Goal: Task Accomplishment & Management: Use online tool/utility

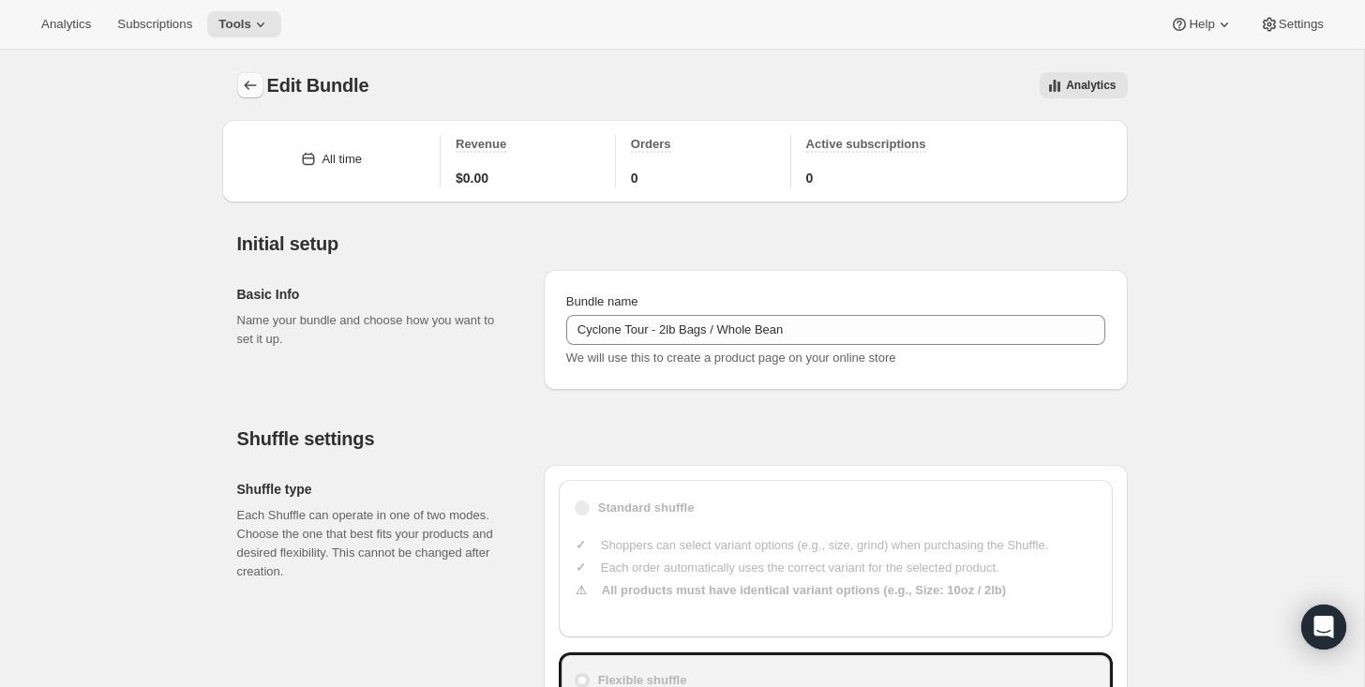
click at [252, 91] on icon "Bundles" at bounding box center [250, 85] width 19 height 19
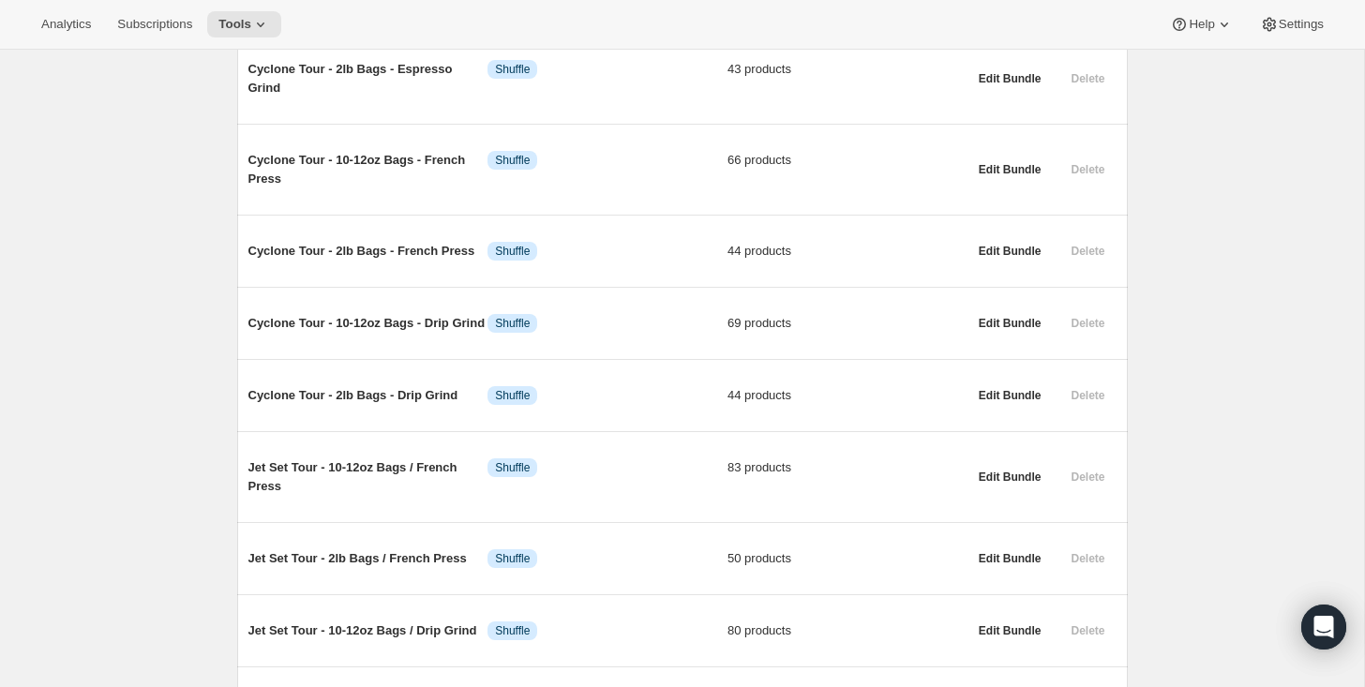
scroll to position [1503, 0]
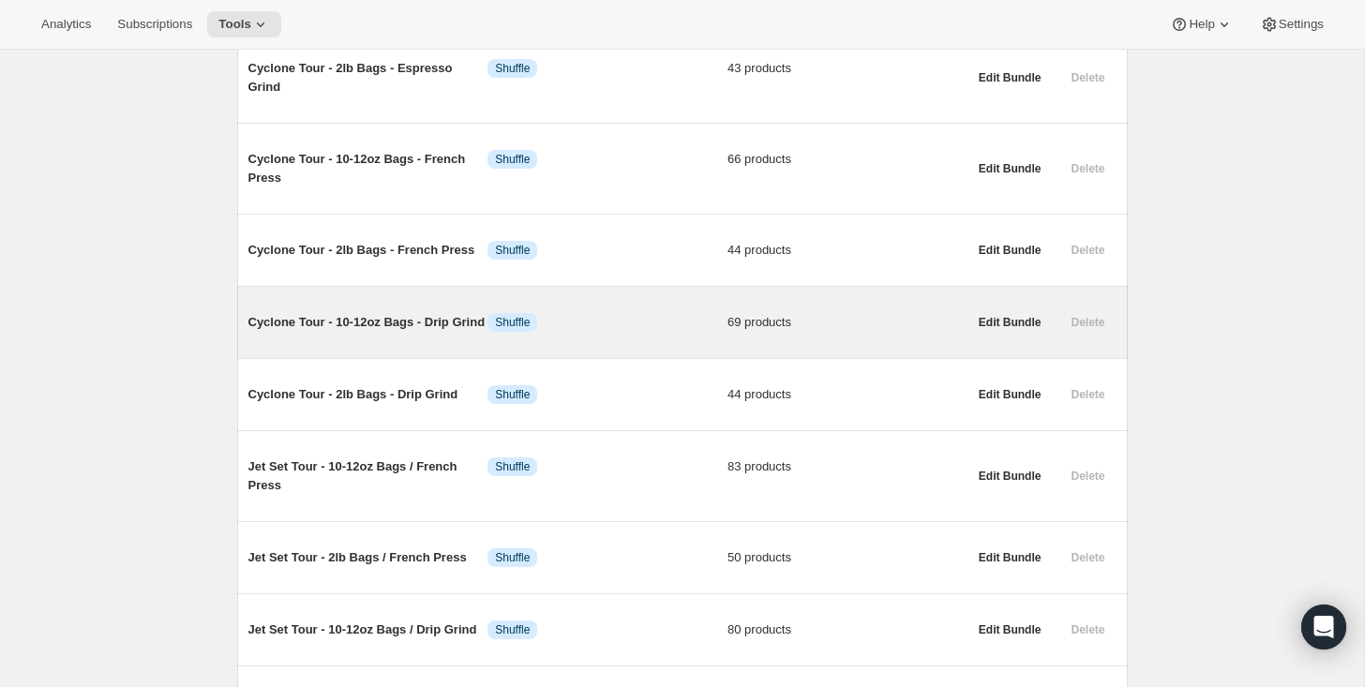
click at [313, 332] on span "Cyclone Tour - 10-12oz Bags - Drip Grind" at bounding box center [368, 322] width 240 height 19
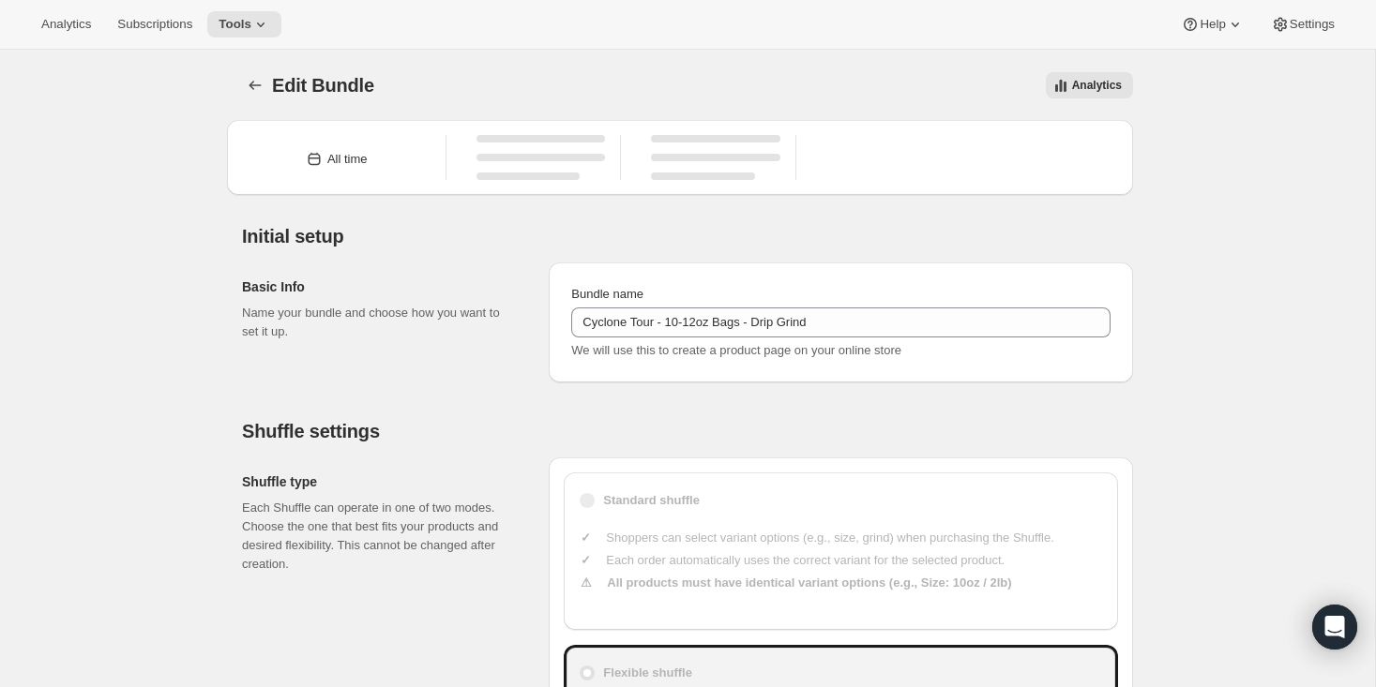
type input "Cyclone Tour - 10-12oz Bags - Drip Grind"
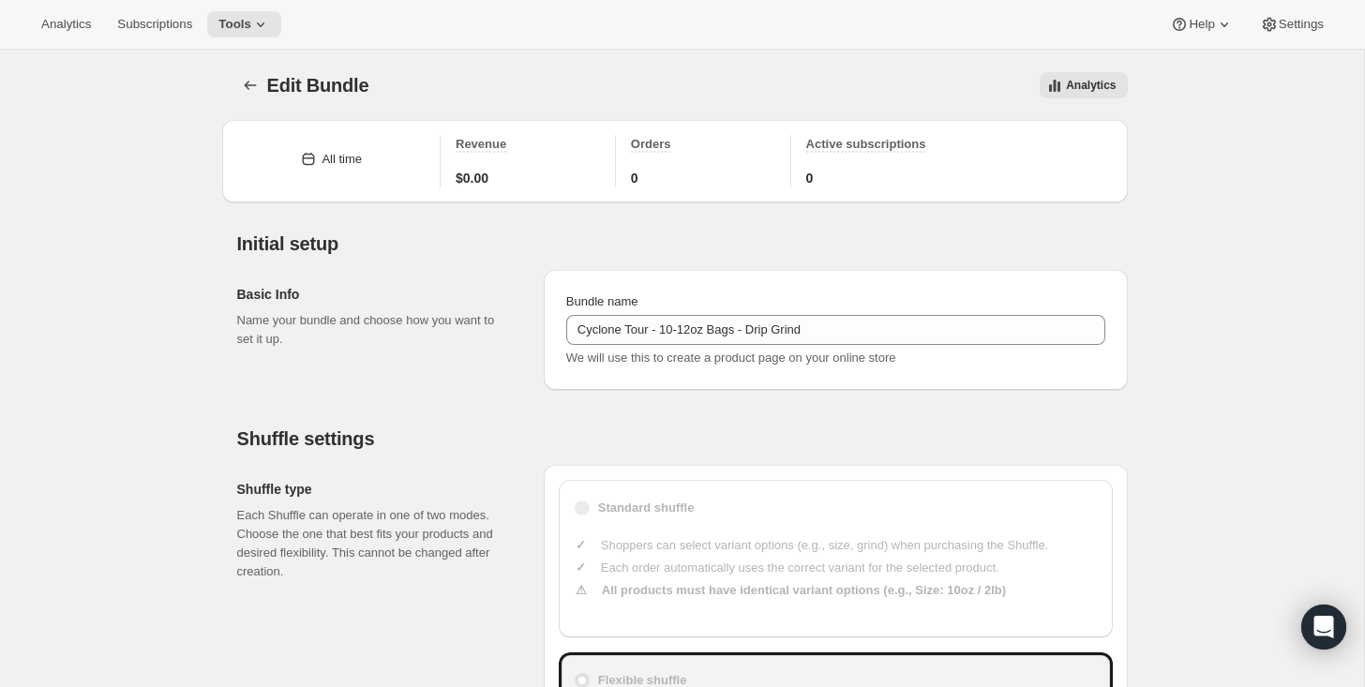
type input "23"
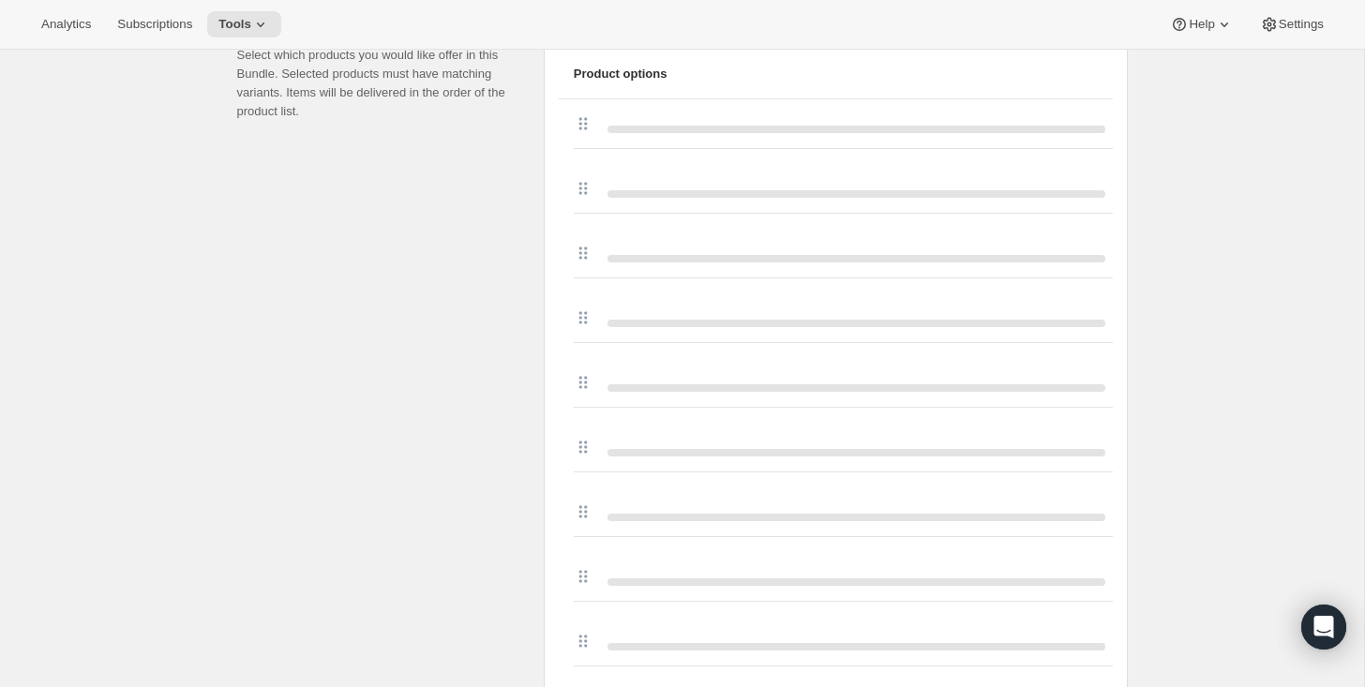
scroll to position [864, 0]
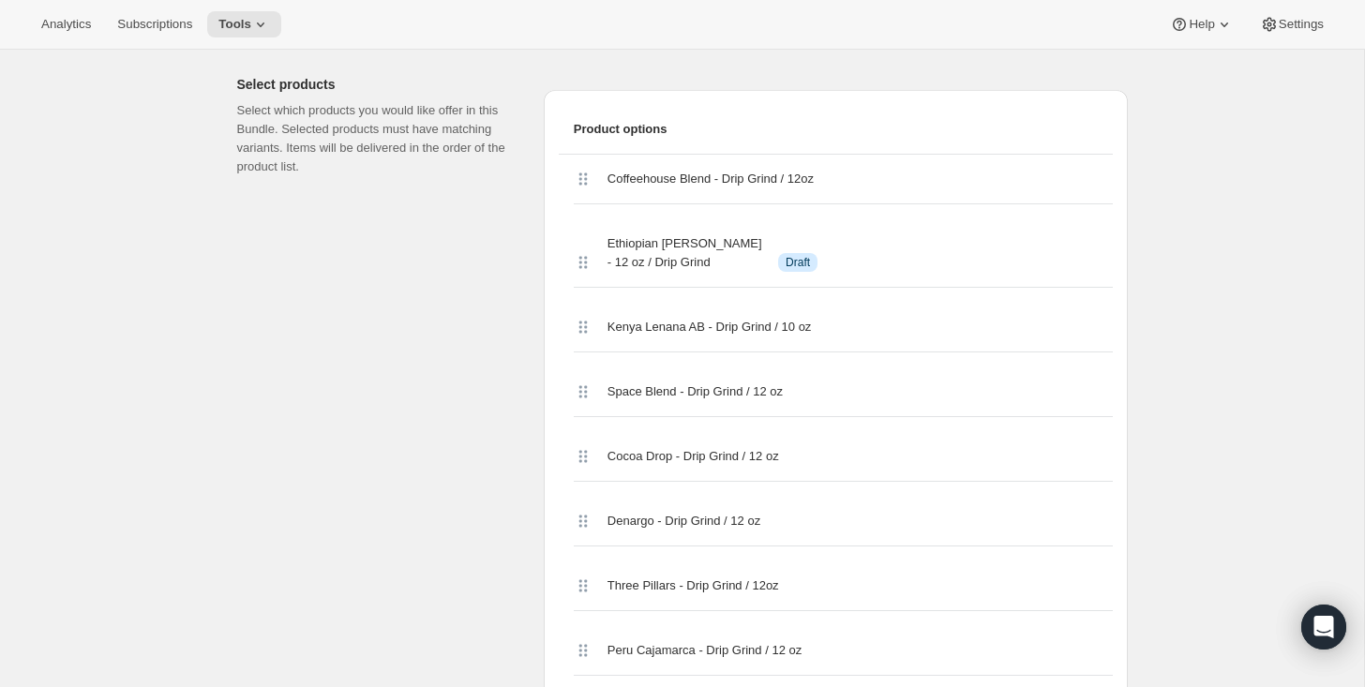
scroll to position [799, 0]
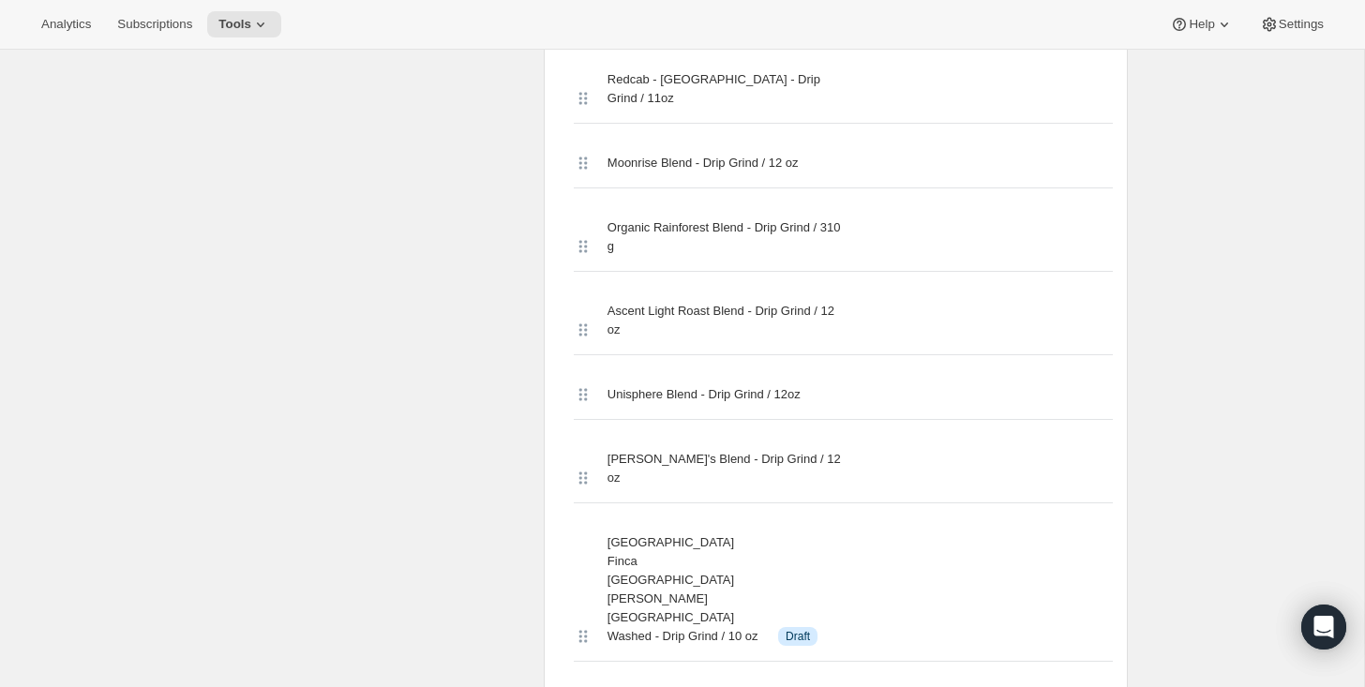
click at [459, 478] on div "Select products Select which products you would like offer in this Bundle. Sele…" at bounding box center [383, 114] width 292 height 5344
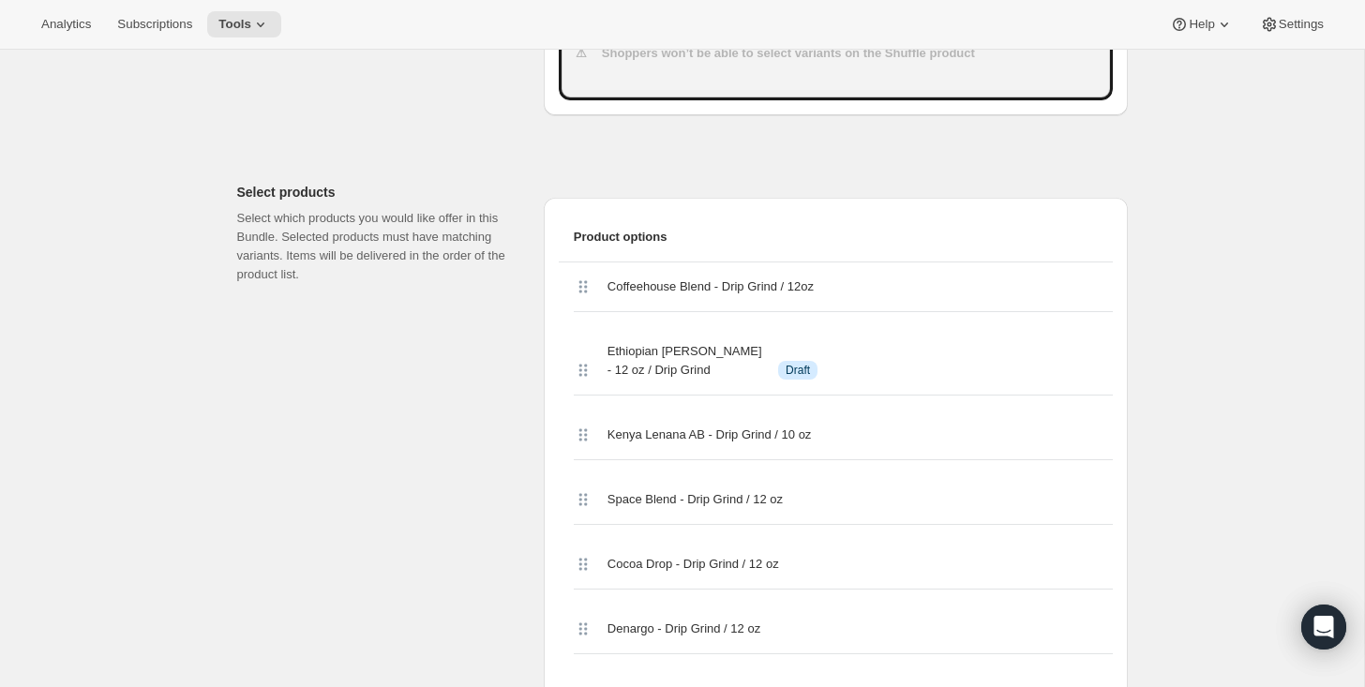
scroll to position [754, 0]
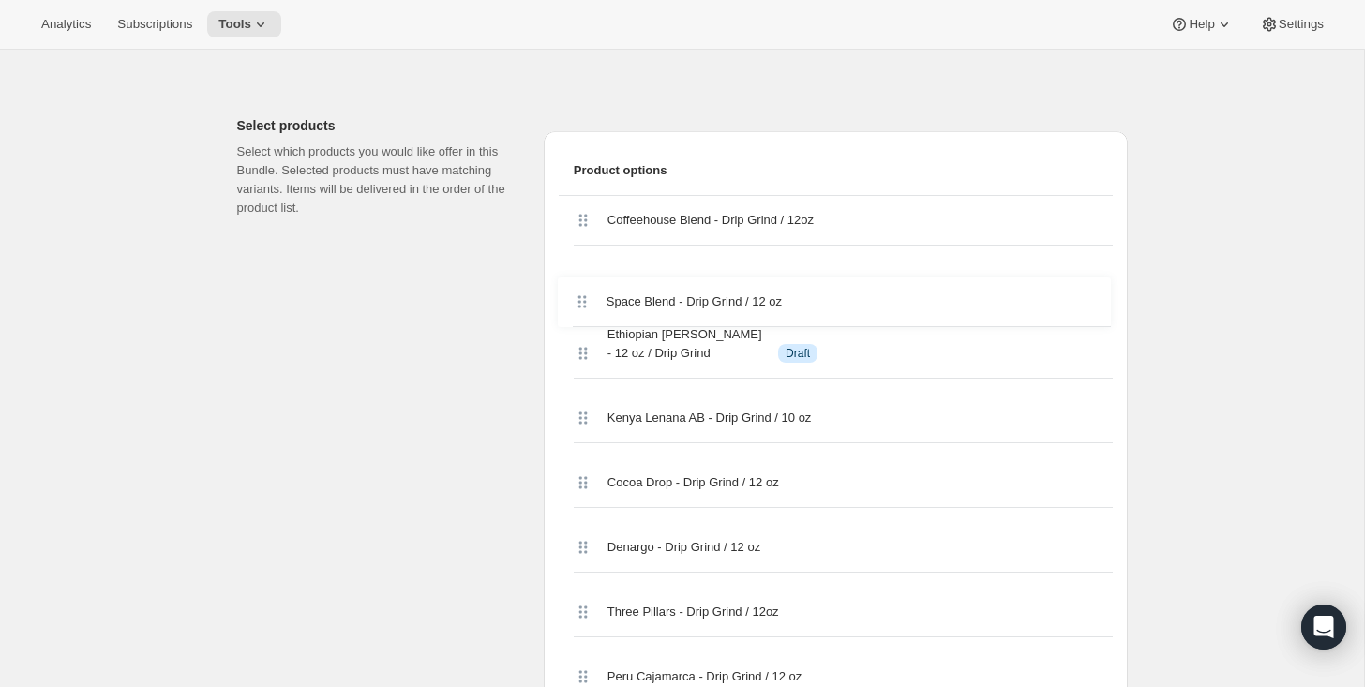
drag, startPoint x: 581, startPoint y: 431, endPoint x: 580, endPoint y: 276, distance: 155.6
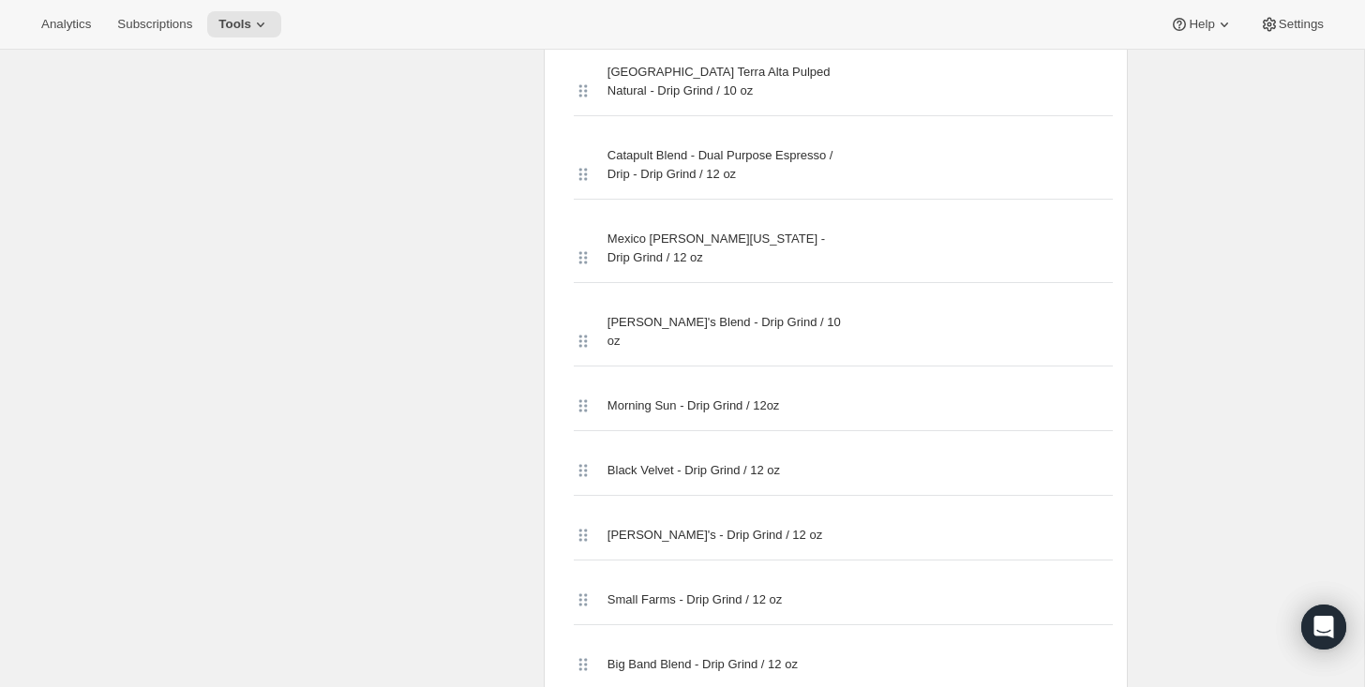
scroll to position [2153, 0]
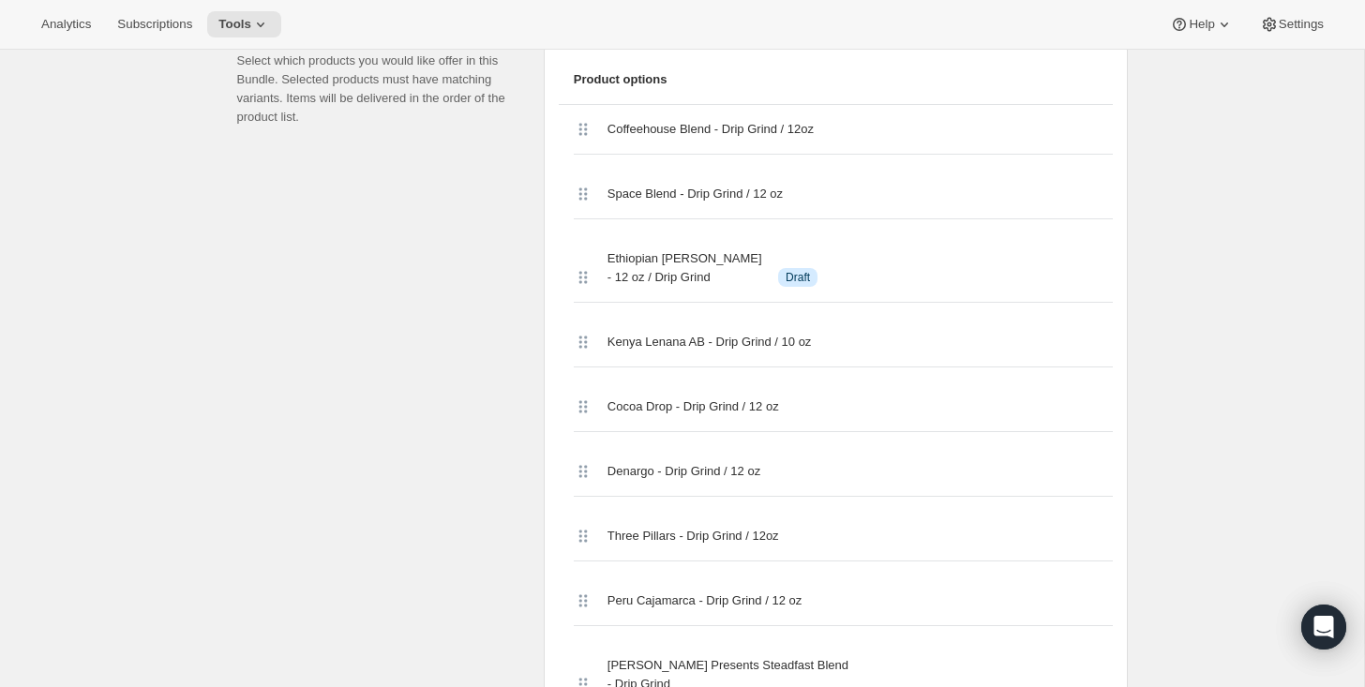
scroll to position [846, 0]
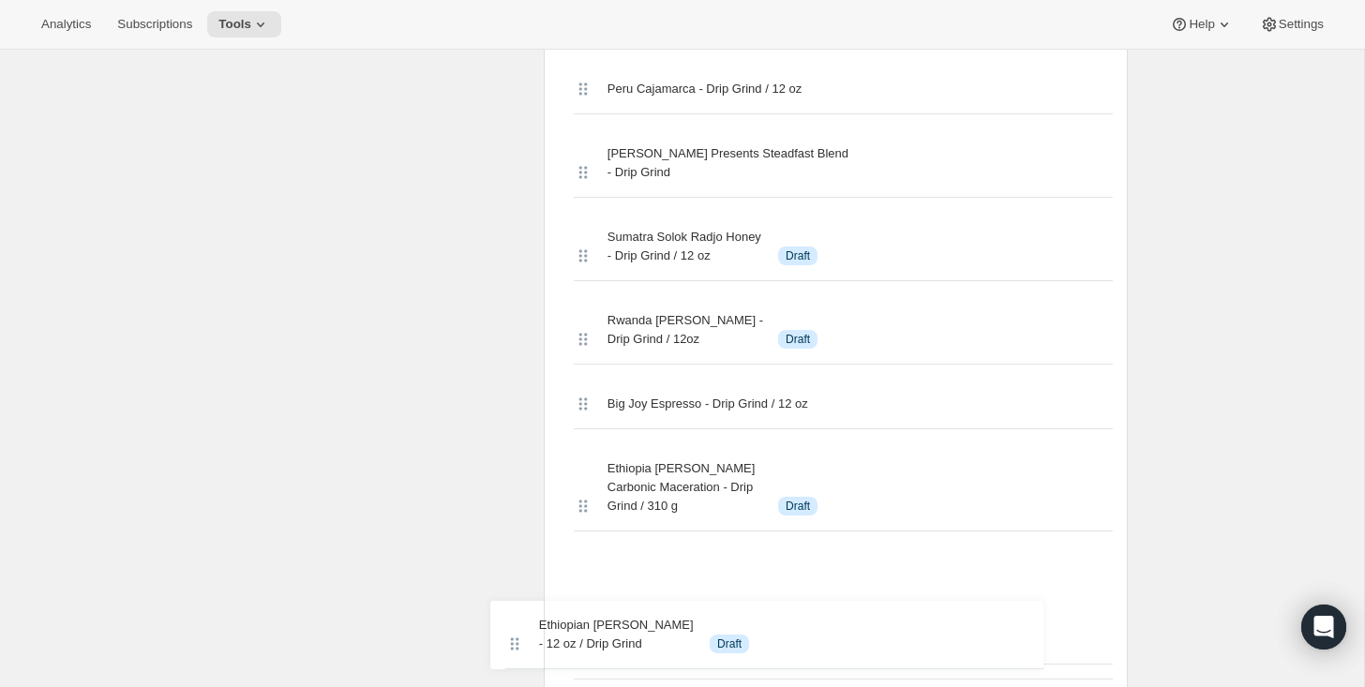
drag, startPoint x: 580, startPoint y: 282, endPoint x: 511, endPoint y: 657, distance: 381.4
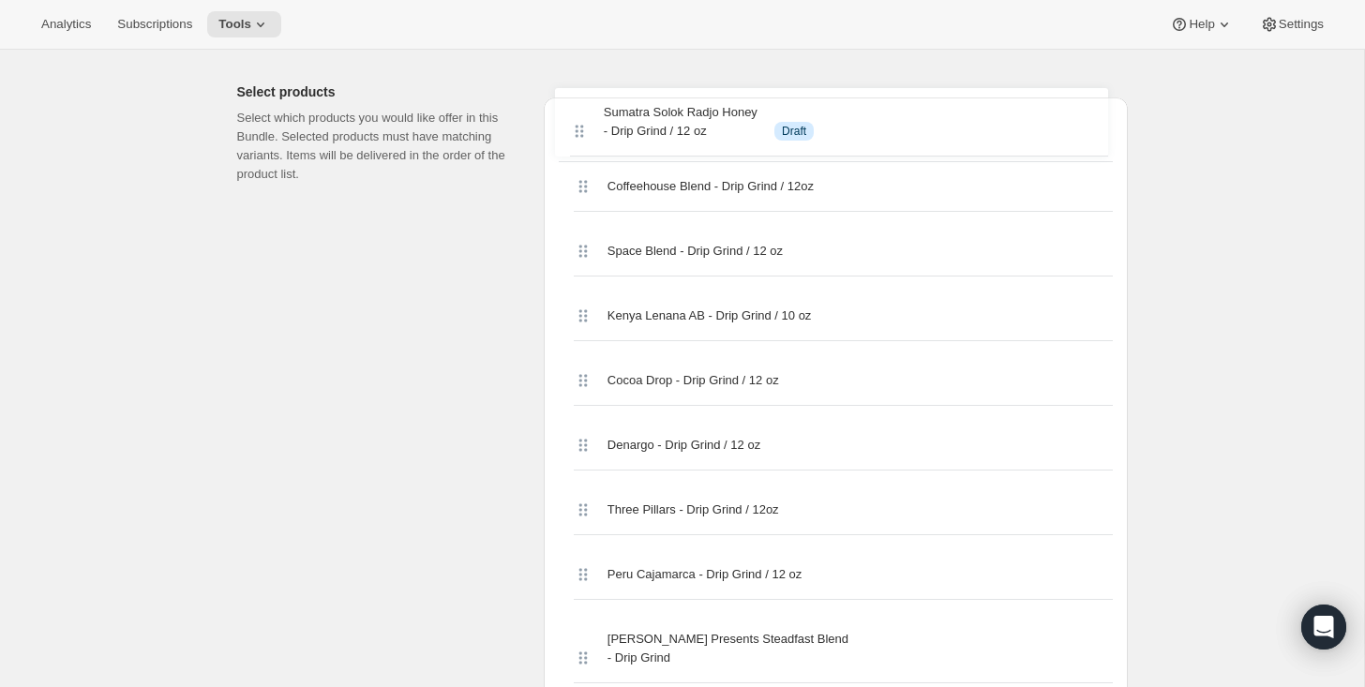
scroll to position [752, 0]
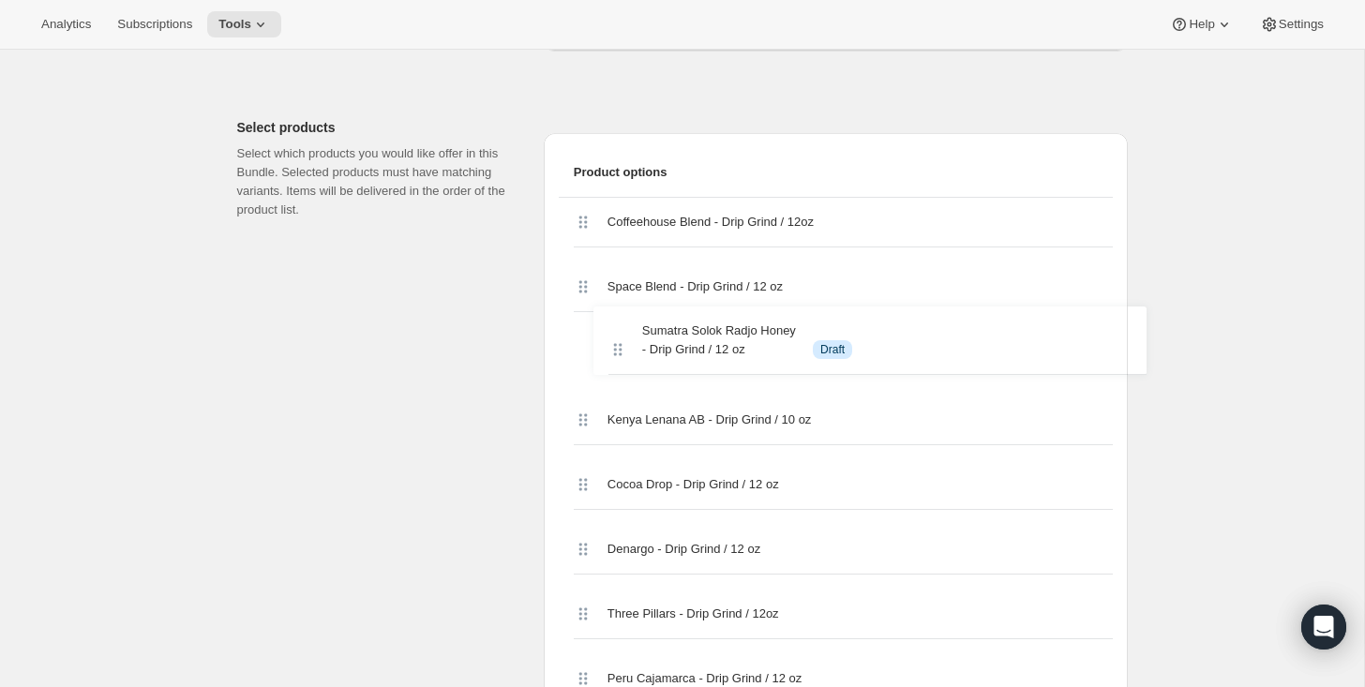
drag, startPoint x: 582, startPoint y: 152, endPoint x: 611, endPoint y: 343, distance: 193.5
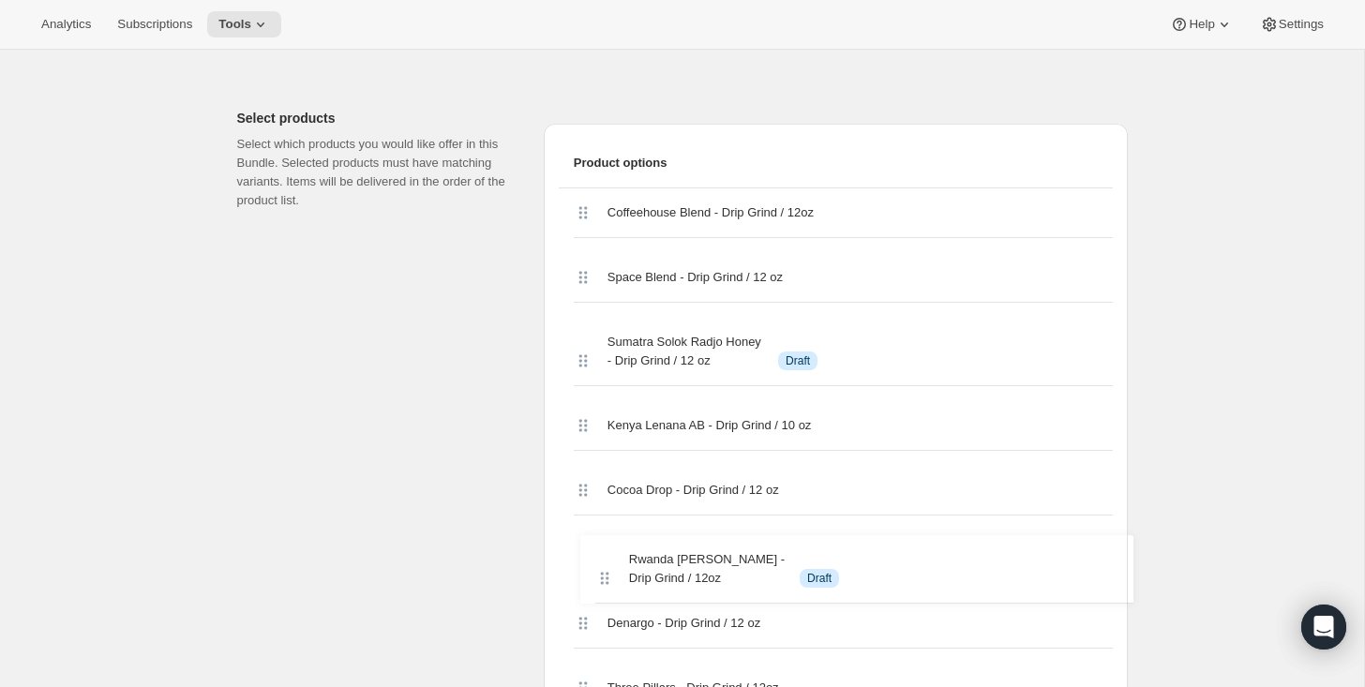
scroll to position [765, 0]
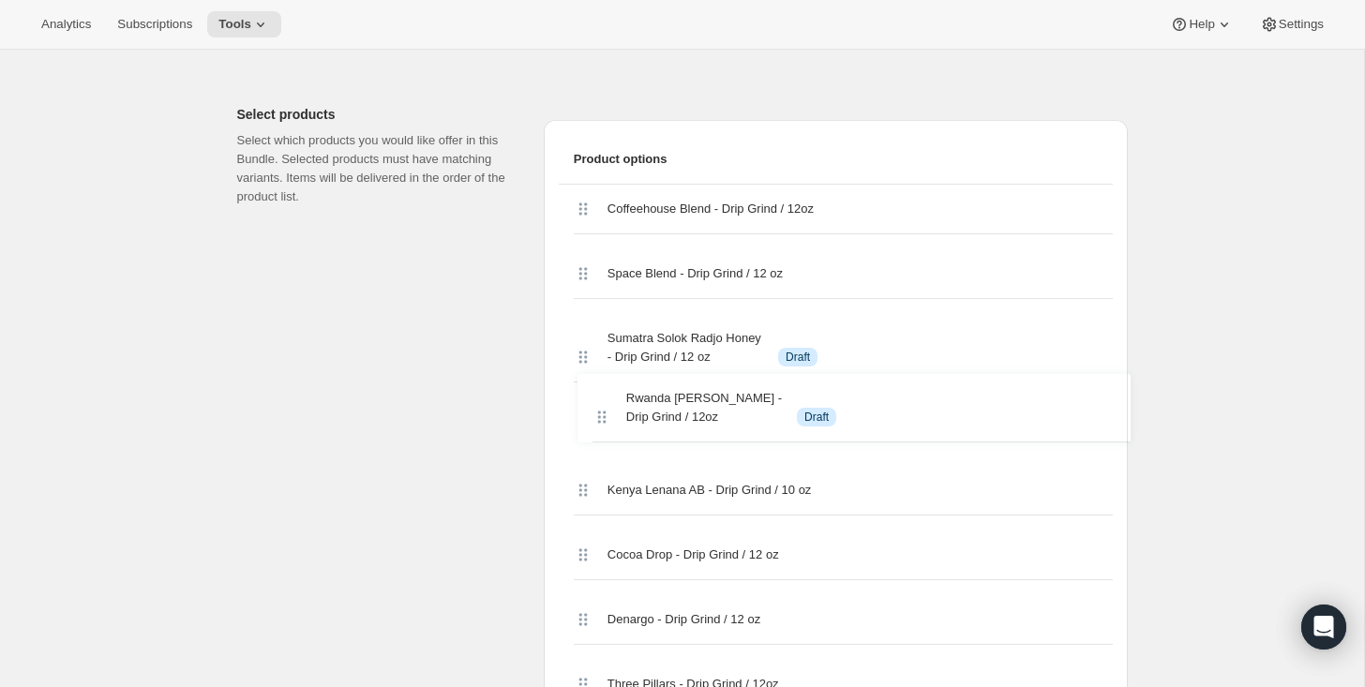
drag, startPoint x: 579, startPoint y: 442, endPoint x: 596, endPoint y: 408, distance: 38.2
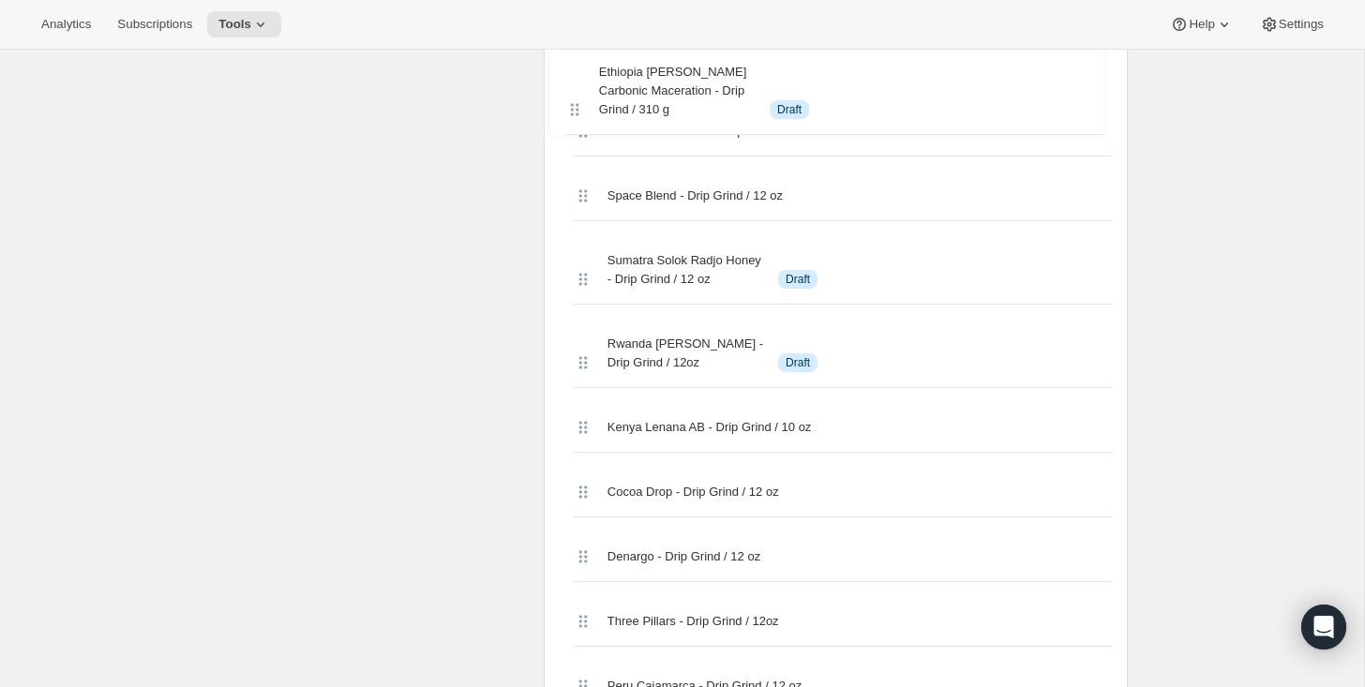
scroll to position [899, 0]
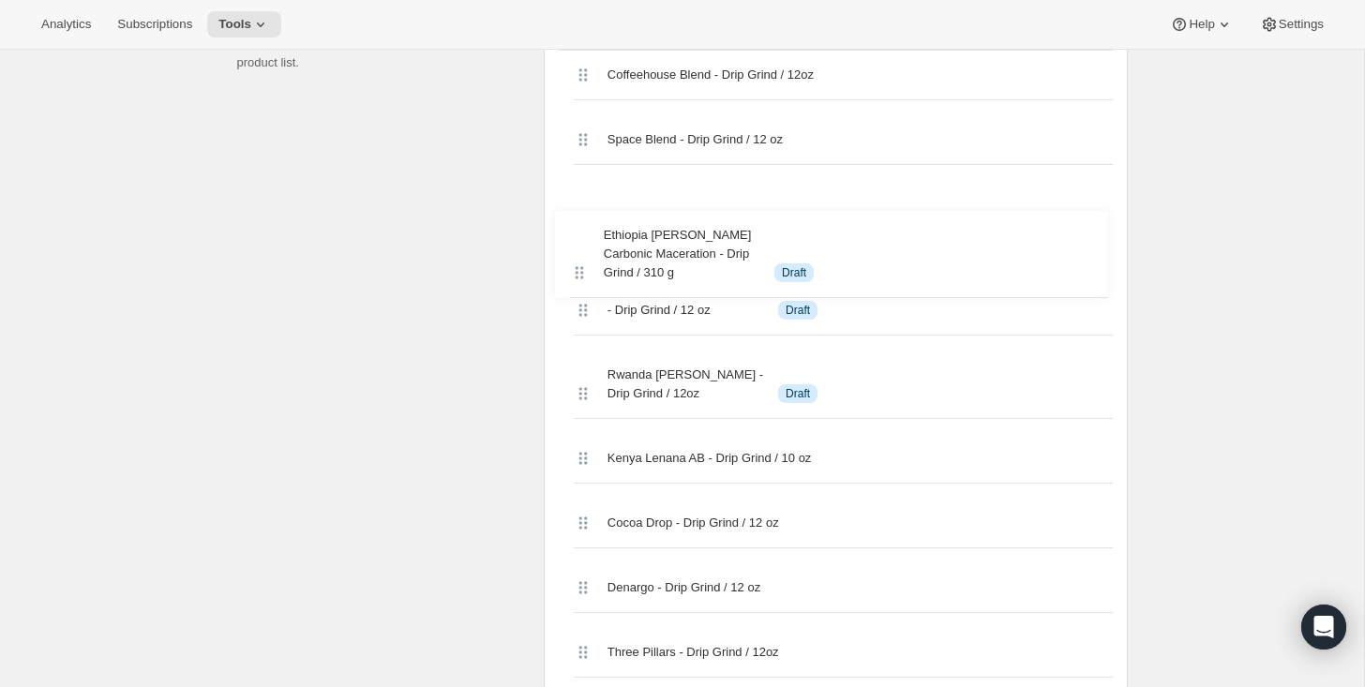
drag, startPoint x: 585, startPoint y: 446, endPoint x: 581, endPoint y: 251, distance: 195.1
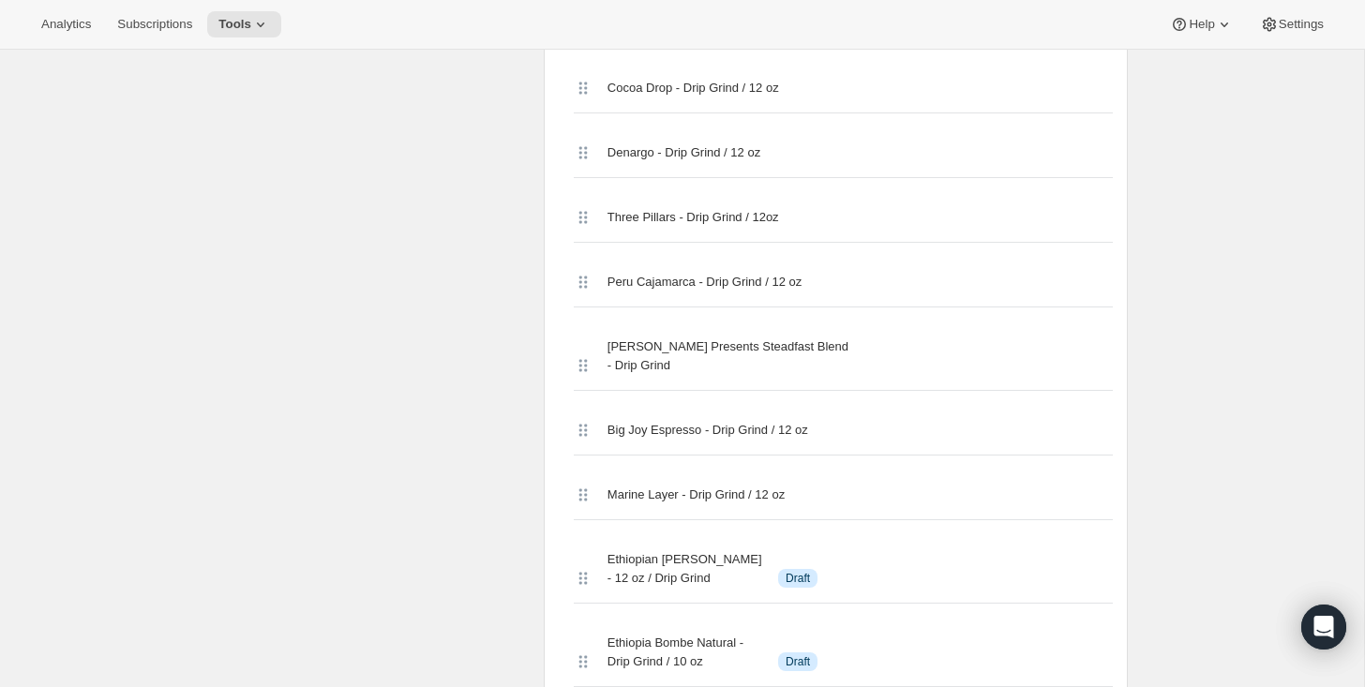
scroll to position [1420, 0]
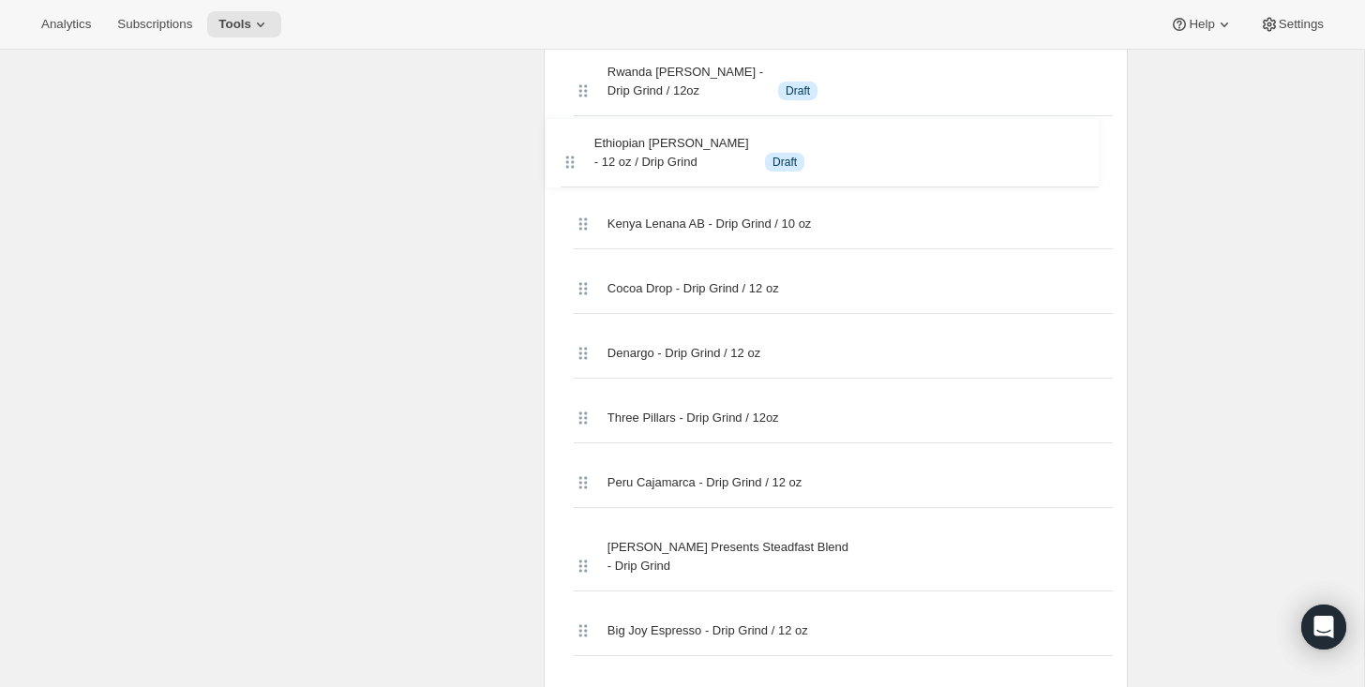
drag, startPoint x: 581, startPoint y: 504, endPoint x: 570, endPoint y: 145, distance: 358.4
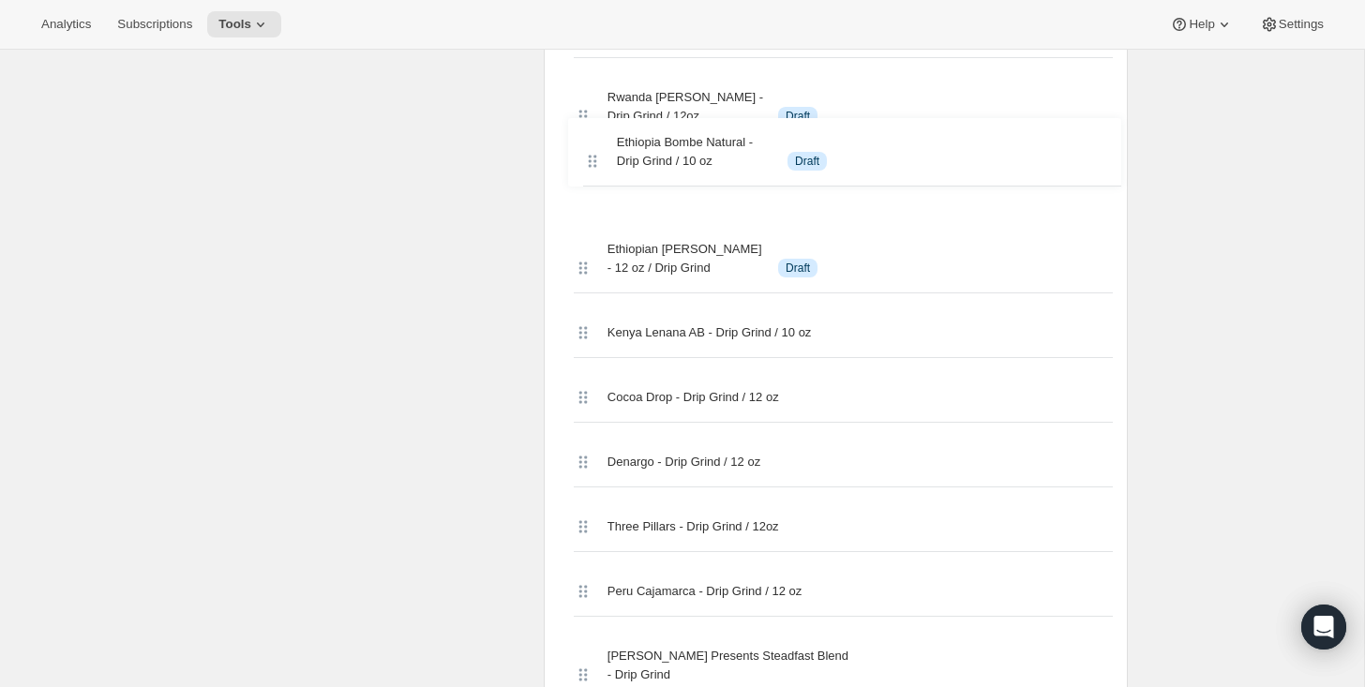
scroll to position [1185, 0]
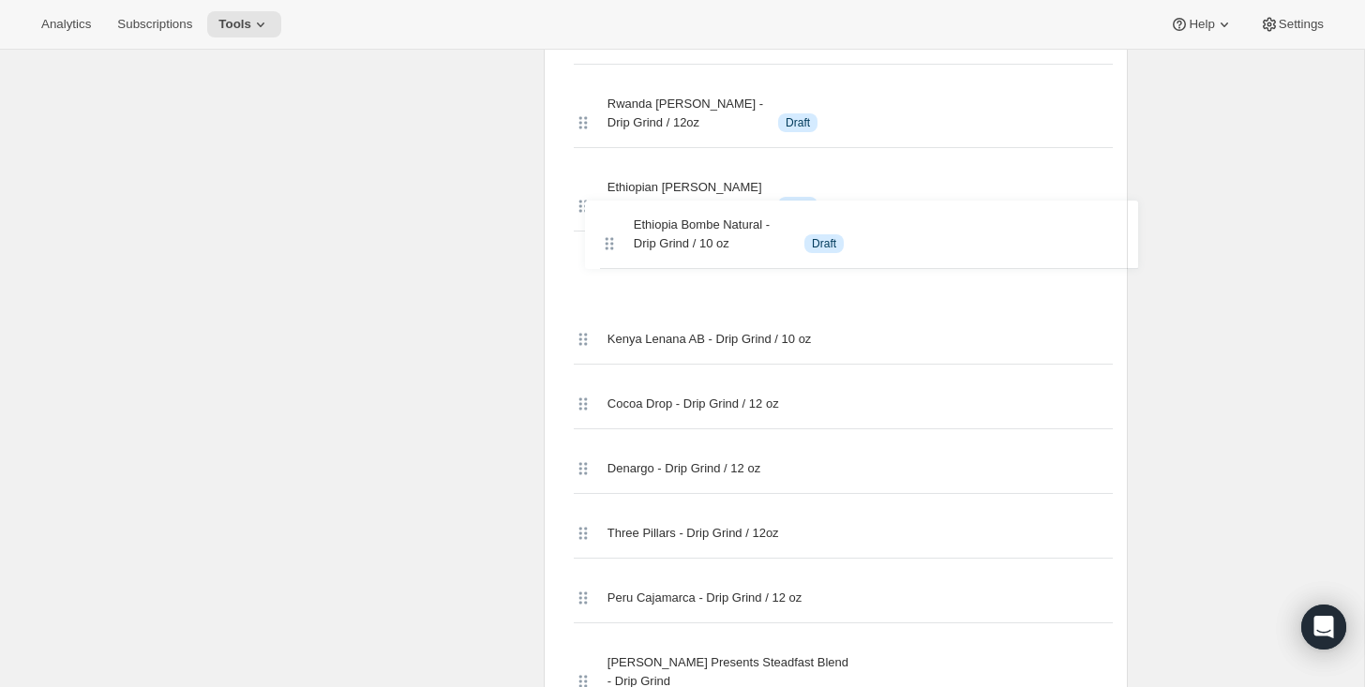
drag, startPoint x: 584, startPoint y: 290, endPoint x: 615, endPoint y: 233, distance: 64.2
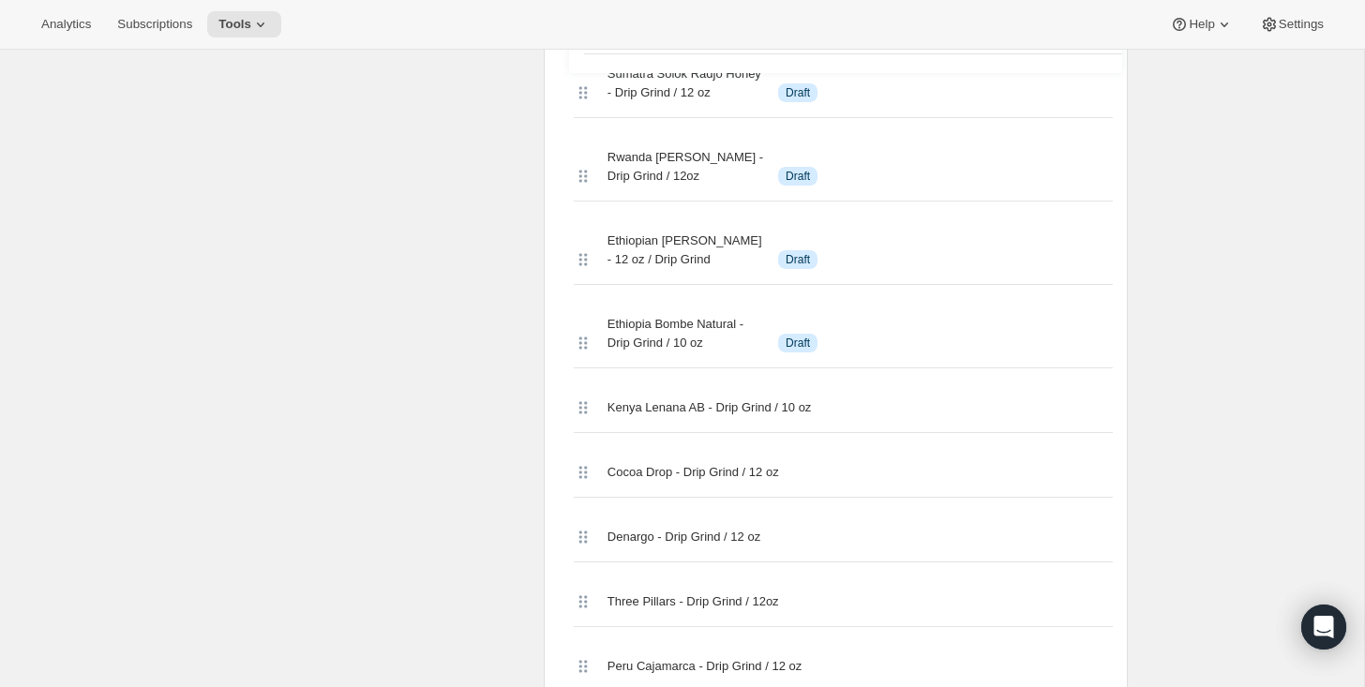
scroll to position [1084, 0]
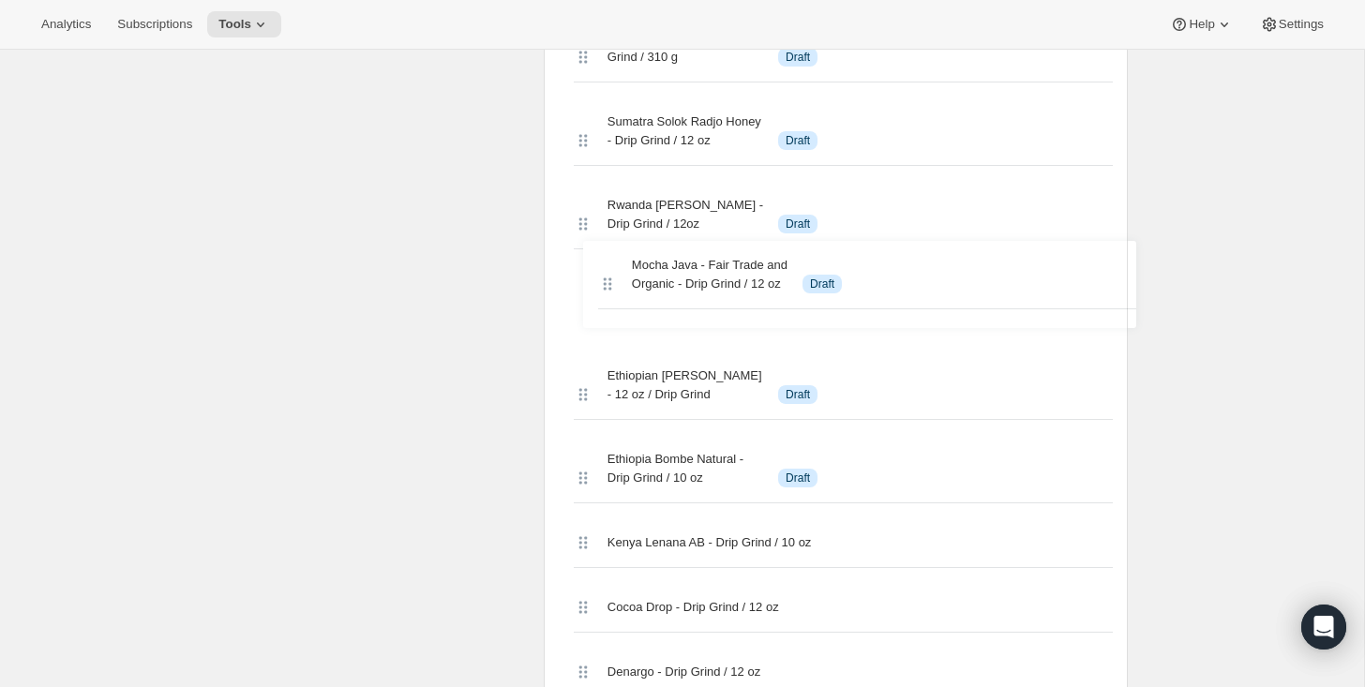
drag, startPoint x: 578, startPoint y: 365, endPoint x: 607, endPoint y: 321, distance: 52.8
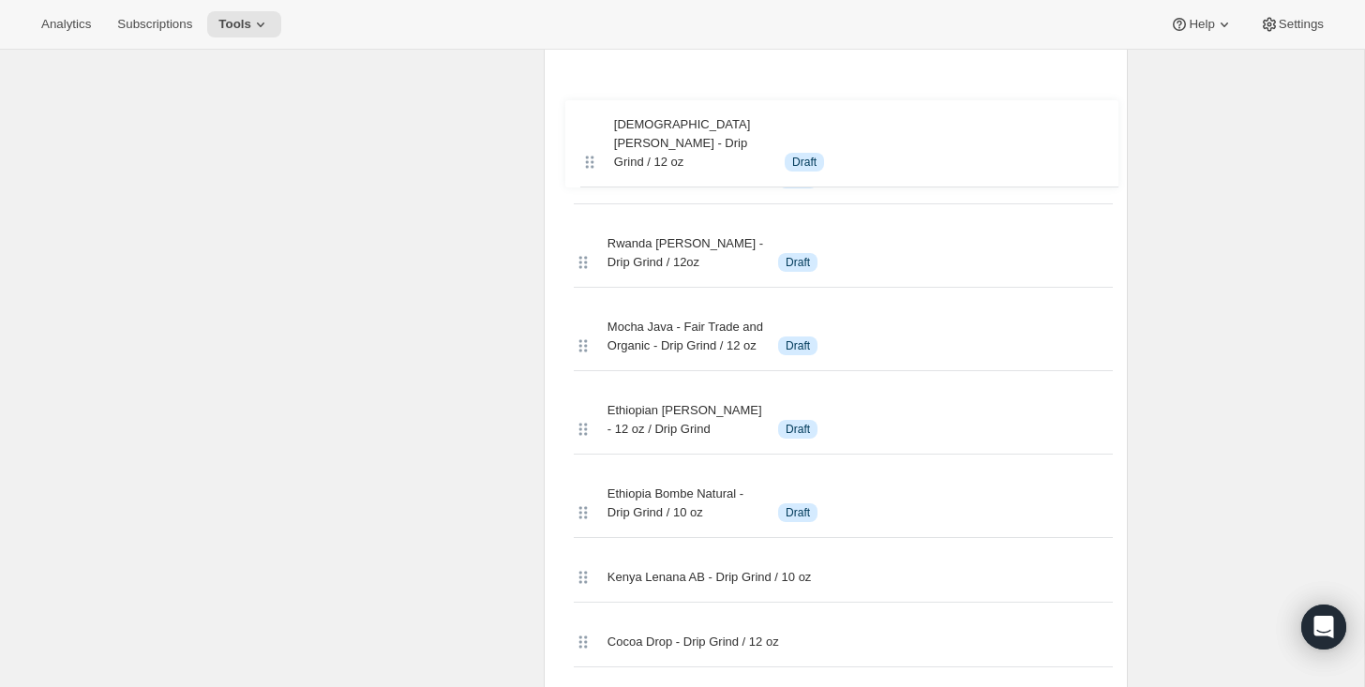
scroll to position [1085, 0]
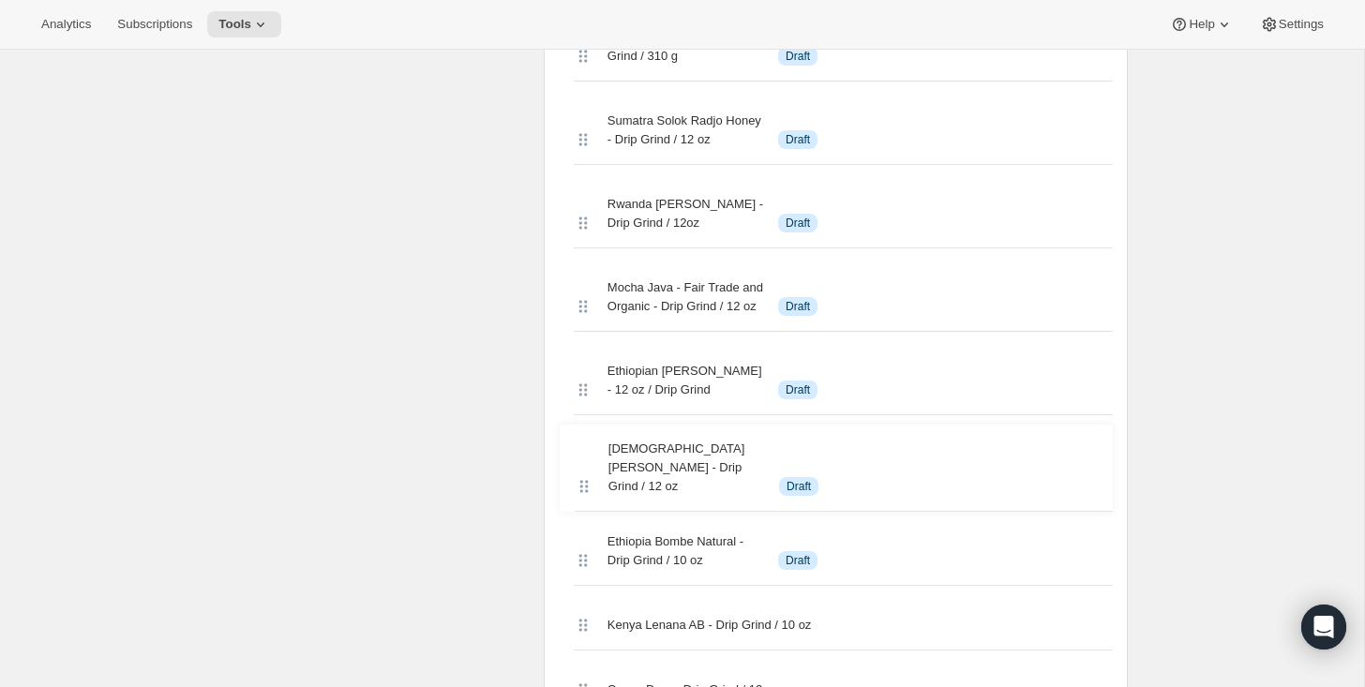
drag, startPoint x: 580, startPoint y: 420, endPoint x: 582, endPoint y: 488, distance: 67.5
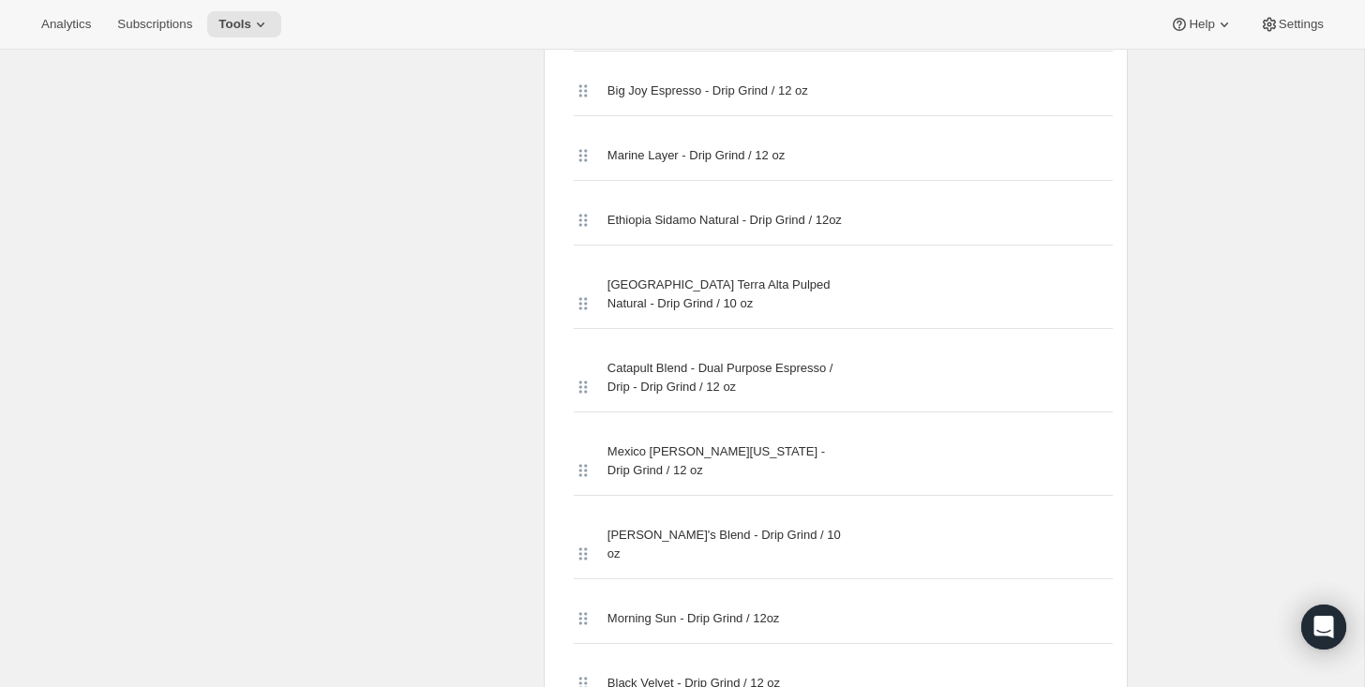
scroll to position [2043, 0]
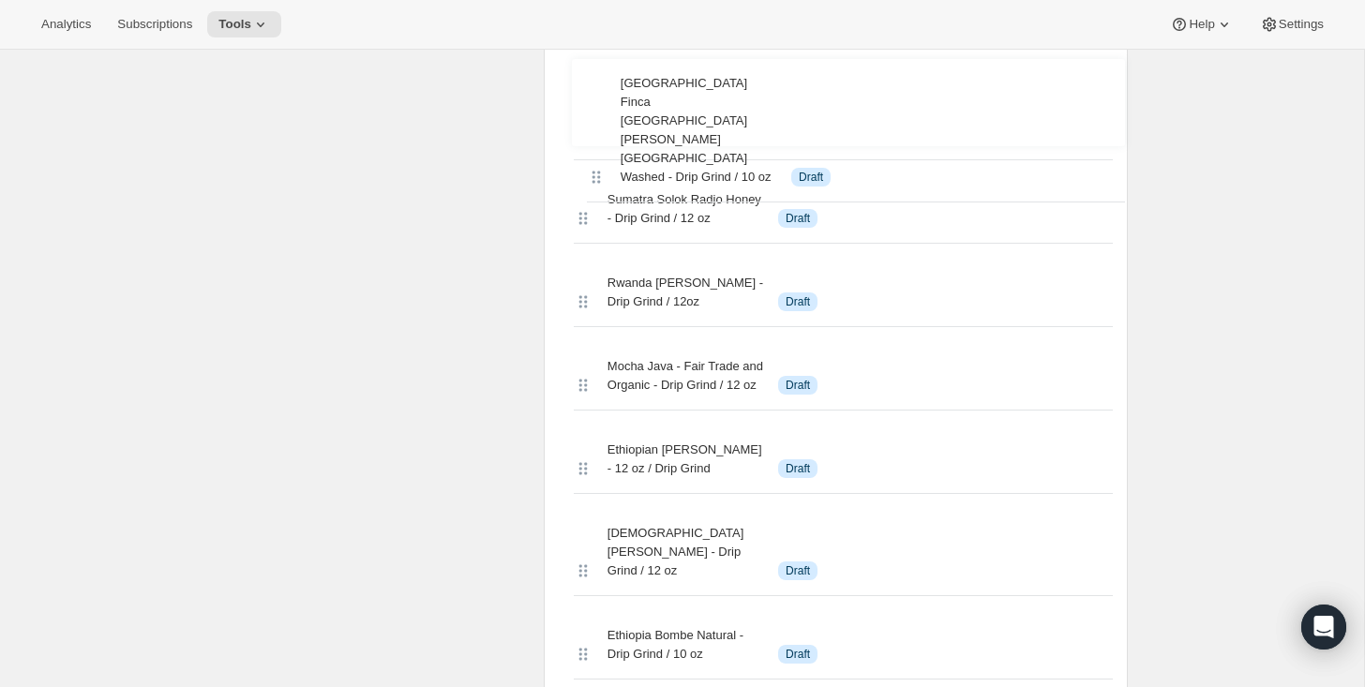
scroll to position [1043, 0]
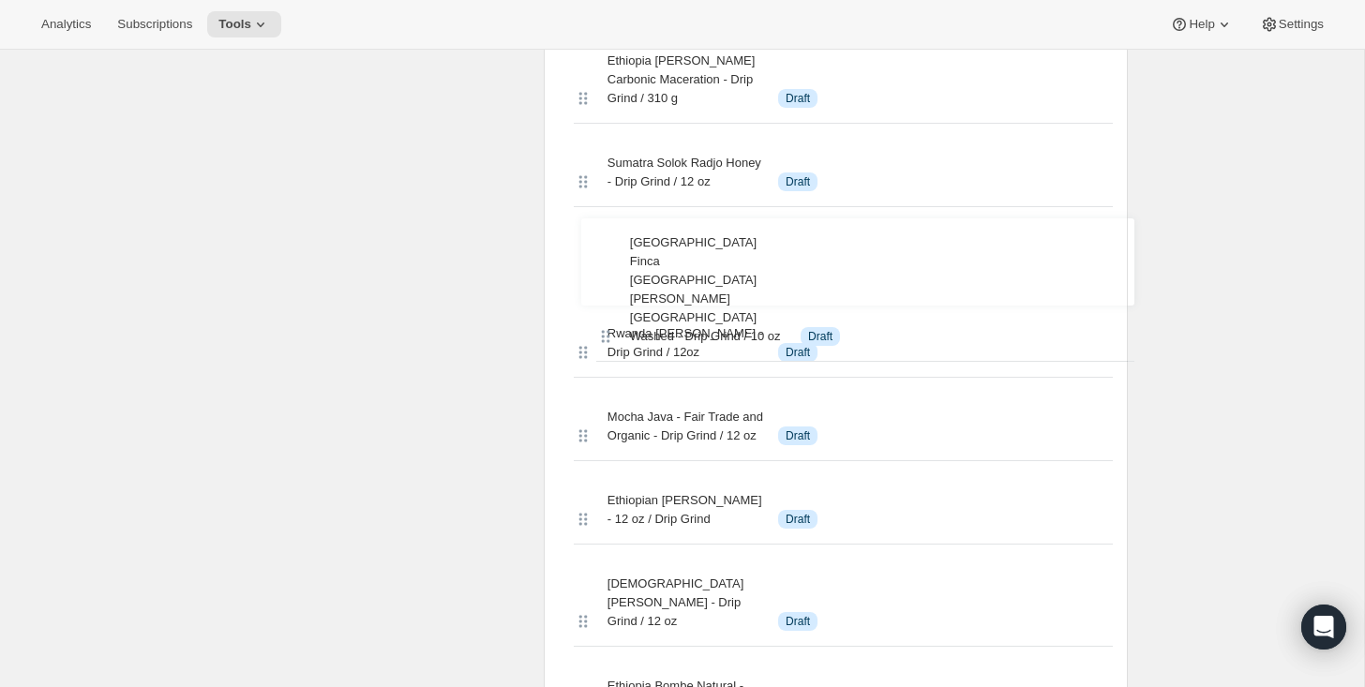
drag, startPoint x: 575, startPoint y: 215, endPoint x: 602, endPoint y: 270, distance: 61.6
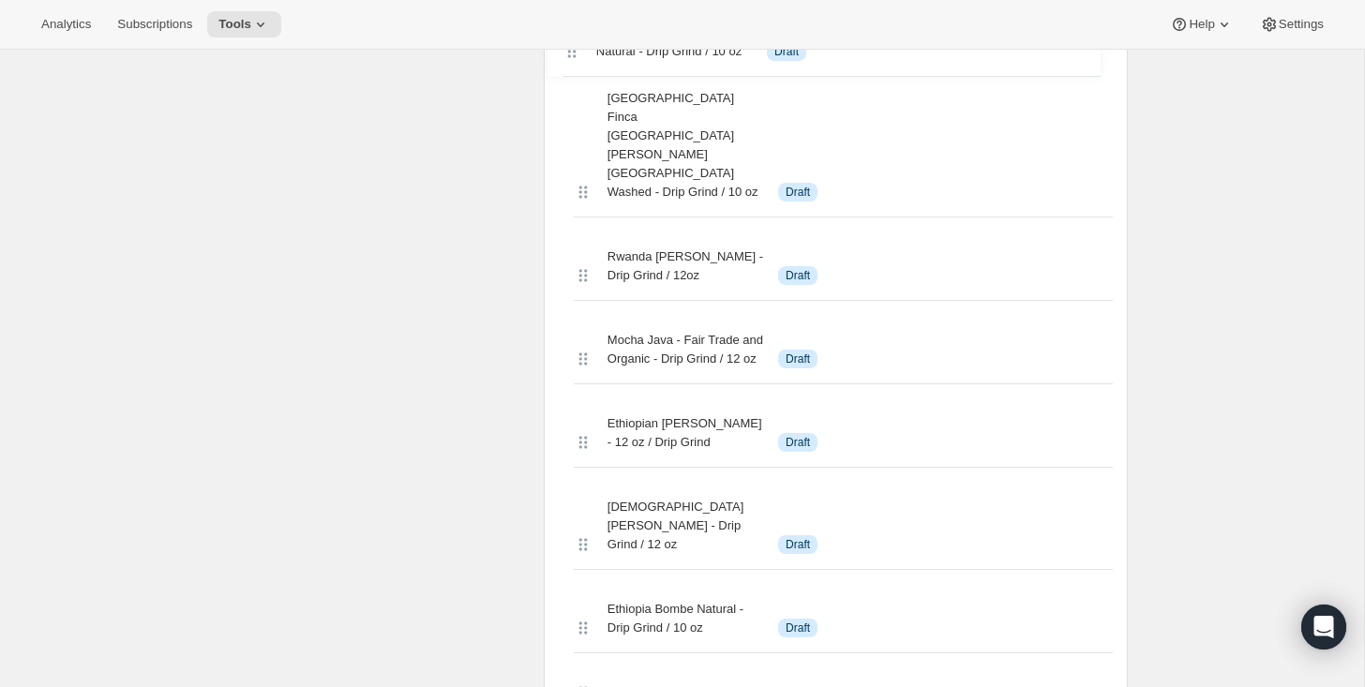
scroll to position [1080, 0]
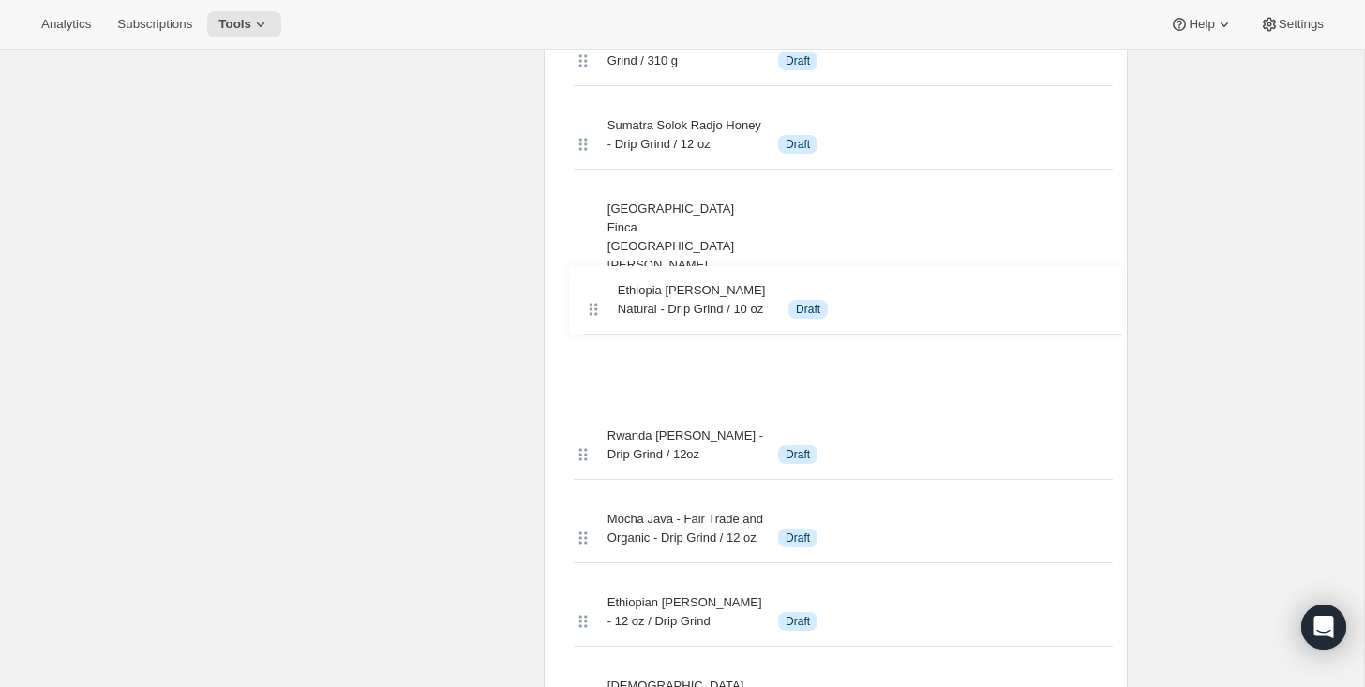
drag, startPoint x: 581, startPoint y: 426, endPoint x: 588, endPoint y: 287, distance: 138.9
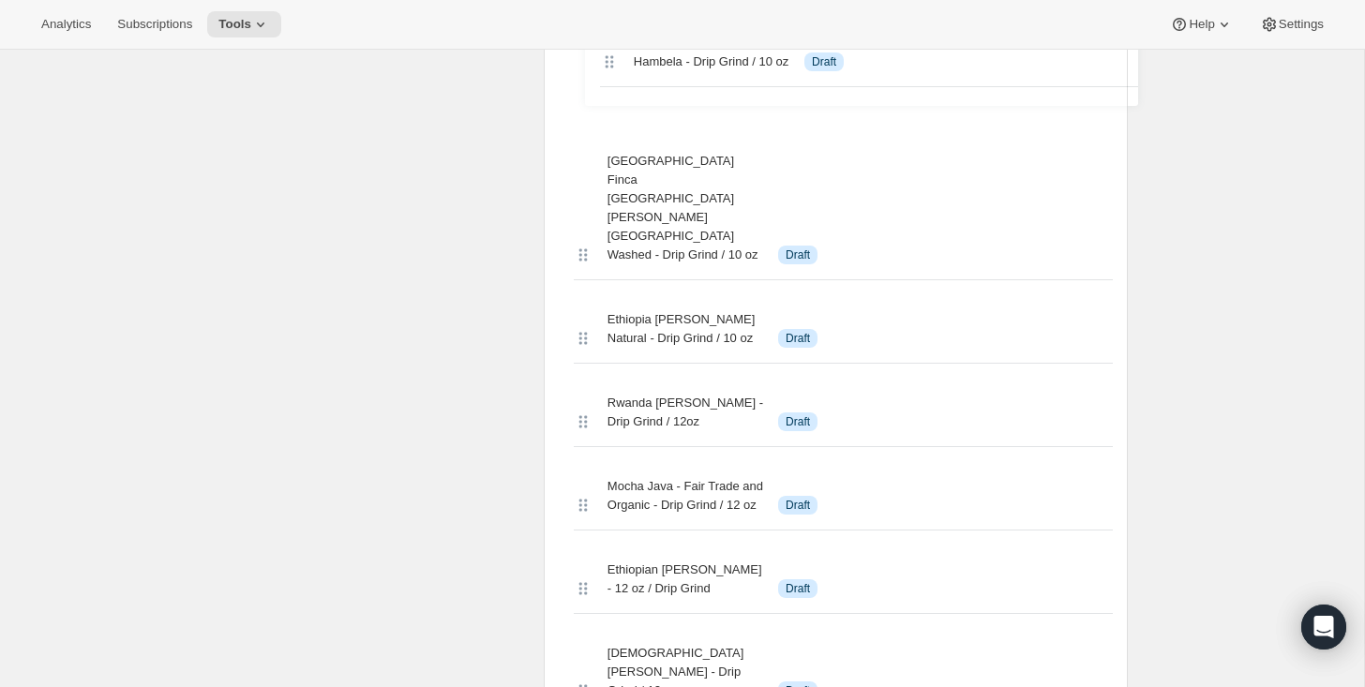
scroll to position [1198, 0]
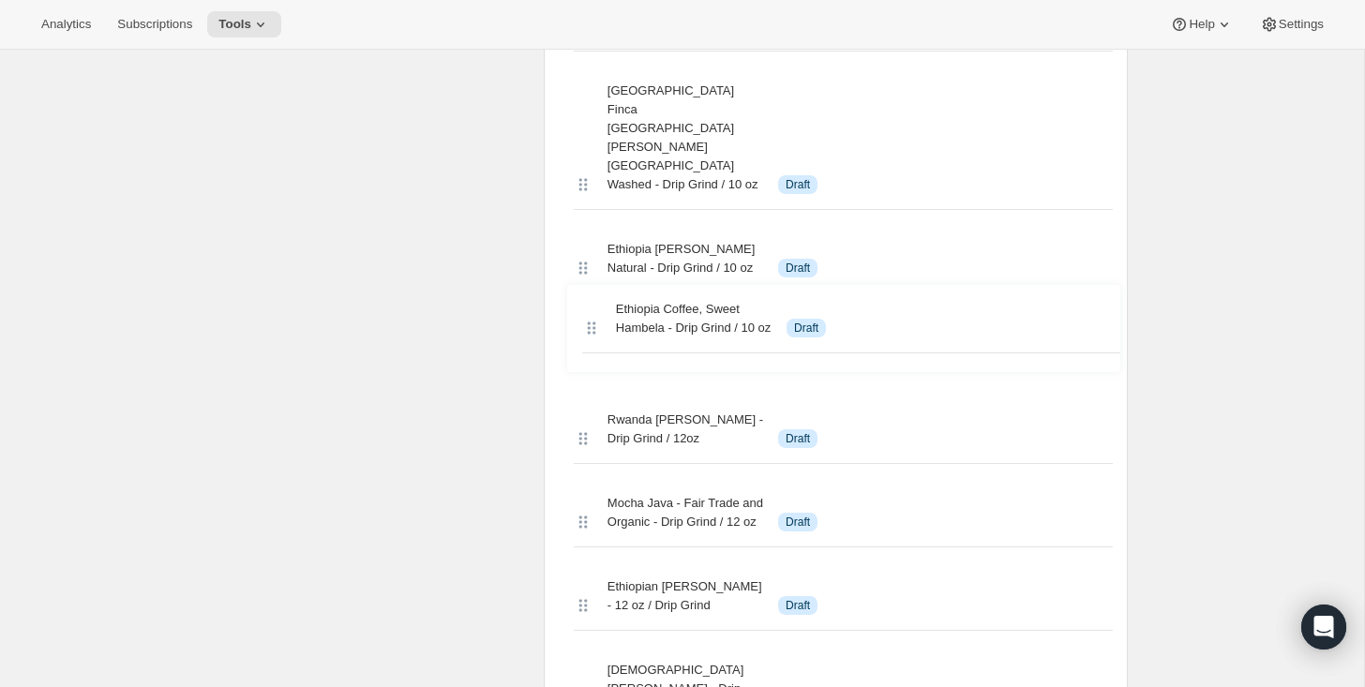
drag, startPoint x: 579, startPoint y: 183, endPoint x: 593, endPoint y: 326, distance: 144.1
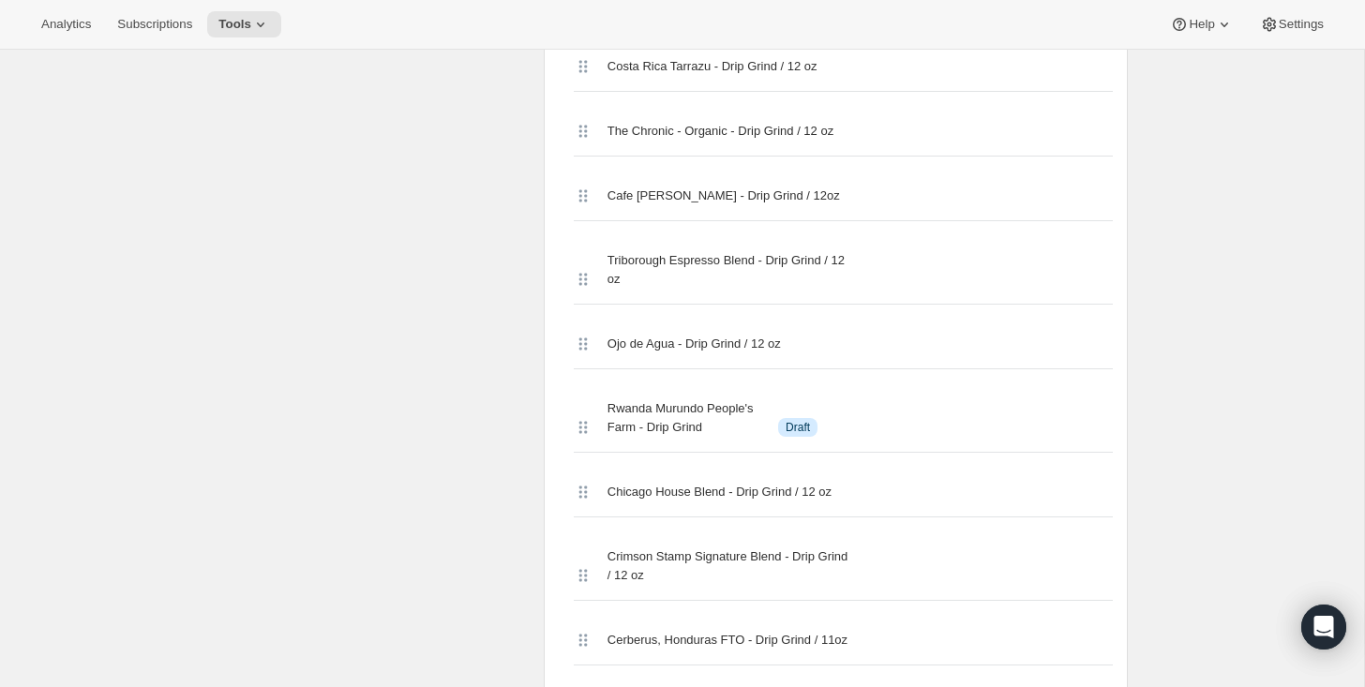
scroll to position [4550, 0]
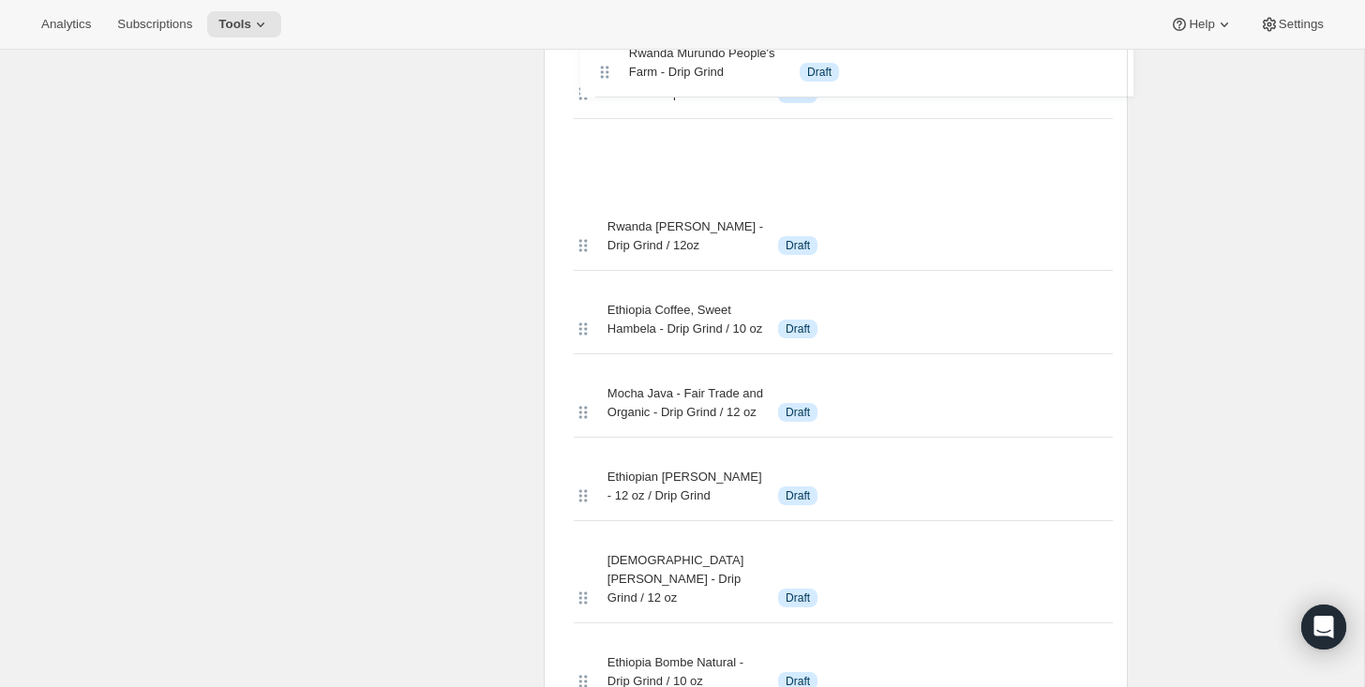
drag, startPoint x: 579, startPoint y: 353, endPoint x: 607, endPoint y: 53, distance: 300.3
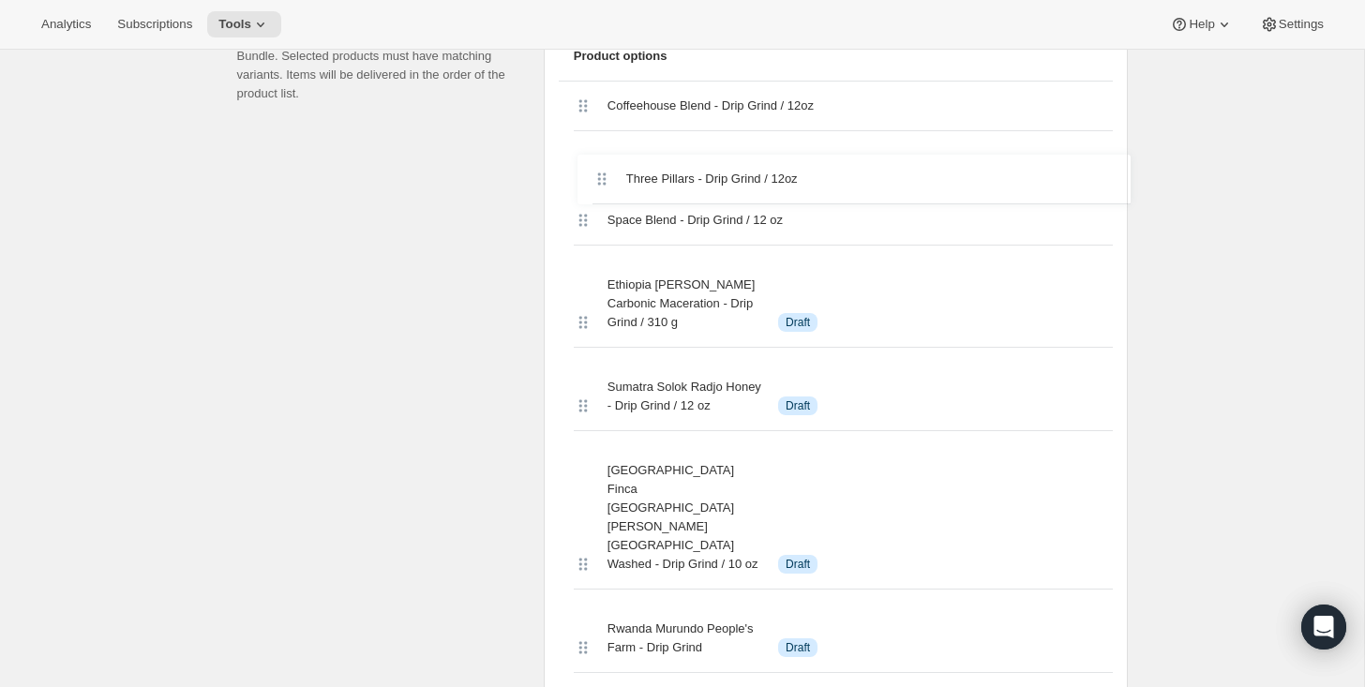
scroll to position [858, 0]
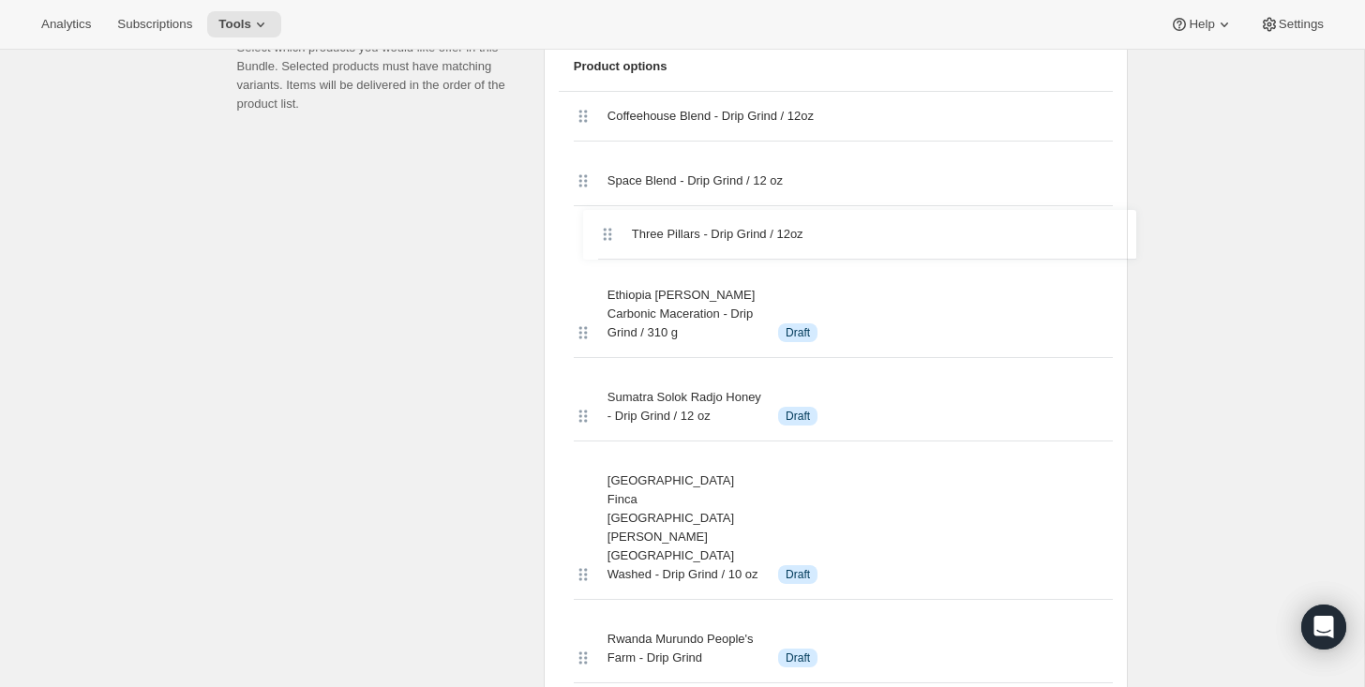
drag, startPoint x: 582, startPoint y: 342, endPoint x: 611, endPoint y: 160, distance: 184.2
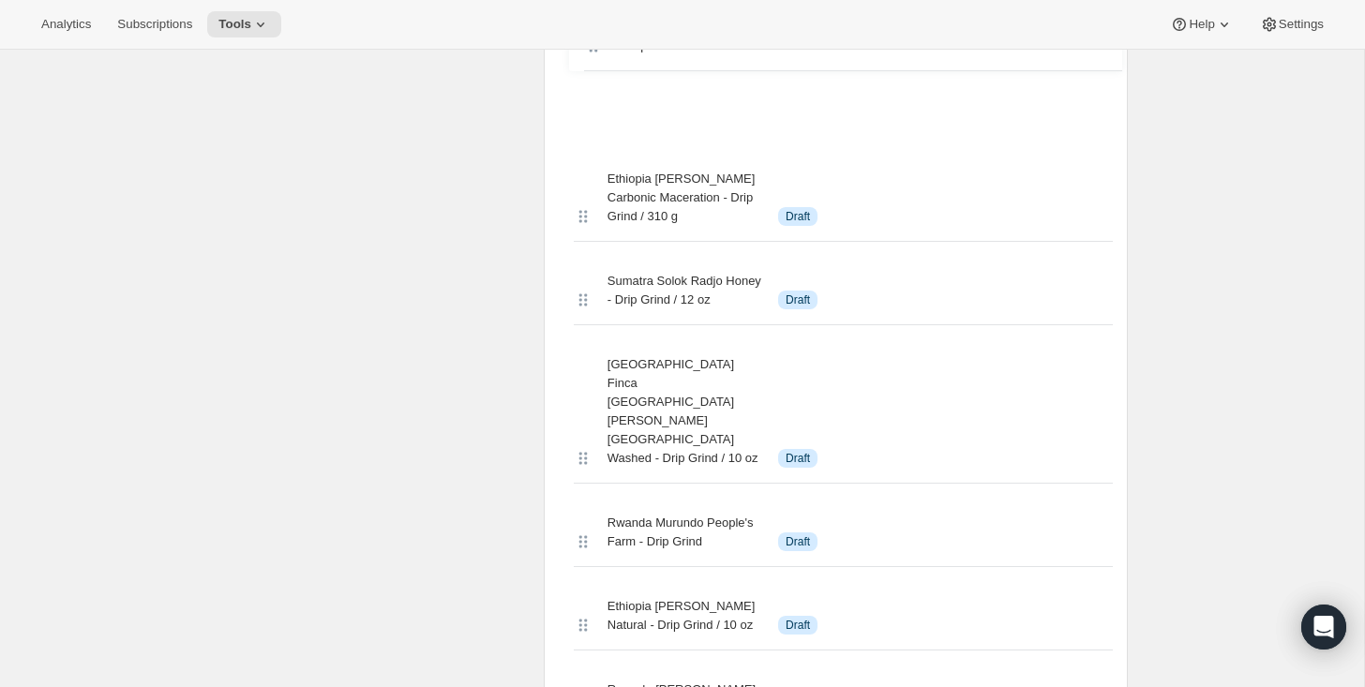
scroll to position [1007, 0]
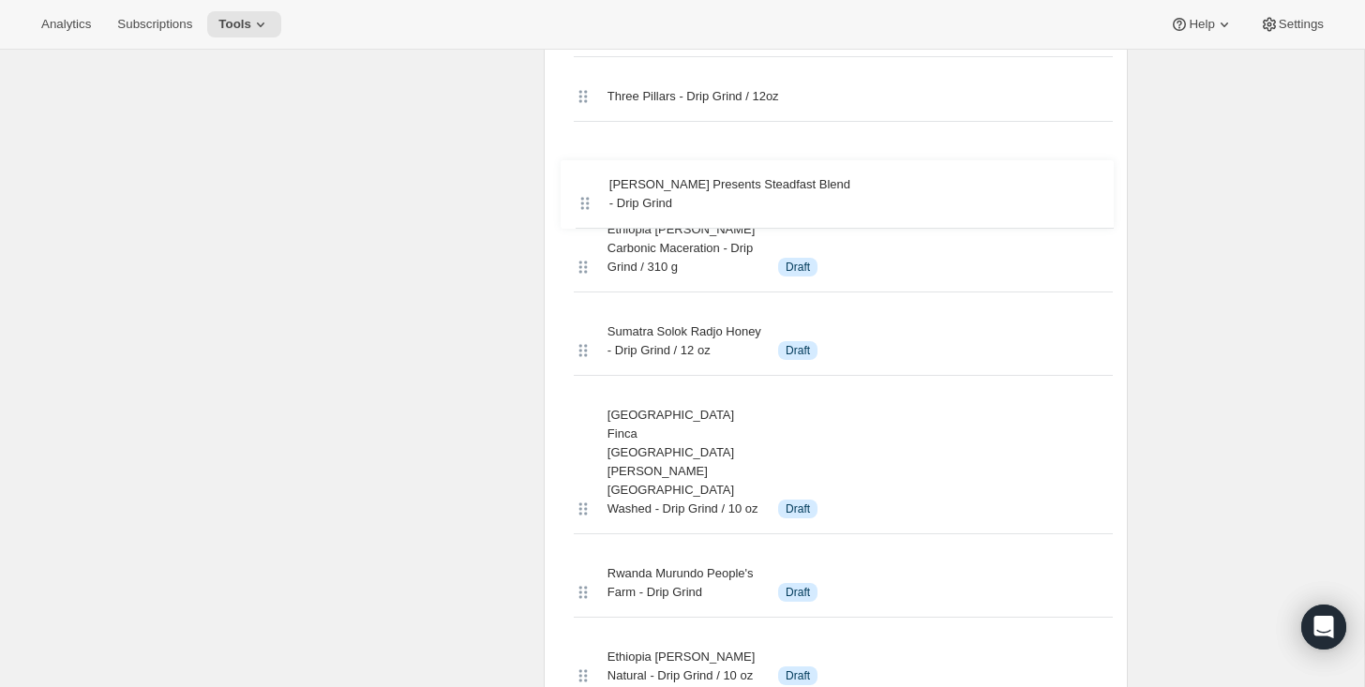
drag, startPoint x: 580, startPoint y: 367, endPoint x: 580, endPoint y: 196, distance: 170.6
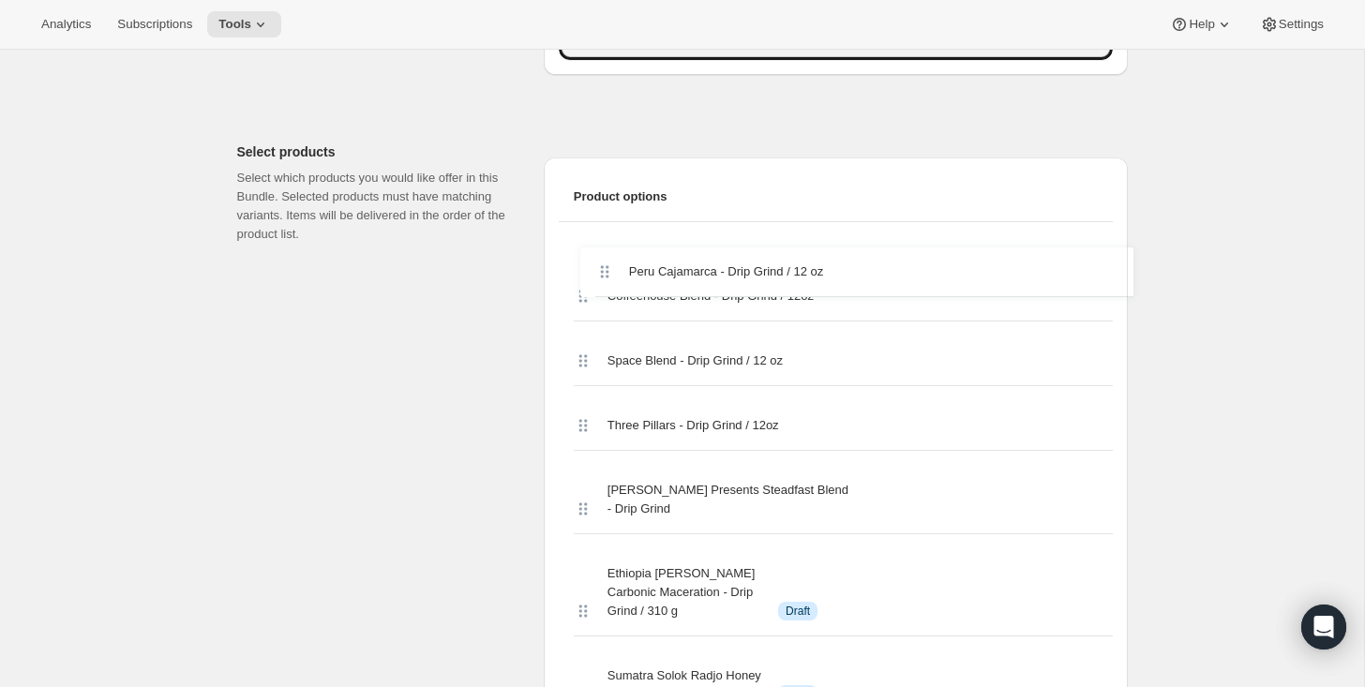
scroll to position [722, 0]
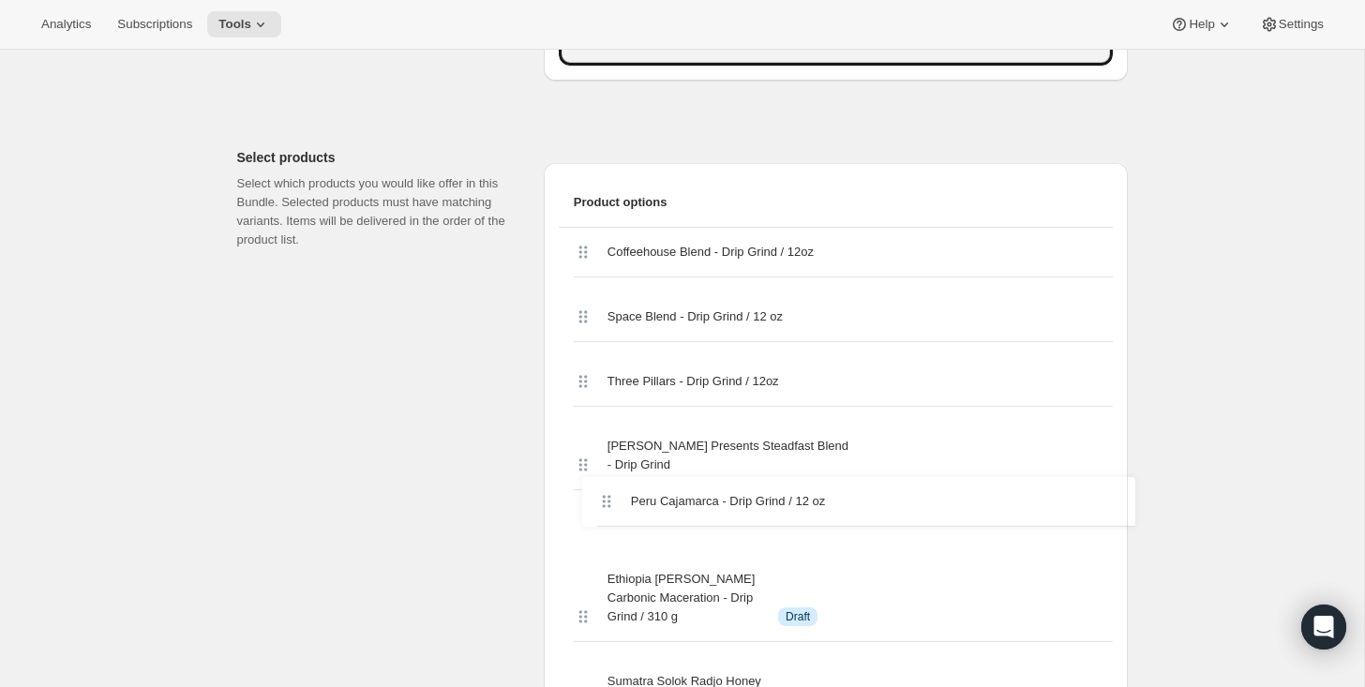
drag, startPoint x: 578, startPoint y: 342, endPoint x: 601, endPoint y: 489, distance: 148.1
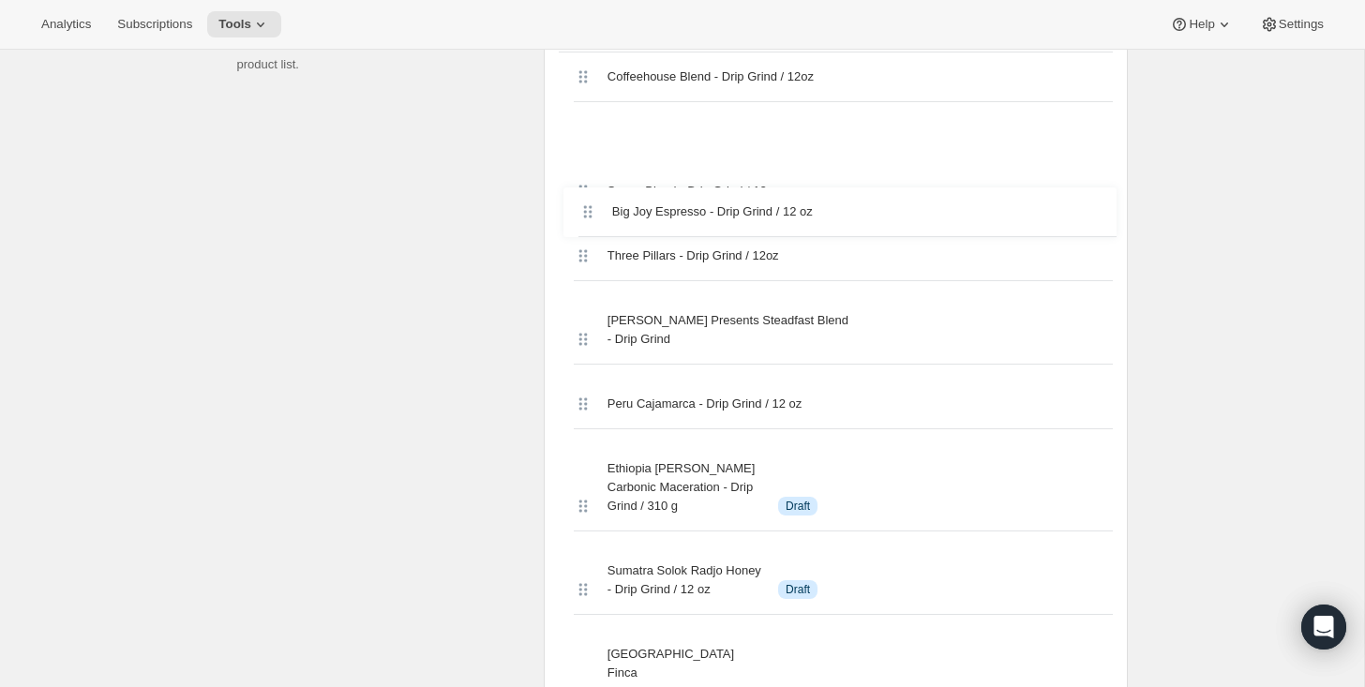
scroll to position [815, 0]
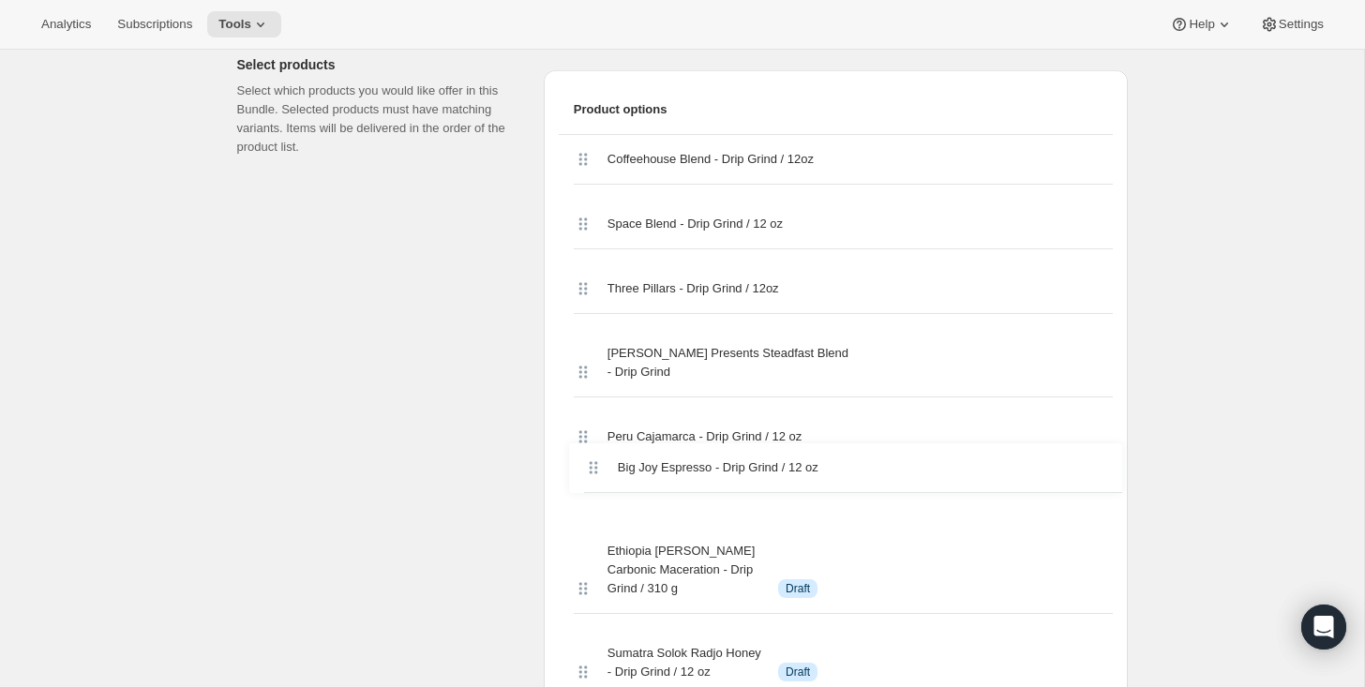
drag, startPoint x: 582, startPoint y: 348, endPoint x: 591, endPoint y: 468, distance: 120.3
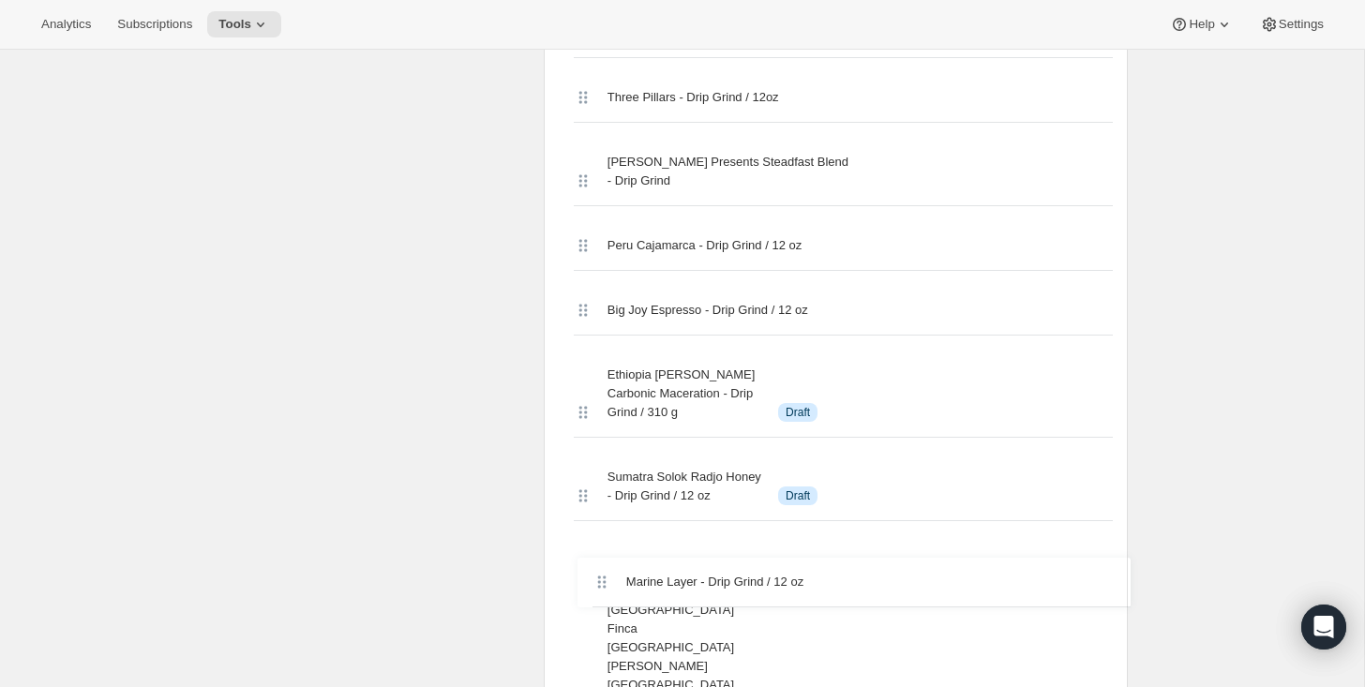
scroll to position [1025, 0]
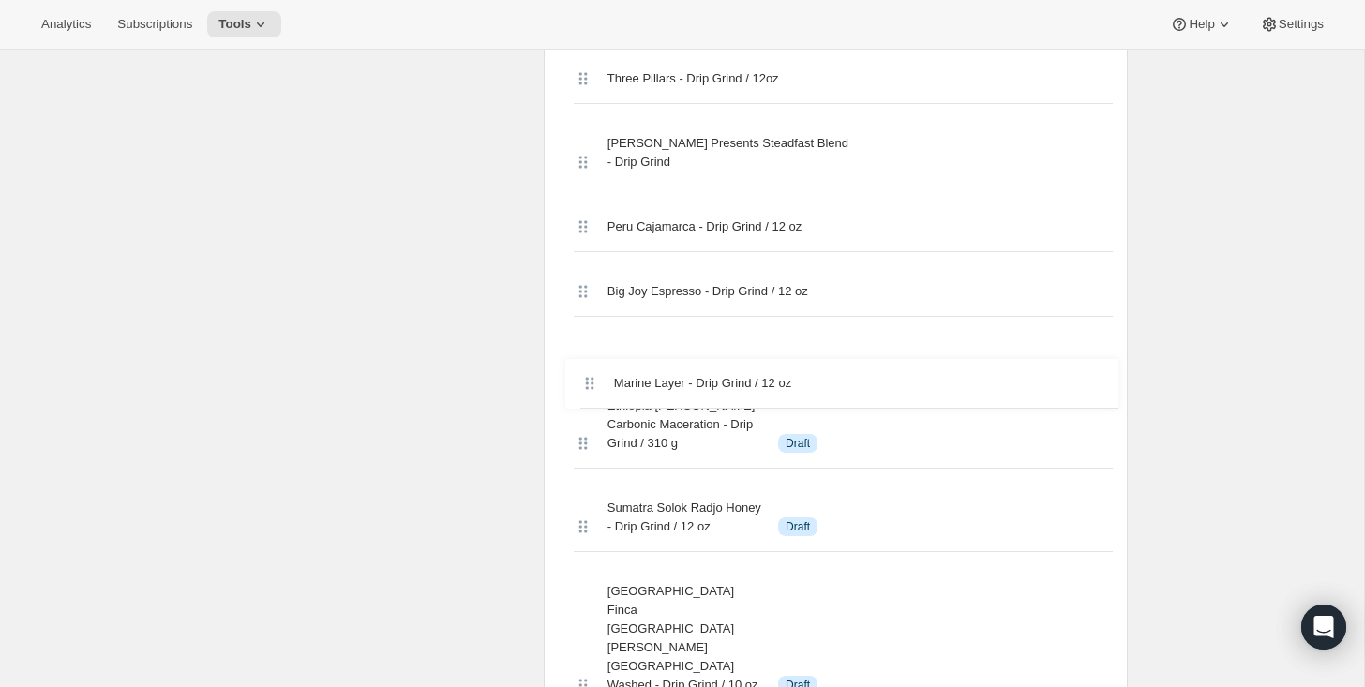
drag, startPoint x: 578, startPoint y: 345, endPoint x: 583, endPoint y: 365, distance: 20.5
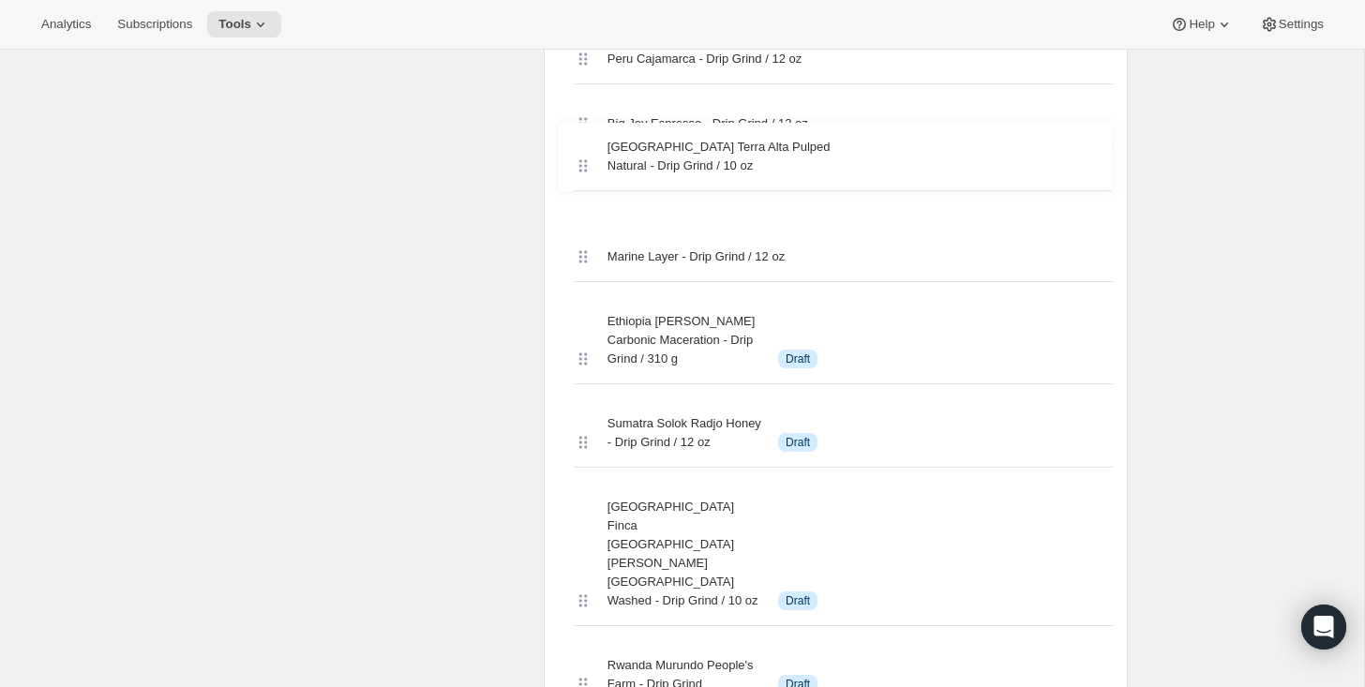
scroll to position [1185, 0]
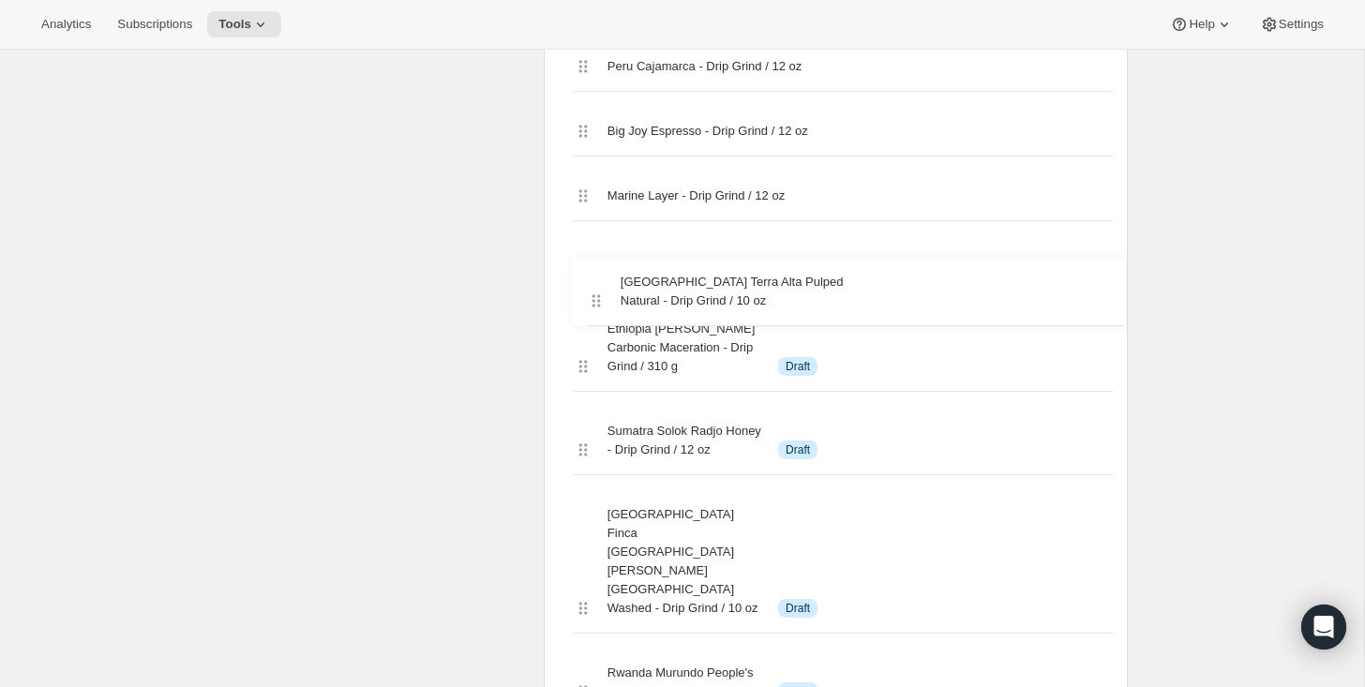
drag, startPoint x: 577, startPoint y: 363, endPoint x: 590, endPoint y: 297, distance: 66.9
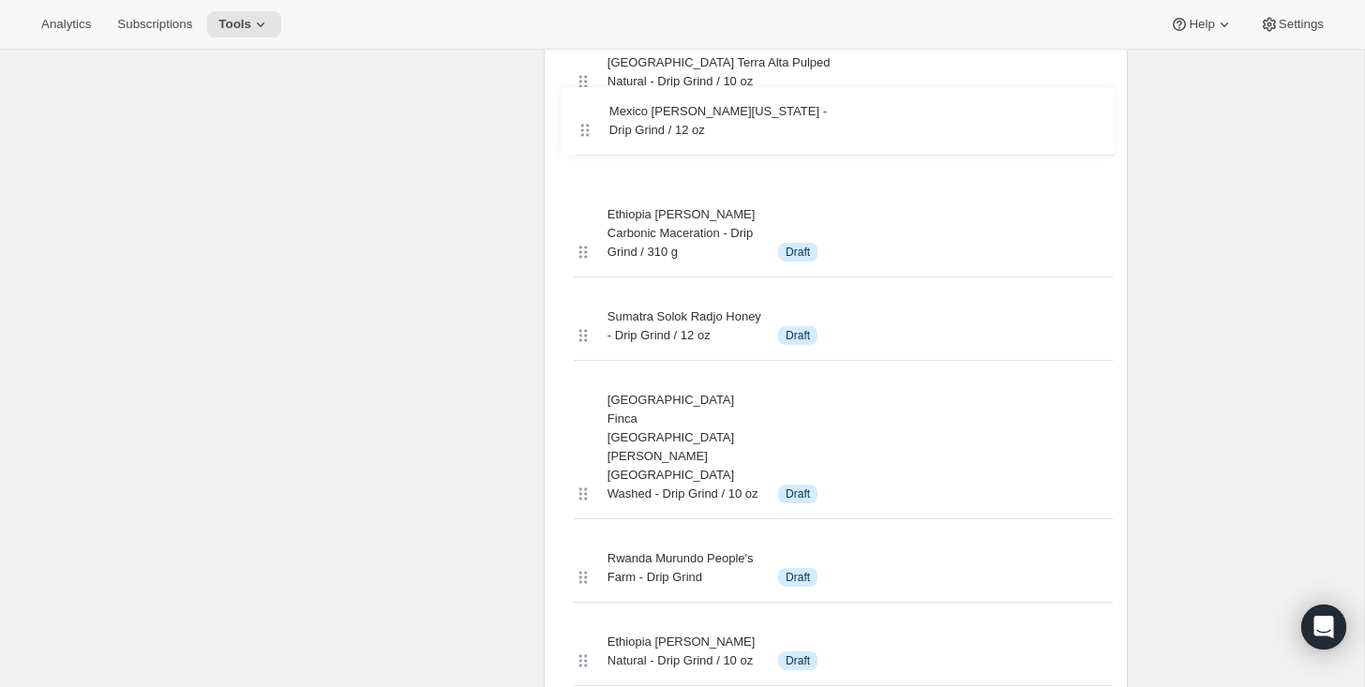
scroll to position [1361, 0]
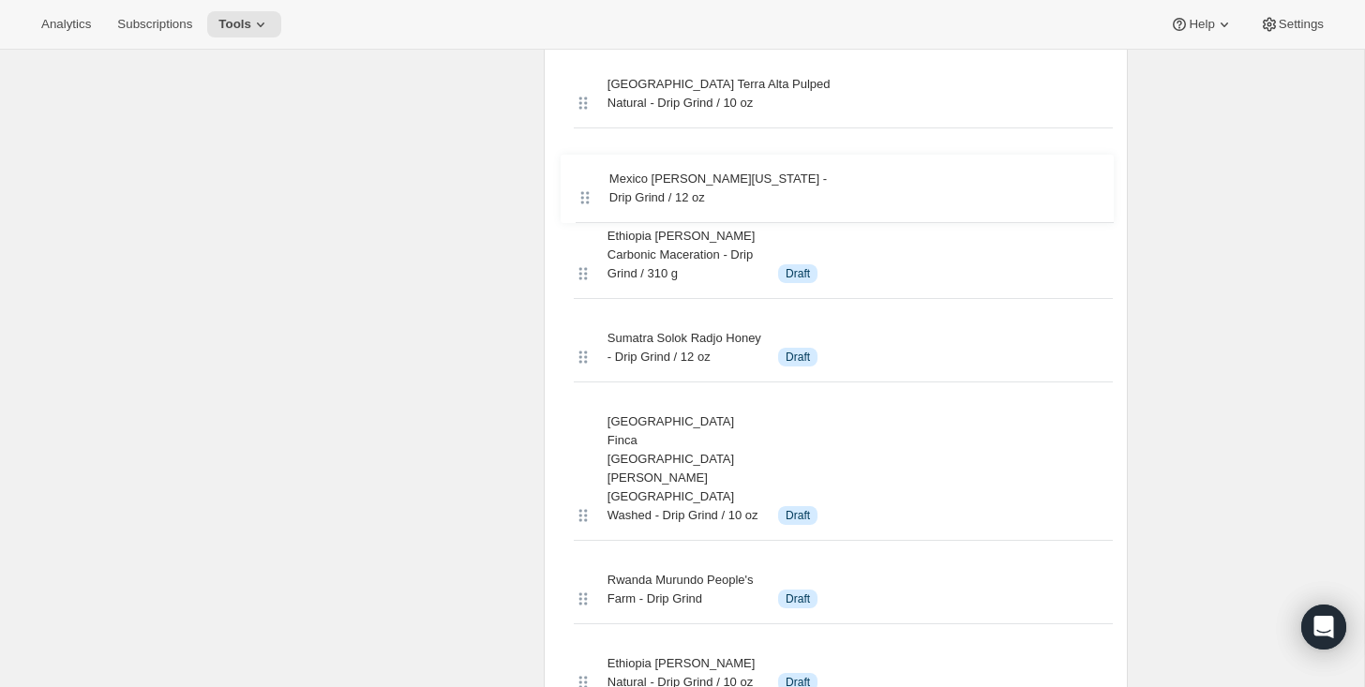
drag, startPoint x: 578, startPoint y: 365, endPoint x: 581, endPoint y: 170, distance: 195.1
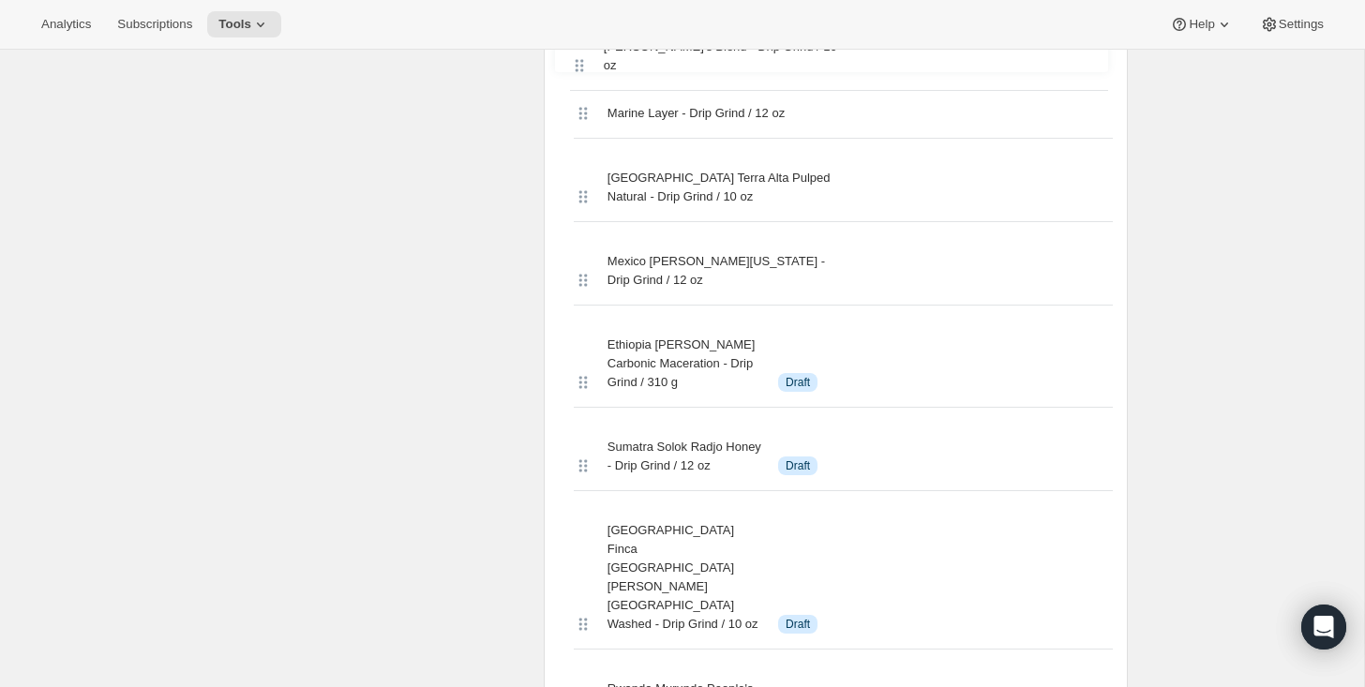
scroll to position [1310, 0]
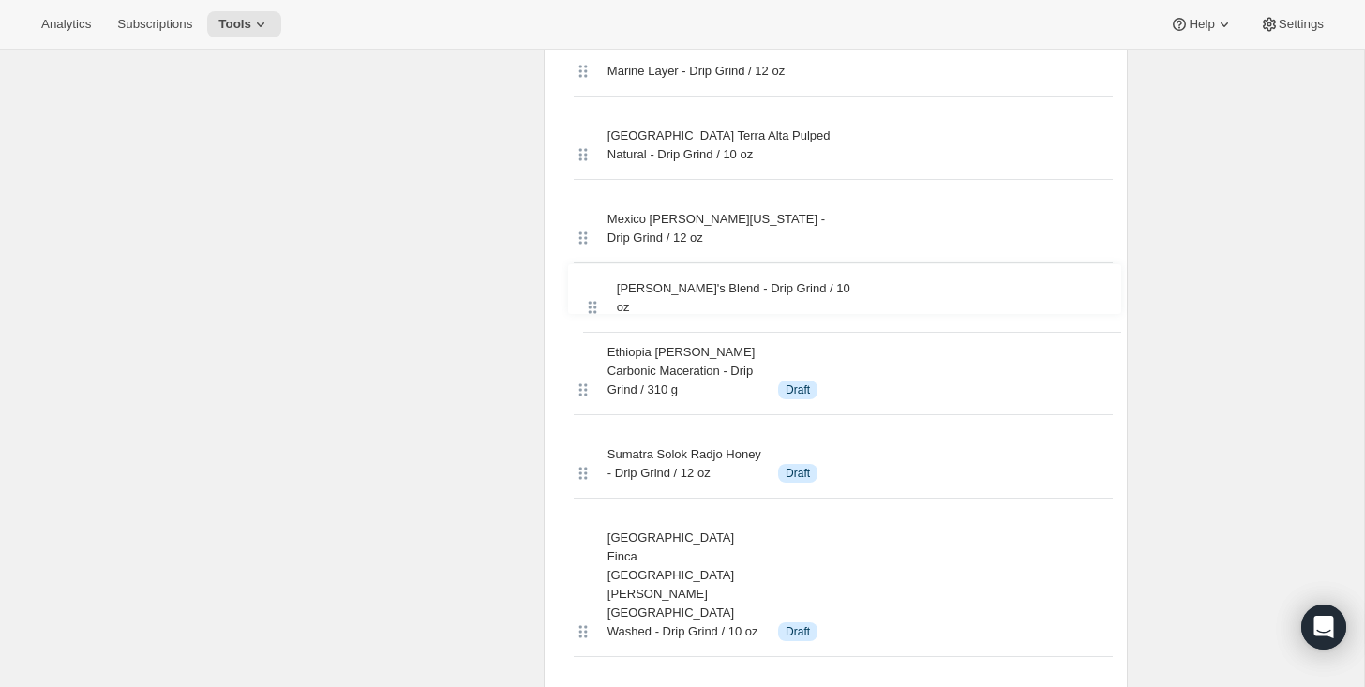
drag, startPoint x: 579, startPoint y: 341, endPoint x: 585, endPoint y: 284, distance: 57.6
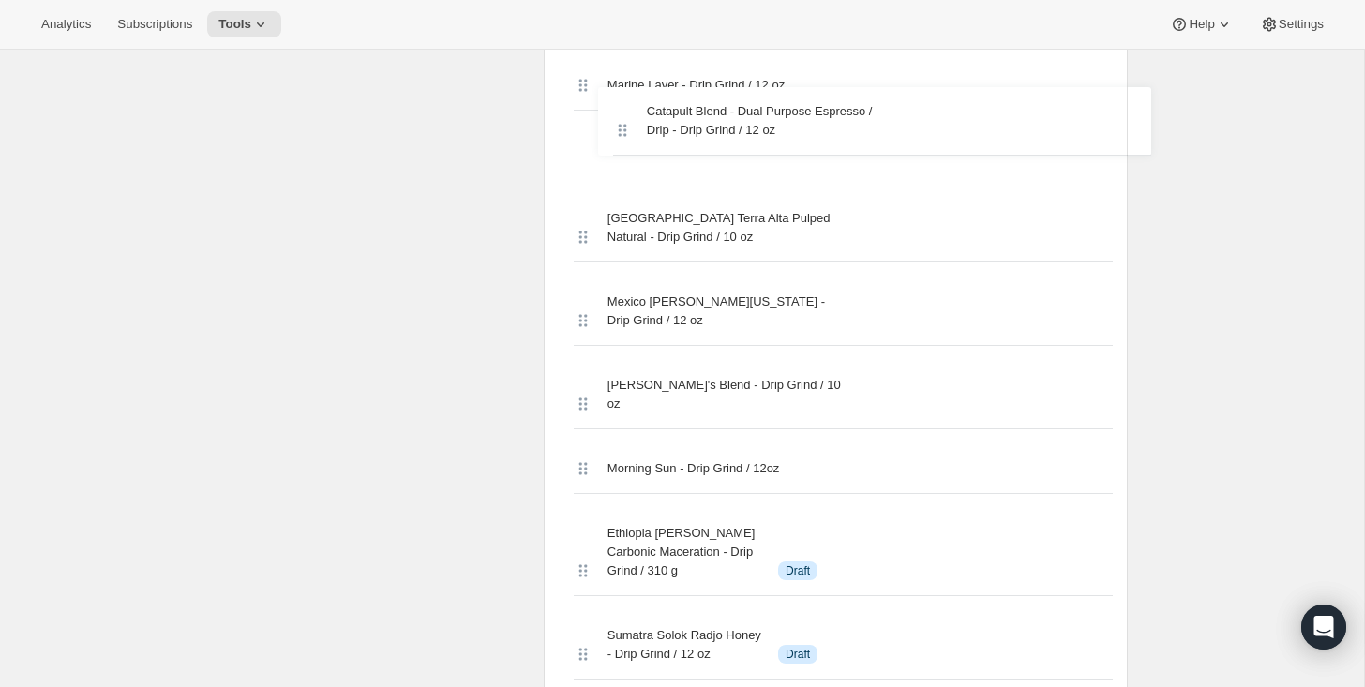
scroll to position [1289, 0]
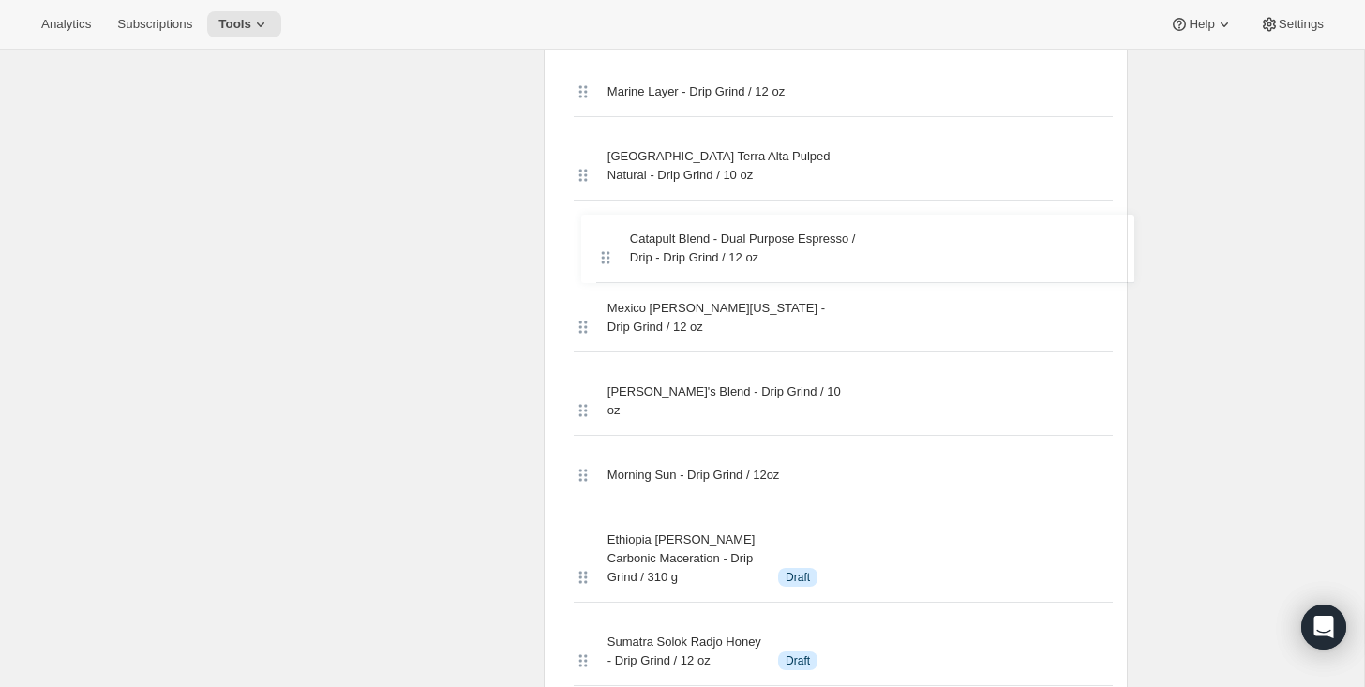
drag, startPoint x: 573, startPoint y: 362, endPoint x: 598, endPoint y: 248, distance: 116.2
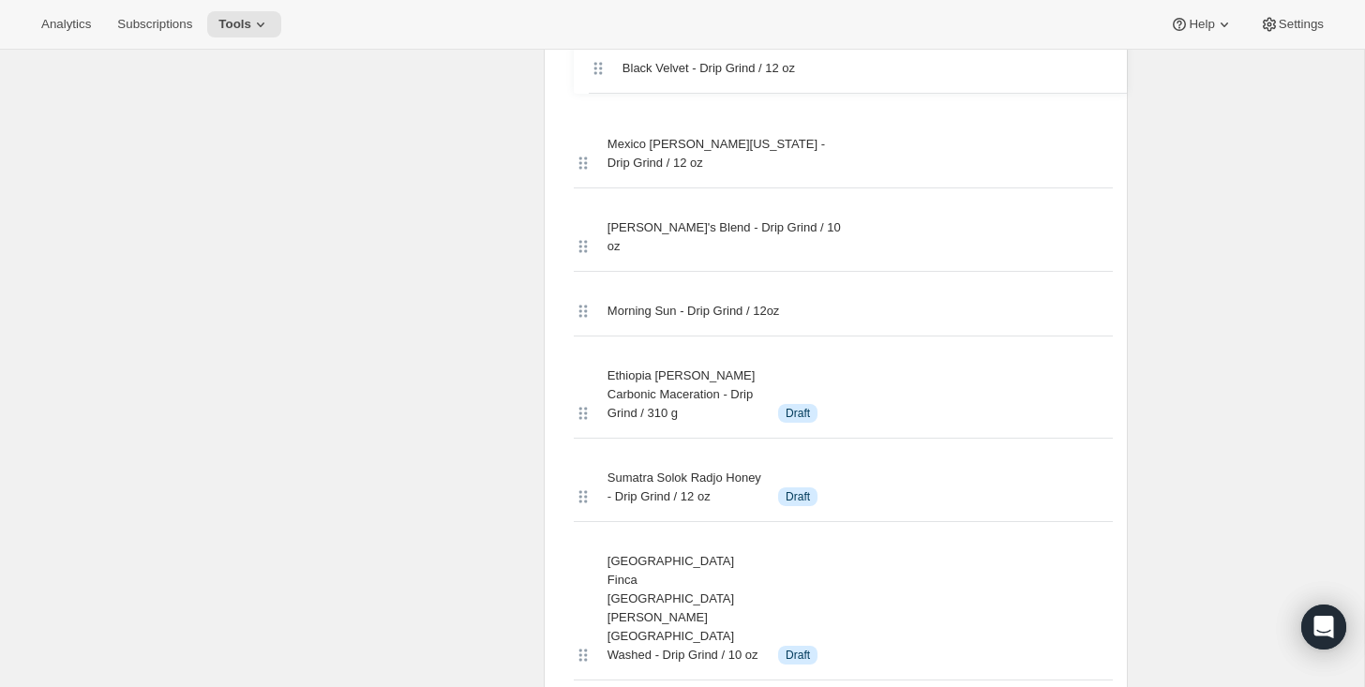
scroll to position [1458, 0]
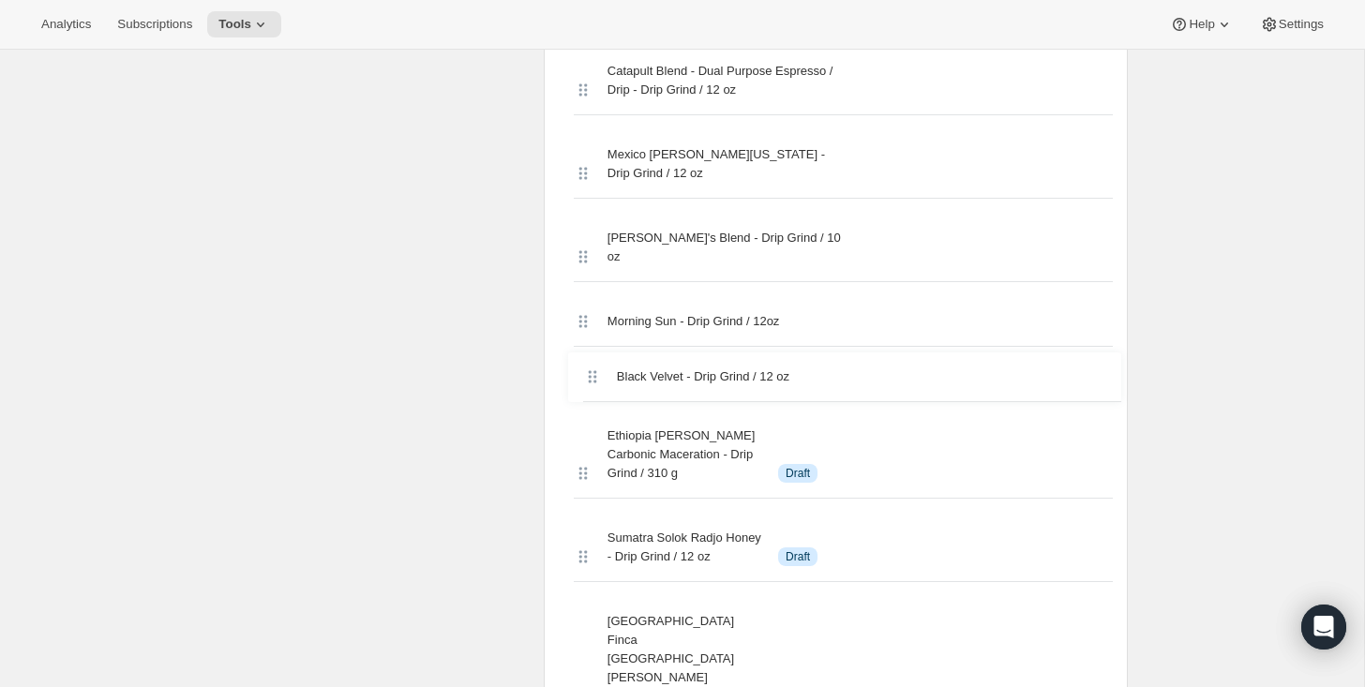
drag, startPoint x: 579, startPoint y: 340, endPoint x: 591, endPoint y: 356, distance: 20.1
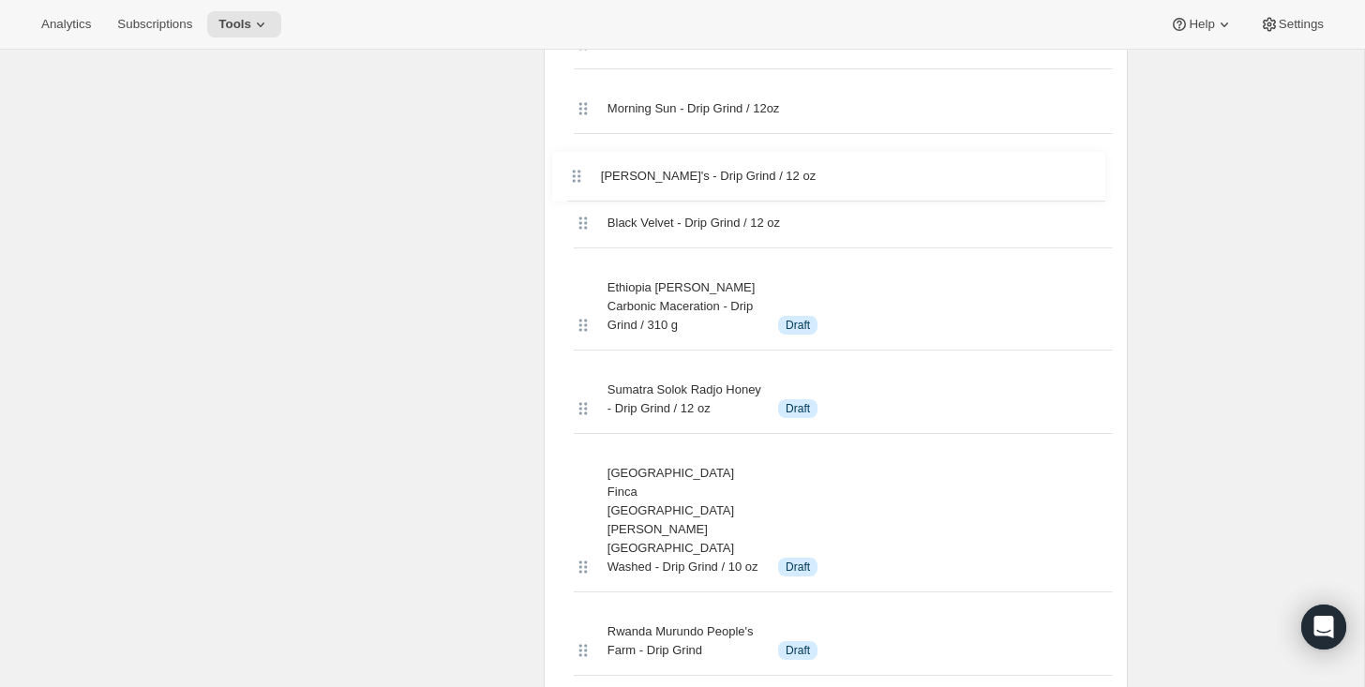
scroll to position [1669, 0]
drag, startPoint x: 579, startPoint y: 340, endPoint x: 570, endPoint y: 188, distance: 152.2
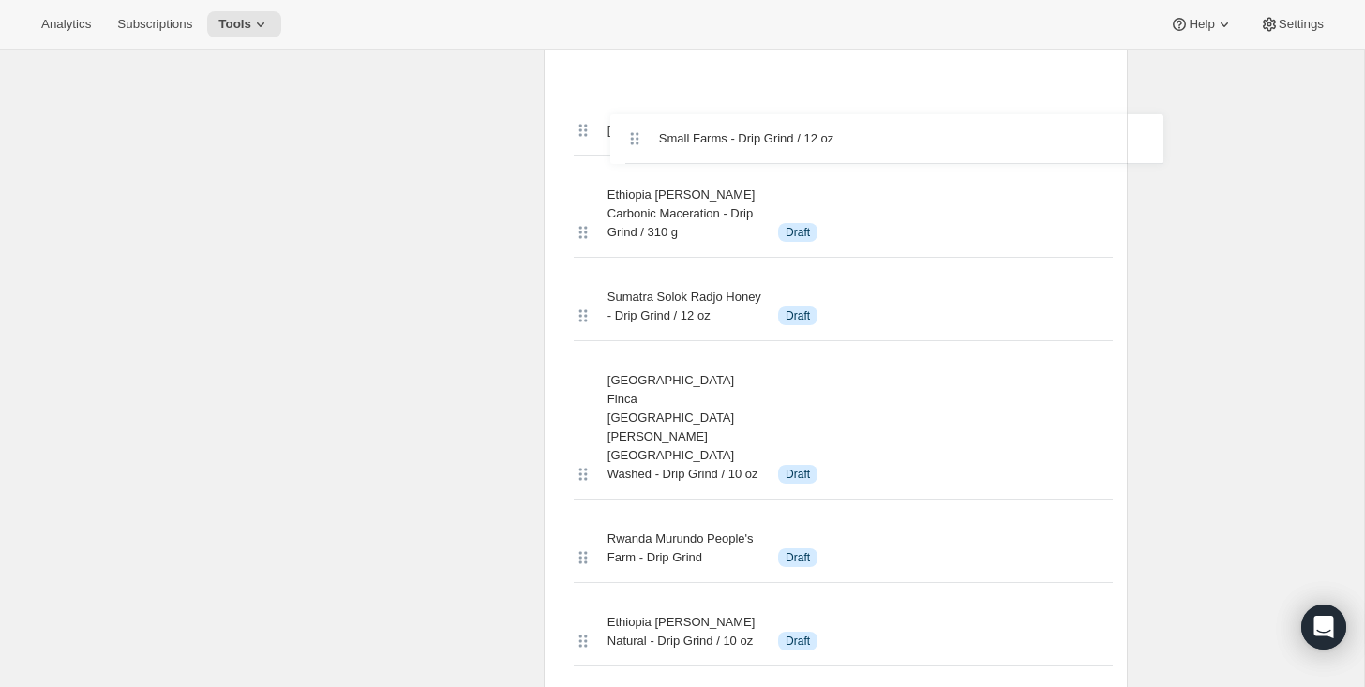
scroll to position [1736, 0]
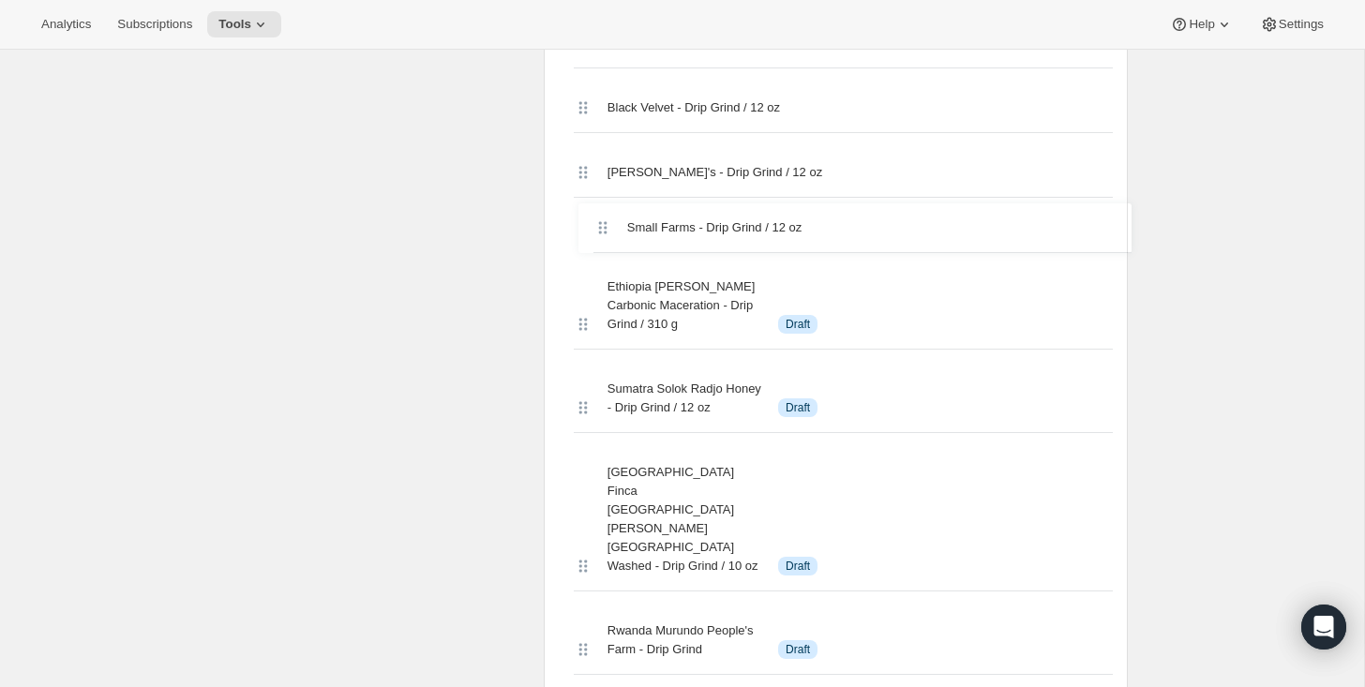
drag, startPoint x: 582, startPoint y: 342, endPoint x: 603, endPoint y: 221, distance: 122.7
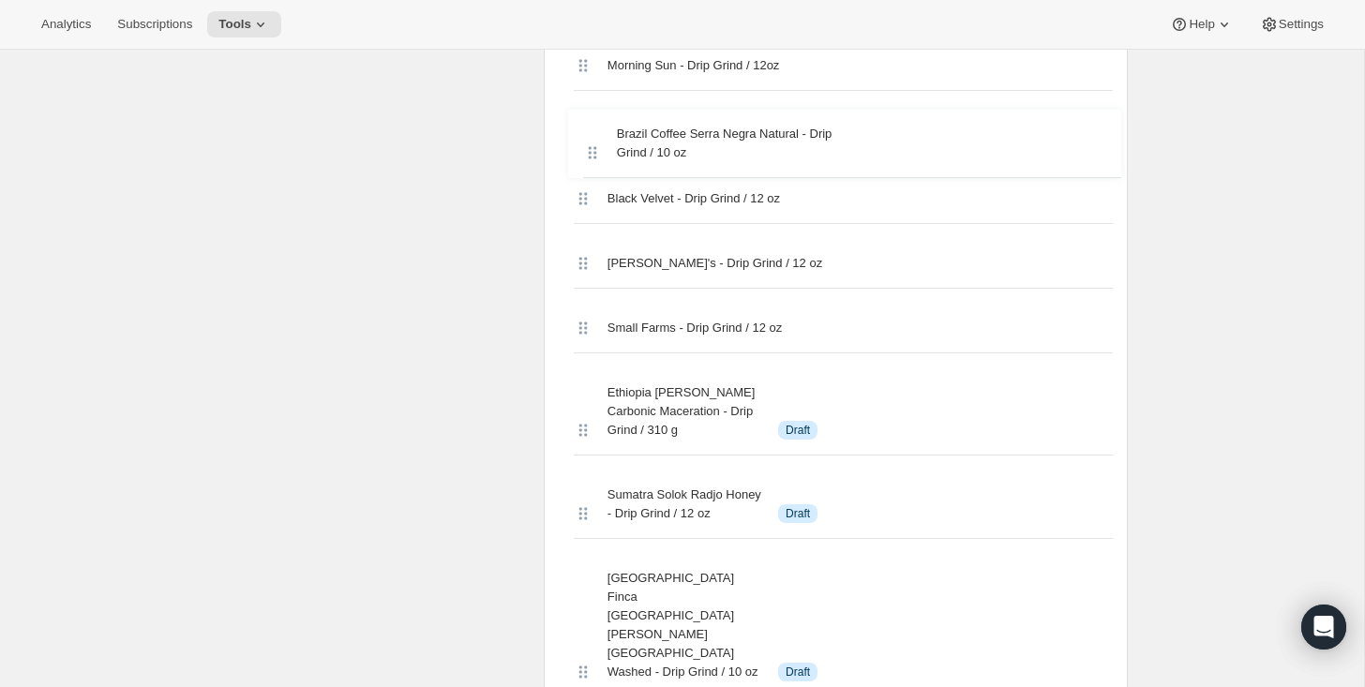
scroll to position [1710, 0]
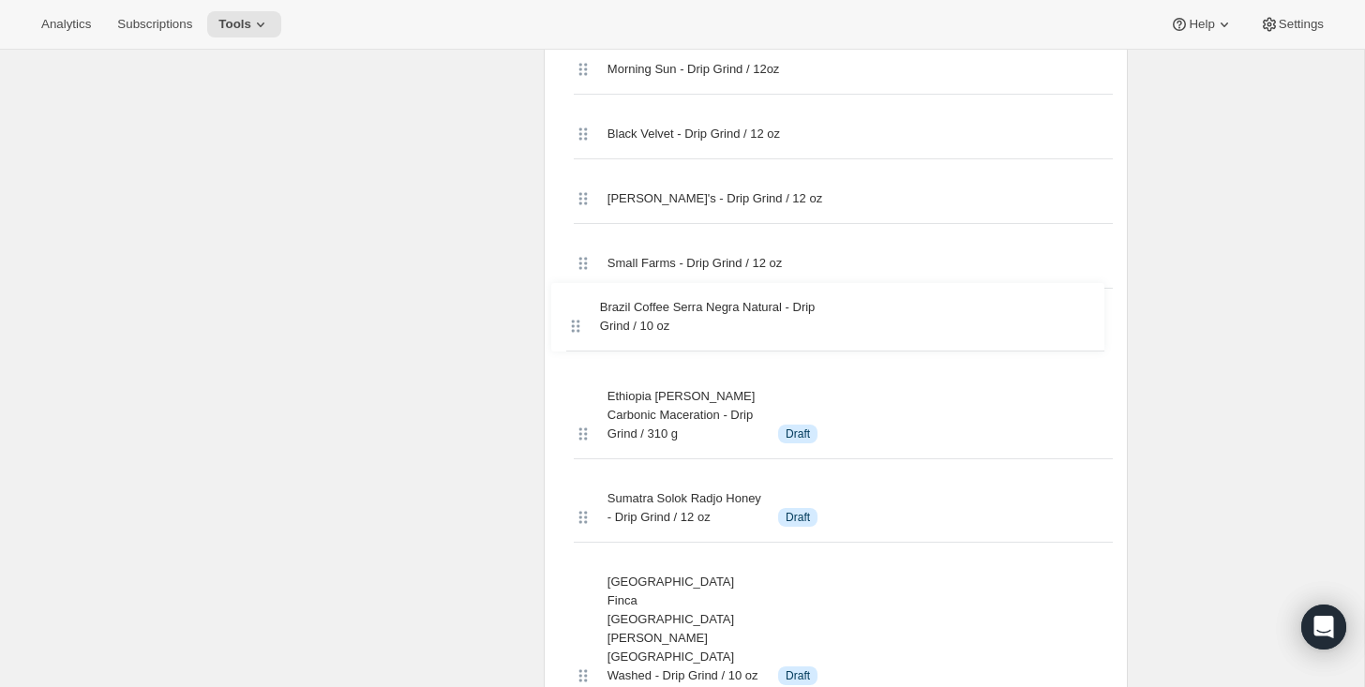
drag, startPoint x: 579, startPoint y: 364, endPoint x: 572, endPoint y: 320, distance: 44.6
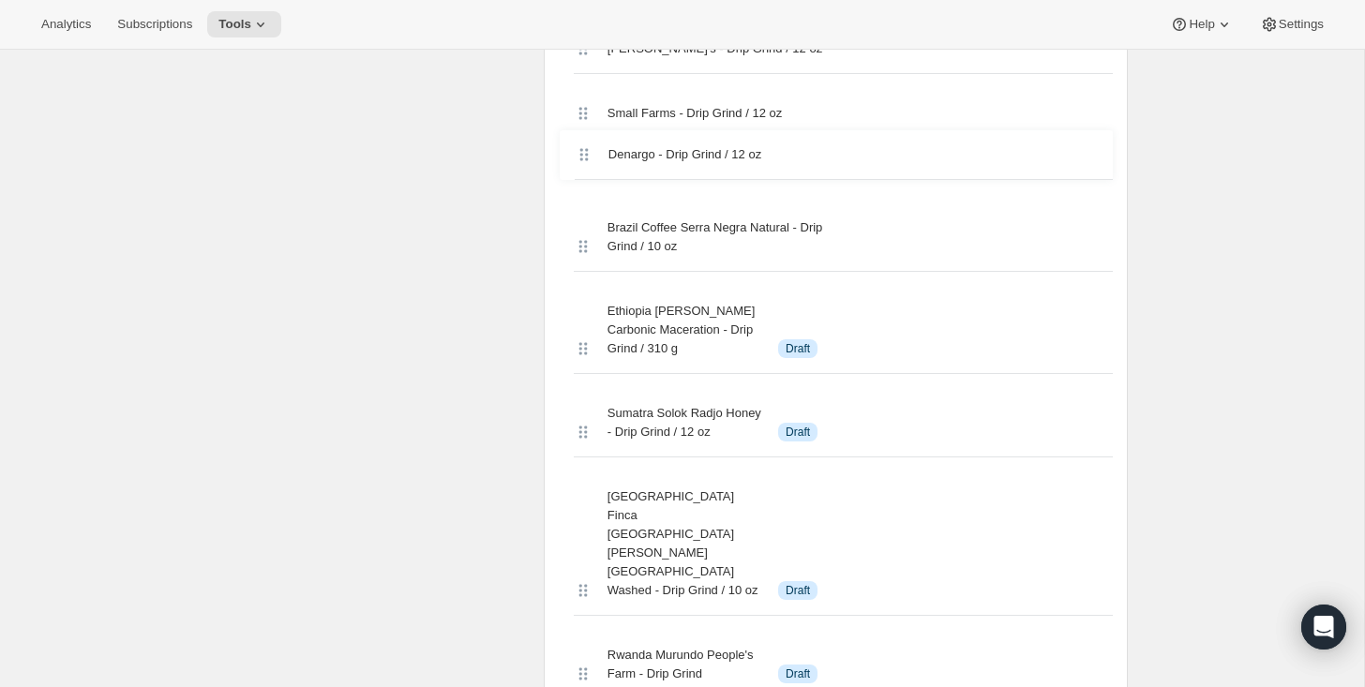
scroll to position [1846, 0]
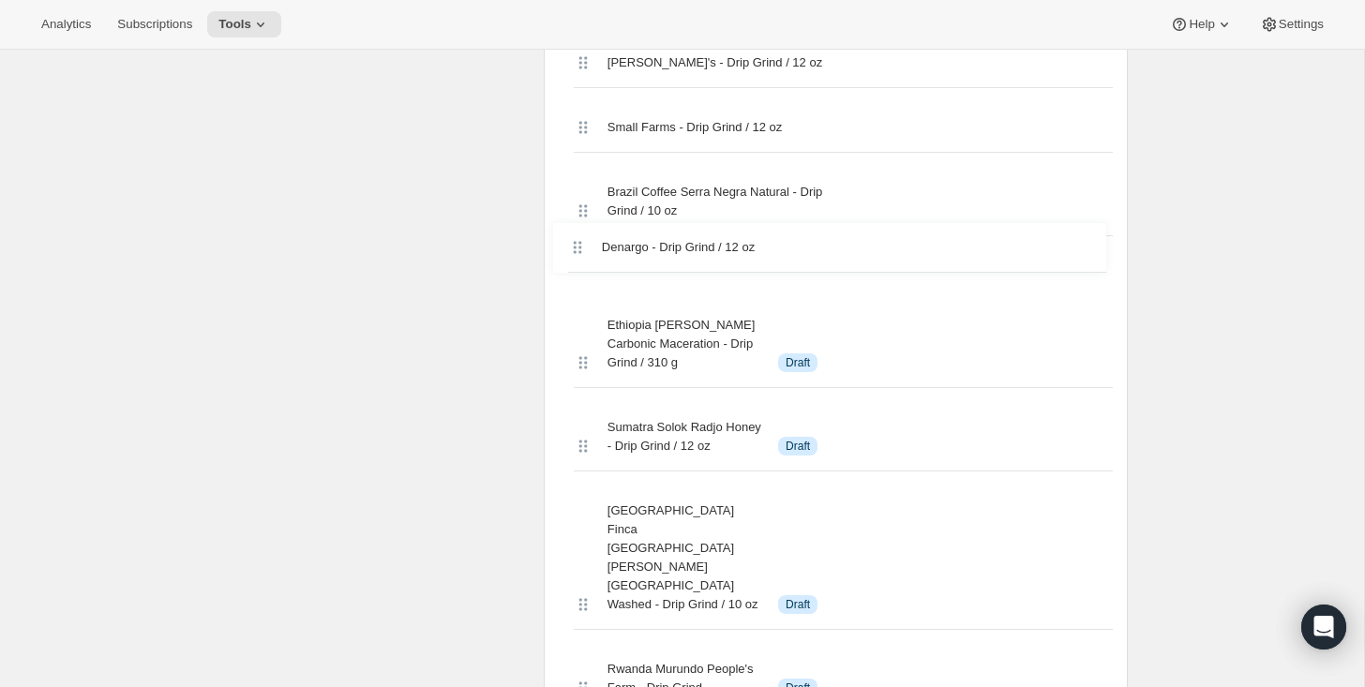
drag, startPoint x: 582, startPoint y: 342, endPoint x: 575, endPoint y: 239, distance: 103.4
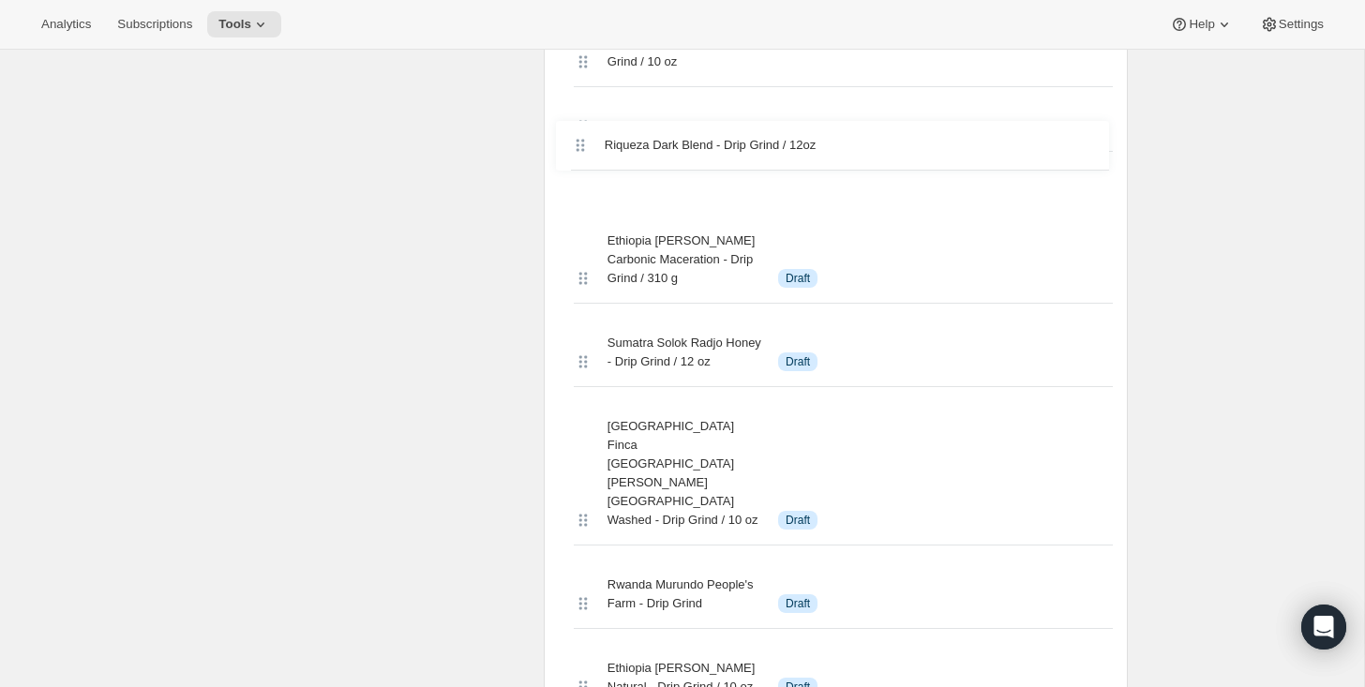
scroll to position [1980, 0]
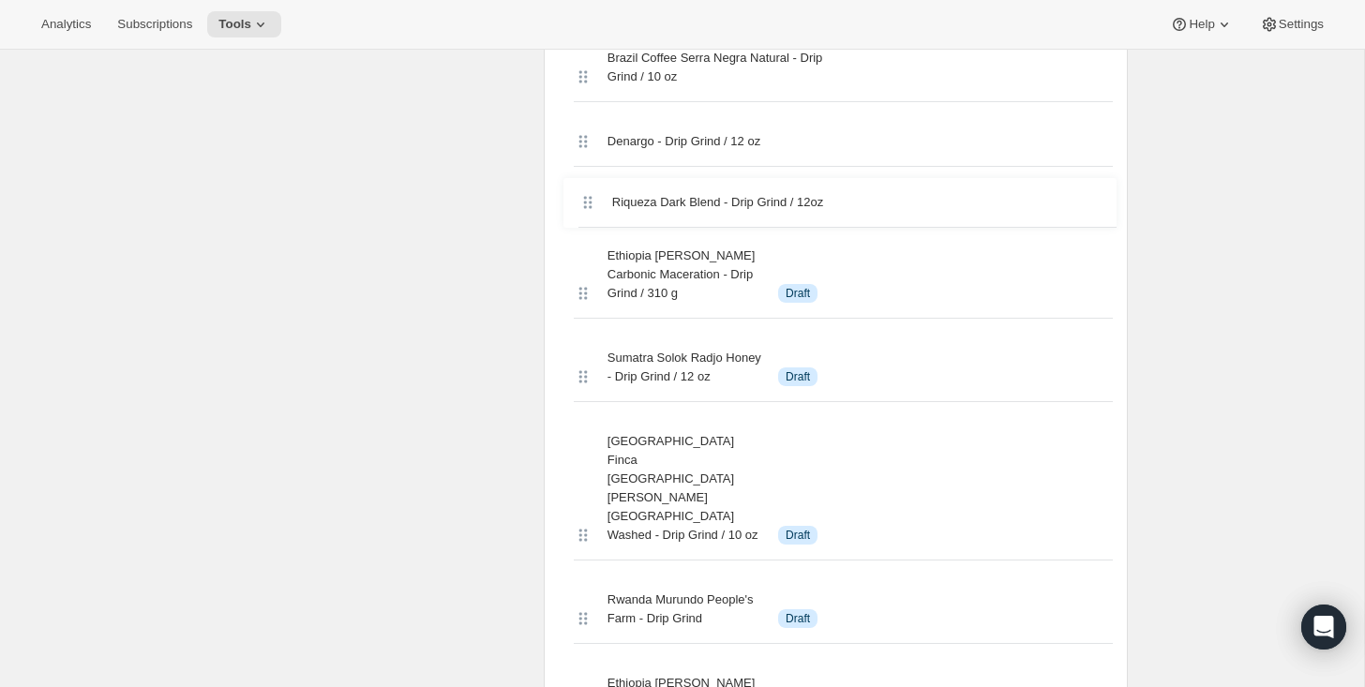
drag, startPoint x: 581, startPoint y: 342, endPoint x: 585, endPoint y: 160, distance: 181.9
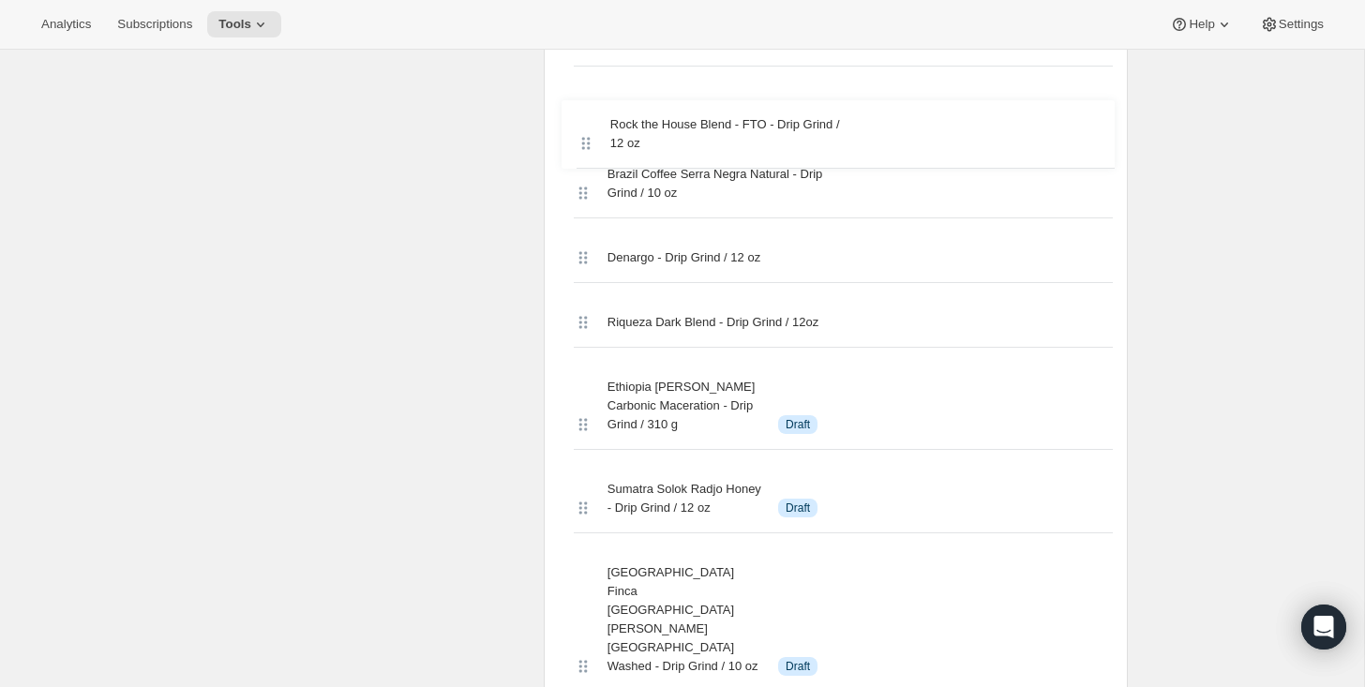
scroll to position [1910, 0]
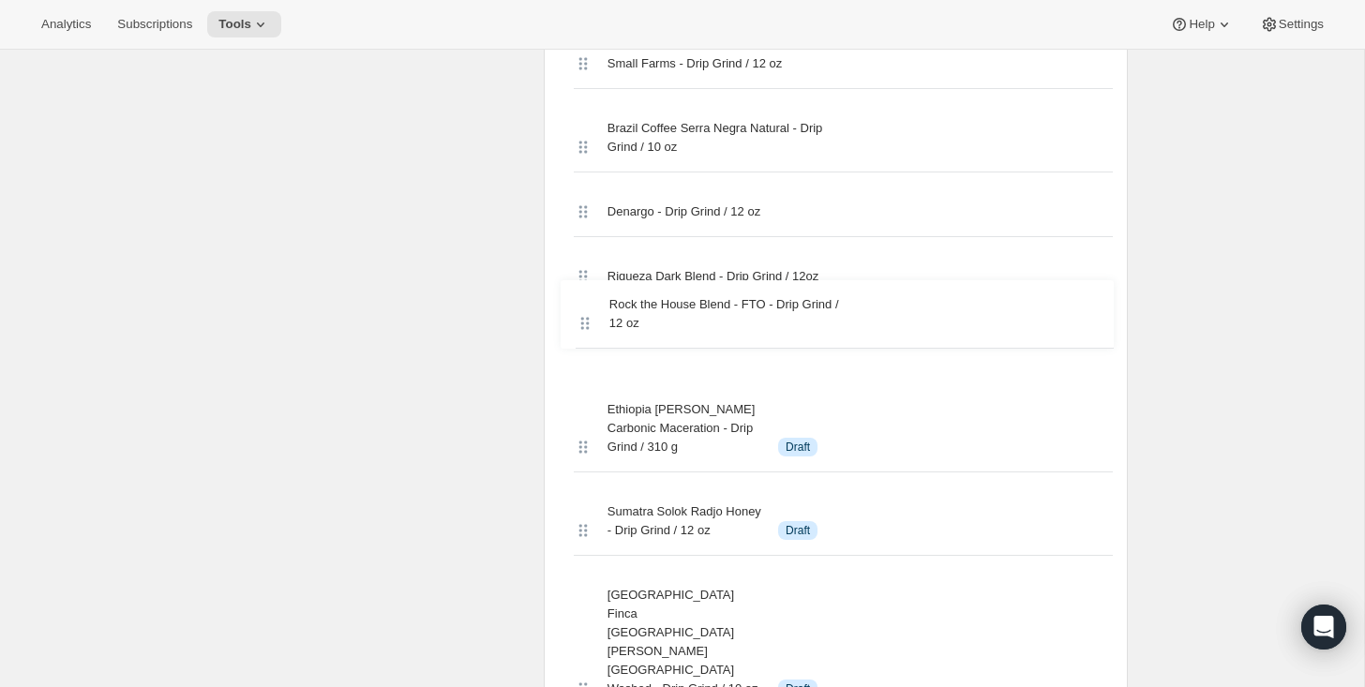
drag, startPoint x: 581, startPoint y: 362, endPoint x: 580, endPoint y: 306, distance: 56.3
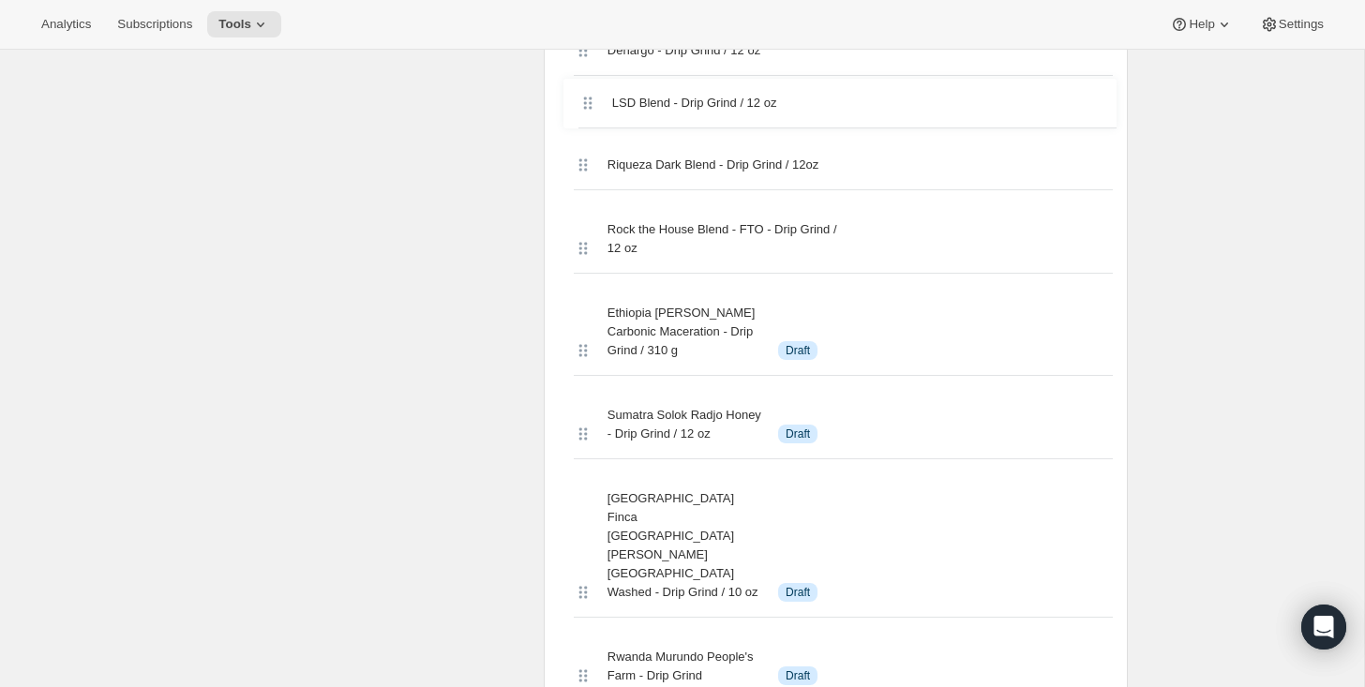
scroll to position [2051, 0]
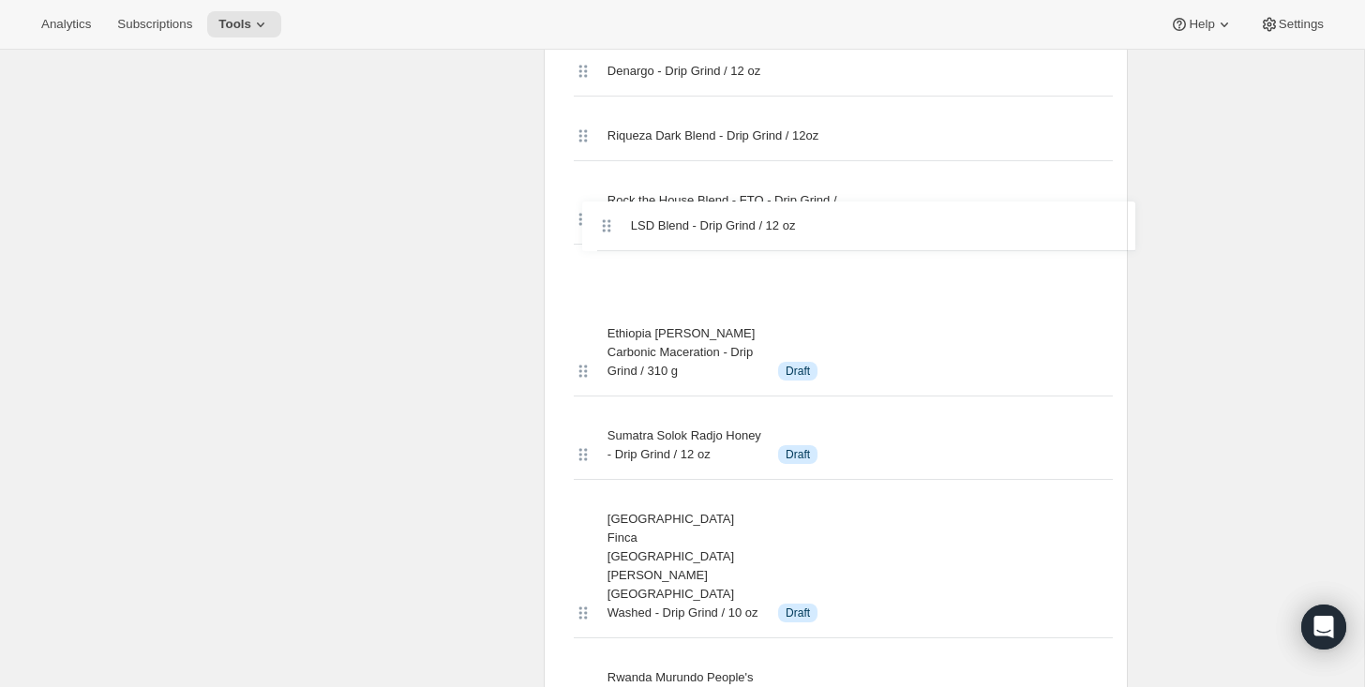
drag, startPoint x: 579, startPoint y: 345, endPoint x: 595, endPoint y: 191, distance: 154.6
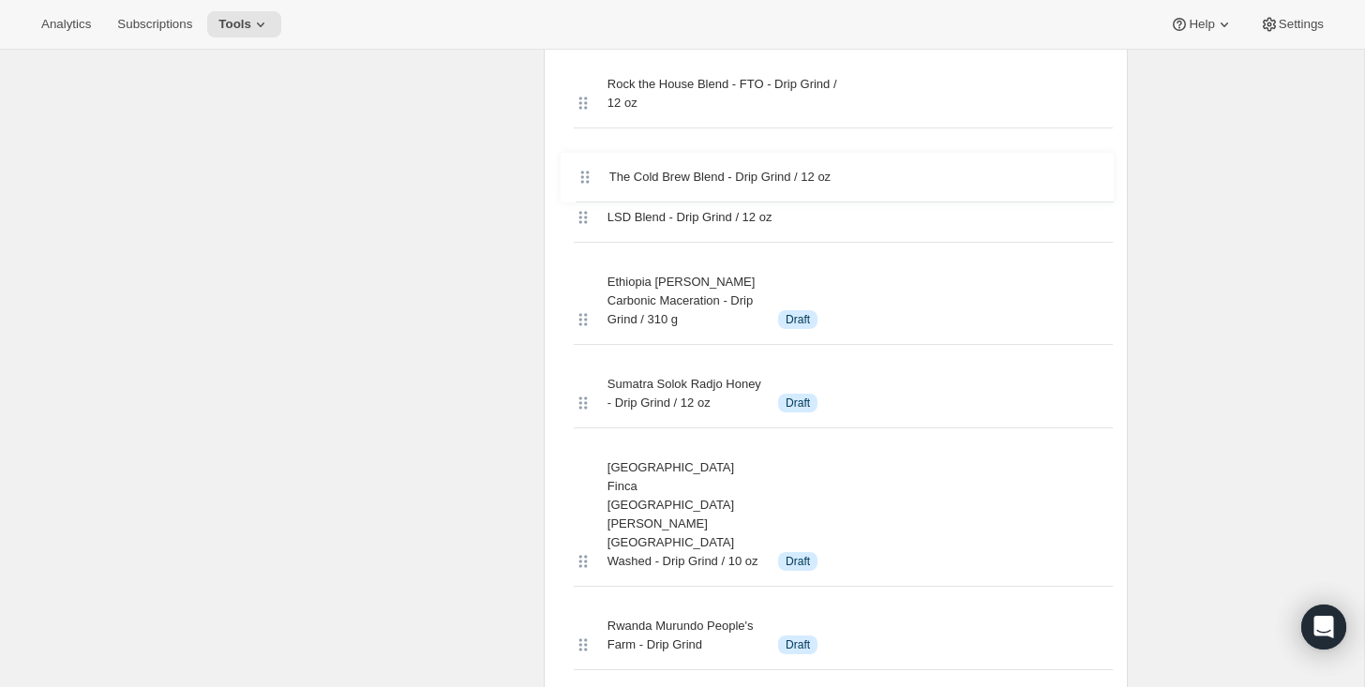
scroll to position [2151, 0]
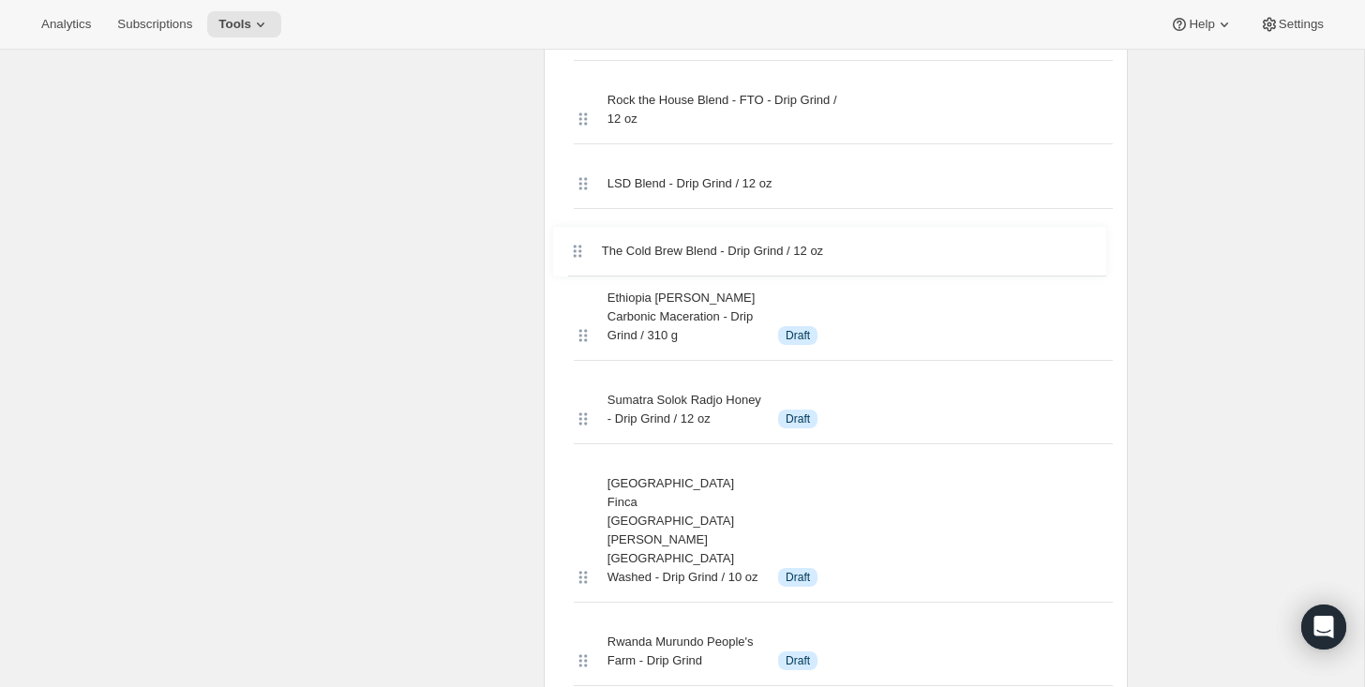
drag, startPoint x: 585, startPoint y: 343, endPoint x: 567, endPoint y: 167, distance: 177.2
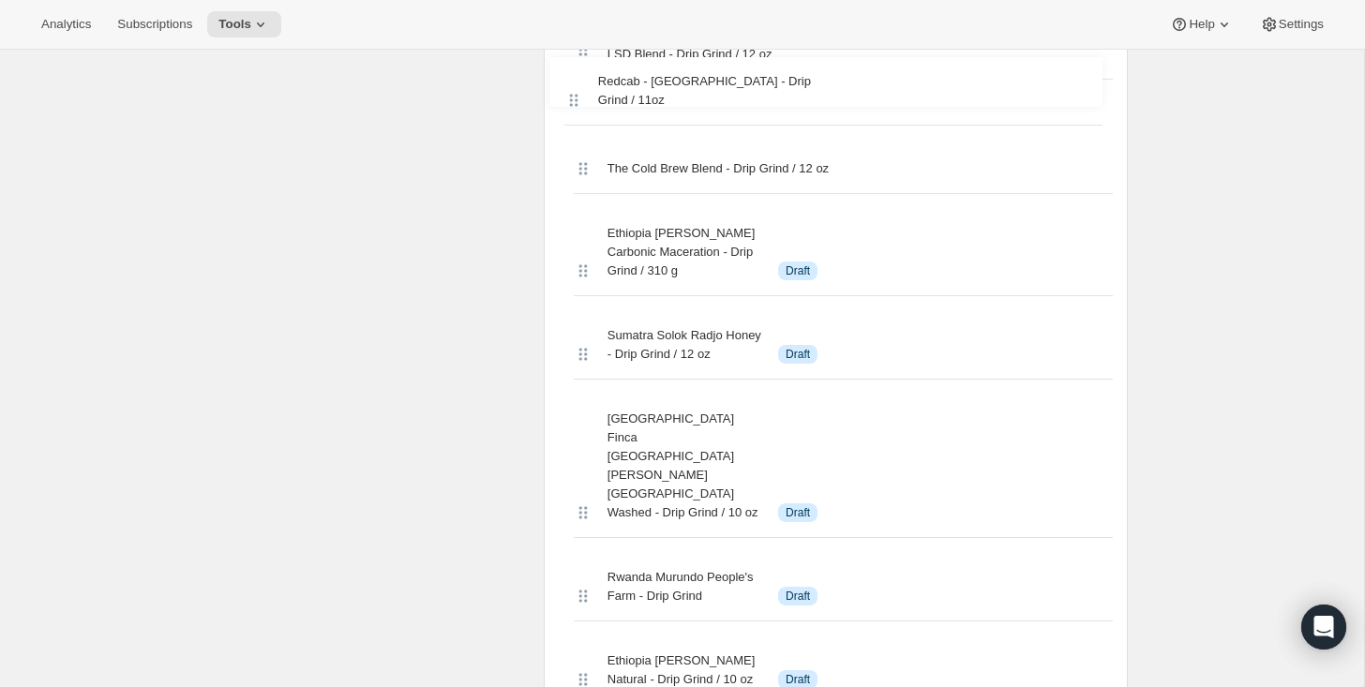
scroll to position [2228, 0]
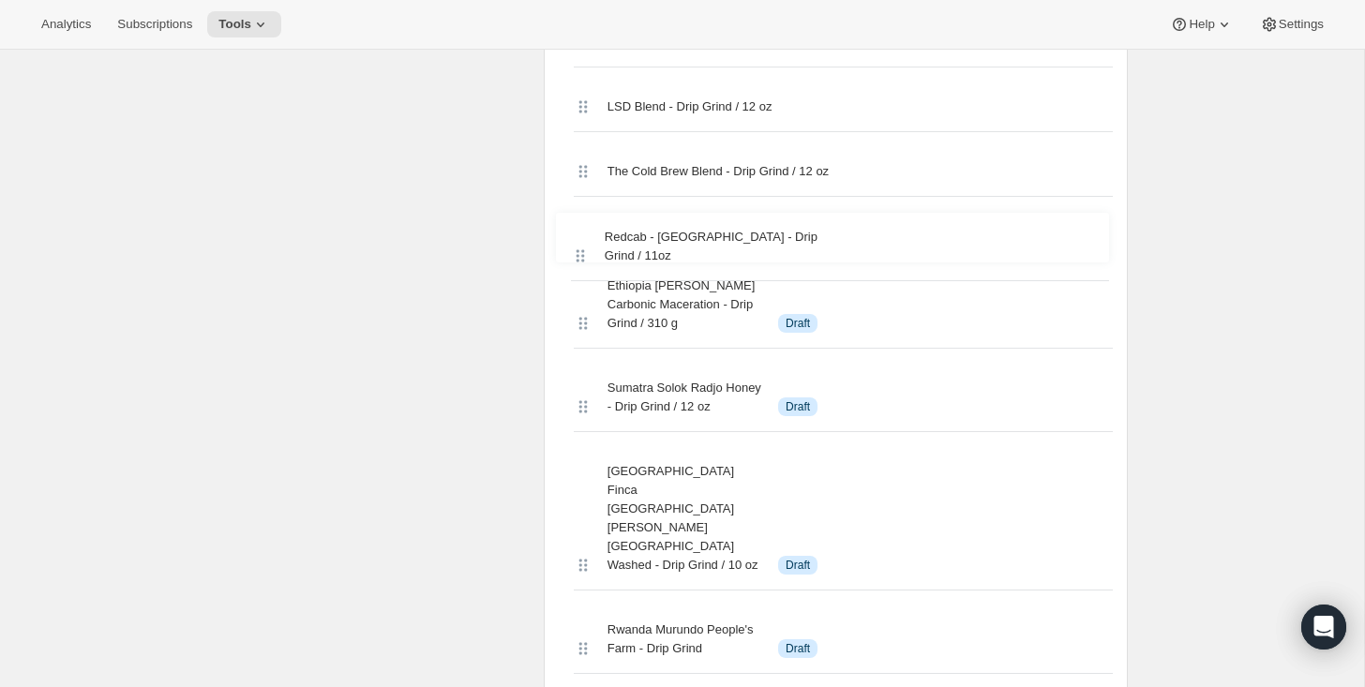
drag, startPoint x: 579, startPoint y: 342, endPoint x: 578, endPoint y: 212, distance: 130.3
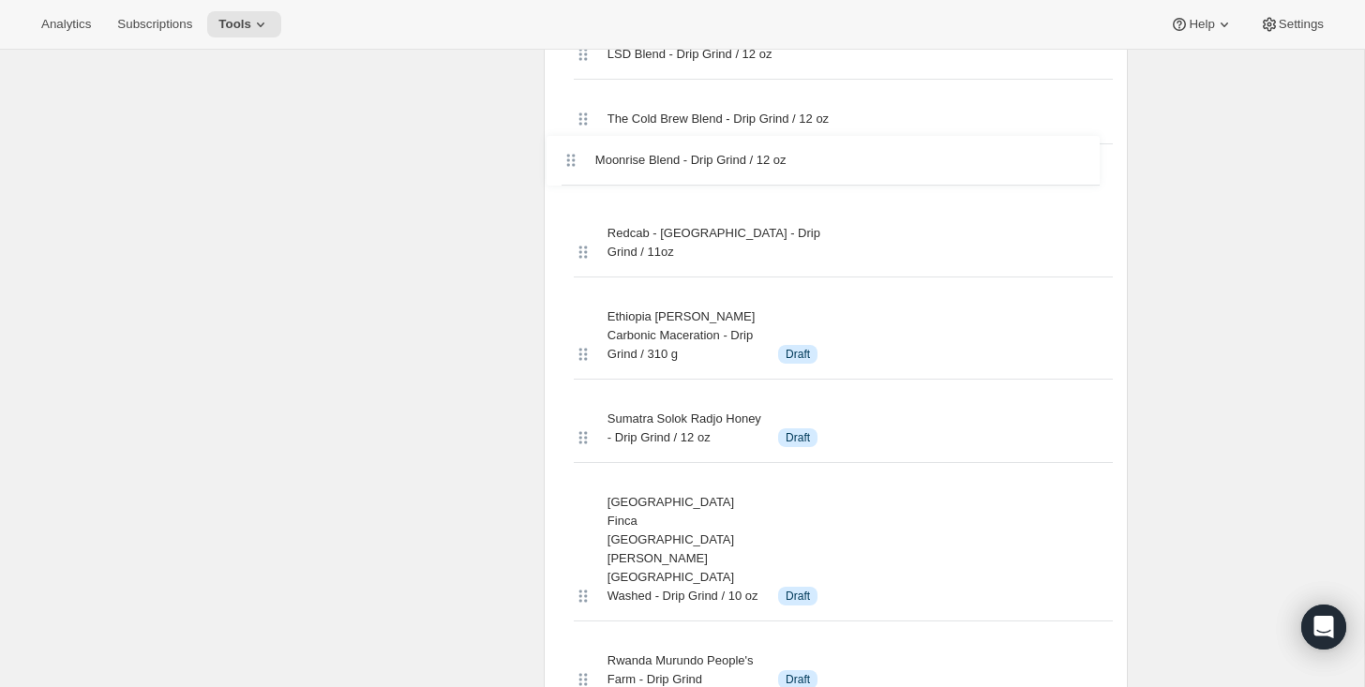
scroll to position [2278, 0]
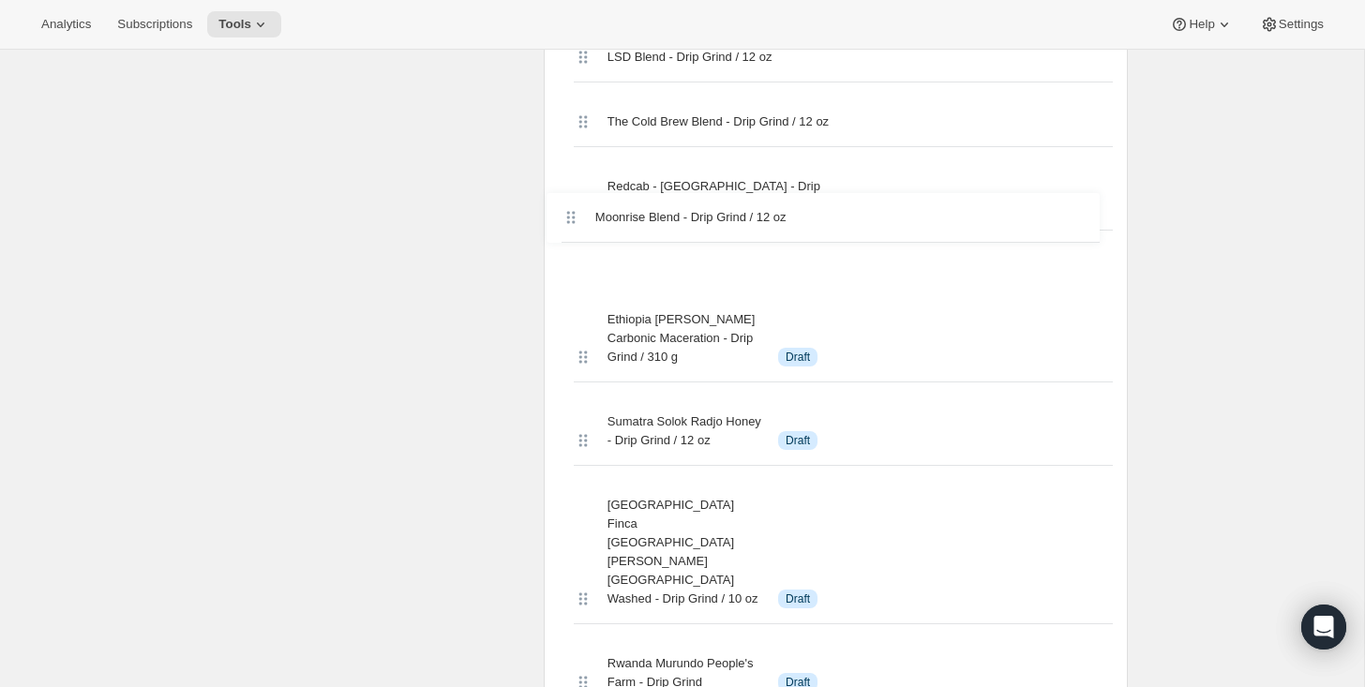
drag, startPoint x: 584, startPoint y: 338, endPoint x: 570, endPoint y: 187, distance: 152.5
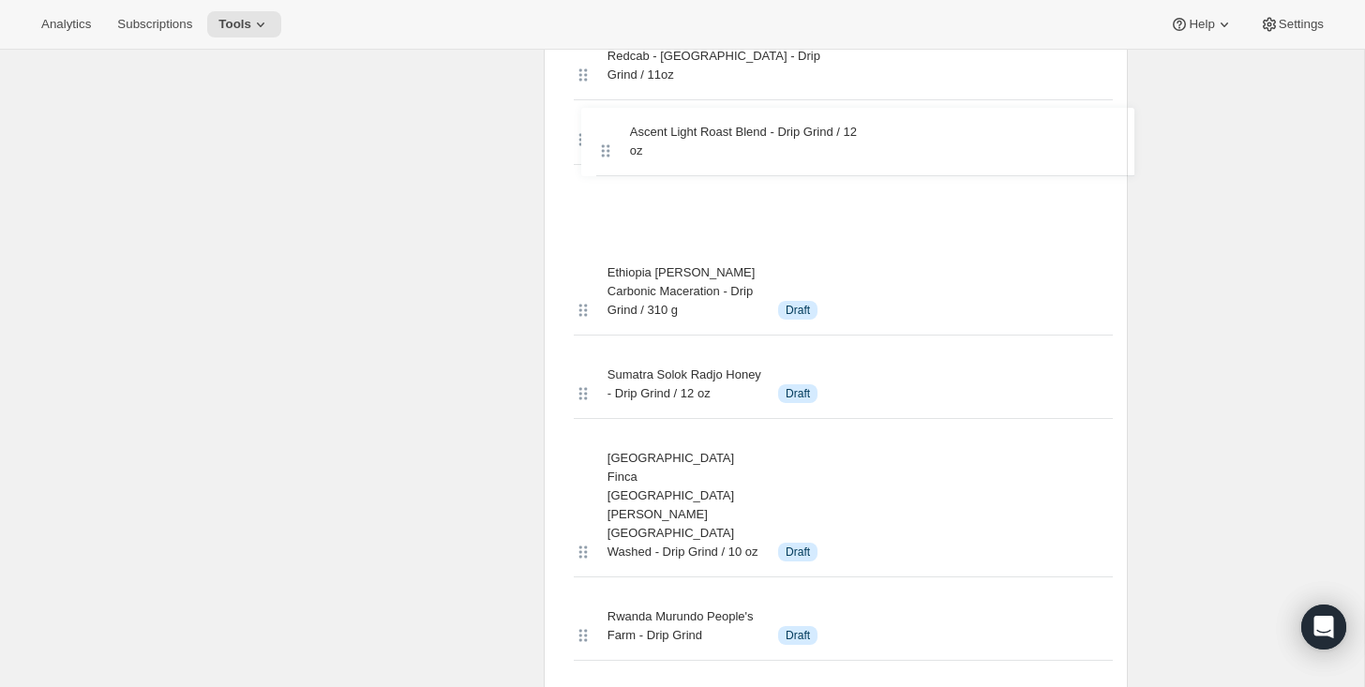
scroll to position [2386, 0]
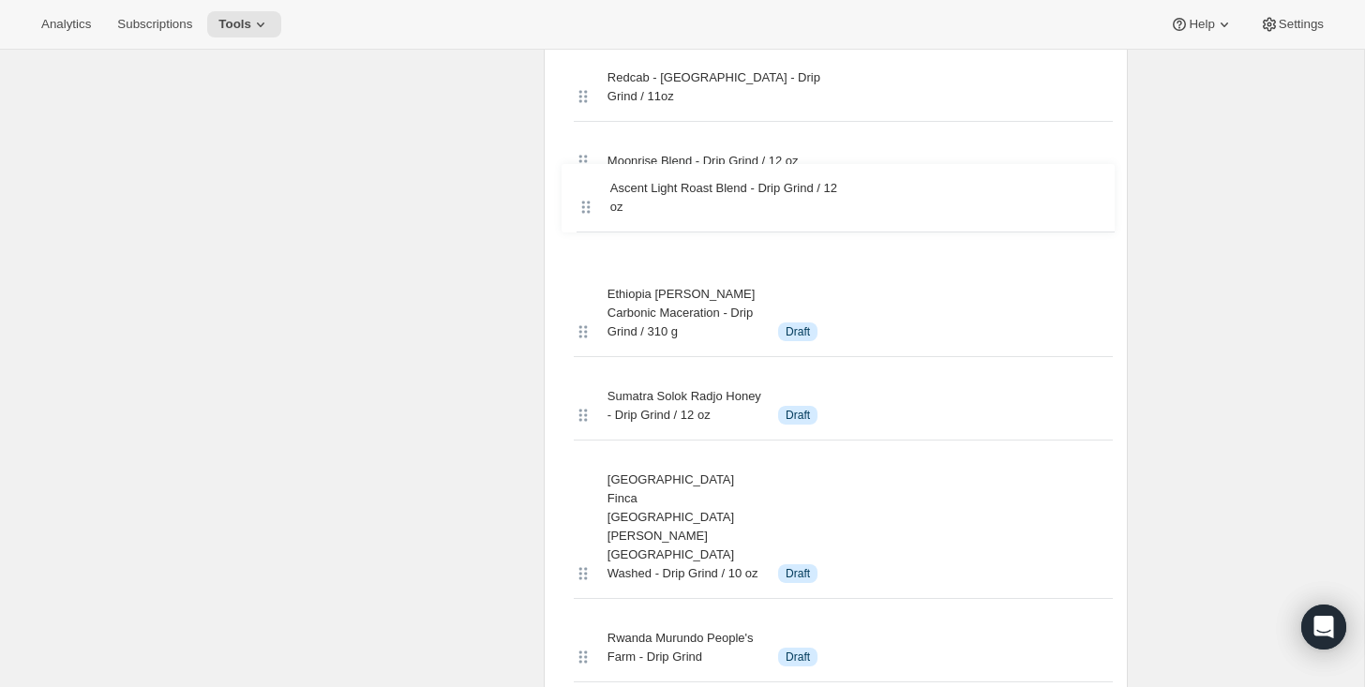
drag, startPoint x: 579, startPoint y: 359, endPoint x: 583, endPoint y: 186, distance: 173.5
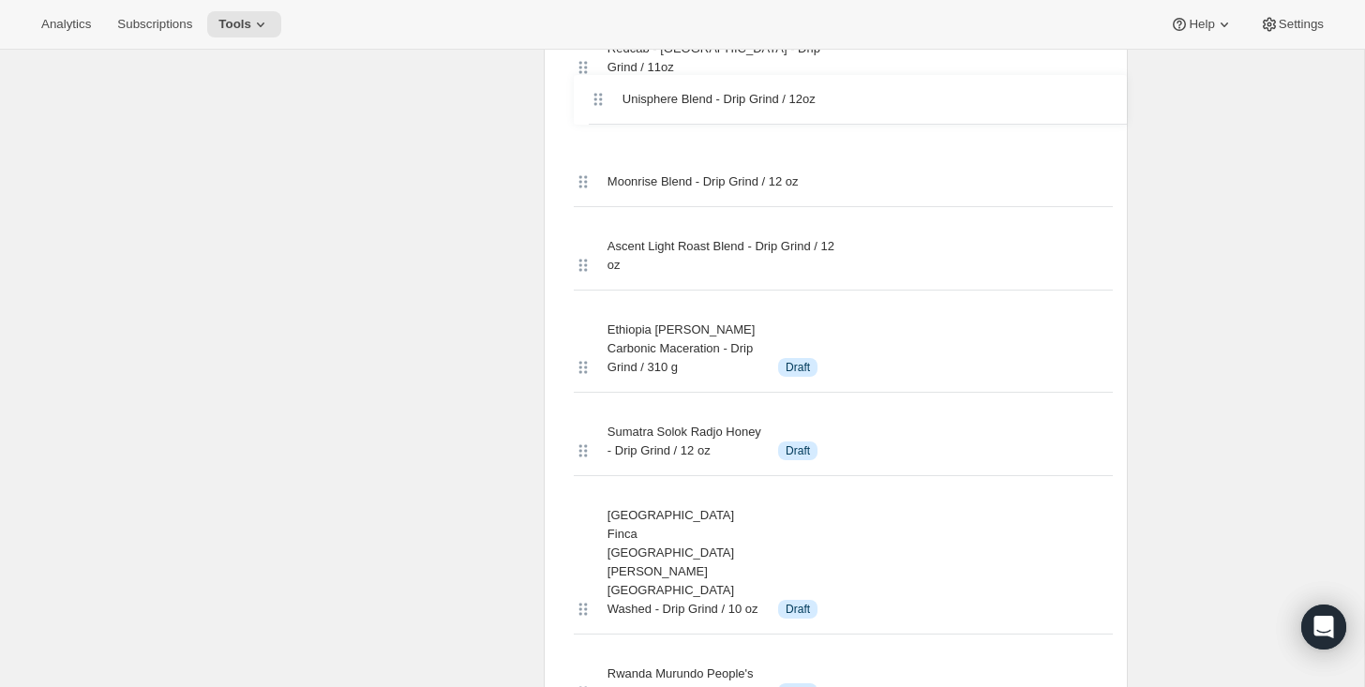
scroll to position [2370, 0]
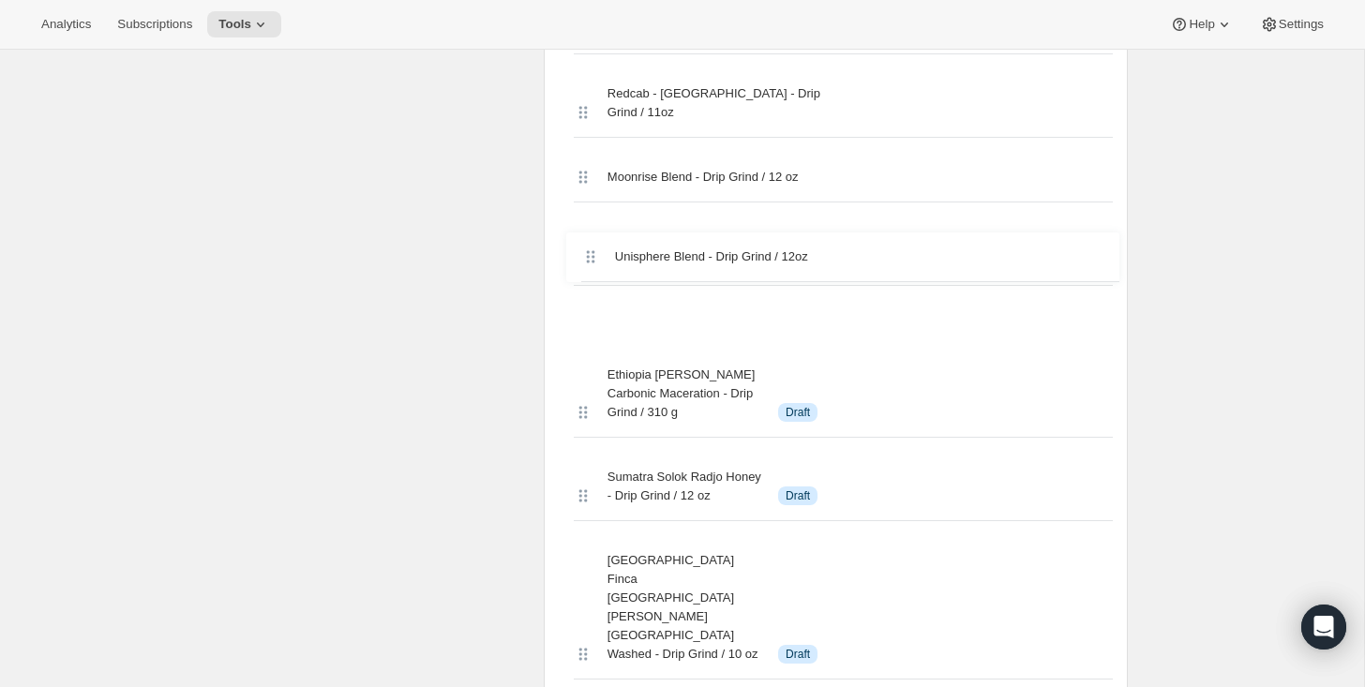
drag, startPoint x: 580, startPoint y: 345, endPoint x: 583, endPoint y: 248, distance: 97.6
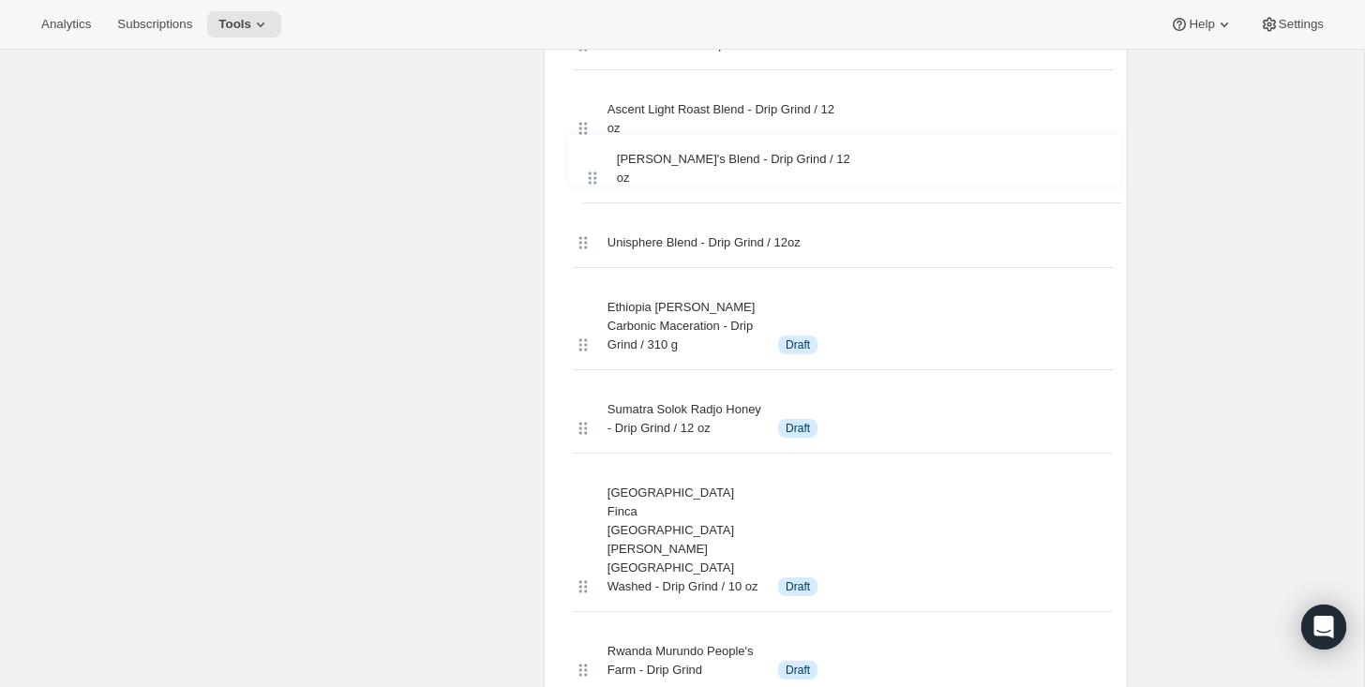
scroll to position [2481, 0]
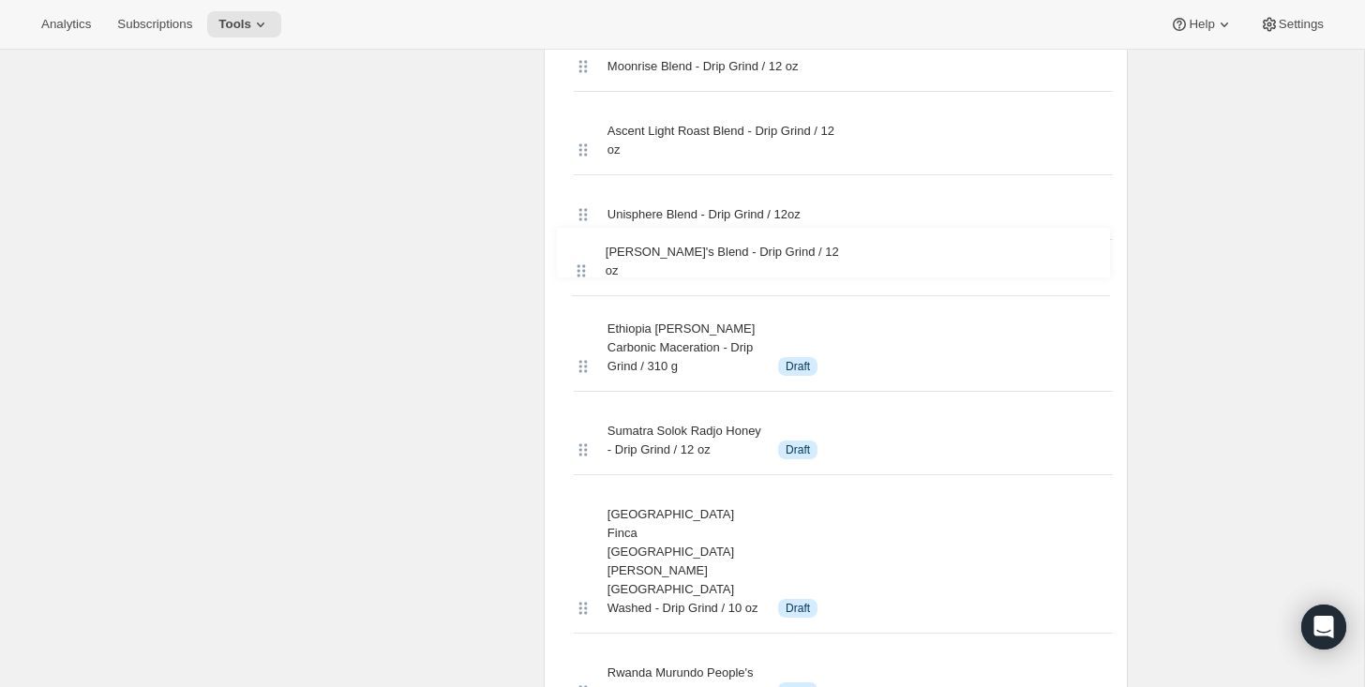
drag, startPoint x: 576, startPoint y: 345, endPoint x: 579, endPoint y: 247, distance: 98.5
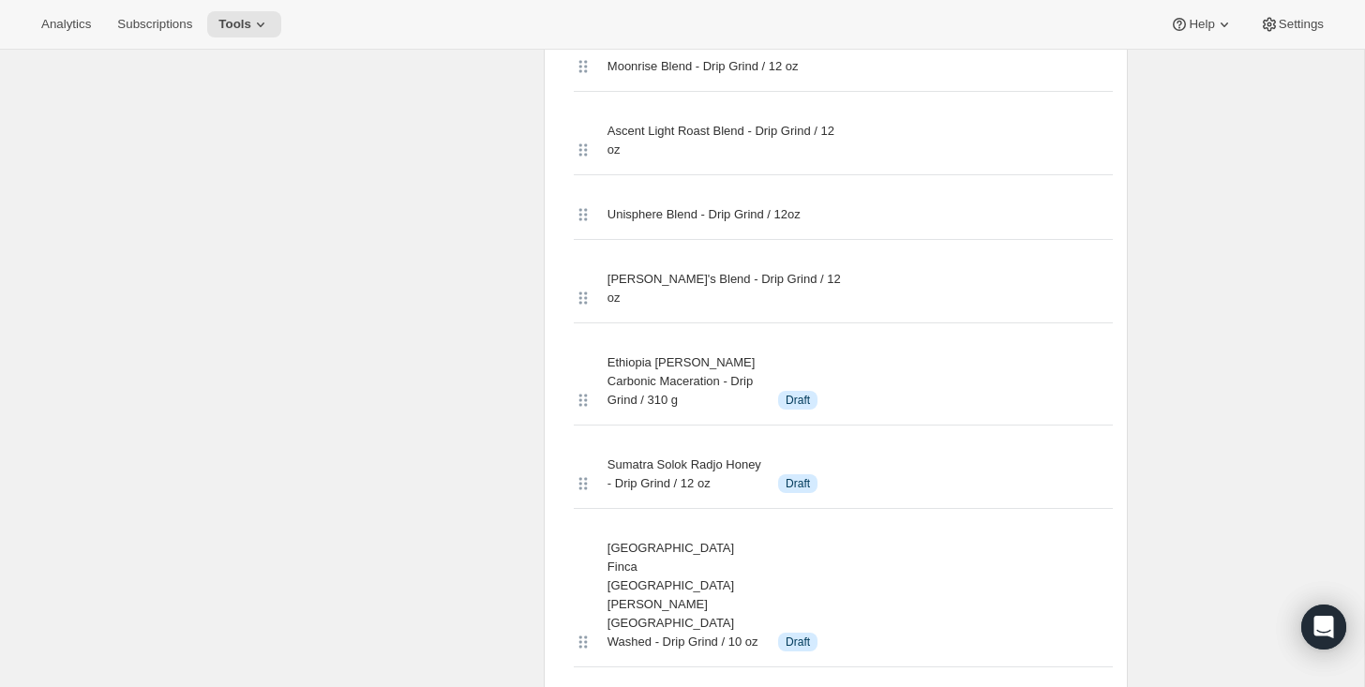
scroll to position [3964, 0]
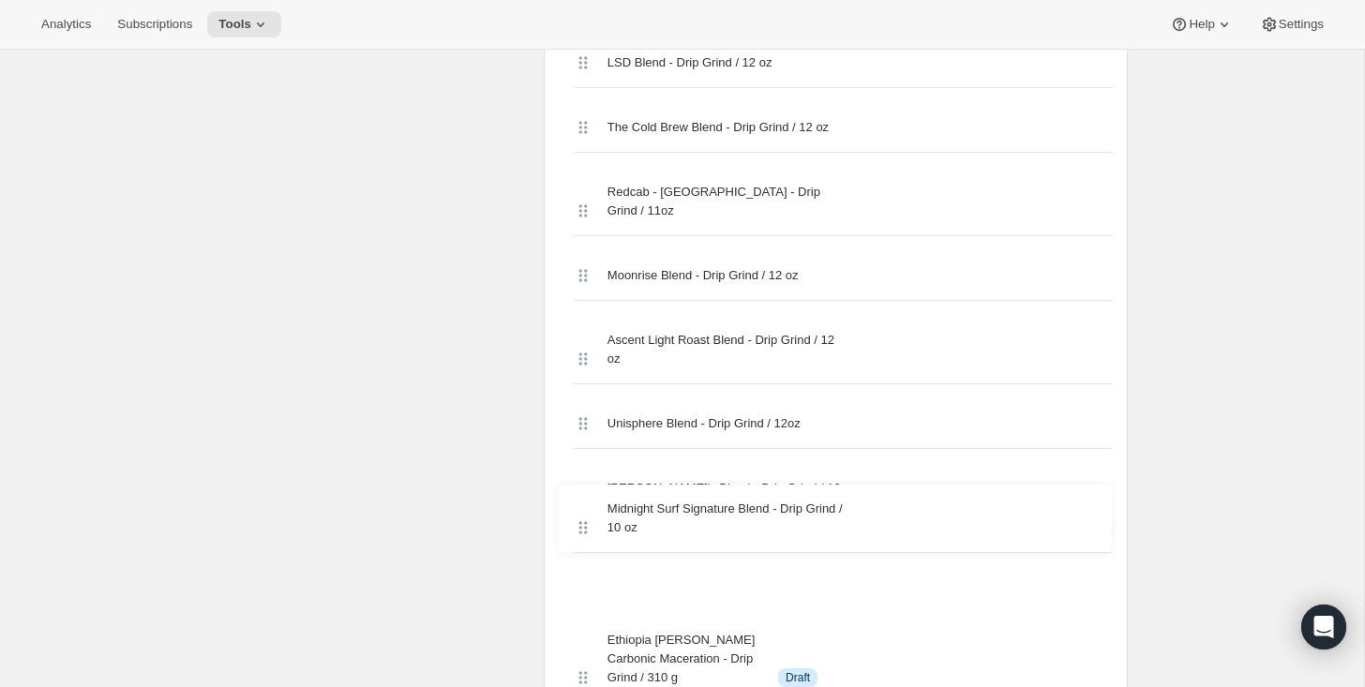
drag, startPoint x: 581, startPoint y: 361, endPoint x: 581, endPoint y: 517, distance: 155.6
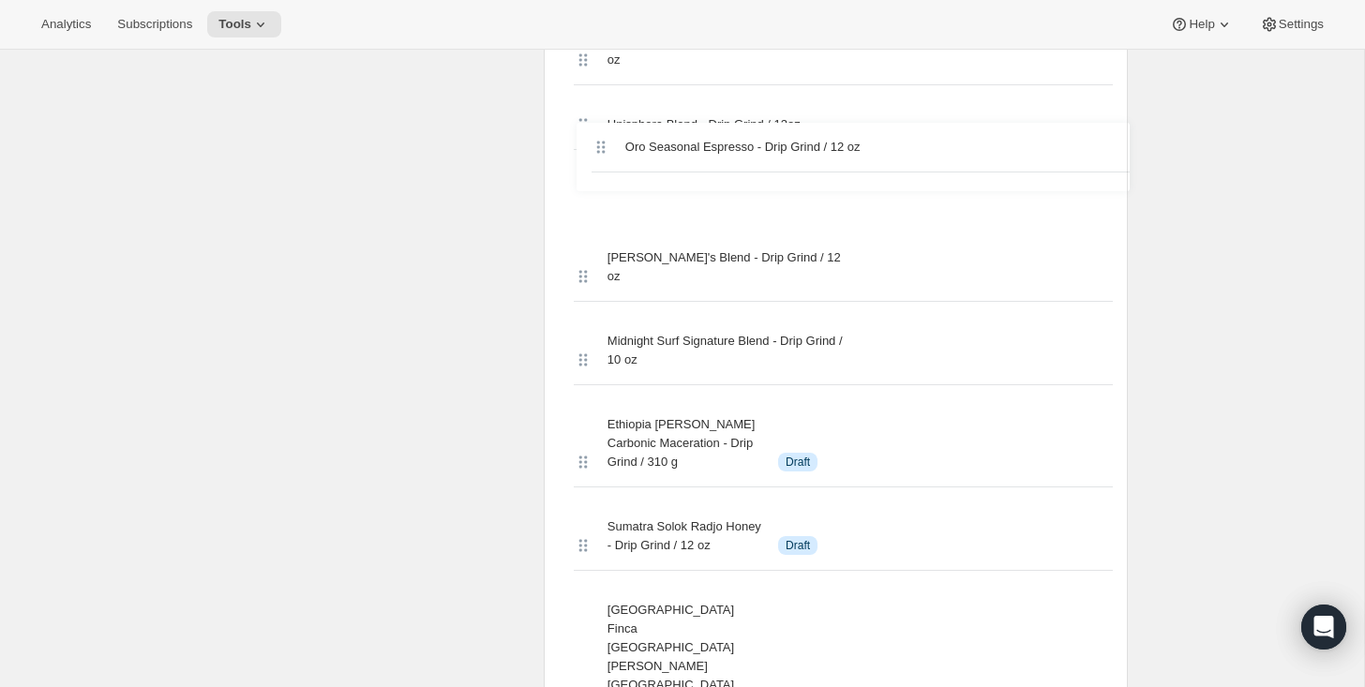
scroll to position [2569, 0]
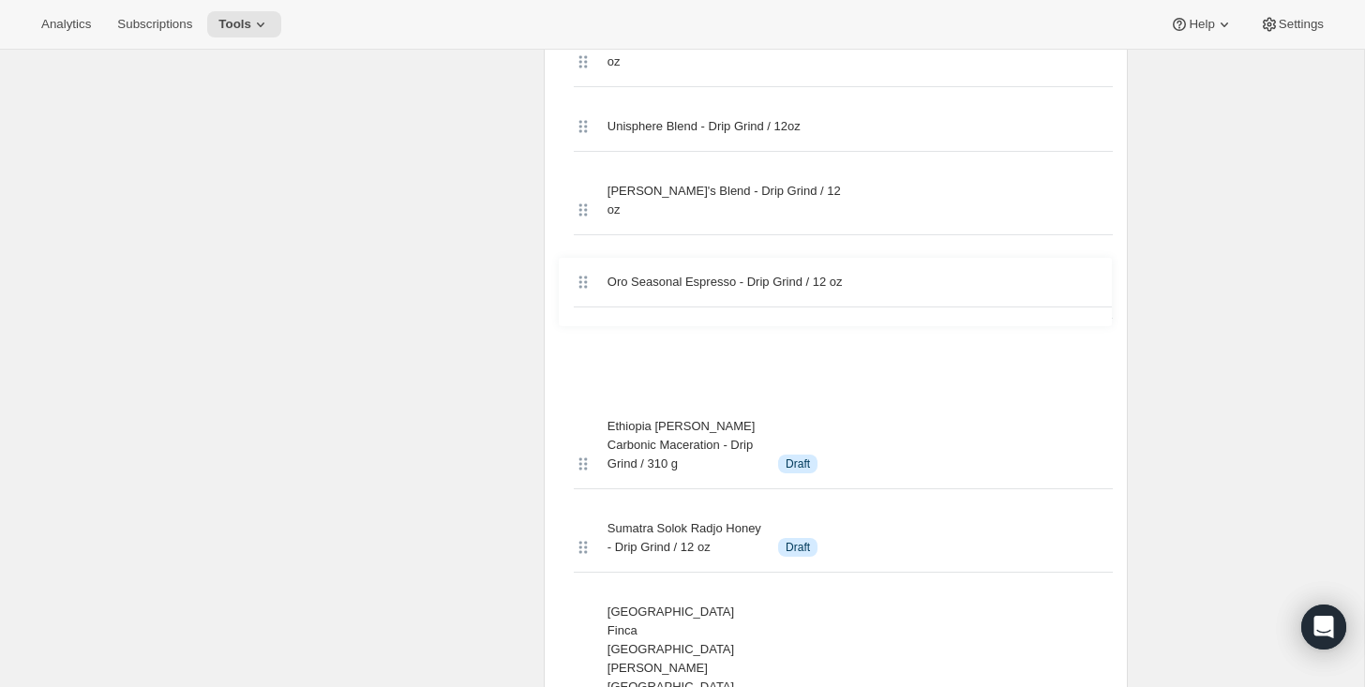
drag, startPoint x: 580, startPoint y: 361, endPoint x: 578, endPoint y: 279, distance: 81.6
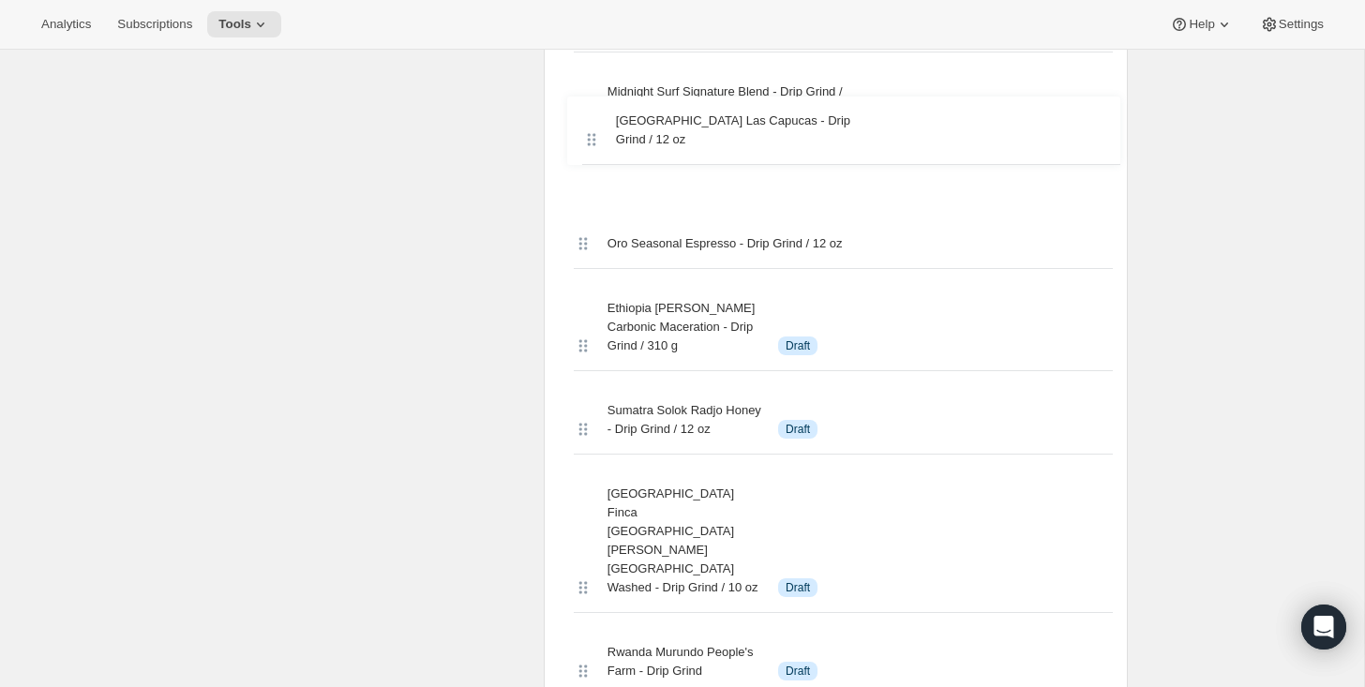
scroll to position [2743, 0]
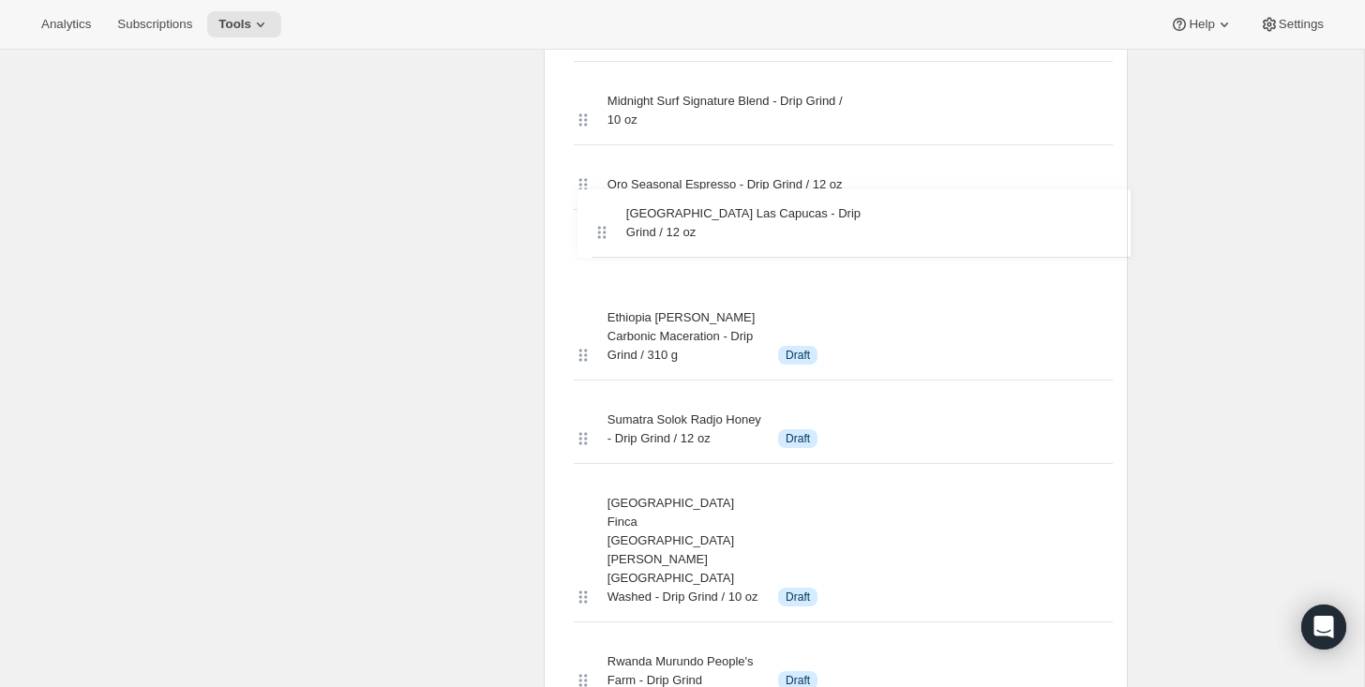
drag, startPoint x: 585, startPoint y: 359, endPoint x: 600, endPoint y: 182, distance: 177.8
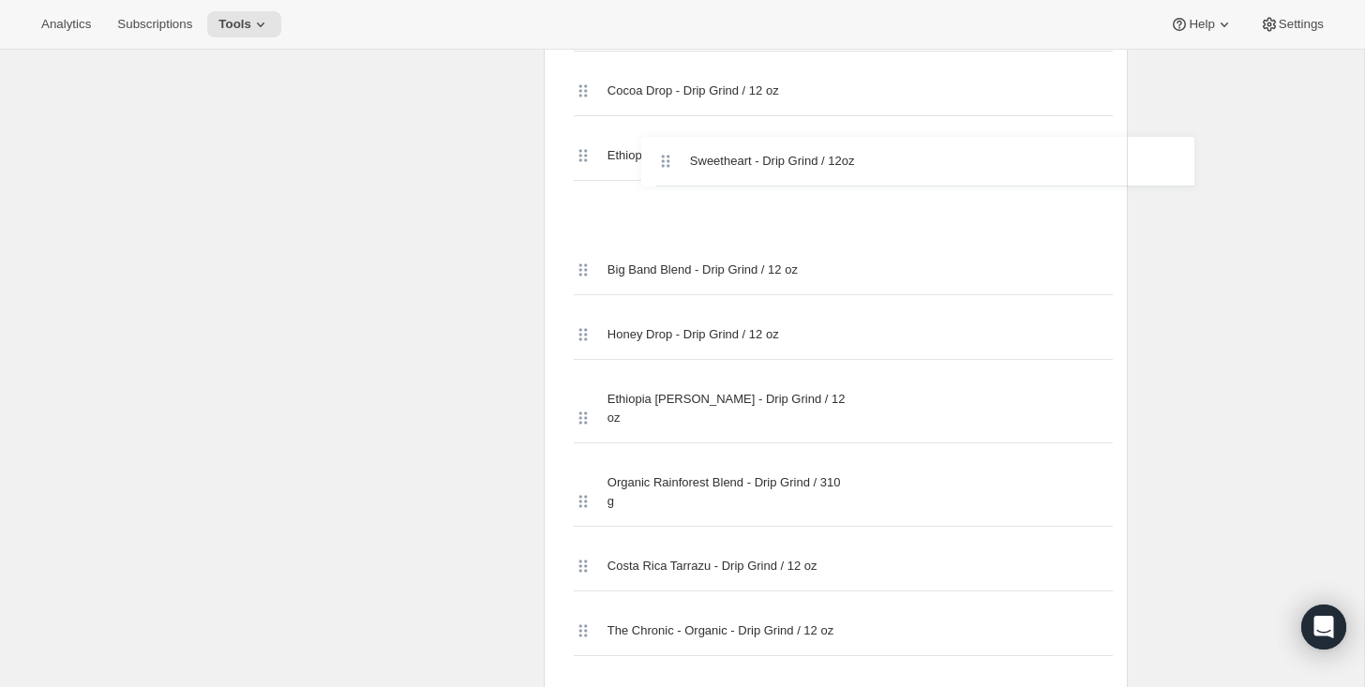
scroll to position [4056, 0]
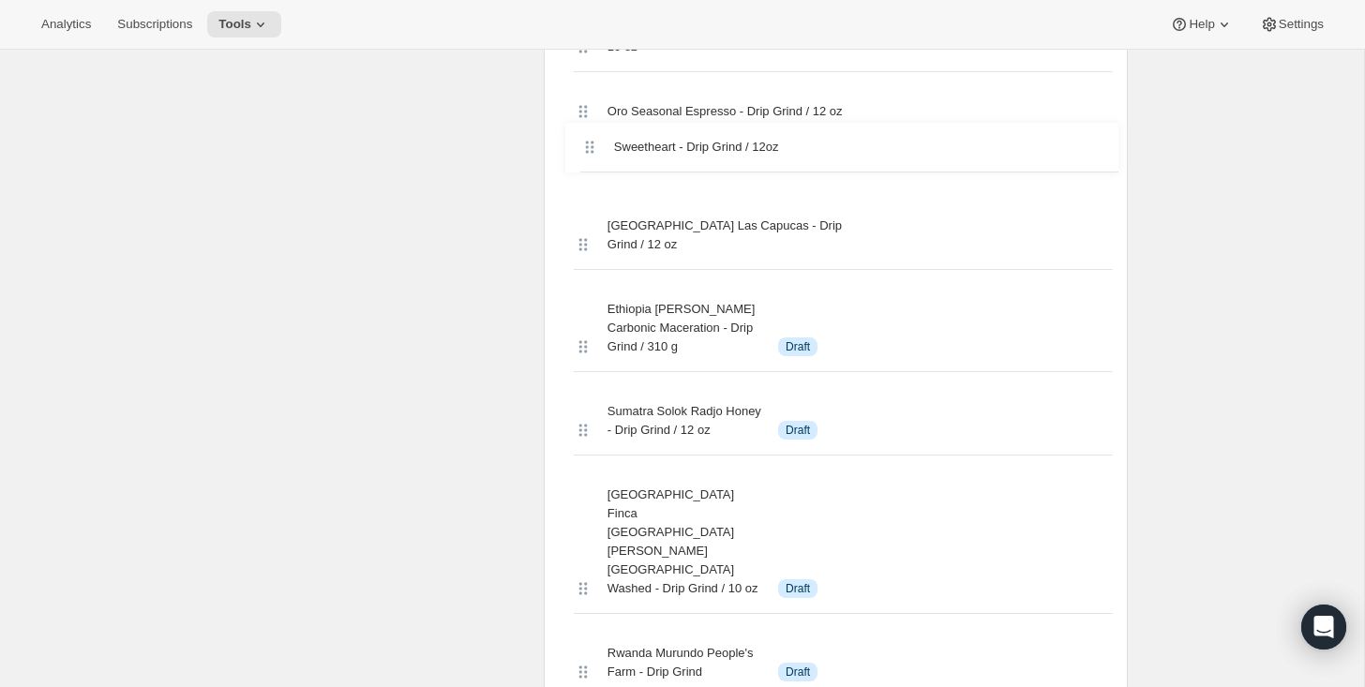
scroll to position [2803, 0]
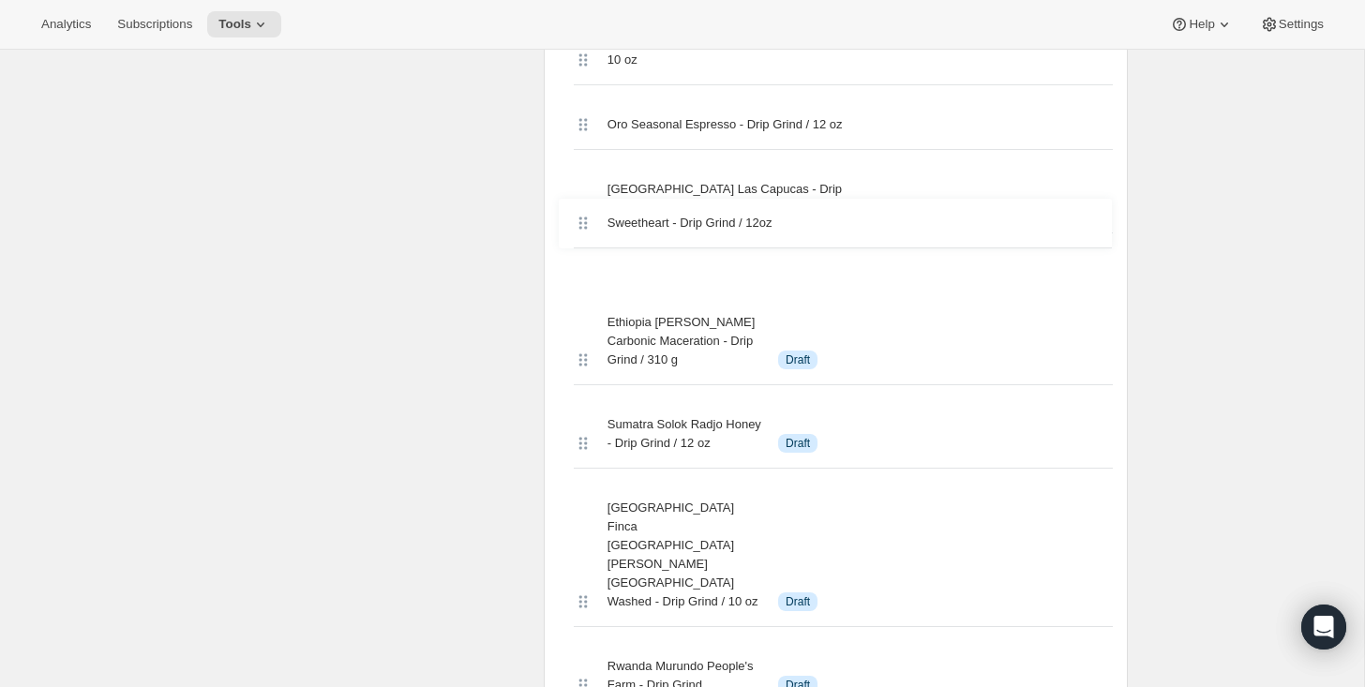
drag, startPoint x: 577, startPoint y: 501, endPoint x: 576, endPoint y: 220, distance: 280.4
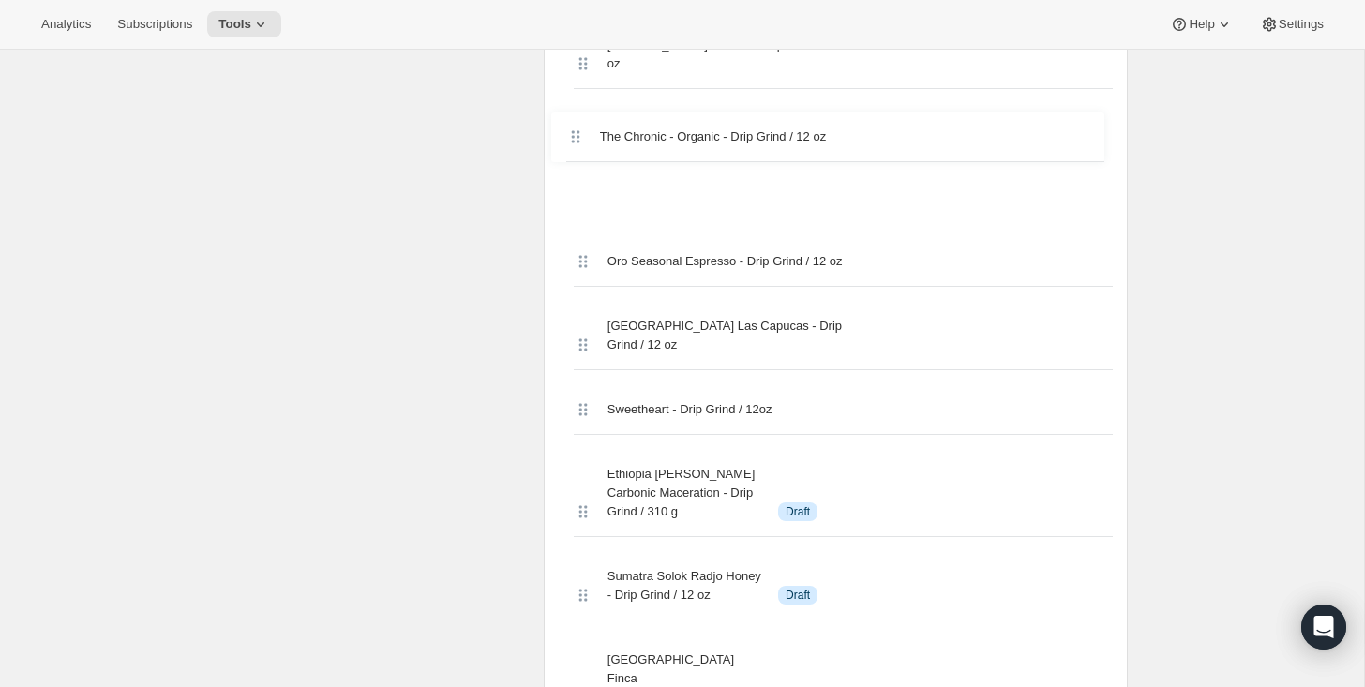
scroll to position [2710, 0]
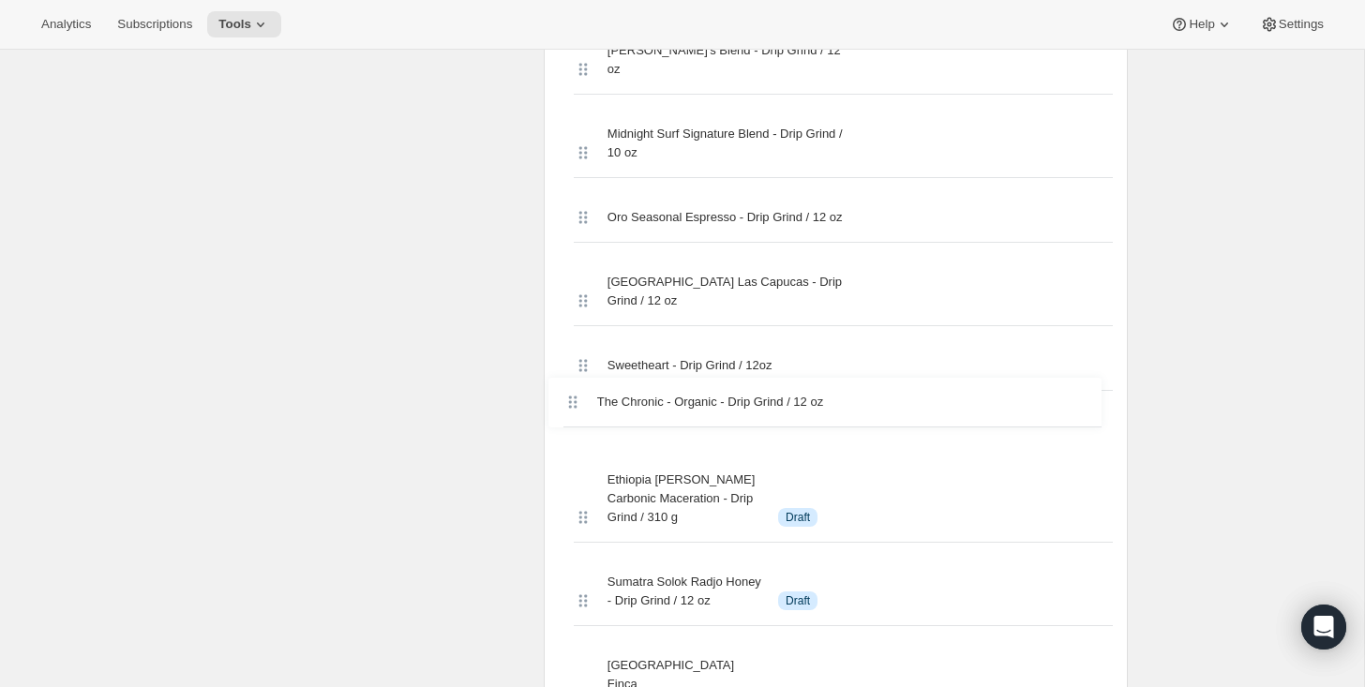
drag, startPoint x: 580, startPoint y: 346, endPoint x: 569, endPoint y: 397, distance: 51.9
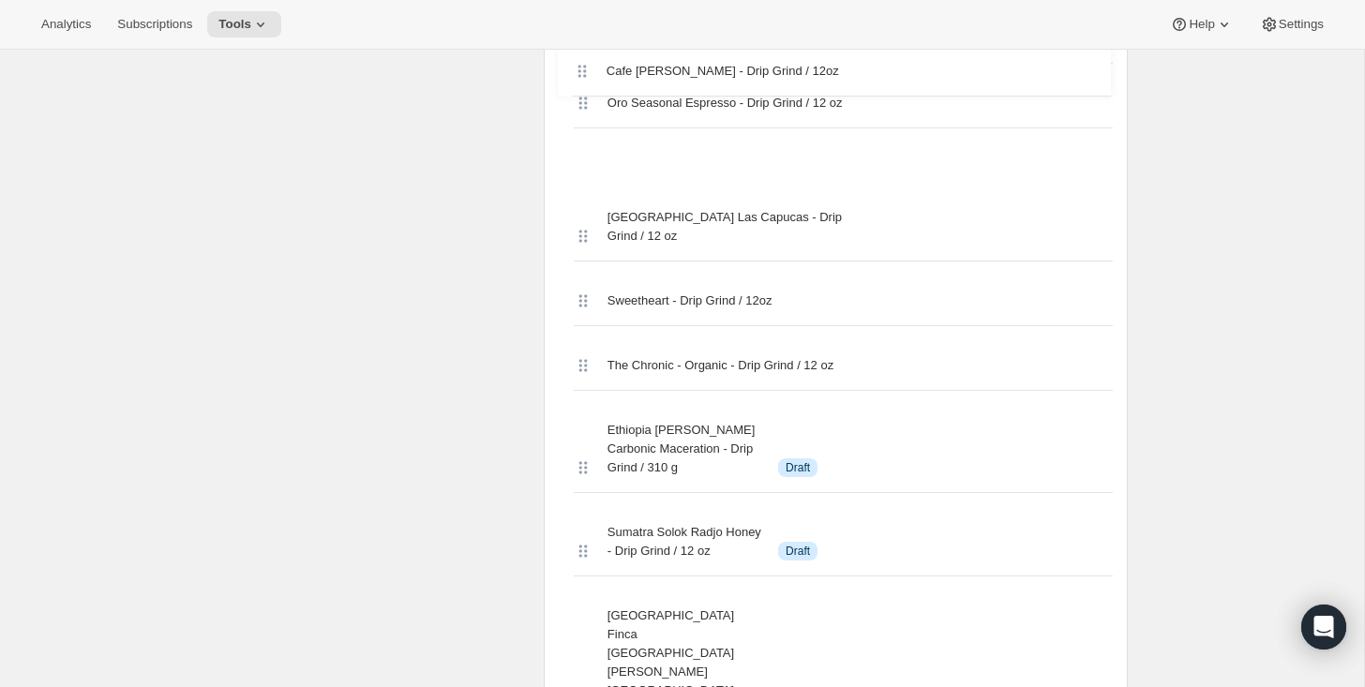
scroll to position [2789, 0]
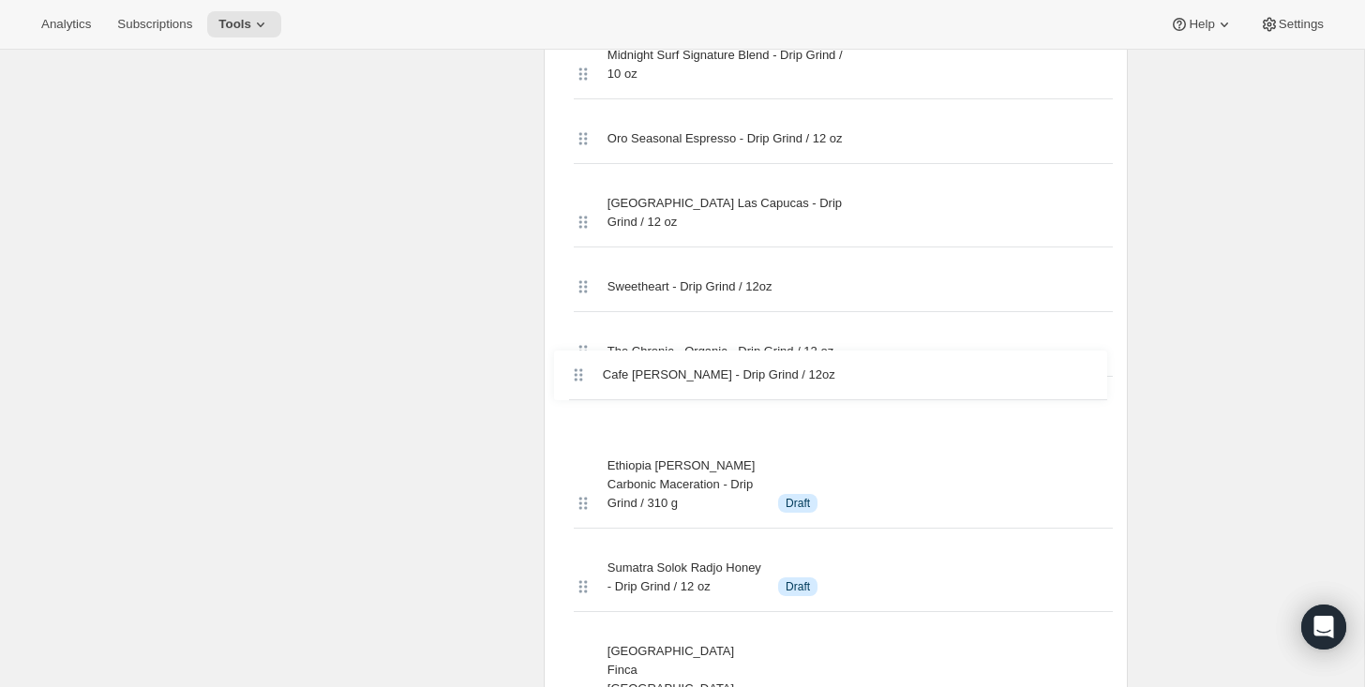
drag, startPoint x: 583, startPoint y: 347, endPoint x: 579, endPoint y: 382, distance: 34.9
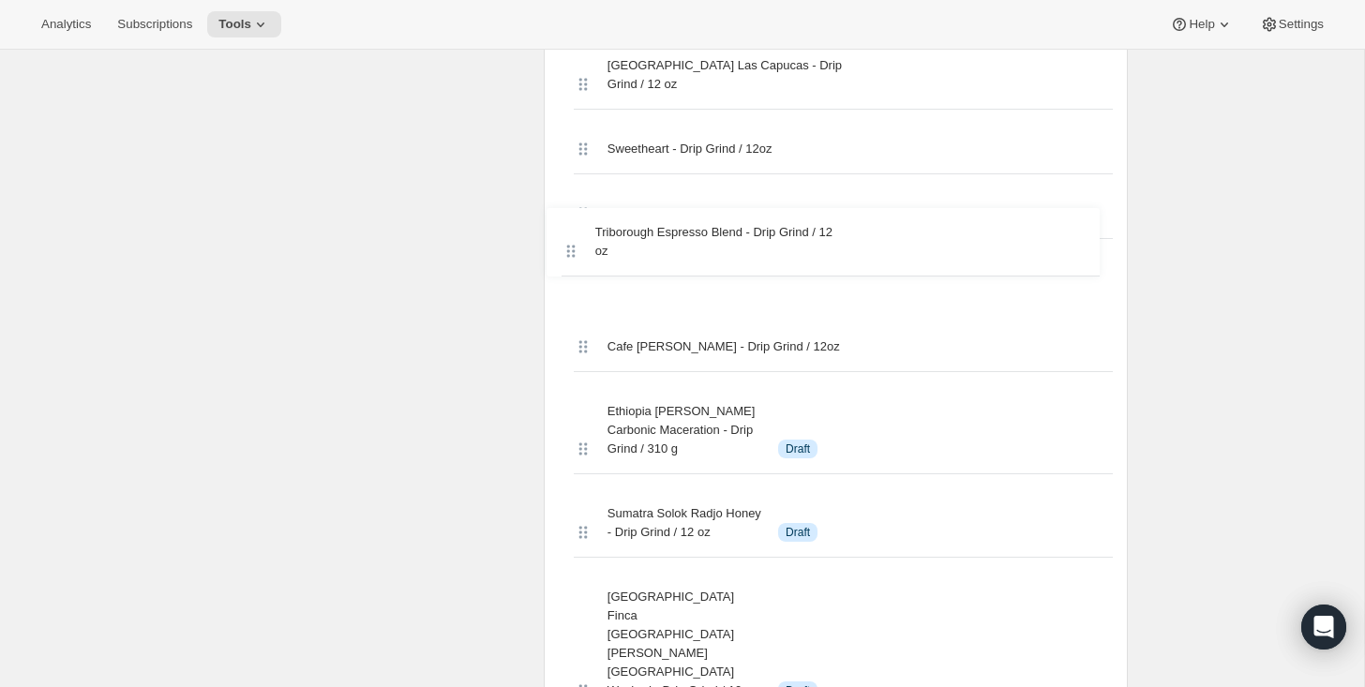
scroll to position [2922, 0]
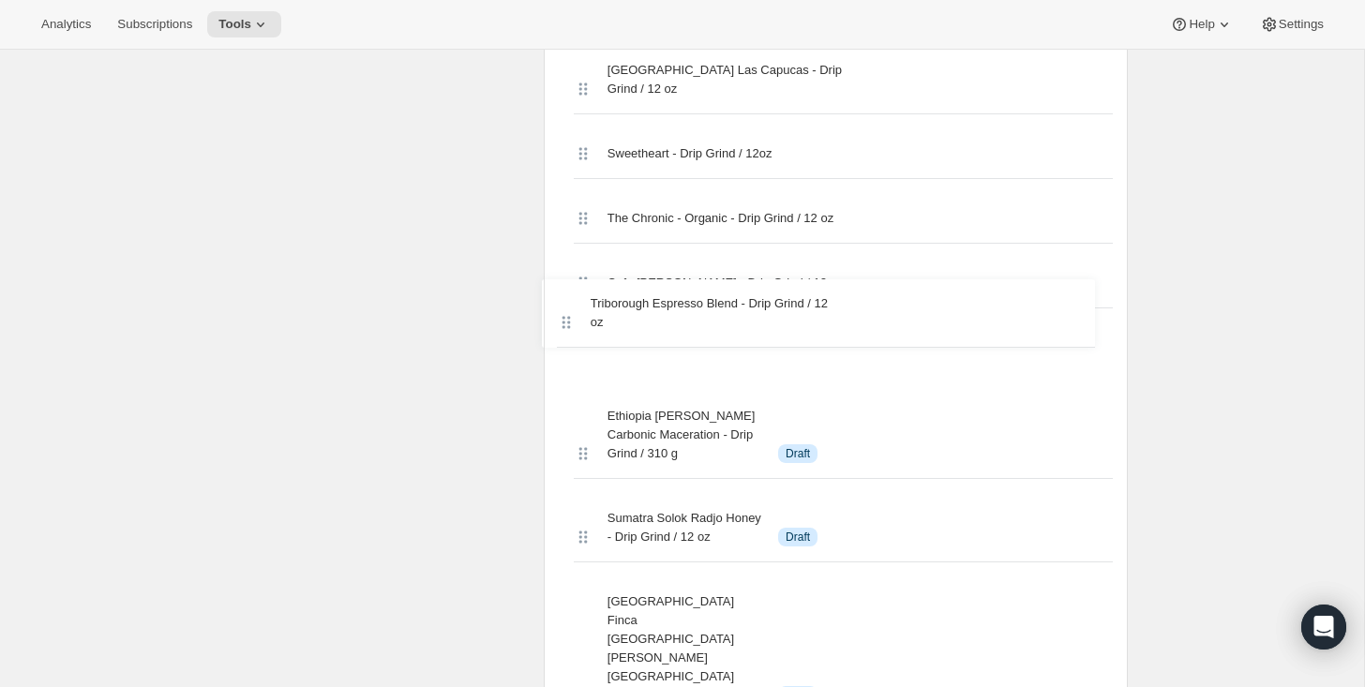
drag, startPoint x: 579, startPoint y: 361, endPoint x: 570, endPoint y: 263, distance: 97.9
click at [570, 263] on div "Coffeehouse Blend - Drip Grind / 12oz Space Blend - Drip Grind / 12 oz Three Pi…" at bounding box center [836, 609] width 554 height 5162
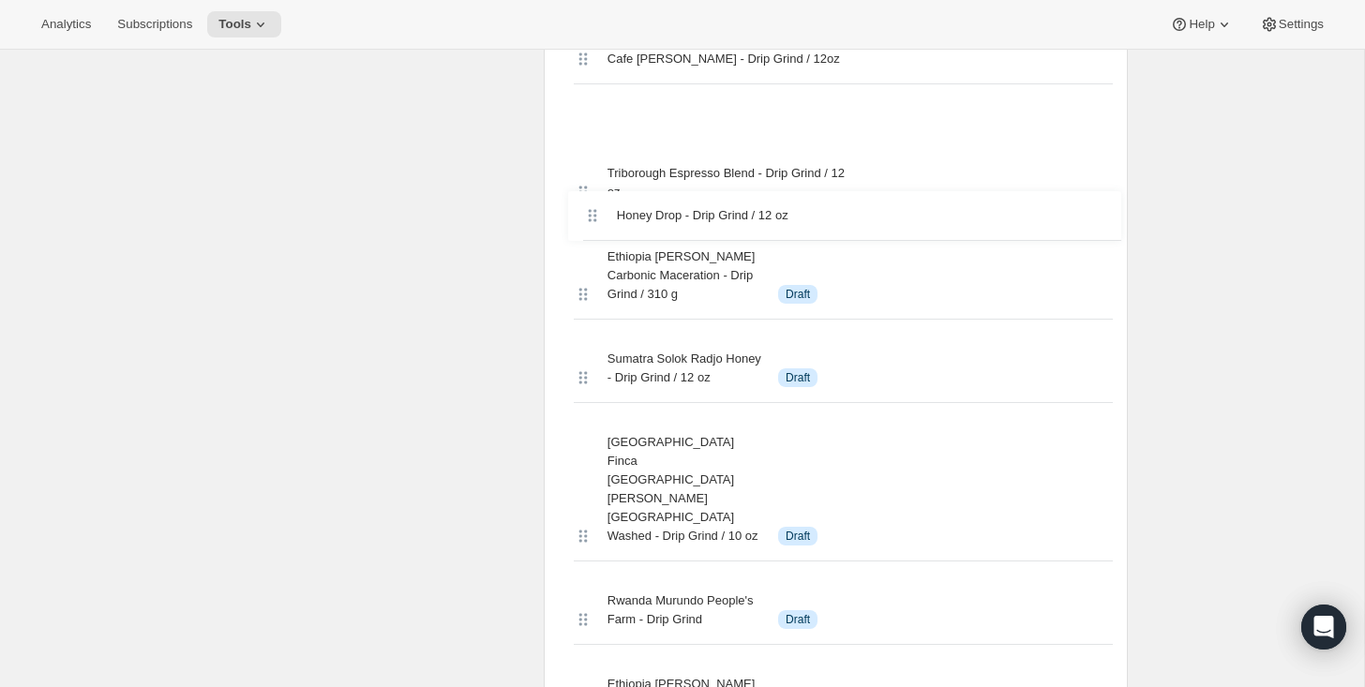
scroll to position [2985, 0]
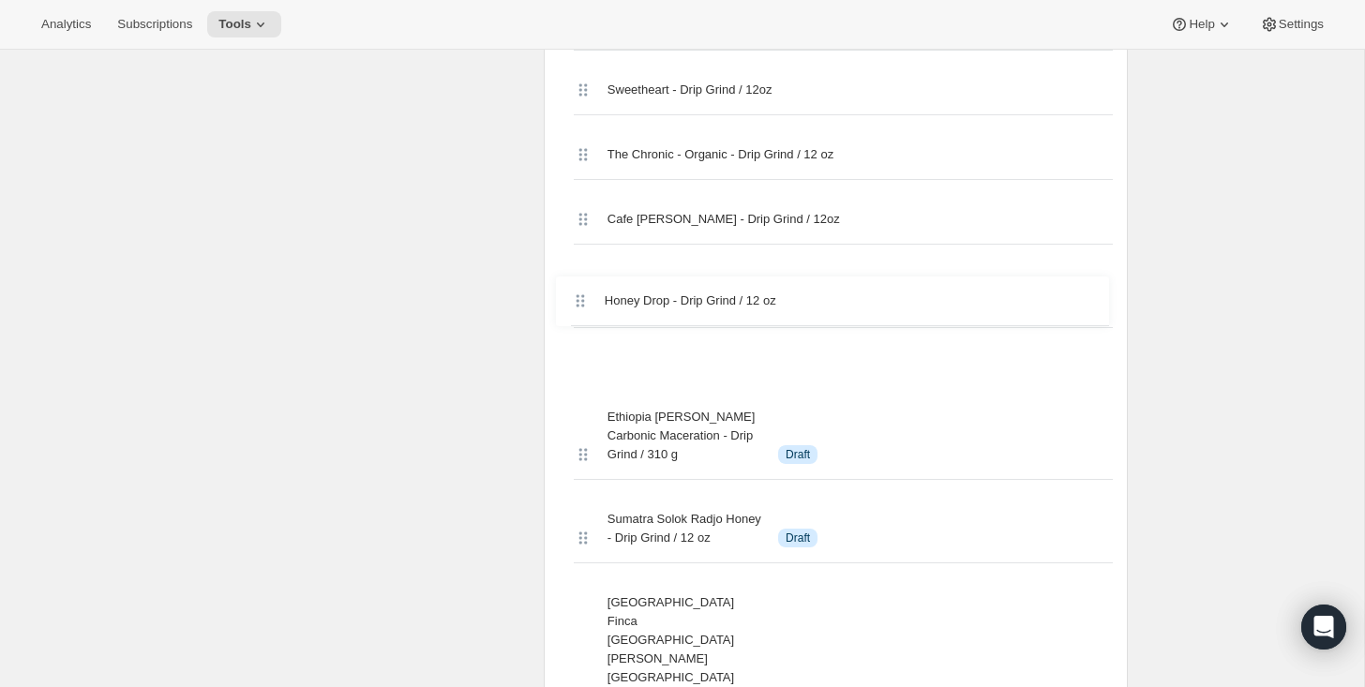
drag, startPoint x: 581, startPoint y: 344, endPoint x: 574, endPoint y: 297, distance: 47.5
click at [574, 297] on div "Coffeehouse Blend - Drip Grind / 12oz Space Blend - Drip Grind / 12 oz Three Pi…" at bounding box center [836, 545] width 554 height 5162
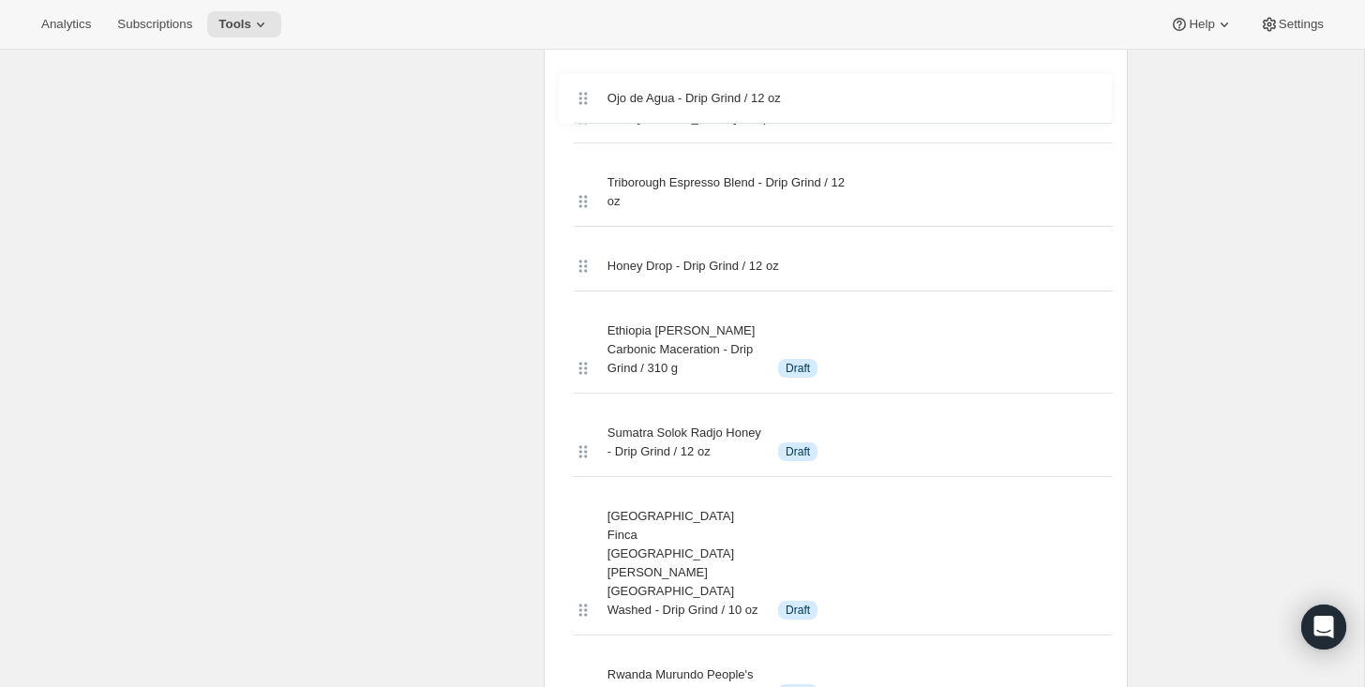
scroll to position [3024, 0]
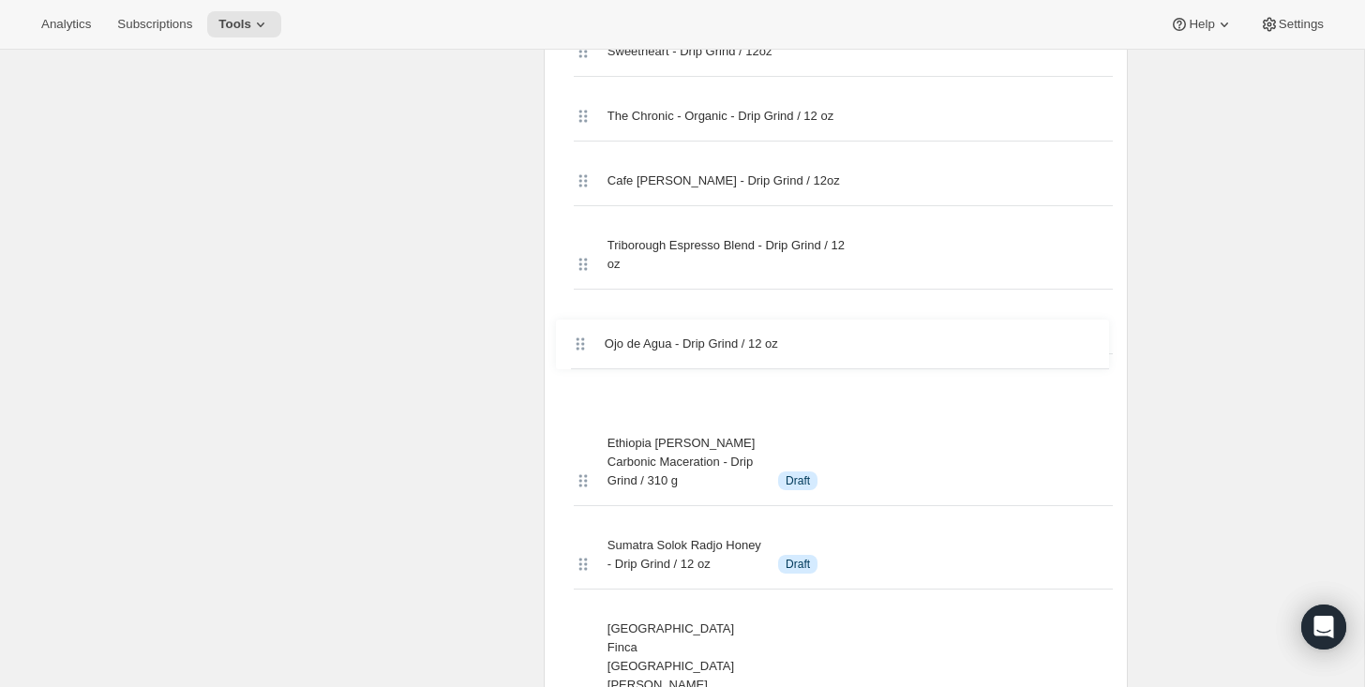
click at [575, 341] on div "Coffeehouse Blend - Drip Grind / 12oz Space Blend - Drip Grind / 12 oz Three Pi…" at bounding box center [836, 507] width 554 height 5162
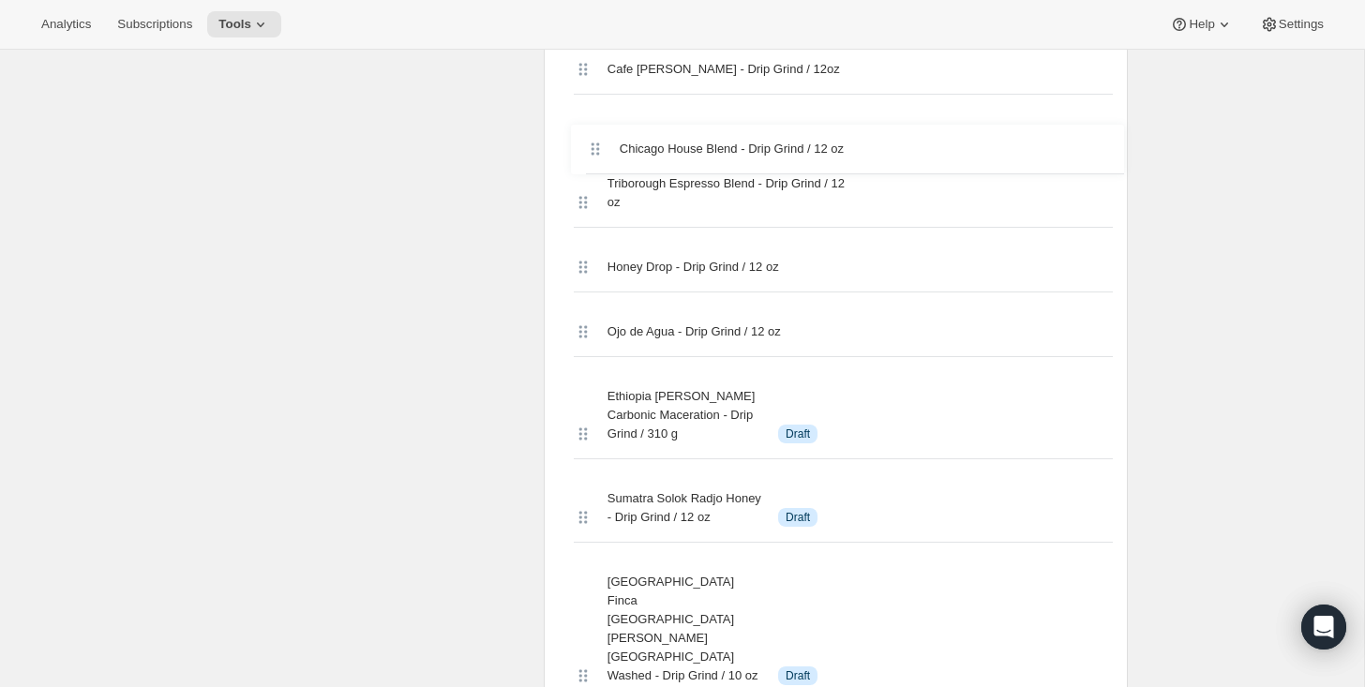
scroll to position [3090, 0]
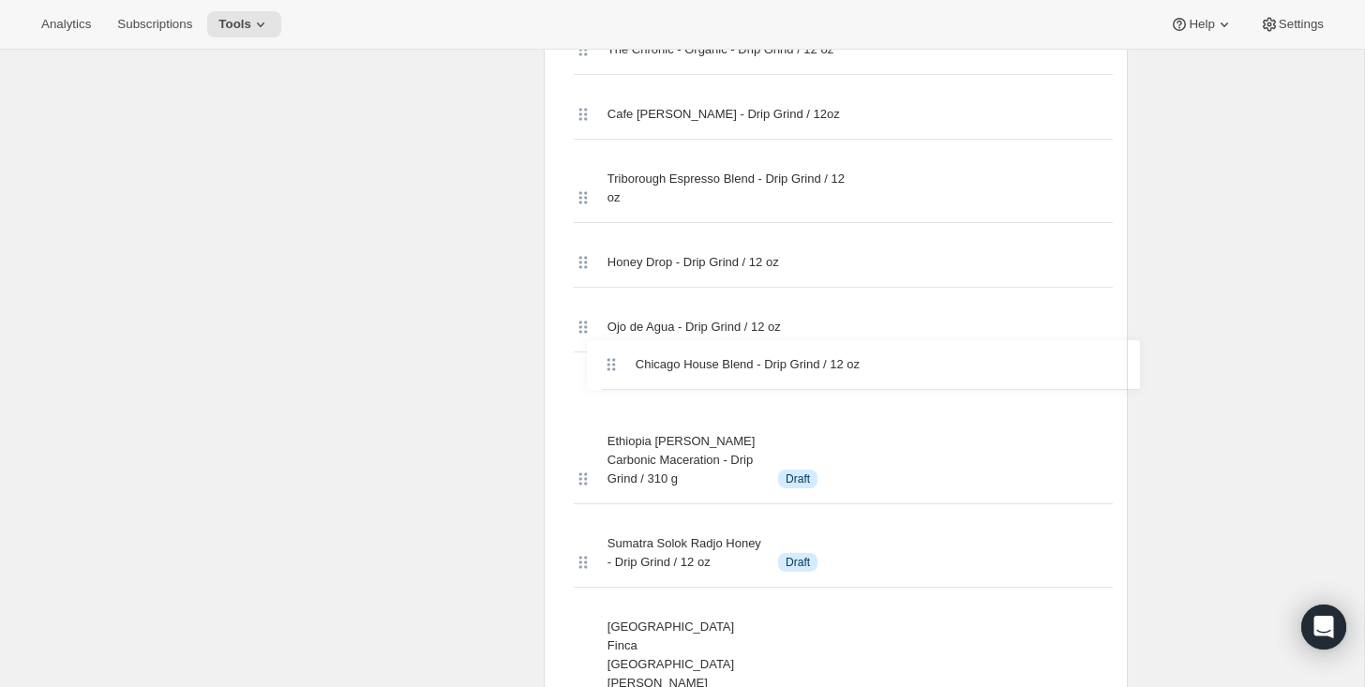
drag, startPoint x: 575, startPoint y: 343, endPoint x: 614, endPoint y: 322, distance: 44.9
click at [614, 322] on div "Coffeehouse Blend - Drip Grind / 12oz Space Blend - Drip Grind / 12 oz Three Pi…" at bounding box center [836, 440] width 554 height 5162
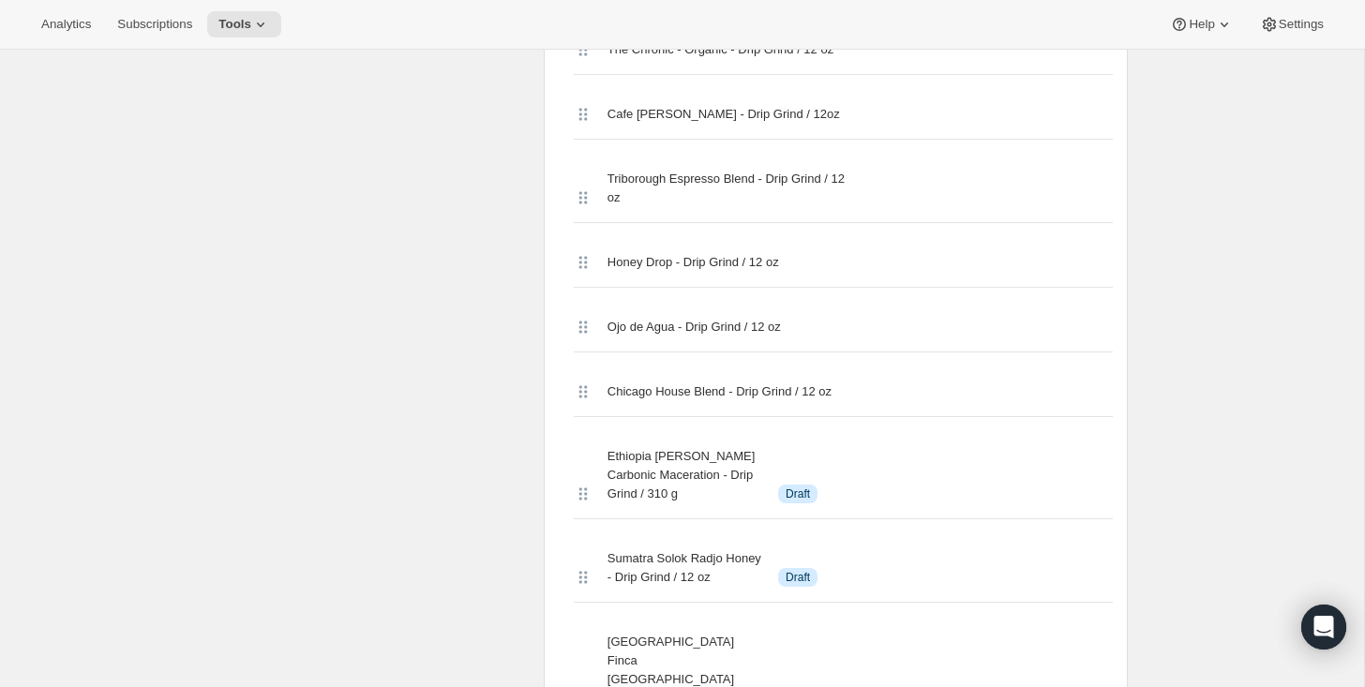
scroll to position [4686, 0]
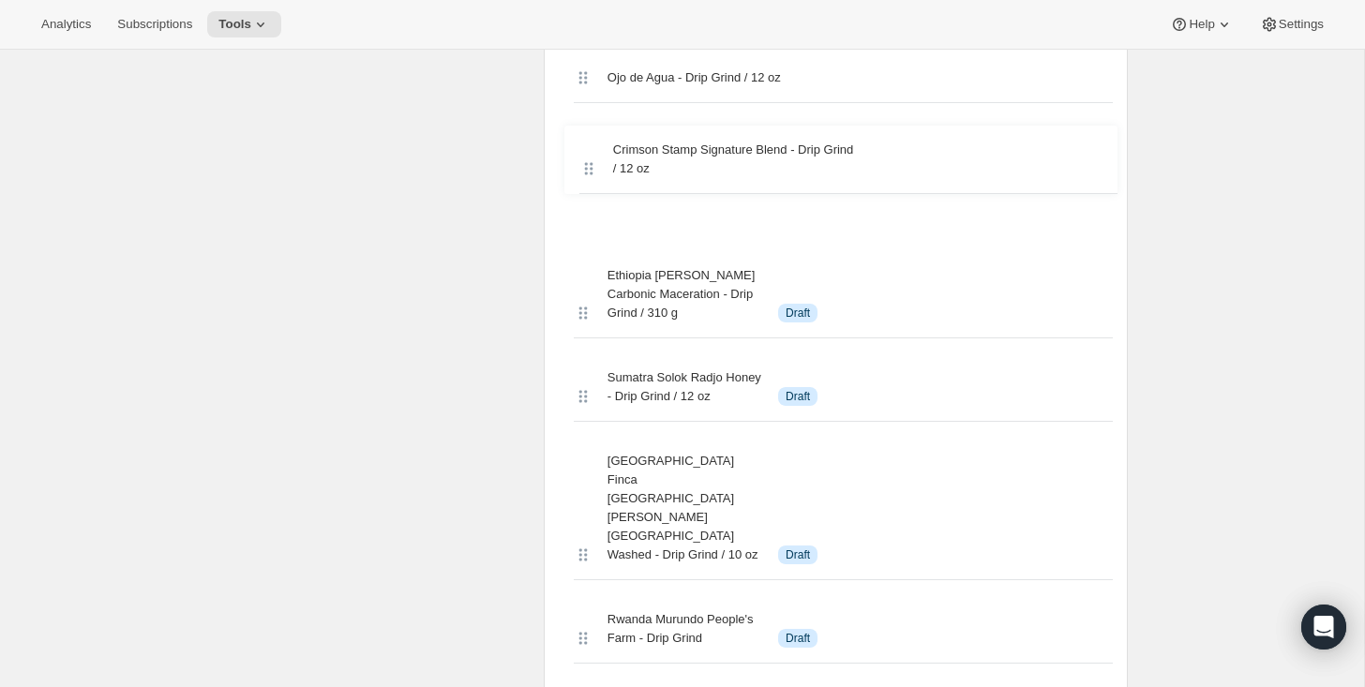
drag, startPoint x: 579, startPoint y: 359, endPoint x: 585, endPoint y: 151, distance: 208.2
click at [585, 151] on div "Coffeehouse Blend - Drip Grind / 12oz Space Blend - Drip Grind / 12 oz Three Pi…" at bounding box center [836, 191] width 554 height 5162
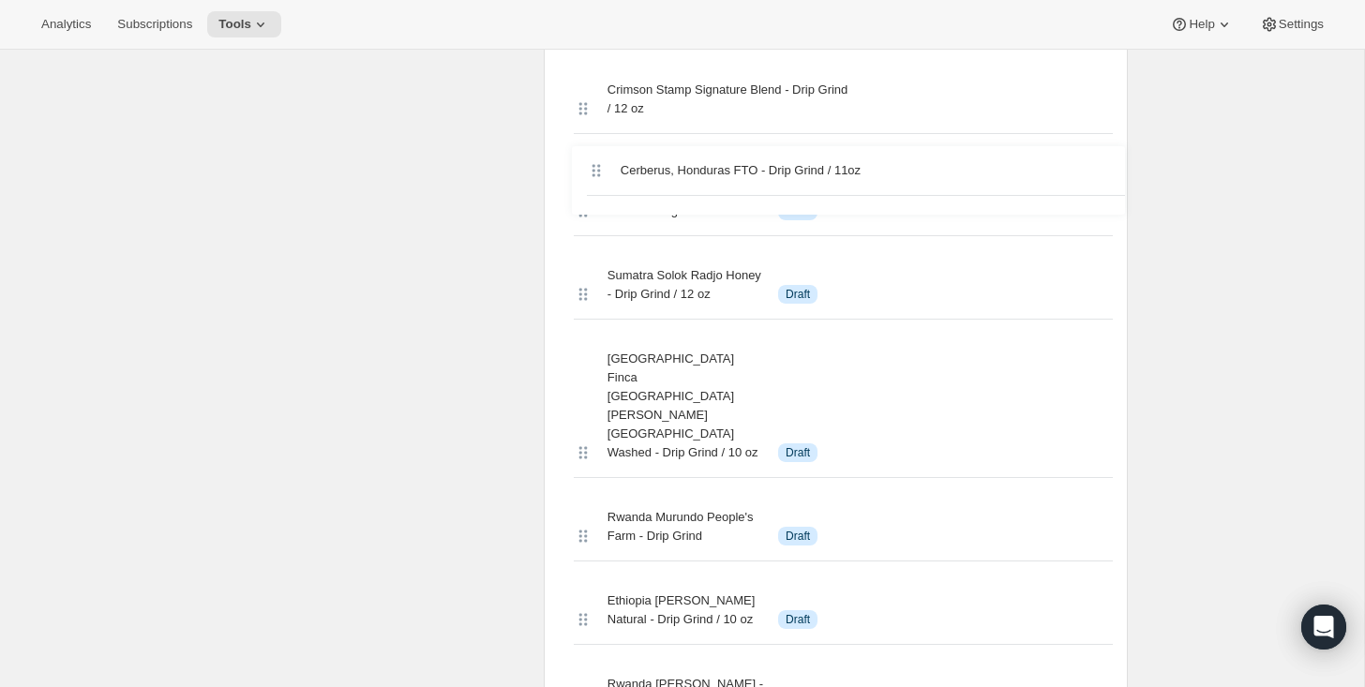
scroll to position [3352, 0]
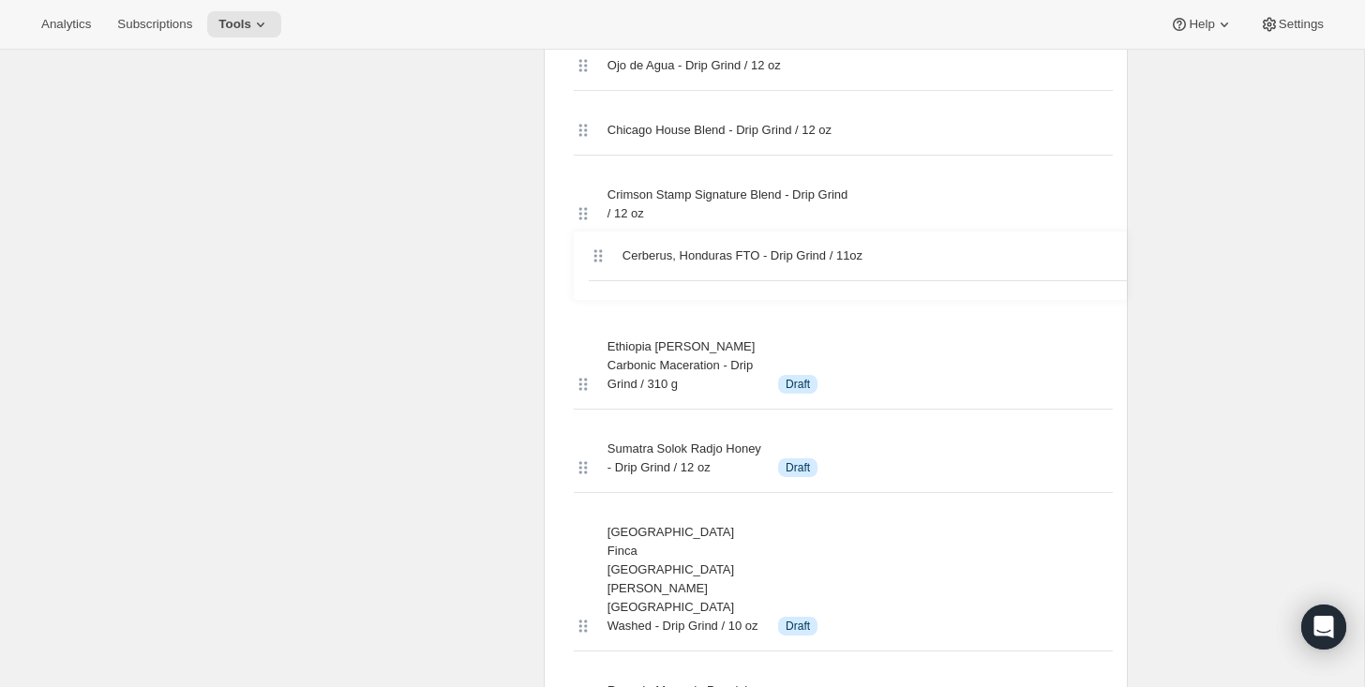
drag, startPoint x: 576, startPoint y: 360, endPoint x: 596, endPoint y: 246, distance: 116.2
click at [596, 246] on div "Coffeehouse Blend - Drip Grind / 12oz Space Blend - Drip Grind / 12 oz Three Pi…" at bounding box center [836, 188] width 554 height 5180
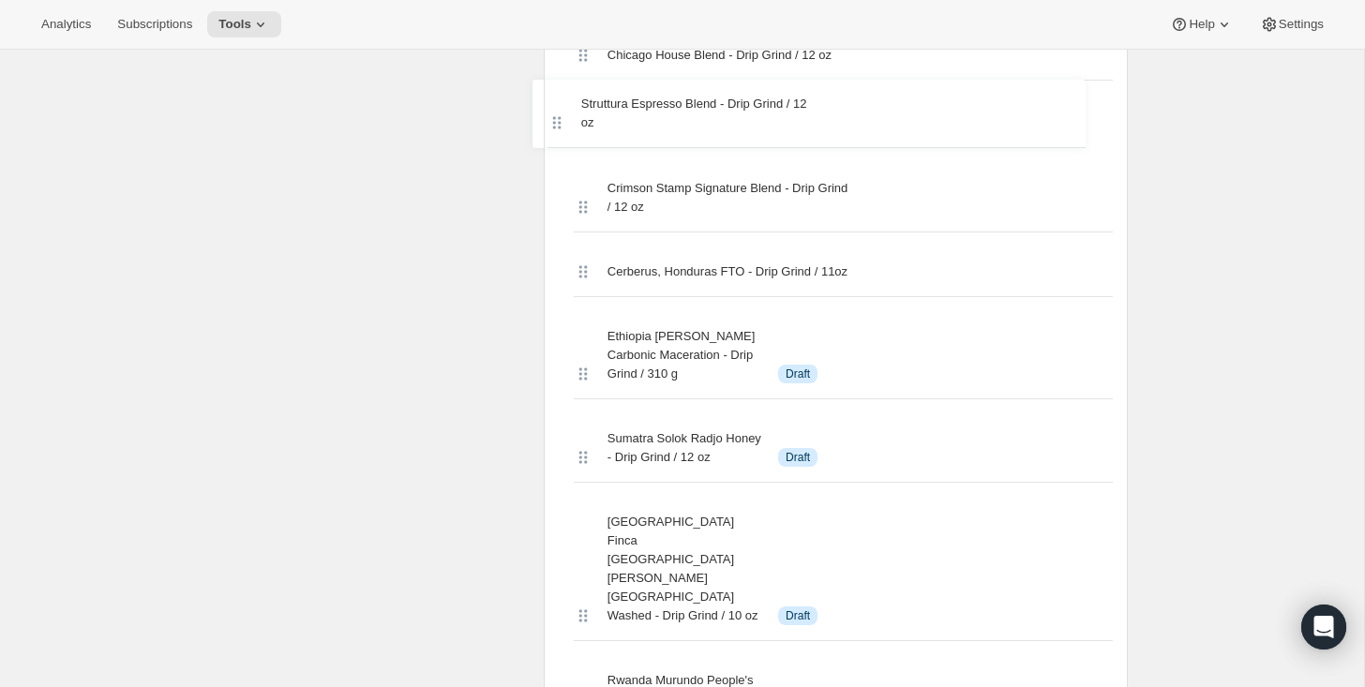
scroll to position [3396, 0]
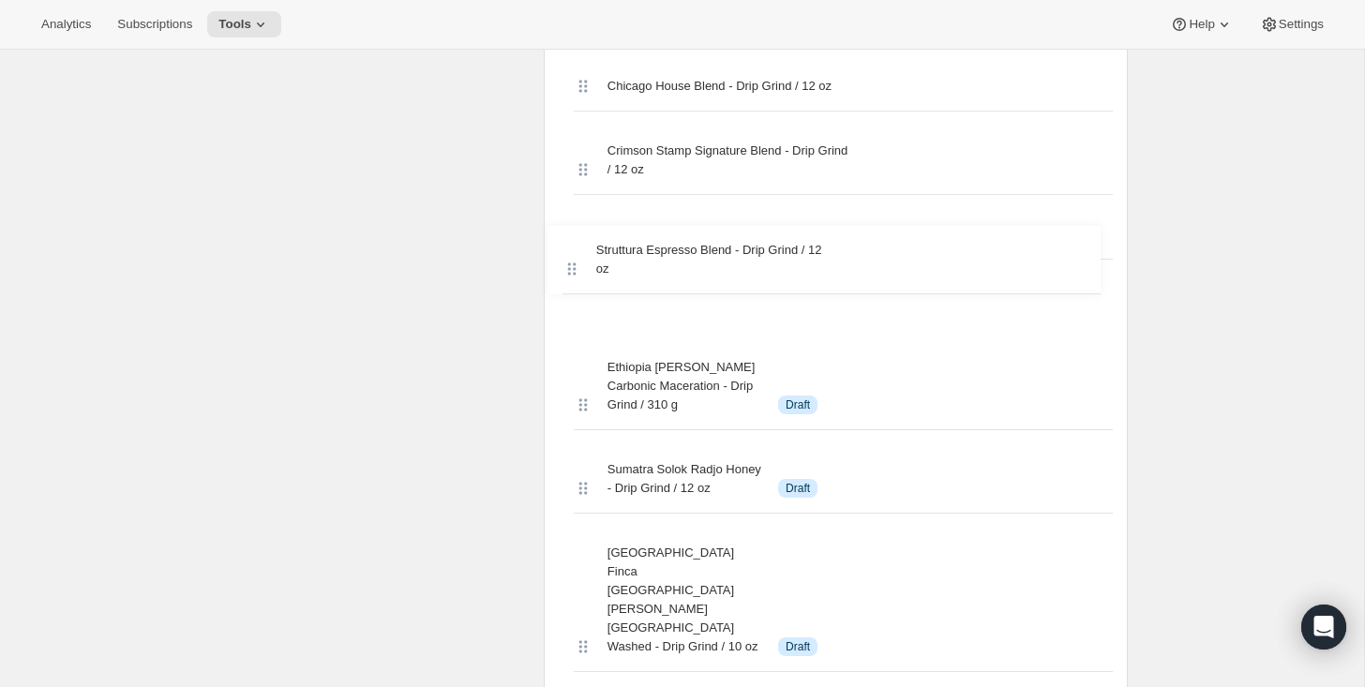
drag, startPoint x: 579, startPoint y: 508, endPoint x: 564, endPoint y: 267, distance: 241.4
click at [564, 267] on div "Coffeehouse Blend - Drip Grind / 12oz Space Blend - Drip Grind / 12 oz Three Pi…" at bounding box center [836, 135] width 554 height 5162
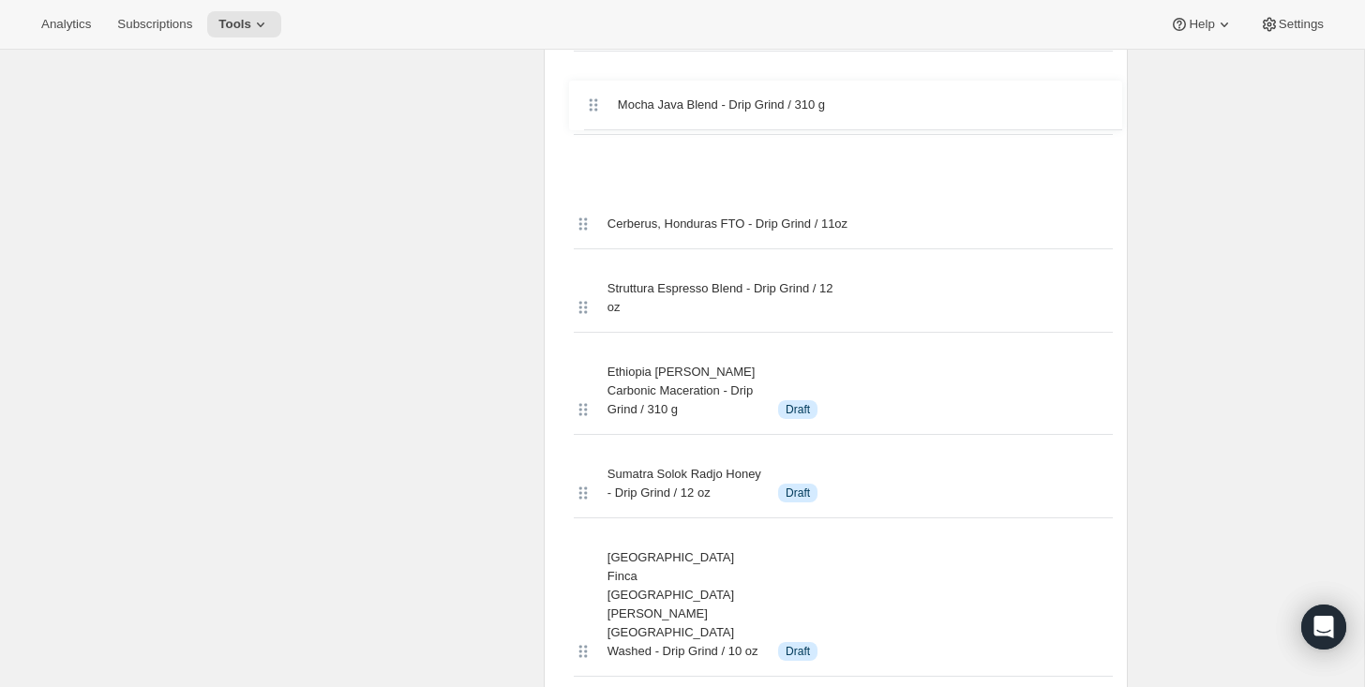
scroll to position [3401, 0]
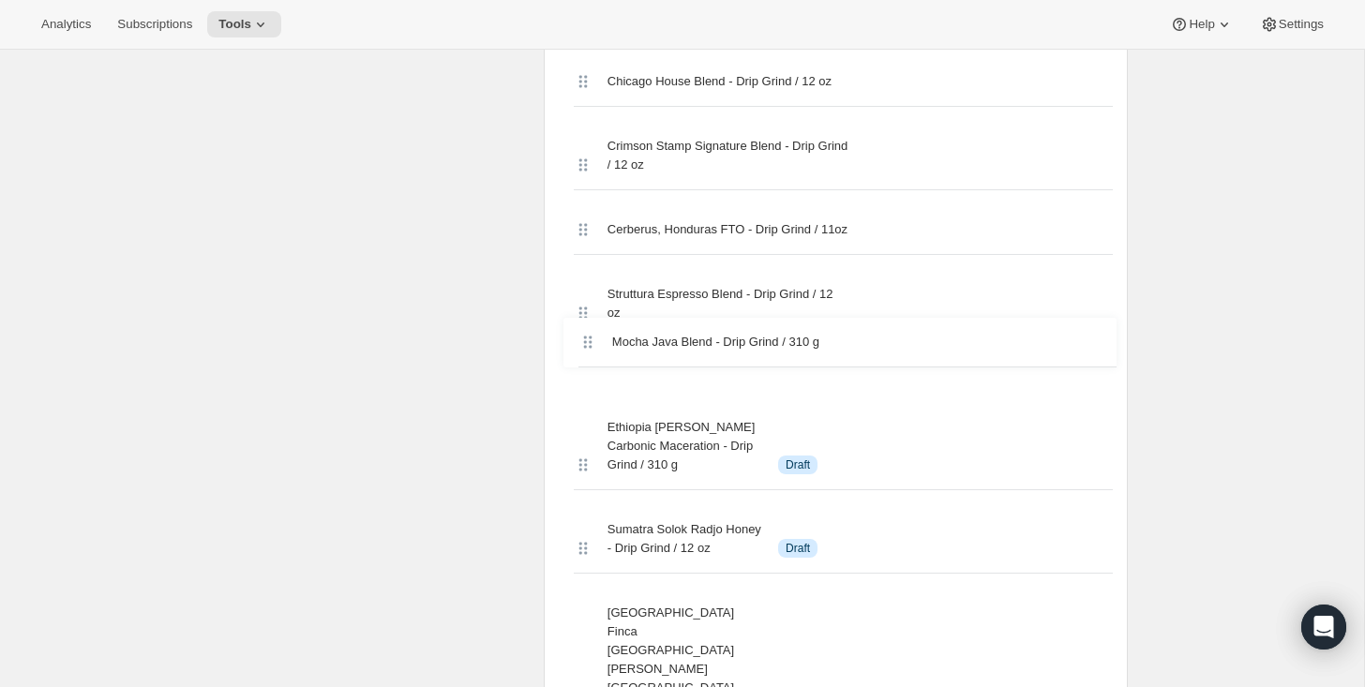
drag, startPoint x: 582, startPoint y: 341, endPoint x: 587, endPoint y: 329, distance: 13.1
click at [587, 329] on div "Coffeehouse Blend - Drip Grind / 12oz Space Blend - Drip Grind / 12 oz Three Pi…" at bounding box center [836, 130] width 554 height 5162
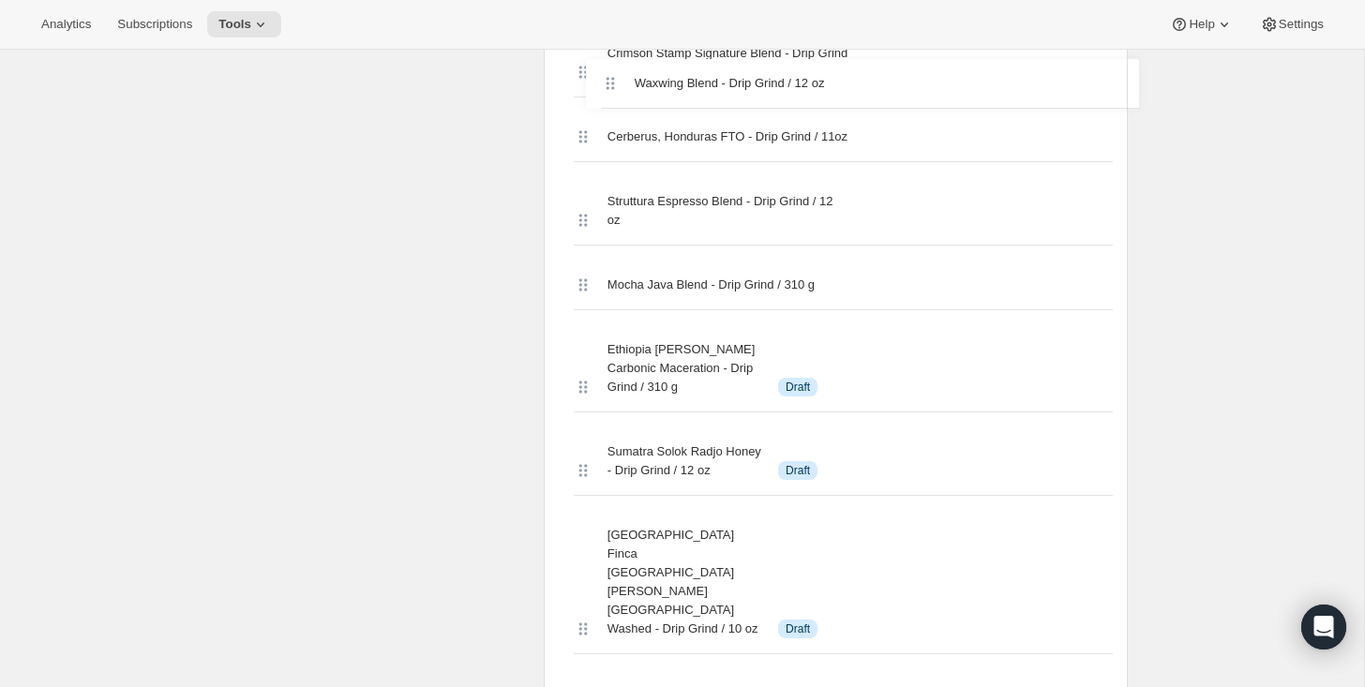
scroll to position [3438, 0]
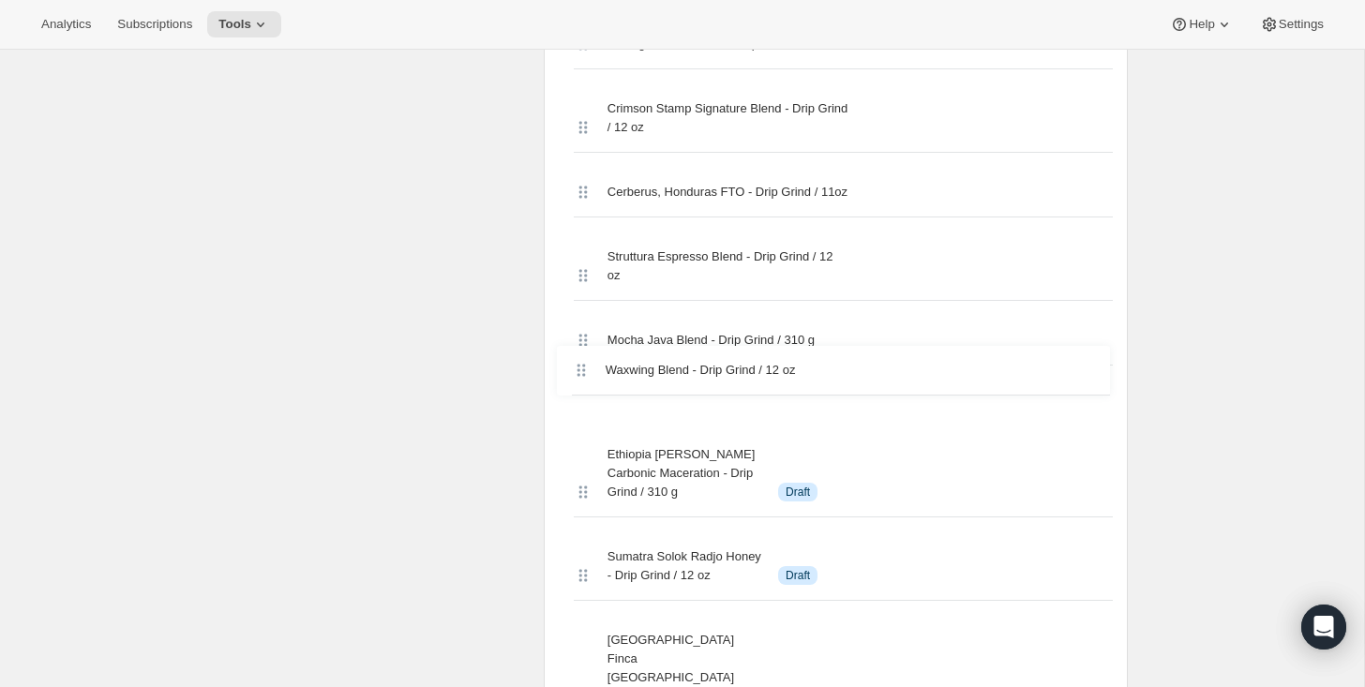
click at [580, 340] on div "Coffeehouse Blend - Drip Grind / 12oz Space Blend - Drip Grind / 12 oz Three Pi…" at bounding box center [836, 93] width 554 height 5162
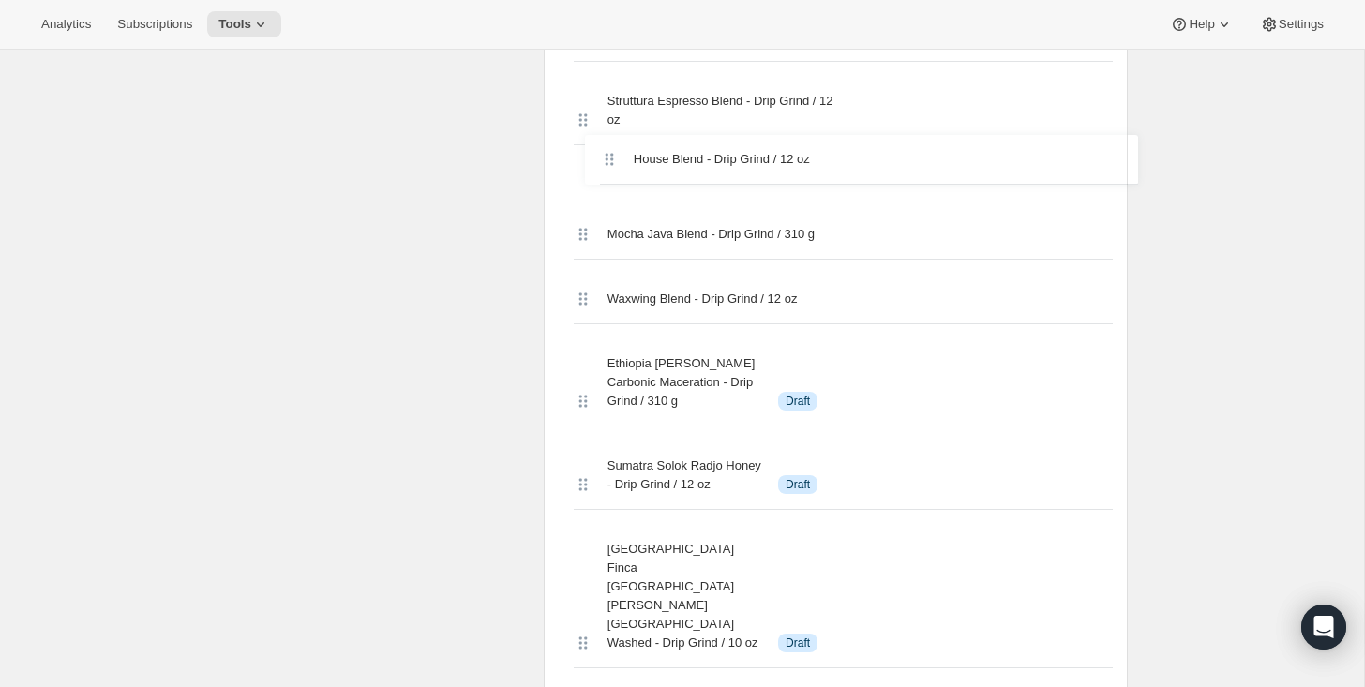
scroll to position [3588, 0]
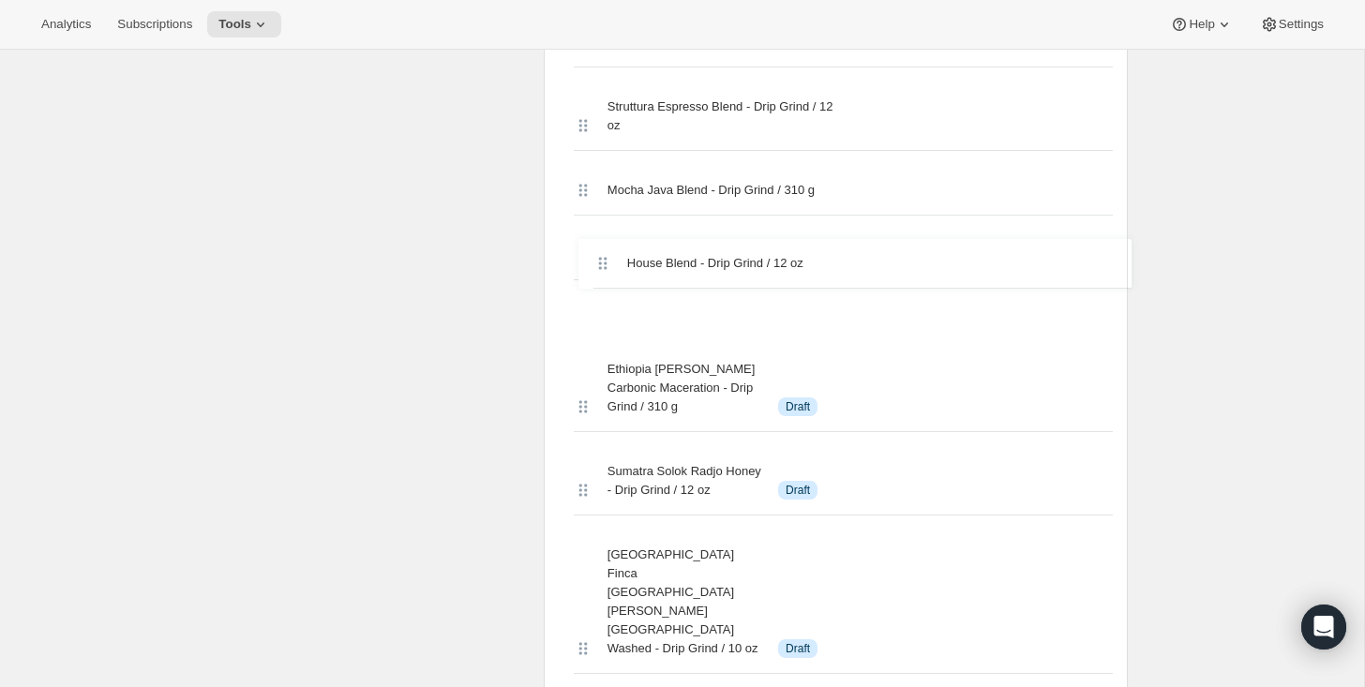
drag, startPoint x: 579, startPoint y: 341, endPoint x: 596, endPoint y: 269, distance: 74.4
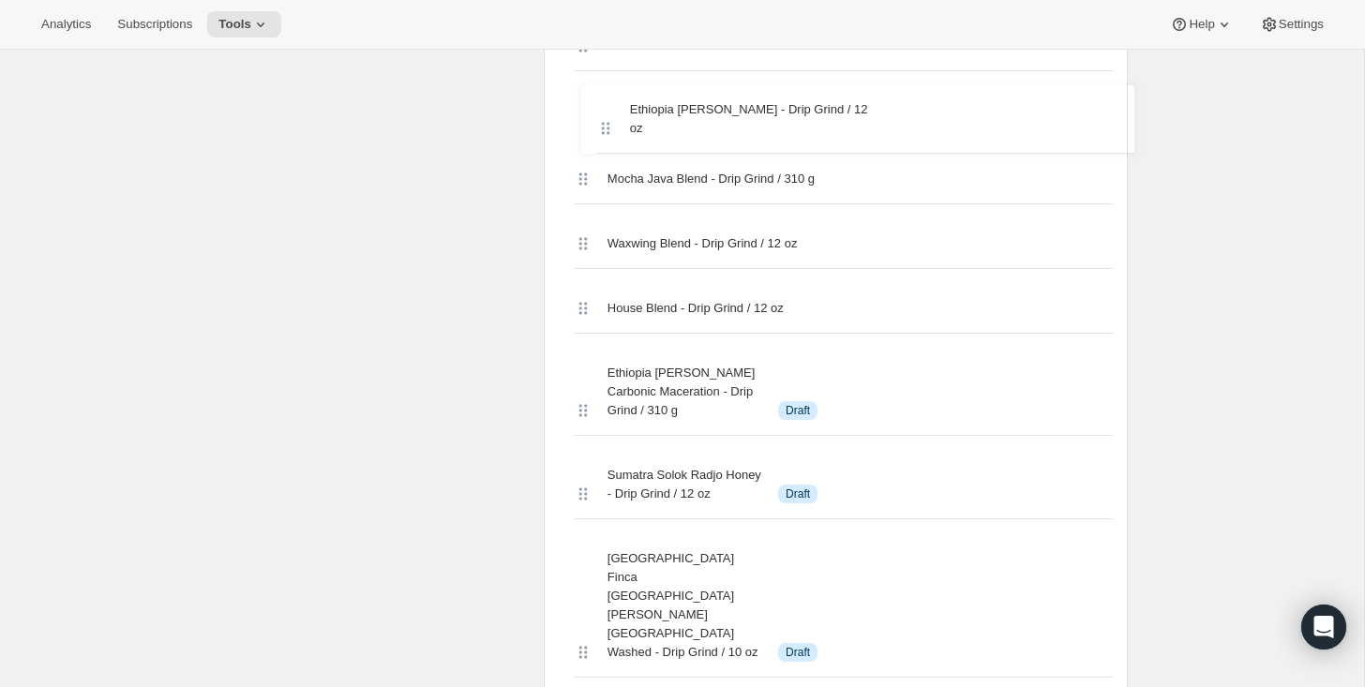
scroll to position [3656, 0]
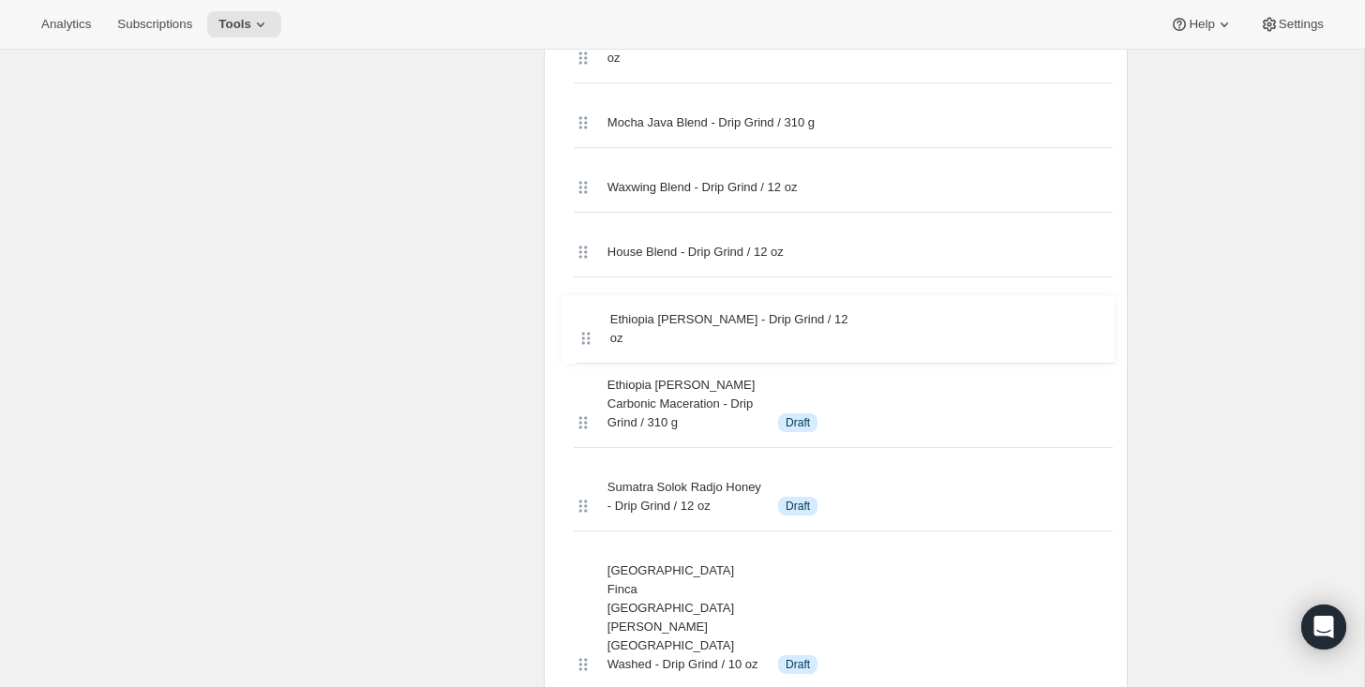
drag, startPoint x: 579, startPoint y: 360, endPoint x: 591, endPoint y: 257, distance: 103.9
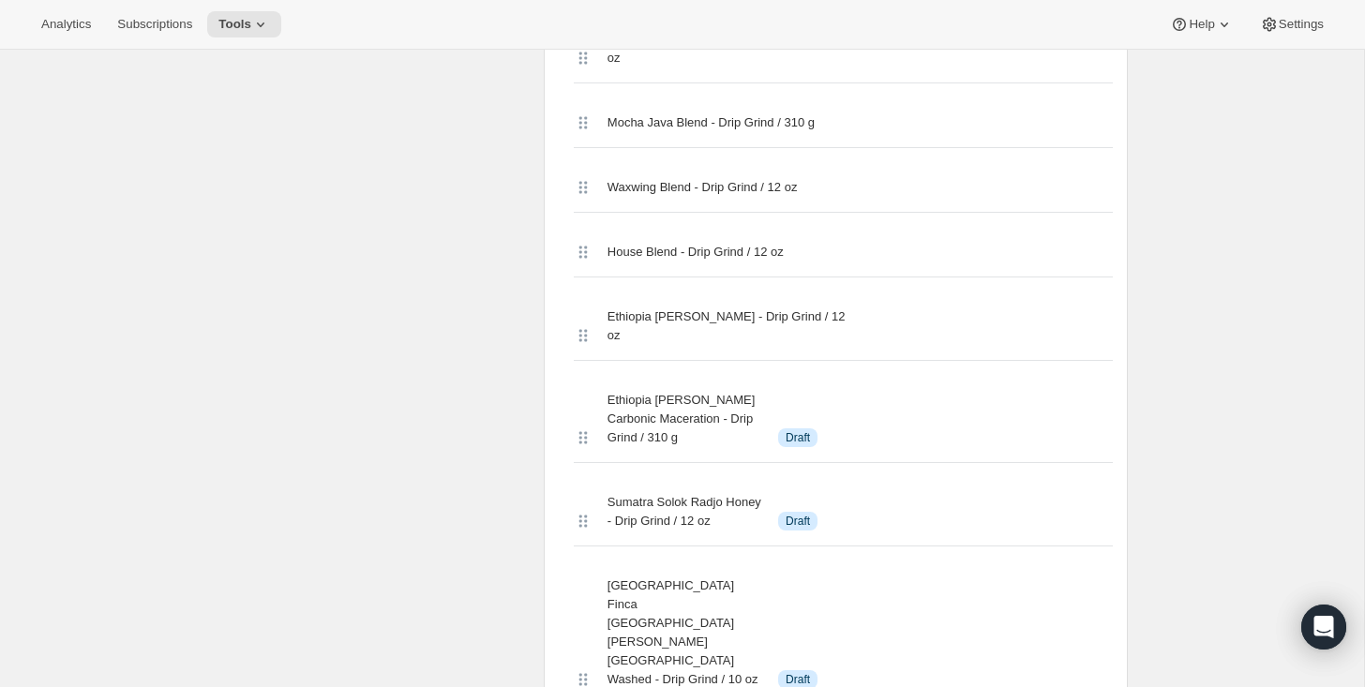
scroll to position [5131, 0]
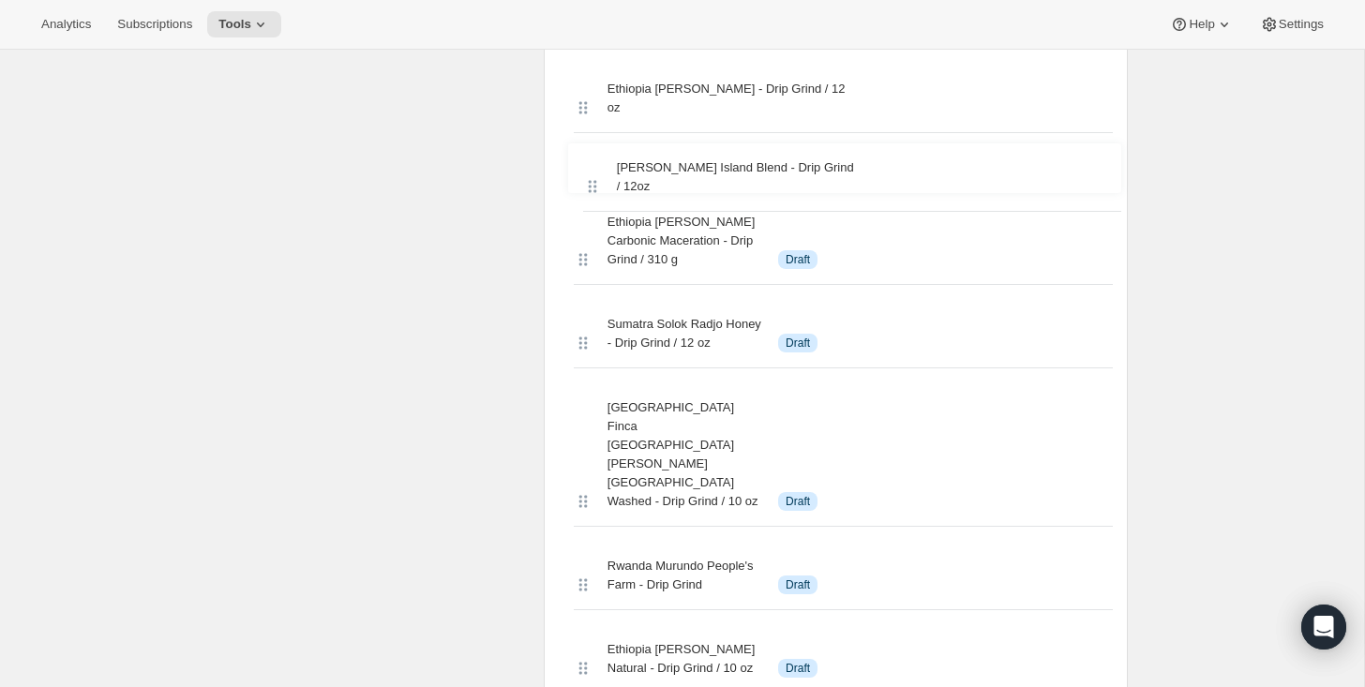
drag, startPoint x: 587, startPoint y: 341, endPoint x: 596, endPoint y: 158, distance: 184.0
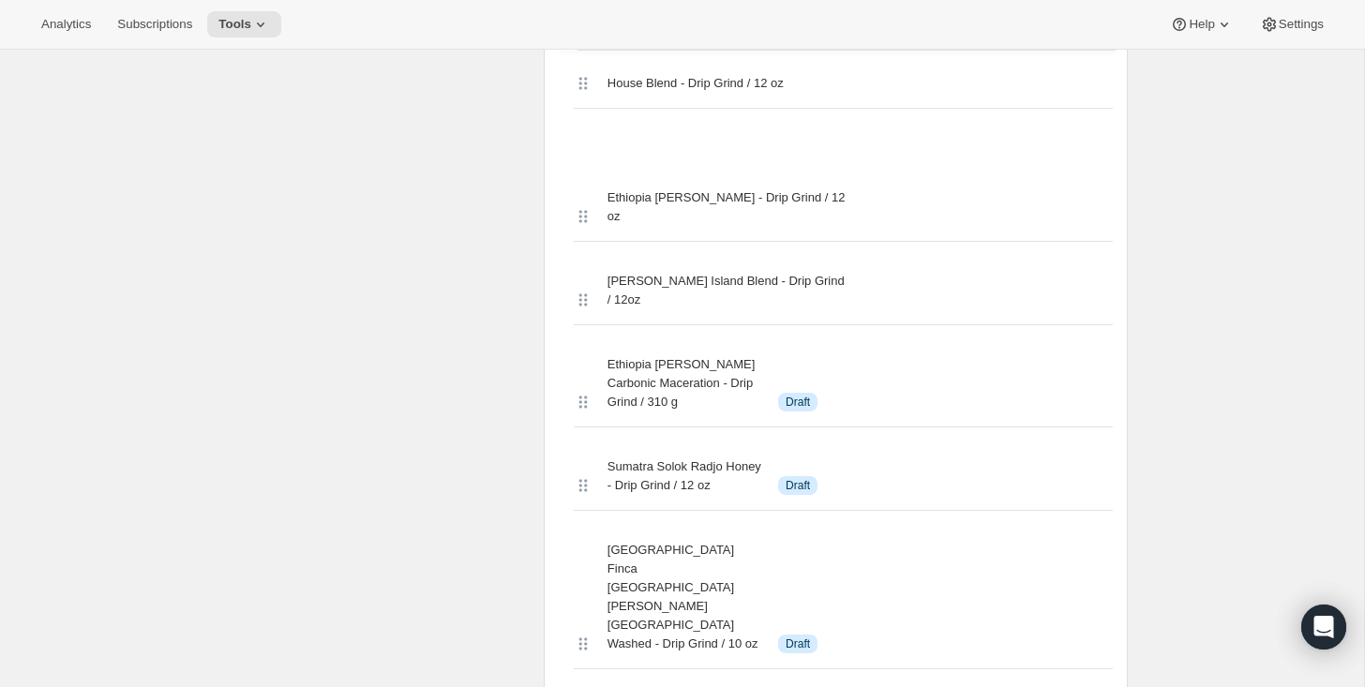
scroll to position [3738, 0]
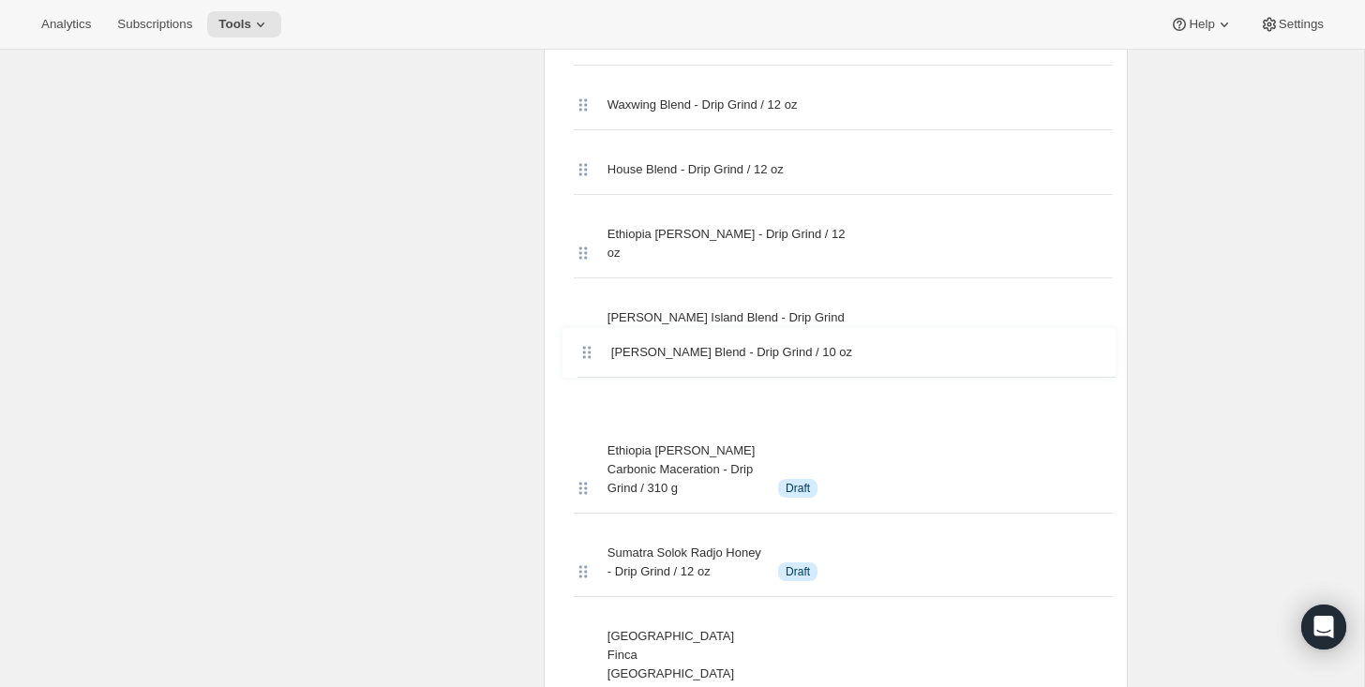
drag, startPoint x: 575, startPoint y: 339, endPoint x: 587, endPoint y: 335, distance: 13.1
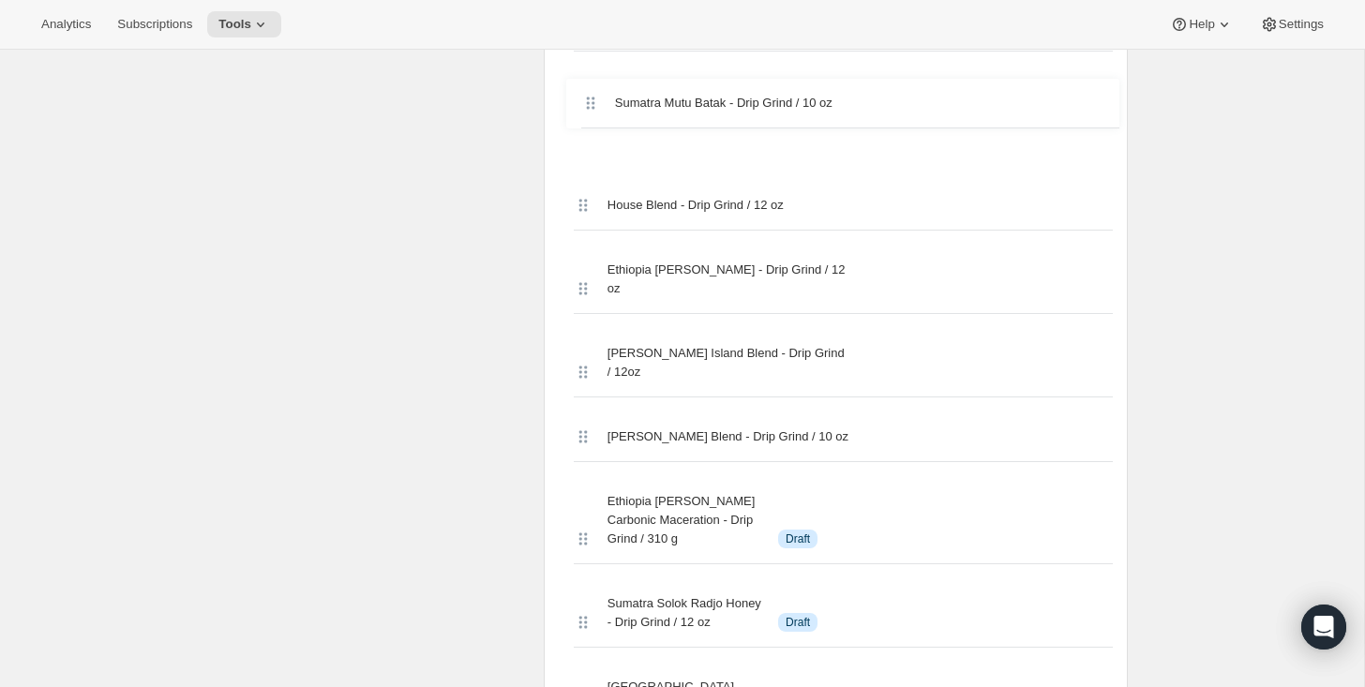
scroll to position [3733, 0]
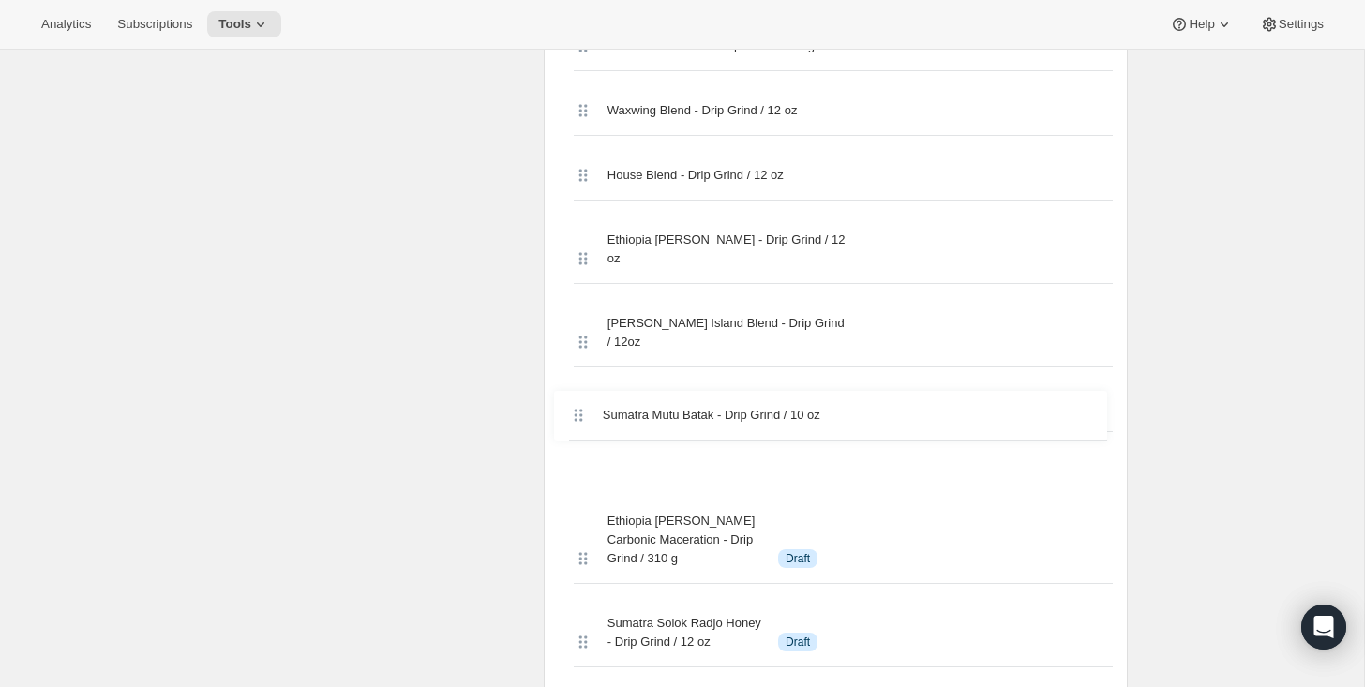
drag, startPoint x: 579, startPoint y: 343, endPoint x: 578, endPoint y: 389, distance: 46.0
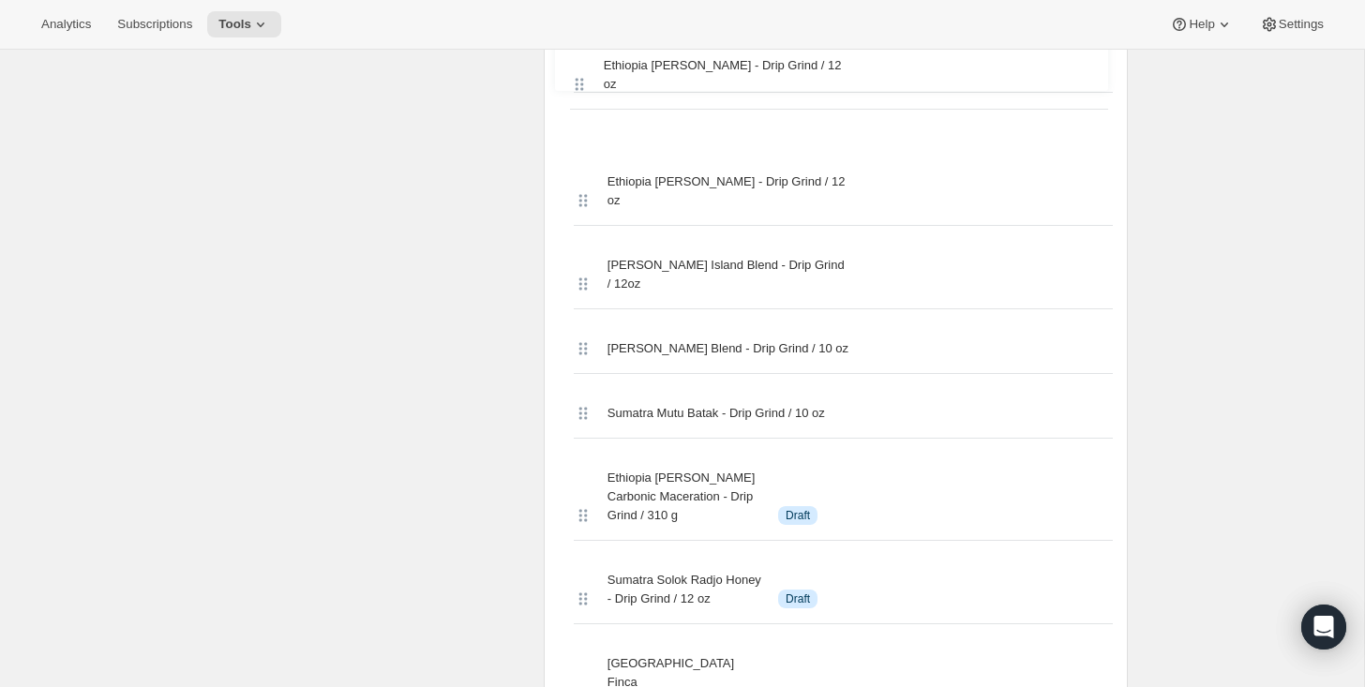
scroll to position [3826, 0]
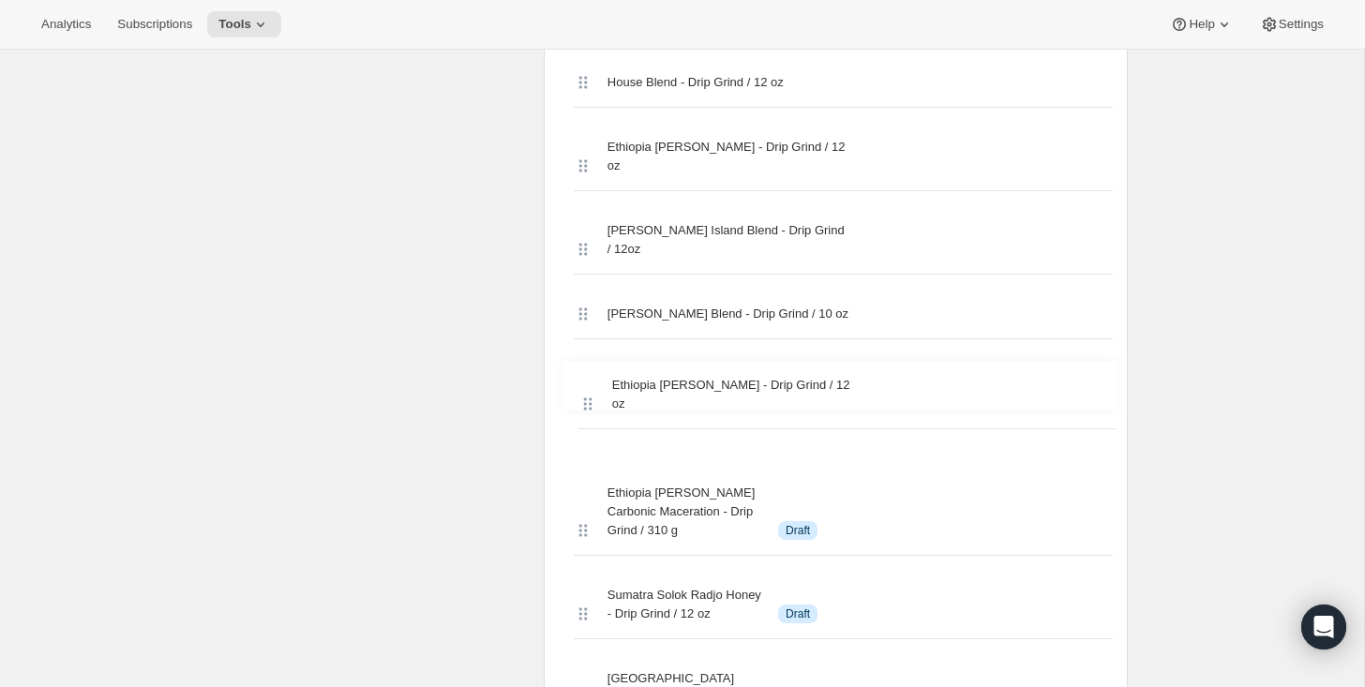
drag, startPoint x: 578, startPoint y: 644, endPoint x: 581, endPoint y: 385, distance: 258.8
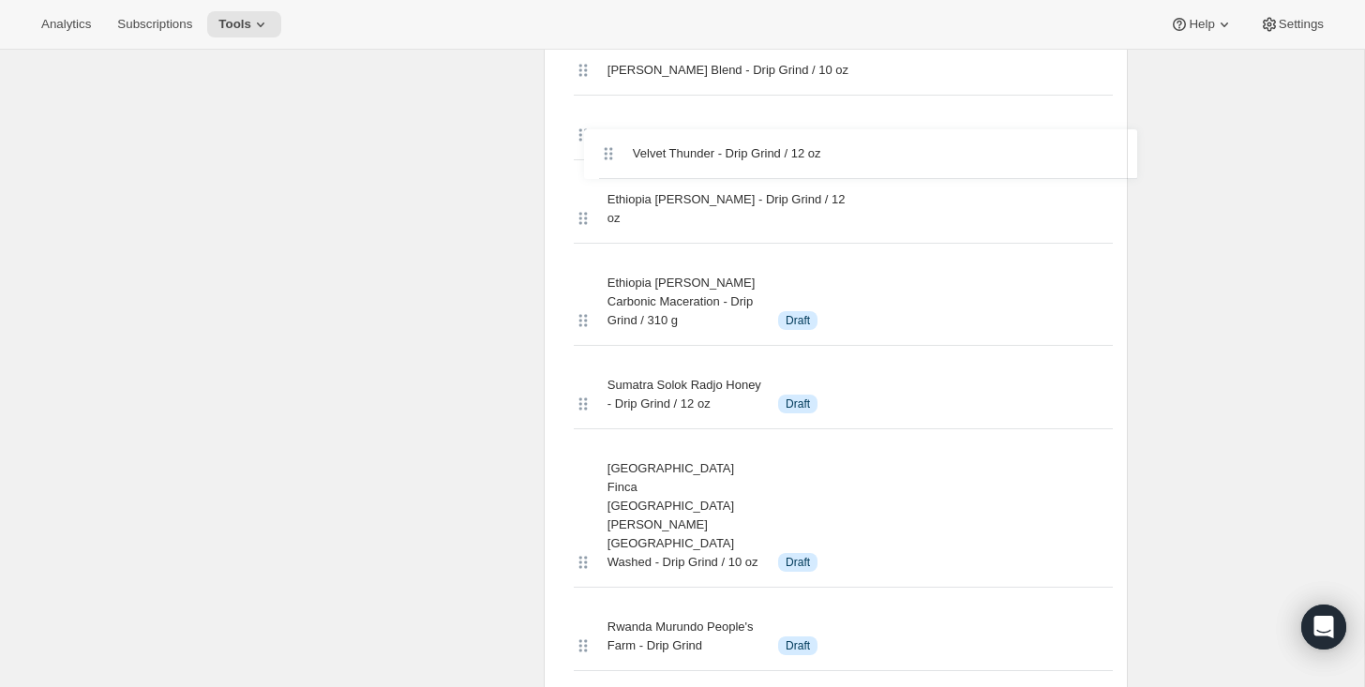
scroll to position [3944, 0]
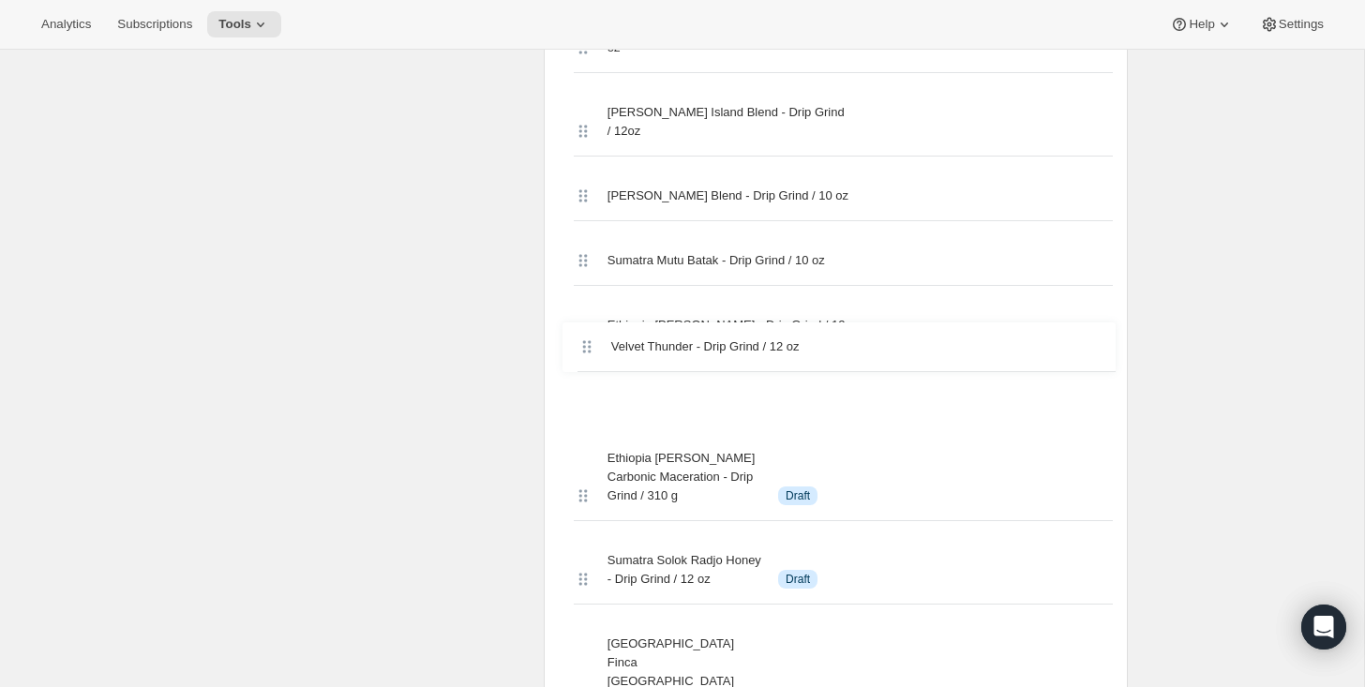
drag, startPoint x: 581, startPoint y: 346, endPoint x: 591, endPoint y: 318, distance: 29.7
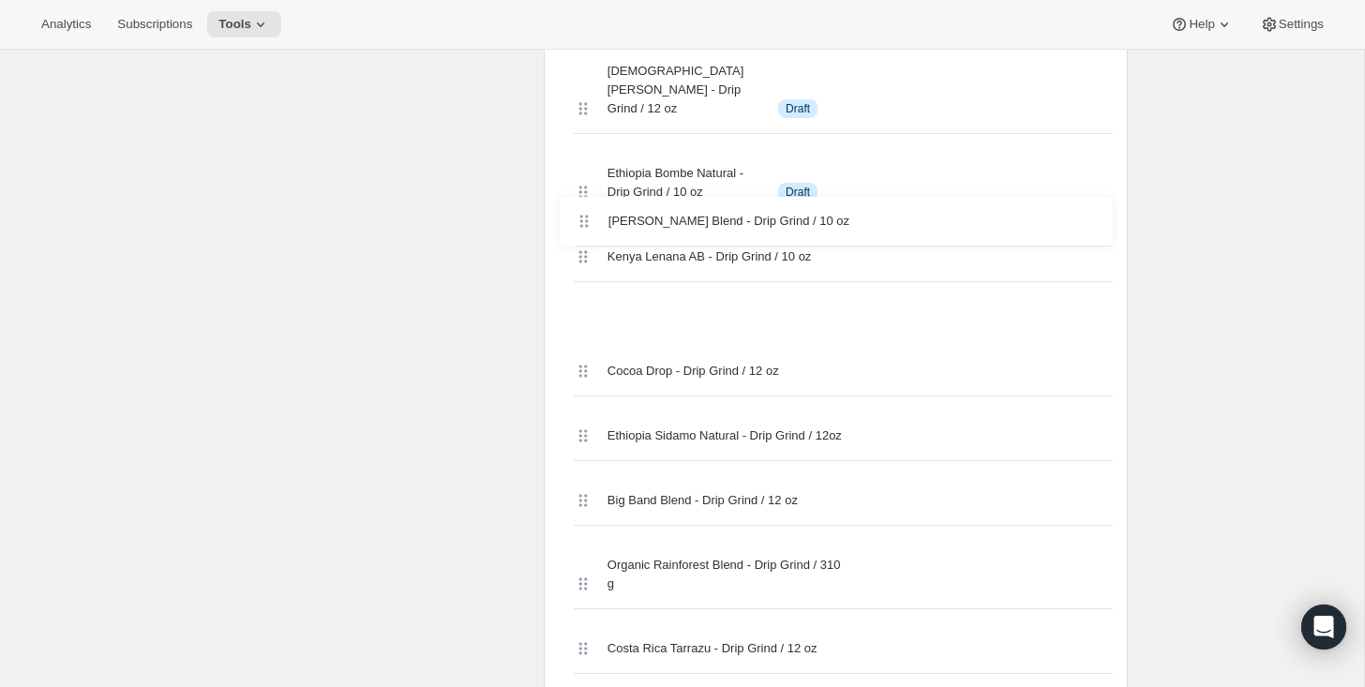
scroll to position [5183, 0]
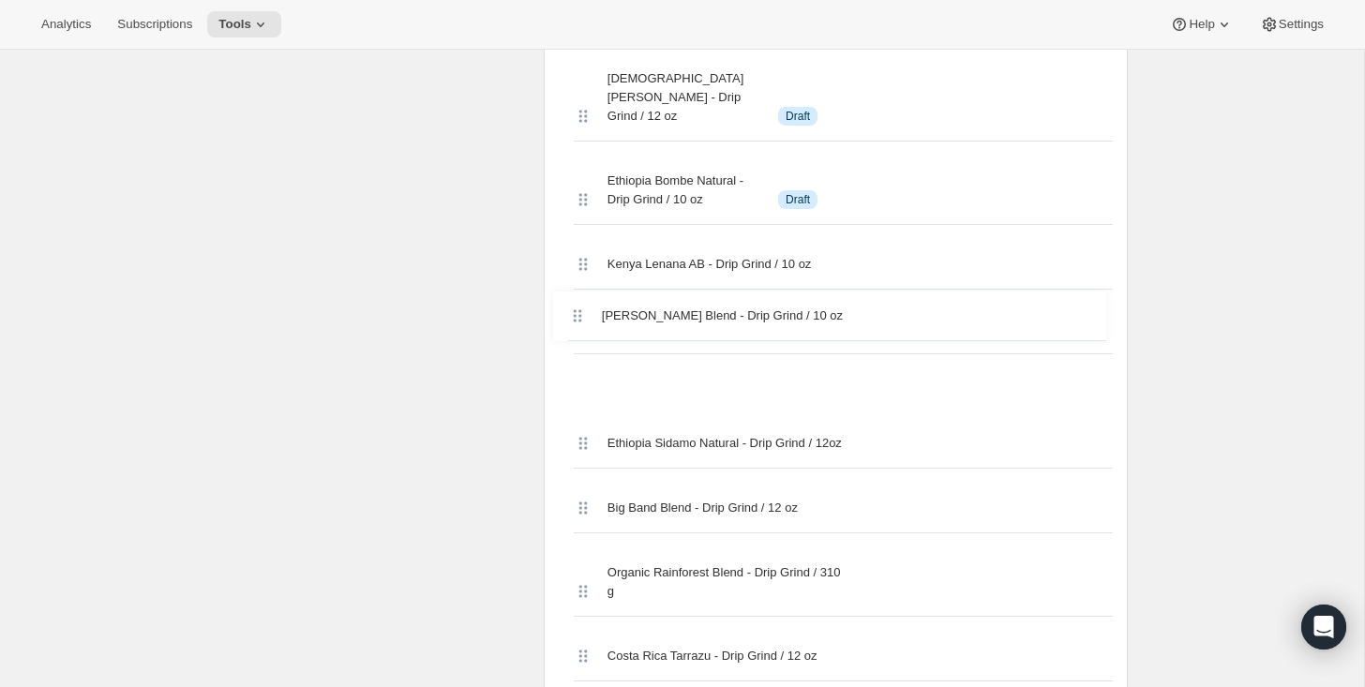
click at [590, 240] on div "Kenya Lenana AB - Drip Grind / 10 oz" at bounding box center [843, 265] width 539 height 50
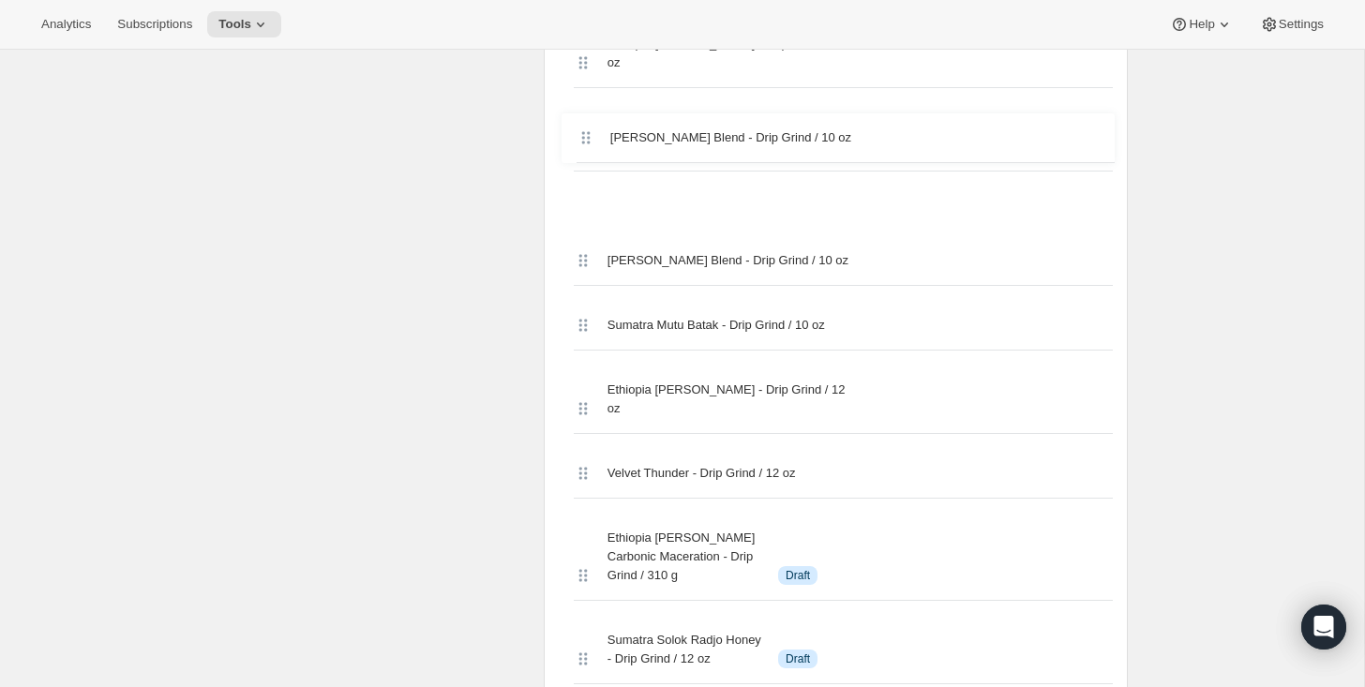
scroll to position [3922, 0]
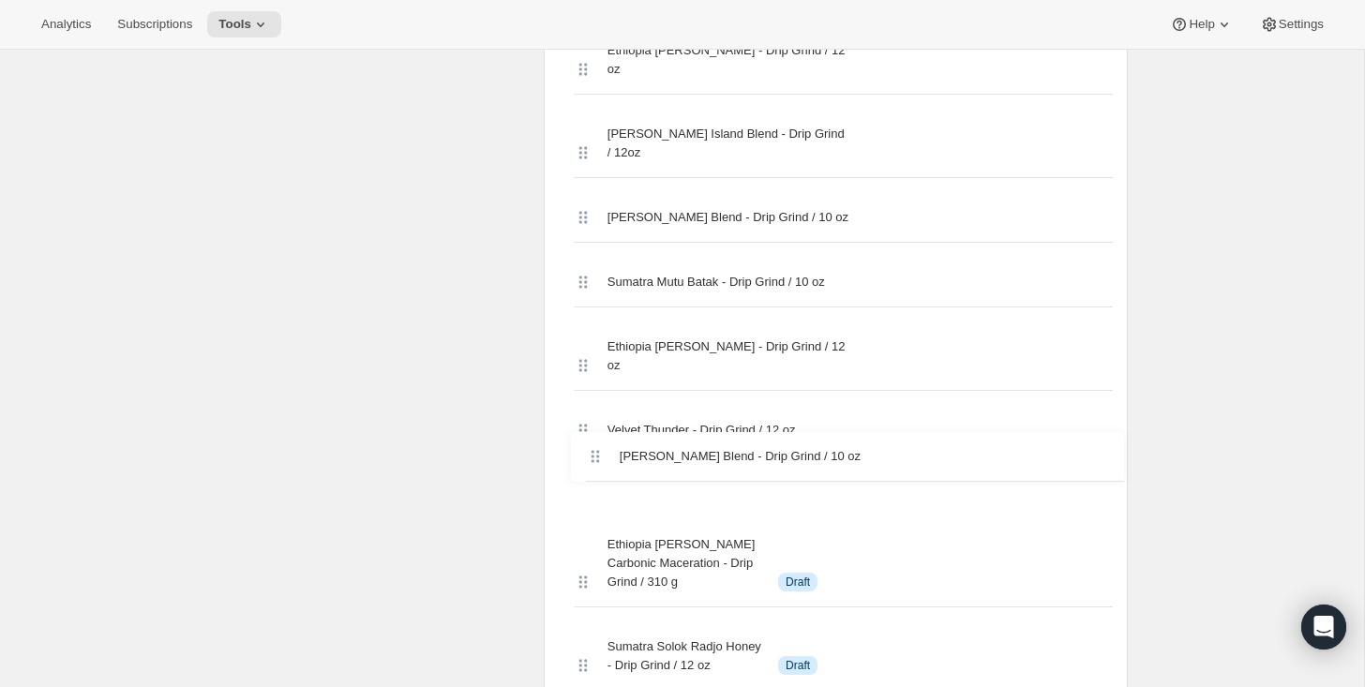
drag, startPoint x: 583, startPoint y: 611, endPoint x: 591, endPoint y: 394, distance: 217.7
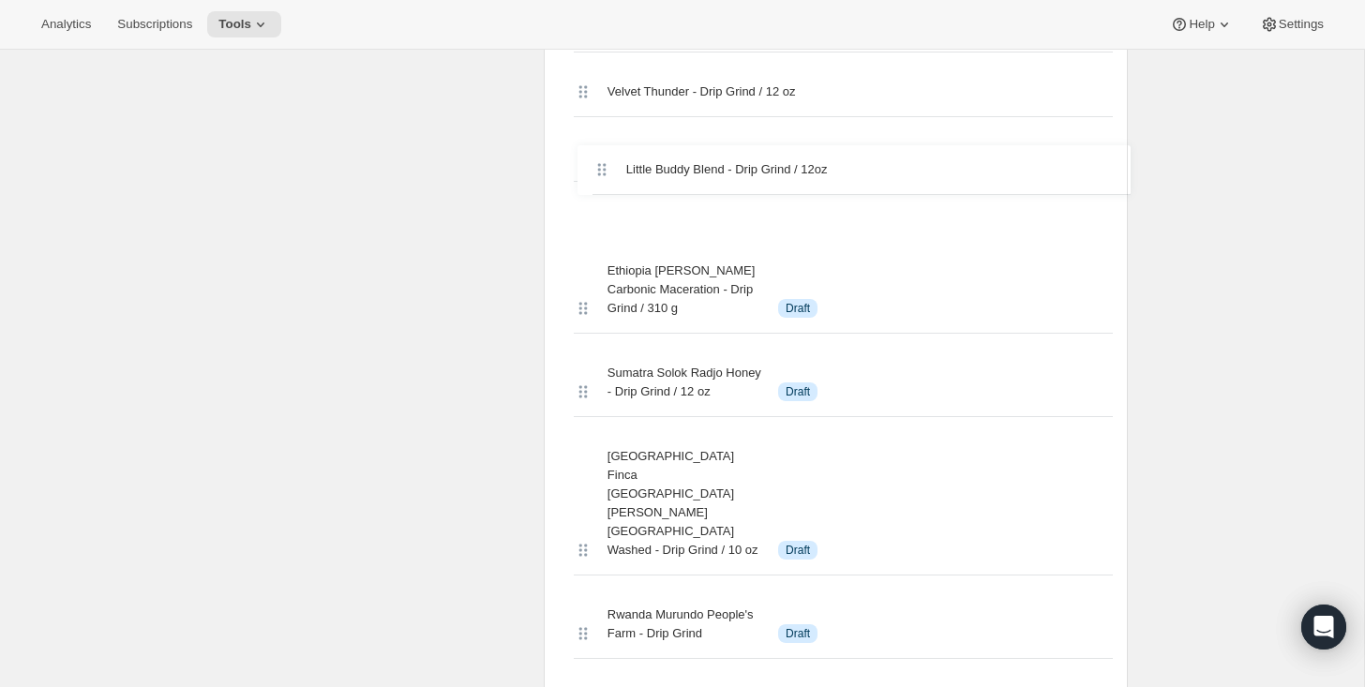
scroll to position [4256, 0]
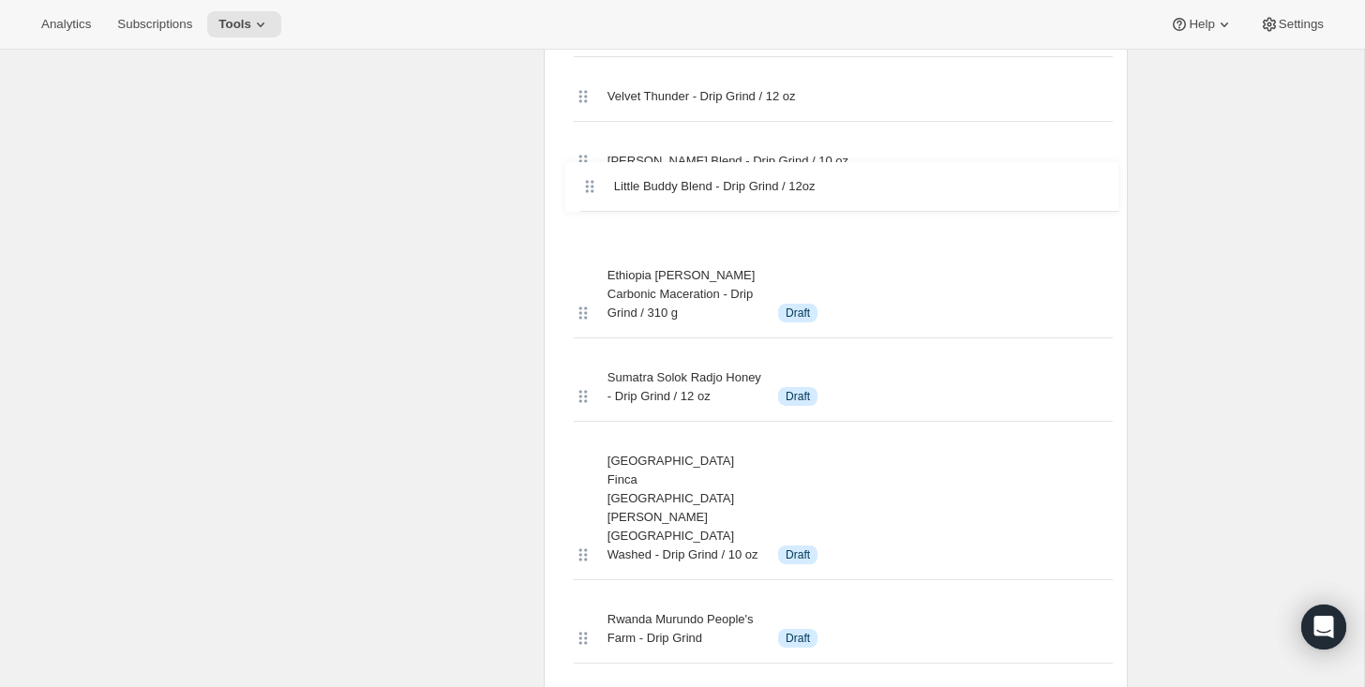
drag, startPoint x: 580, startPoint y: 347, endPoint x: 587, endPoint y: 170, distance: 177.3
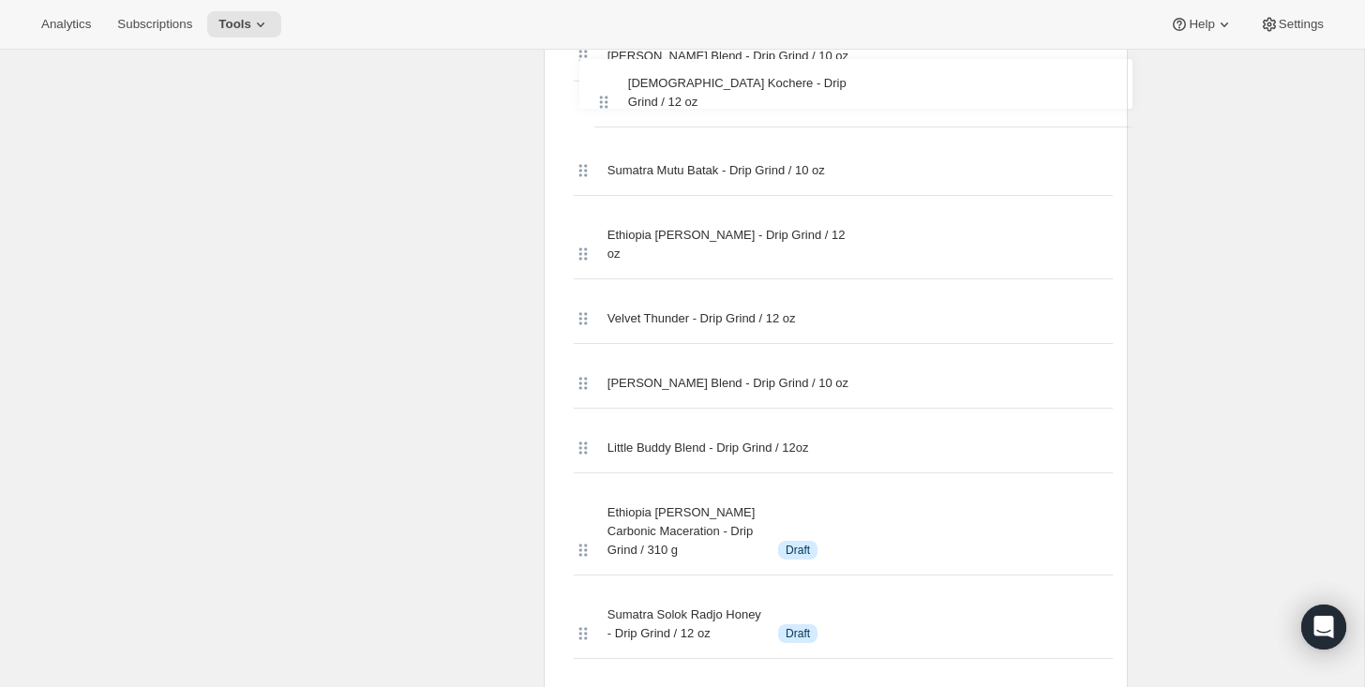
scroll to position [3992, 0]
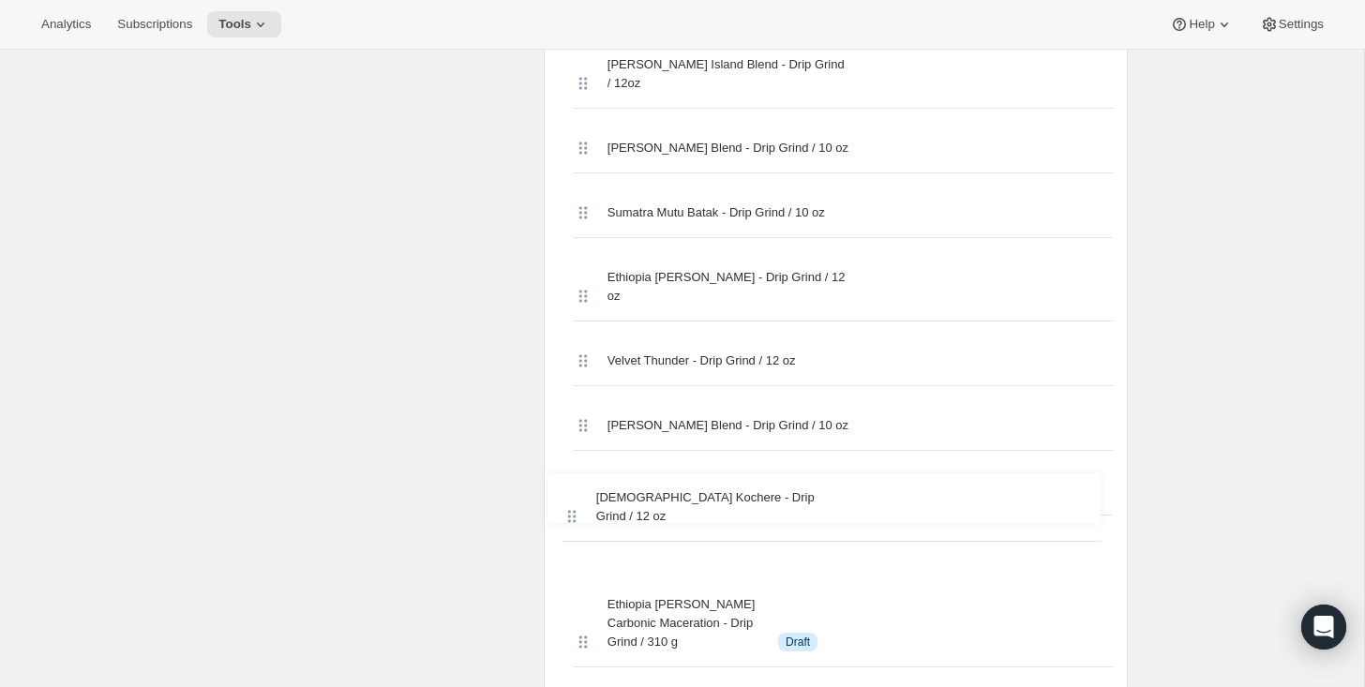
drag, startPoint x: 578, startPoint y: 341, endPoint x: 592, endPoint y: 415, distance: 75.4
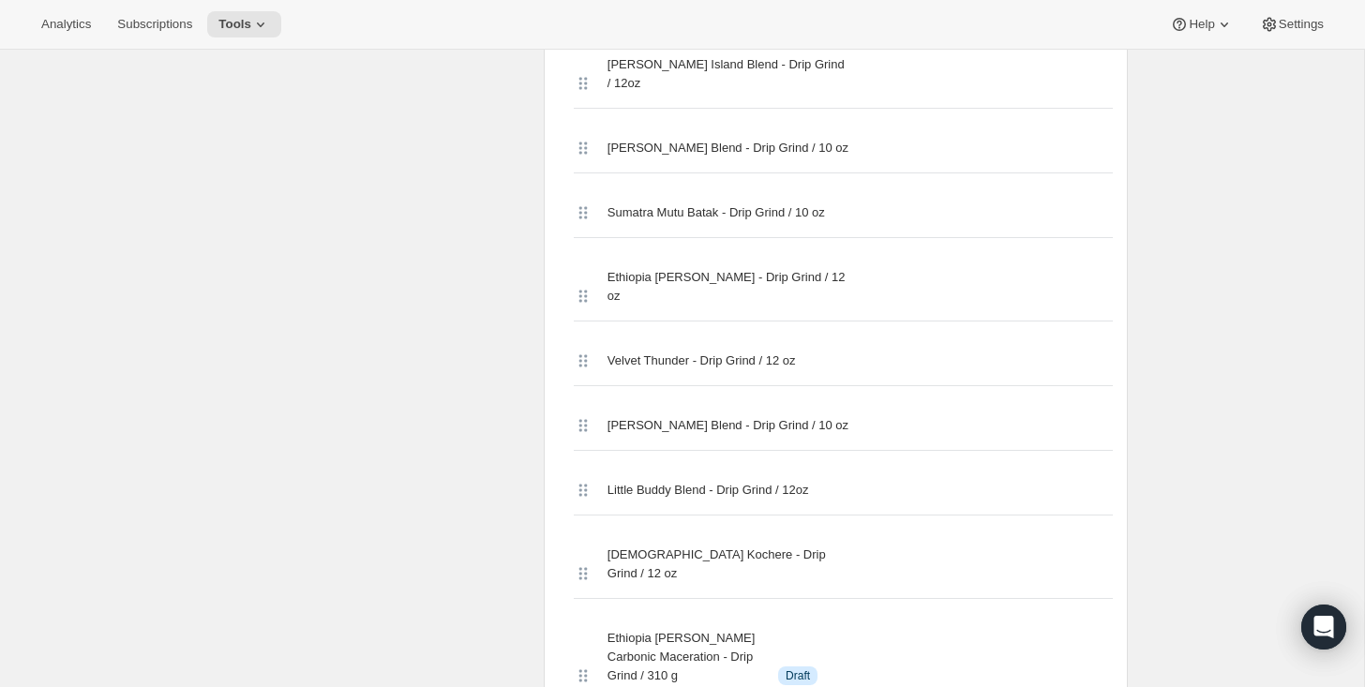
scroll to position [5648, 0]
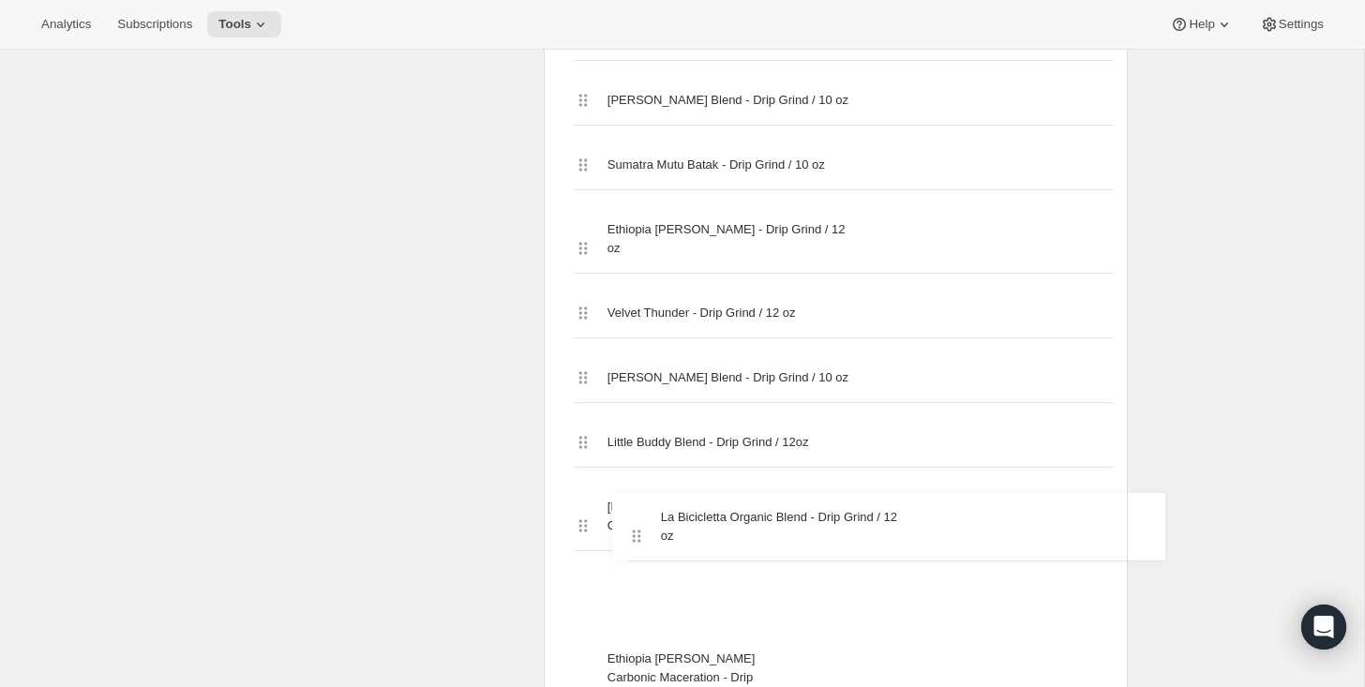
drag, startPoint x: 579, startPoint y: 359, endPoint x: 627, endPoint y: 529, distance: 176.6
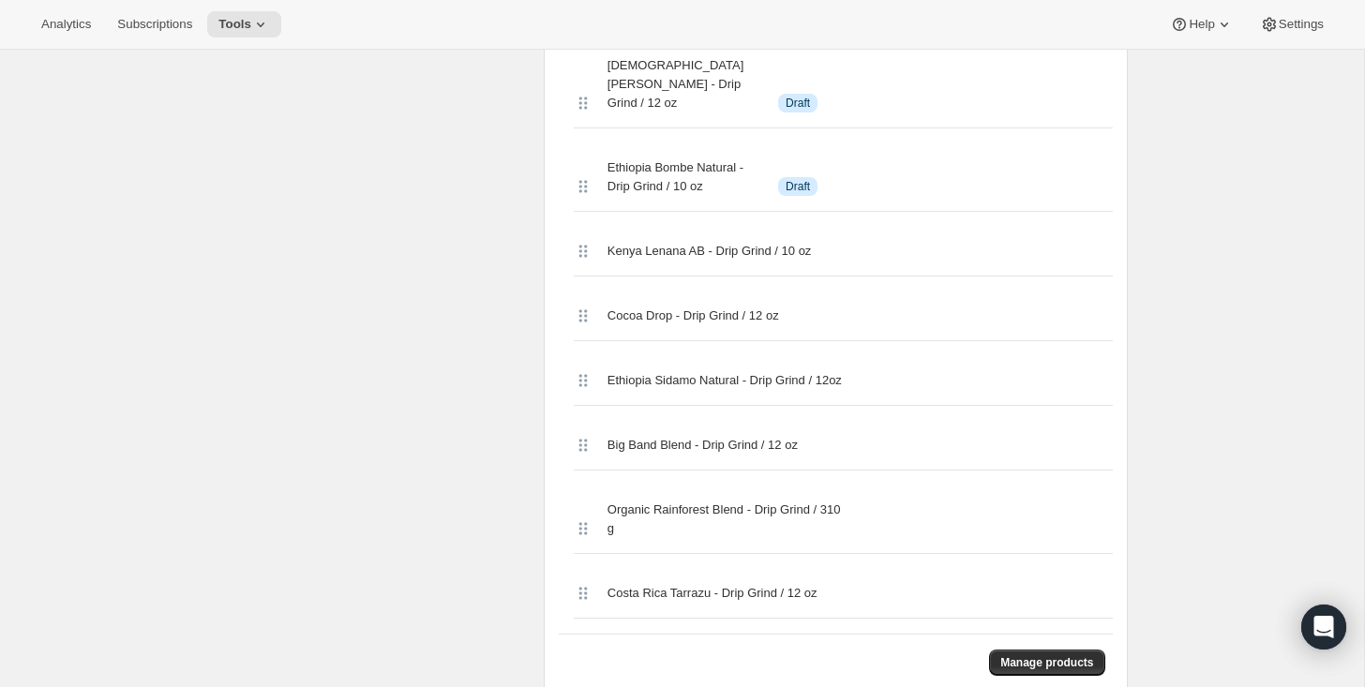
scroll to position [5494, 0]
click at [991, 19] on div "Analytics Subscriptions Tools Help Settings" at bounding box center [682, 25] width 1365 height 50
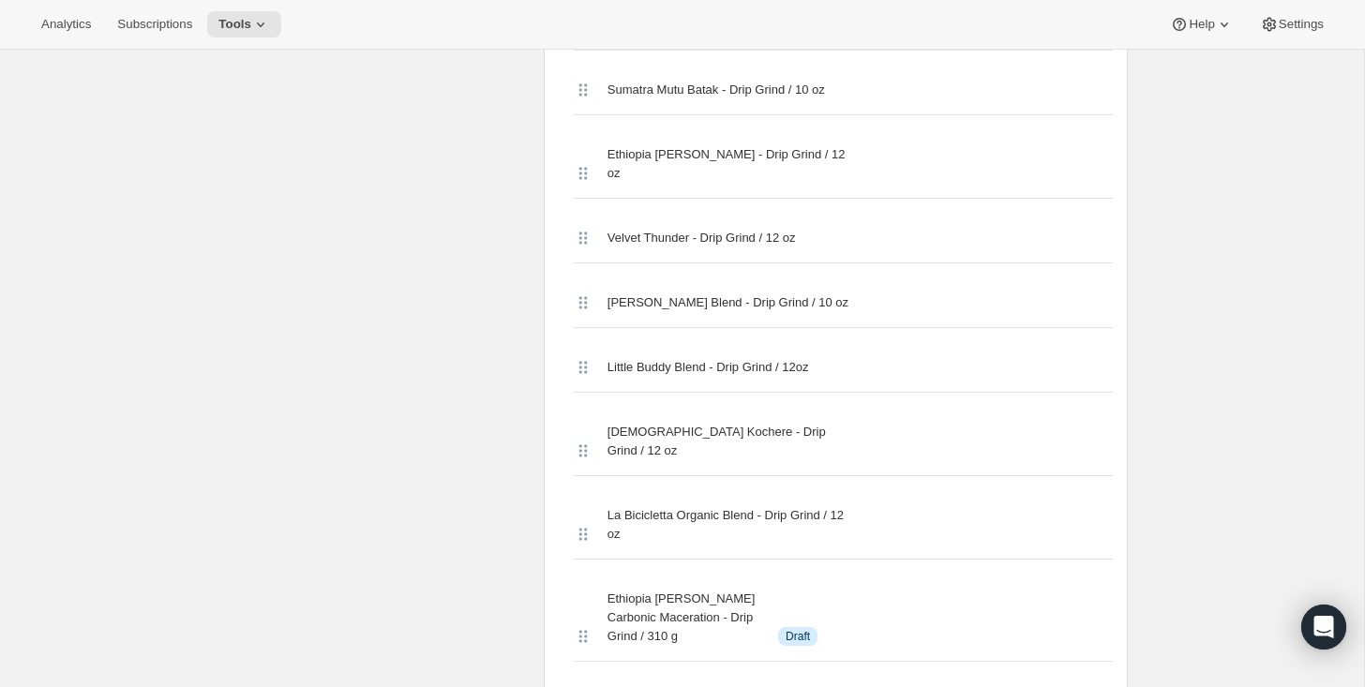
scroll to position [4108, 0]
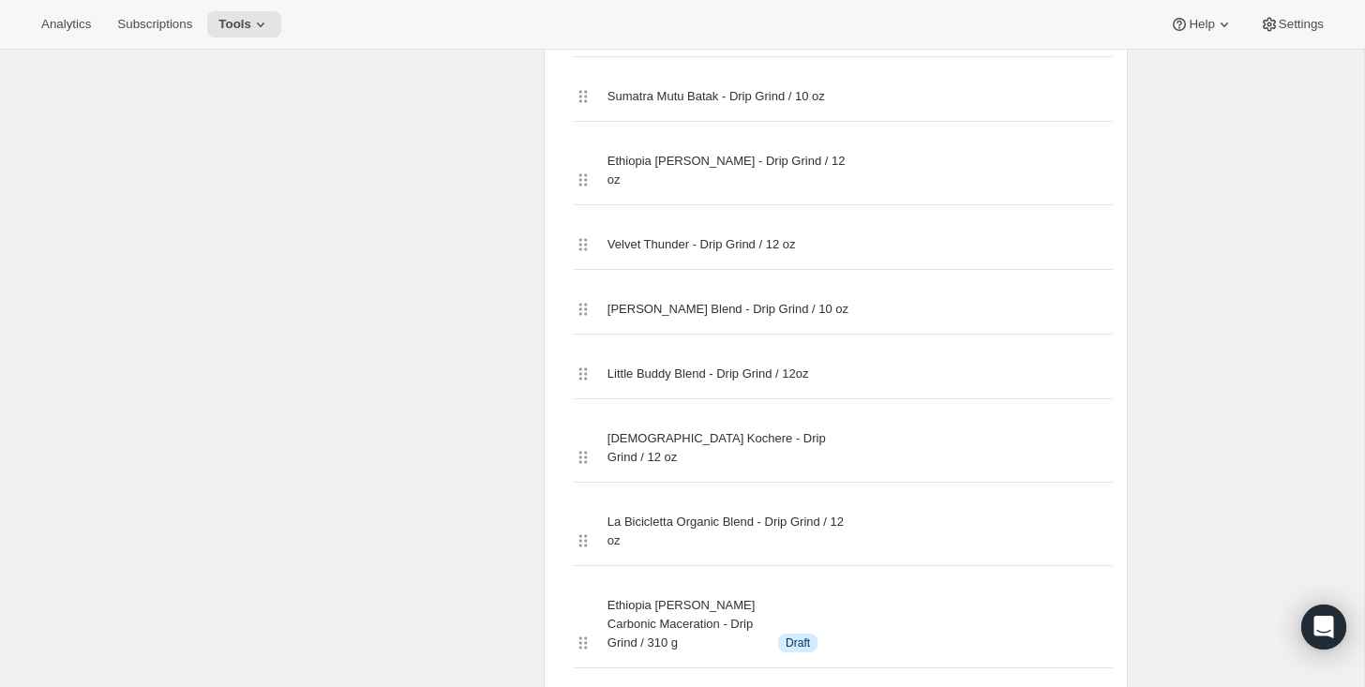
click at [864, 414] on div "Ethiopia Kochere - Drip Grind / 12 oz" at bounding box center [843, 448] width 539 height 68
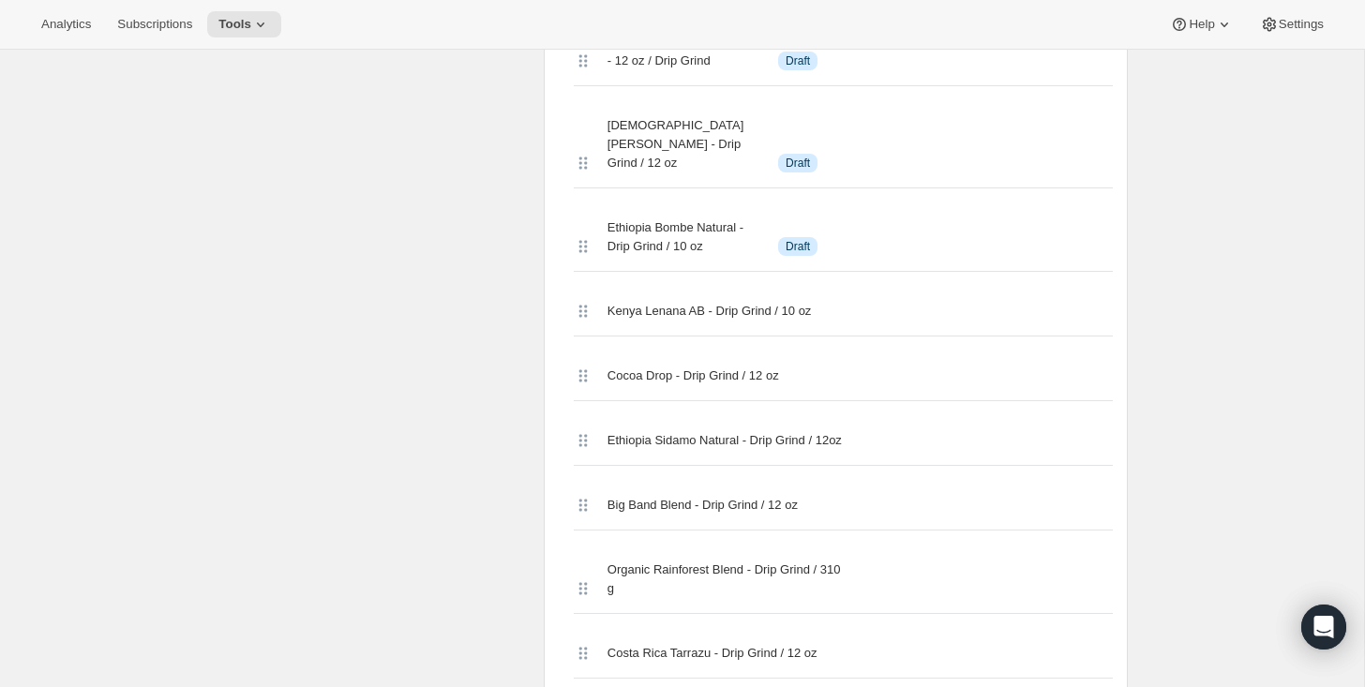
scroll to position [5438, 0]
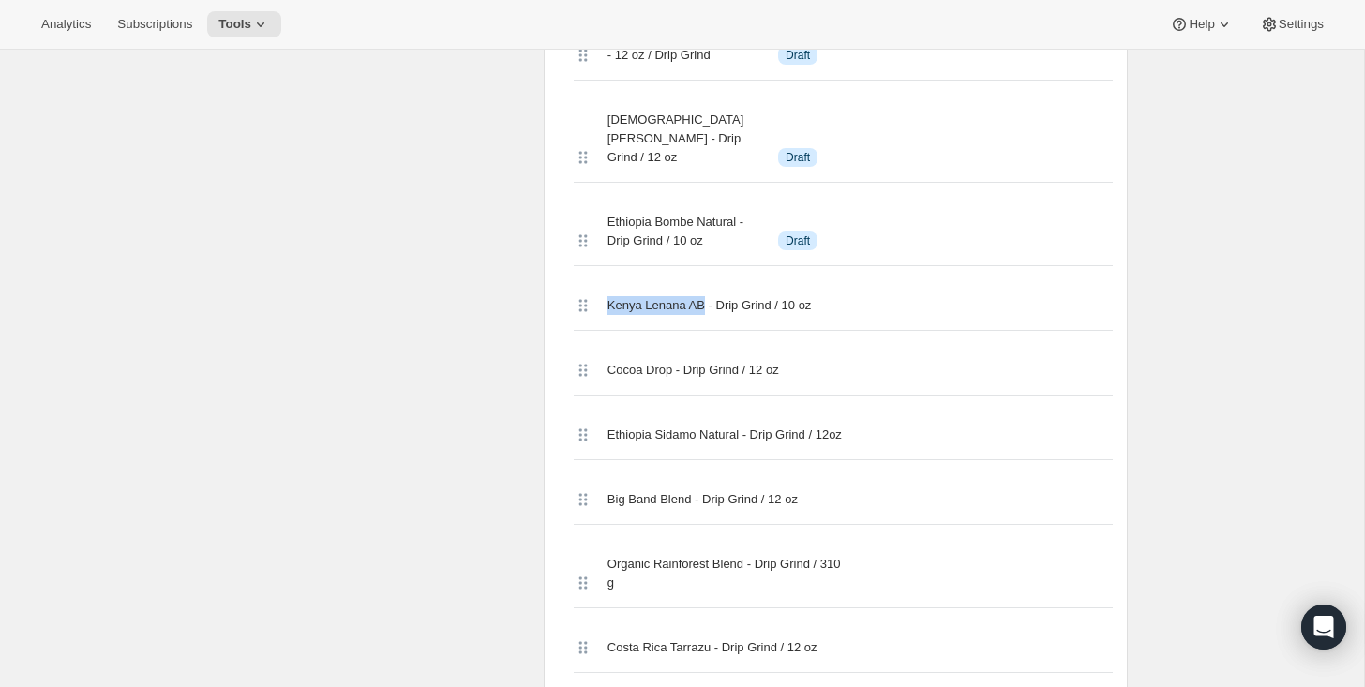
drag, startPoint x: 708, startPoint y: 211, endPoint x: 600, endPoint y: 204, distance: 108.0
click at [600, 281] on div "Kenya Lenana AB - Drip Grind / 10 oz" at bounding box center [843, 306] width 539 height 50
copy span "Kenya Lenana AB"
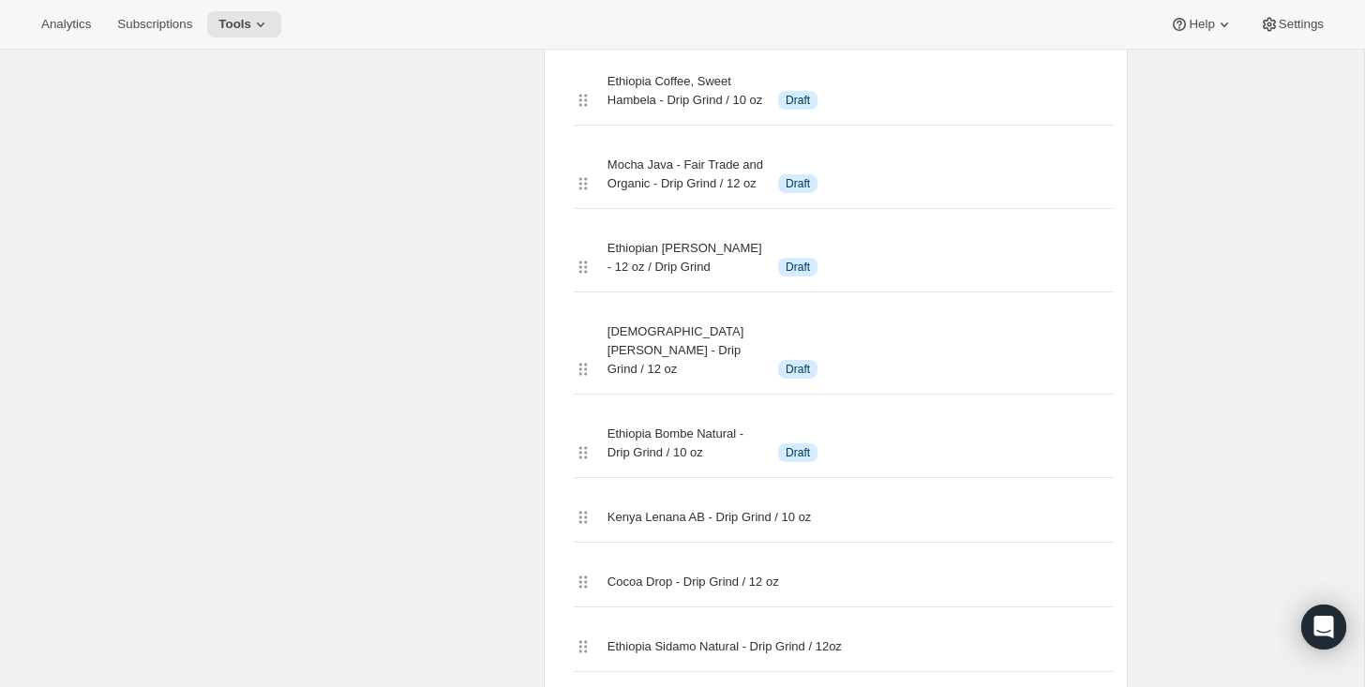
scroll to position [5223, 0]
drag, startPoint x: 706, startPoint y: 425, endPoint x: 603, endPoint y: 426, distance: 103.1
click at [603, 497] on div "Kenya Lenana AB - Drip Grind / 10 oz" at bounding box center [843, 522] width 539 height 50
copy span "Kenya Lenana AB"
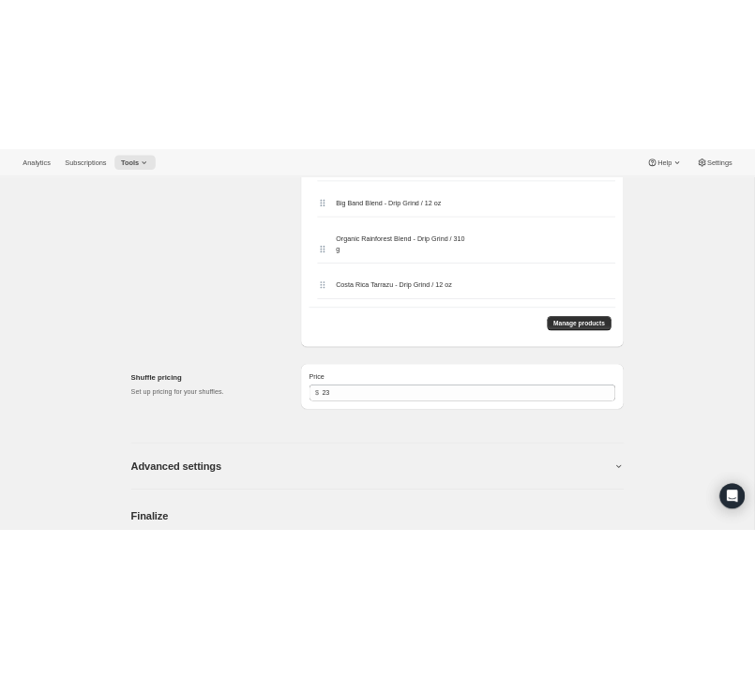
scroll to position [5841, 0]
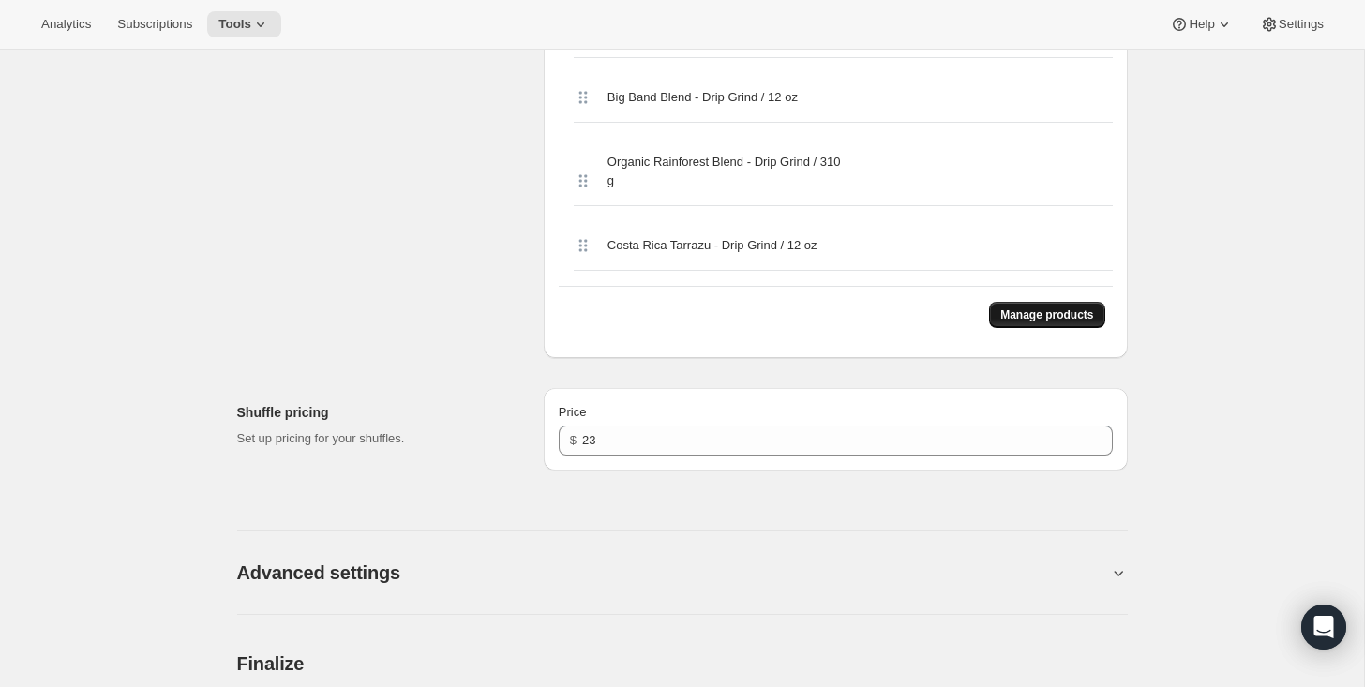
click at [1044, 308] on span "Manage products" at bounding box center [1046, 315] width 93 height 15
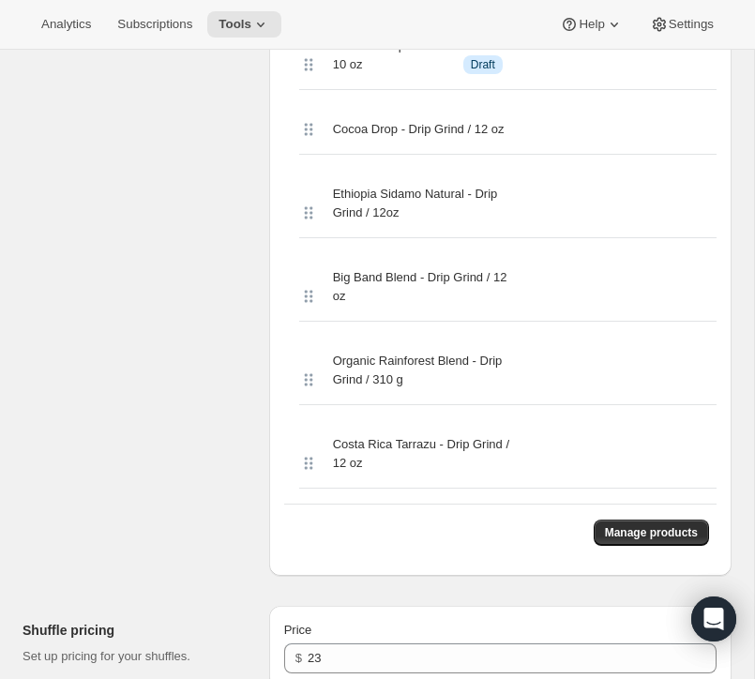
scroll to position [6301, 0]
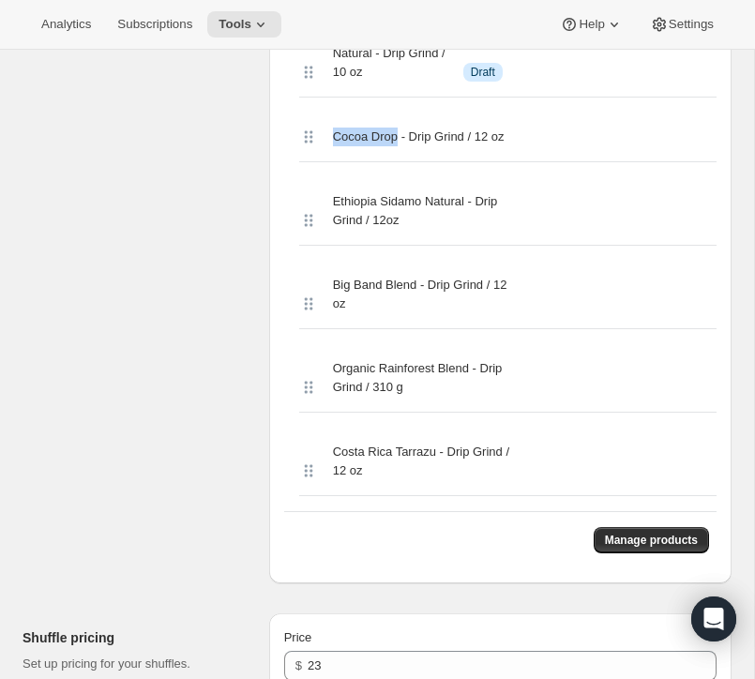
drag, startPoint x: 402, startPoint y: 213, endPoint x: 333, endPoint y: 214, distance: 69.4
click at [333, 146] on span "Cocoa Drop - Drip Grind / 12 oz" at bounding box center [419, 137] width 172 height 19
copy span "Cocoa Drop"
click at [627, 548] on span "Manage products" at bounding box center [651, 540] width 93 height 15
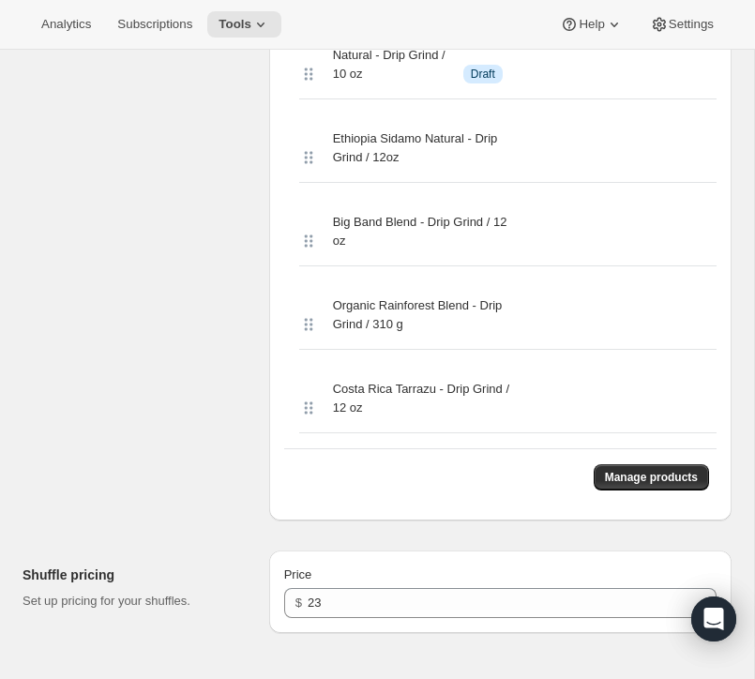
scroll to position [6300, 0]
drag, startPoint x: 473, startPoint y: 210, endPoint x: 324, endPoint y: 212, distance: 148.2
click at [324, 182] on div "Ethiopia Sidamo Natural - Drip Grind / 12oz" at bounding box center [507, 147] width 417 height 68
copy span "Ethiopia Sidamo Natural"
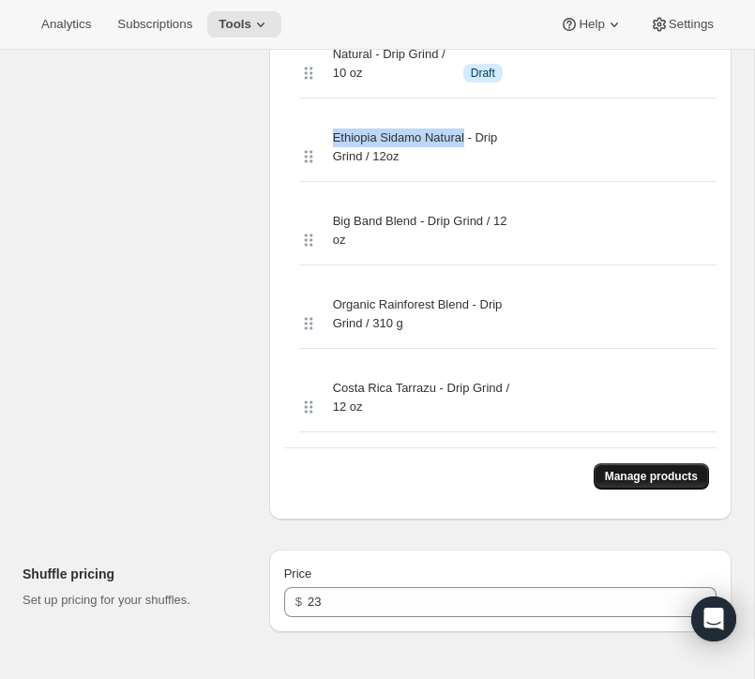
click at [612, 484] on span "Manage products" at bounding box center [651, 476] width 93 height 15
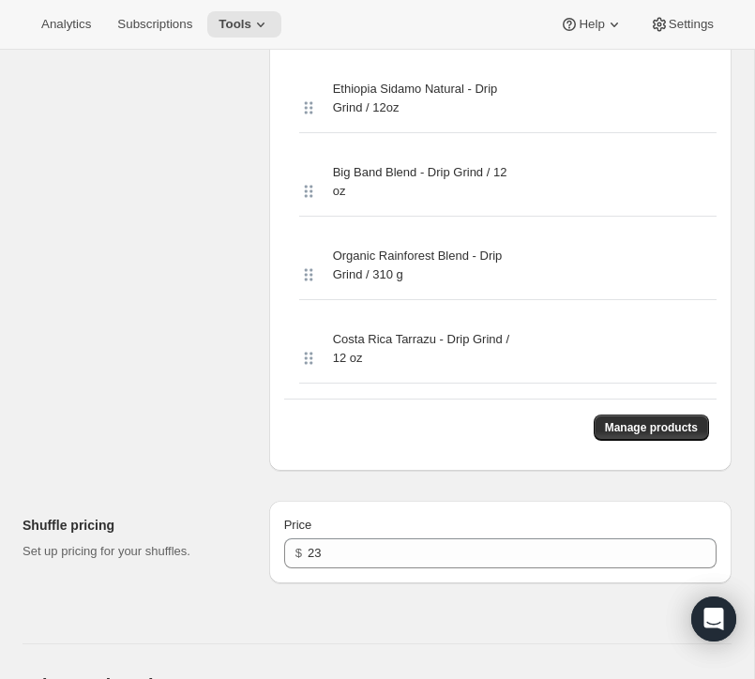
scroll to position [6250, 0]
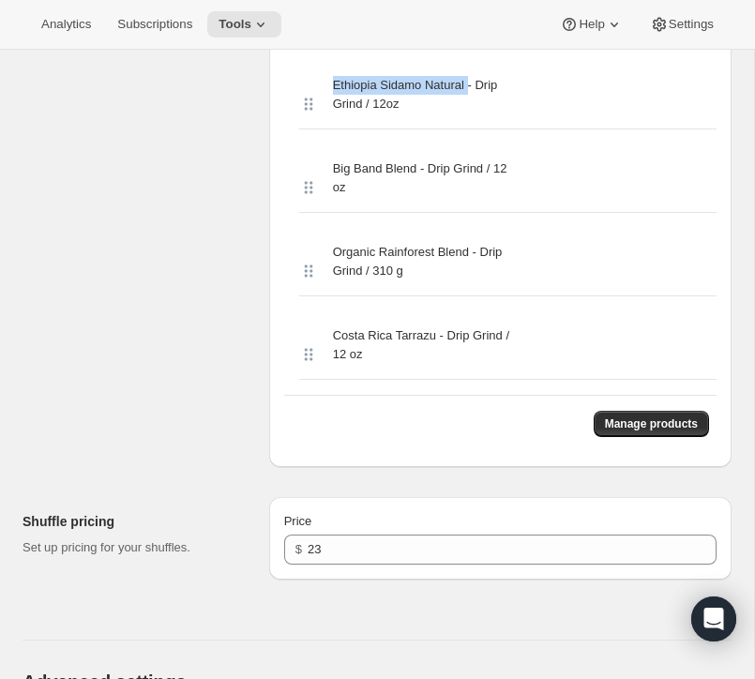
drag, startPoint x: 474, startPoint y: 156, endPoint x: 330, endPoint y: 154, distance: 144.4
click at [330, 129] on div "Ethiopia Sidamo Natural - Drip Grind / 12oz" at bounding box center [507, 95] width 417 height 68
copy span "Ethiopia Sidamo Natural"
click at [624, 431] on span "Manage products" at bounding box center [651, 423] width 93 height 15
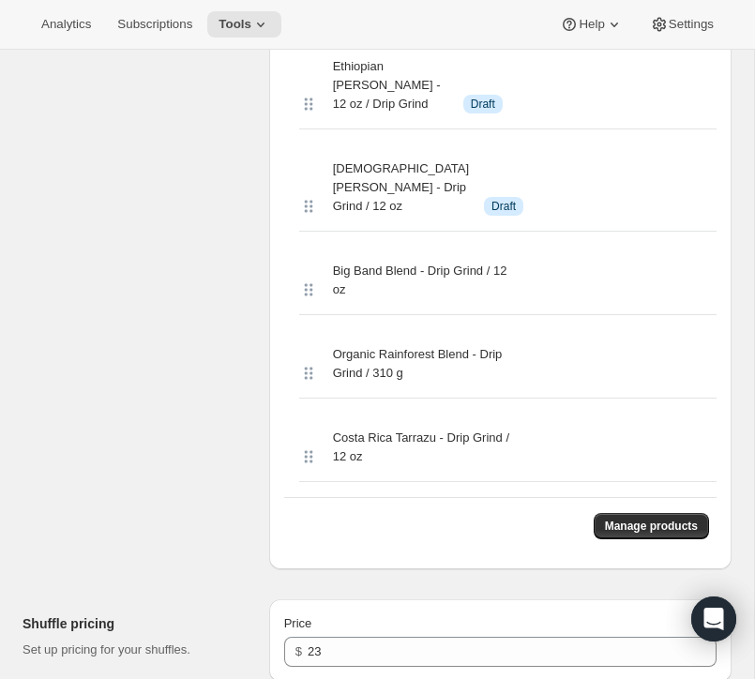
scroll to position [6066, 0]
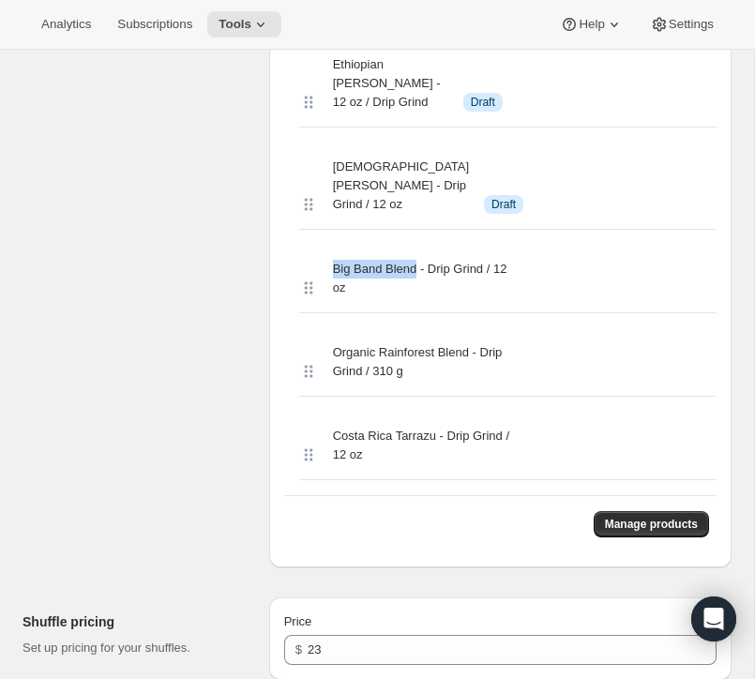
drag, startPoint x: 420, startPoint y: 346, endPoint x: 323, endPoint y: 341, distance: 97.6
click at [323, 313] on div "Big Band Blend - Drip Grind / 12 oz" at bounding box center [507, 279] width 417 height 68
copy span "Big Band Blend"
click at [617, 532] on span "Manage products" at bounding box center [651, 524] width 93 height 15
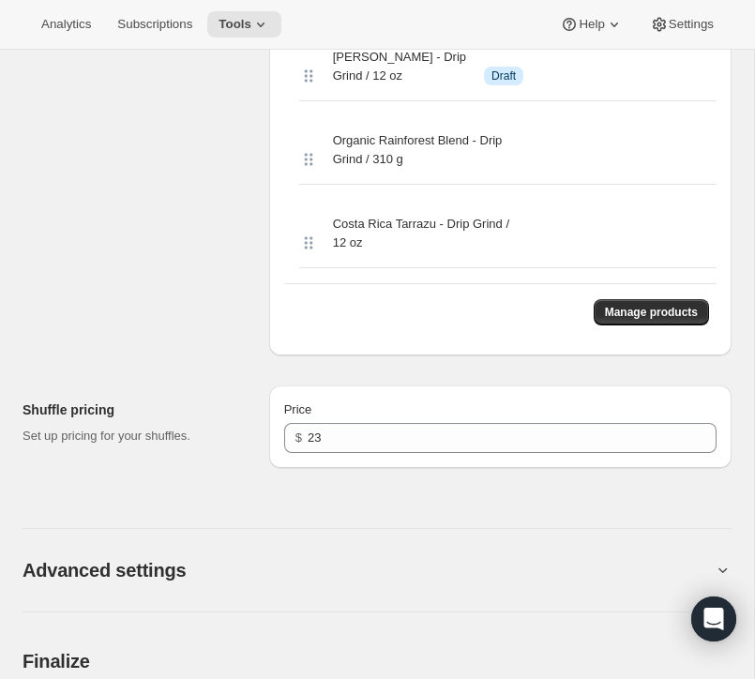
scroll to position [6196, 0]
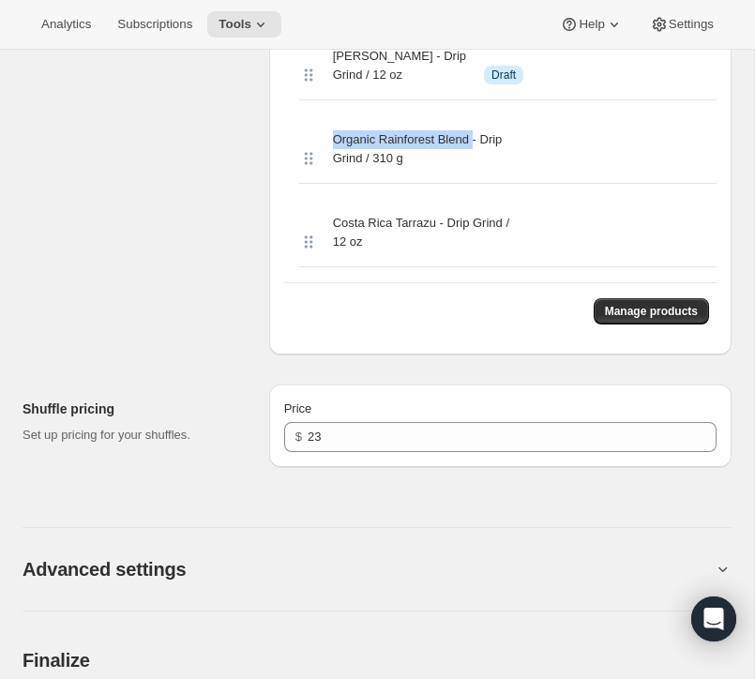
drag, startPoint x: 479, startPoint y: 215, endPoint x: 330, endPoint y: 215, distance: 149.1
click at [330, 184] on div "Organic Rainforest Blend - Drip Grind / 310 g" at bounding box center [507, 149] width 417 height 68
copy span "Organic Rainforest Blend"
click at [615, 319] on span "Manage products" at bounding box center [651, 311] width 93 height 15
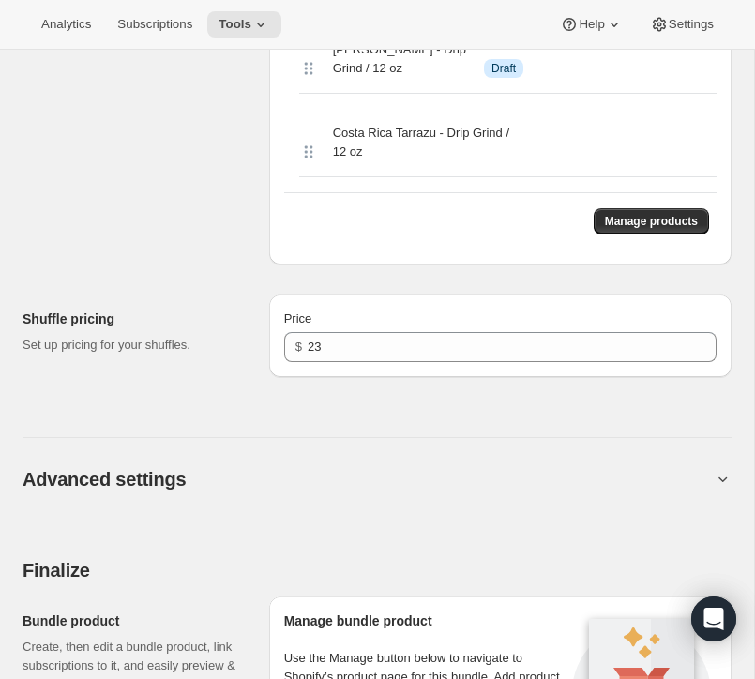
scroll to position [6200, 0]
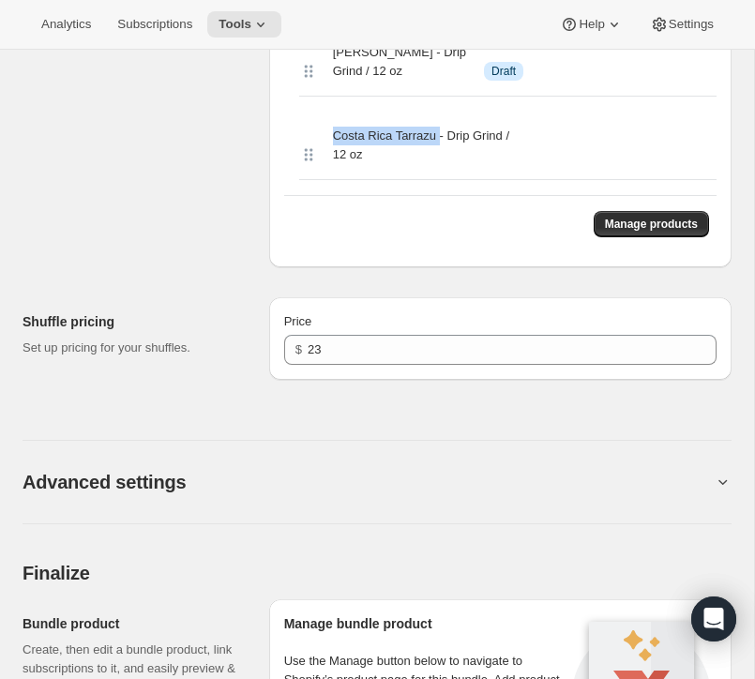
drag, startPoint x: 333, startPoint y: 205, endPoint x: 448, endPoint y: 217, distance: 115.9
click at [448, 164] on span "Costa Rica Tarrazu - Drip Grind / 12 oz" at bounding box center [423, 146] width 181 height 38
copy span "Costa Rica Tarrazu"
click at [619, 232] on span "Manage products" at bounding box center [651, 224] width 93 height 15
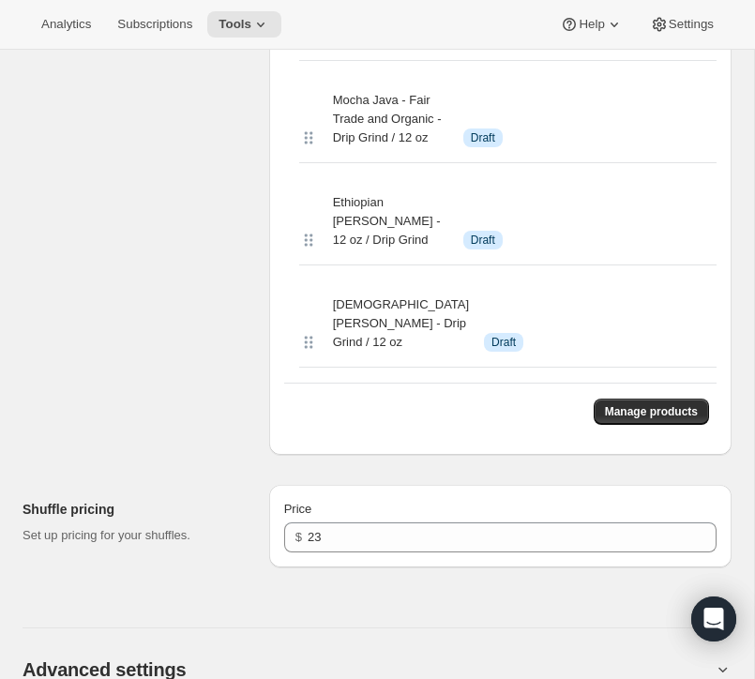
scroll to position [5928, 0]
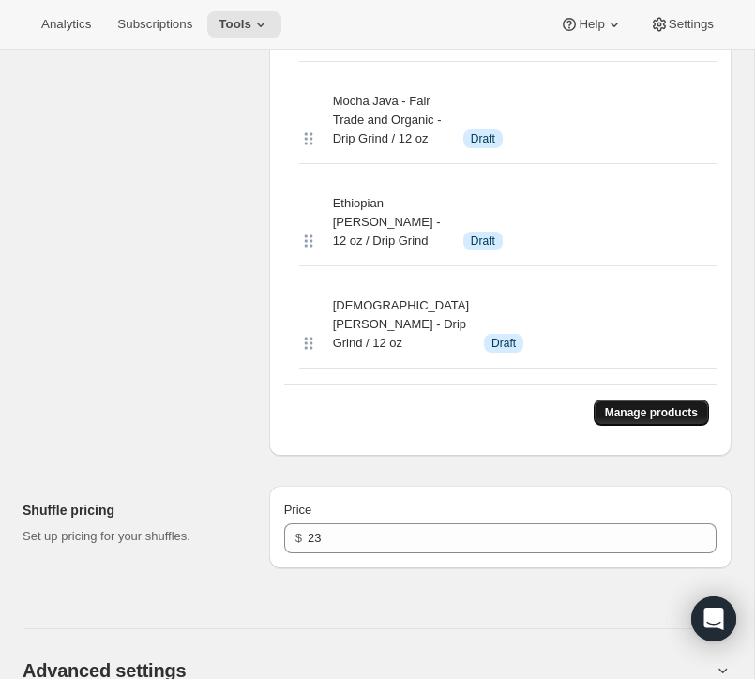
click at [654, 420] on span "Manage products" at bounding box center [651, 412] width 93 height 15
click at [627, 420] on span "Manage products" at bounding box center [651, 412] width 93 height 15
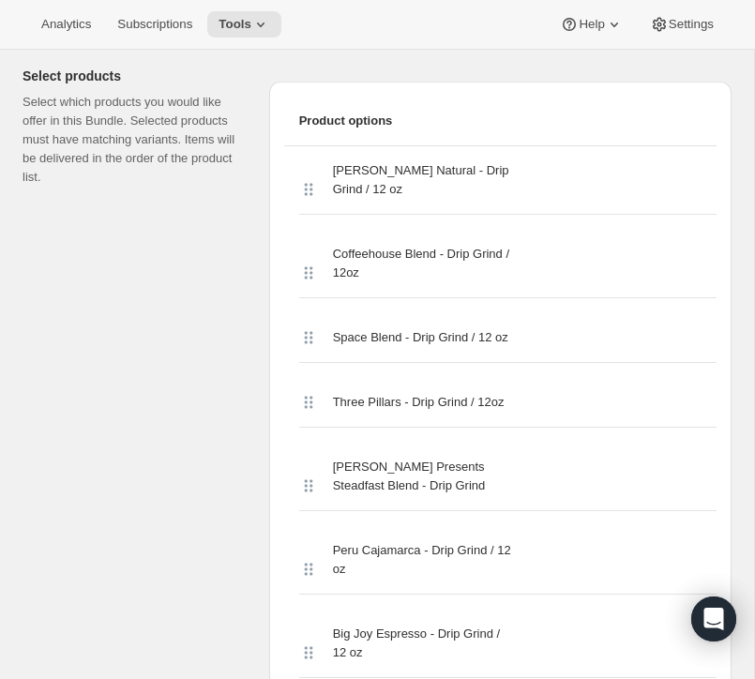
scroll to position [868, 0]
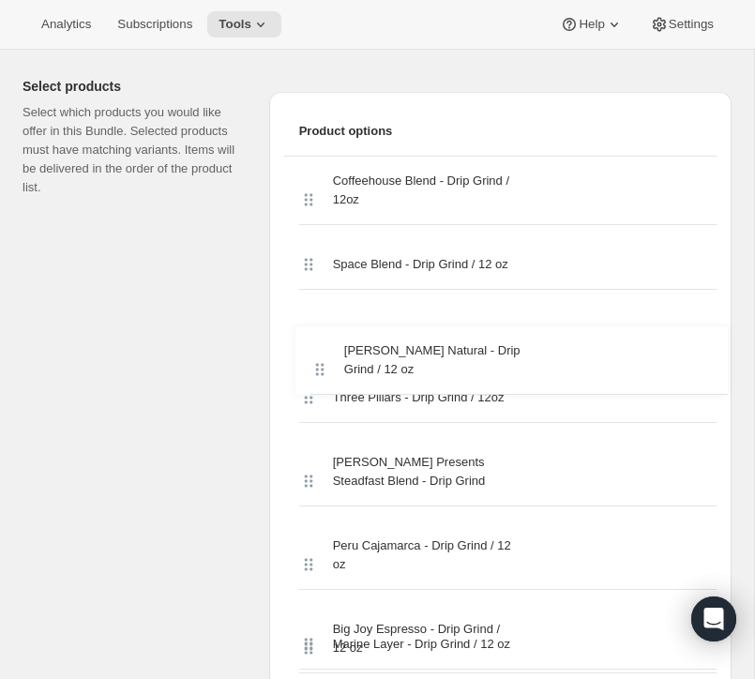
drag, startPoint x: 304, startPoint y: 217, endPoint x: 313, endPoint y: 374, distance: 157.8
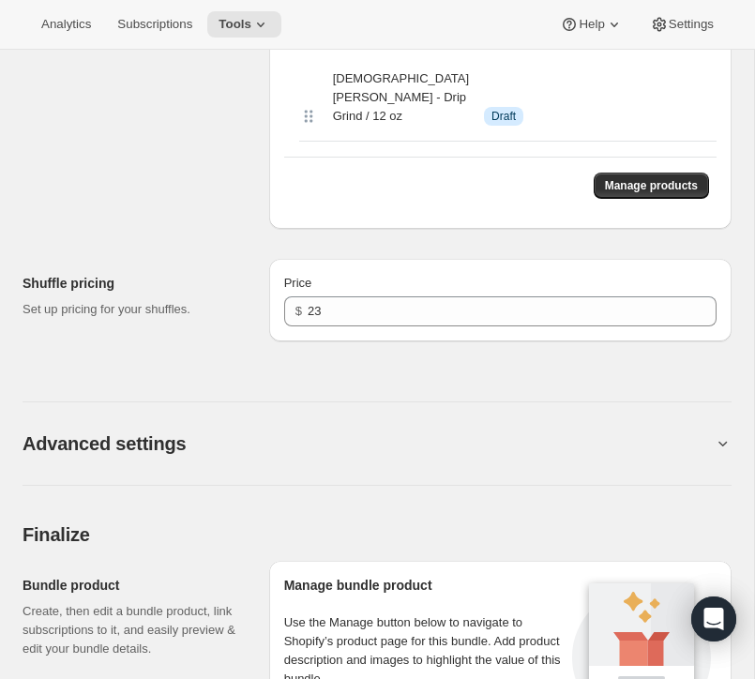
scroll to position [6247, 0]
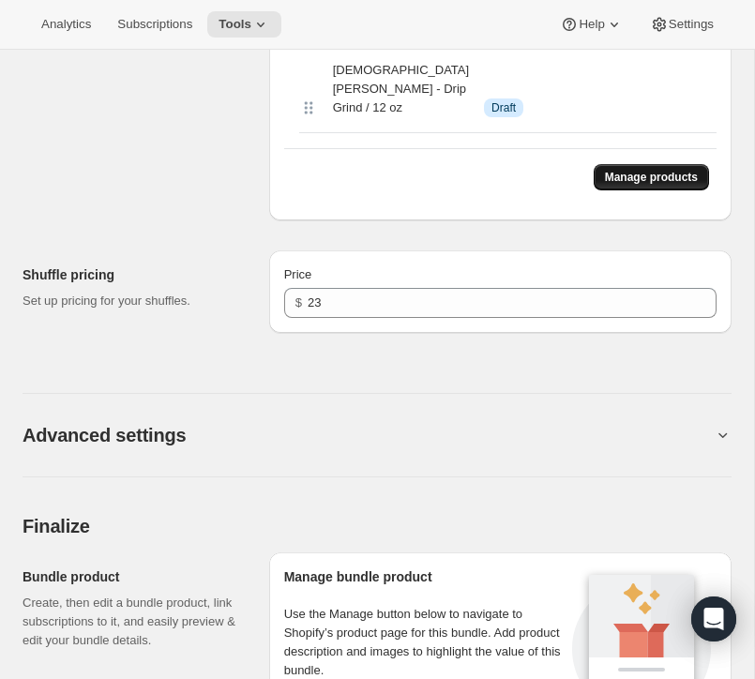
click at [620, 185] on span "Manage products" at bounding box center [651, 177] width 93 height 15
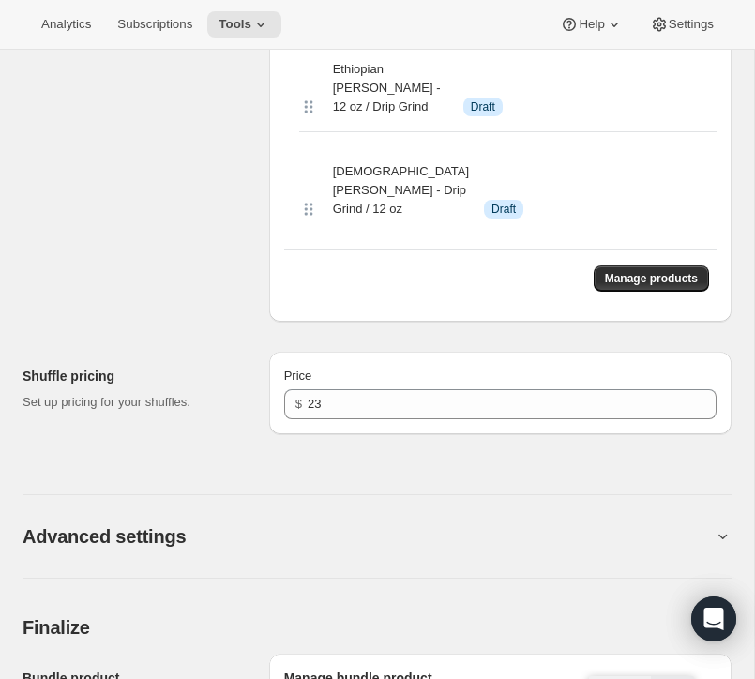
scroll to position [6090, 0]
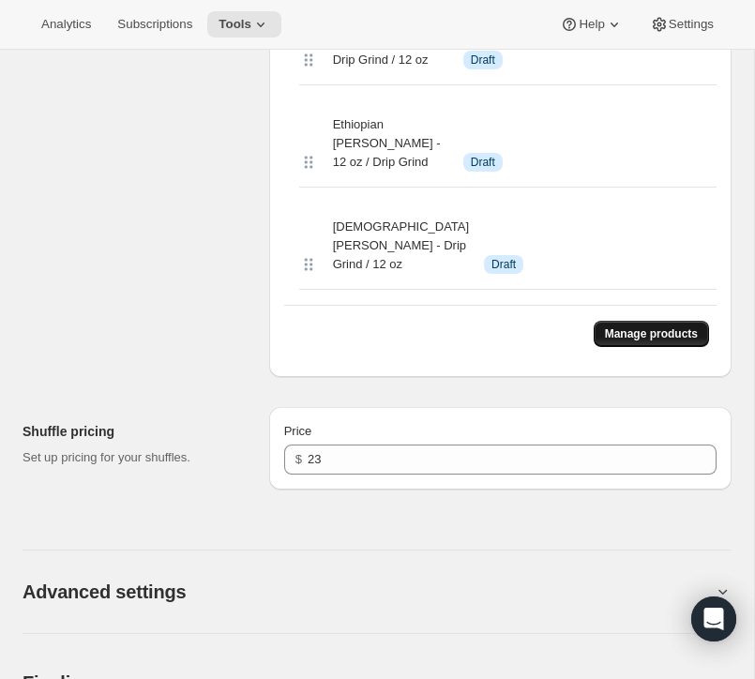
click at [605, 341] on span "Manage products" at bounding box center [651, 333] width 93 height 15
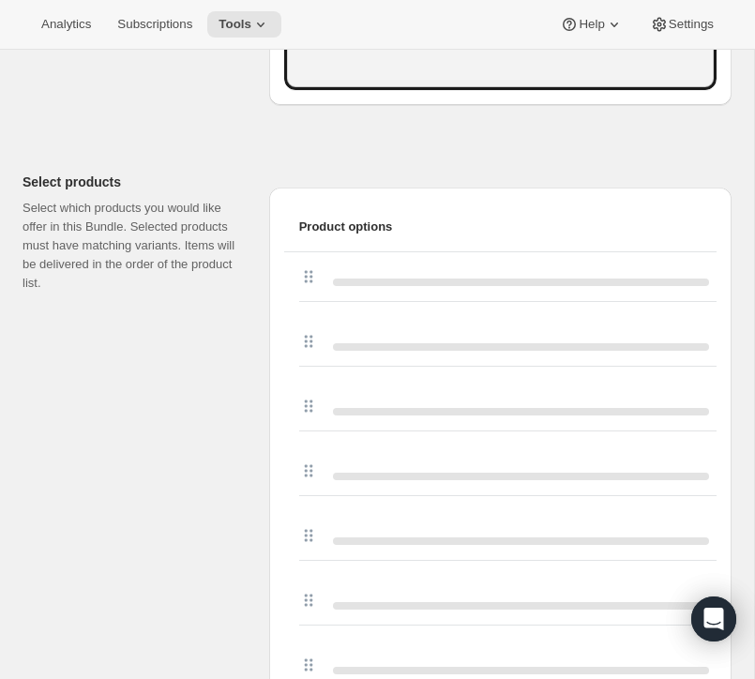
scroll to position [787, 0]
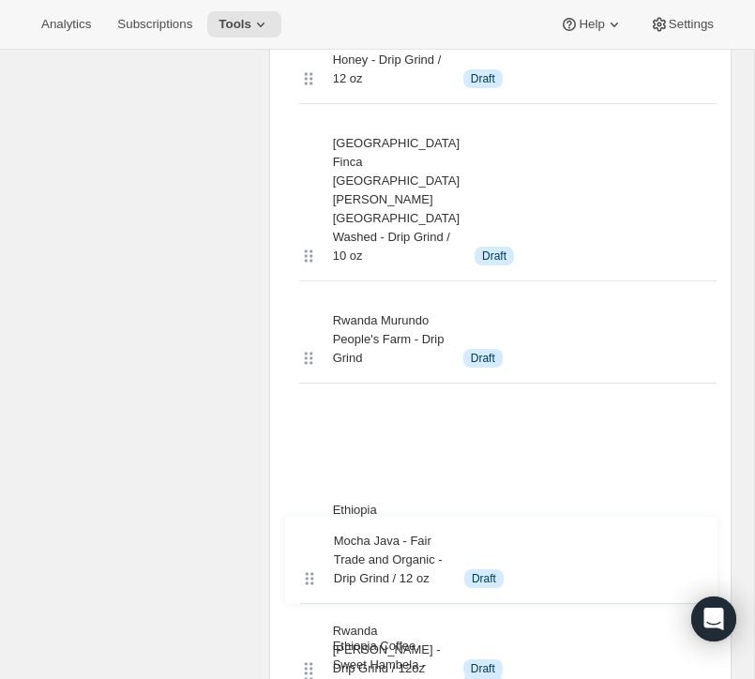
drag, startPoint x: 308, startPoint y: 404, endPoint x: 308, endPoint y: 565, distance: 161.3
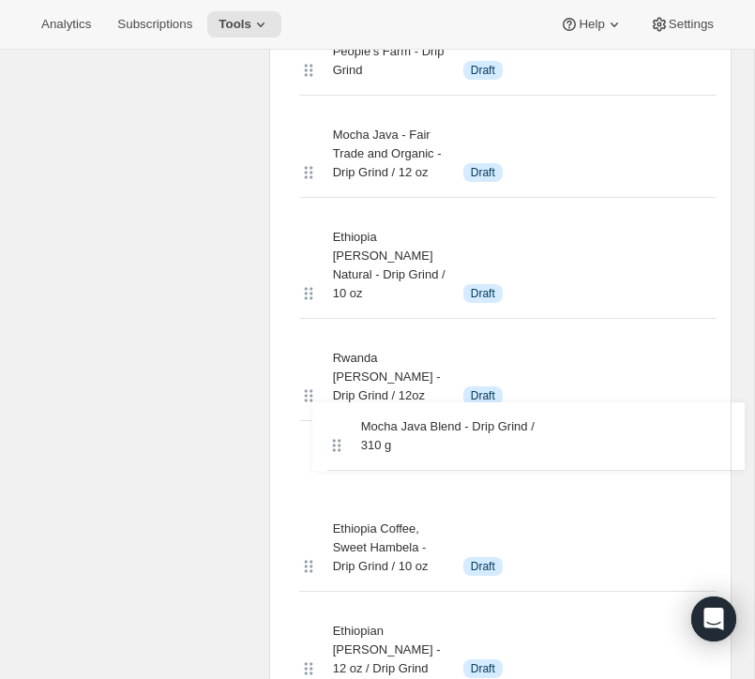
scroll to position [5709, 0]
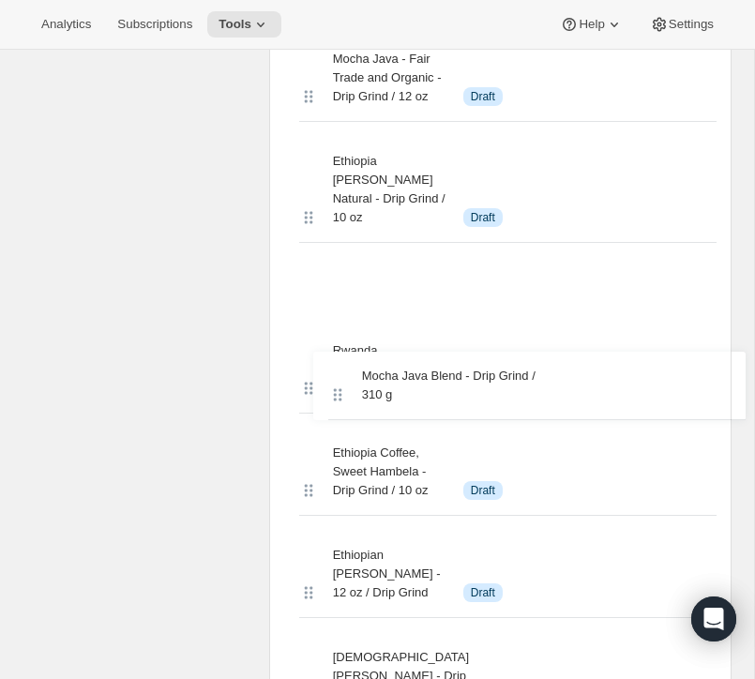
drag, startPoint x: 308, startPoint y: 468, endPoint x: 331, endPoint y: 354, distance: 115.8
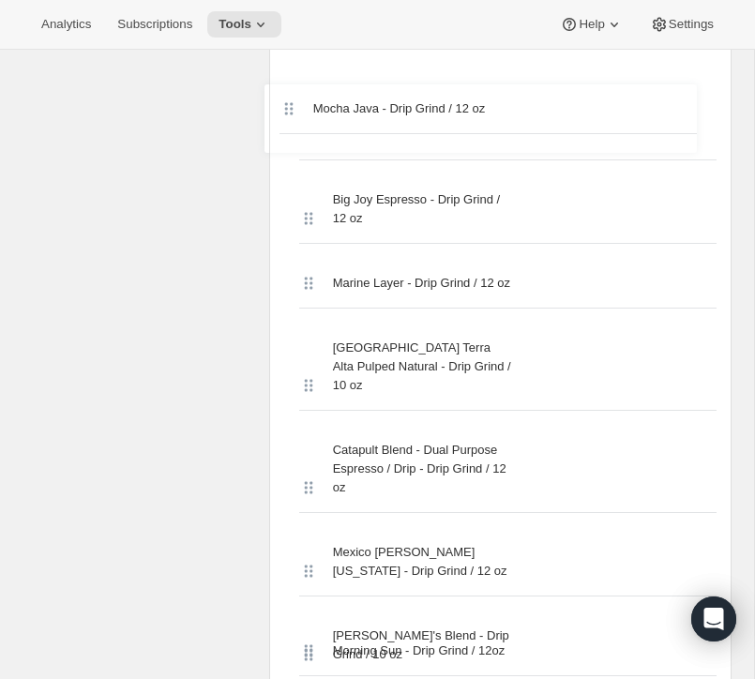
scroll to position [1369, 0]
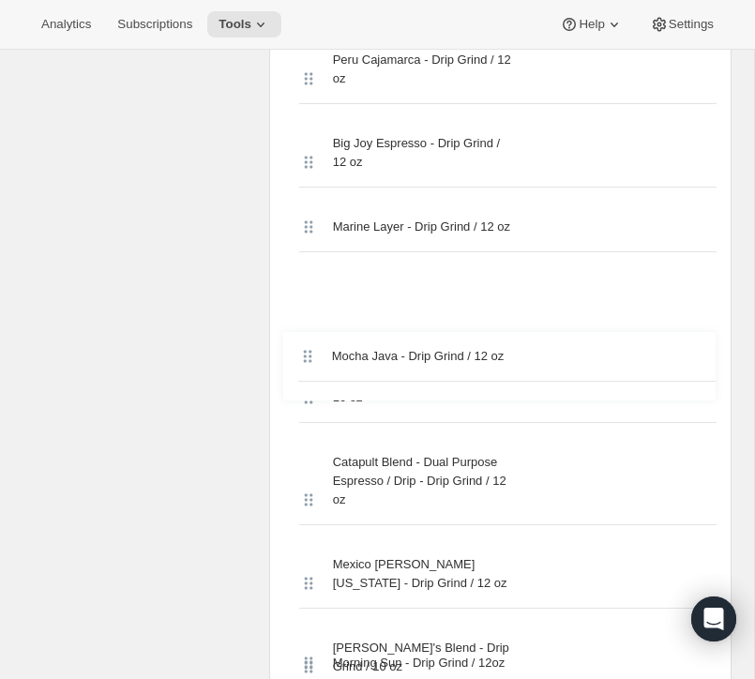
drag, startPoint x: 311, startPoint y: 352, endPoint x: 314, endPoint y: 381, distance: 29.2
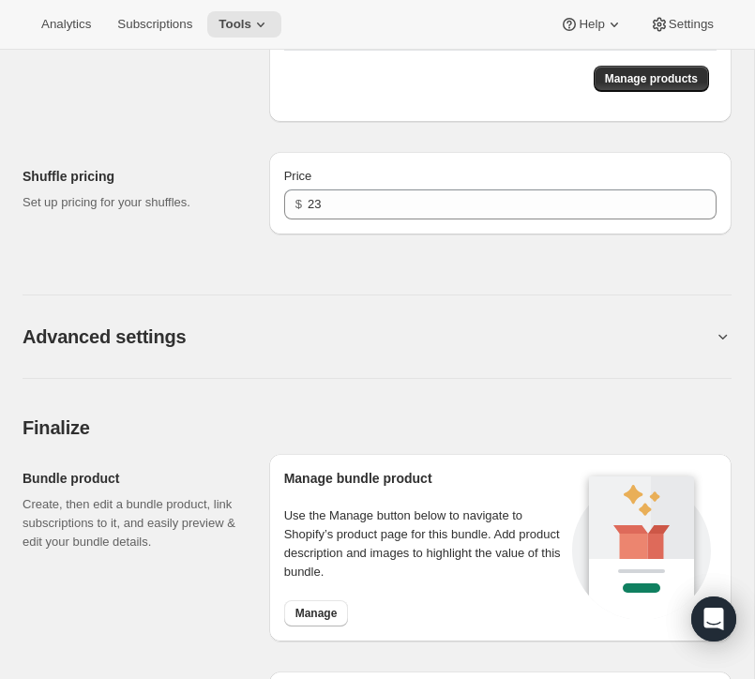
scroll to position [6409, 0]
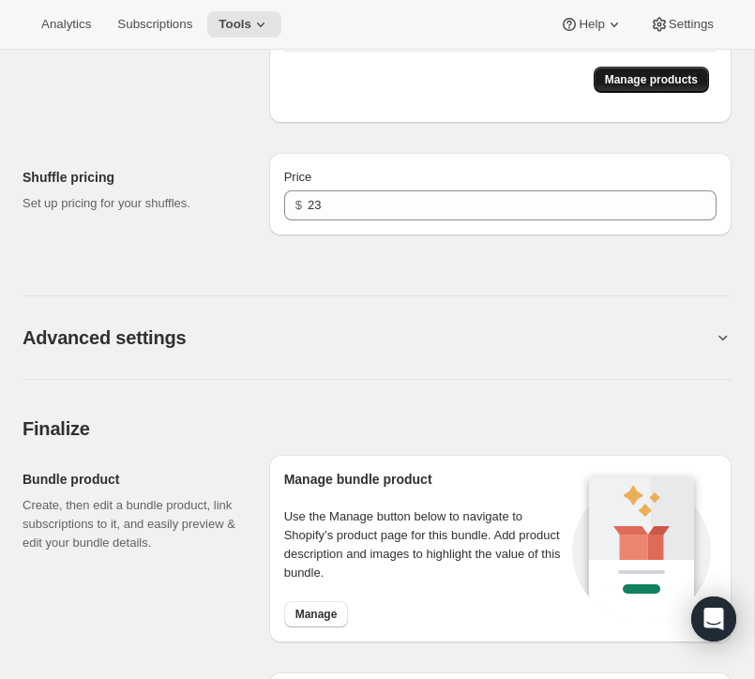
click at [630, 87] on span "Manage products" at bounding box center [651, 79] width 93 height 15
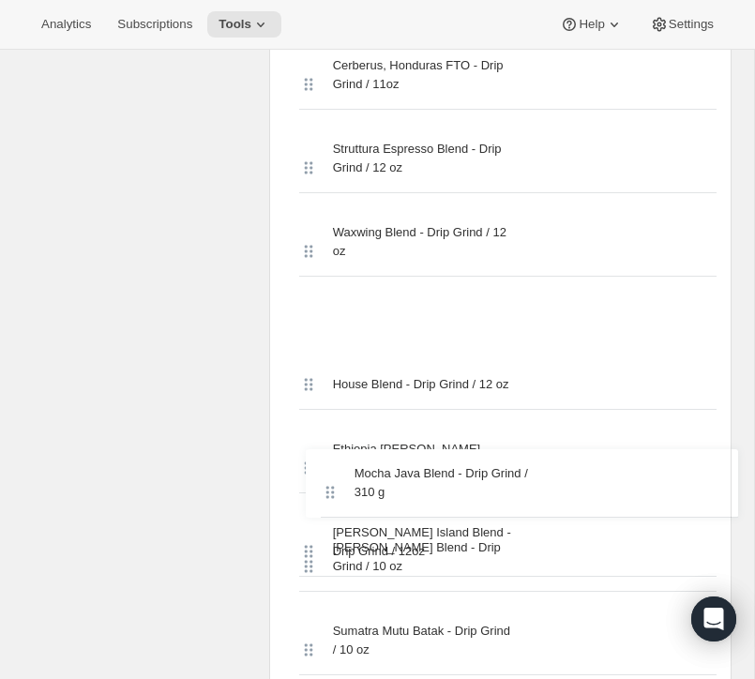
scroll to position [4072, 0]
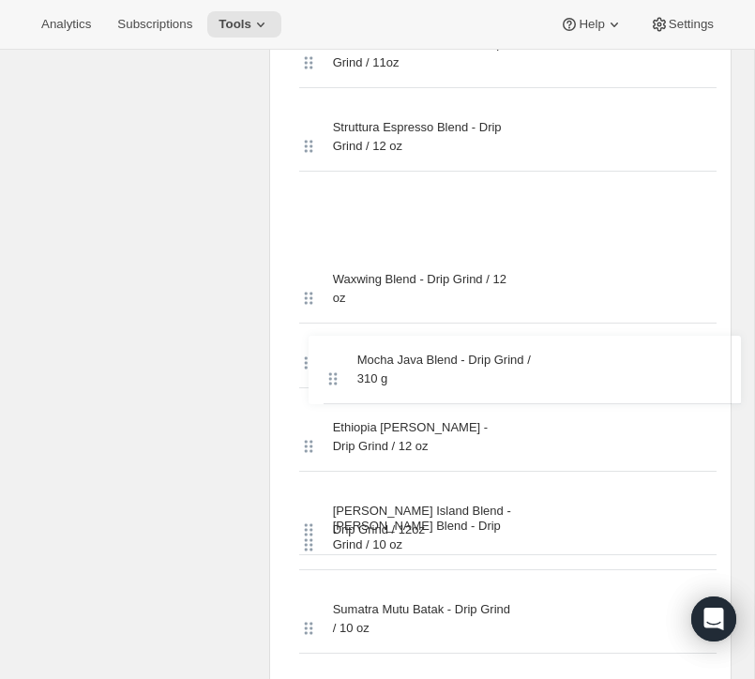
drag, startPoint x: 305, startPoint y: 274, endPoint x: 326, endPoint y: 381, distance: 109.0
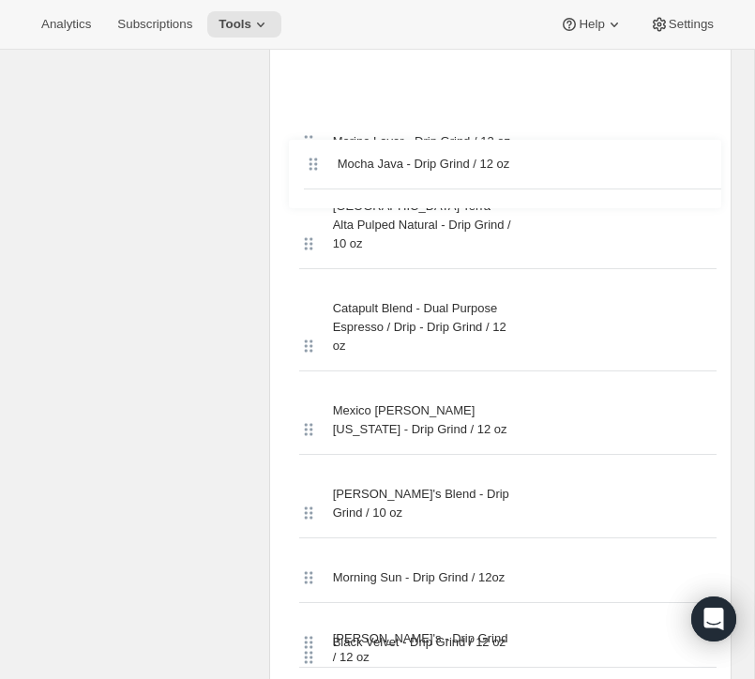
scroll to position [1521, 0]
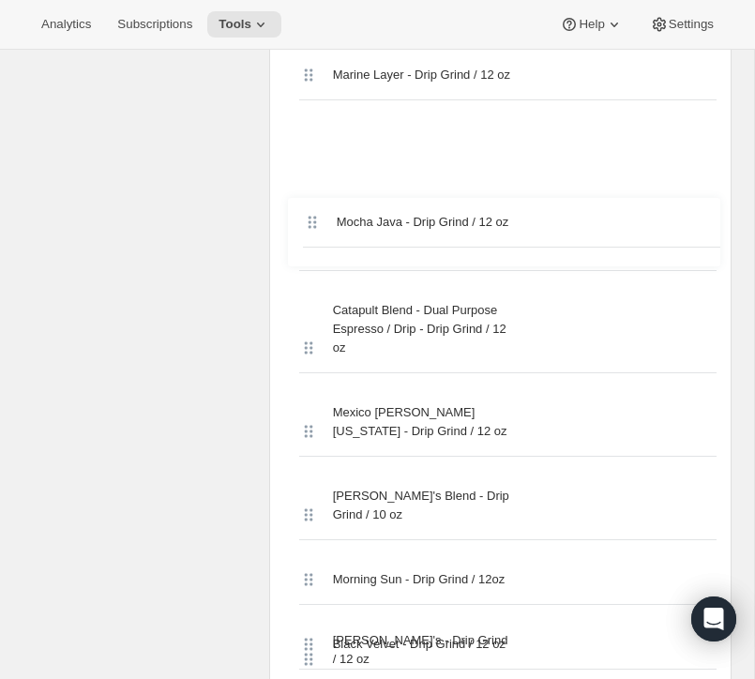
drag, startPoint x: 307, startPoint y: 287, endPoint x: 311, endPoint y: 249, distance: 37.8
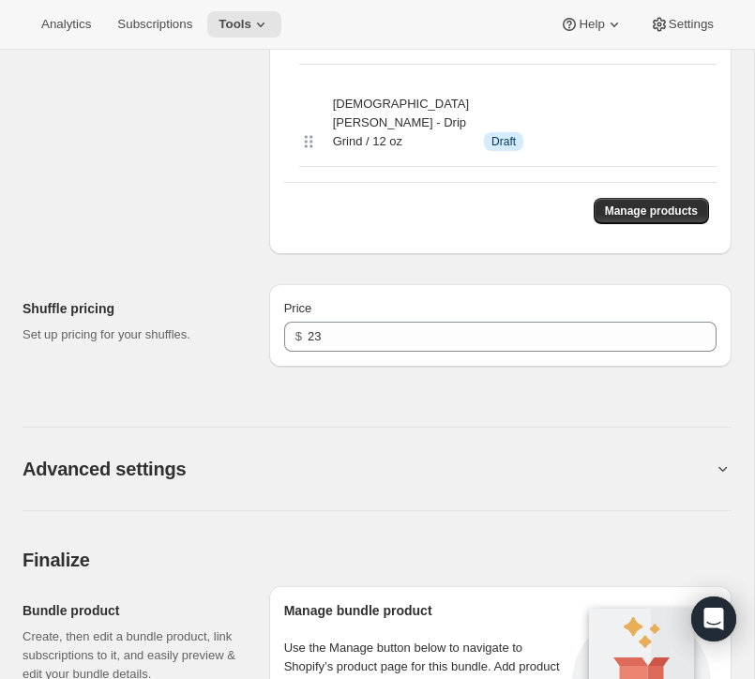
scroll to position [6181, 0]
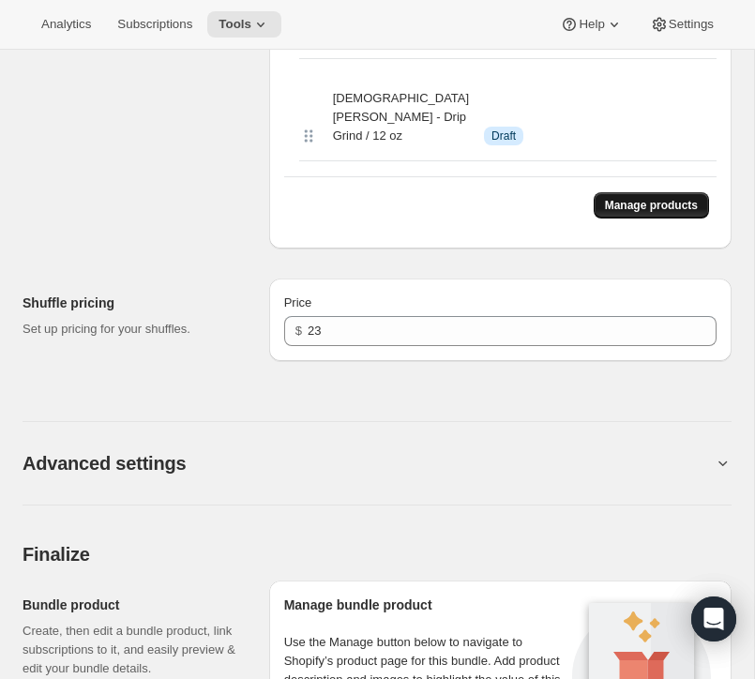
click at [681, 213] on span "Manage products" at bounding box center [651, 205] width 93 height 15
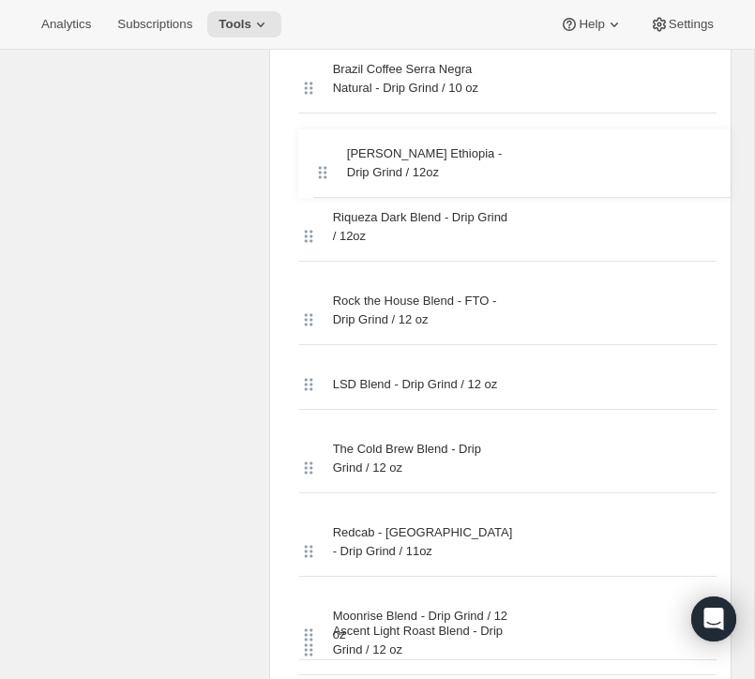
scroll to position [2358, 0]
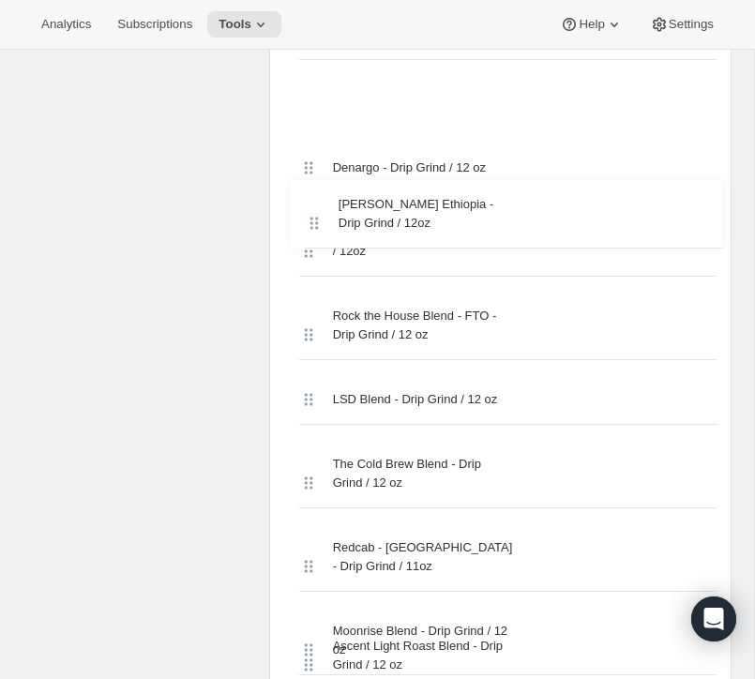
drag, startPoint x: 307, startPoint y: 167, endPoint x: 312, endPoint y: 227, distance: 60.3
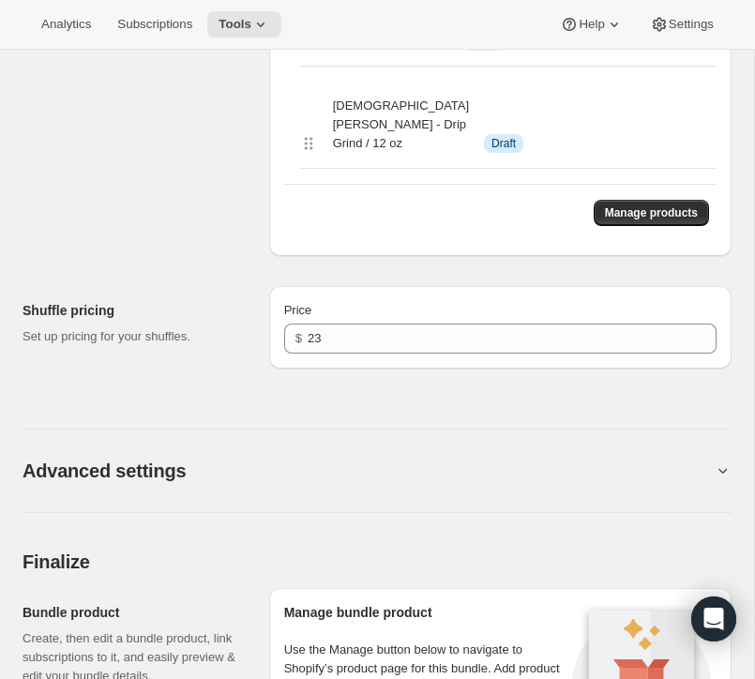
scroll to position [6247, 0]
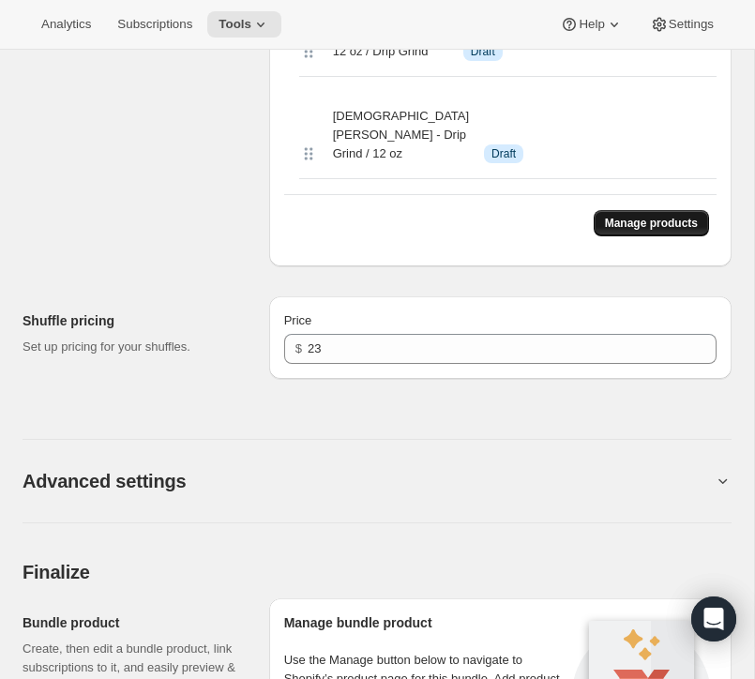
click at [624, 231] on span "Manage products" at bounding box center [651, 223] width 93 height 15
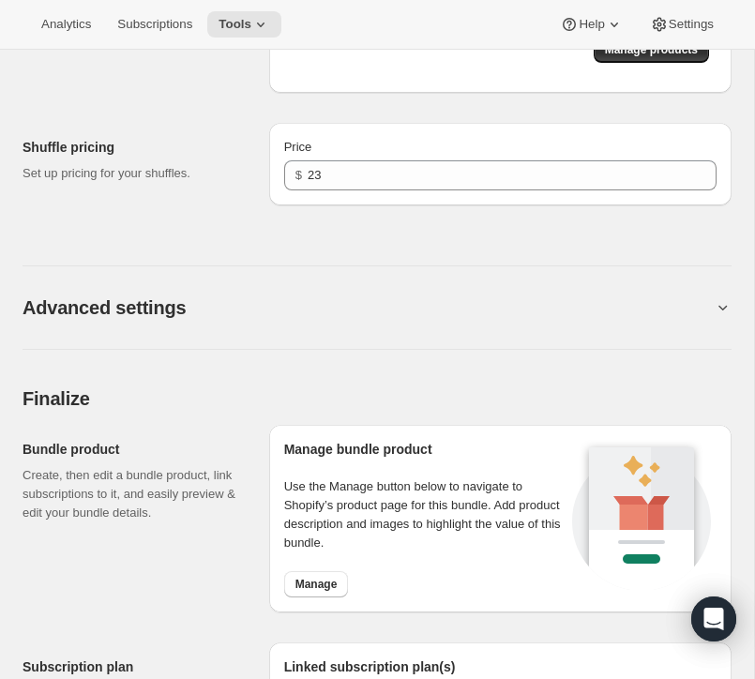
scroll to position [6303, 0]
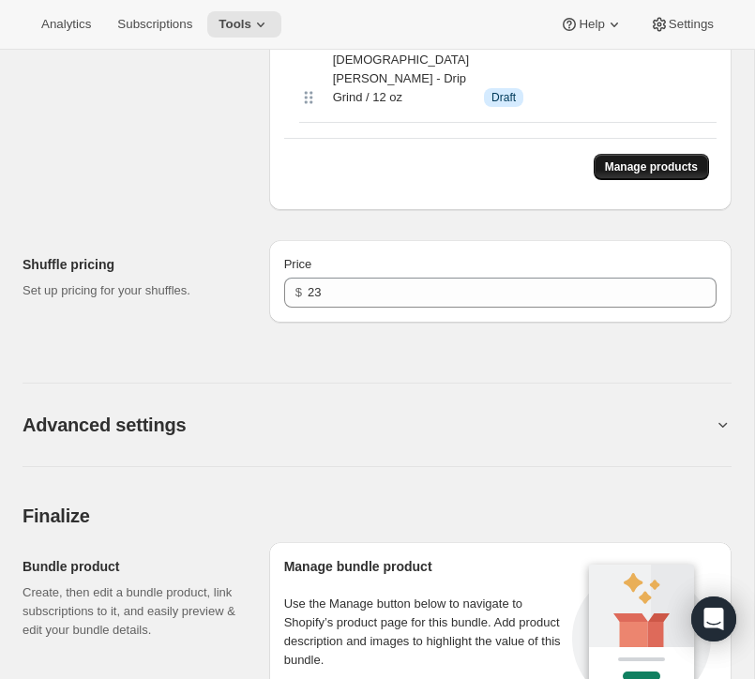
click at [658, 174] on span "Manage products" at bounding box center [651, 166] width 93 height 15
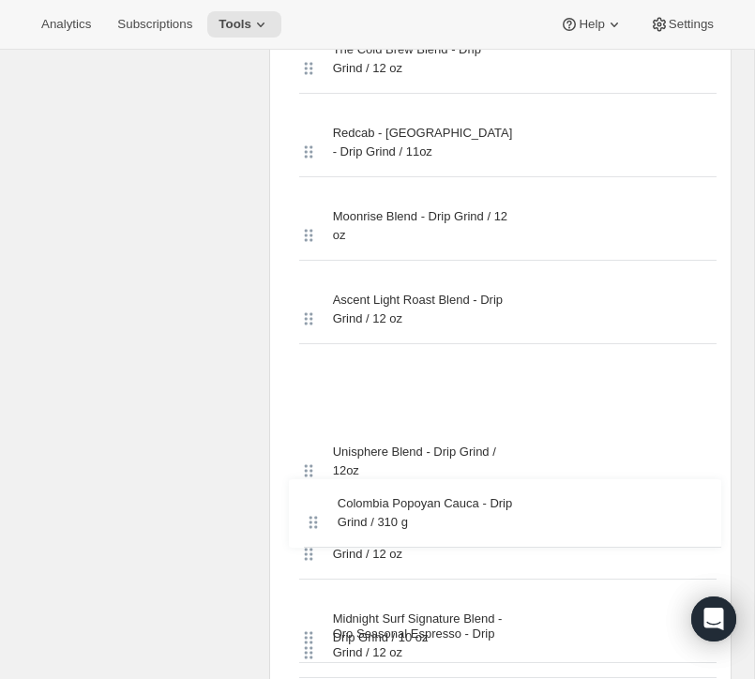
scroll to position [2793, 0]
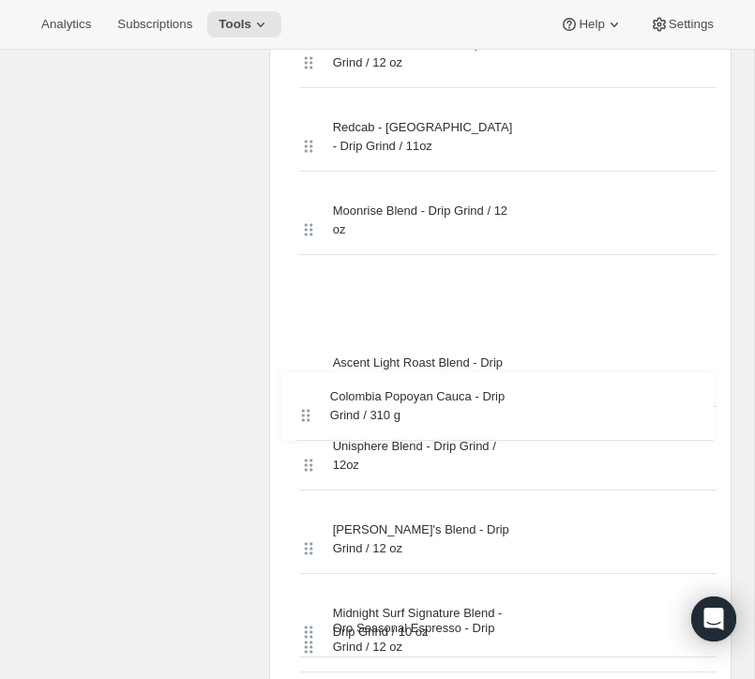
drag, startPoint x: 307, startPoint y: 242, endPoint x: 308, endPoint y: 456, distance: 213.8
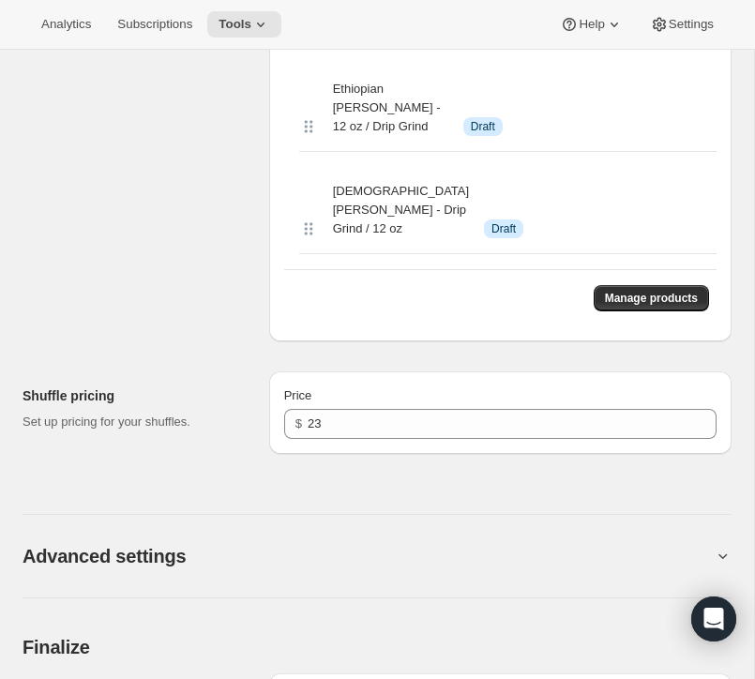
scroll to position [6256, 0]
click at [625, 305] on span "Manage products" at bounding box center [651, 297] width 93 height 15
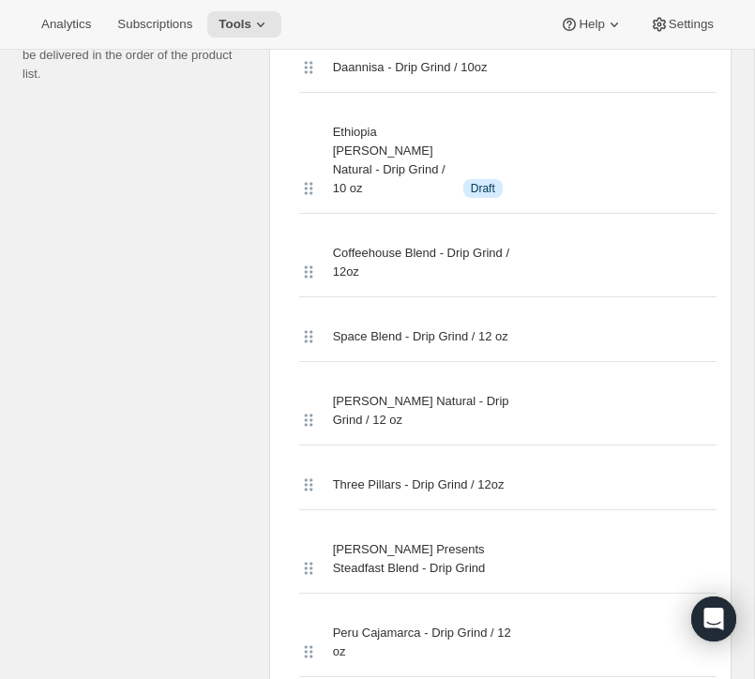
scroll to position [976, 0]
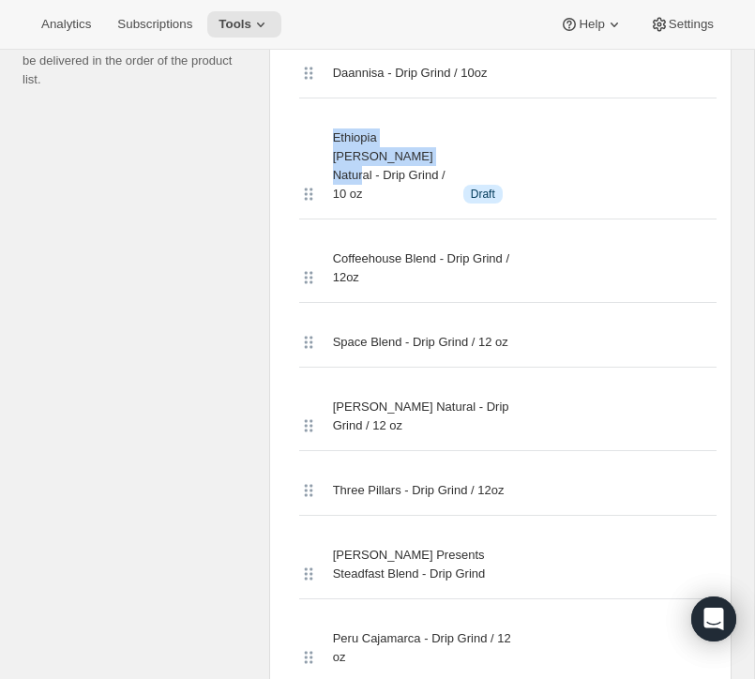
drag, startPoint x: 331, startPoint y: 159, endPoint x: 406, endPoint y: 181, distance: 78.0
click at [406, 181] on div "Ethiopia Biranu Dulo Natural - Drip Grind / 10 oz Info Draft" at bounding box center [507, 166] width 417 height 106
copy span "Ethiopia Biranu Dulo Natural"
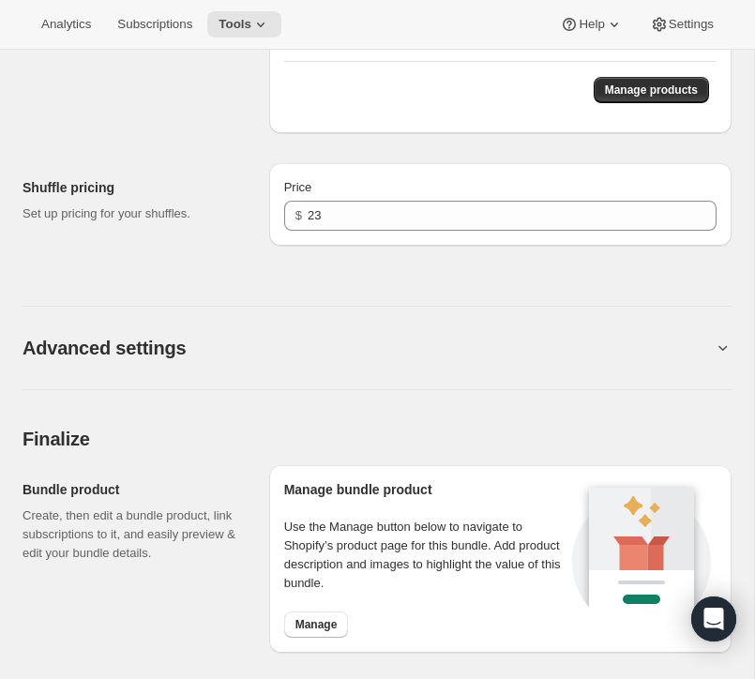
scroll to position [6533, 0]
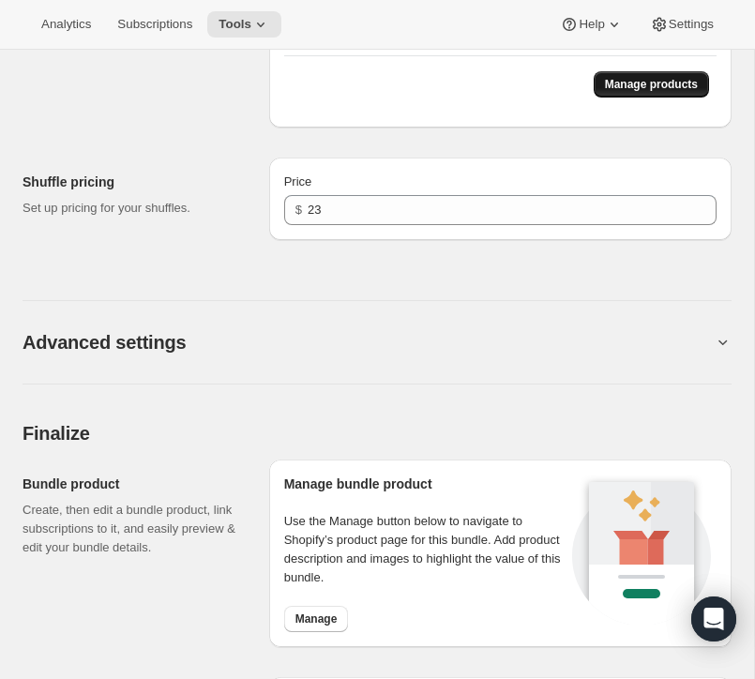
click at [649, 92] on span "Manage products" at bounding box center [651, 84] width 93 height 15
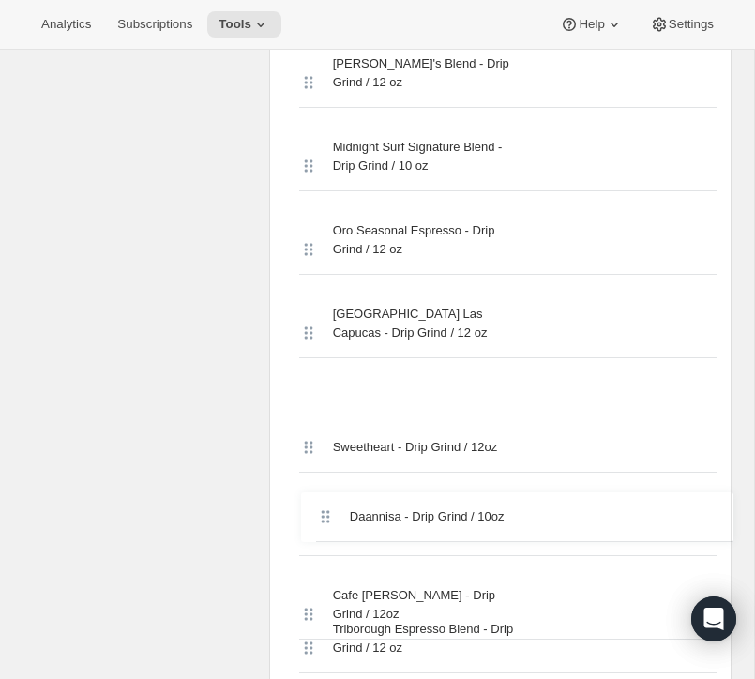
scroll to position [3281, 0]
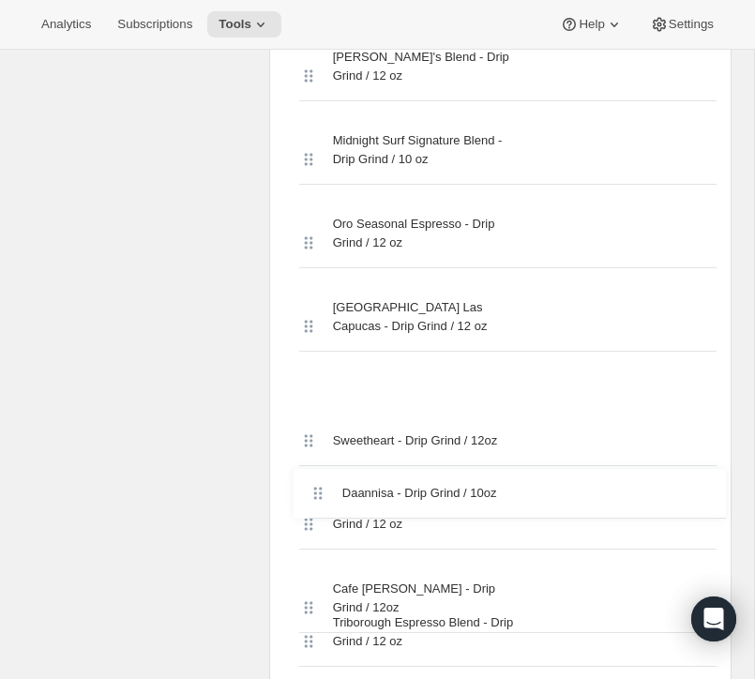
drag, startPoint x: 308, startPoint y: 182, endPoint x: 318, endPoint y: 500, distance: 318.0
click at [318, 500] on div "Daannisa - Drip Grind / 10oz Coffeehouse Blend - Drip Grind / 12oz Space Blend …" at bounding box center [500, 458] width 432 height 5428
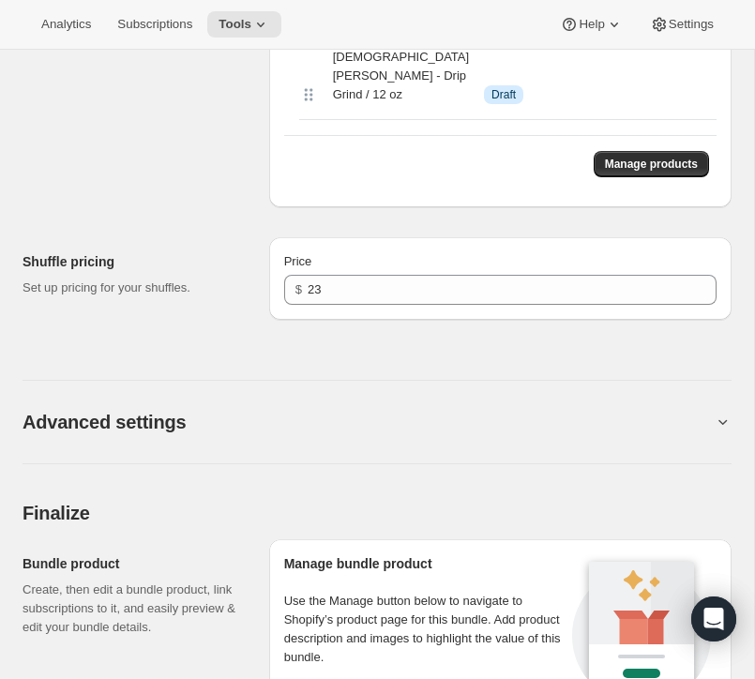
scroll to position [6360, 0]
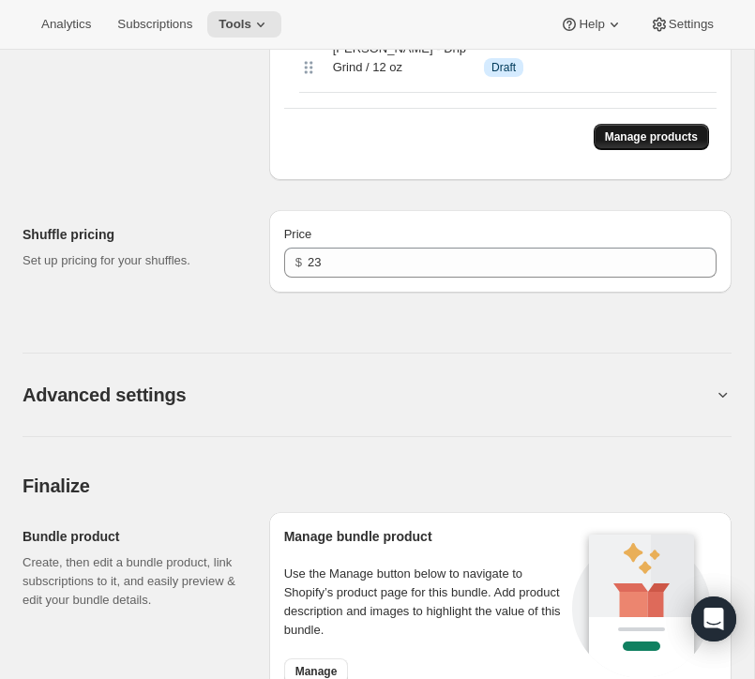
click at [659, 144] on span "Manage products" at bounding box center [651, 136] width 93 height 15
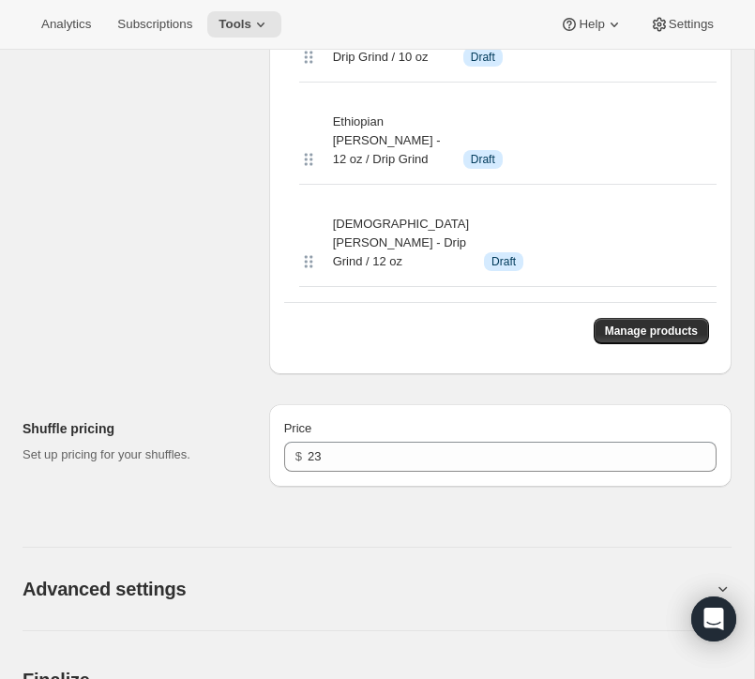
scroll to position [6170, 0]
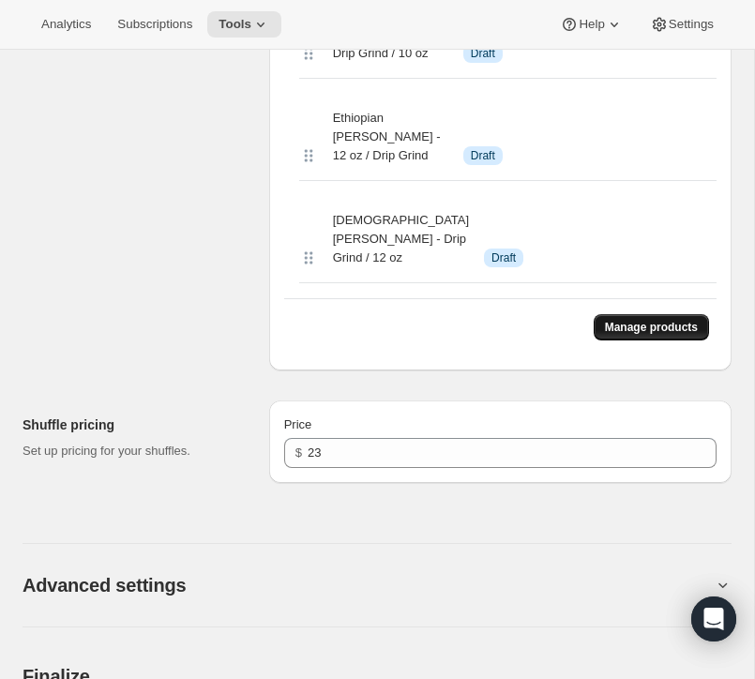
click at [639, 335] on span "Manage products" at bounding box center [651, 327] width 93 height 15
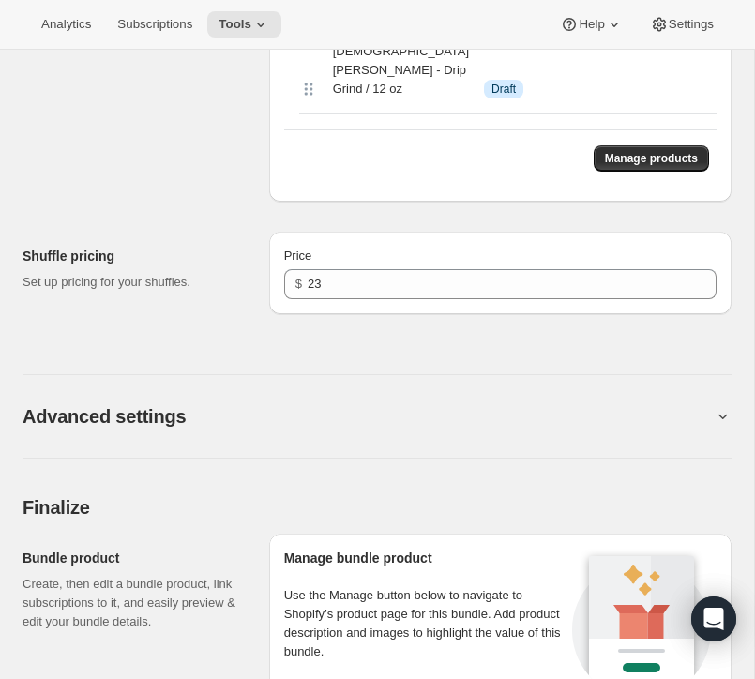
scroll to position [6321, 0]
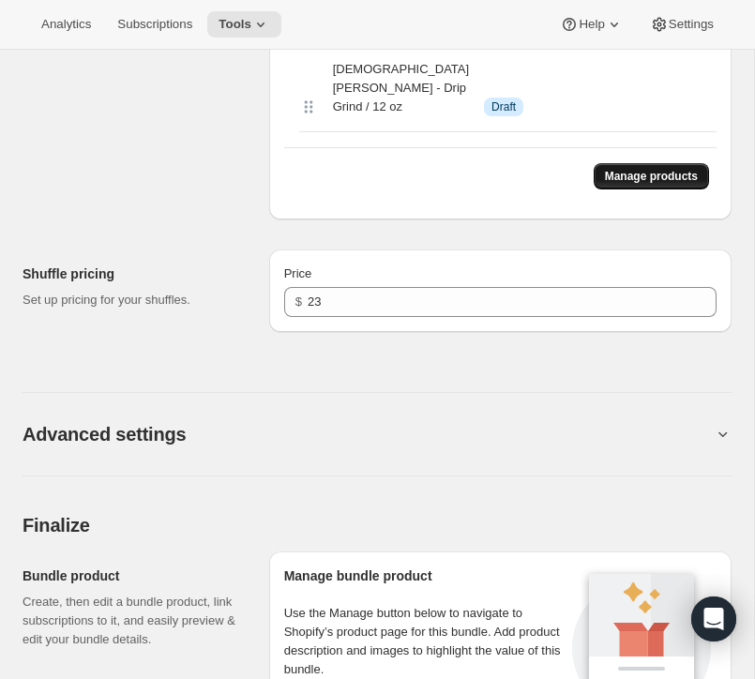
click at [644, 184] on span "Manage products" at bounding box center [651, 176] width 93 height 15
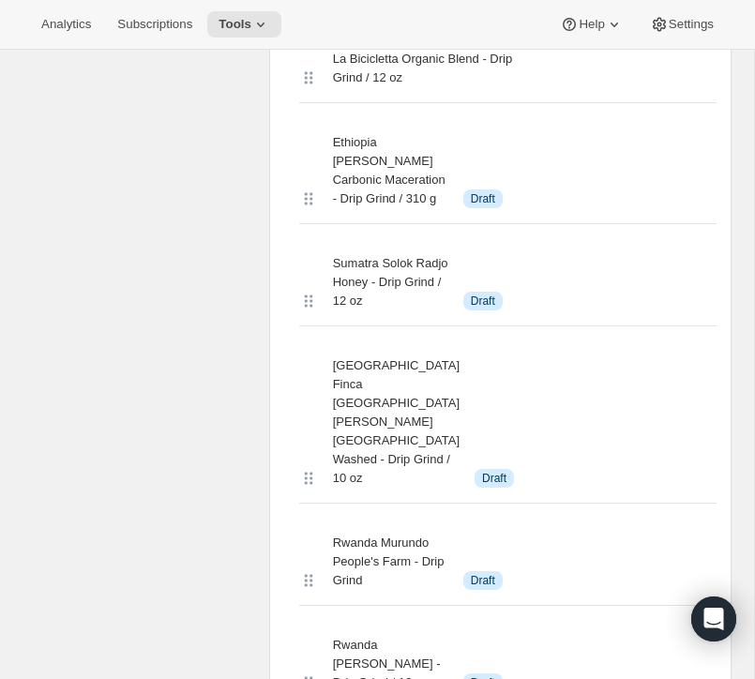
scroll to position [5443, 0]
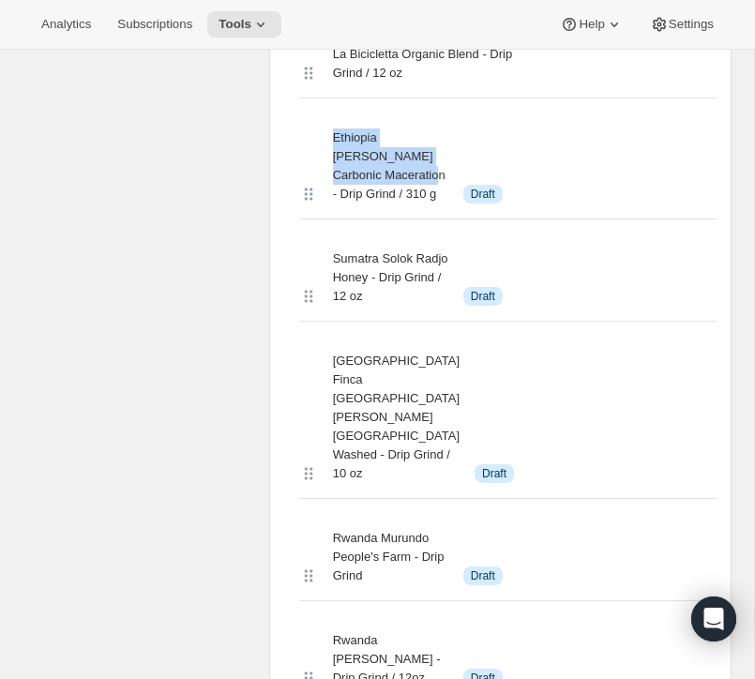
drag, startPoint x: 398, startPoint y: 323, endPoint x: 324, endPoint y: 278, distance: 86.7
click at [324, 219] on div "Ethiopia Guji Hambela Carbonic Maceration - Drip Grind / 310 g Info Draft" at bounding box center [507, 166] width 417 height 106
copy span "Ethiopia Guji Hambela Carbonic Maceration"
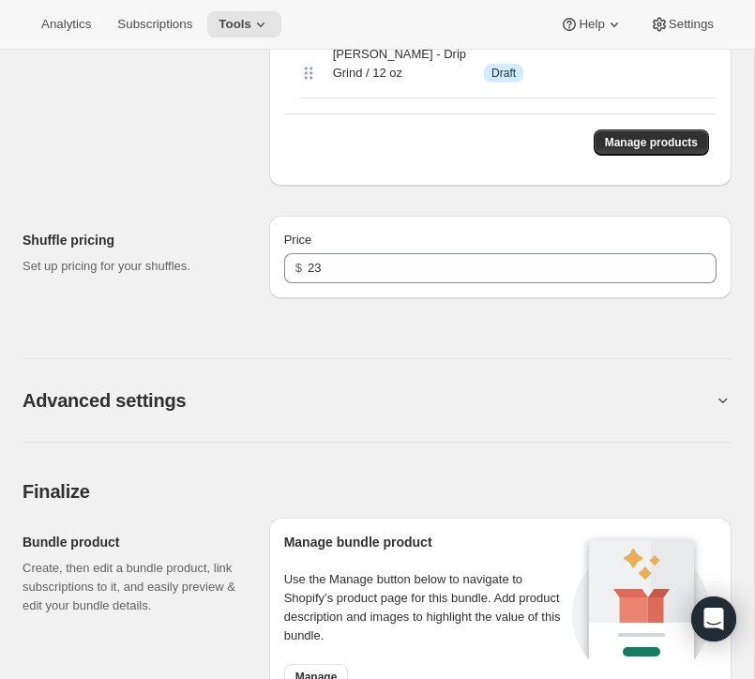
scroll to position [6355, 0]
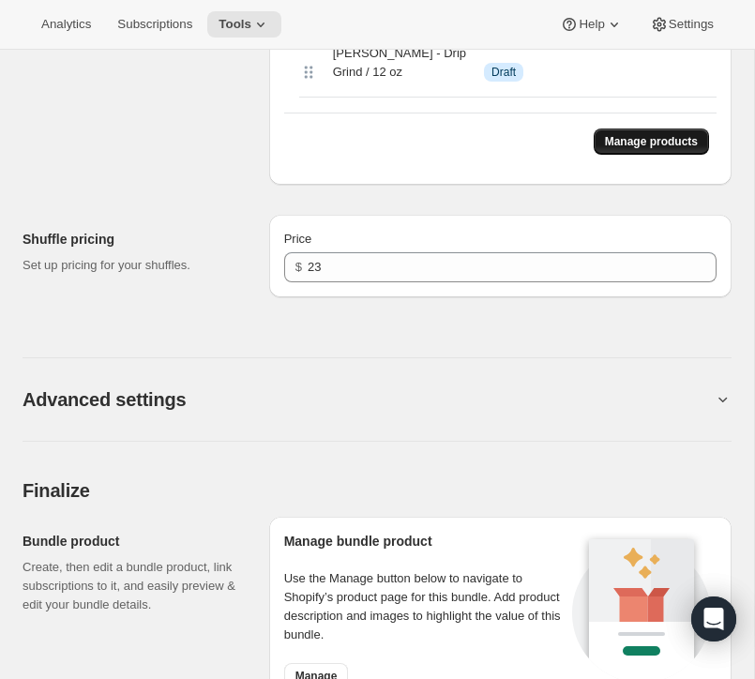
click at [656, 149] on span "Manage products" at bounding box center [651, 141] width 93 height 15
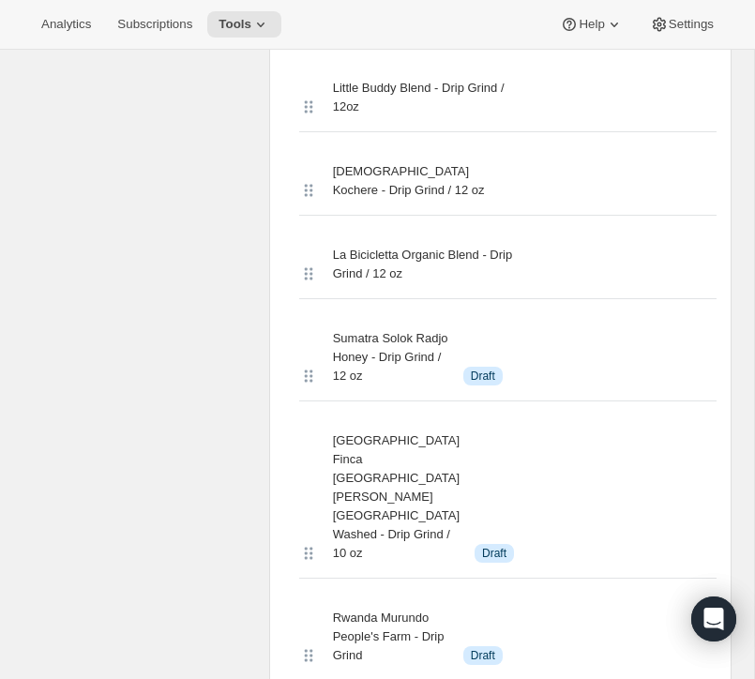
scroll to position [5238, 0]
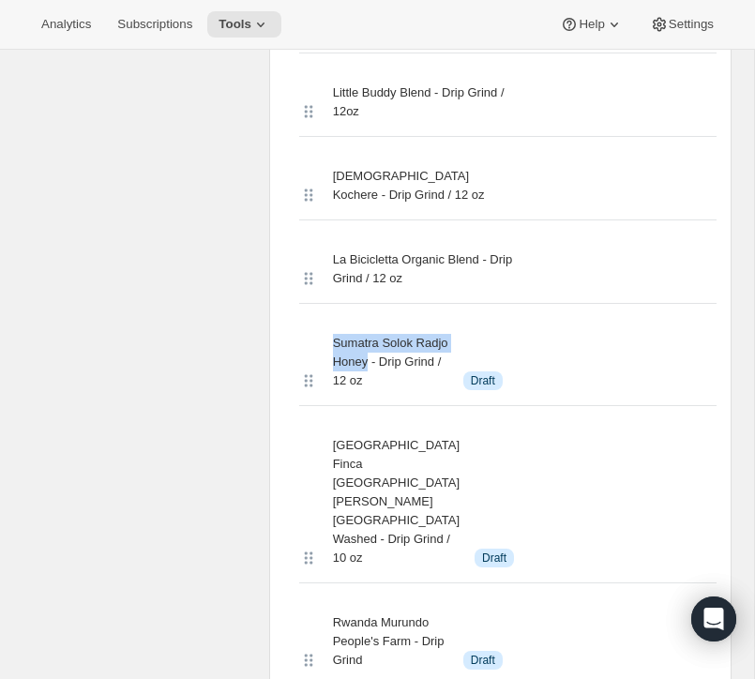
drag, startPoint x: 405, startPoint y: 514, endPoint x: 324, endPoint y: 486, distance: 85.4
click at [324, 406] on div "Sumatra Solok Radjo Honey - Drip Grind / 12 oz Info Draft" at bounding box center [507, 362] width 417 height 87
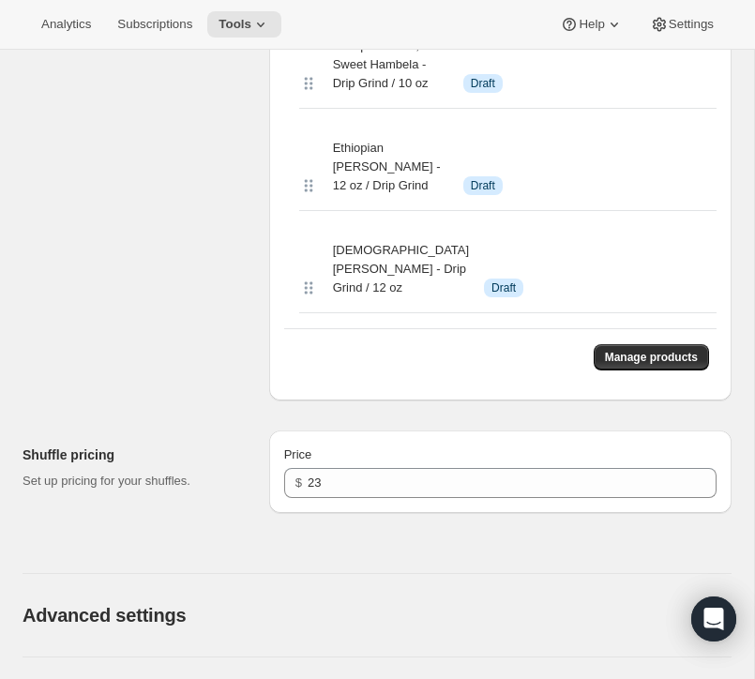
scroll to position [6036, 0]
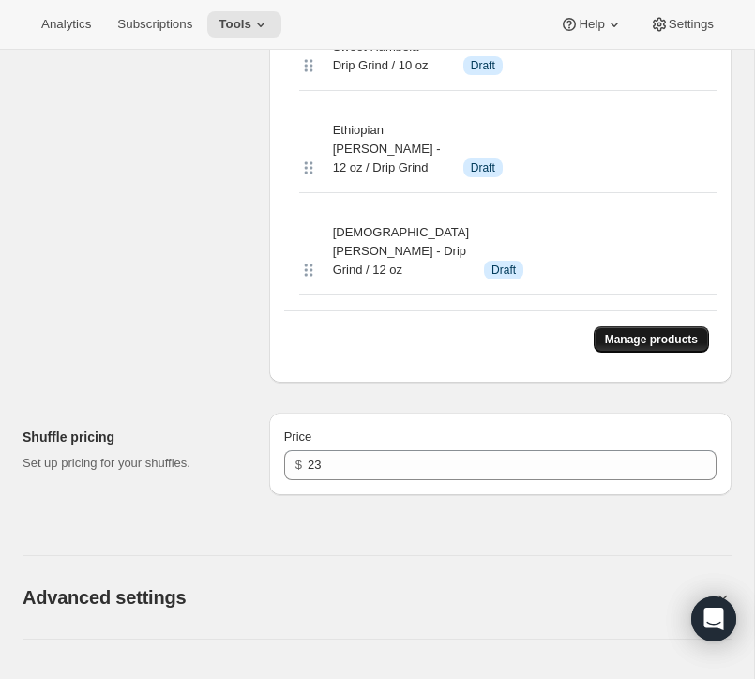
click at [614, 347] on span "Manage products" at bounding box center [651, 339] width 93 height 15
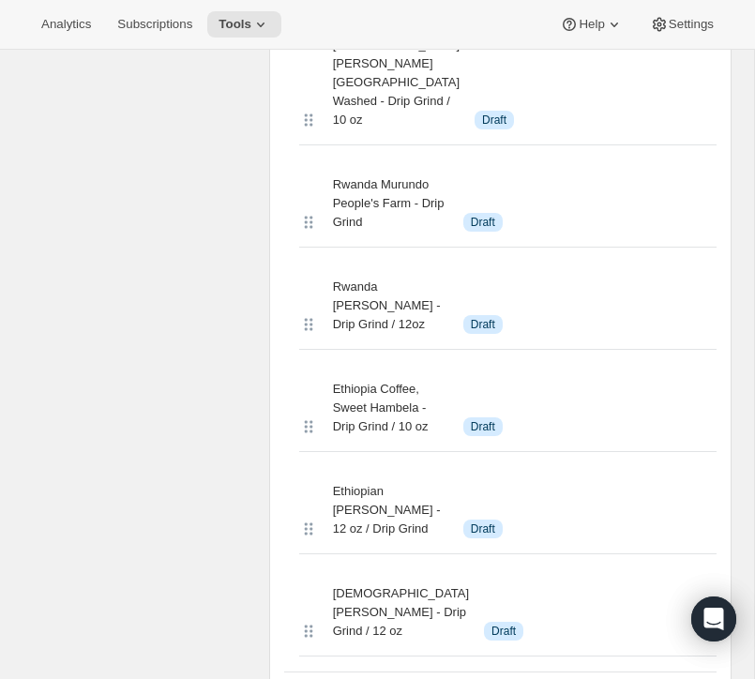
scroll to position [5574, 0]
drag, startPoint x: 378, startPoint y: 194, endPoint x: 308, endPoint y: 145, distance: 84.8
click at [308, 144] on div "Guatemala Finca El Socorro Java Washed - Drip Grind / 10 oz Info Draft" at bounding box center [507, 63] width 417 height 162
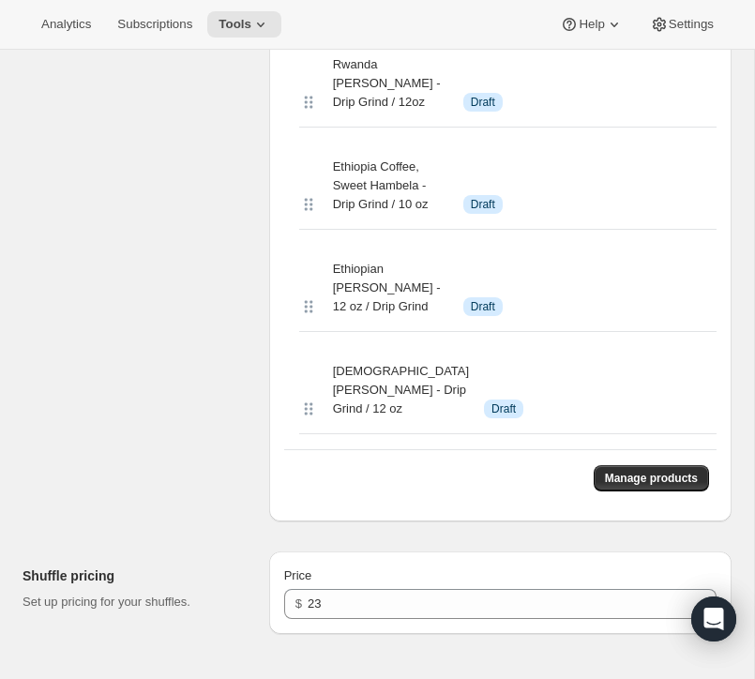
scroll to position [5797, 0]
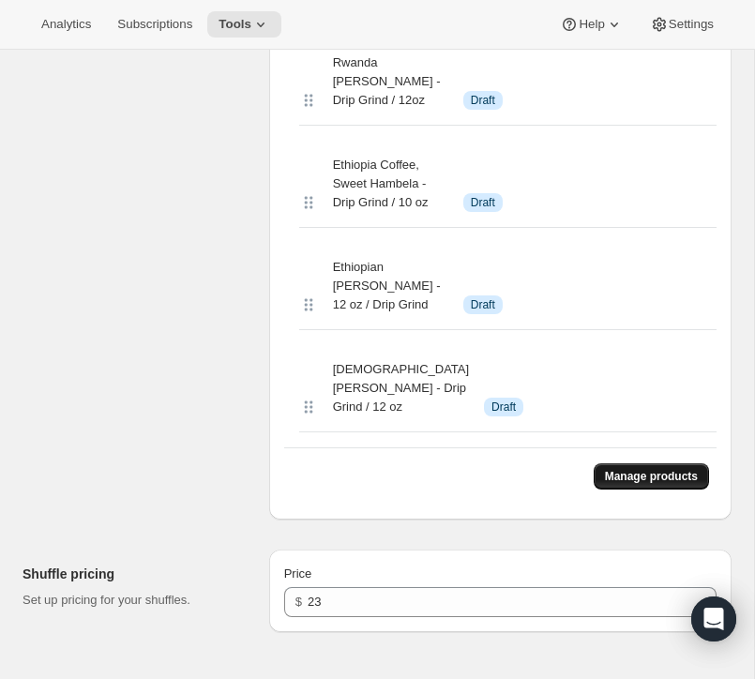
click at [617, 484] on span "Manage products" at bounding box center [651, 476] width 93 height 15
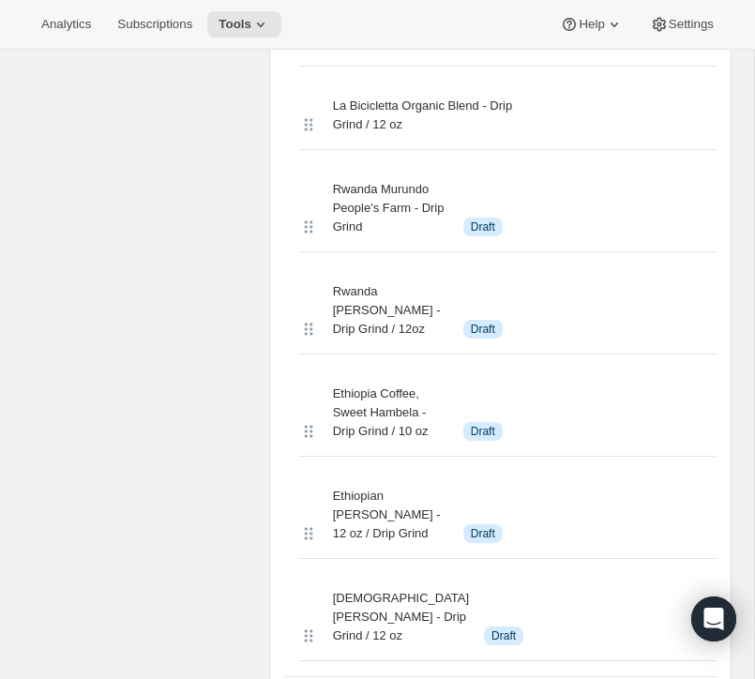
scroll to position [5401, 0]
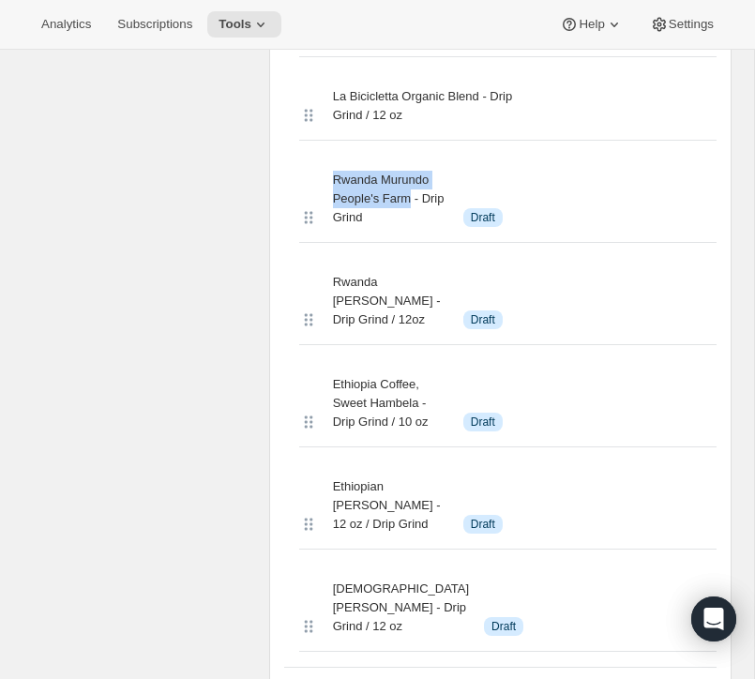
drag, startPoint x: 415, startPoint y: 348, endPoint x: 325, endPoint y: 329, distance: 91.9
click at [325, 243] on div "Rwanda Murundo People's Farm - Drip Grind Info Draft" at bounding box center [507, 199] width 417 height 87
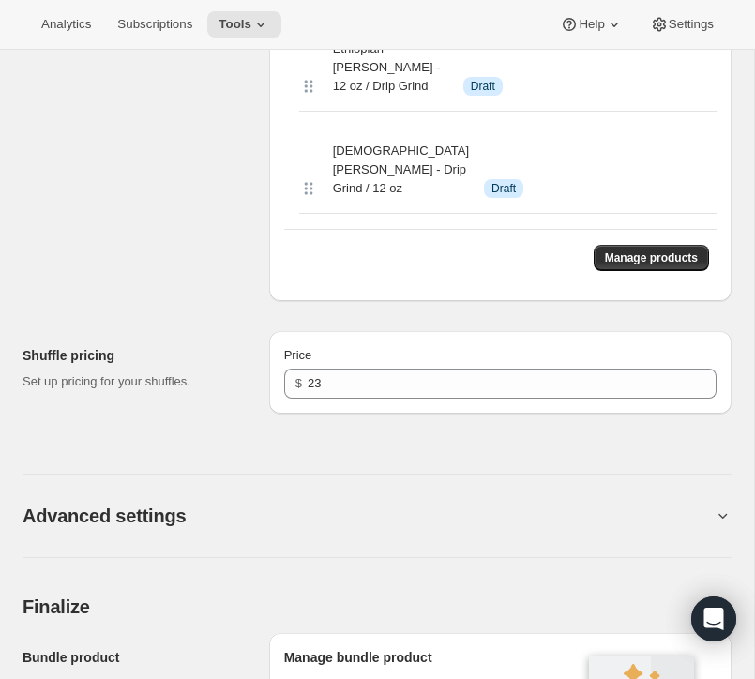
scroll to position [5806, 0]
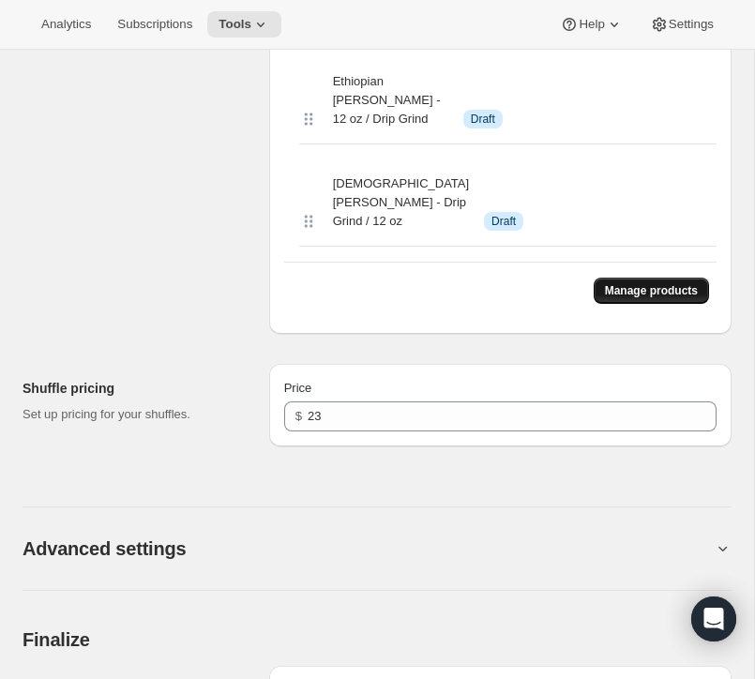
click at [633, 298] on span "Manage products" at bounding box center [651, 290] width 93 height 15
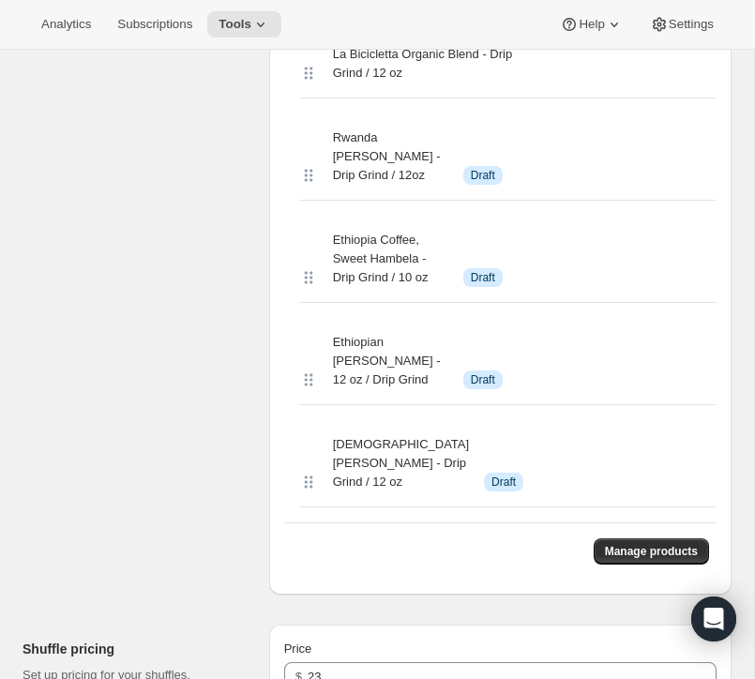
scroll to position [5445, 0]
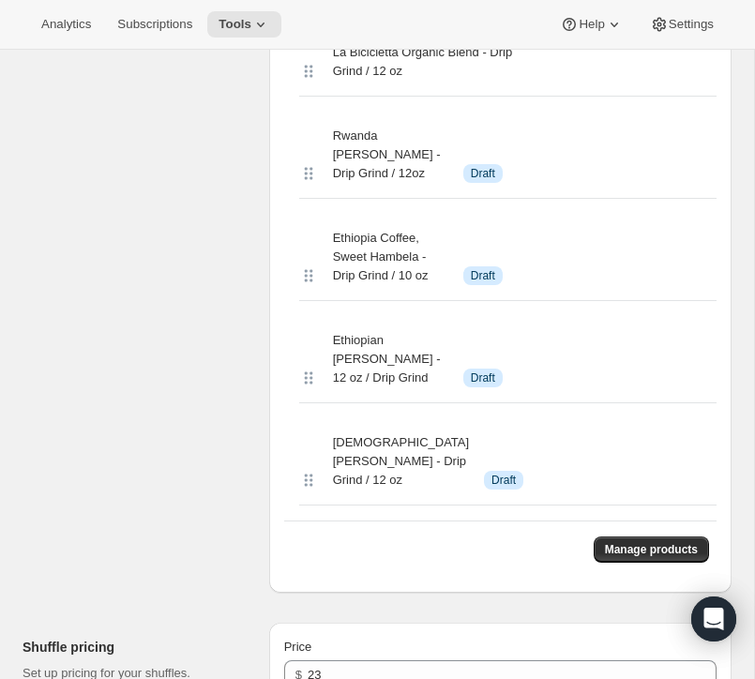
drag, startPoint x: 383, startPoint y: 308, endPoint x: 325, endPoint y: 281, distance: 62.9
click at [325, 199] on div "Rwanda Jarama Kivubelt - Drip Grind / 12oz Info Draft" at bounding box center [507, 155] width 417 height 87
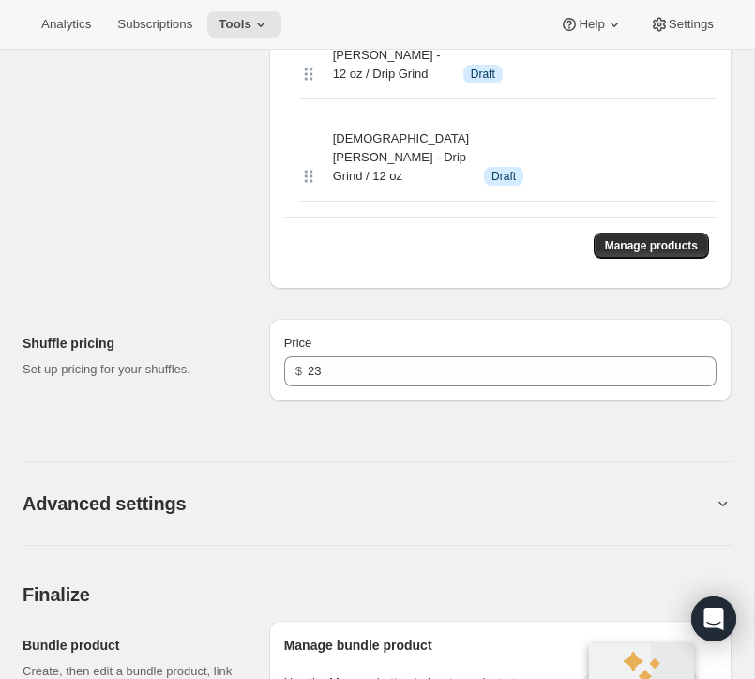
scroll to position [5745, 0]
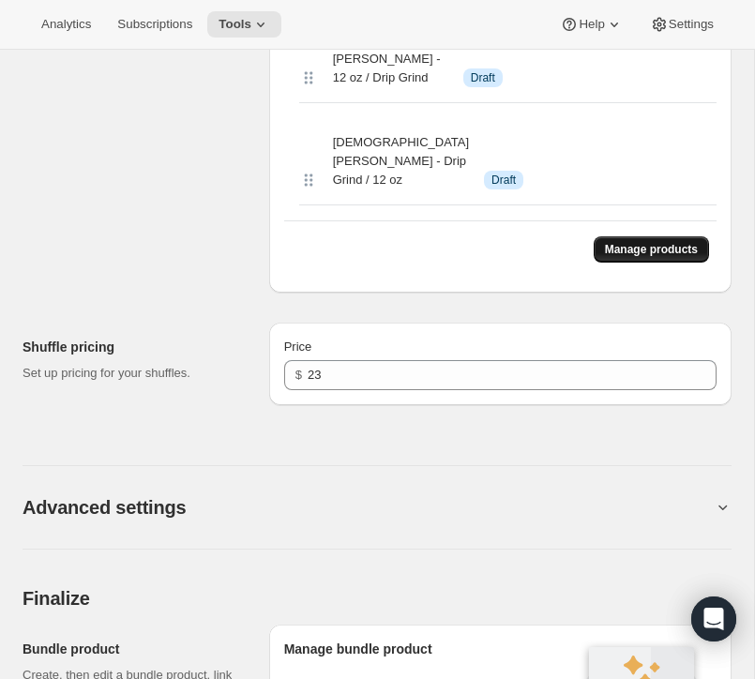
click at [650, 257] on span "Manage products" at bounding box center [651, 249] width 93 height 15
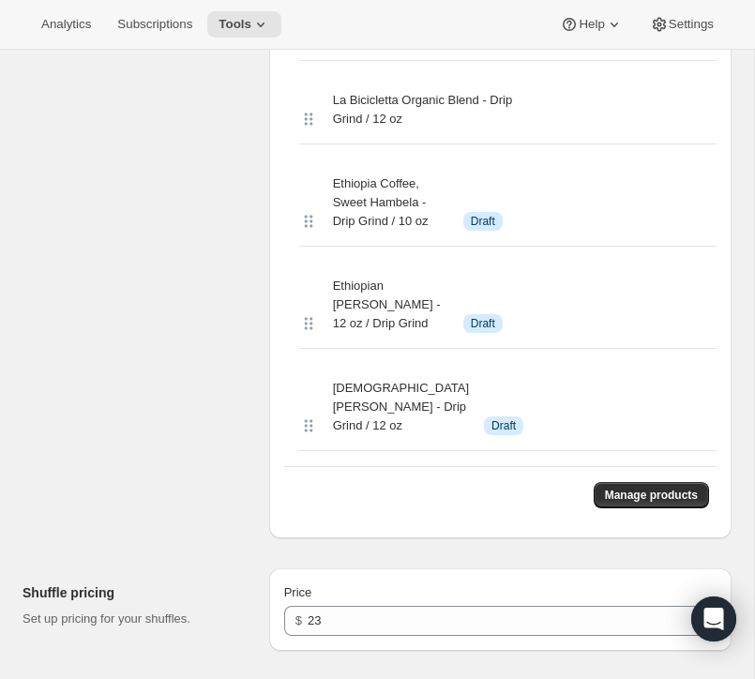
scroll to position [5398, 0]
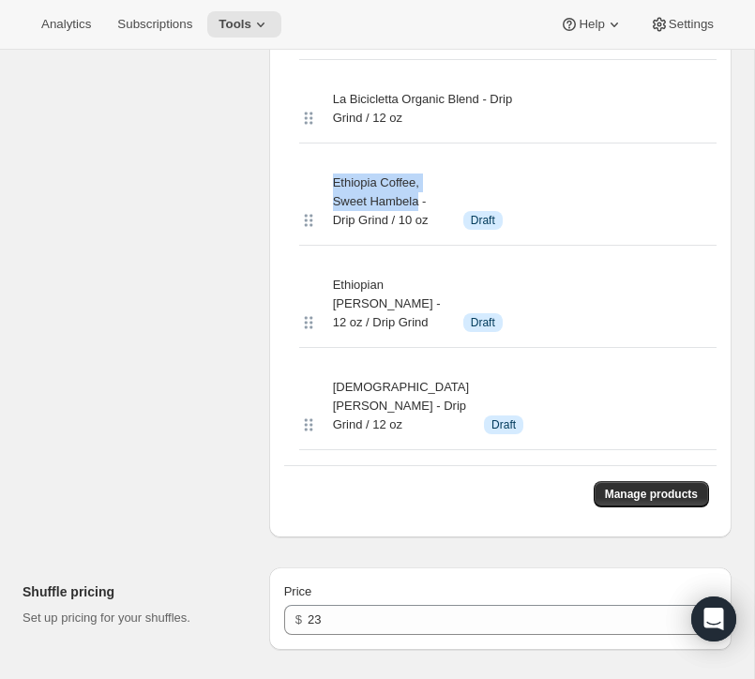
drag, startPoint x: 423, startPoint y: 350, endPoint x: 330, endPoint y: 325, distance: 96.0
click at [330, 246] on div "Ethiopia Coffee, Sweet Hambela - Drip Grind / 10 oz Info Draft" at bounding box center [507, 201] width 417 height 87
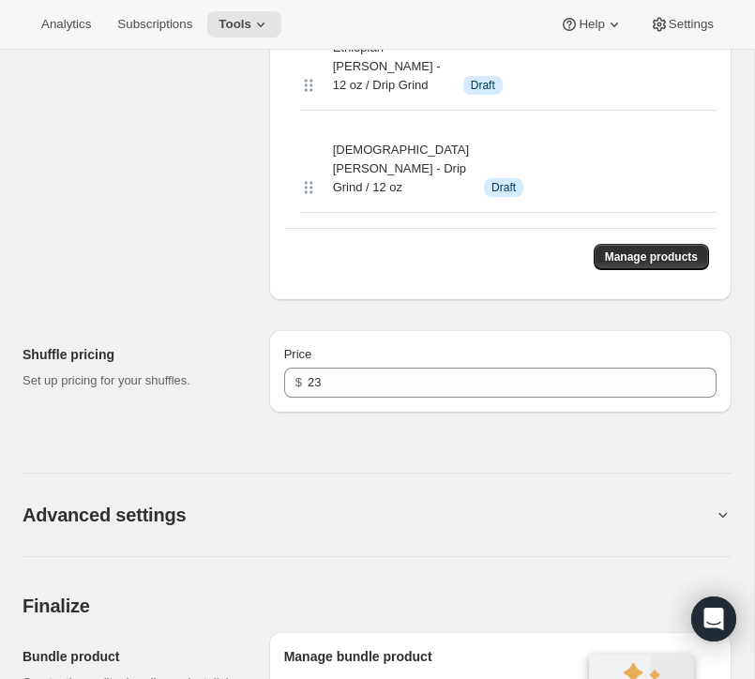
scroll to position [5744, 0]
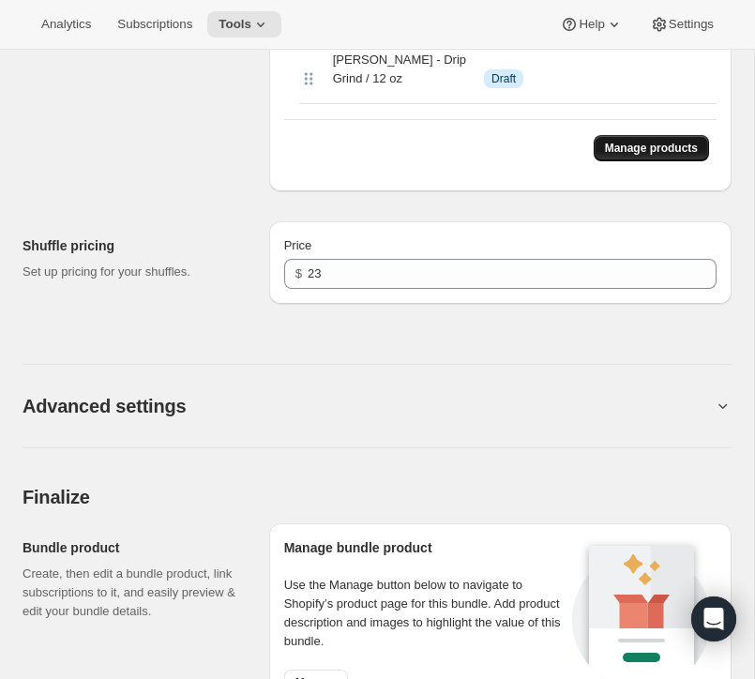
click at [664, 156] on span "Manage products" at bounding box center [651, 148] width 93 height 15
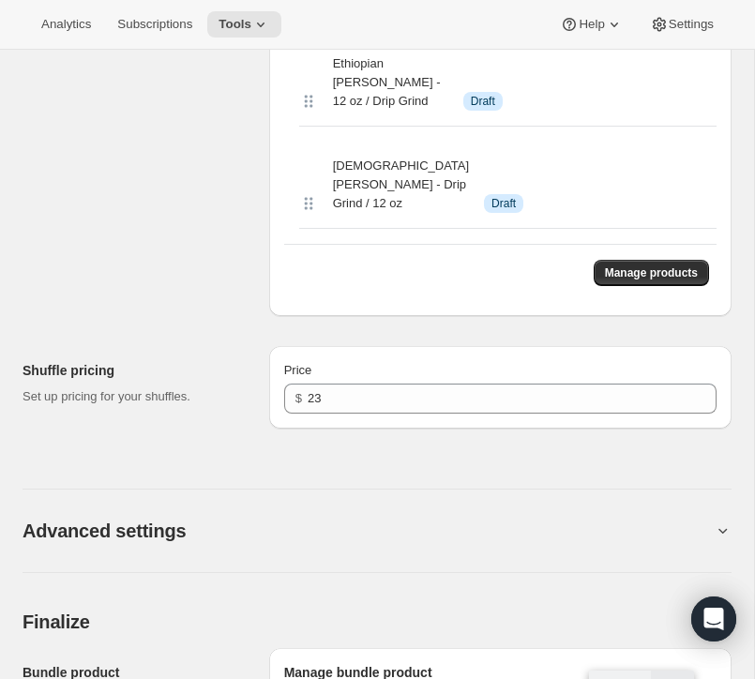
scroll to position [5513, 0]
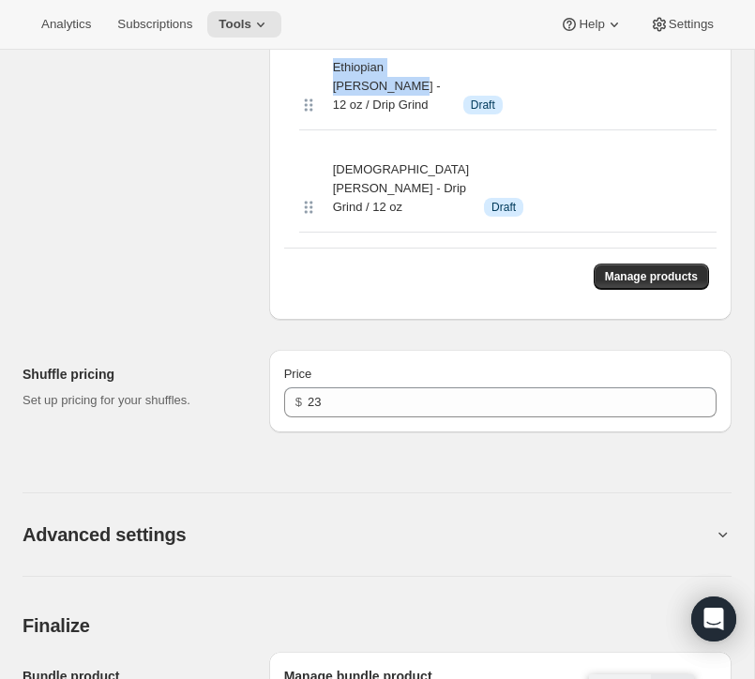
drag, startPoint x: 368, startPoint y: 239, endPoint x: 324, endPoint y: 214, distance: 50.0
click at [324, 130] on div "Ethiopian Shanta Golba - 12 oz / Drip Grind Info Draft" at bounding box center [507, 86] width 417 height 87
click at [632, 284] on span "Manage products" at bounding box center [651, 276] width 93 height 15
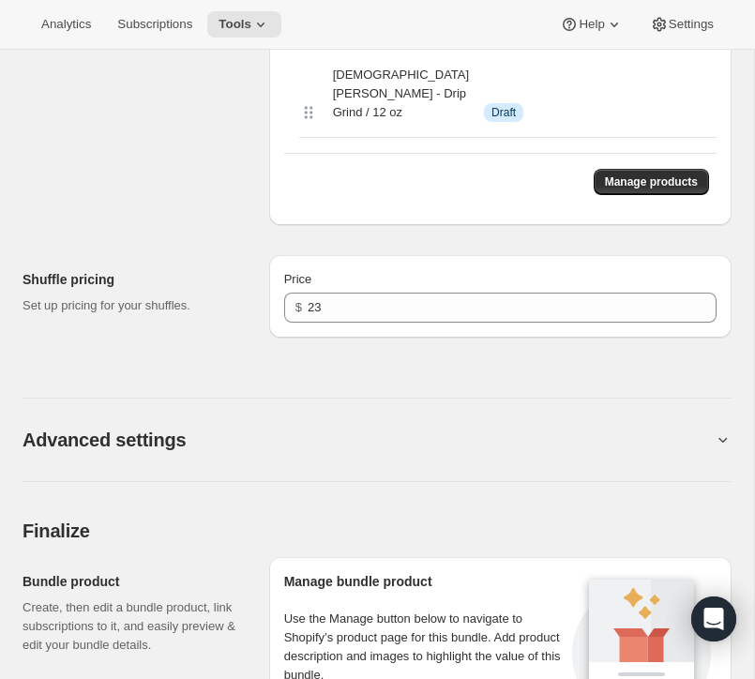
scroll to position [5498, 0]
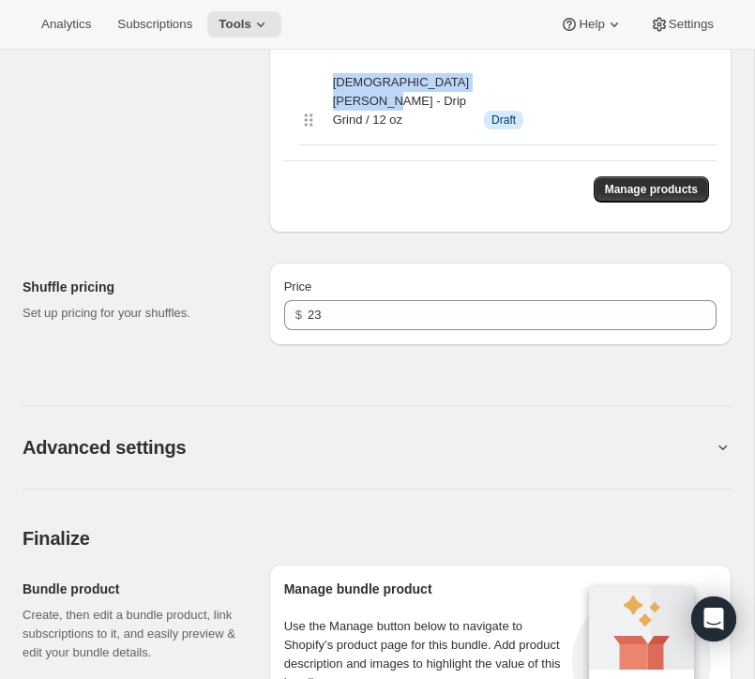
drag, startPoint x: 379, startPoint y: 268, endPoint x: 330, endPoint y: 229, distance: 62.7
click at [330, 145] on div "Ethiopia Yirgacheffe Kochere - Drip Grind / 12 oz Info Draft" at bounding box center [507, 101] width 417 height 87
click at [653, 197] on span "Manage products" at bounding box center [651, 189] width 93 height 15
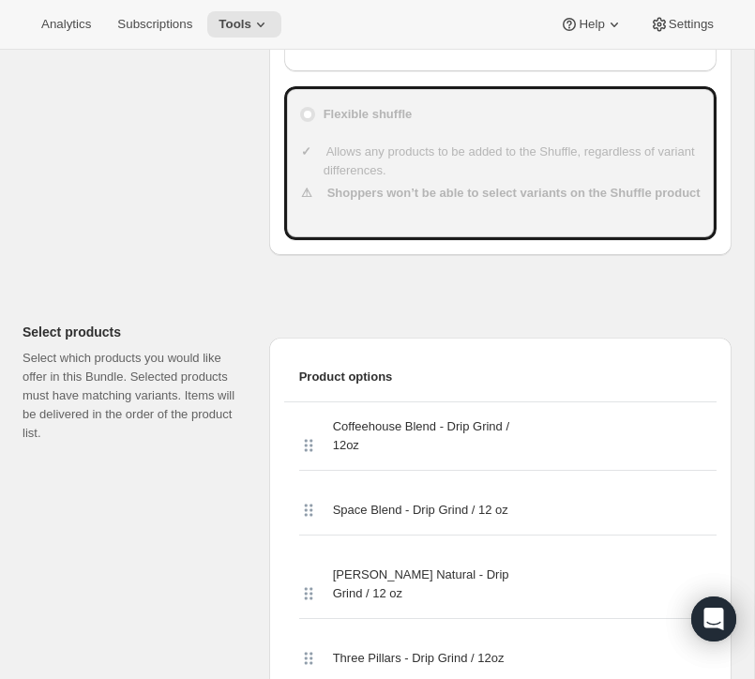
scroll to position [0, 0]
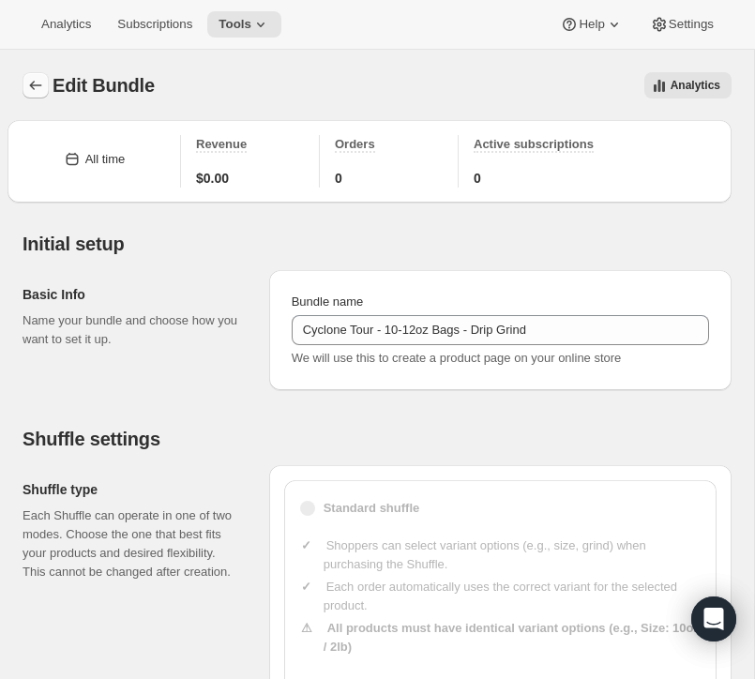
click at [29, 87] on icon "Bundles" at bounding box center [35, 85] width 19 height 19
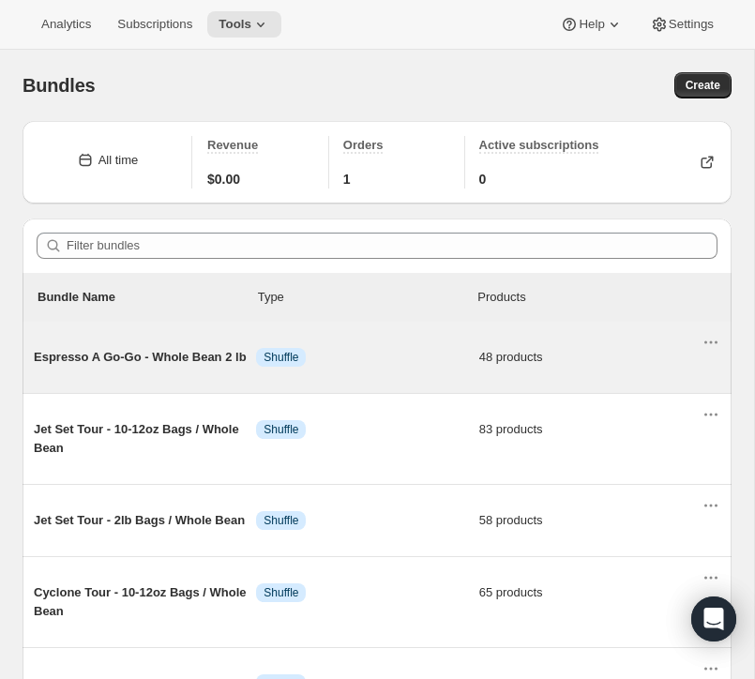
click at [142, 355] on span "Espresso A Go-Go - Whole Bean 2 lb" at bounding box center [145, 357] width 222 height 19
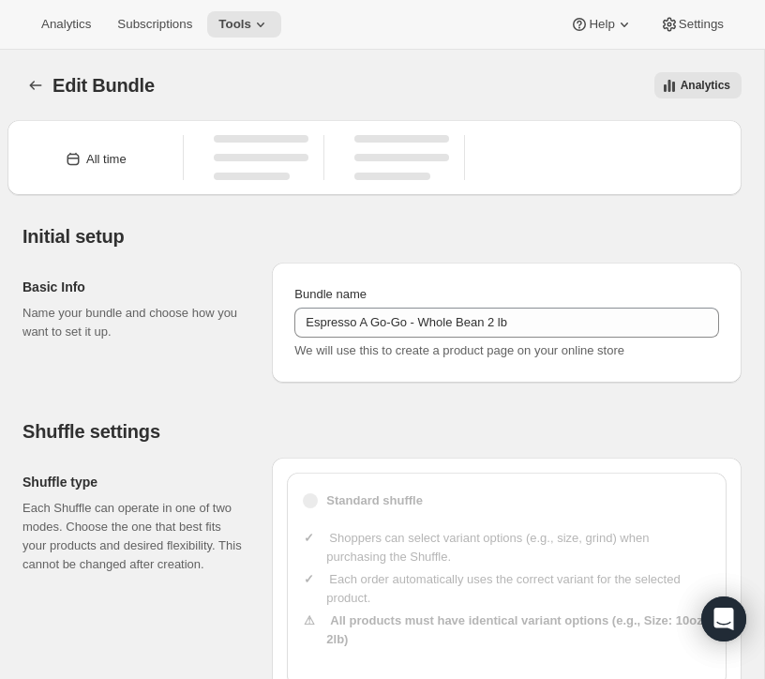
type input "Espresso A Go-Go - Whole Bean 2 lb"
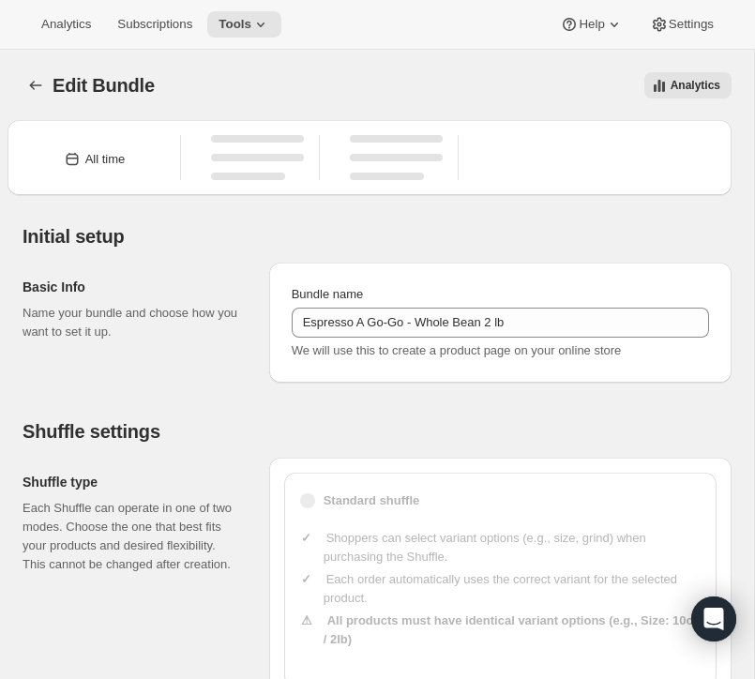
type input "30"
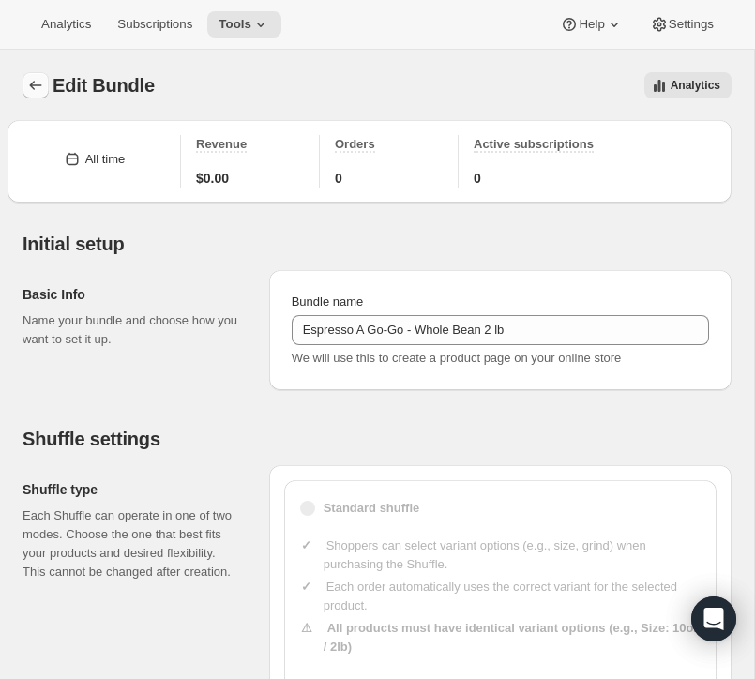
click at [38, 89] on icon "Bundles" at bounding box center [35, 85] width 19 height 19
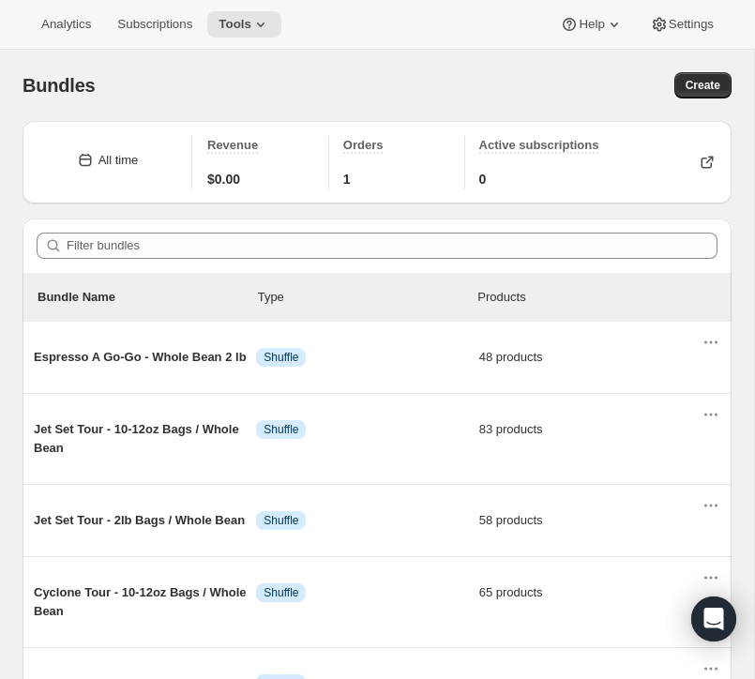
scroll to position [159, 0]
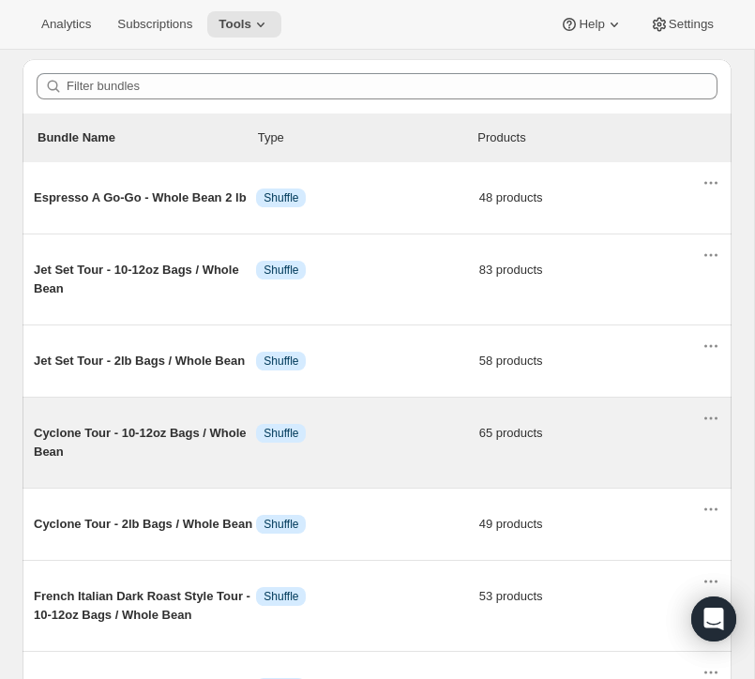
click at [118, 433] on span "Cyclone Tour - 10-12oz Bags / Whole Bean" at bounding box center [145, 443] width 222 height 38
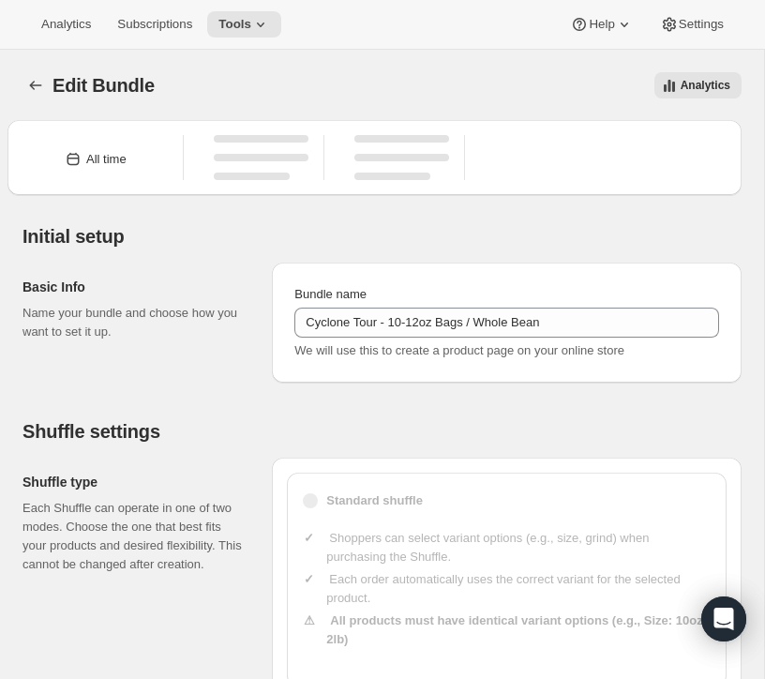
type input "Cyclone Tour - 10-12oz Bags / Whole Bean"
type input "20"
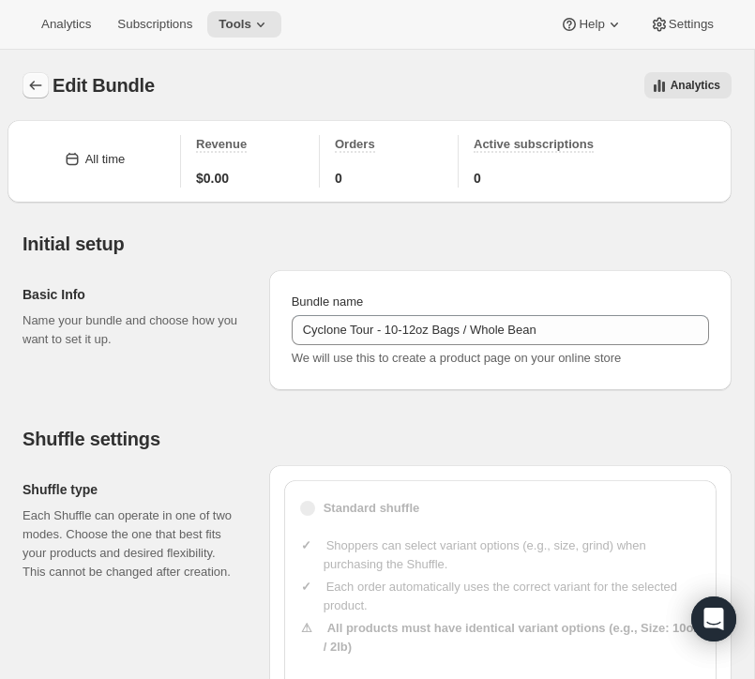
click at [37, 85] on icon "Bundles" at bounding box center [35, 85] width 19 height 19
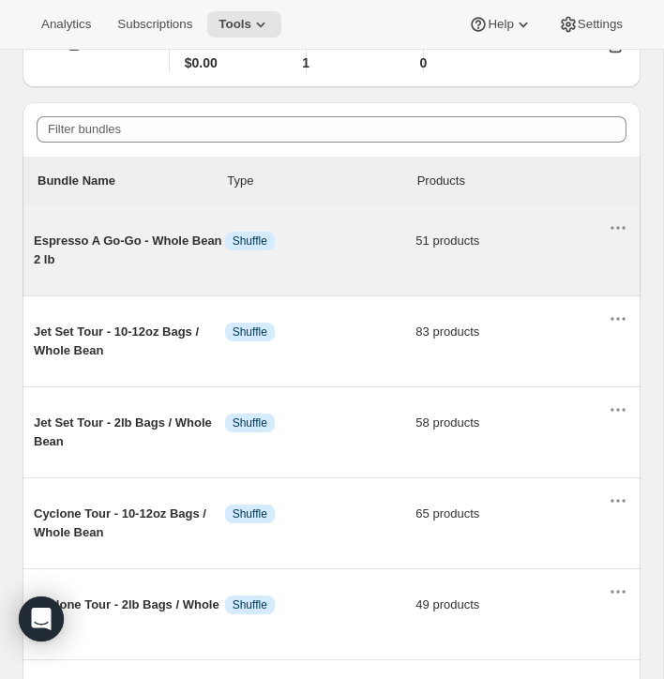
scroll to position [113, 0]
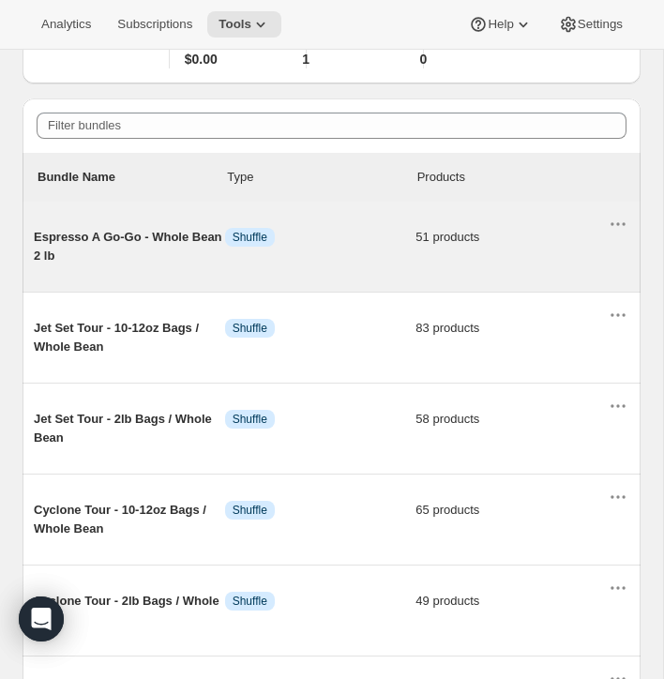
click at [106, 242] on span "Espresso A Go-Go - Whole Bean 2 lb" at bounding box center [129, 247] width 191 height 38
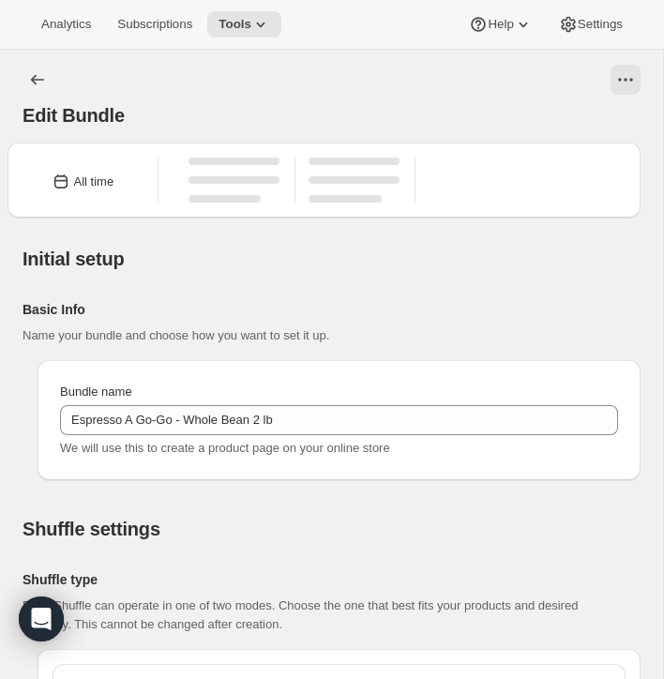
type input "Espresso A Go-Go - Whole Bean 2 lb"
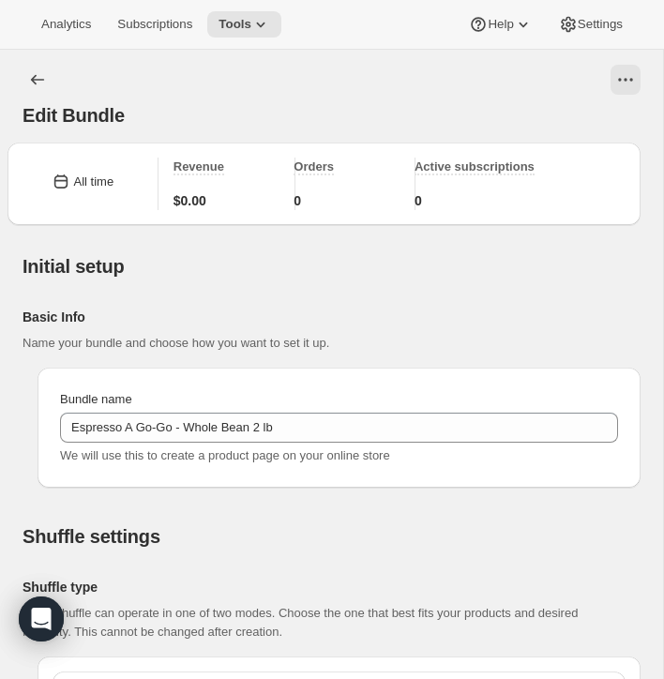
type input "30"
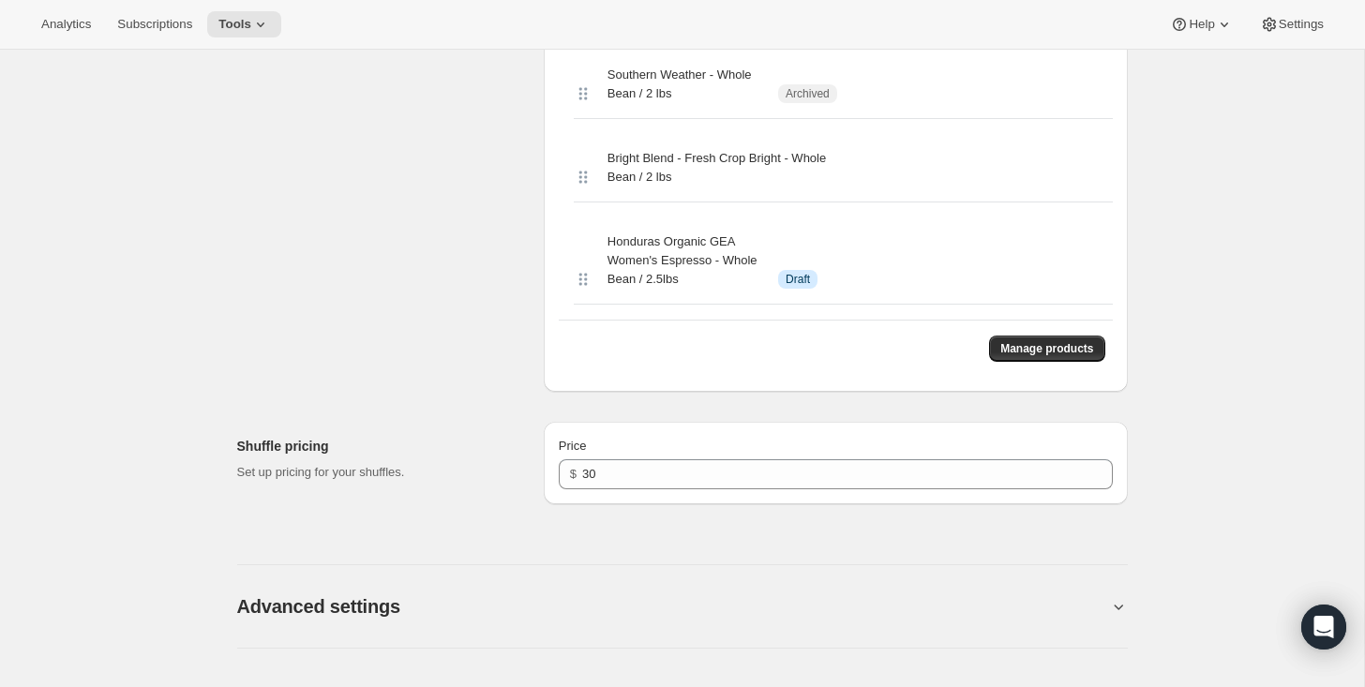
scroll to position [4367, 0]
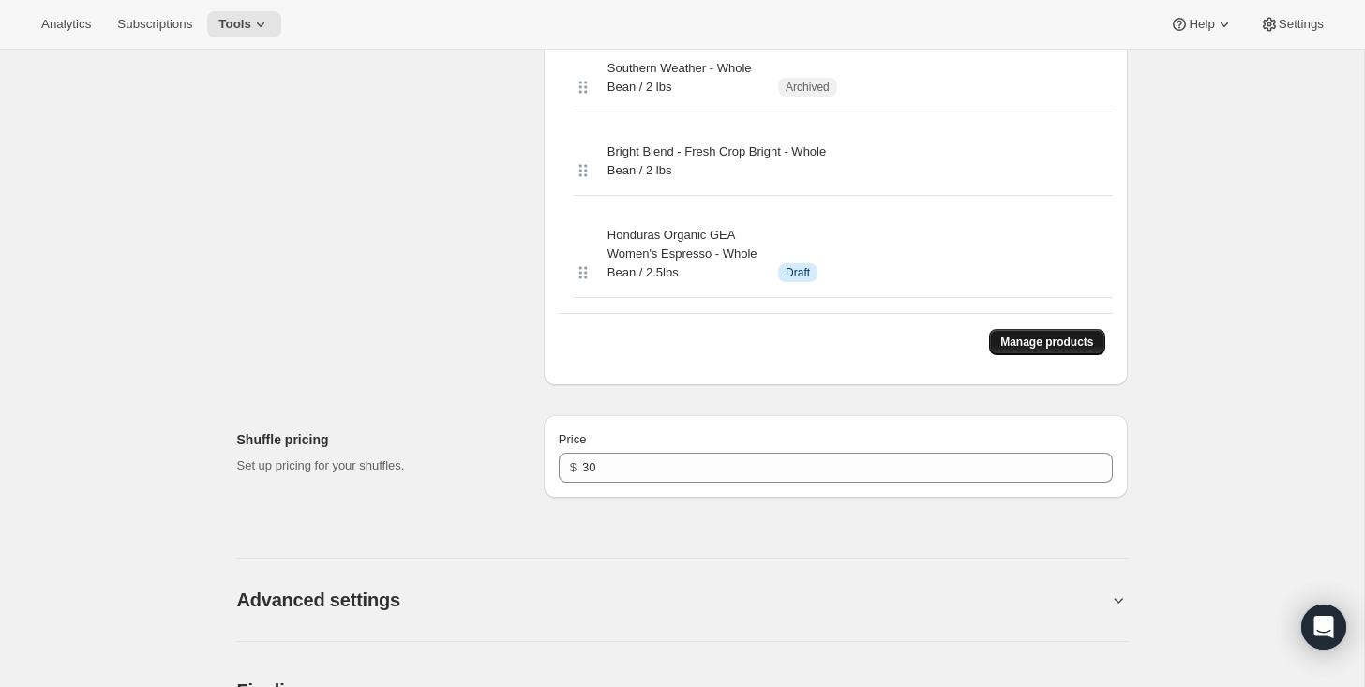
click at [1030, 350] on span "Manage products" at bounding box center [1046, 342] width 93 height 15
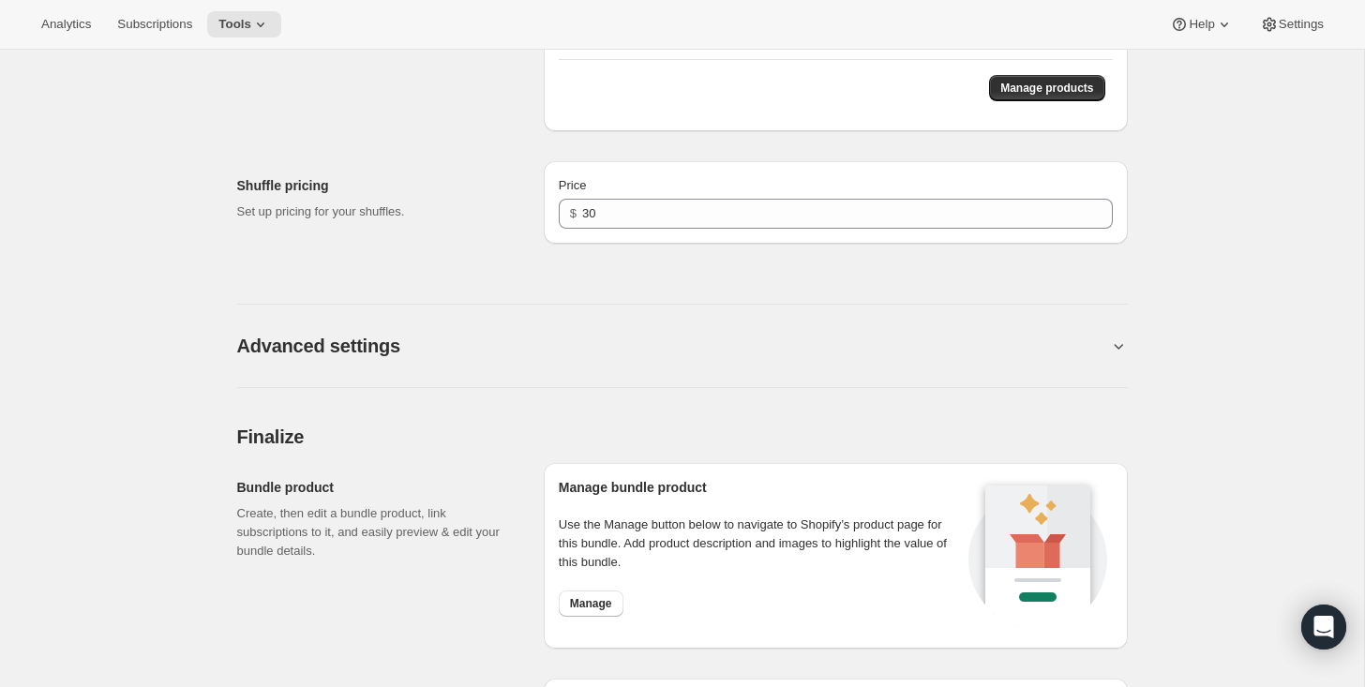
scroll to position [4640, 0]
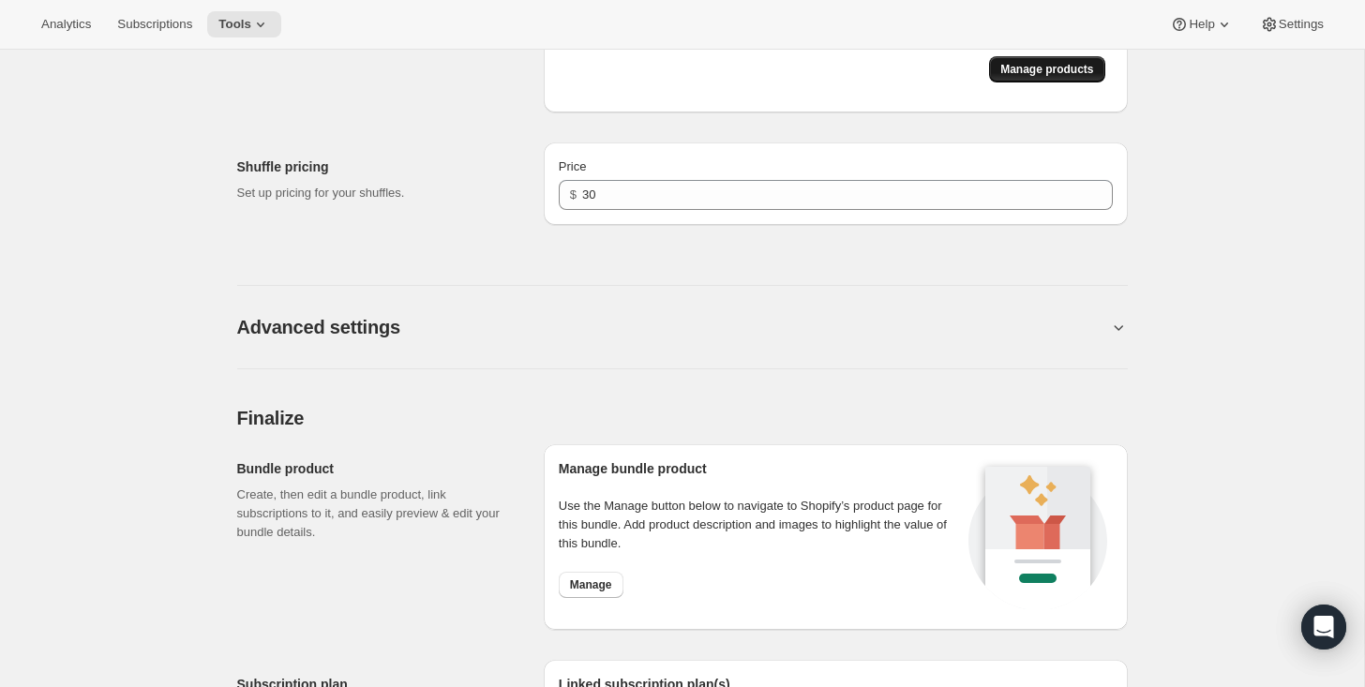
click at [1034, 77] on span "Manage products" at bounding box center [1046, 69] width 93 height 15
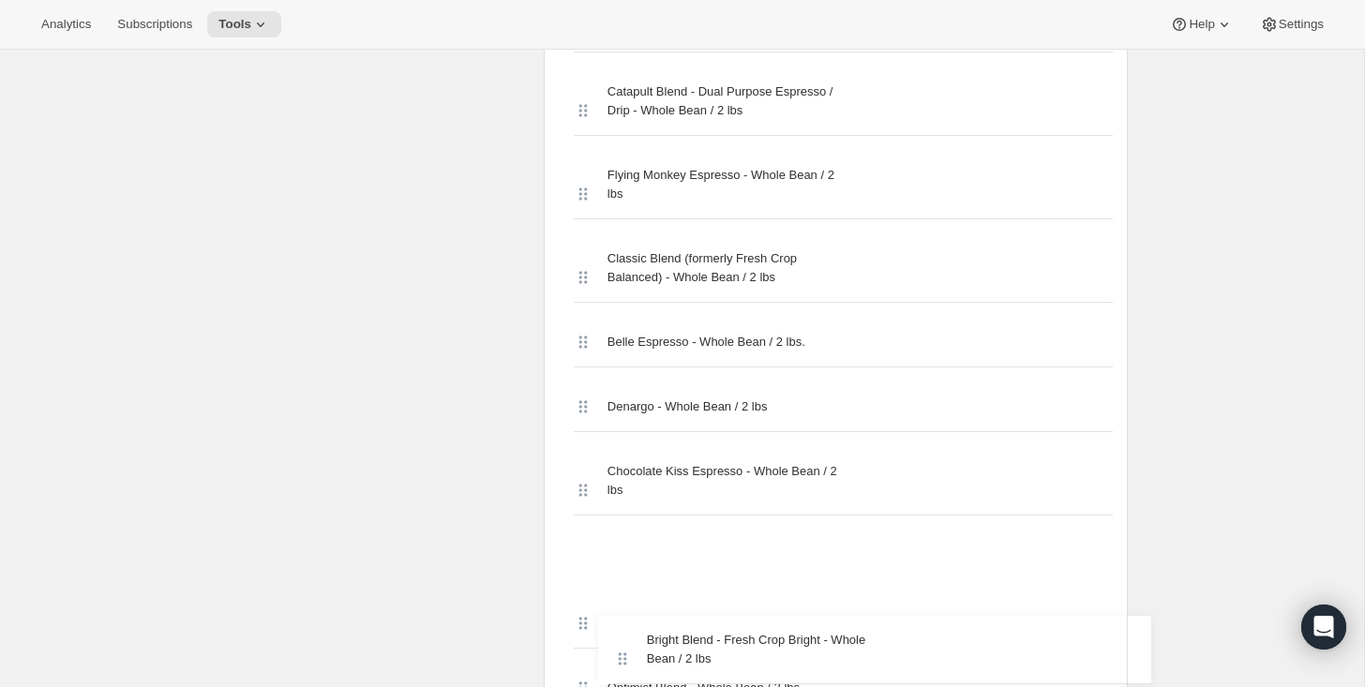
scroll to position [1696, 0]
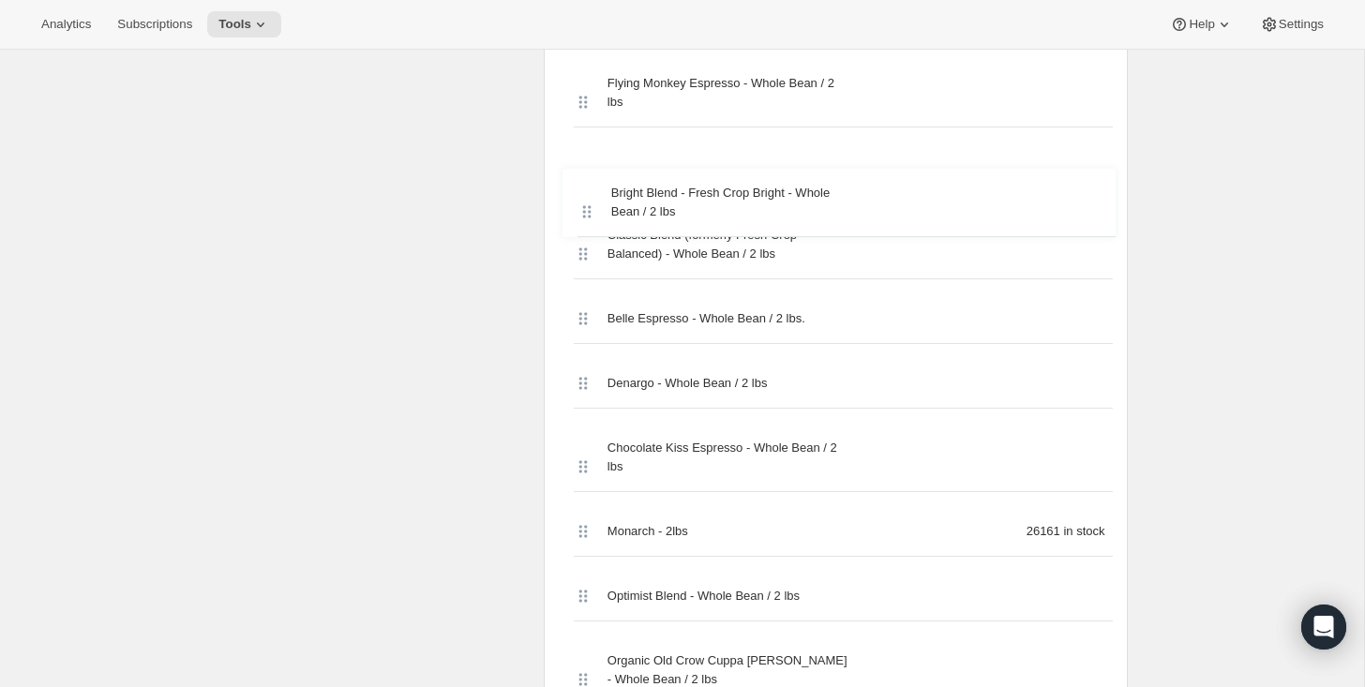
drag, startPoint x: 584, startPoint y: 363, endPoint x: 587, endPoint y: 203, distance: 160.4
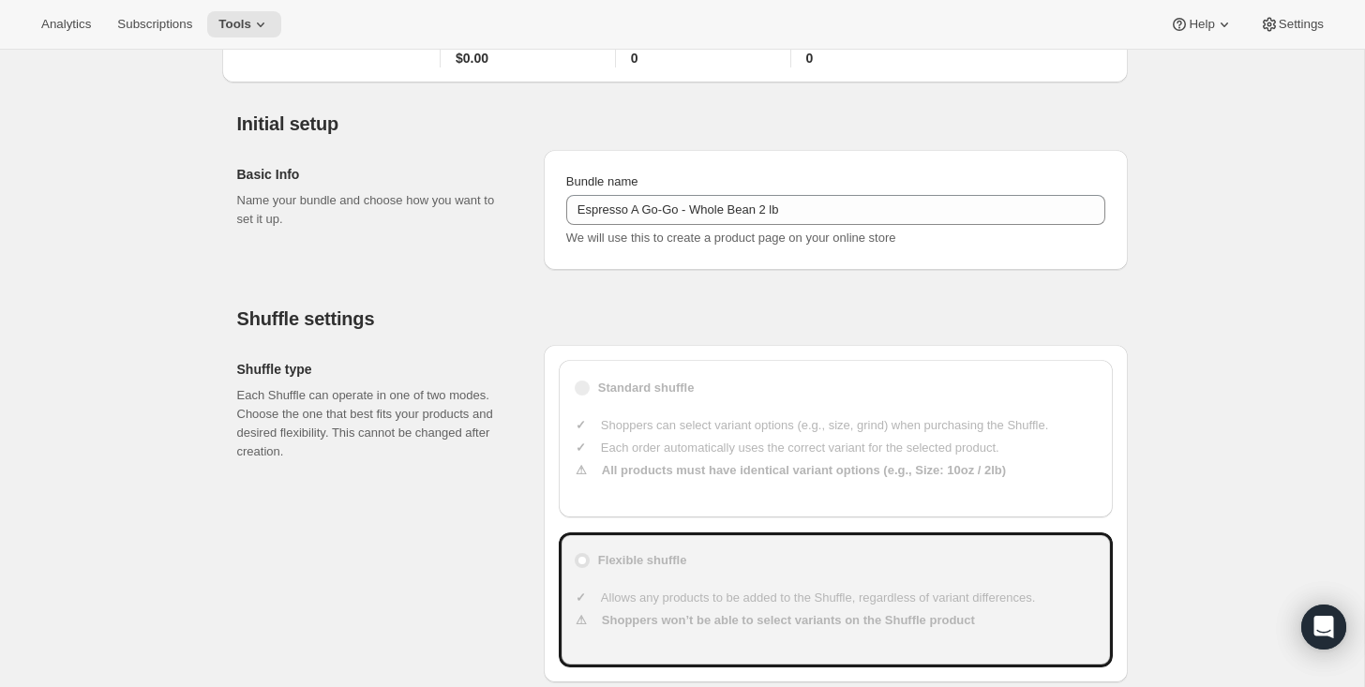
scroll to position [0, 0]
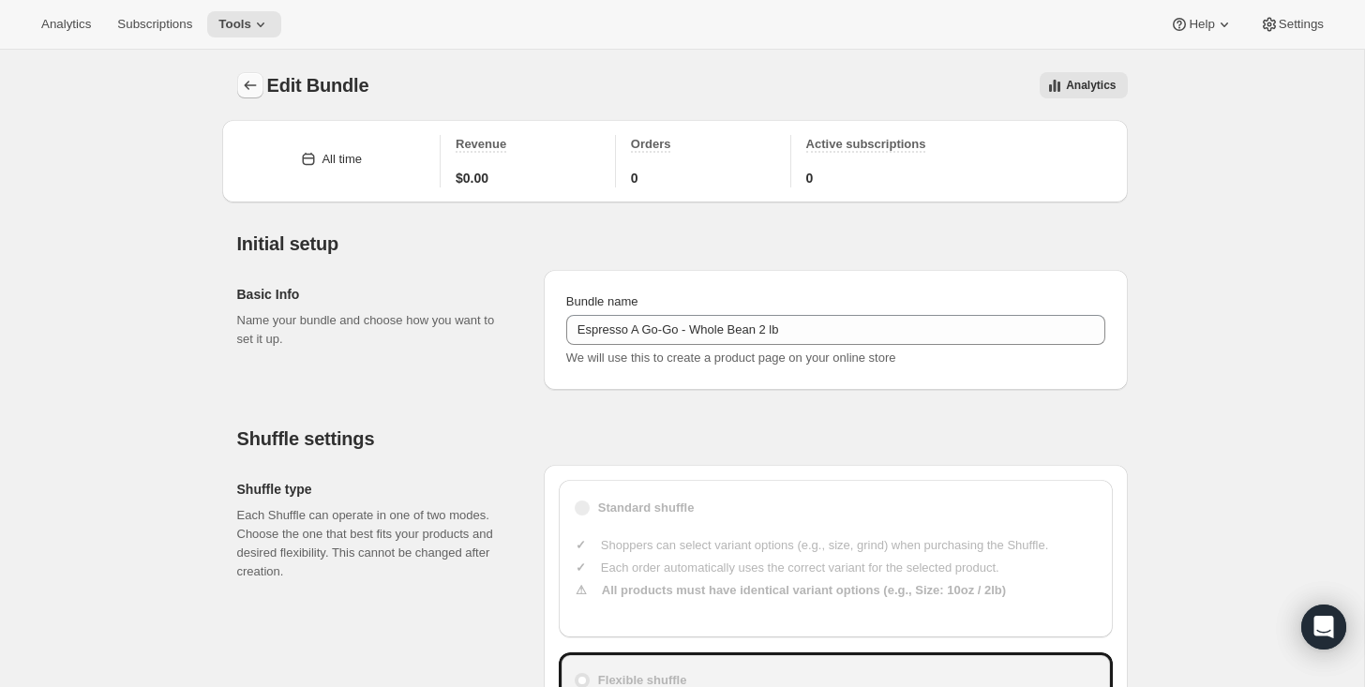
click at [253, 81] on icon "Bundles" at bounding box center [250, 85] width 19 height 19
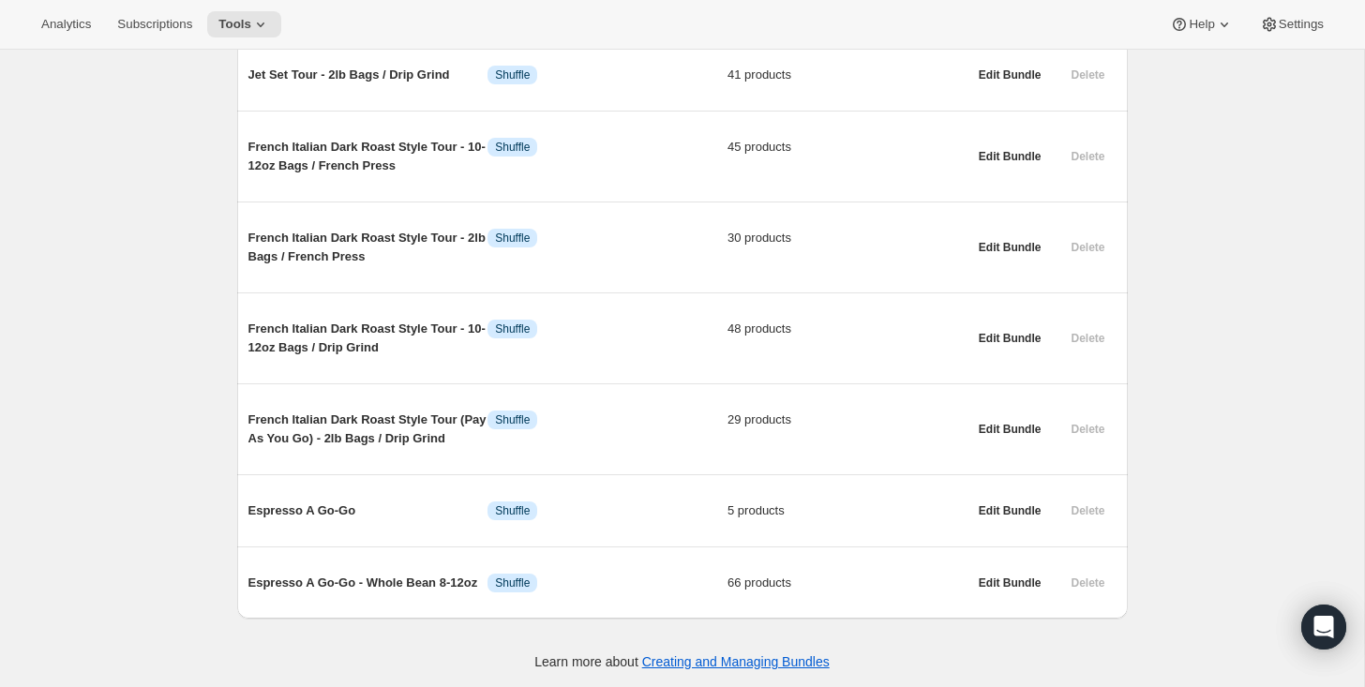
scroll to position [2179, 0]
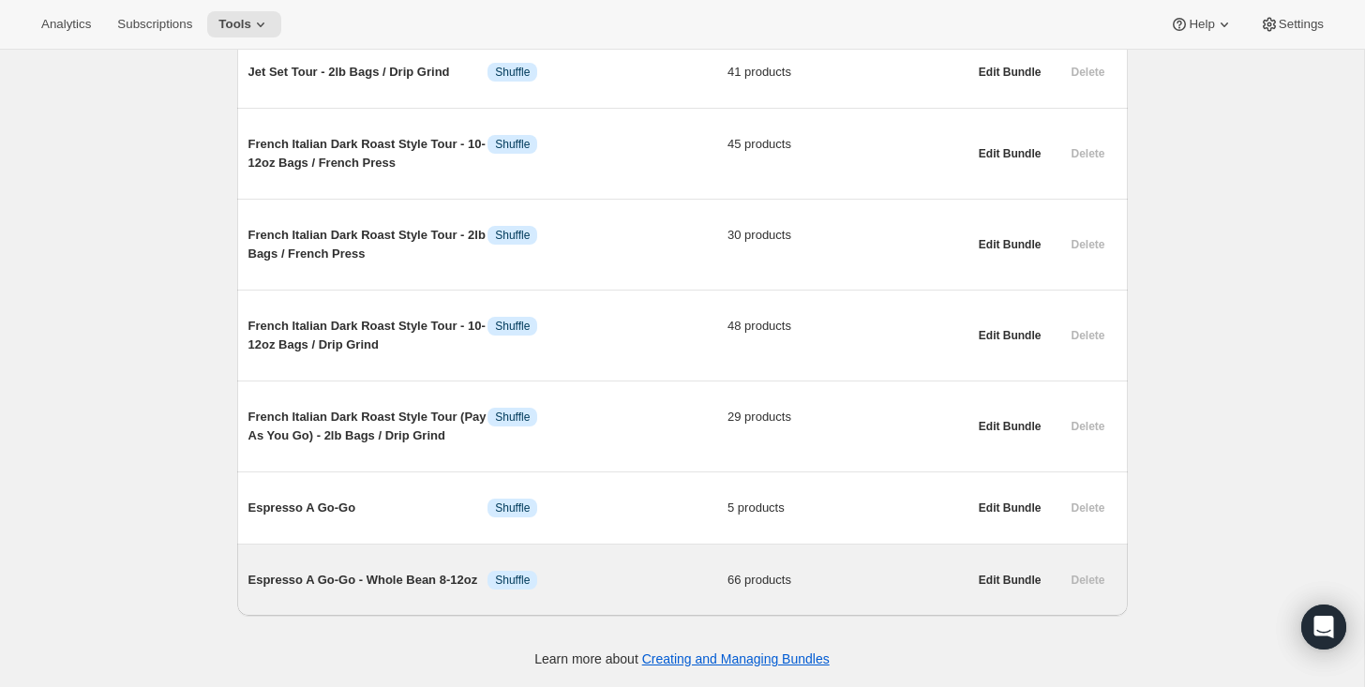
click at [394, 582] on span "Espresso A Go-Go - Whole Bean 8-12oz" at bounding box center [368, 580] width 240 height 19
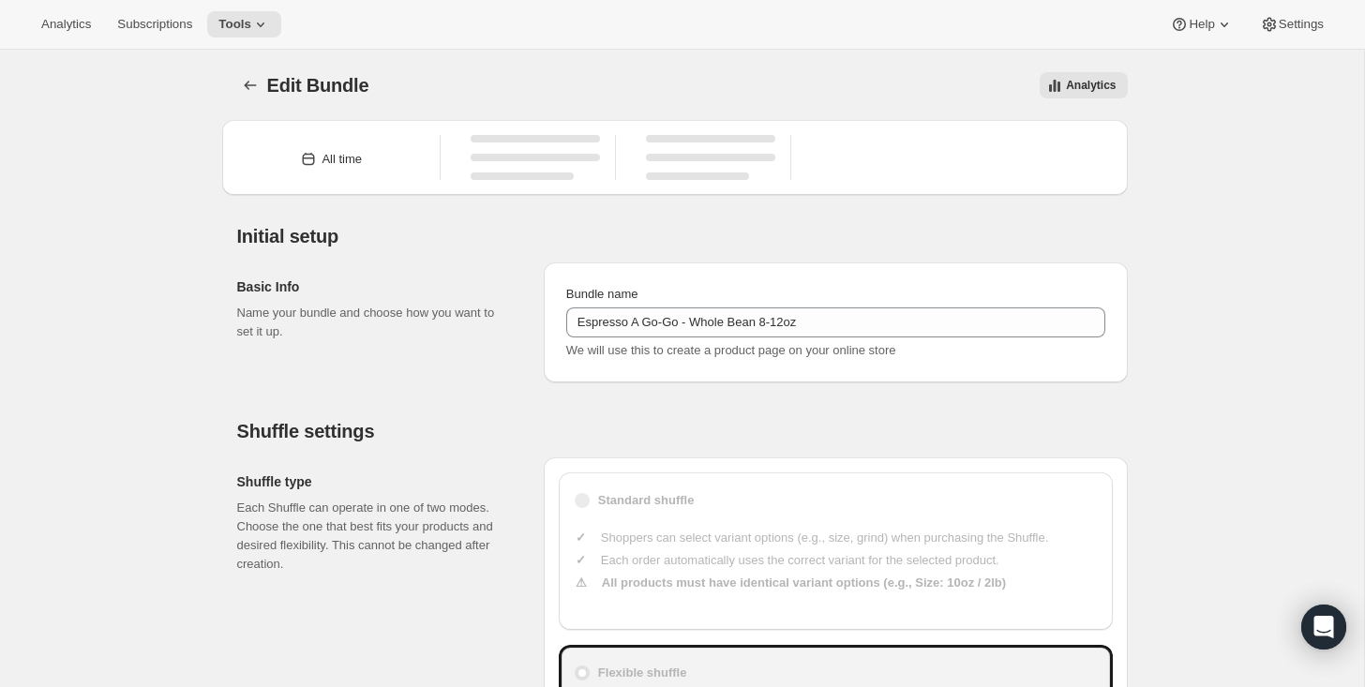
type input "Espresso A Go-Go - Whole Bean 8-12oz"
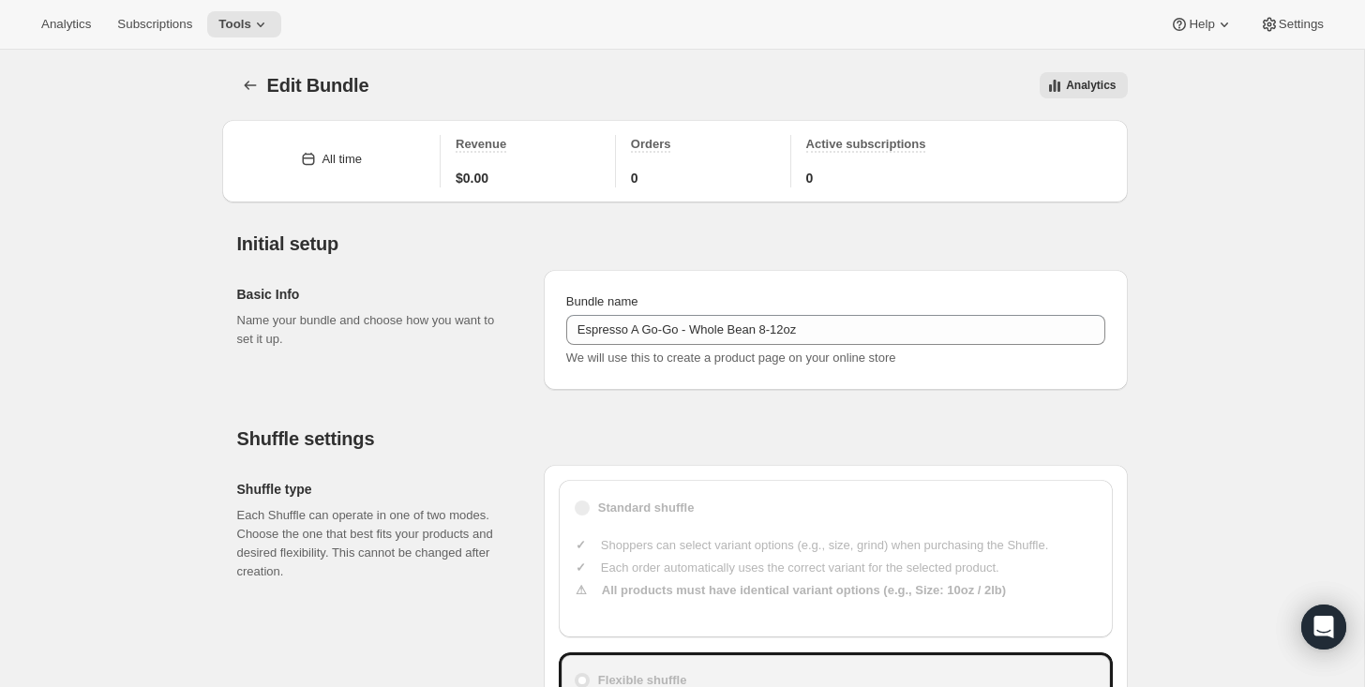
type input "20.99"
click at [251, 90] on icon "Bundles" at bounding box center [250, 85] width 19 height 19
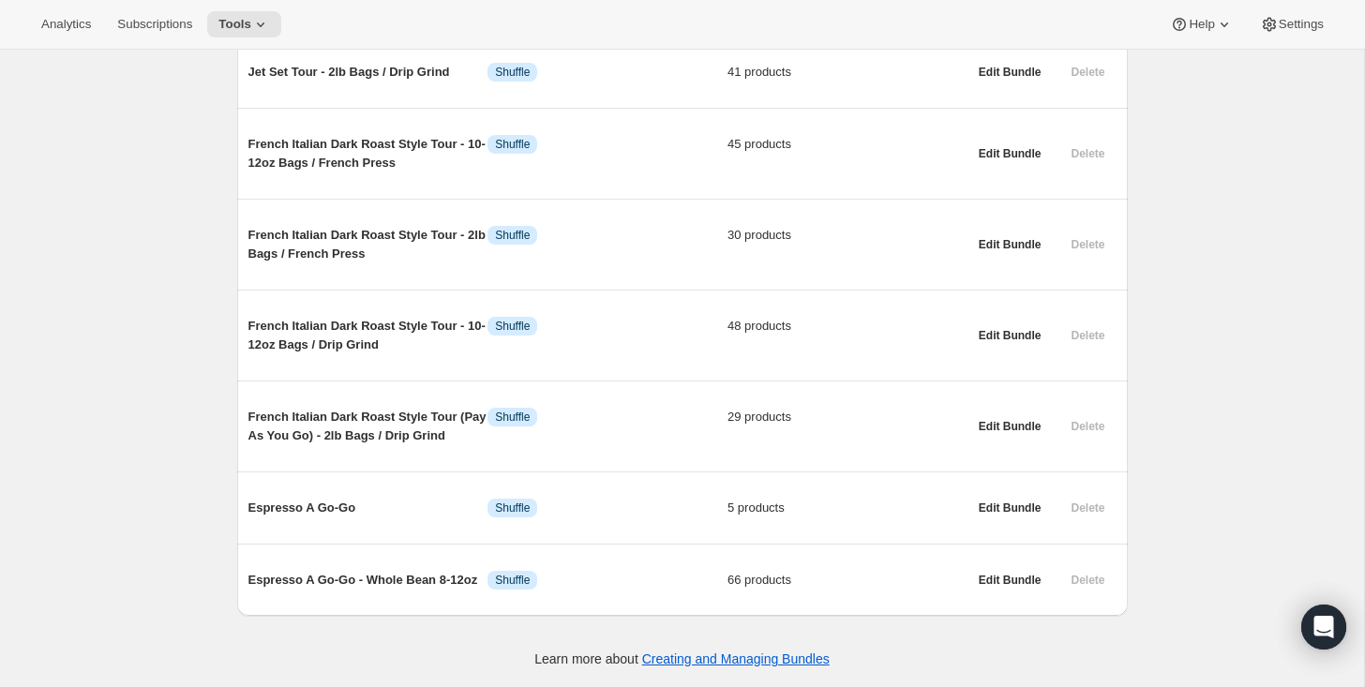
scroll to position [2179, 0]
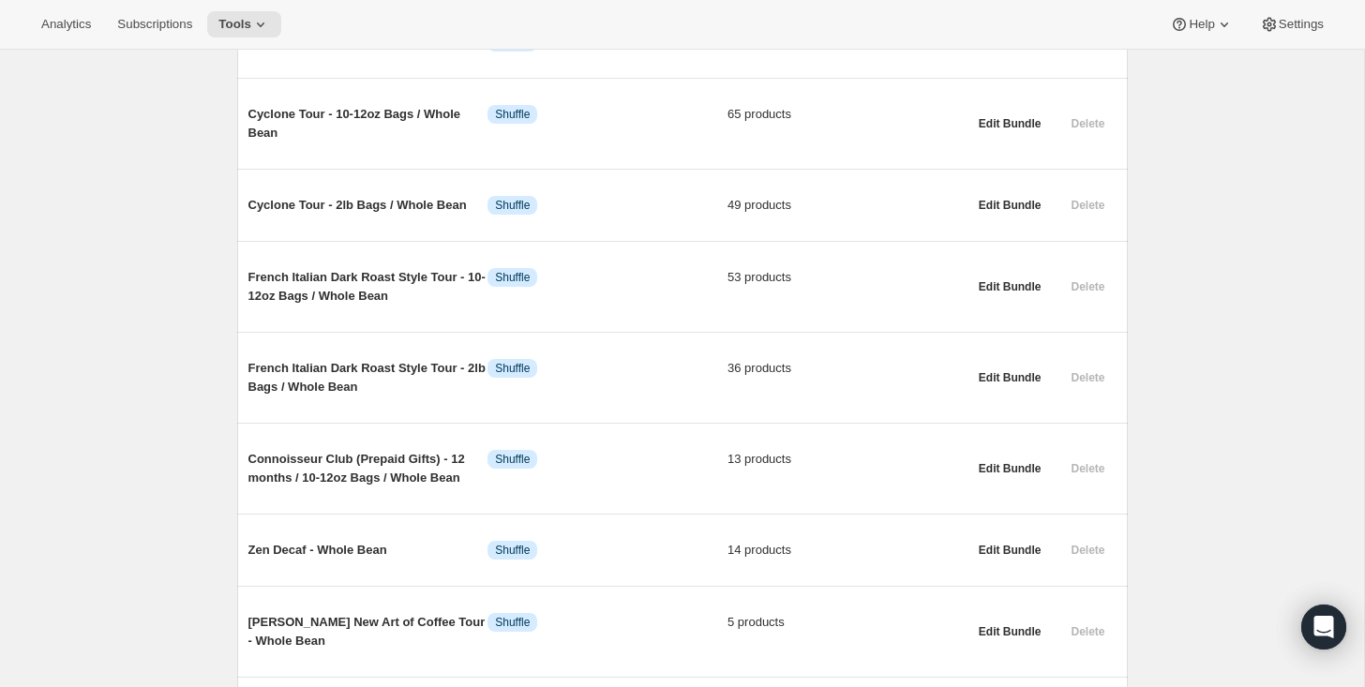
scroll to position [0, 0]
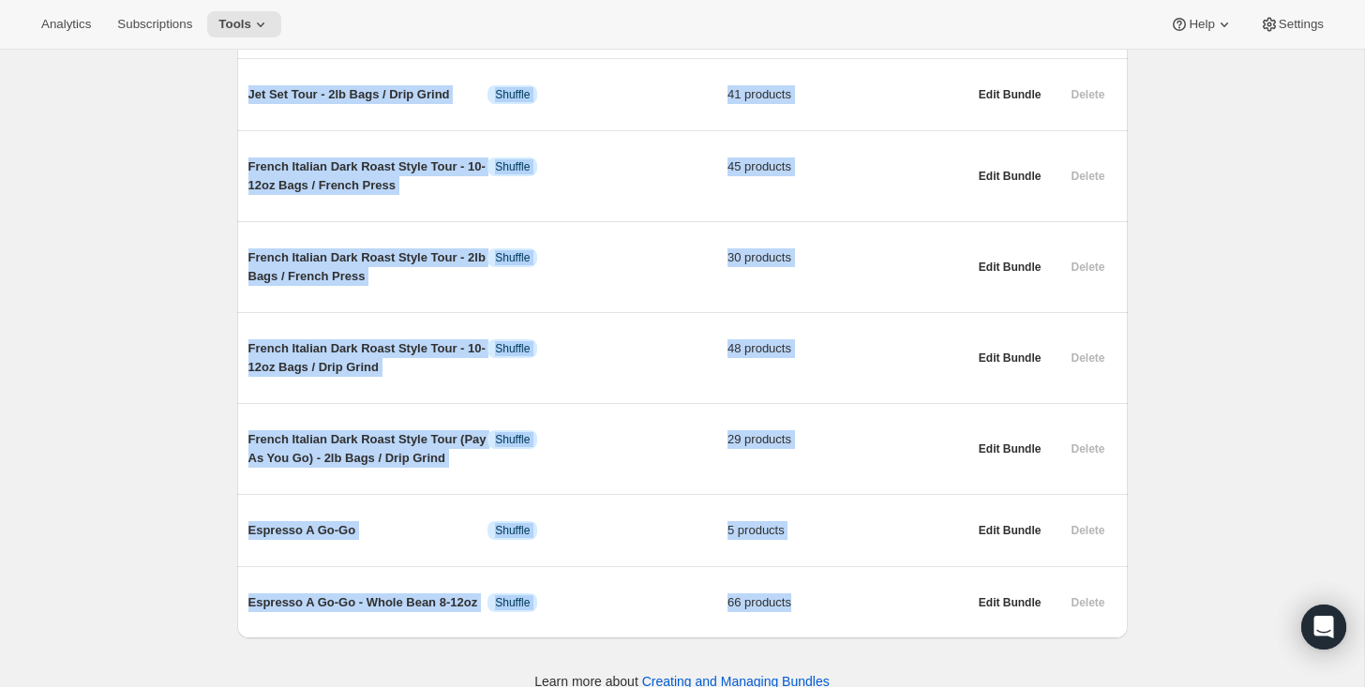
scroll to position [2179, 0]
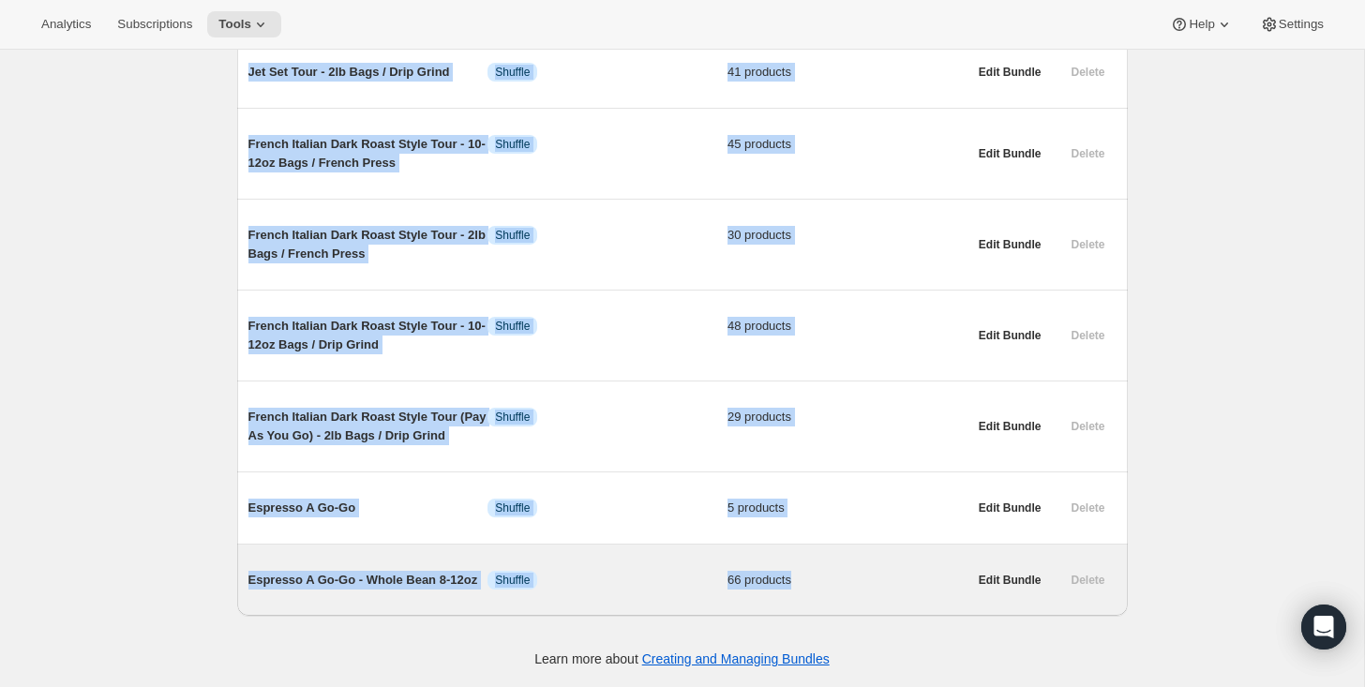
drag, startPoint x: 211, startPoint y: 70, endPoint x: 833, endPoint y: 609, distance: 822.3
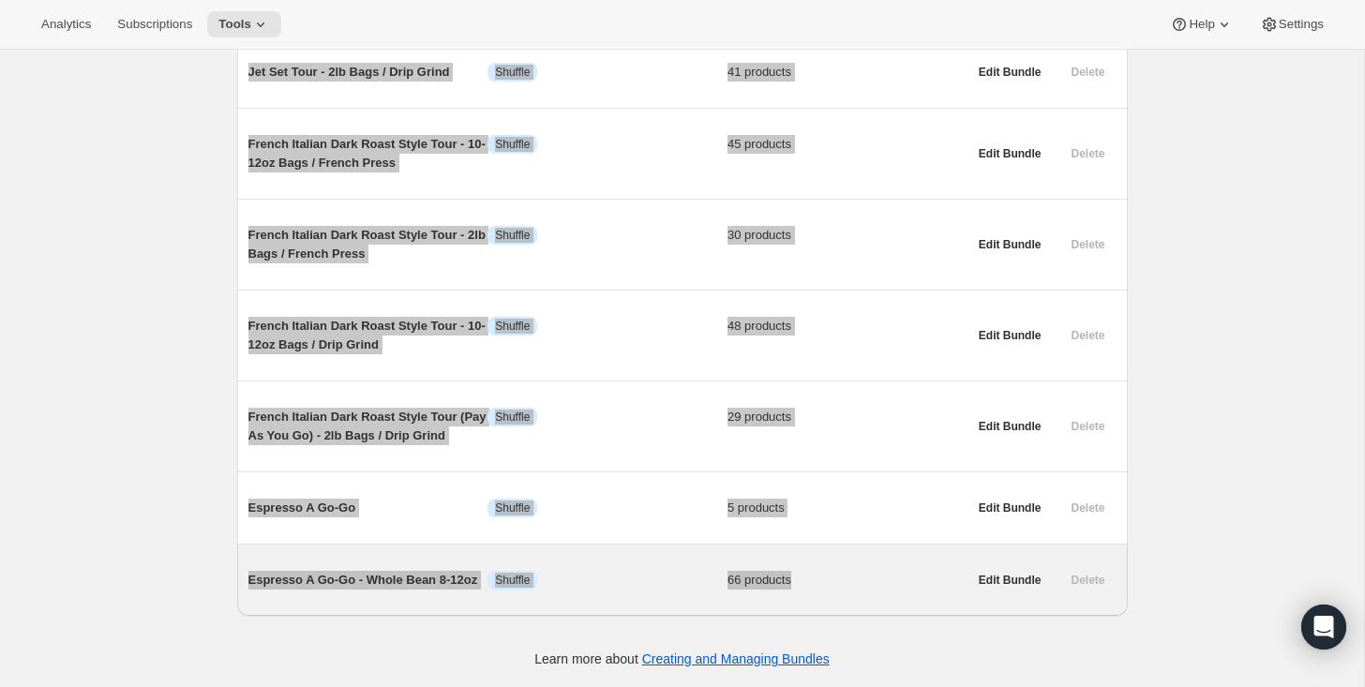
scroll to position [2034, 0]
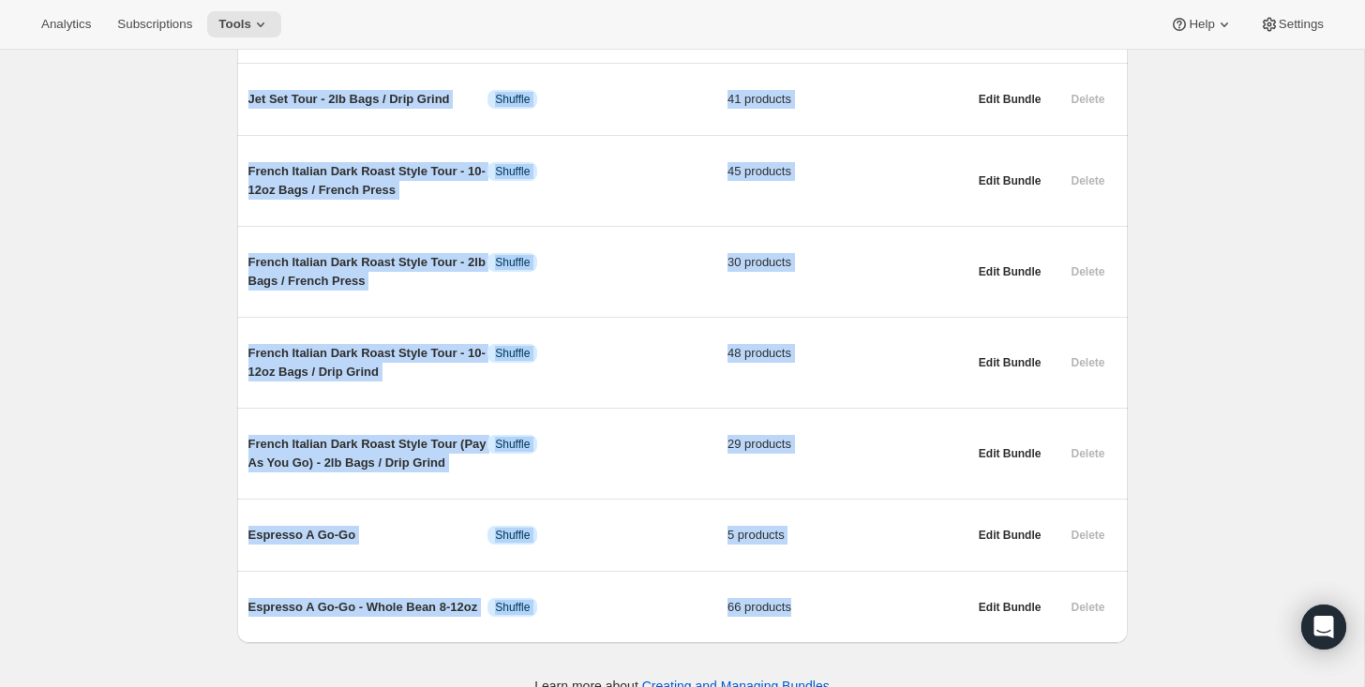
scroll to position [2179, 0]
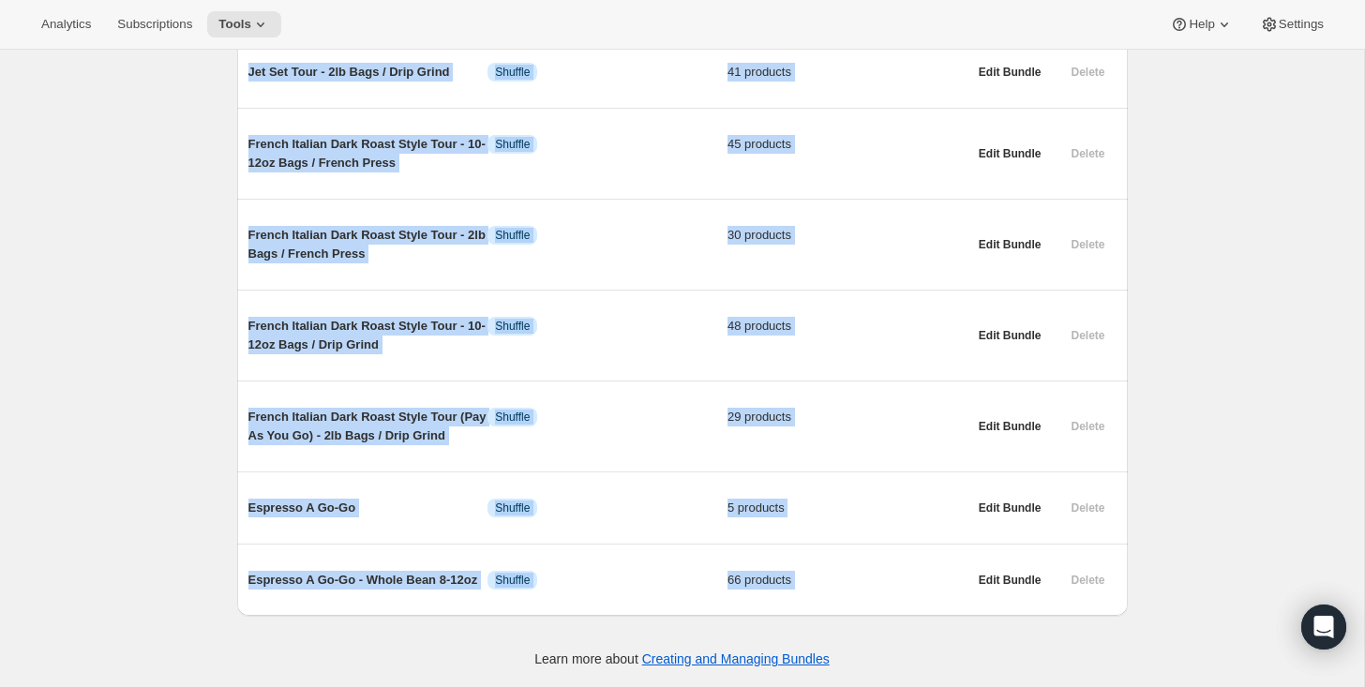
drag, startPoint x: 230, startPoint y: 80, endPoint x: 1014, endPoint y: 640, distance: 963.8
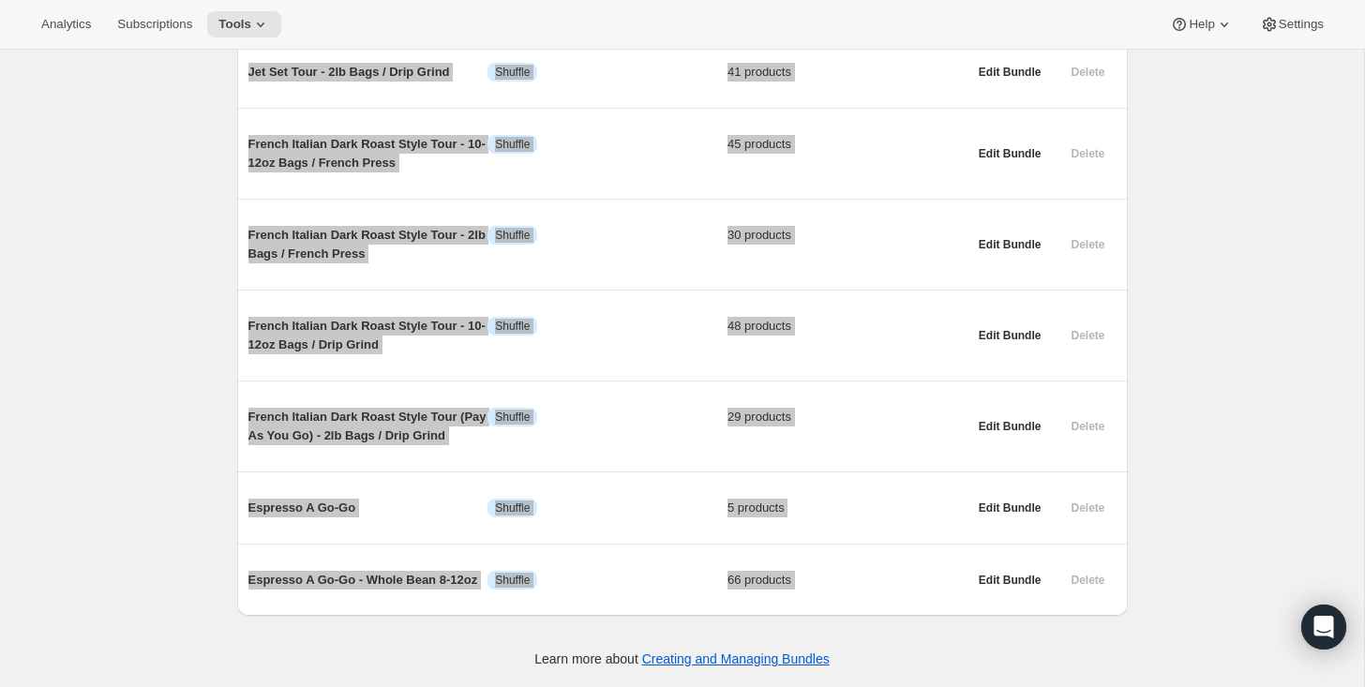
scroll to position [2034, 0]
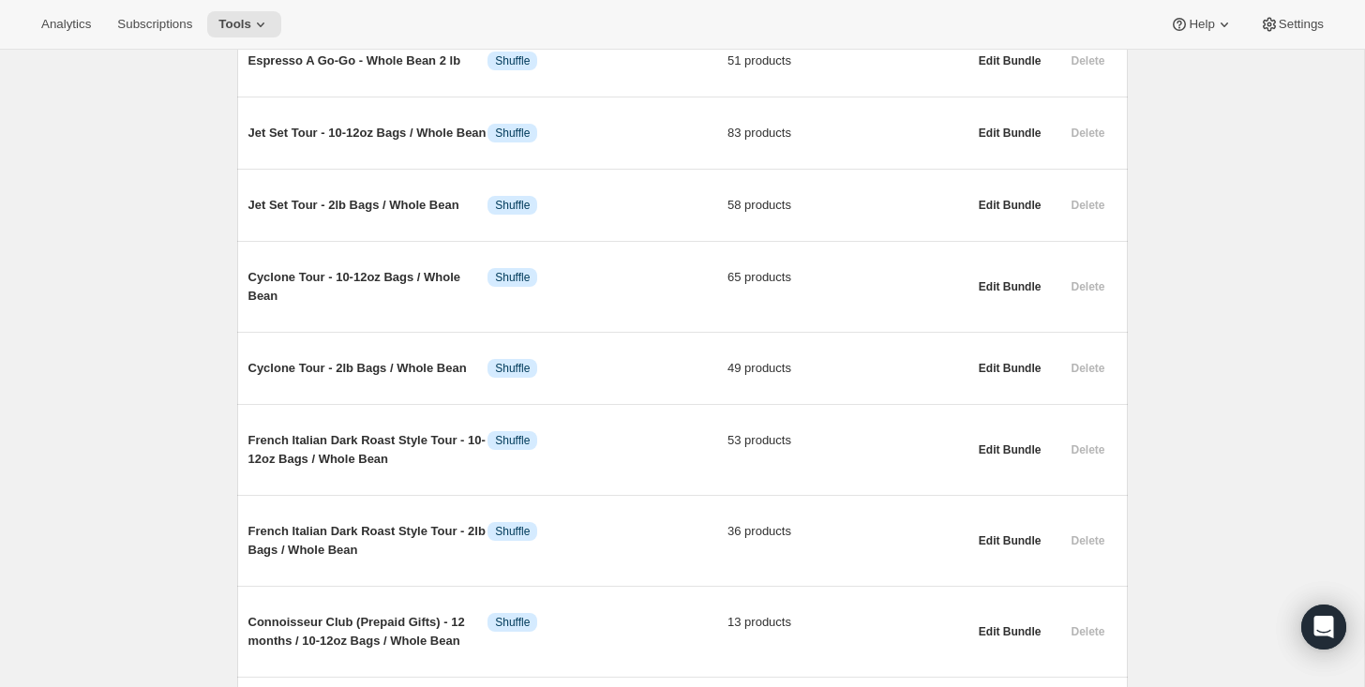
scroll to position [0, 0]
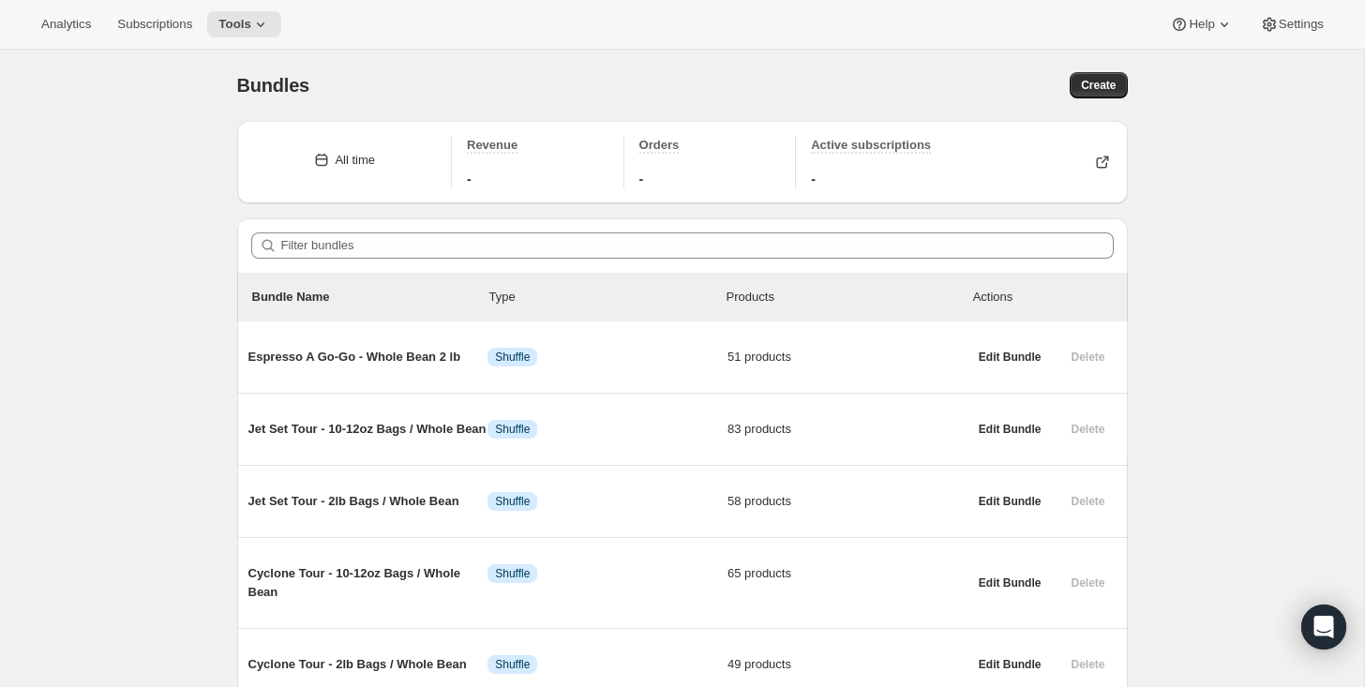
click at [683, 80] on div "Bundles Create" at bounding box center [682, 85] width 891 height 26
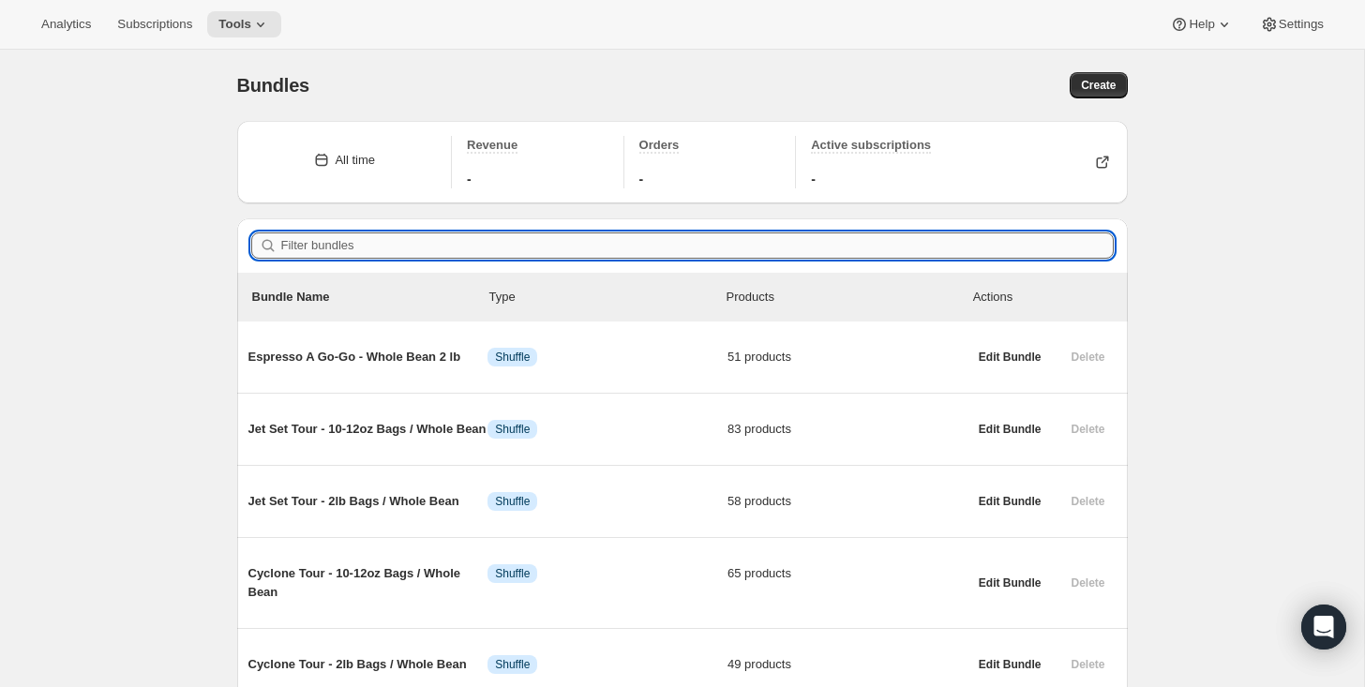
click at [329, 247] on input "Filter bundles" at bounding box center [697, 246] width 833 height 26
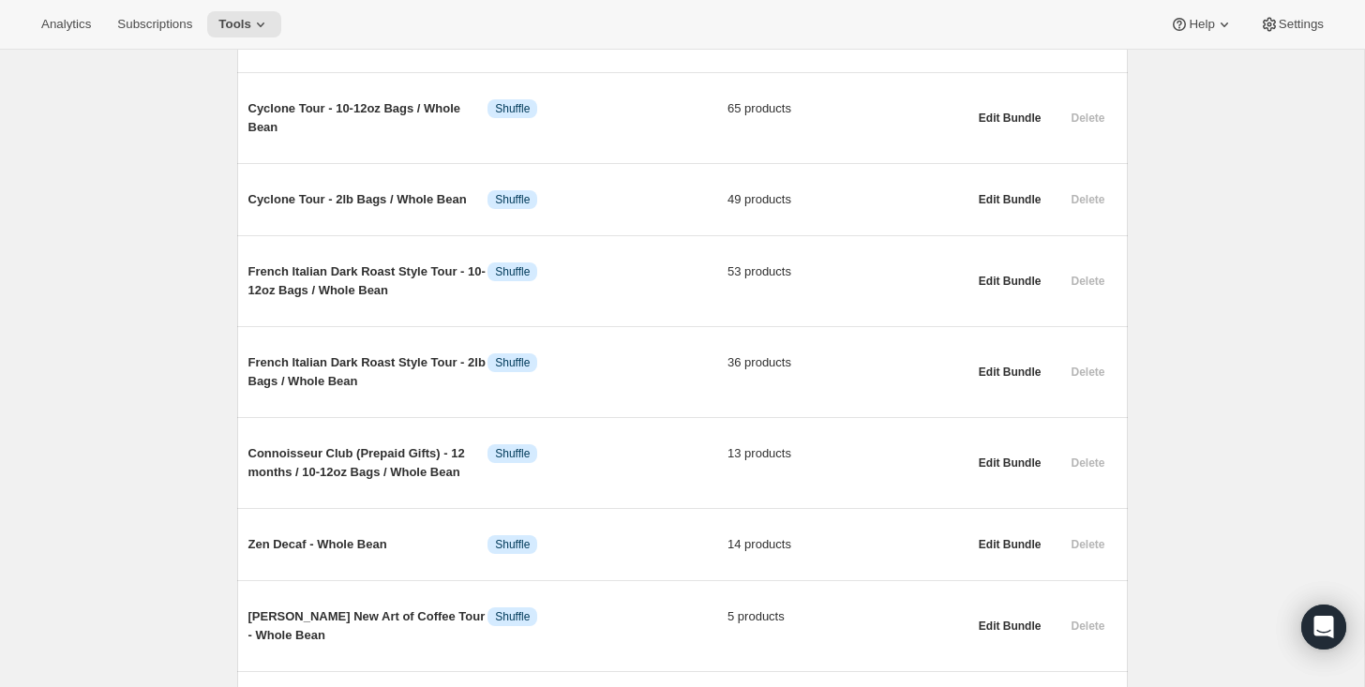
scroll to position [473, 0]
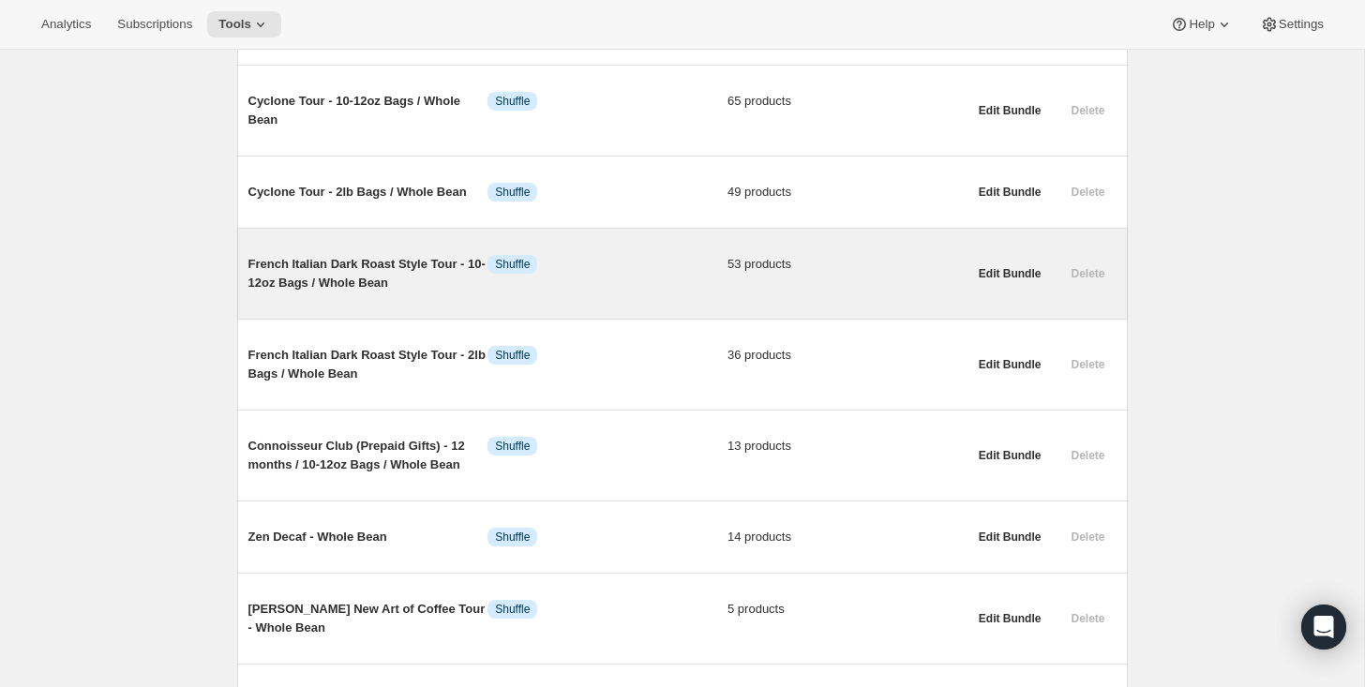
click at [365, 293] on span "French Italian Dark Roast Style Tour - 10-12oz Bags / Whole Bean" at bounding box center [368, 274] width 240 height 38
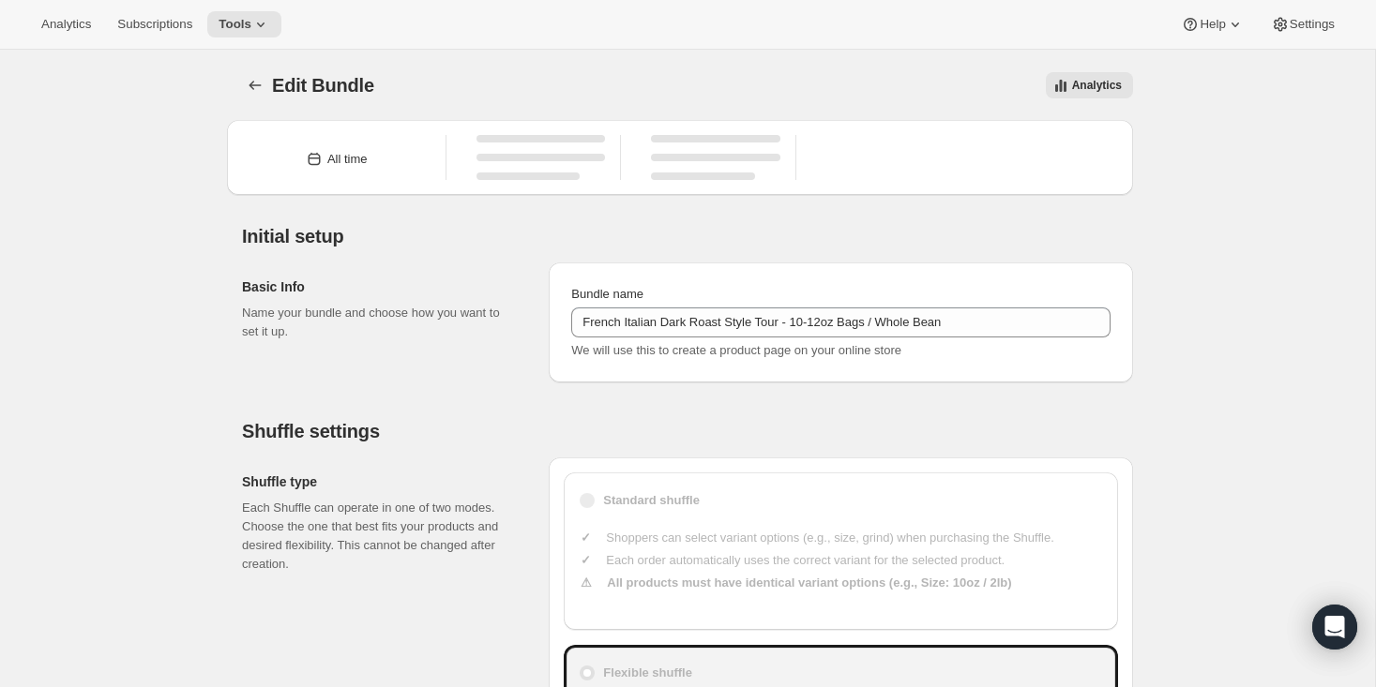
type input "French Italian Dark Roast Style Tour - 10-12oz Bags / Whole Bean"
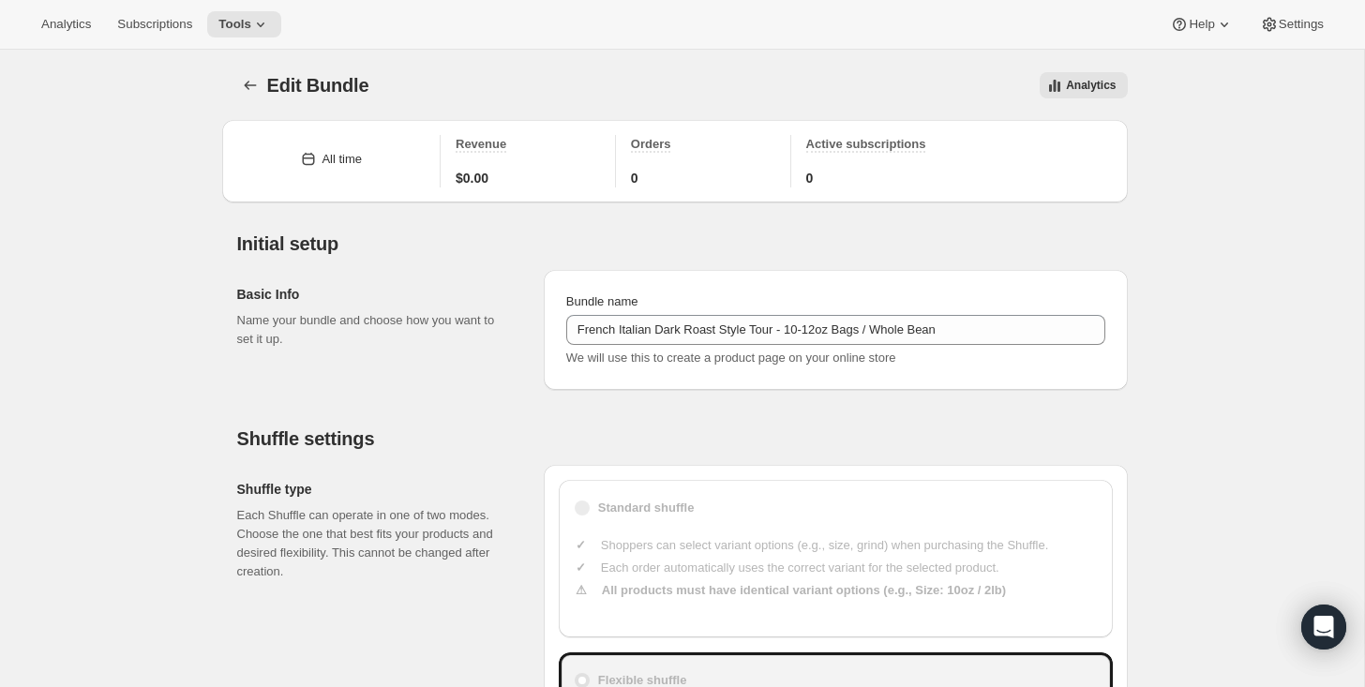
type input "20"
click at [248, 87] on icon "Bundles" at bounding box center [250, 85] width 19 height 19
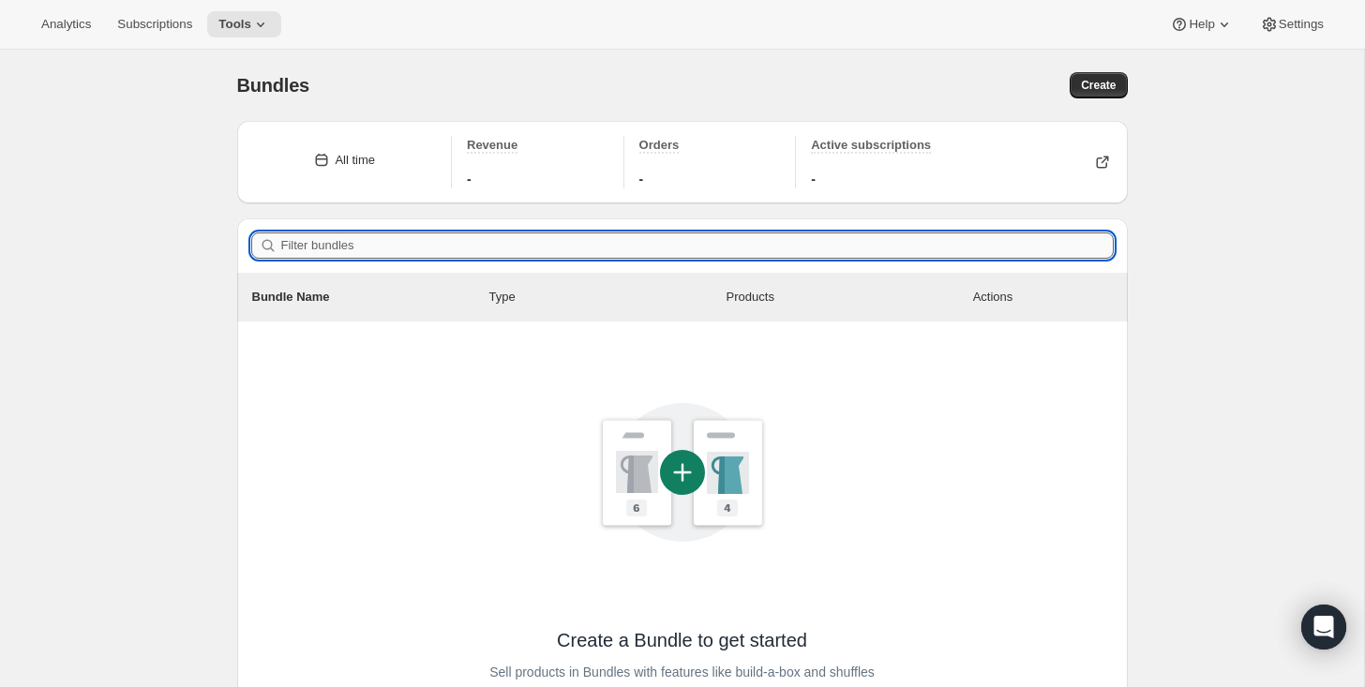
click at [330, 246] on input "Filter bundles" at bounding box center [697, 246] width 833 height 26
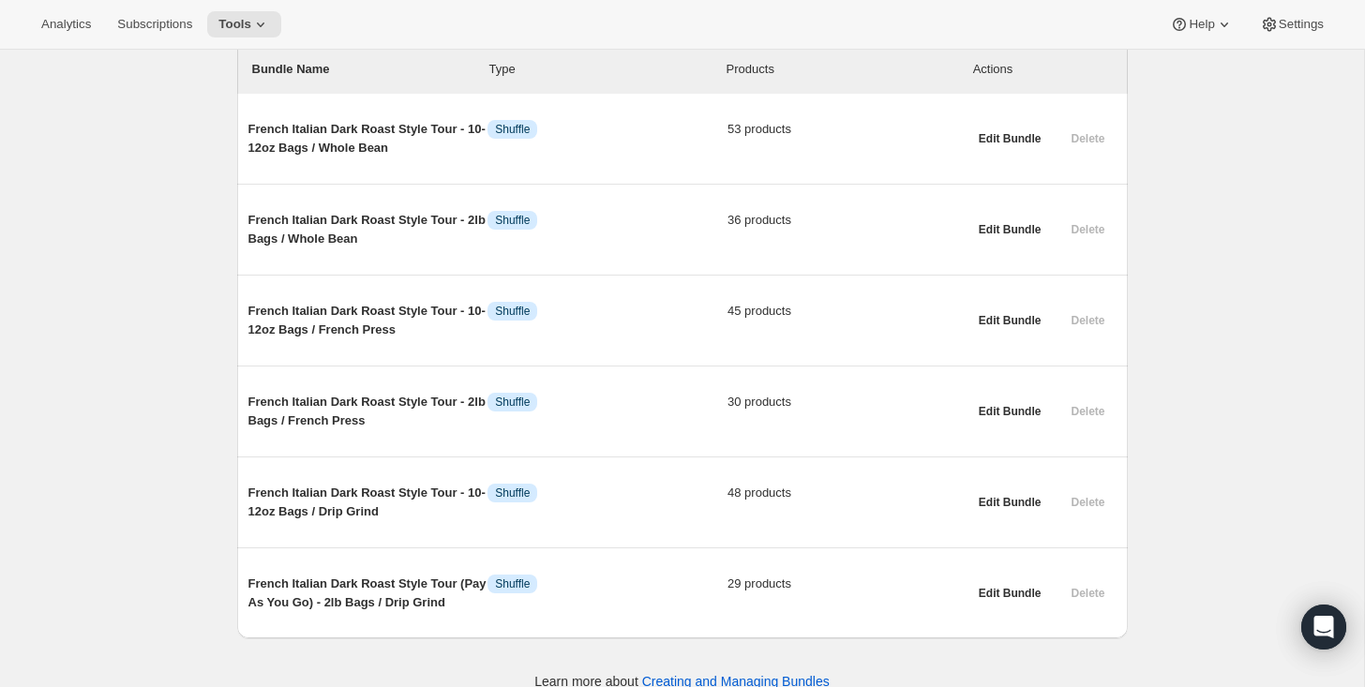
scroll to position [244, 0]
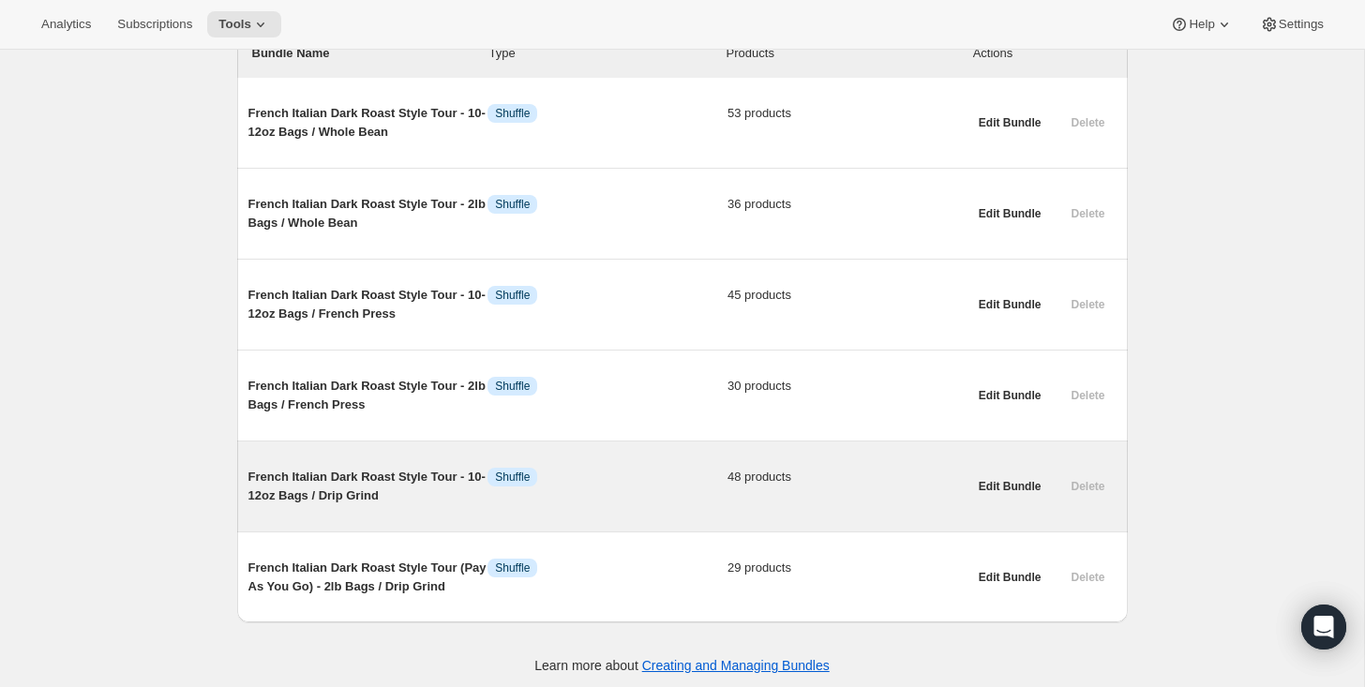
type input "french italian dark"
click at [335, 498] on span "French Italian Dark Roast Style Tour - 10-12oz Bags / Drip Grind" at bounding box center [368, 487] width 240 height 38
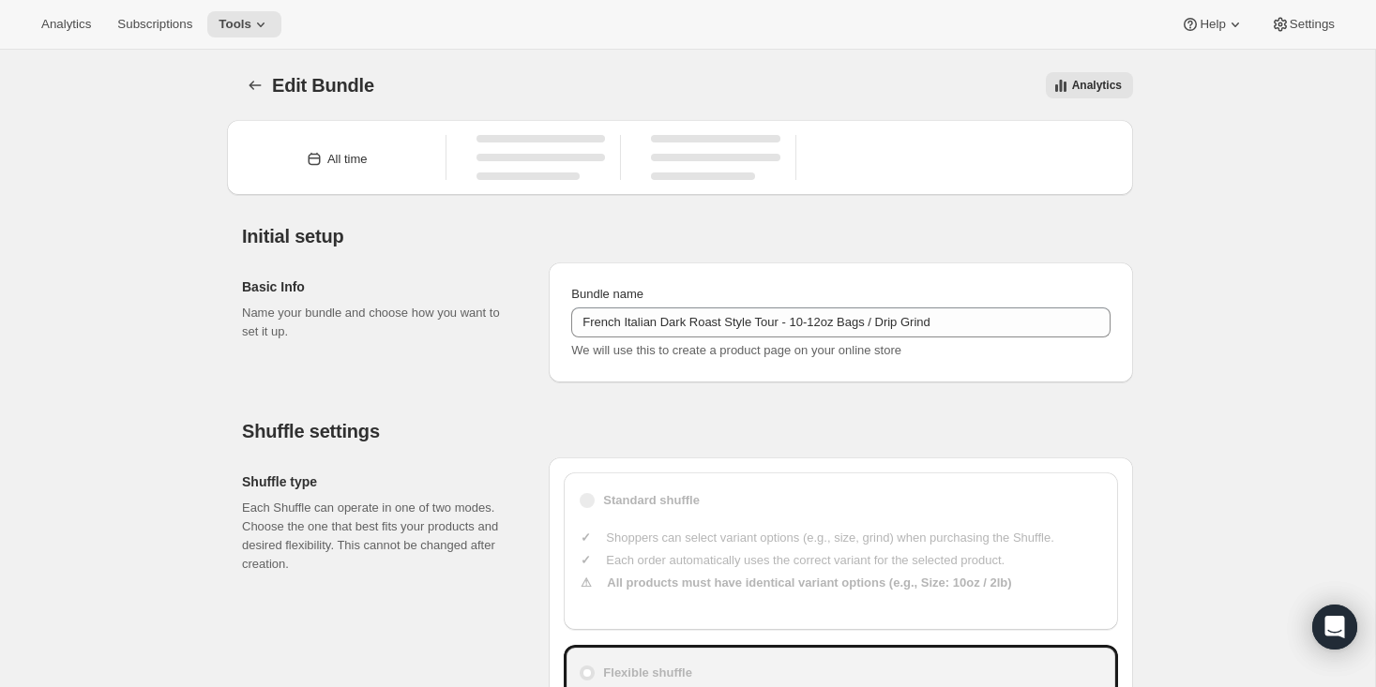
type input "French Italian Dark Roast Style Tour - 10-12oz Bags / Drip Grind"
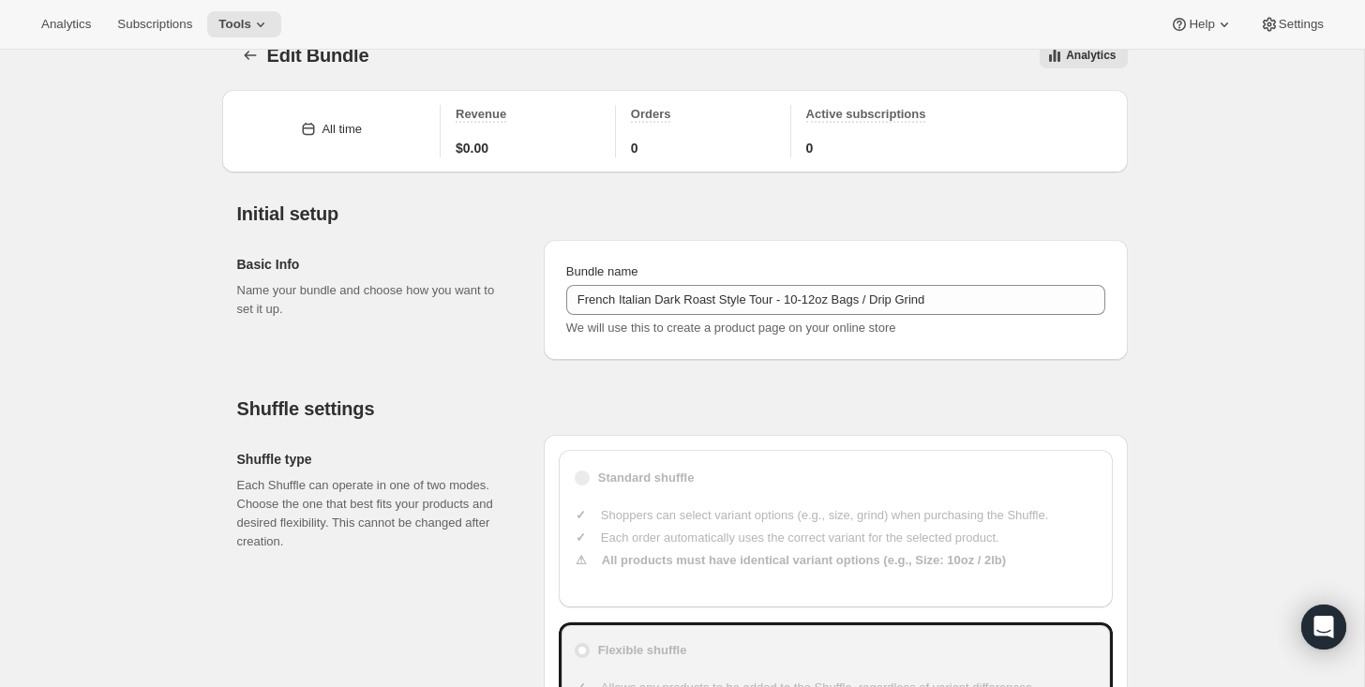
type input "23"
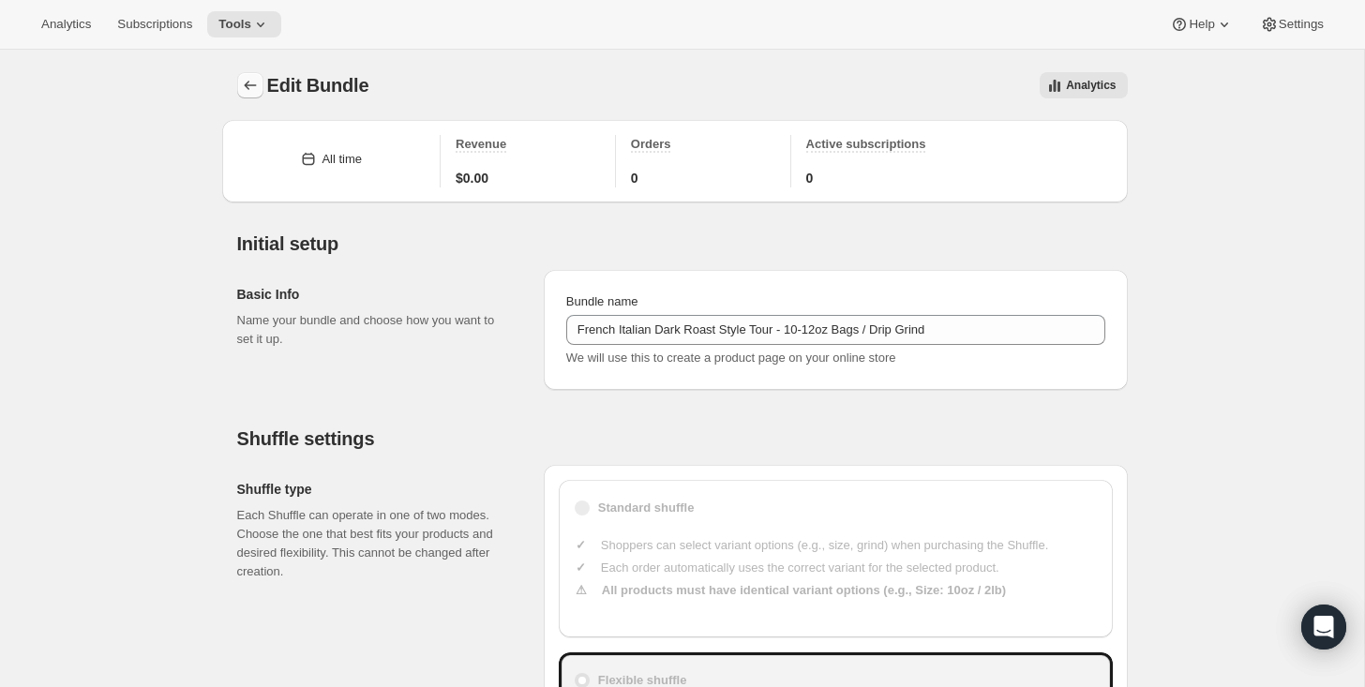
click at [243, 87] on icon "Bundles" at bounding box center [250, 85] width 19 height 19
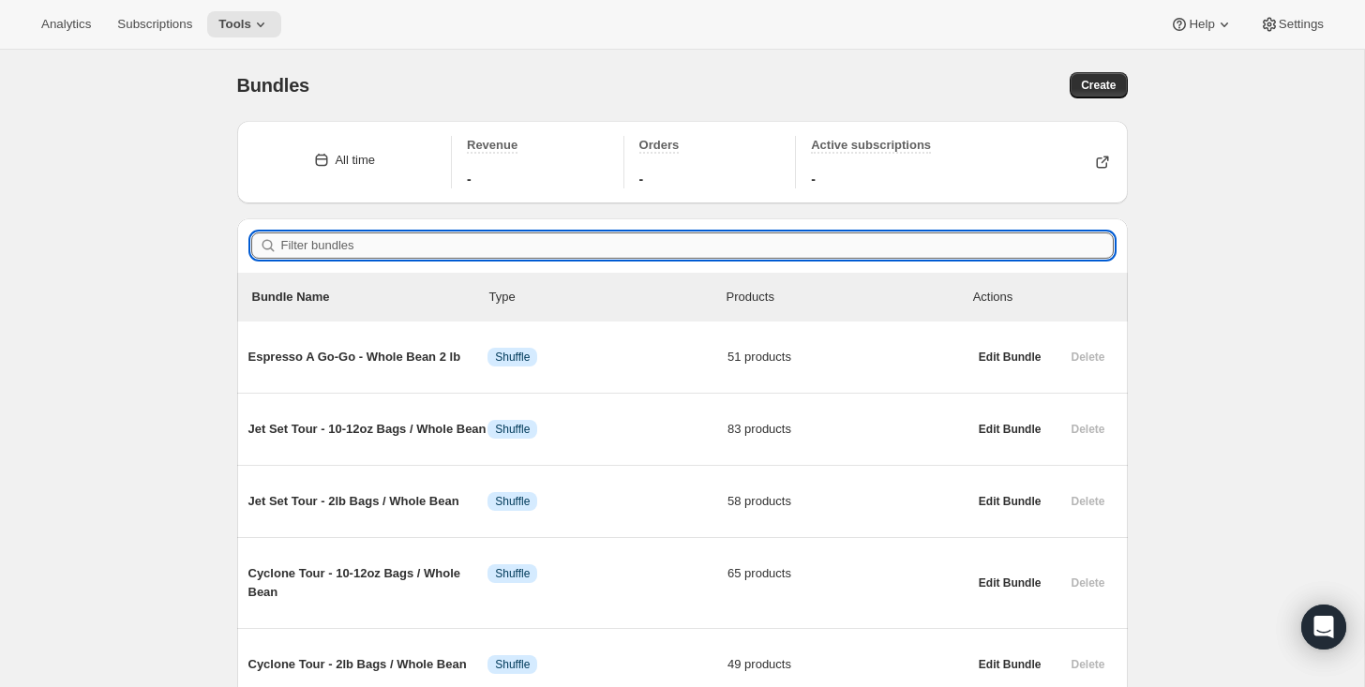
click at [337, 244] on input "Filter bundles" at bounding box center [697, 246] width 833 height 26
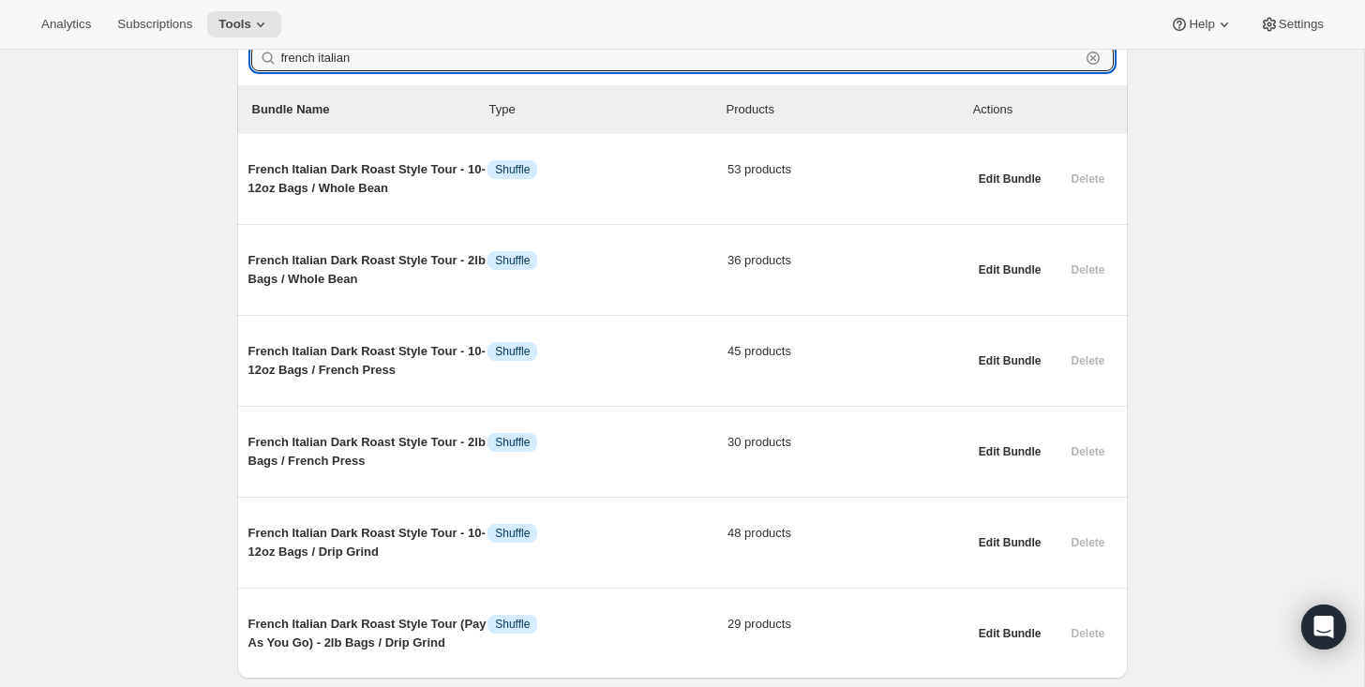
scroll to position [187, 0]
type input "french italian"
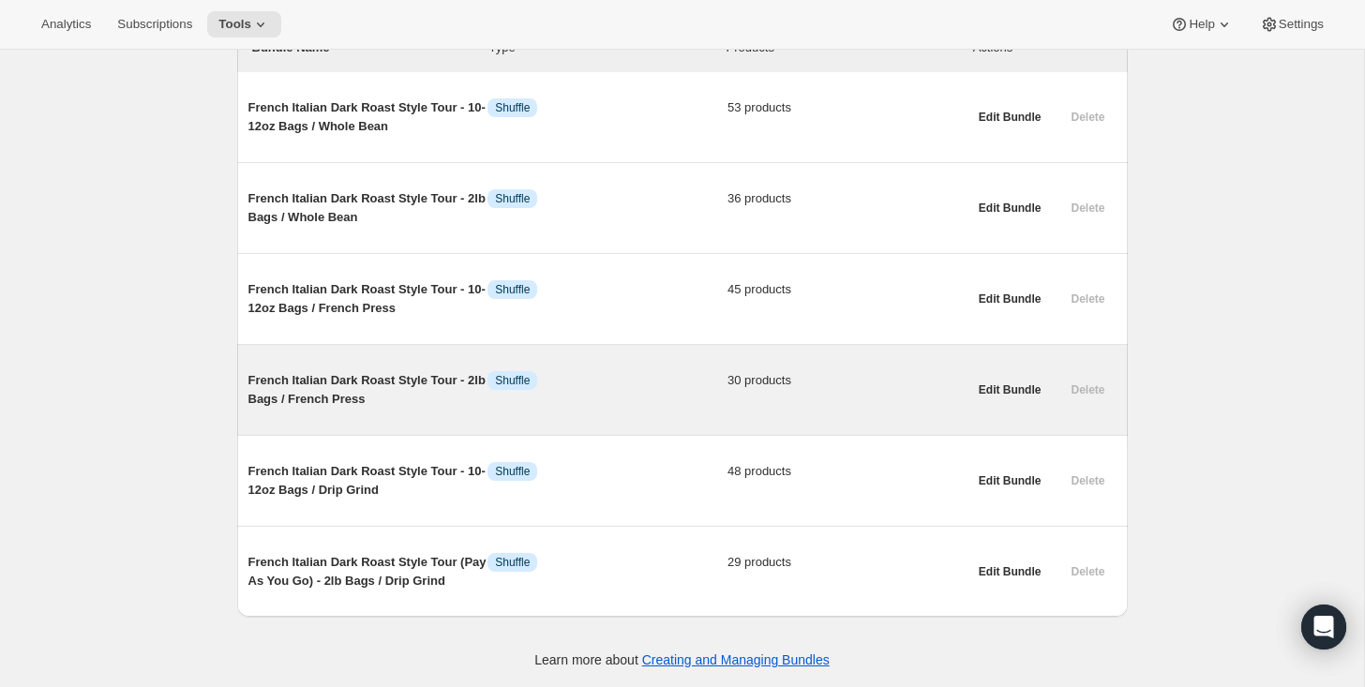
click at [342, 379] on span "French Italian Dark Roast Style Tour - 2lb Bags / French Press" at bounding box center [368, 390] width 240 height 38
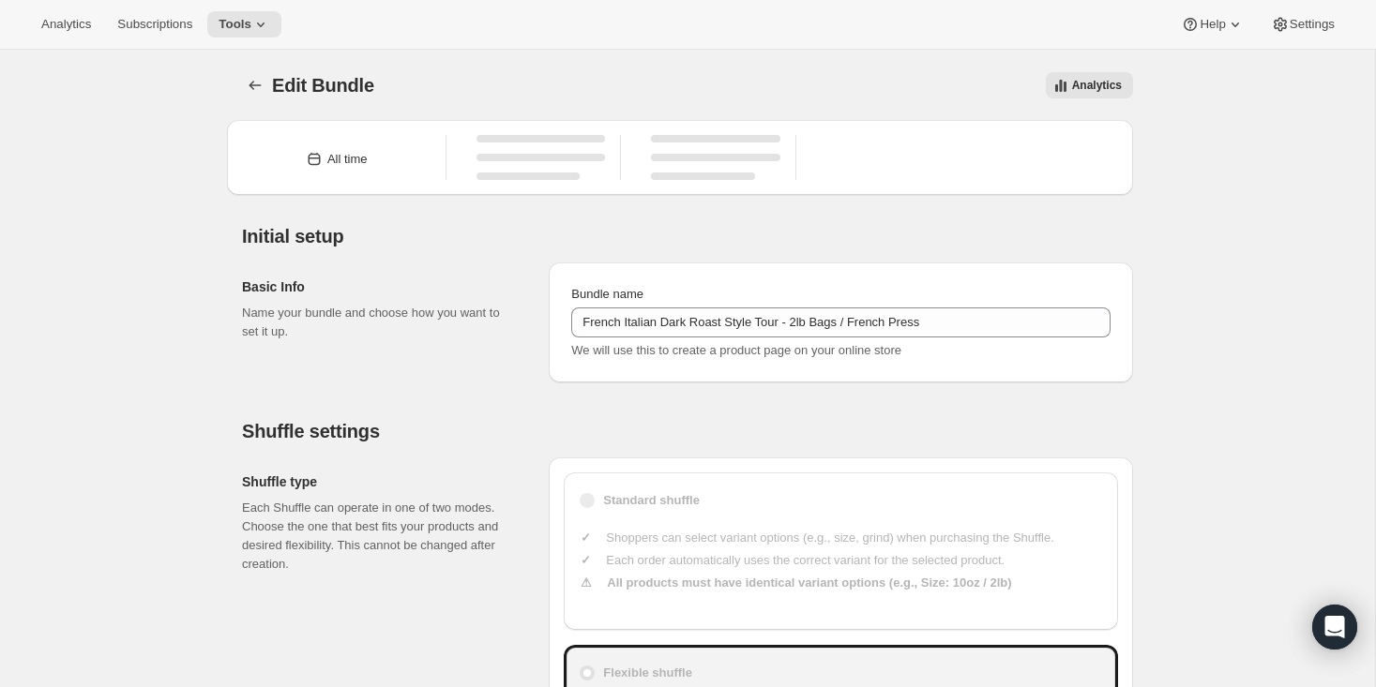
type input "French Italian Dark Roast Style Tour - 2lb Bags / French Press"
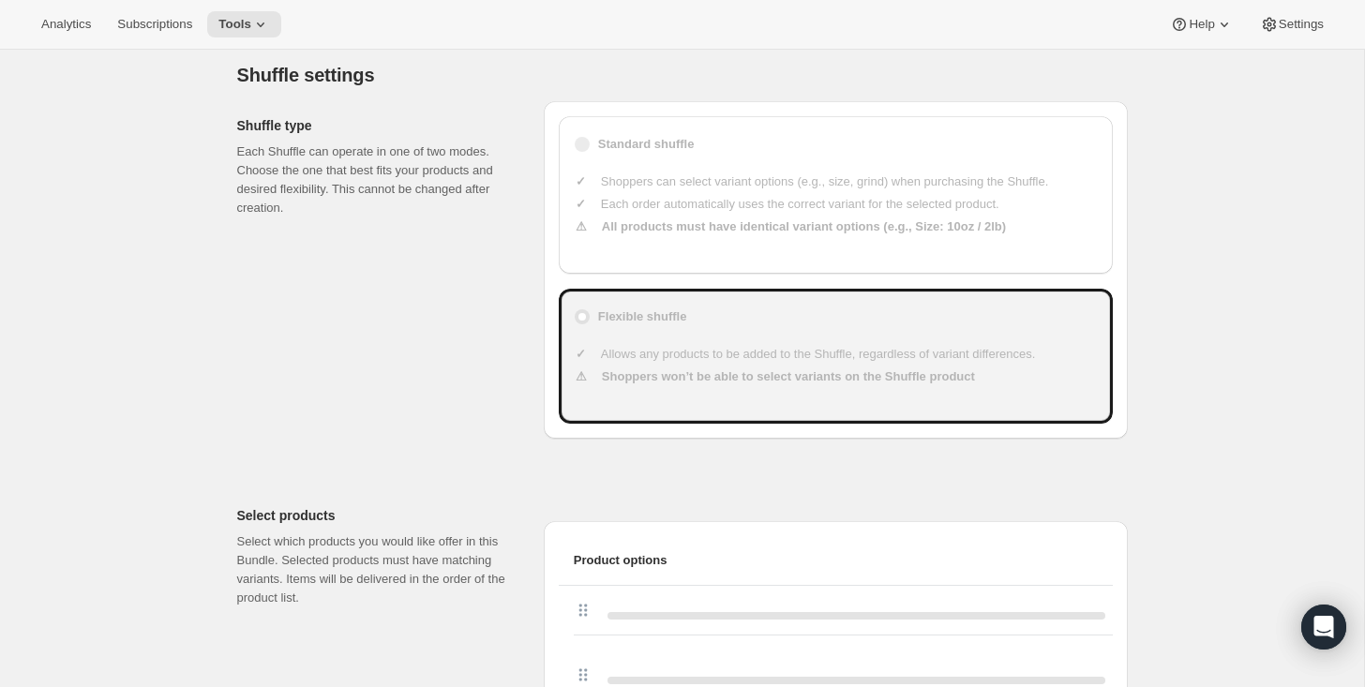
type input "49"
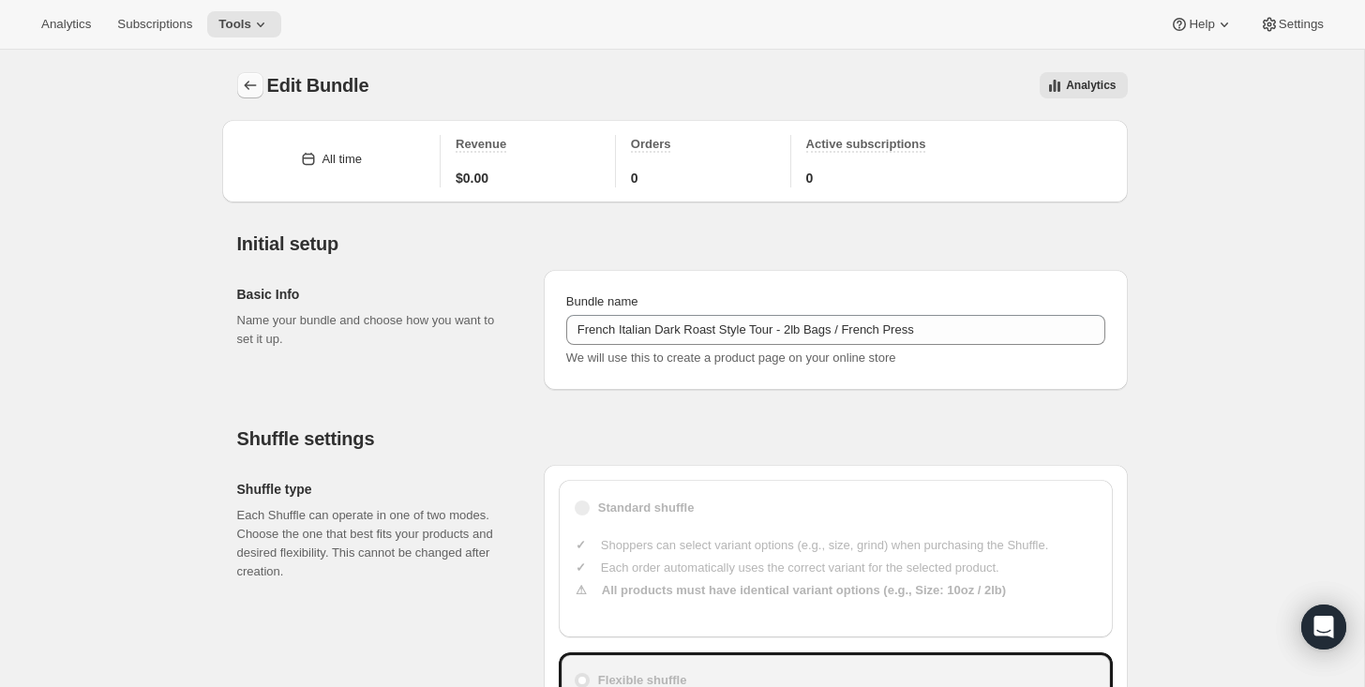
click at [247, 85] on icon "Bundles" at bounding box center [250, 85] width 12 height 9
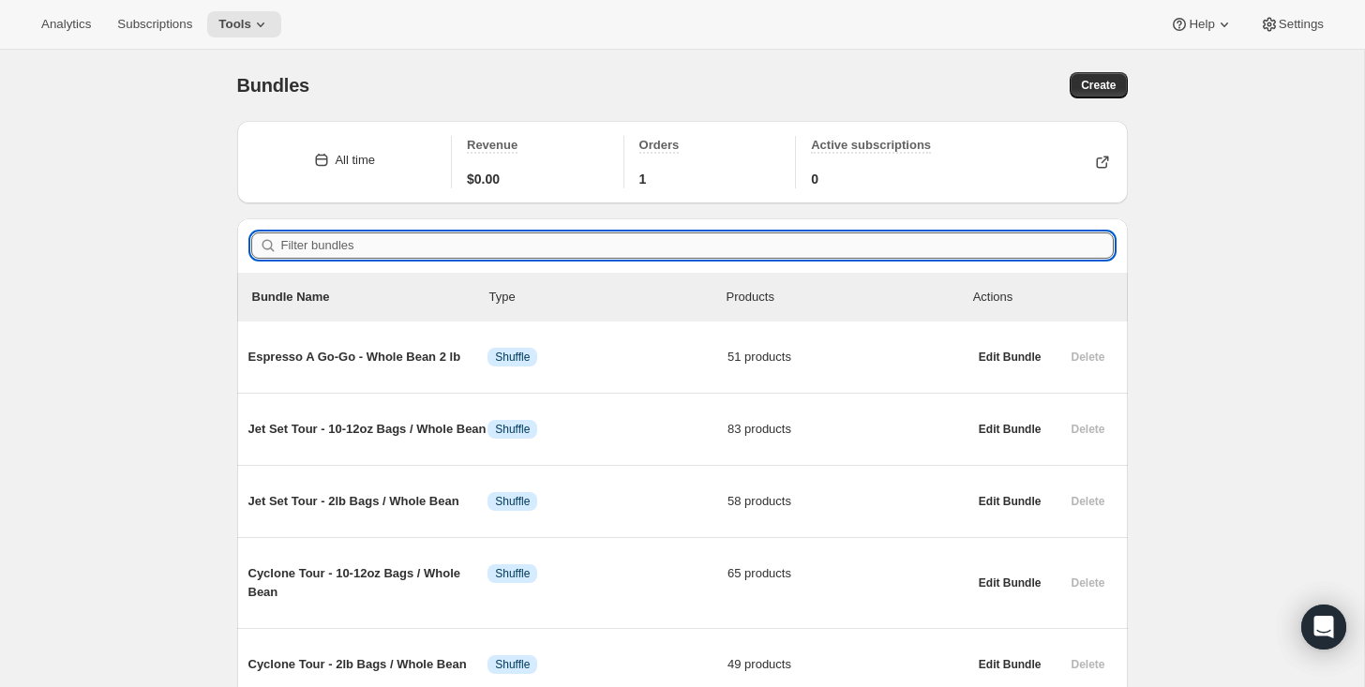
click at [354, 256] on input "Filter bundles" at bounding box center [697, 246] width 833 height 26
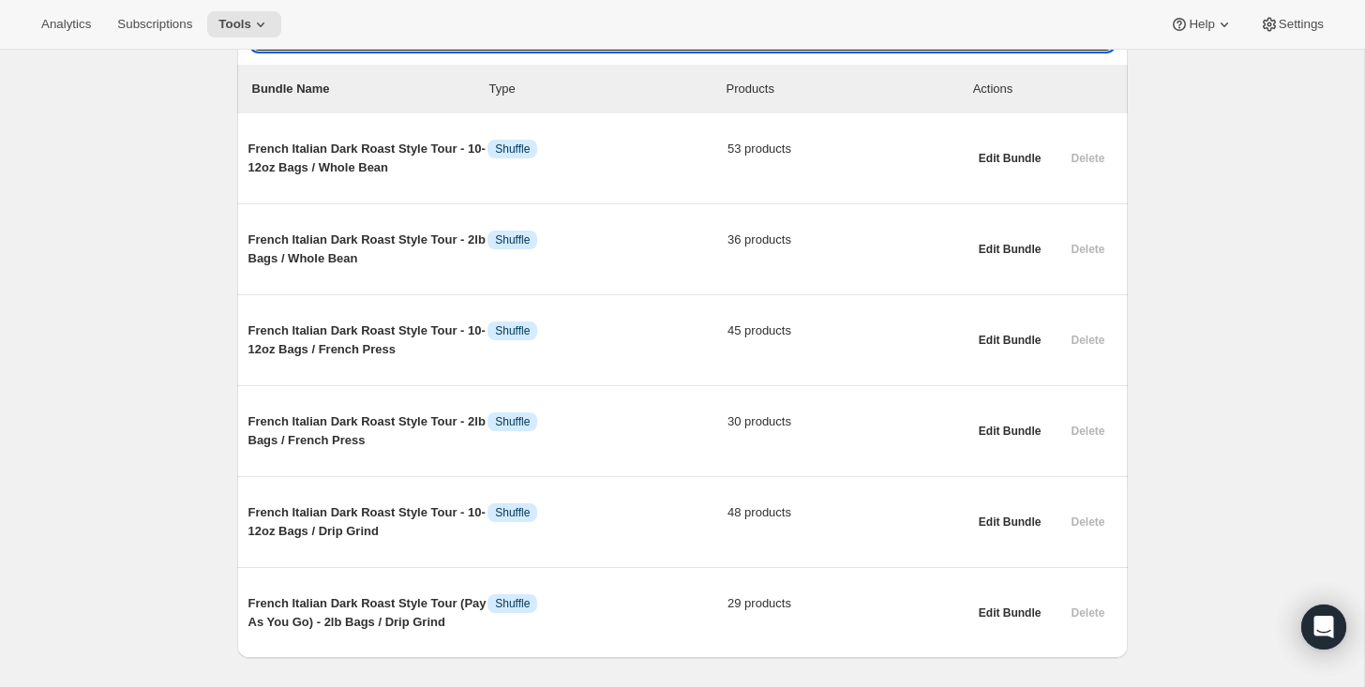
scroll to position [249, 0]
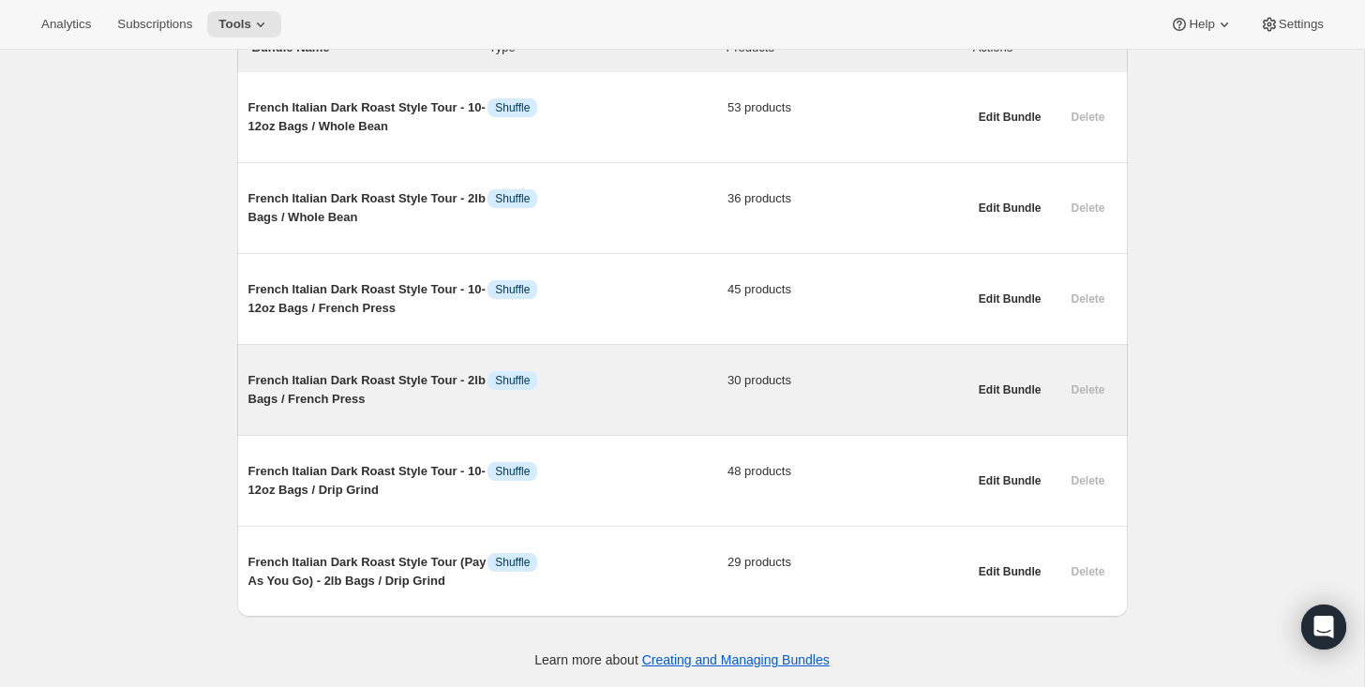
type input "french italian"
click at [347, 399] on span "French Italian Dark Roast Style Tour - 2lb Bags / French Press" at bounding box center [368, 390] width 240 height 38
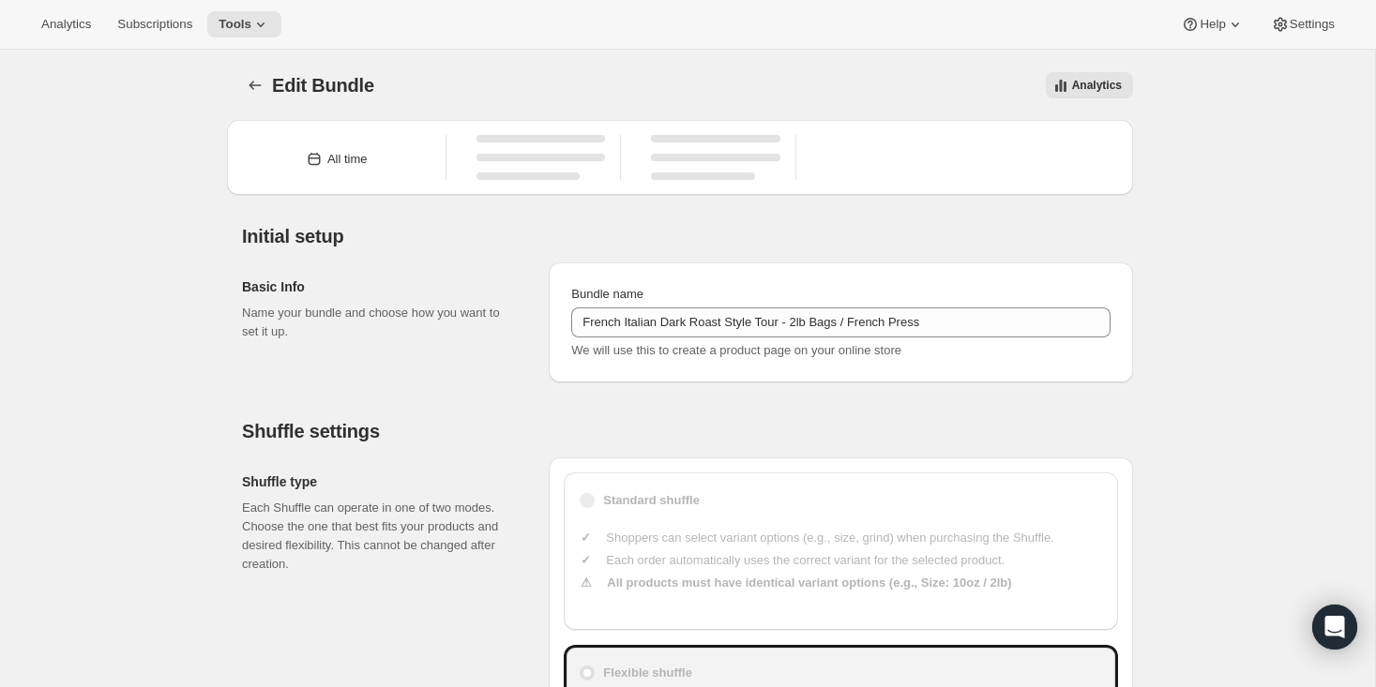
type input "French Italian Dark Roast Style Tour - 2lb Bags / French Press"
type input "49"
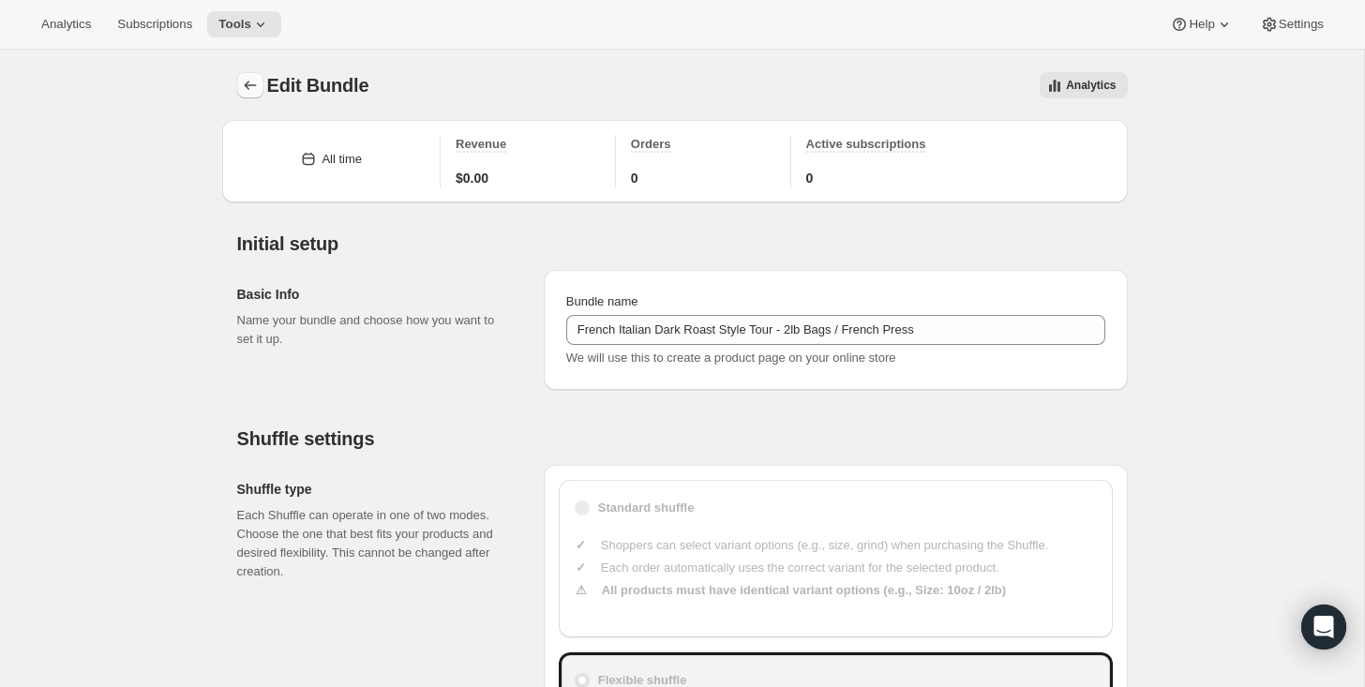
click at [248, 86] on icon "Bundles" at bounding box center [250, 85] width 19 height 19
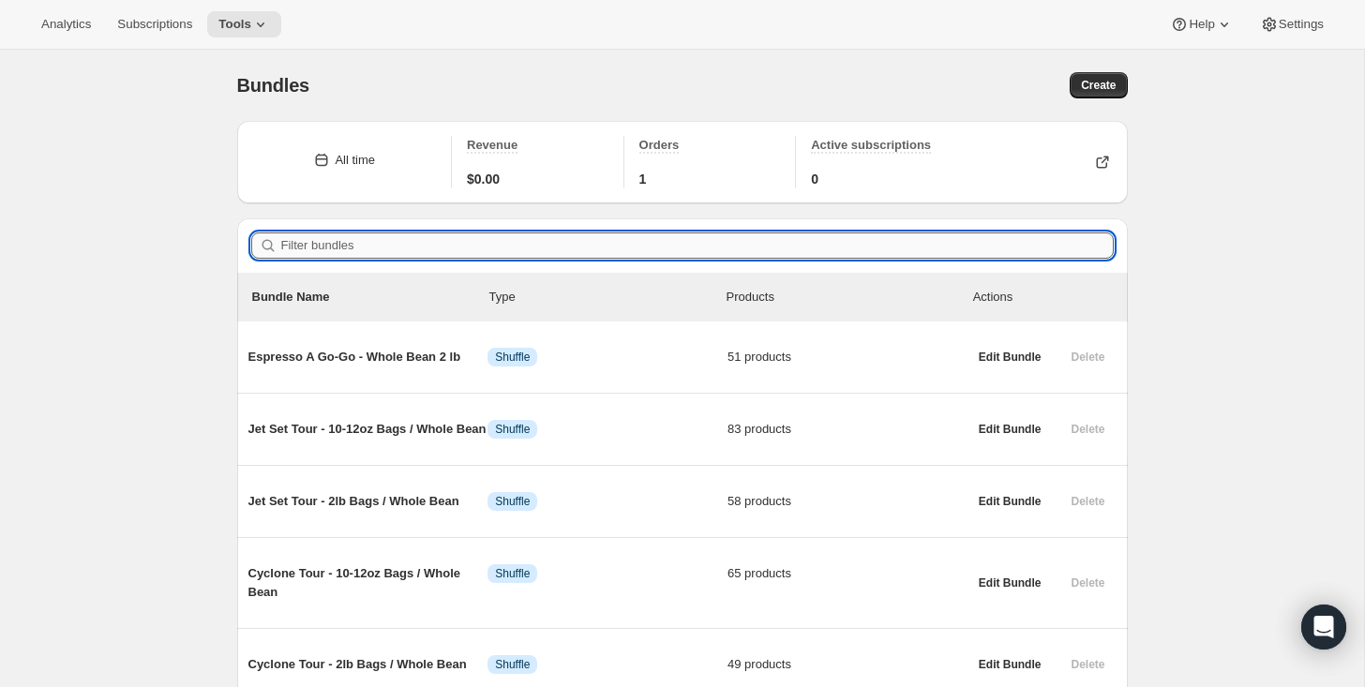
click at [346, 251] on input "Filter bundles" at bounding box center [697, 246] width 833 height 26
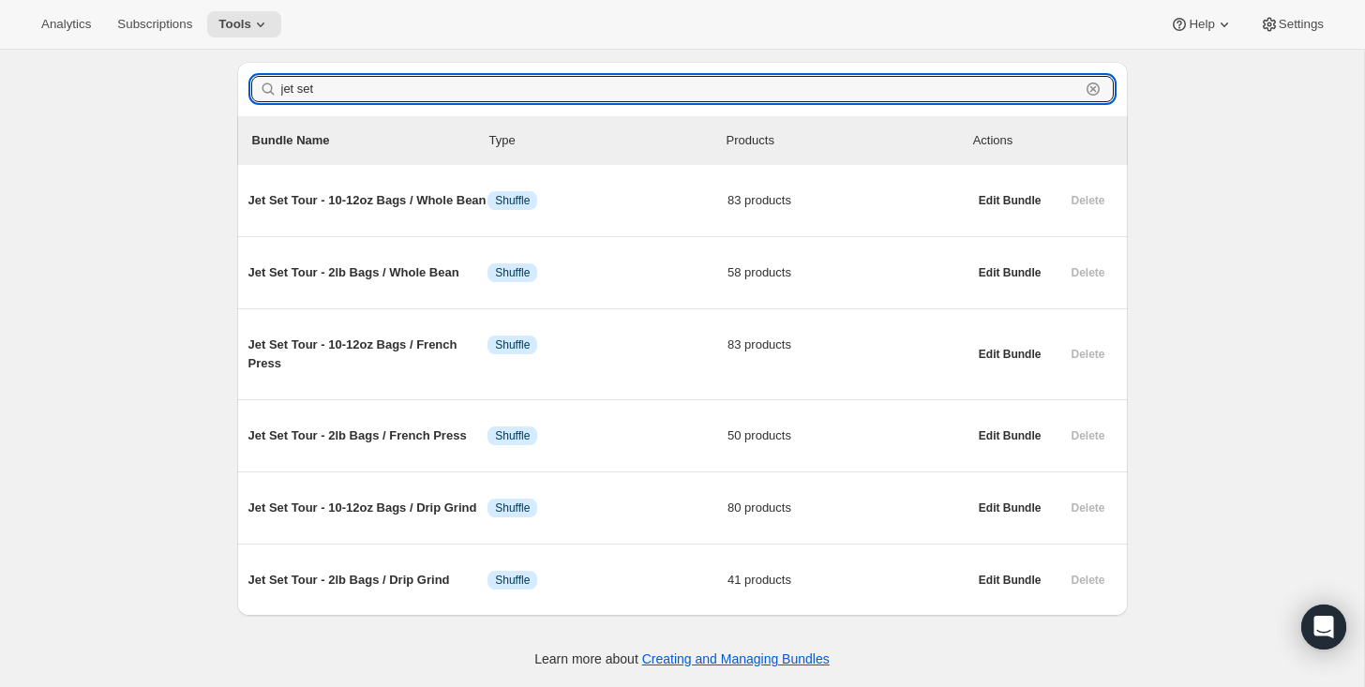
scroll to position [177, 0]
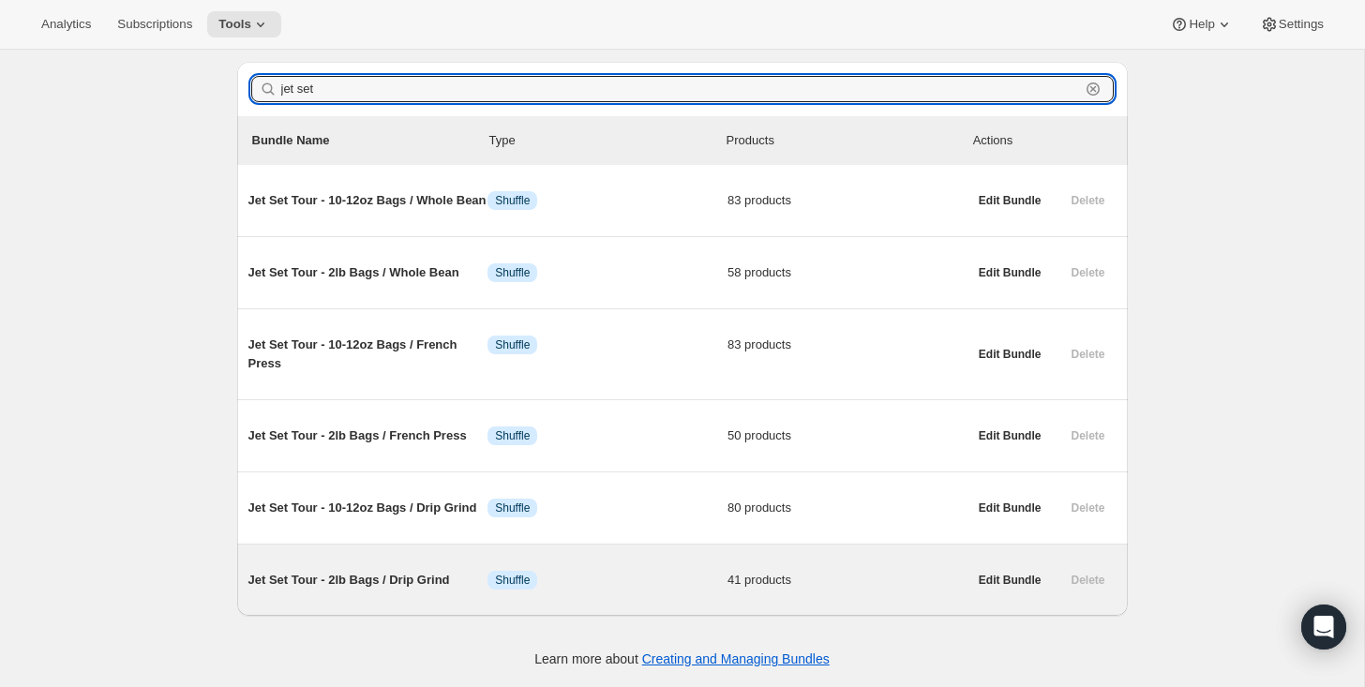
type input "jet set"
click at [324, 582] on span "Jet Set Tour - 2lb Bags / Drip Grind" at bounding box center [368, 580] width 240 height 19
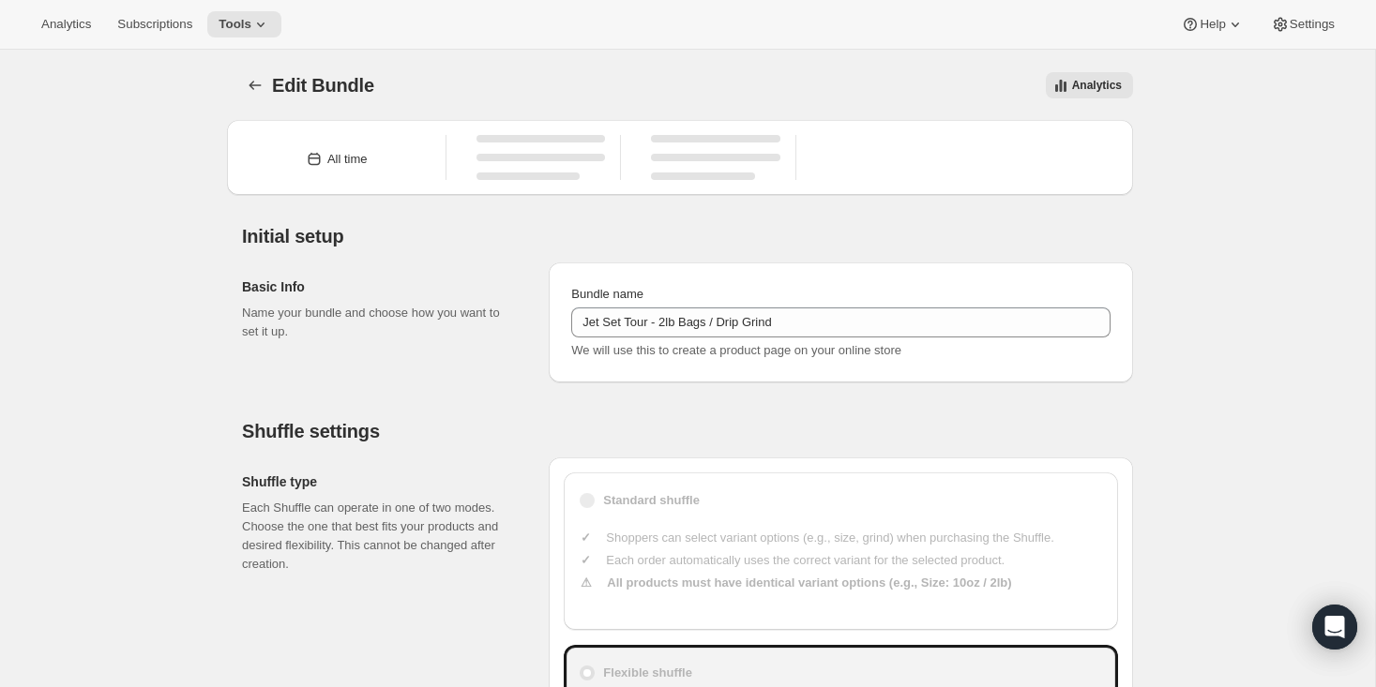
type input "Jet Set Tour - 2lb Bags / Drip Grind"
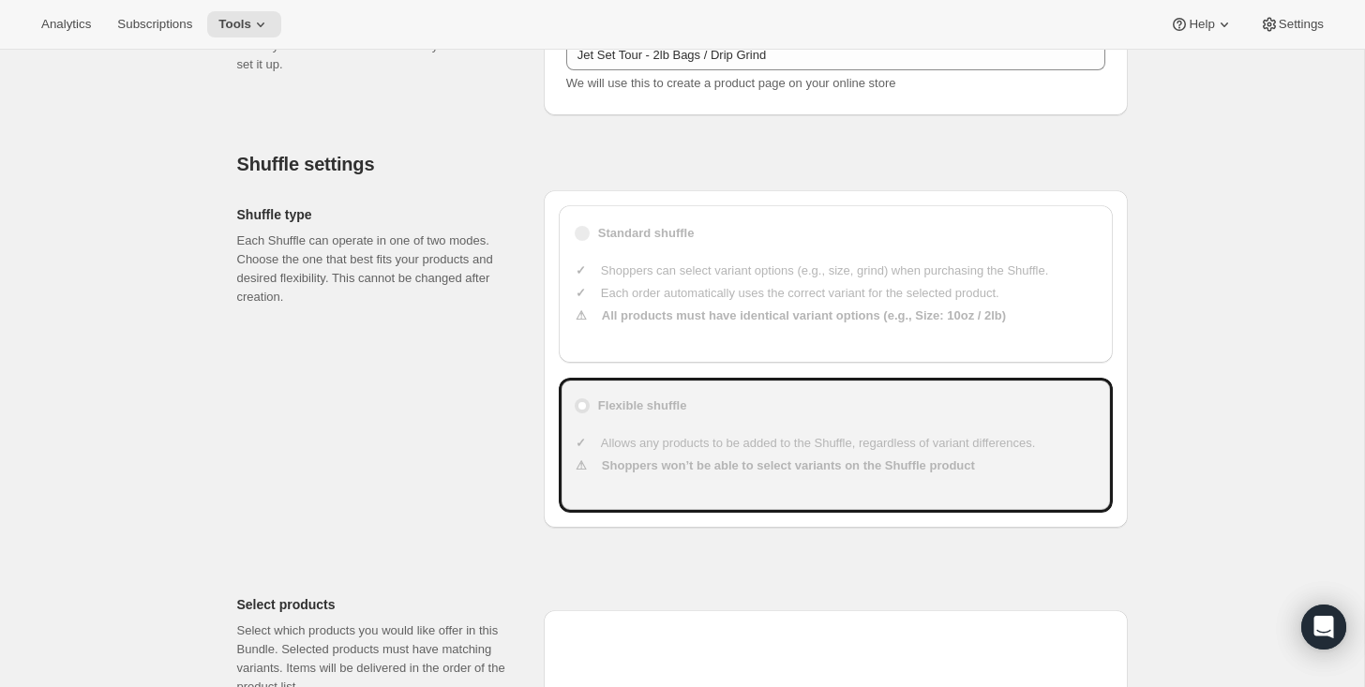
type input "49"
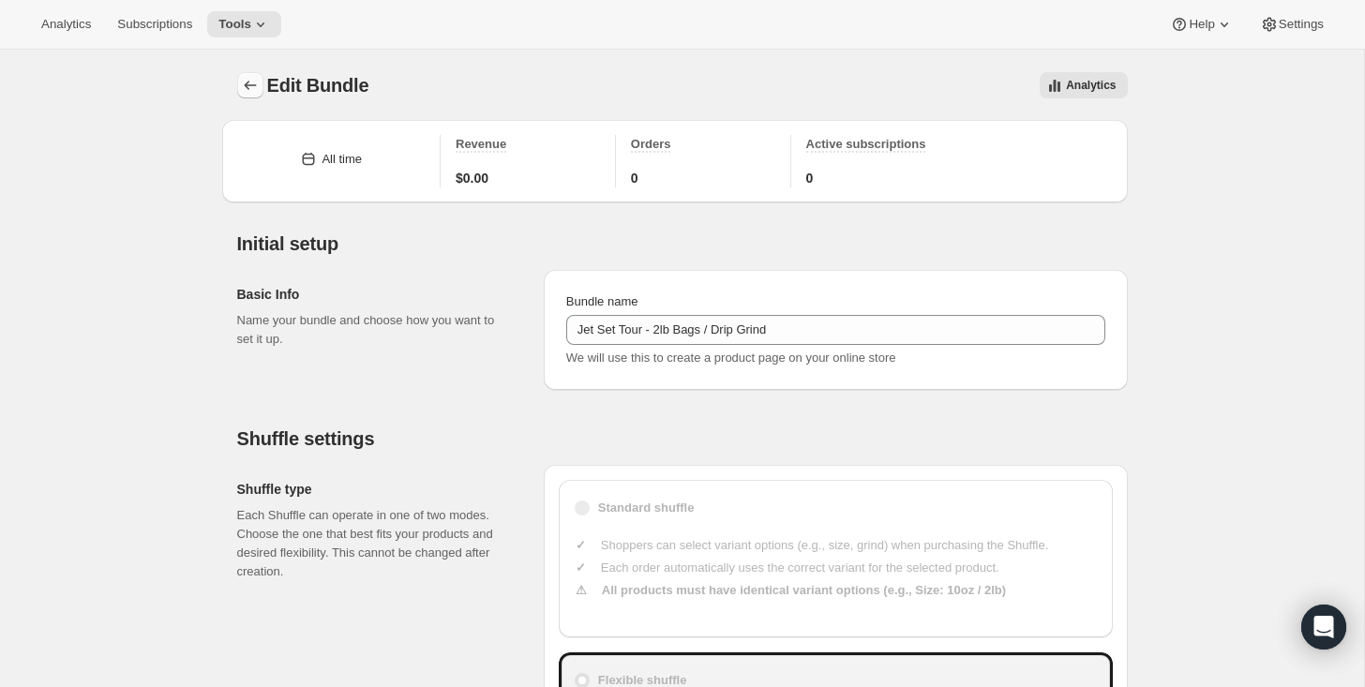
click at [246, 87] on icon "Bundles" at bounding box center [250, 85] width 12 height 9
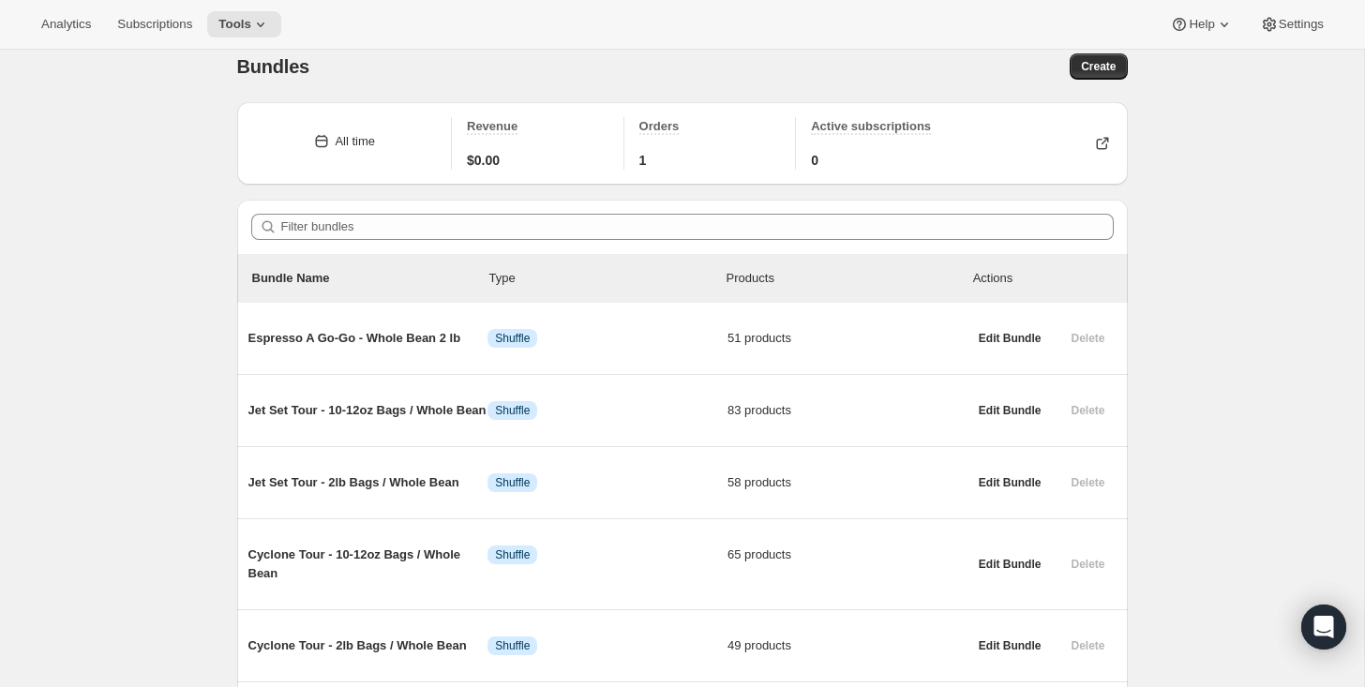
scroll to position [15, 0]
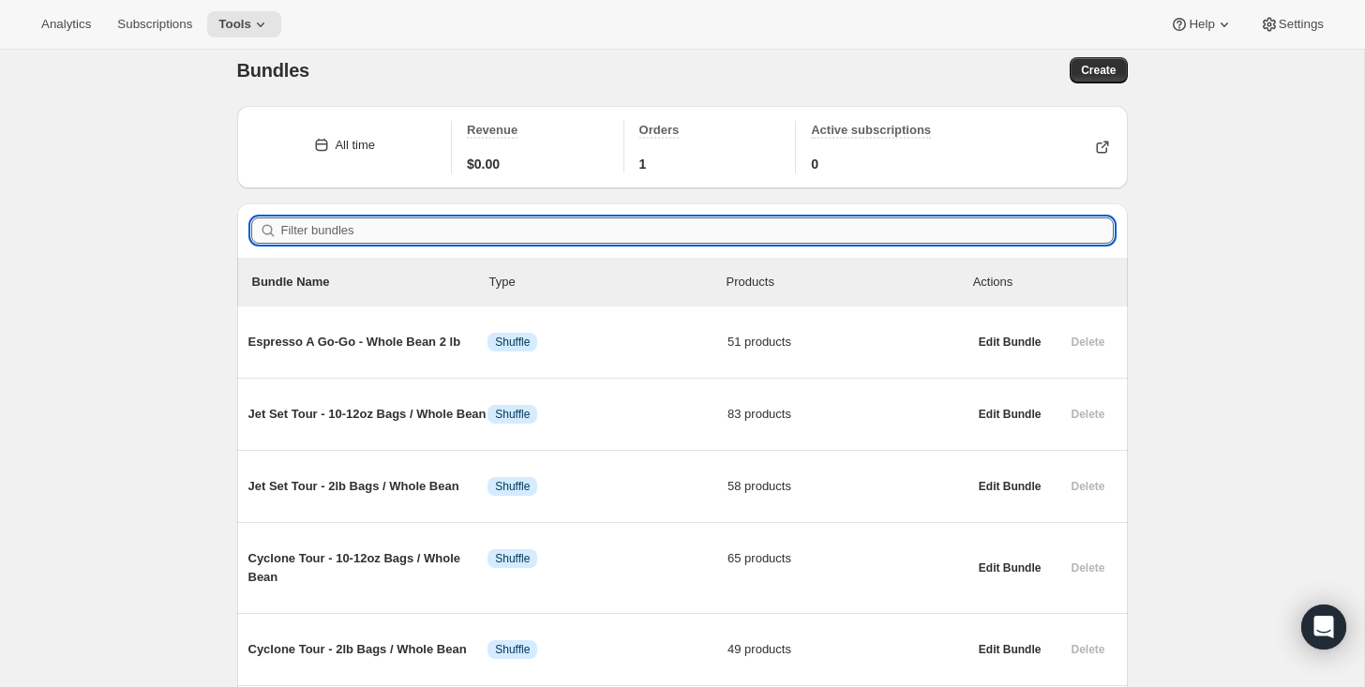
click at [404, 236] on input "Filter bundles" at bounding box center [697, 231] width 833 height 26
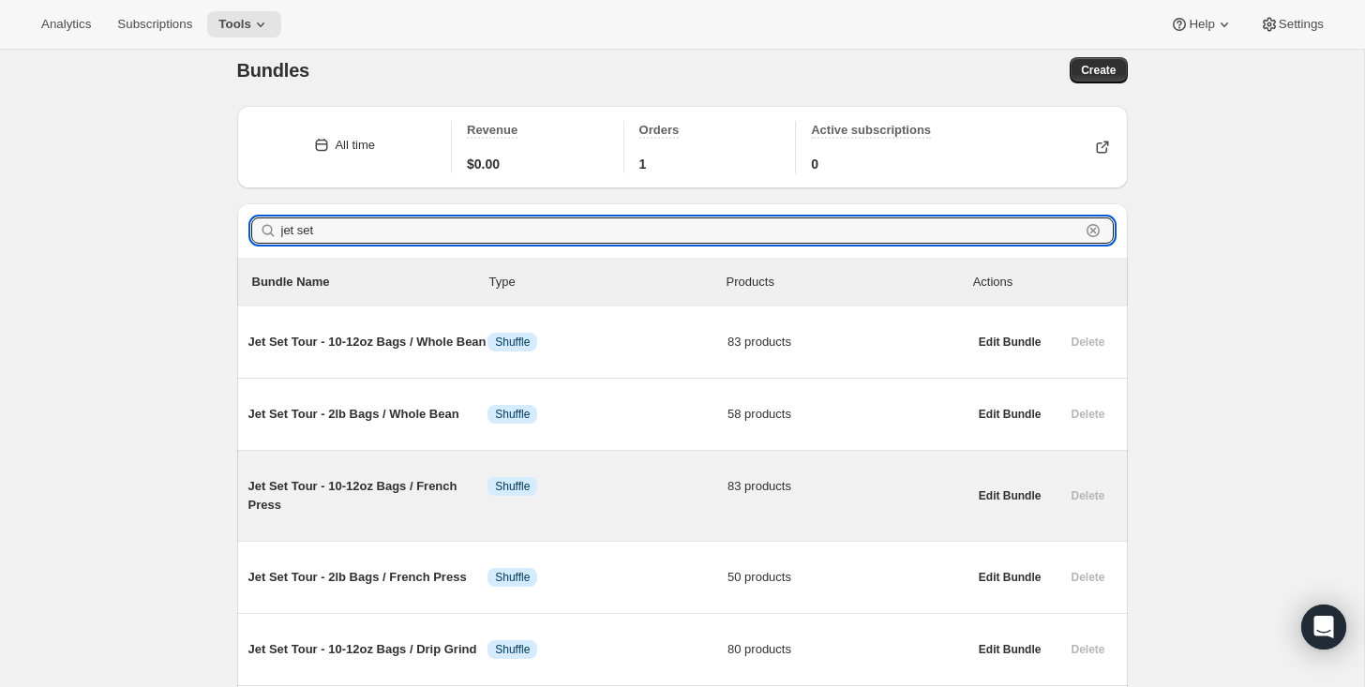
type input "jet set"
click at [338, 494] on div "Jet Set Tour - 10-12oz Bags / French Press Info Shuffle 83 products" at bounding box center [607, 496] width 719 height 68
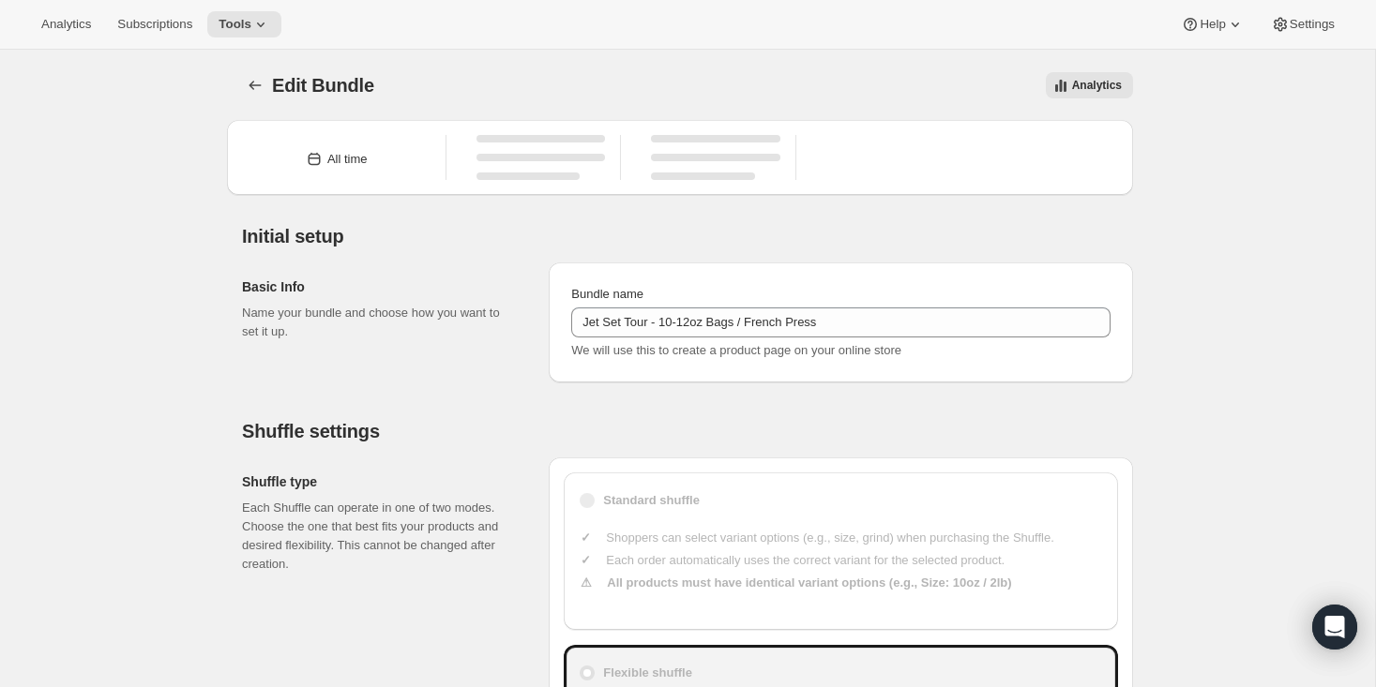
type input "Jet Set Tour - 10-12oz Bags / French Press"
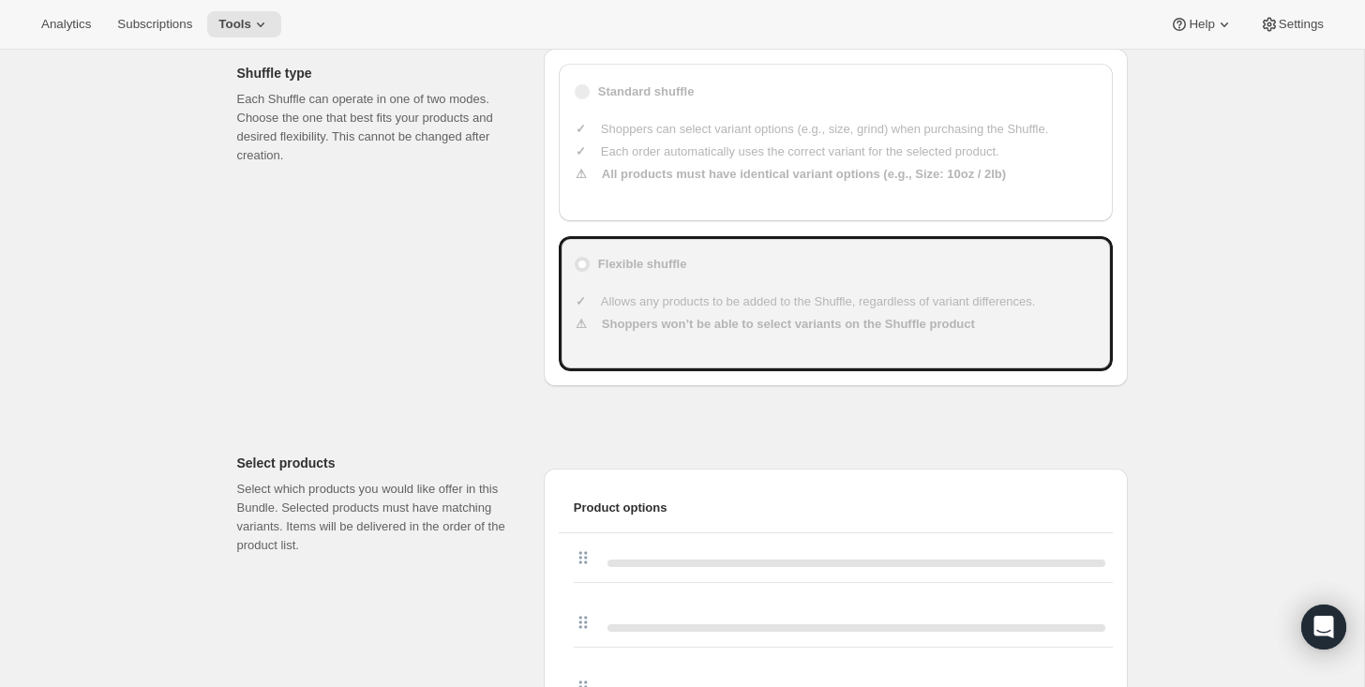
type input "23"
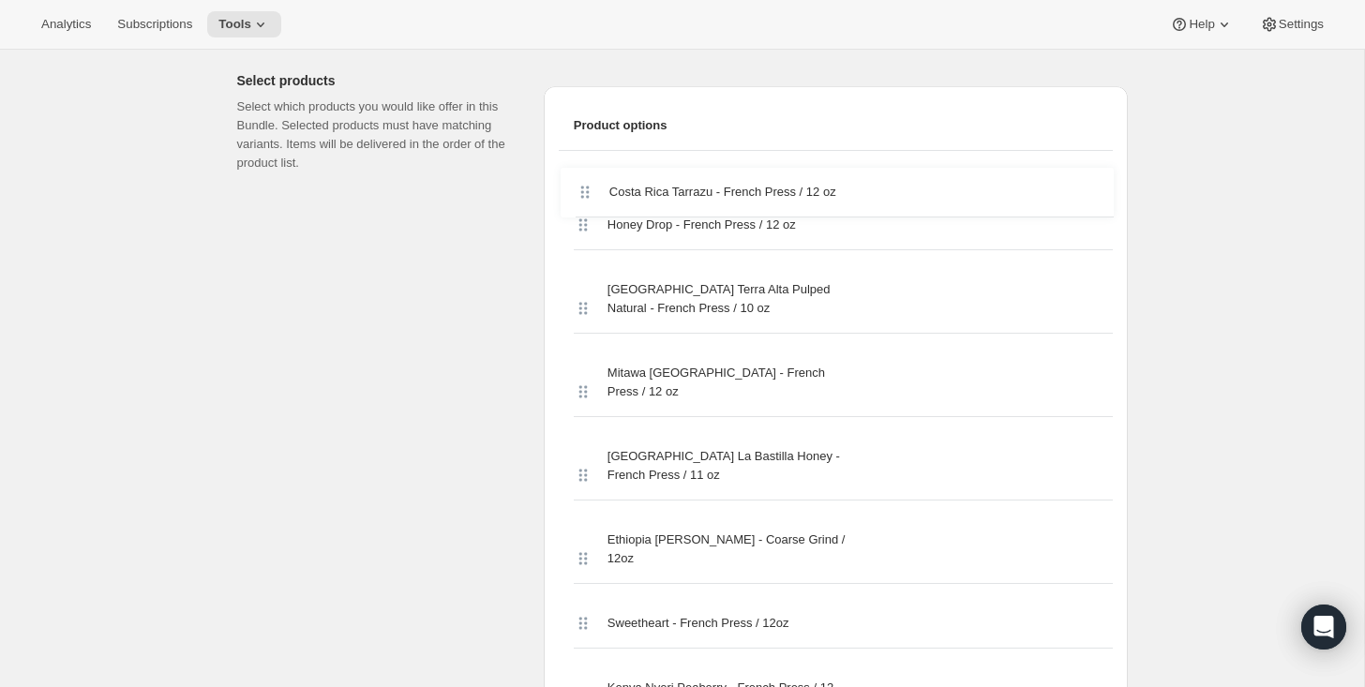
drag, startPoint x: 577, startPoint y: 240, endPoint x: 578, endPoint y: 181, distance: 59.1
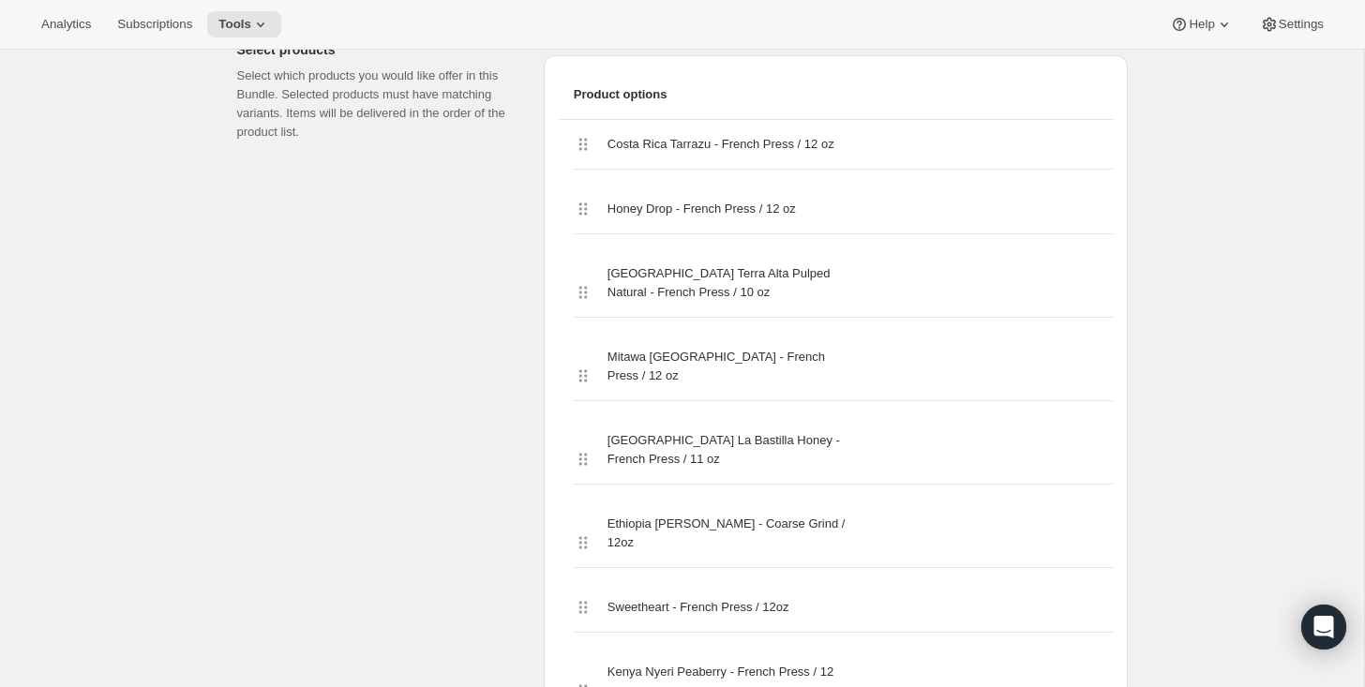
scroll to position [0, 0]
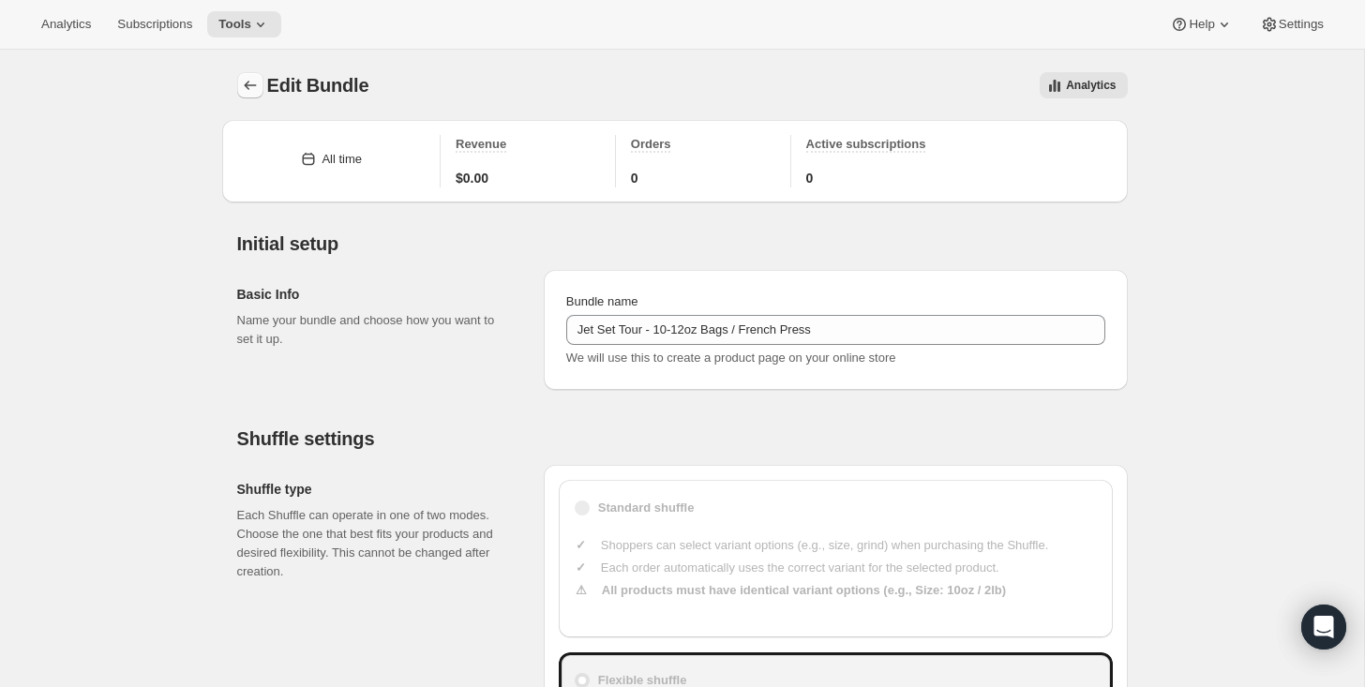
click at [244, 83] on icon "Bundles" at bounding box center [250, 85] width 19 height 19
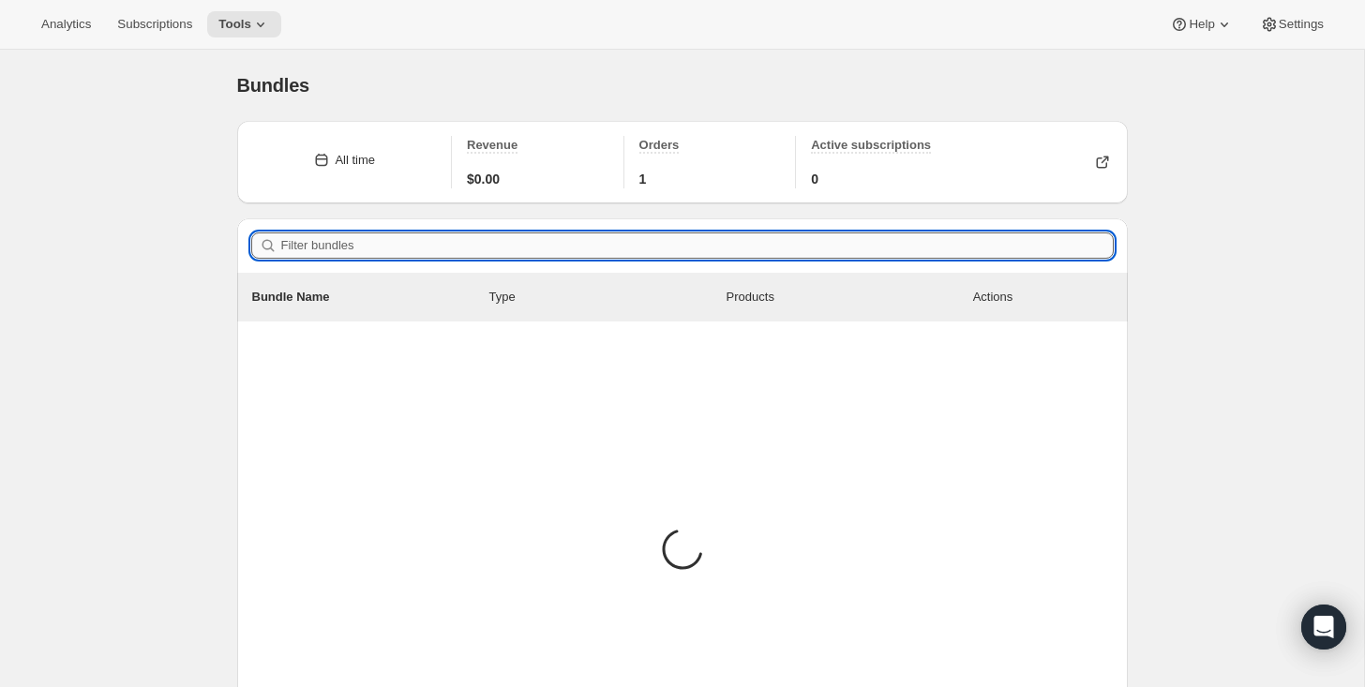
click at [338, 248] on input "Filter bundles" at bounding box center [697, 246] width 833 height 26
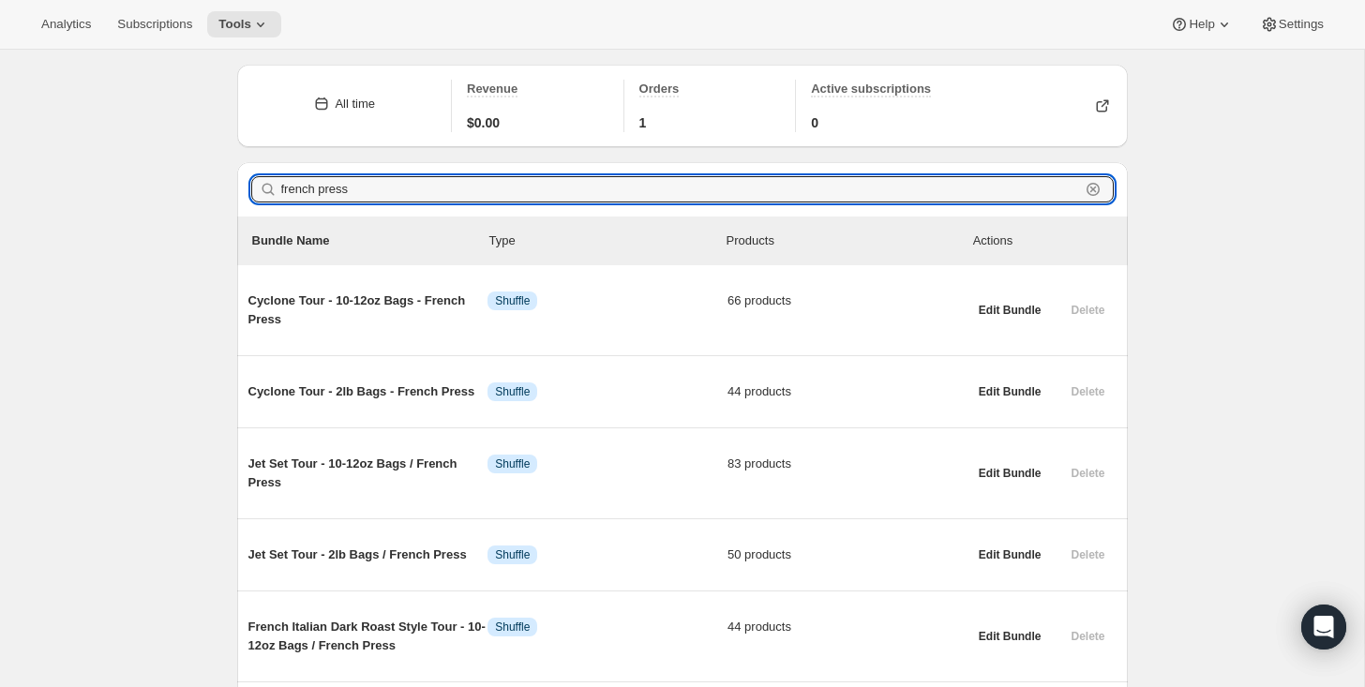
scroll to position [54, 0]
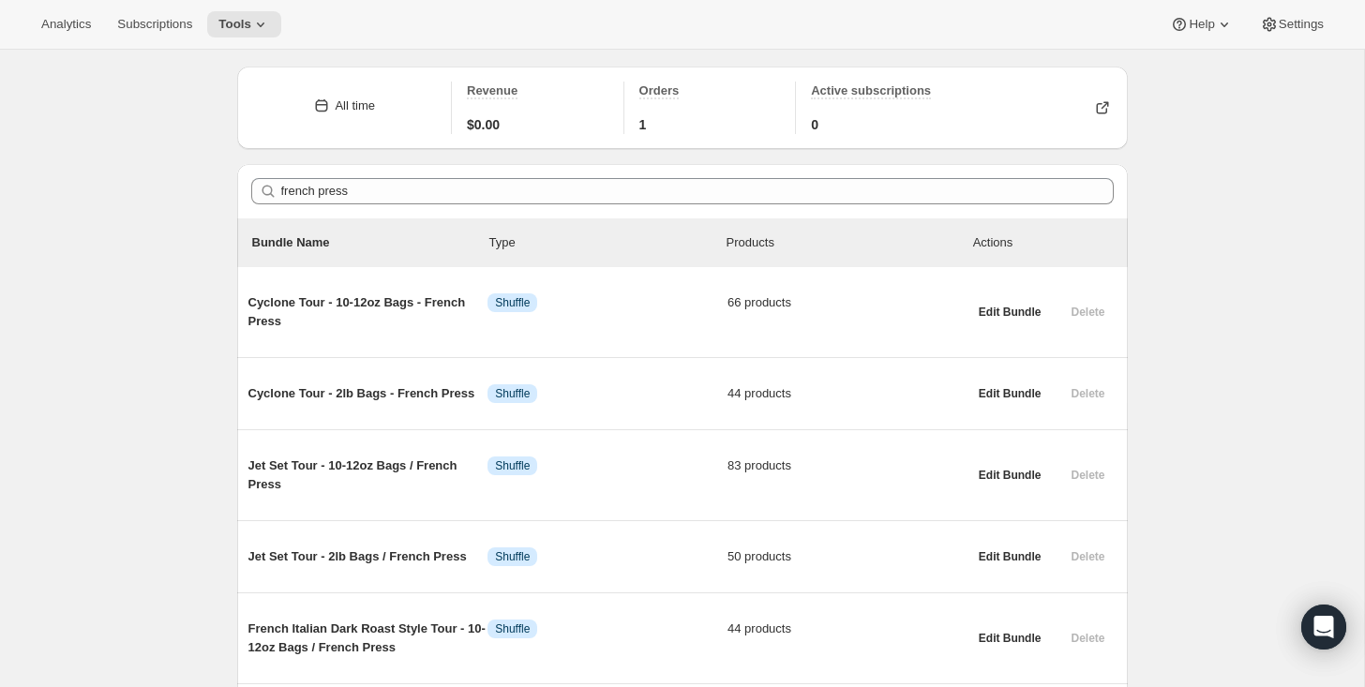
click at [278, 188] on div "french press Clear" at bounding box center [682, 191] width 863 height 26
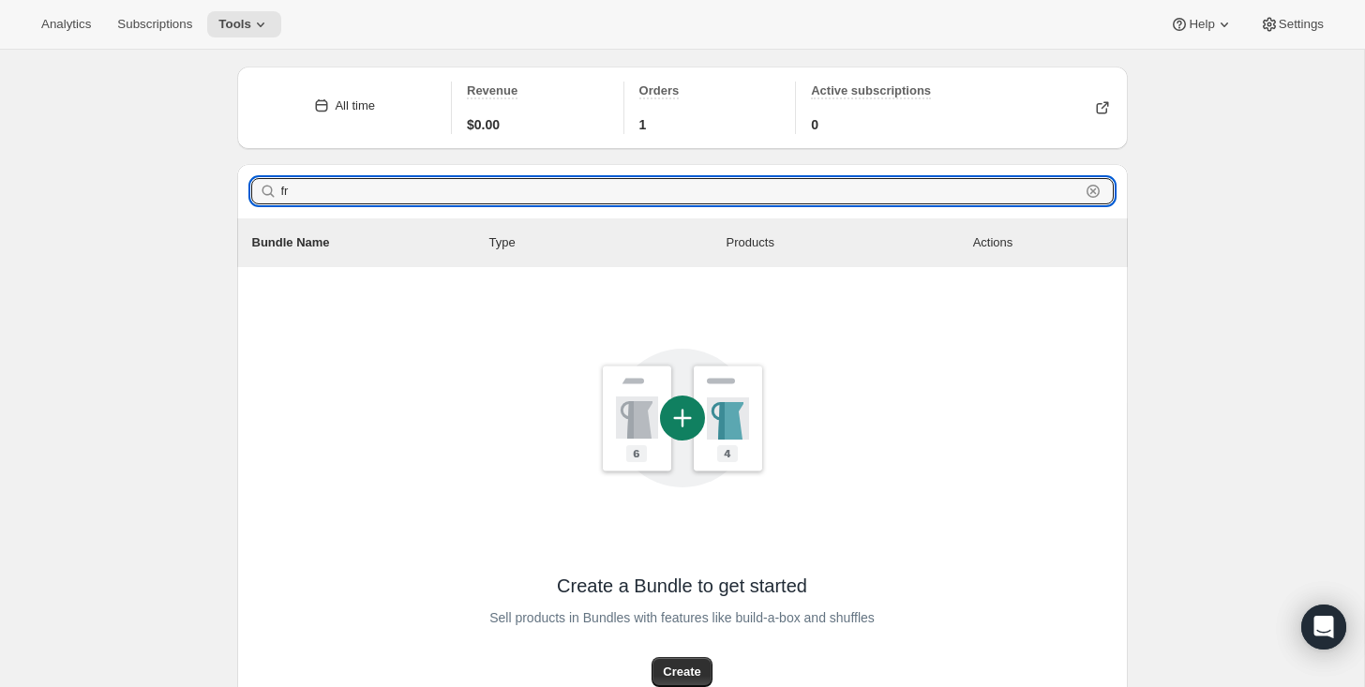
type input "f"
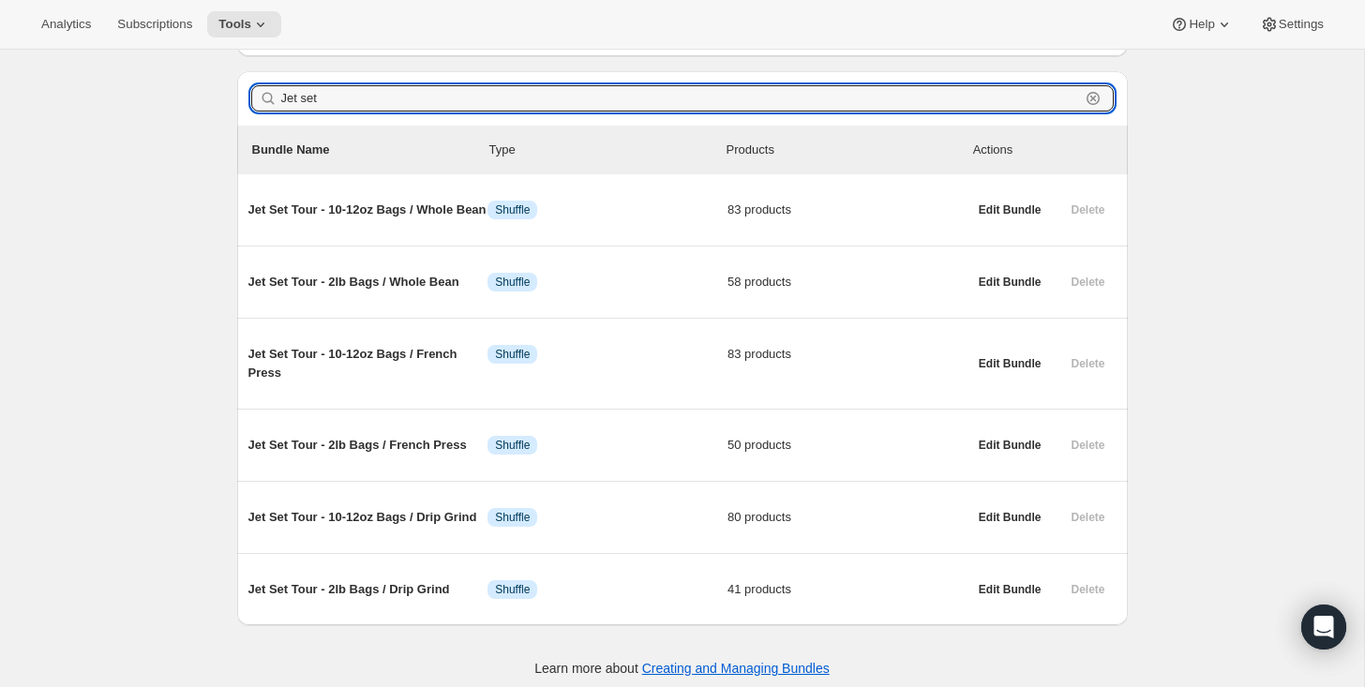
scroll to position [177, 0]
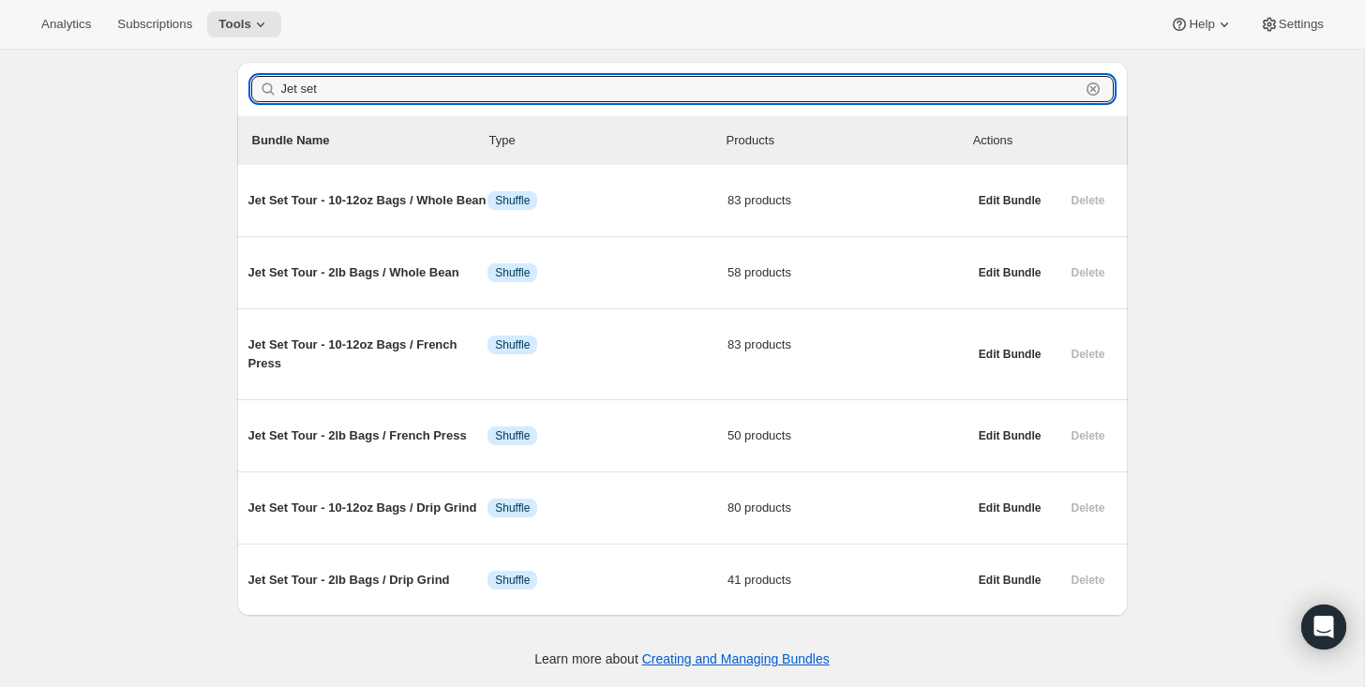
drag, startPoint x: 340, startPoint y: 75, endPoint x: 262, endPoint y: 69, distance: 79.0
click at [262, 76] on div "Jet set Clear" at bounding box center [682, 89] width 863 height 26
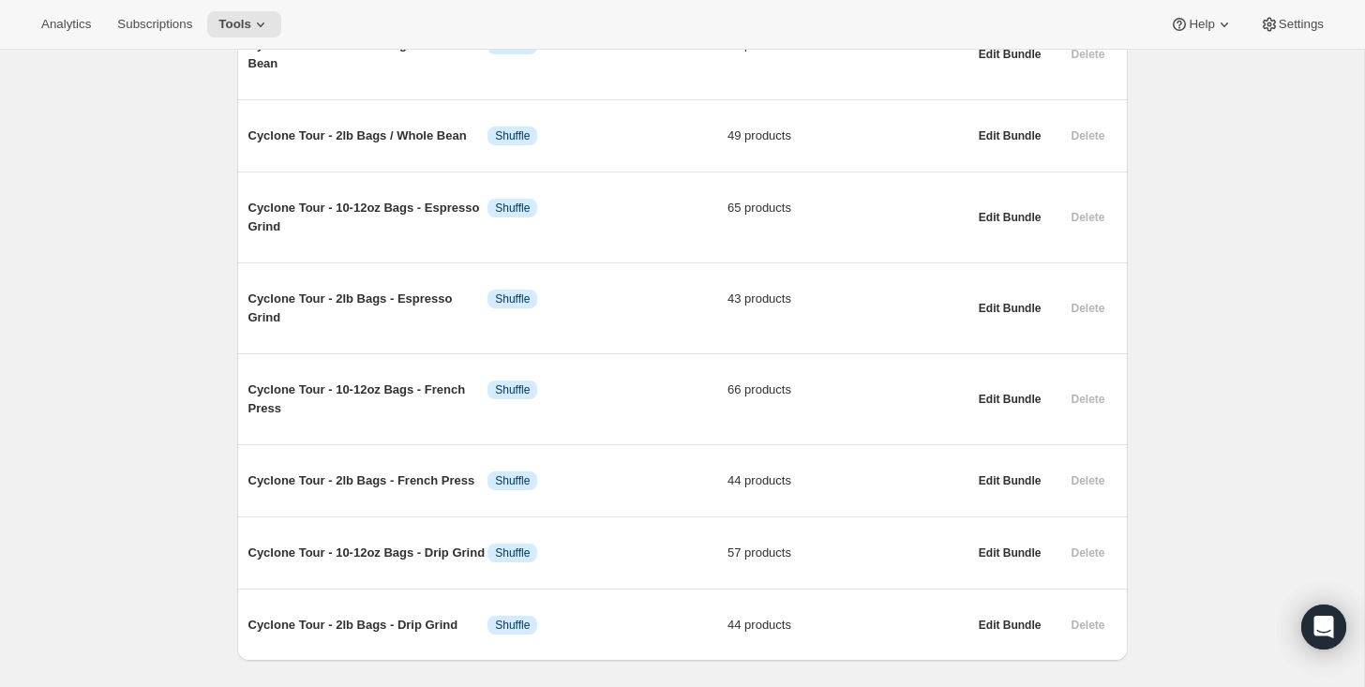
scroll to position [316, 0]
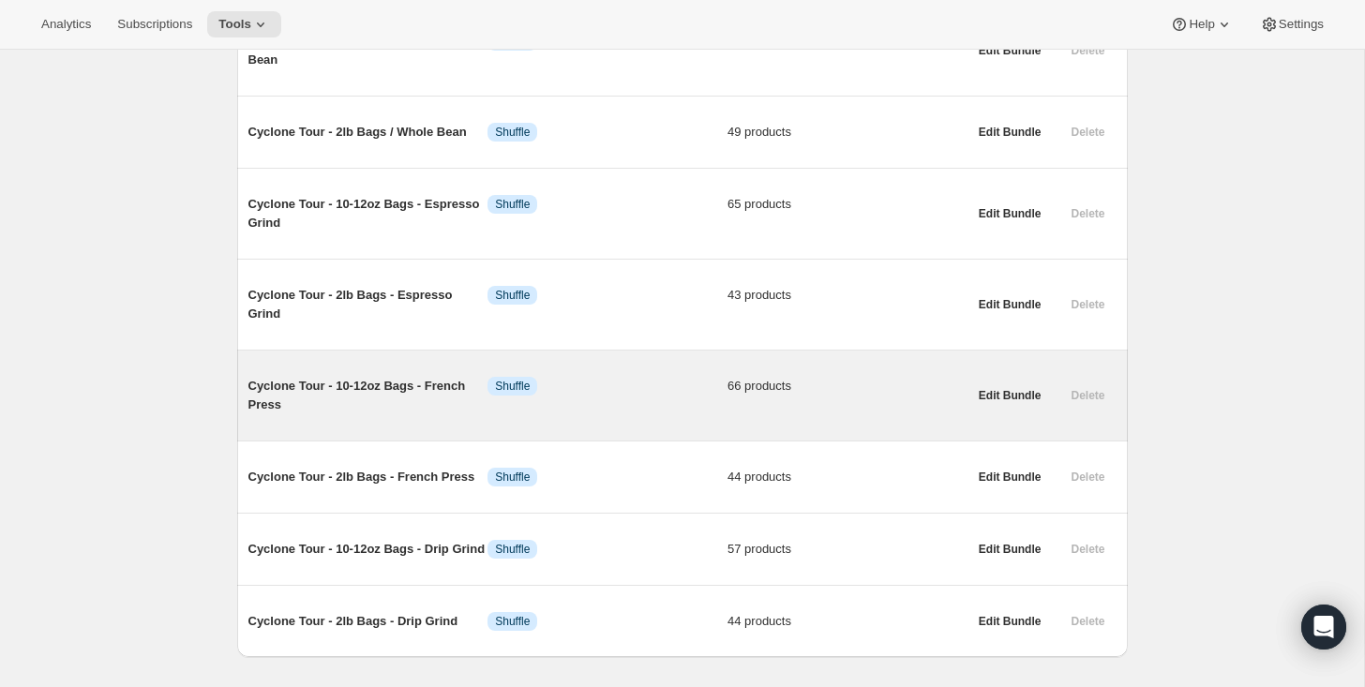
type input "cyclone"
click at [332, 384] on span "Cyclone Tour - 10-12oz Bags - French Press" at bounding box center [368, 396] width 240 height 38
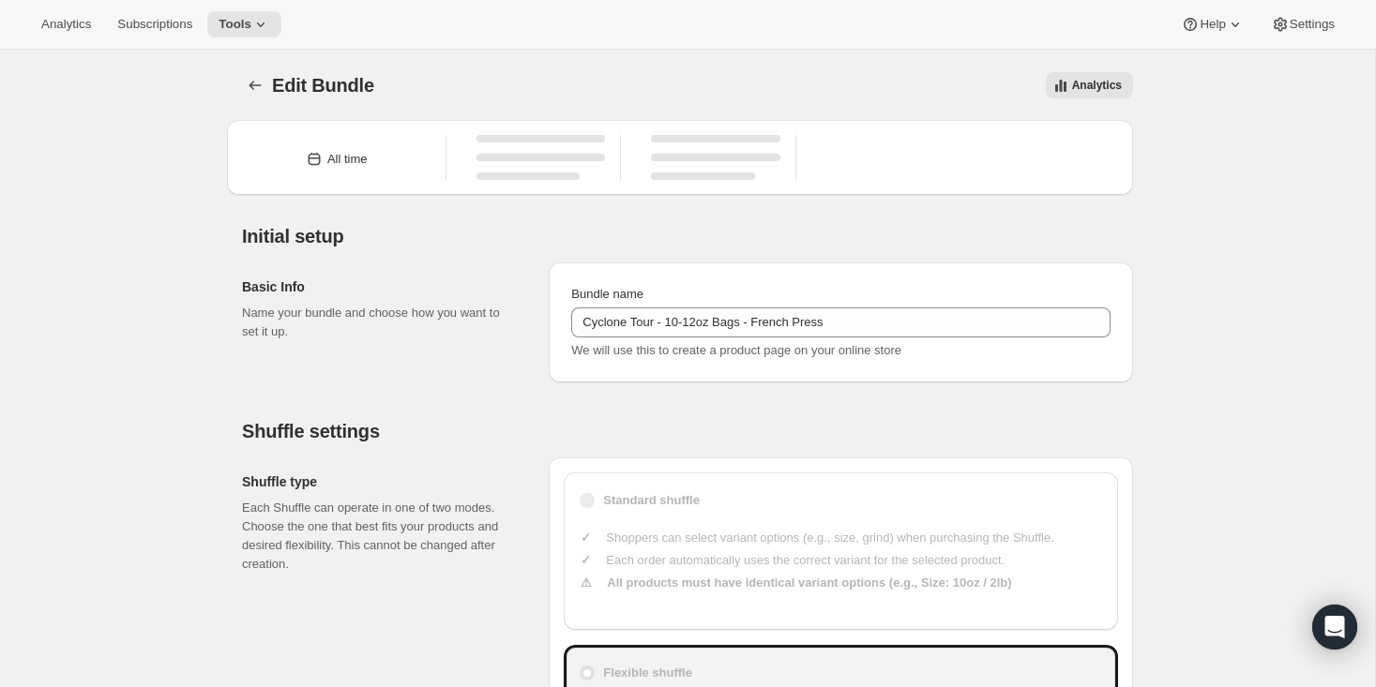
type input "Cyclone Tour - 10-12oz Bags - French Press"
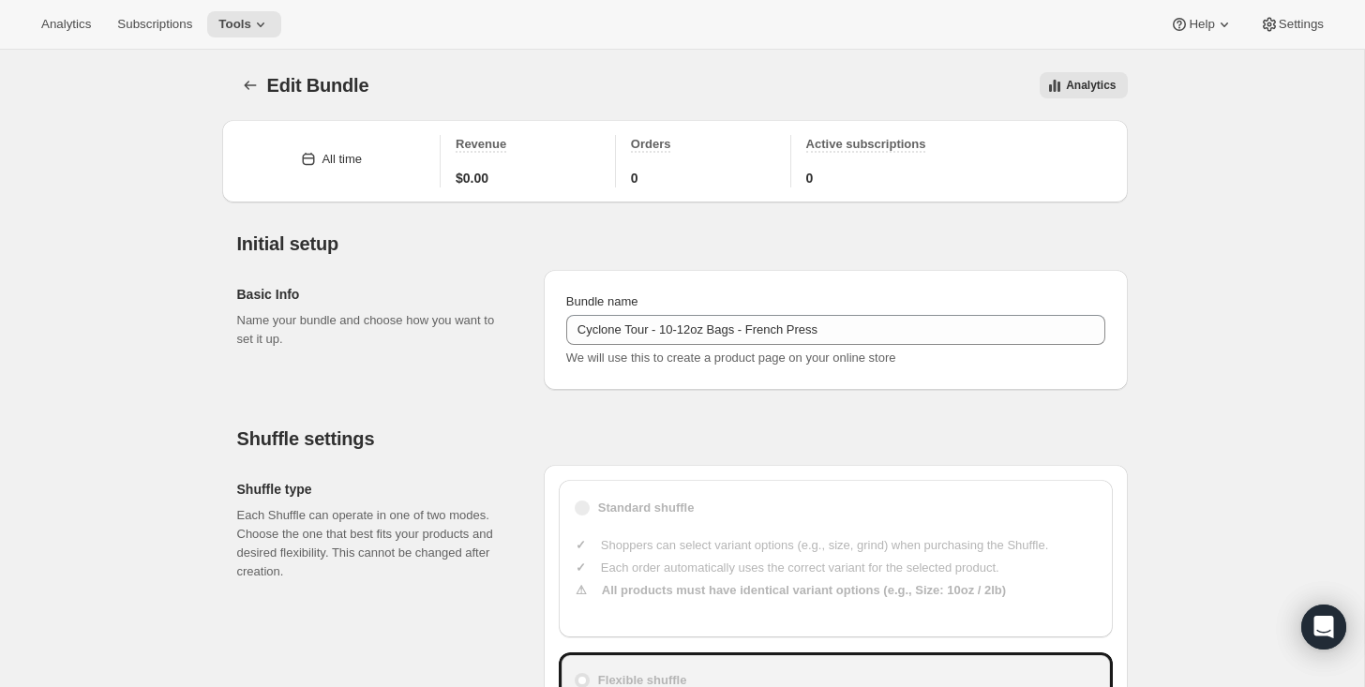
type input "23"
click at [241, 83] on icon "Bundles" at bounding box center [250, 85] width 19 height 19
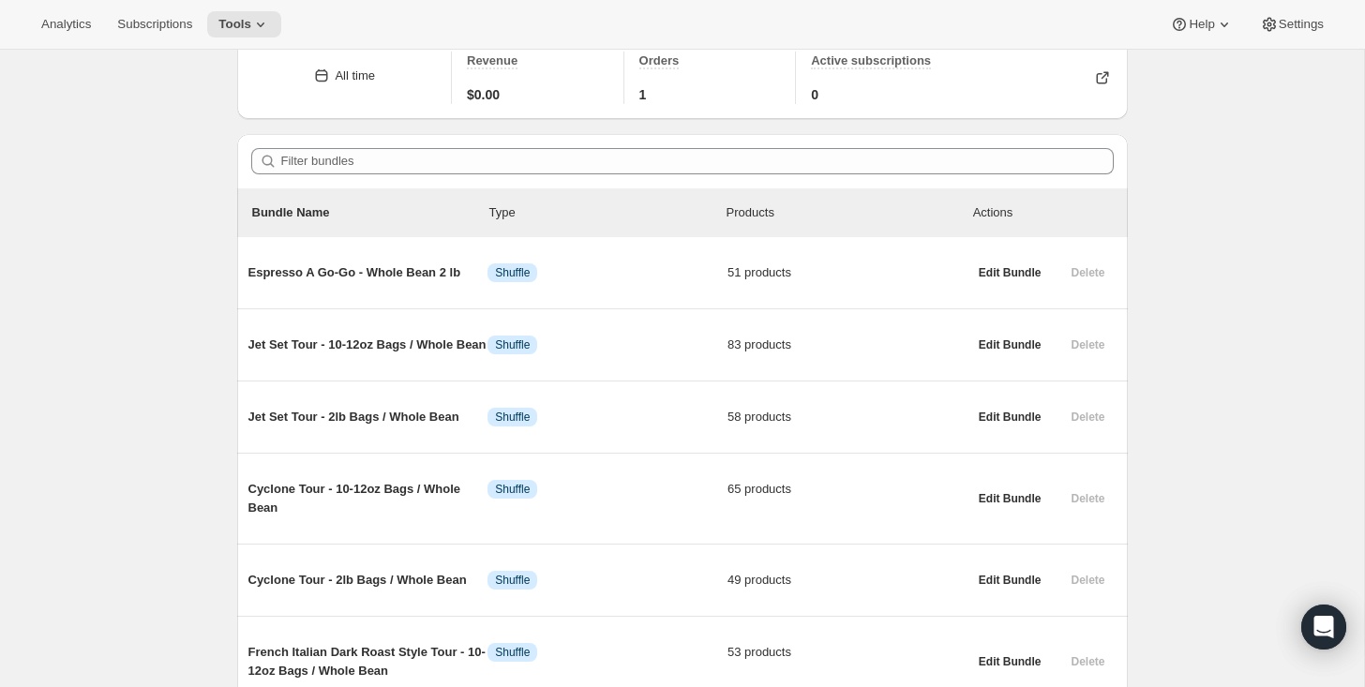
scroll to position [26, 0]
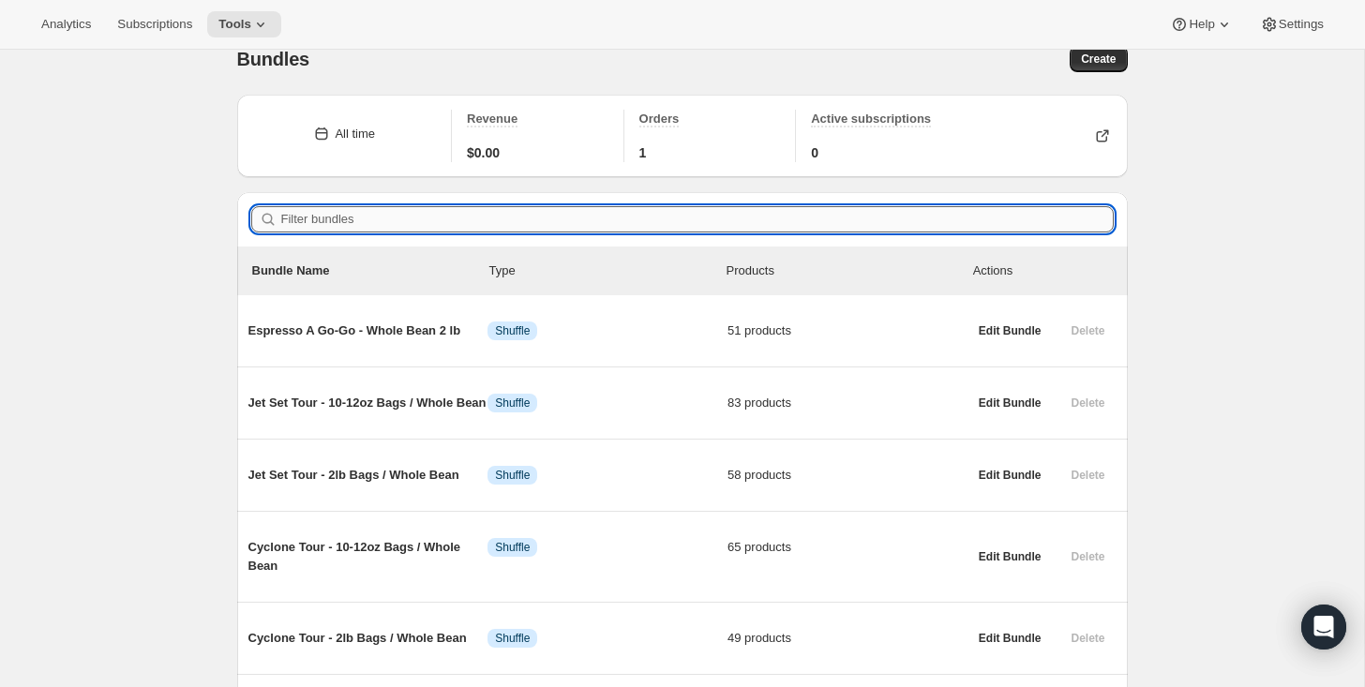
click at [293, 214] on input "Filter bundles" at bounding box center [697, 219] width 833 height 26
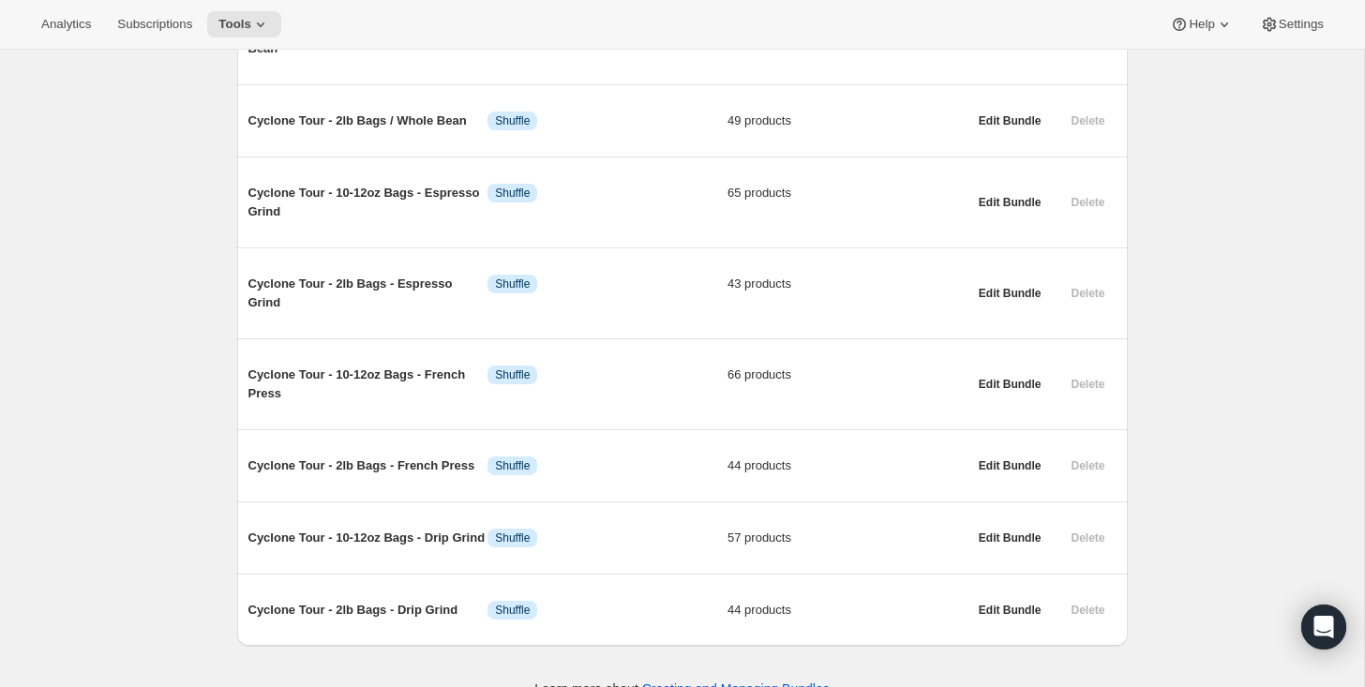
scroll to position [377, 0]
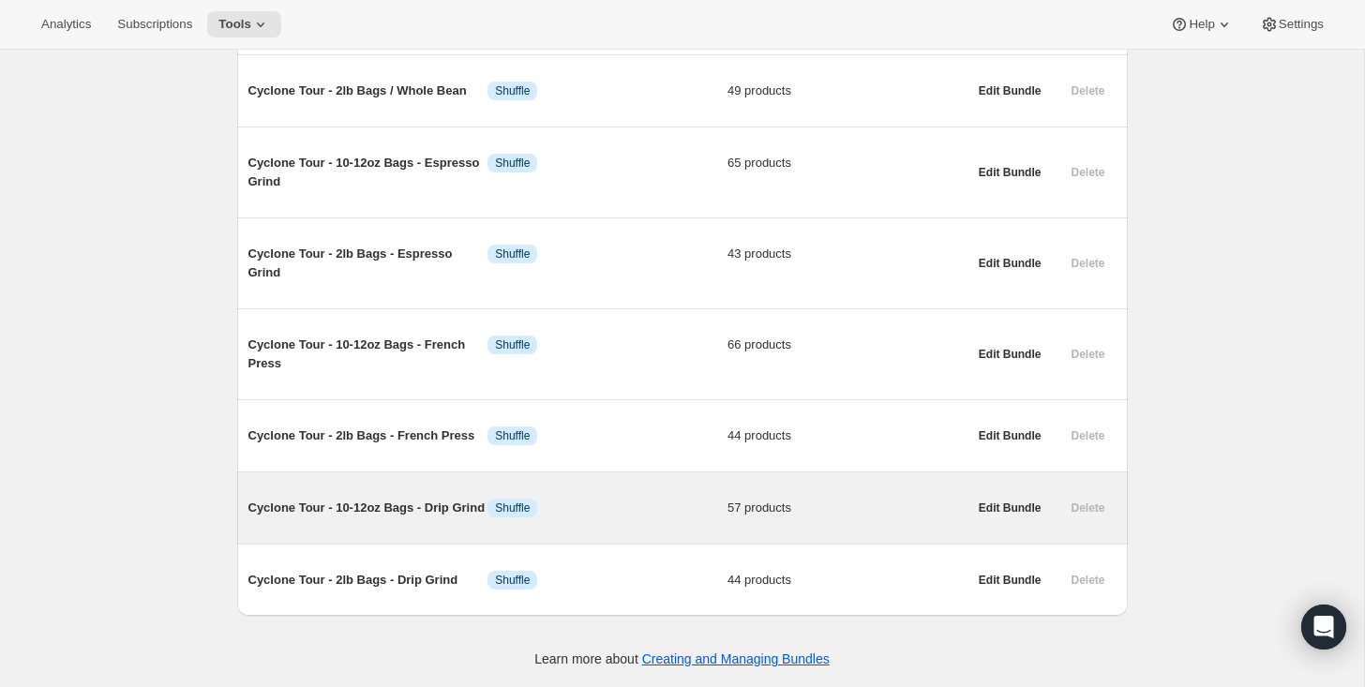
type input "cyclone"
click at [345, 499] on span "Cyclone Tour - 10-12oz Bags - Drip Grind" at bounding box center [368, 508] width 240 height 19
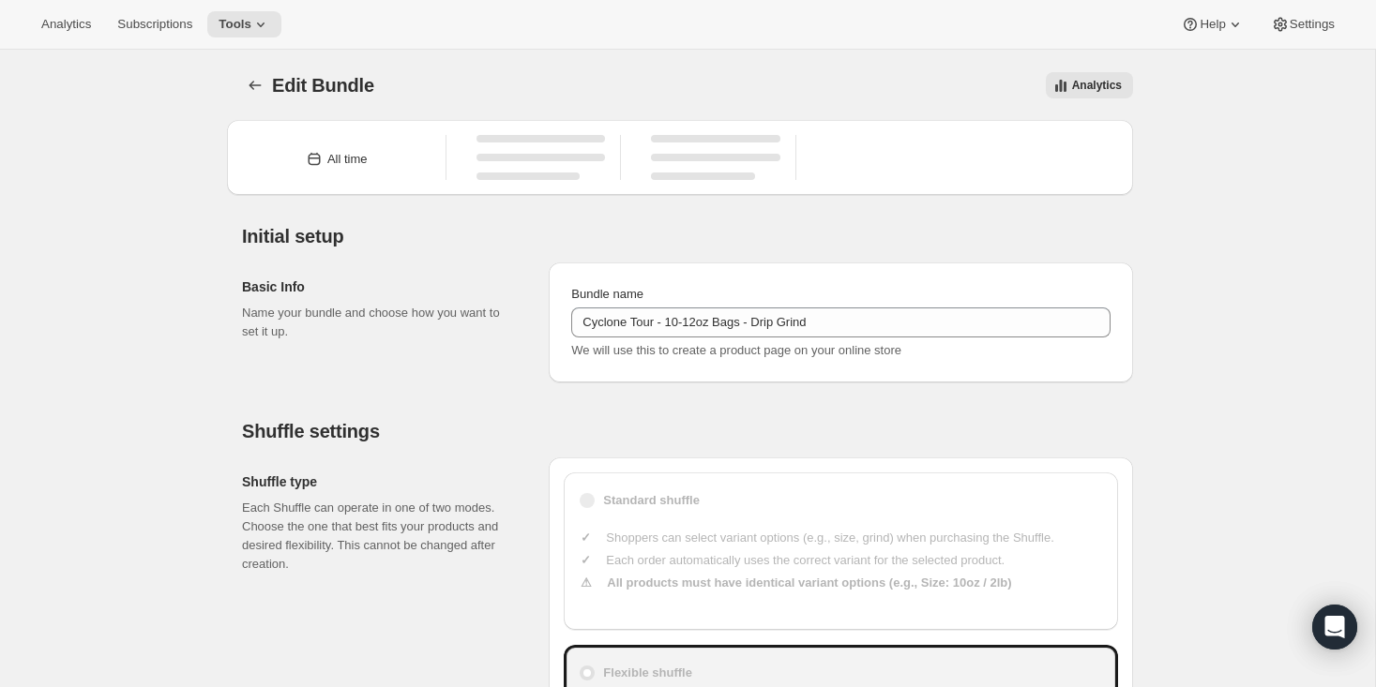
type input "Cyclone Tour - 10-12oz Bags - Drip Grind"
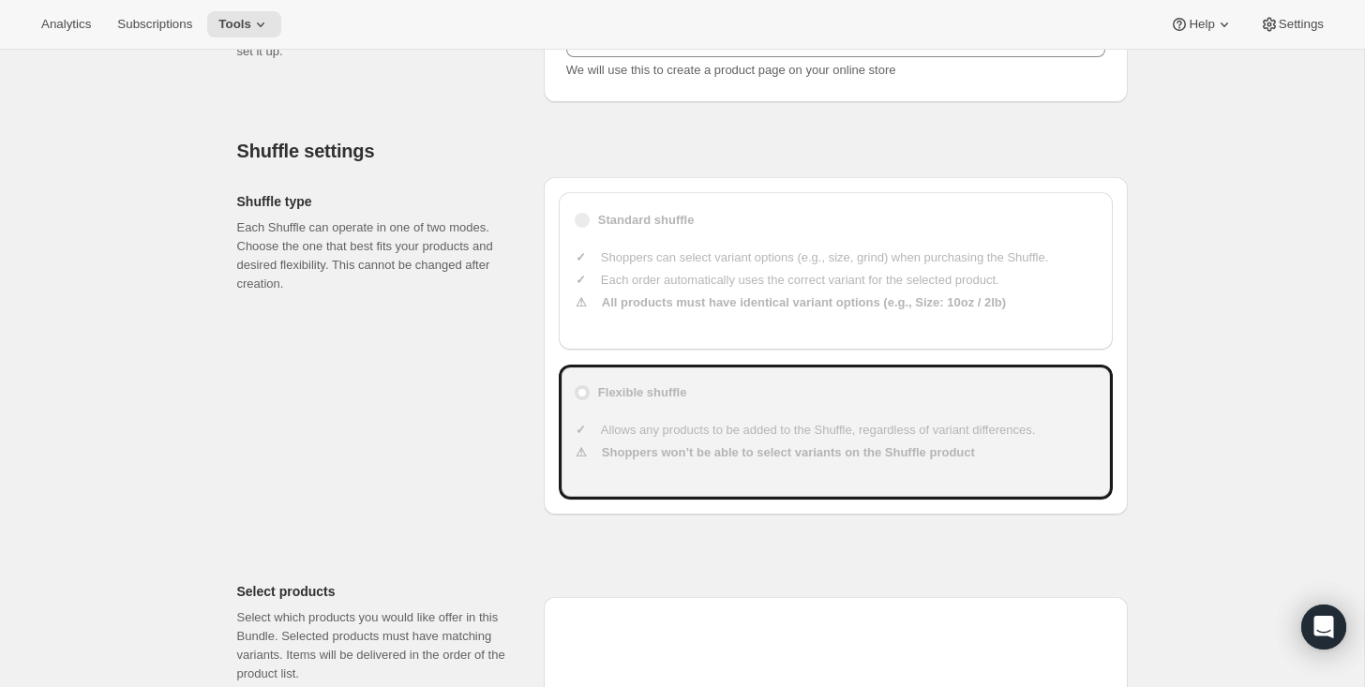
type input "23"
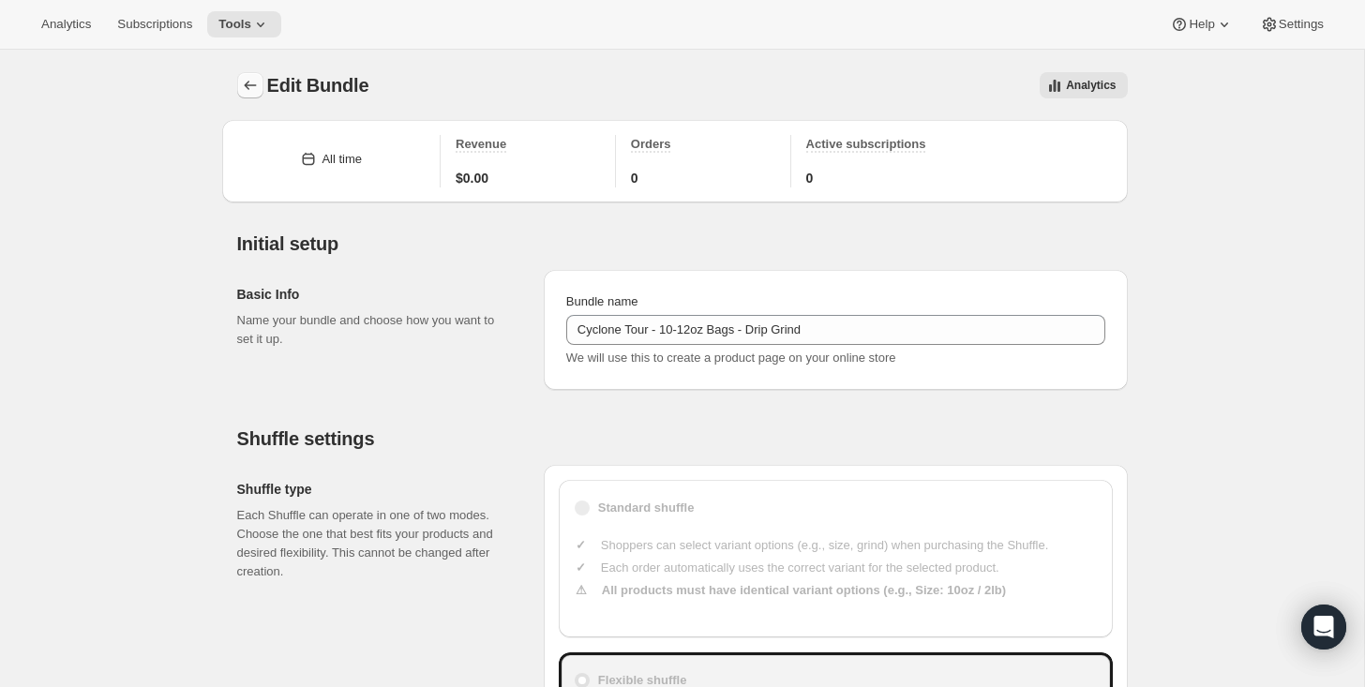
click at [247, 84] on icon "Bundles" at bounding box center [250, 85] width 19 height 19
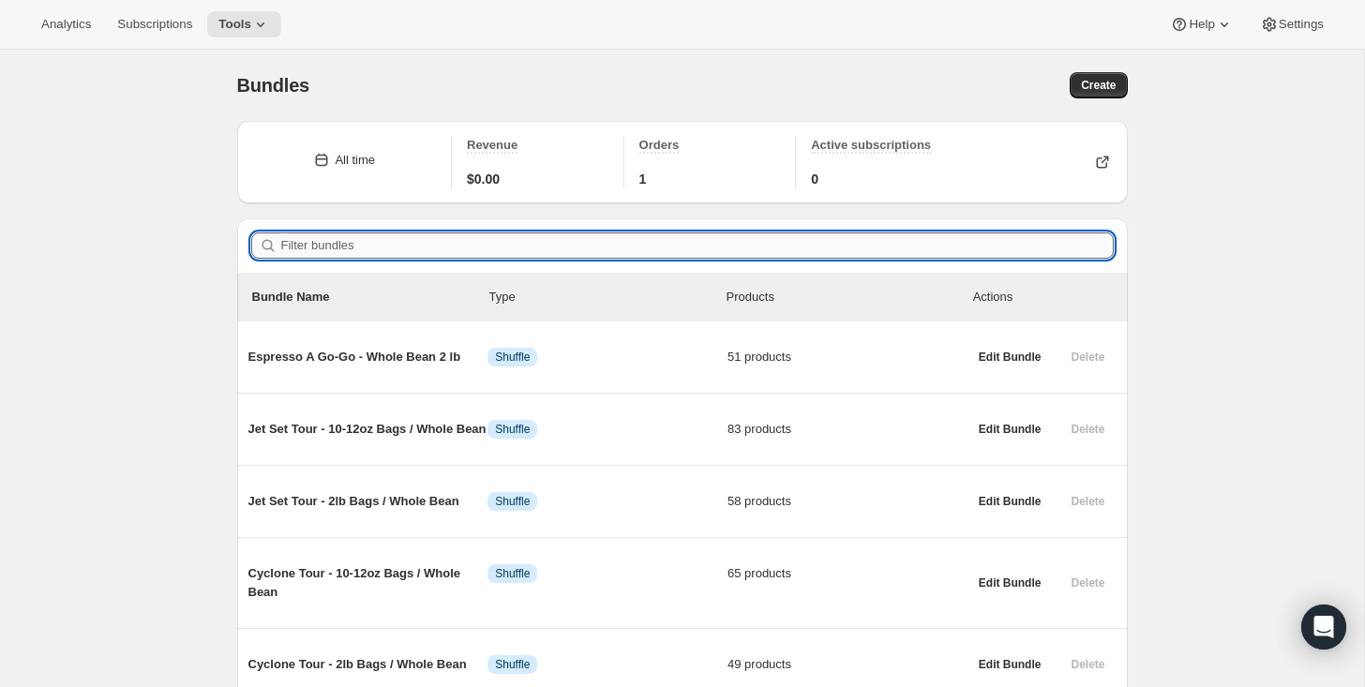
click at [296, 242] on input "Filter bundles" at bounding box center [697, 246] width 833 height 26
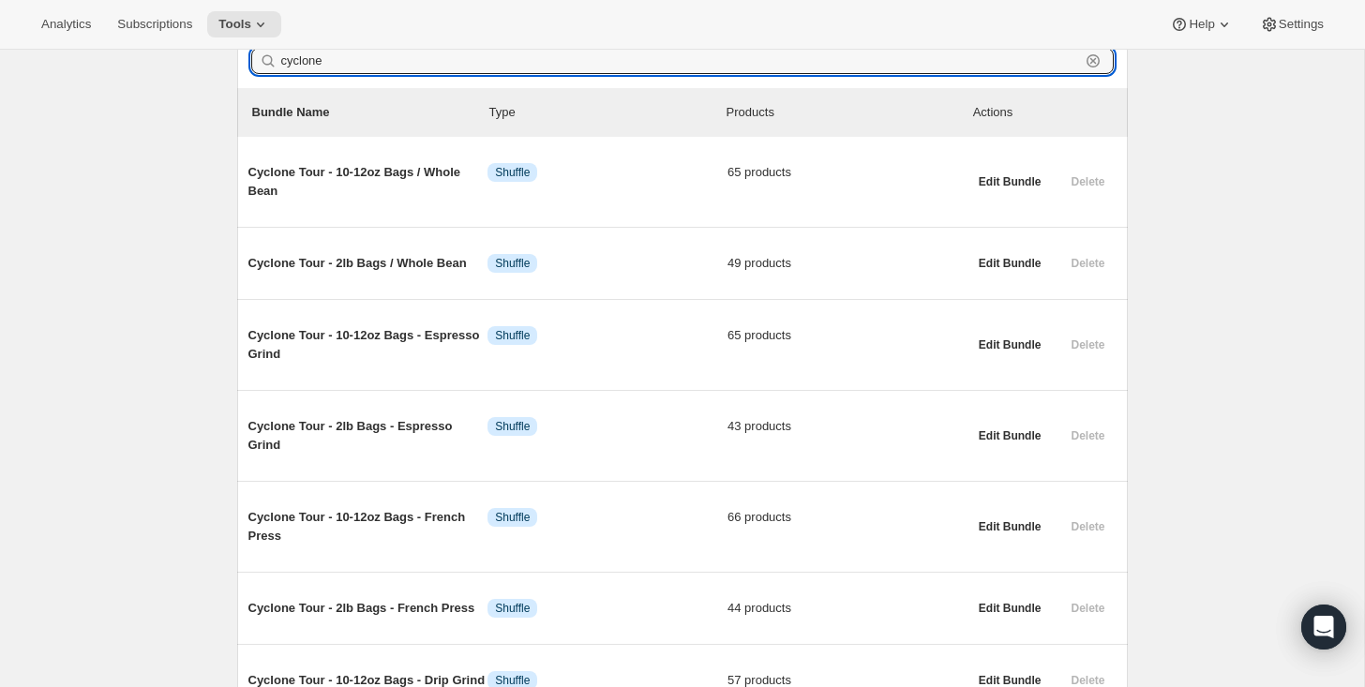
scroll to position [188, 0]
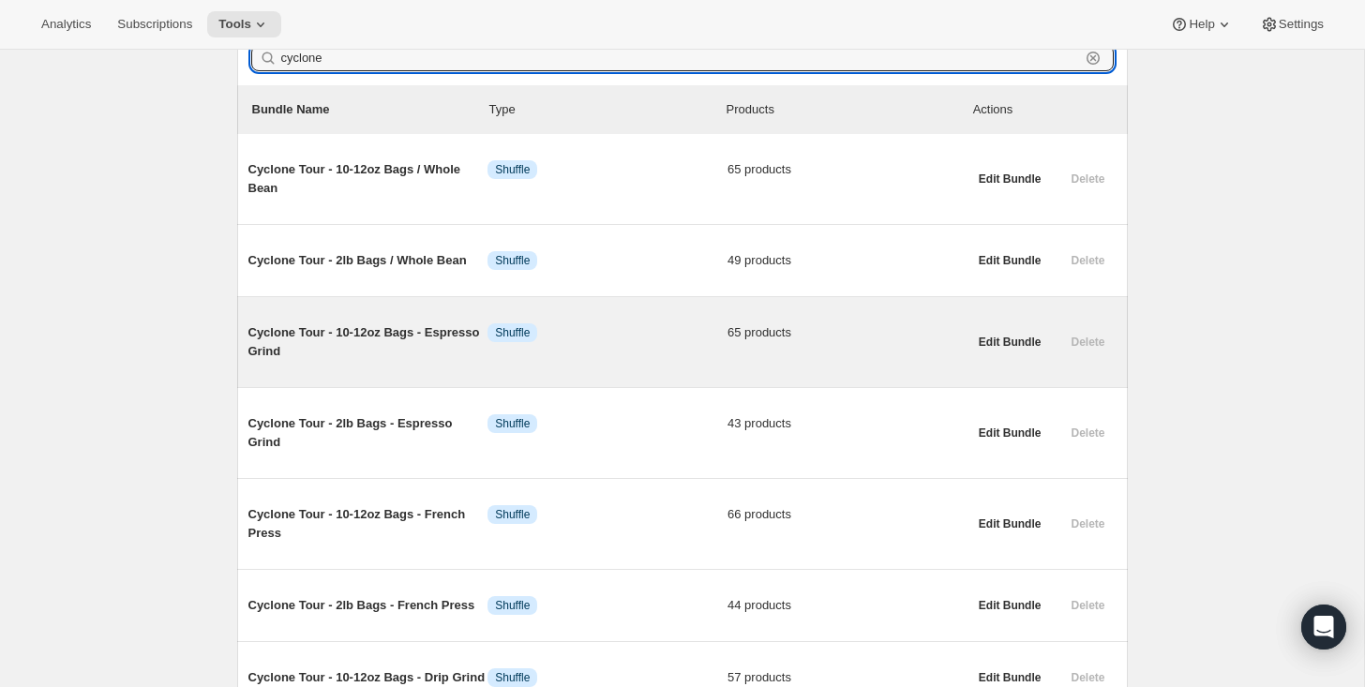
type input "cyclone"
click at [315, 331] on span "Cyclone Tour - 10-12oz Bags - Espresso Grind" at bounding box center [368, 342] width 240 height 38
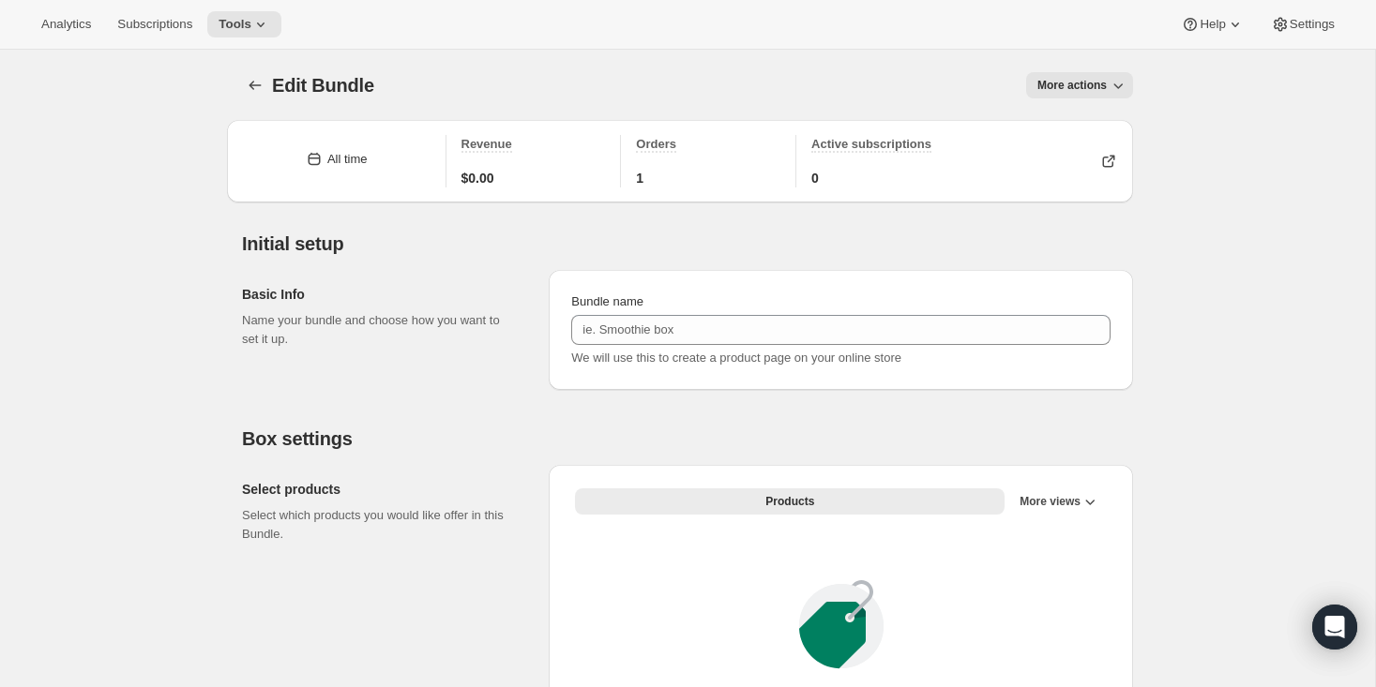
type input "Cyclone Tour - 10-12oz Bags - Espresso Grind"
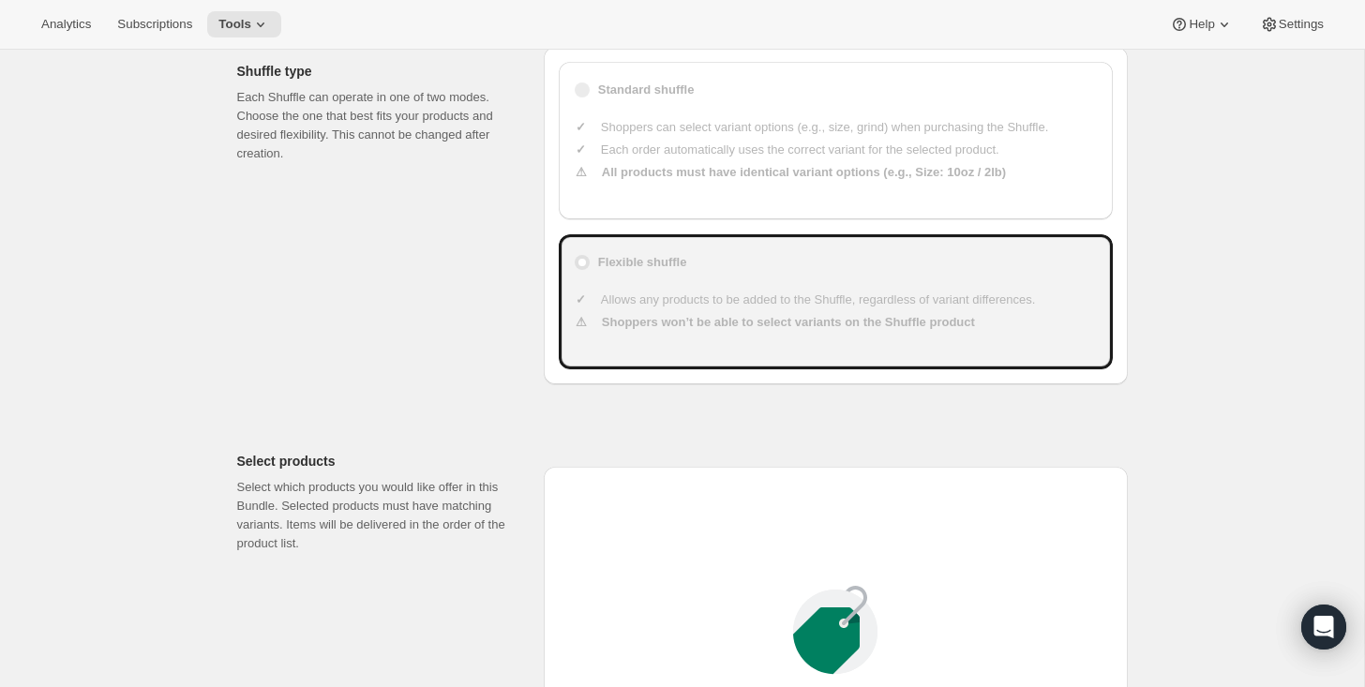
type input "23"
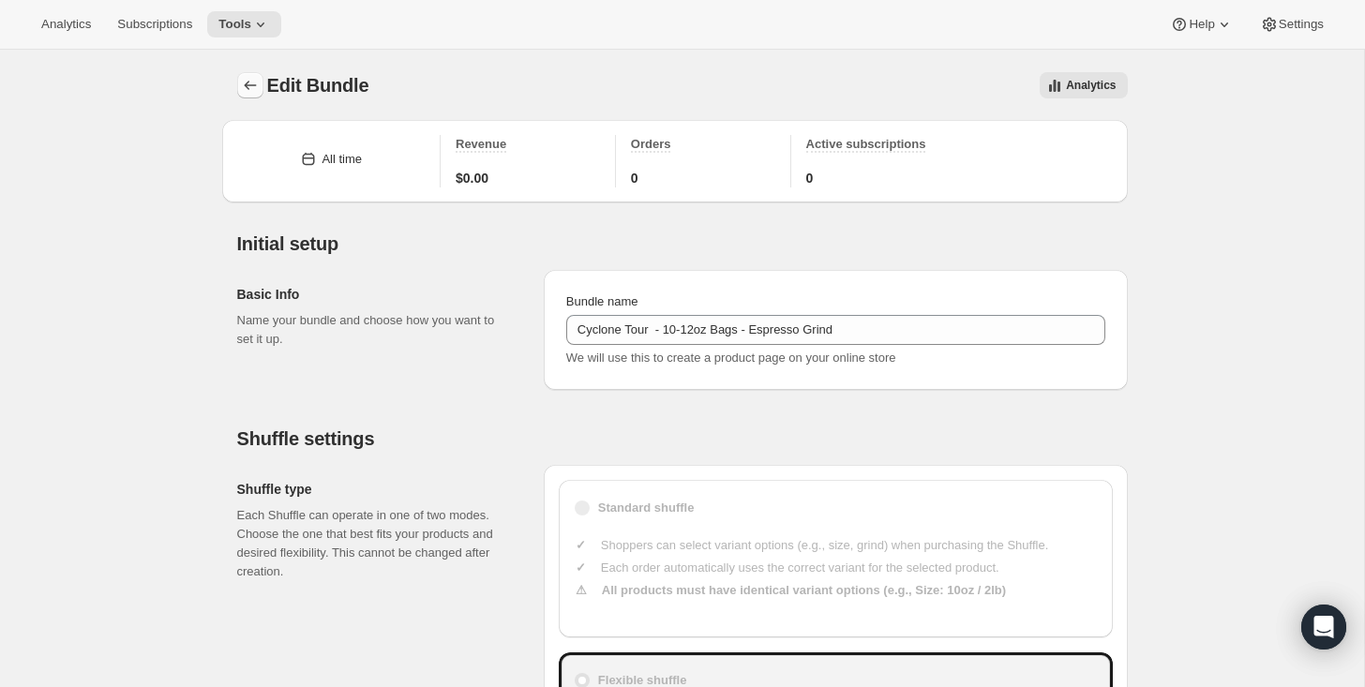
click at [249, 91] on icon "Bundles" at bounding box center [250, 85] width 19 height 19
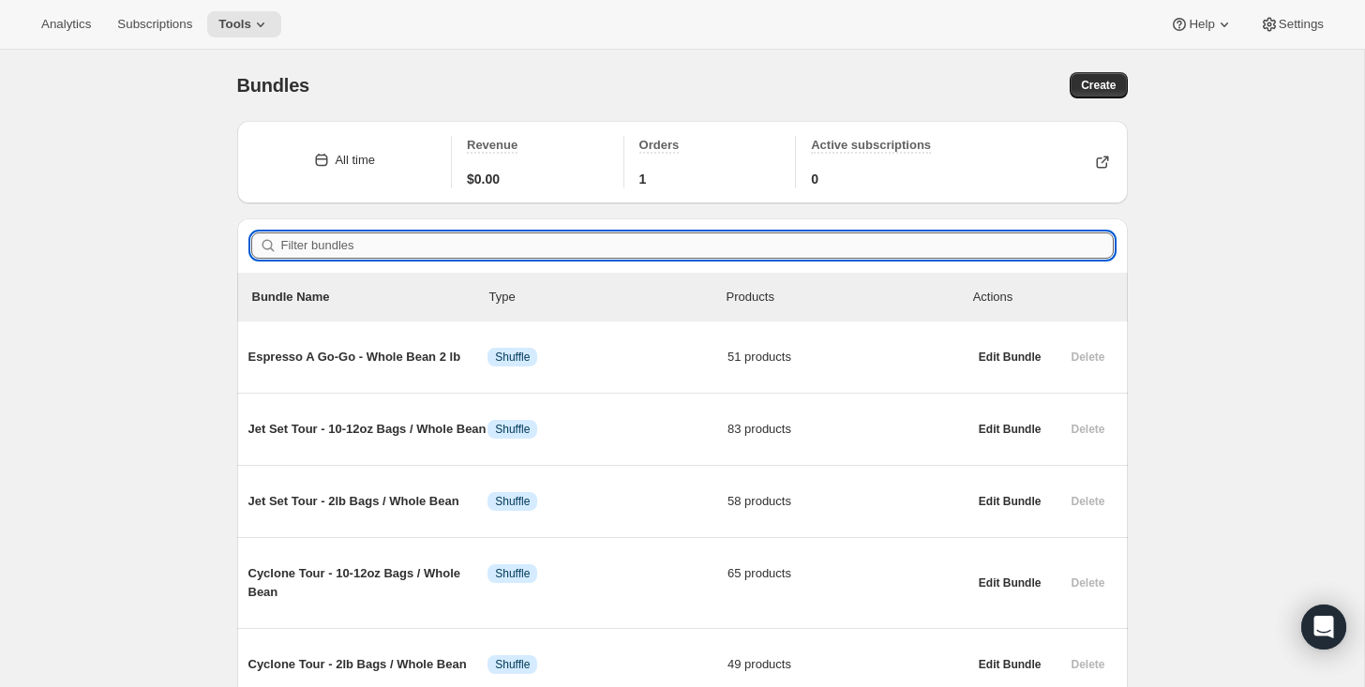
click at [307, 253] on input "Filter bundles" at bounding box center [697, 246] width 833 height 26
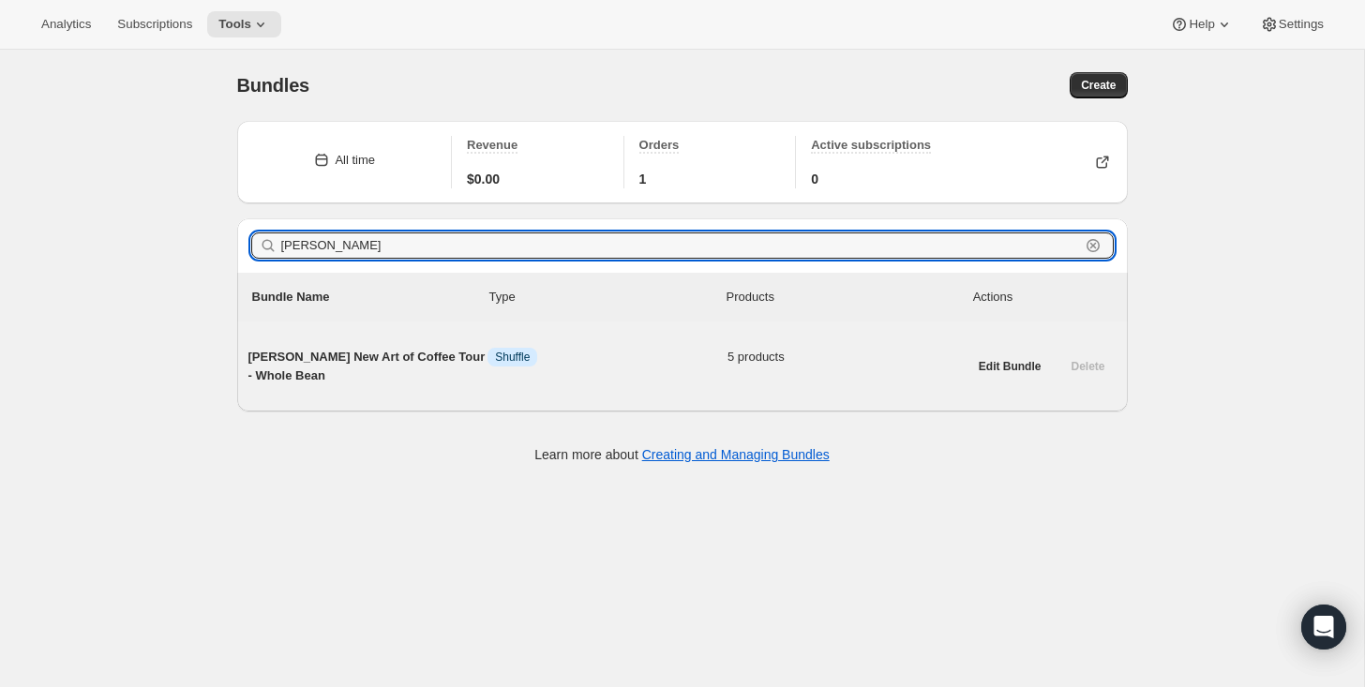
type input "ryan"
click at [338, 367] on span "[PERSON_NAME] New Art of Coffee Tour - Whole Bean" at bounding box center [368, 367] width 240 height 38
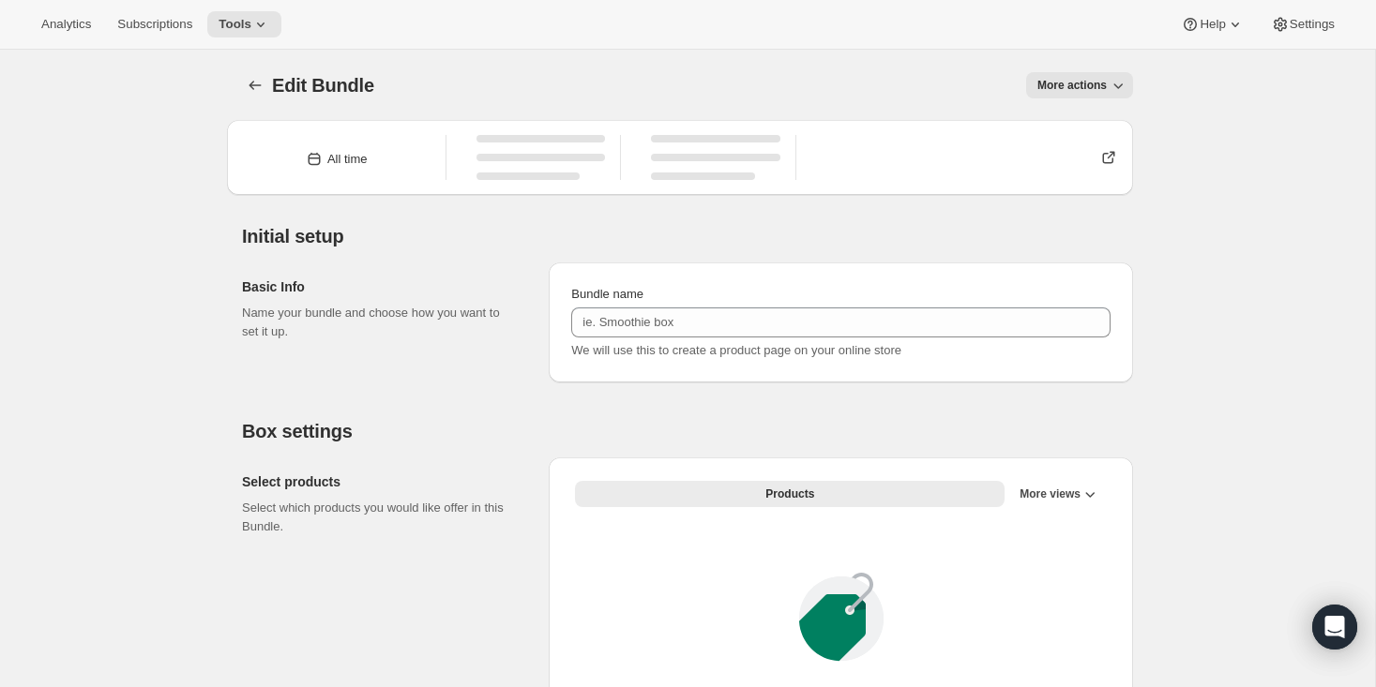
type input "[PERSON_NAME] New Art of Coffee Tour - Whole Bean"
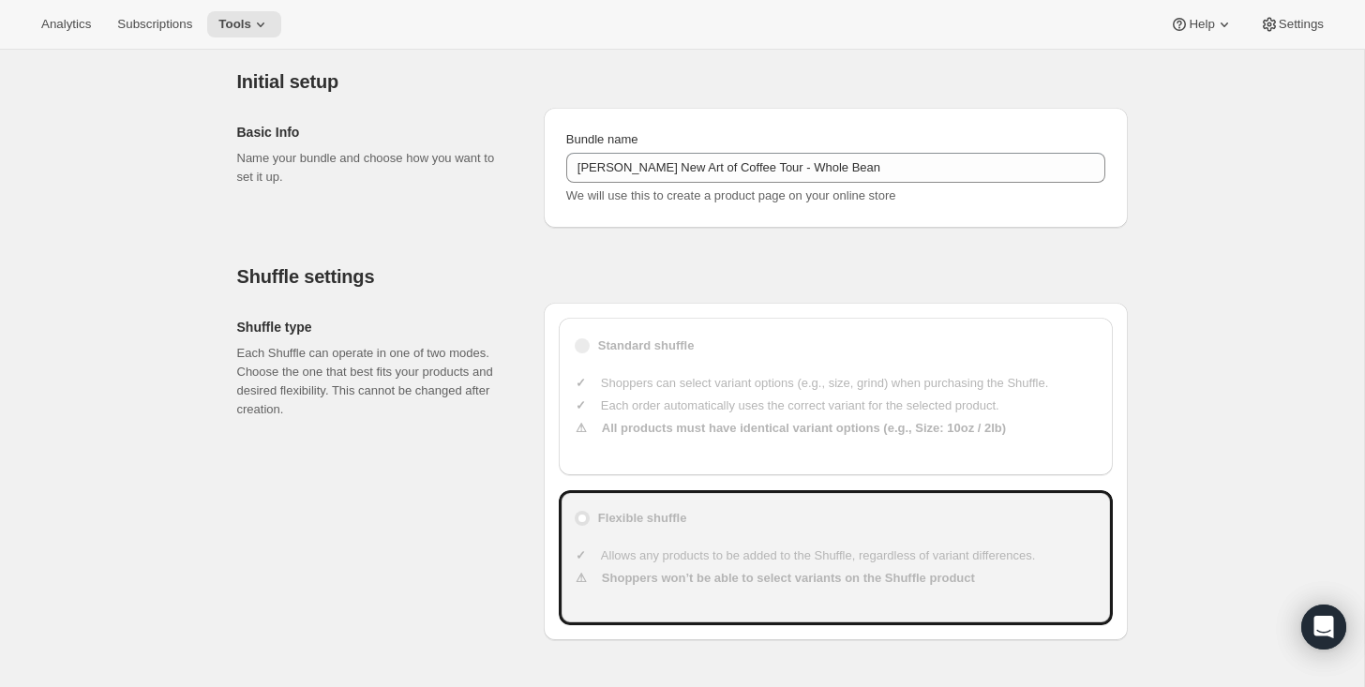
type input "20"
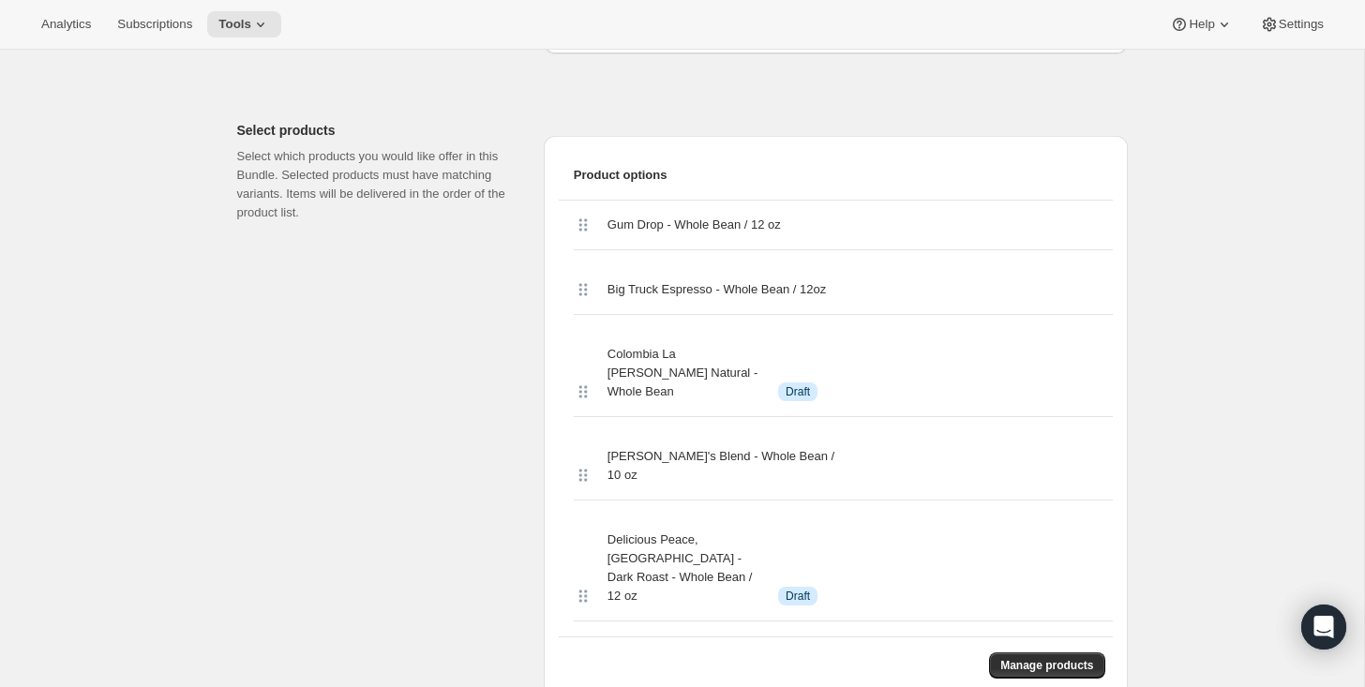
scroll to position [759, 0]
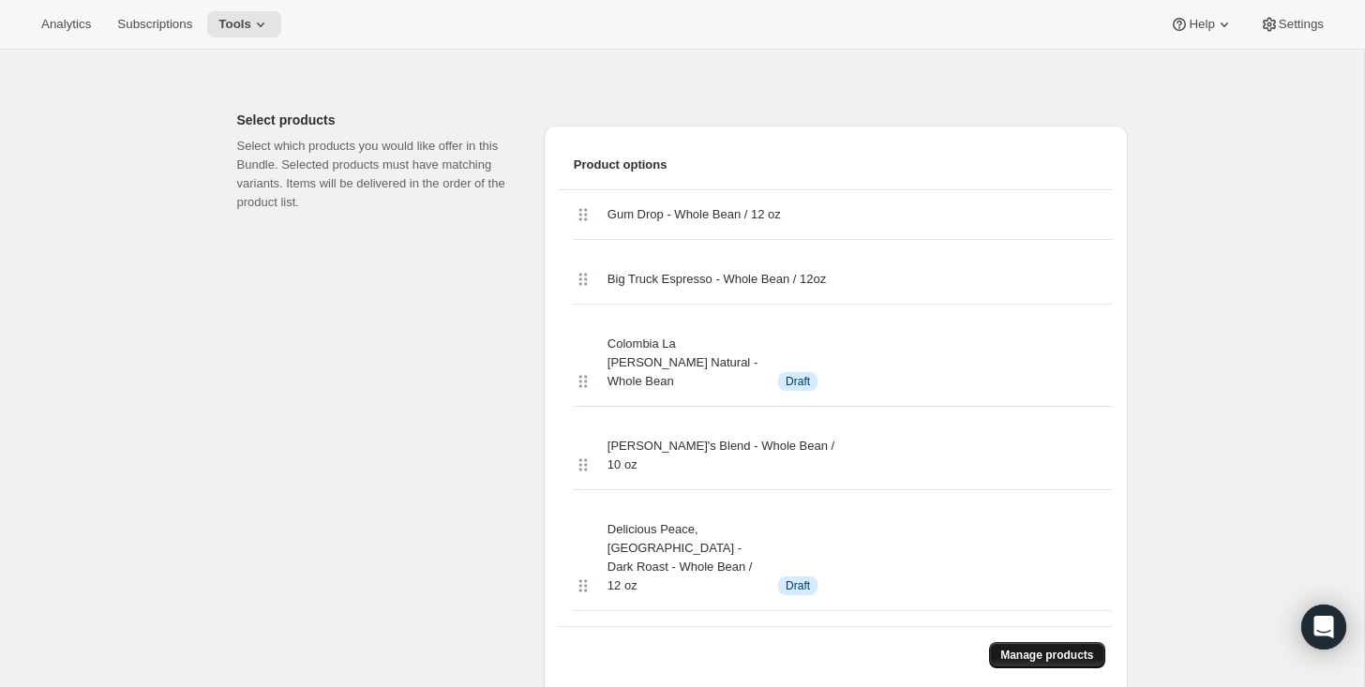
click at [1034, 648] on span "Manage products" at bounding box center [1046, 655] width 93 height 15
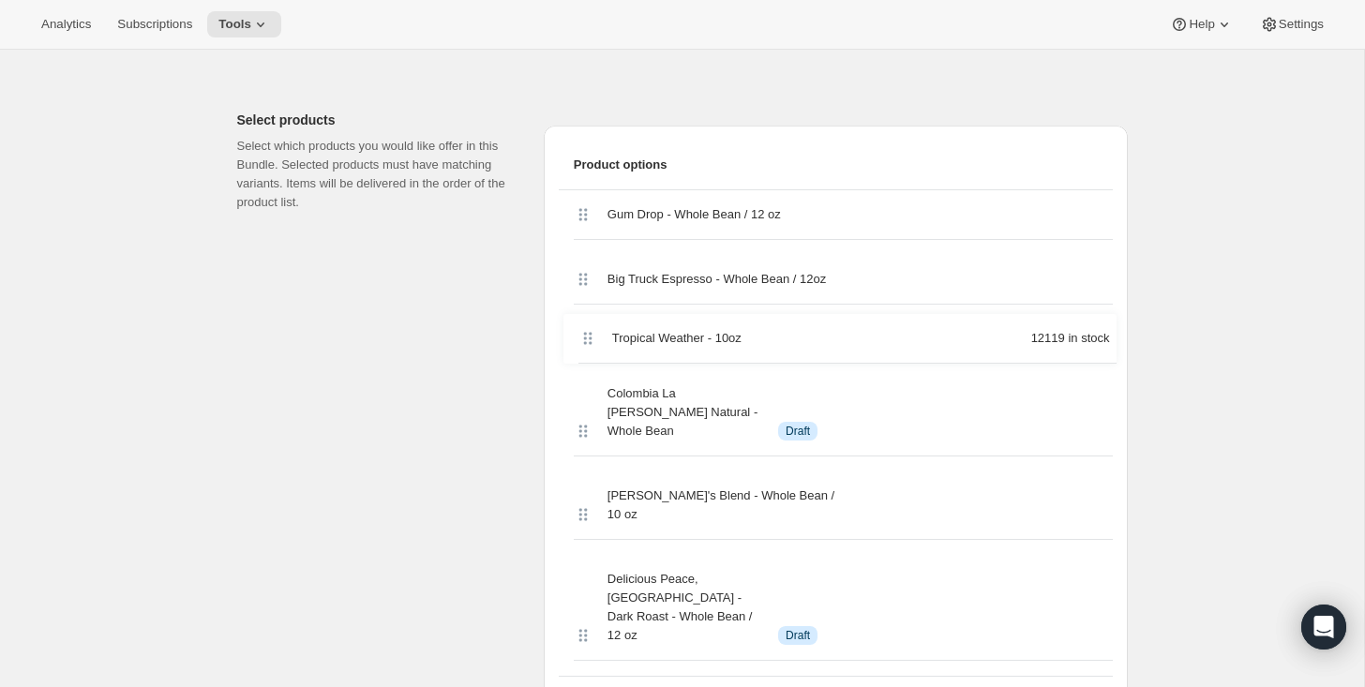
drag, startPoint x: 582, startPoint y: 214, endPoint x: 587, endPoint y: 345, distance: 131.4
click at [587, 345] on div "Tropical Weather - 10oz 12119 in stock Gum Drop - Whole Bean / 12 oz Big Truck …" at bounding box center [836, 433] width 554 height 486
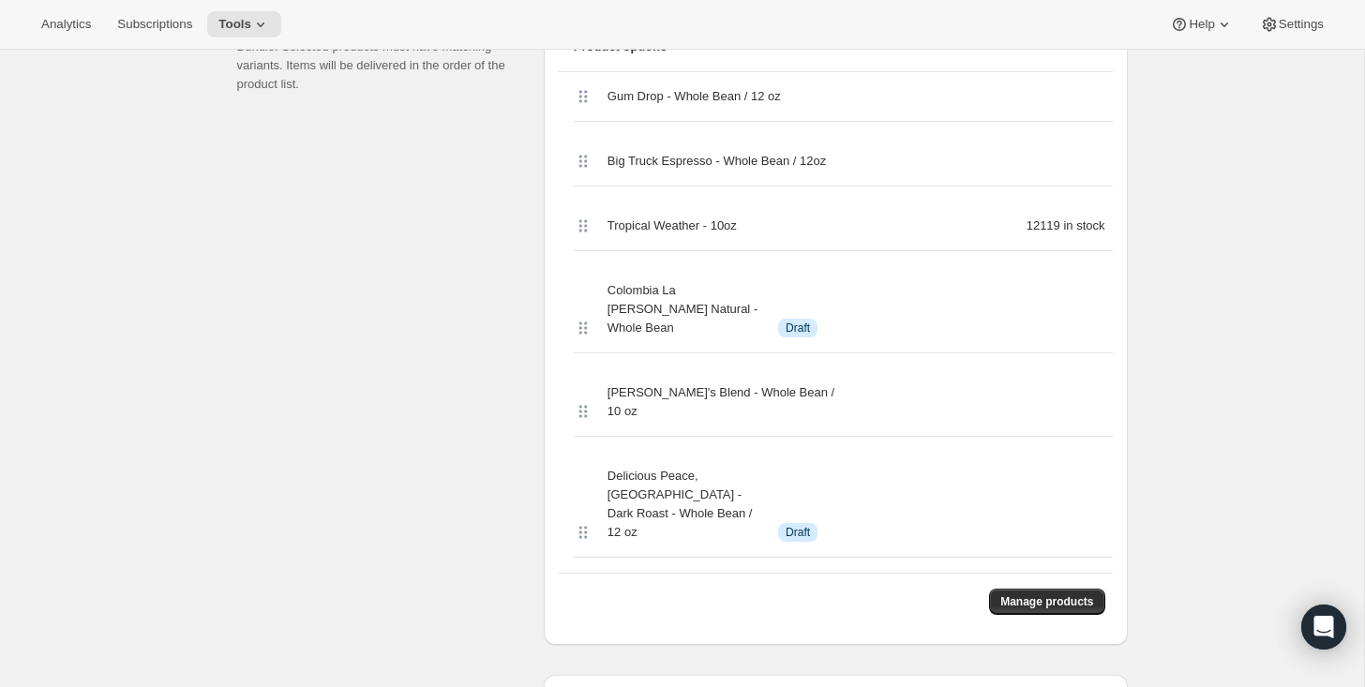
scroll to position [897, 0]
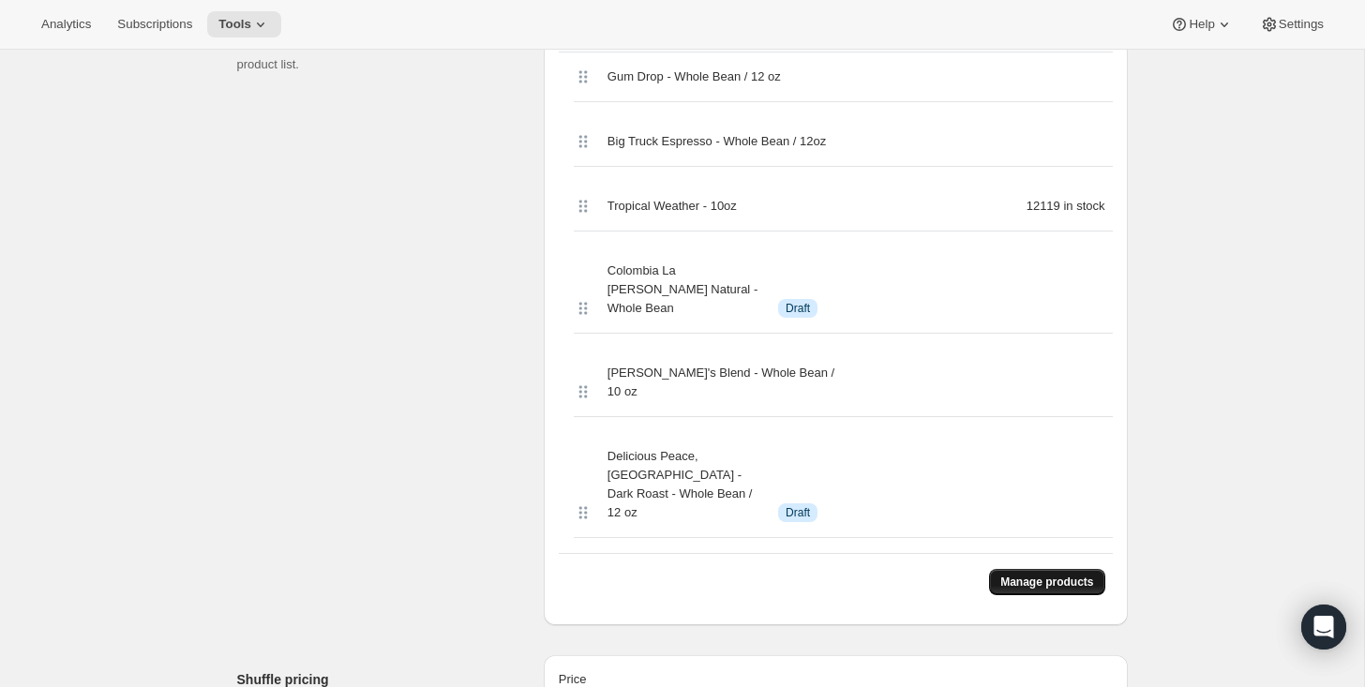
click at [1024, 575] on span "Manage products" at bounding box center [1046, 582] width 93 height 15
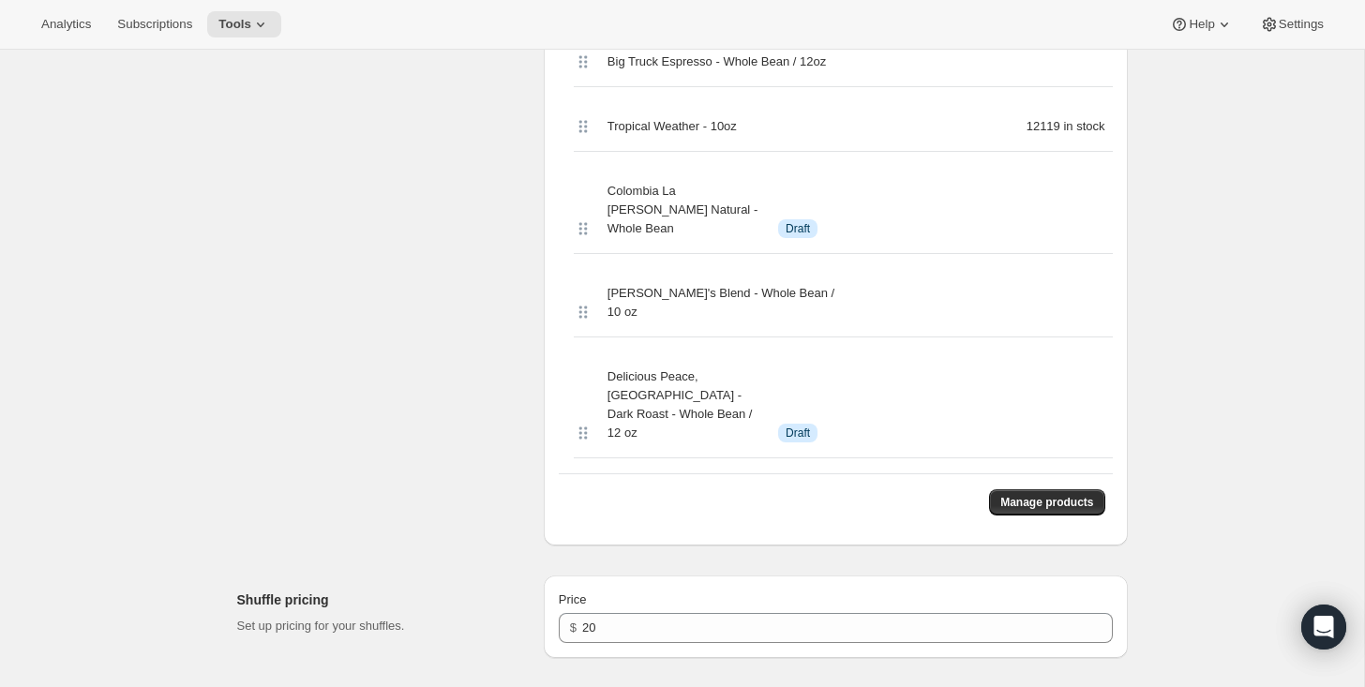
scroll to position [1061, 0]
click at [1037, 494] on span "Manage products" at bounding box center [1046, 501] width 93 height 15
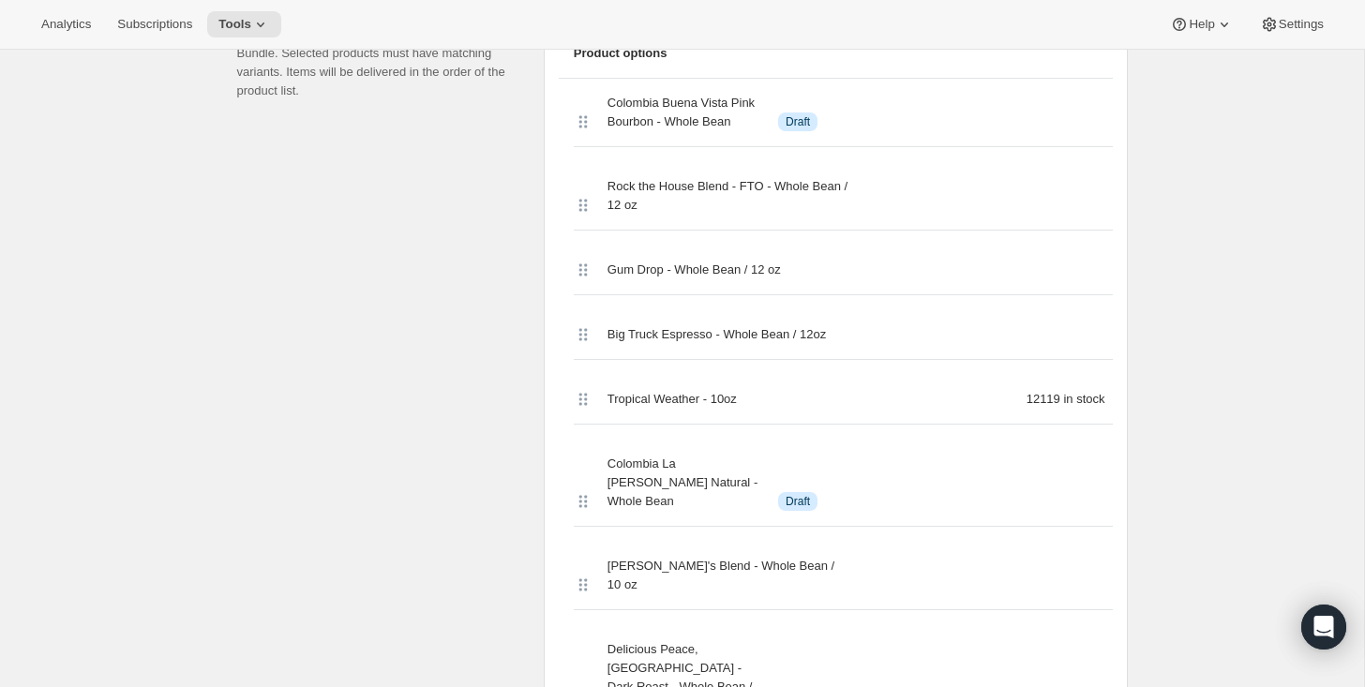
scroll to position [885, 0]
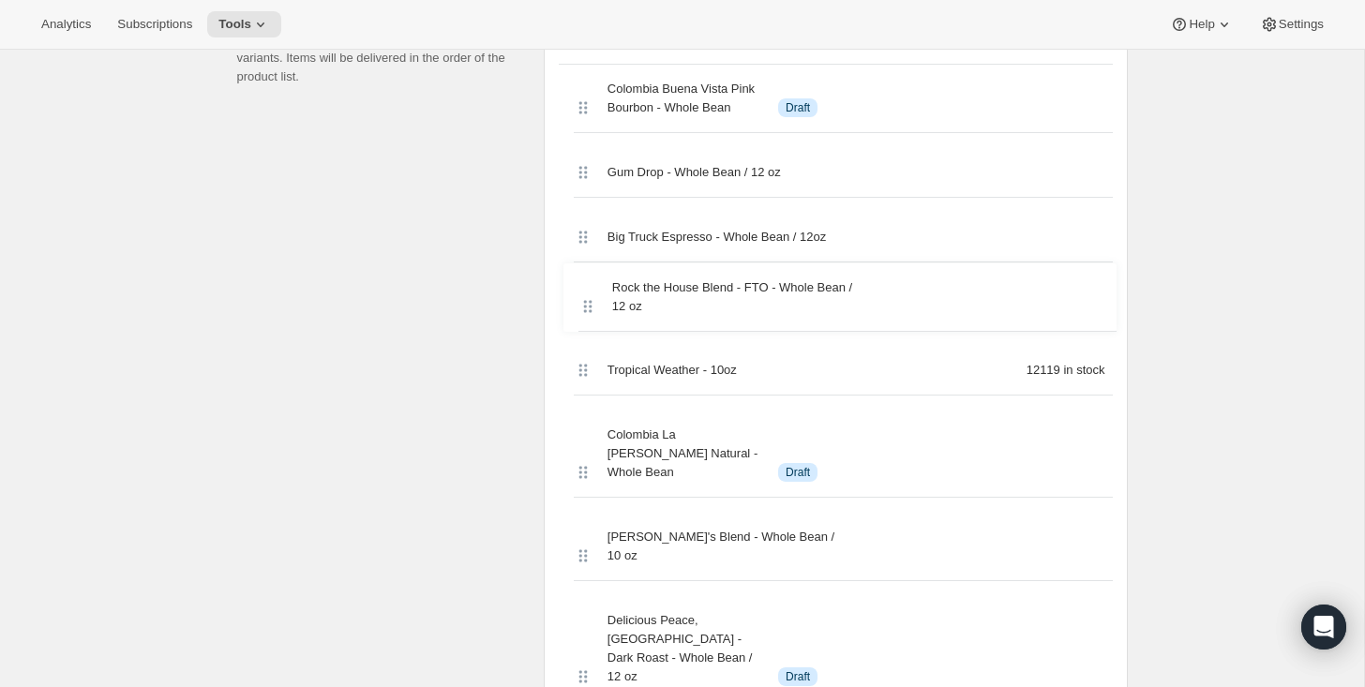
drag, startPoint x: 580, startPoint y: 186, endPoint x: 584, endPoint y: 317, distance: 131.3
click at [584, 317] on div "Colombia Buena Vista Pink Bourbon - Whole Bean Info Draft Rock the House Blend …" at bounding box center [836, 391] width 554 height 653
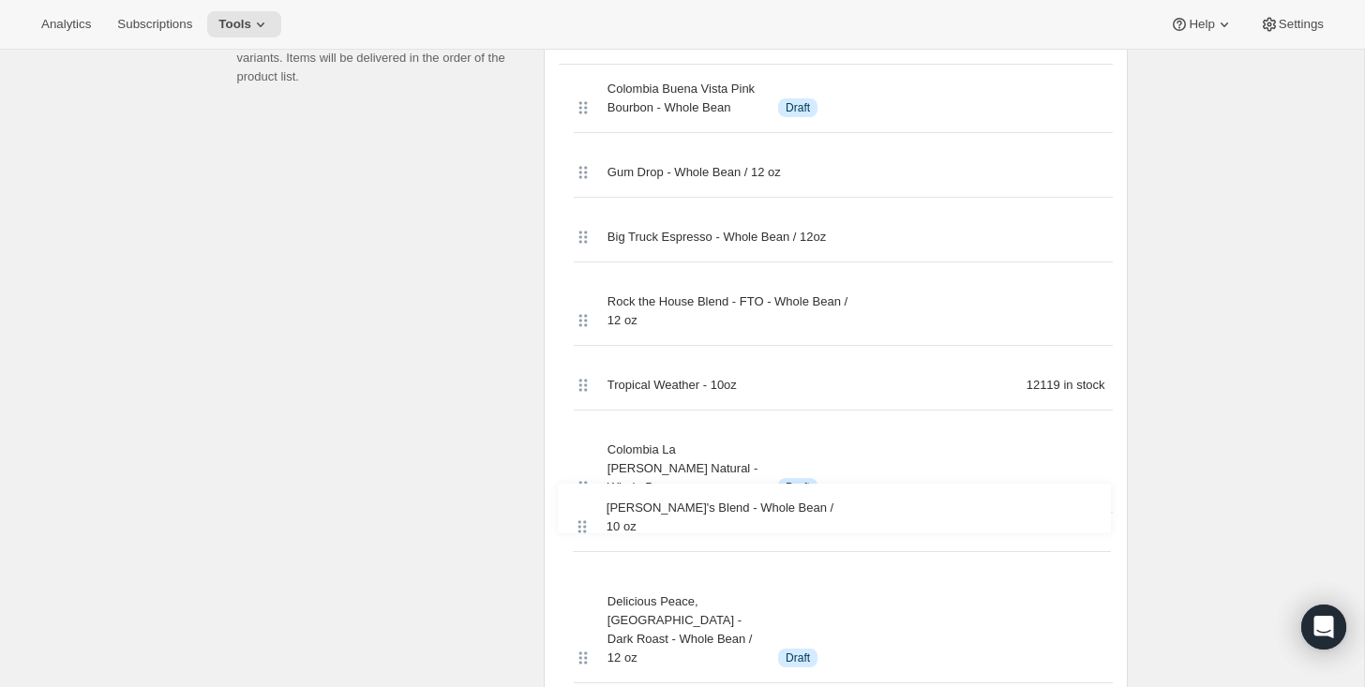
scroll to position [886, 0]
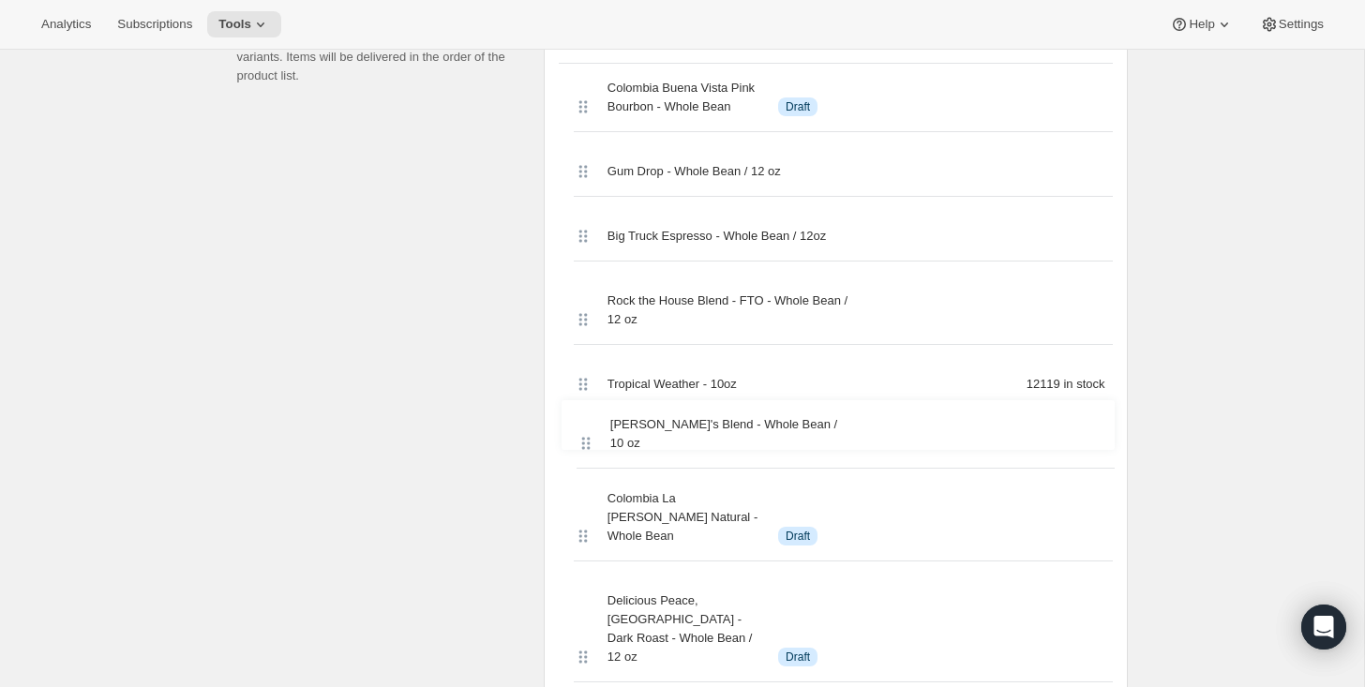
drag, startPoint x: 584, startPoint y: 550, endPoint x: 583, endPoint y: 428, distance: 121.9
click at [583, 428] on div "Colombia Buena Vista Pink Bourbon - Whole Bean Info Draft Gum Drop - Whole Bean…" at bounding box center [836, 381] width 554 height 634
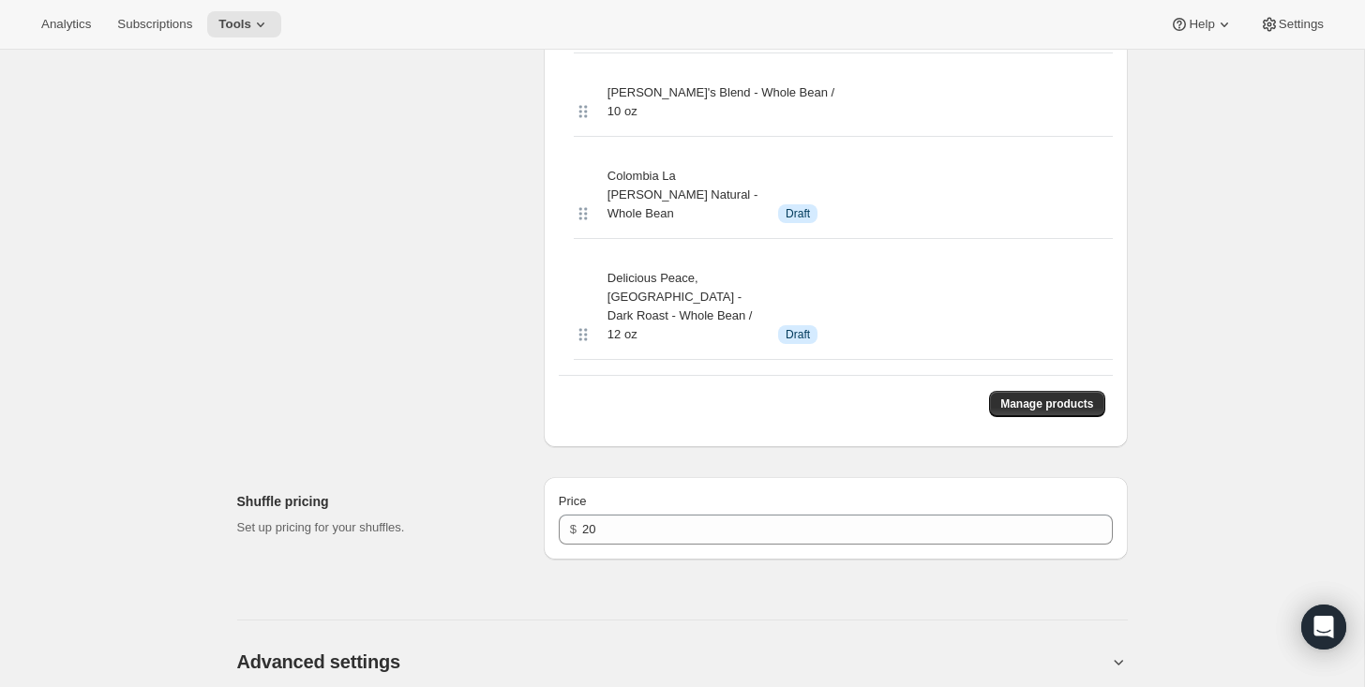
scroll to position [1250, 0]
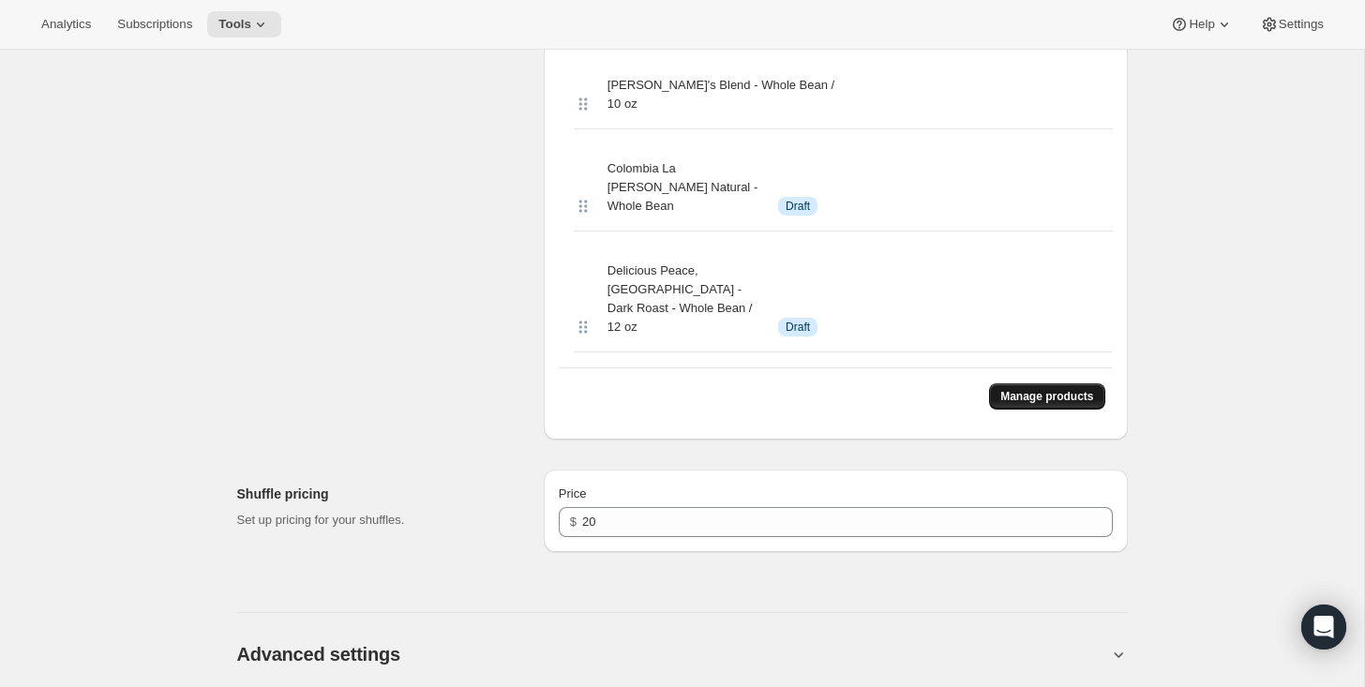
click at [1012, 389] on span "Manage products" at bounding box center [1046, 396] width 93 height 15
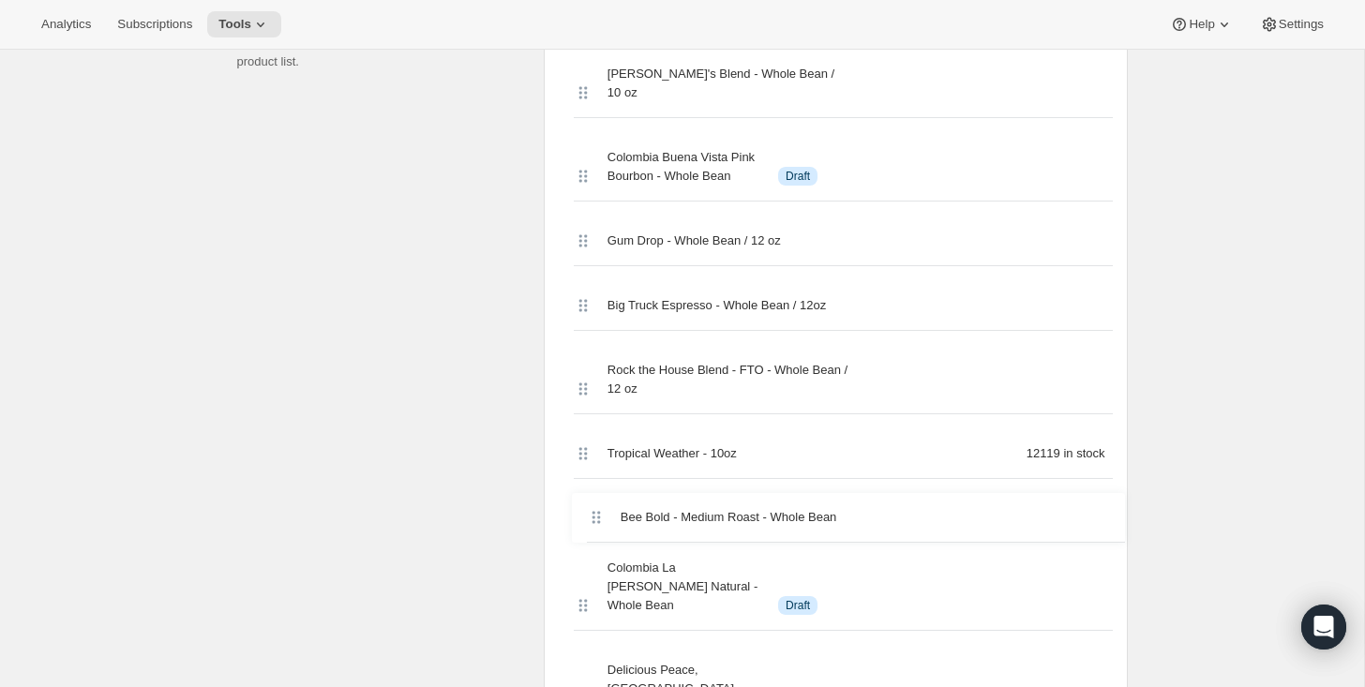
scroll to position [901, 0]
drag, startPoint x: 579, startPoint y: 220, endPoint x: 590, endPoint y: 507, distance: 287.1
click at [590, 507] on div "Aldo's Blend - Whole Bean / 10 oz Bee Bold - Medium Roast - Whole Bean Colombia…" at bounding box center [836, 407] width 554 height 717
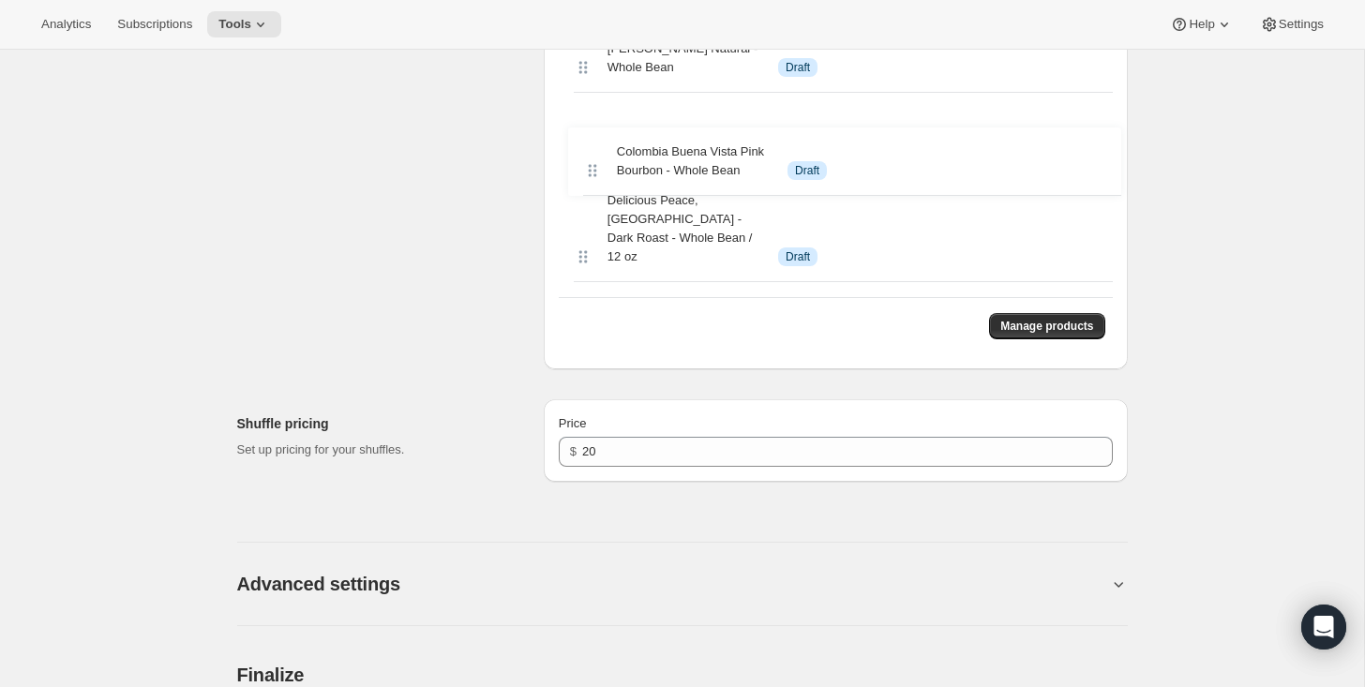
scroll to position [1361, 0]
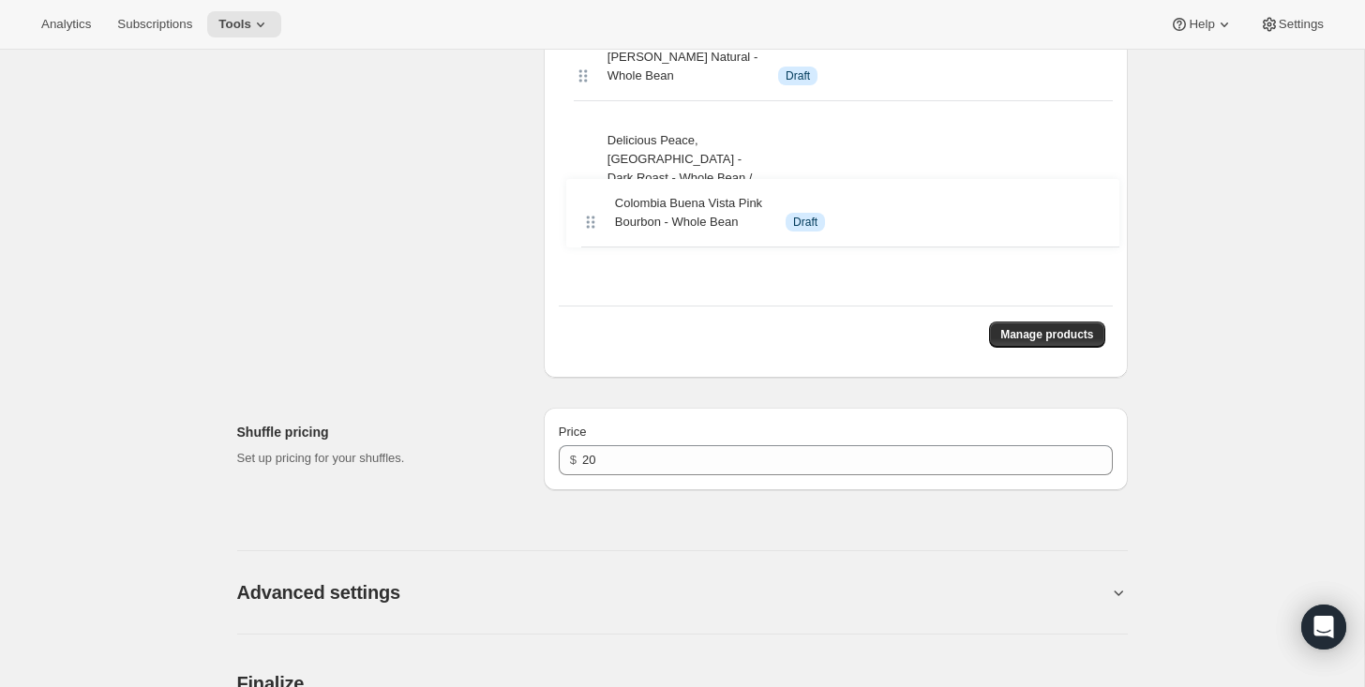
drag, startPoint x: 579, startPoint y: 155, endPoint x: 588, endPoint y: 226, distance: 71.8
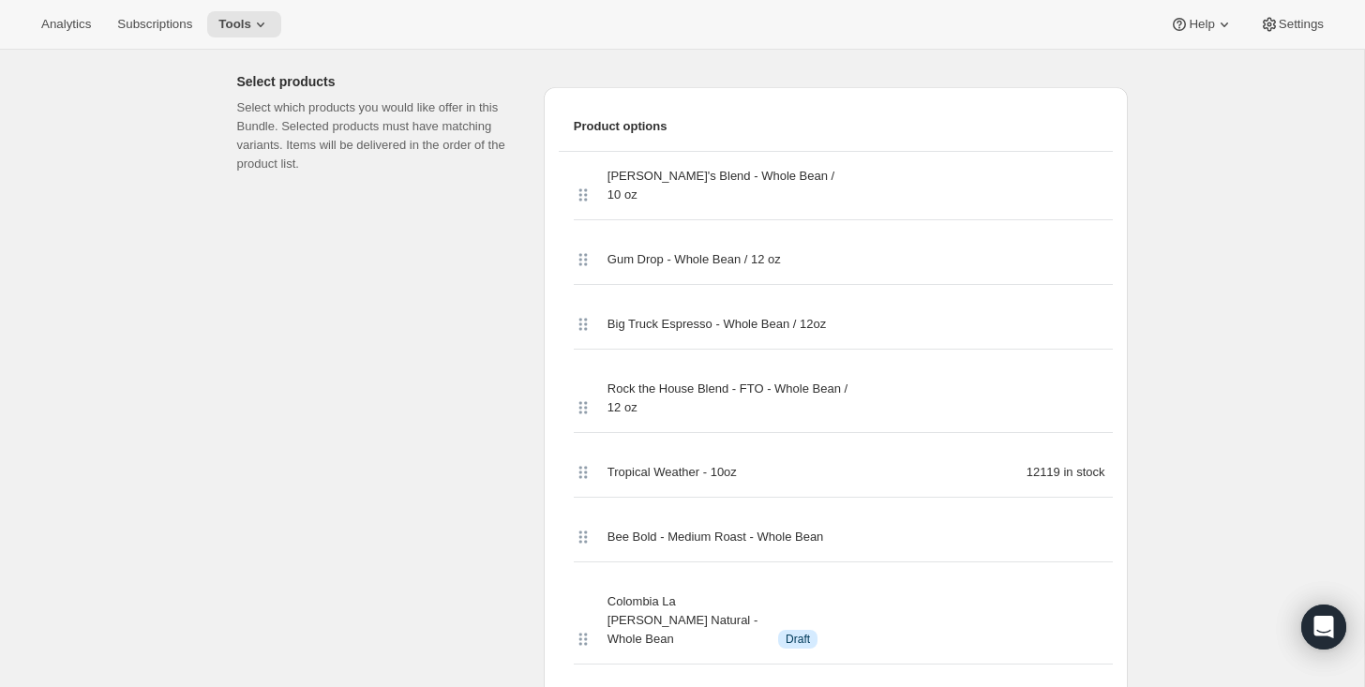
scroll to position [793, 0]
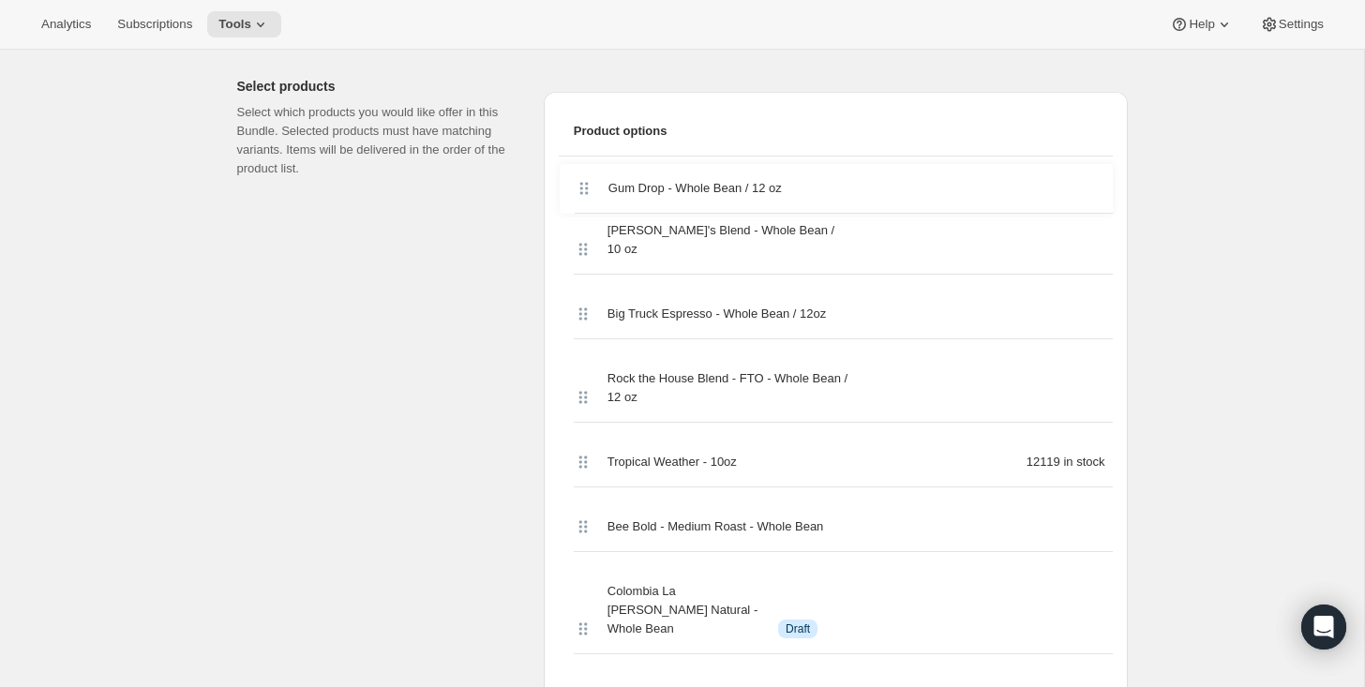
drag, startPoint x: 579, startPoint y: 244, endPoint x: 579, endPoint y: 177, distance: 66.6
click at [579, 177] on div "Aldo's Blend - Whole Bean / 10 oz Gum Drop - Whole Bean / 12 oz Big Truck Espre…" at bounding box center [836, 515] width 554 height 717
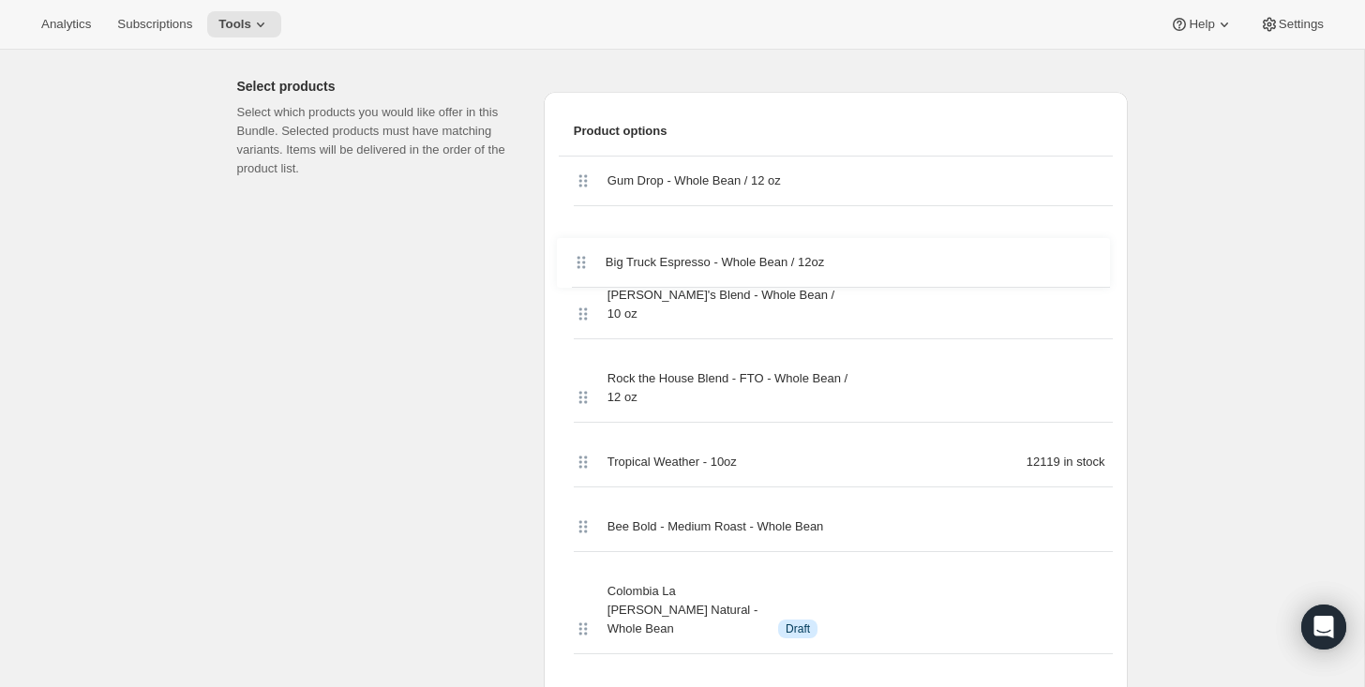
drag, startPoint x: 584, startPoint y: 310, endPoint x: 581, endPoint y: 252, distance: 58.2
click at [581, 252] on div "Gum Drop - Whole Bean / 12 oz Aldo's Blend - Whole Bean / 10 oz Big Truck Espre…" at bounding box center [836, 515] width 554 height 717
drag, startPoint x: 573, startPoint y: 395, endPoint x: 574, endPoint y: 303, distance: 91.9
click at [574, 303] on div "Gum Drop - Whole Bean / 12 oz Big Truck Espresso - Whole Bean / 12oz Aldo's Ble…" at bounding box center [836, 515] width 554 height 717
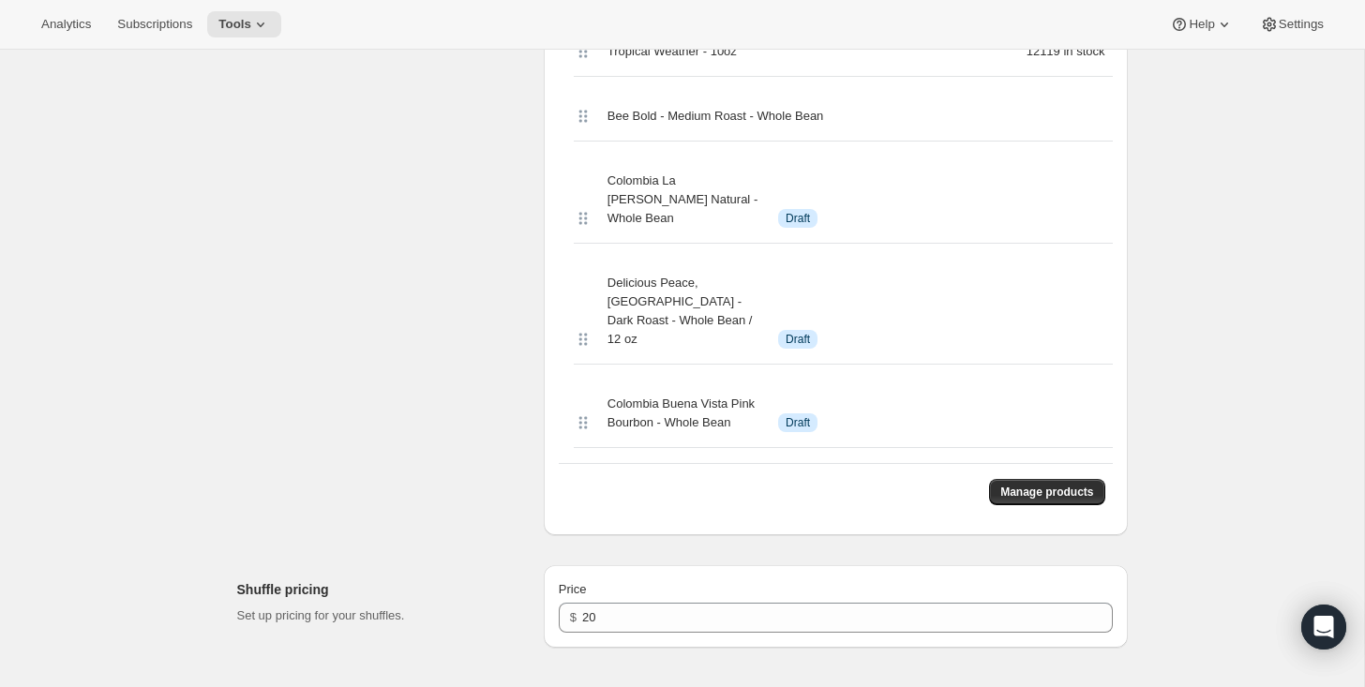
scroll to position [1220, 0]
click at [1016, 484] on span "Manage products" at bounding box center [1046, 491] width 93 height 15
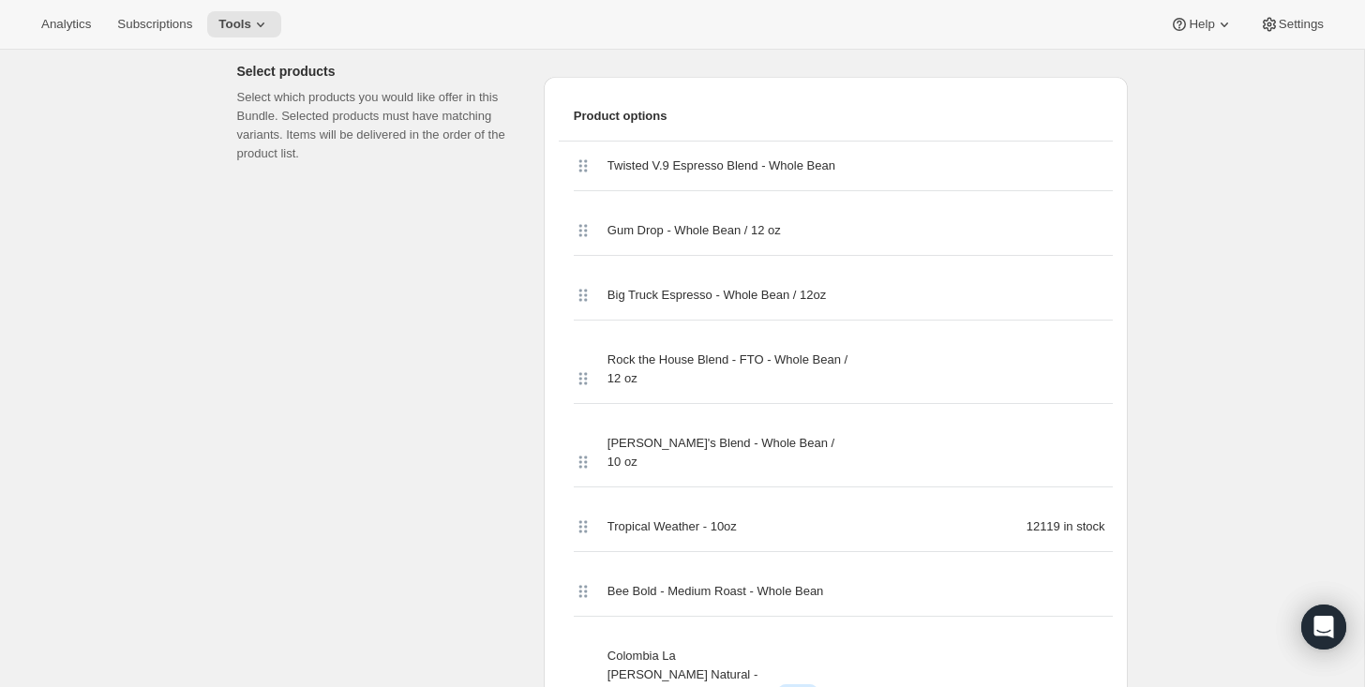
scroll to position [806, 0]
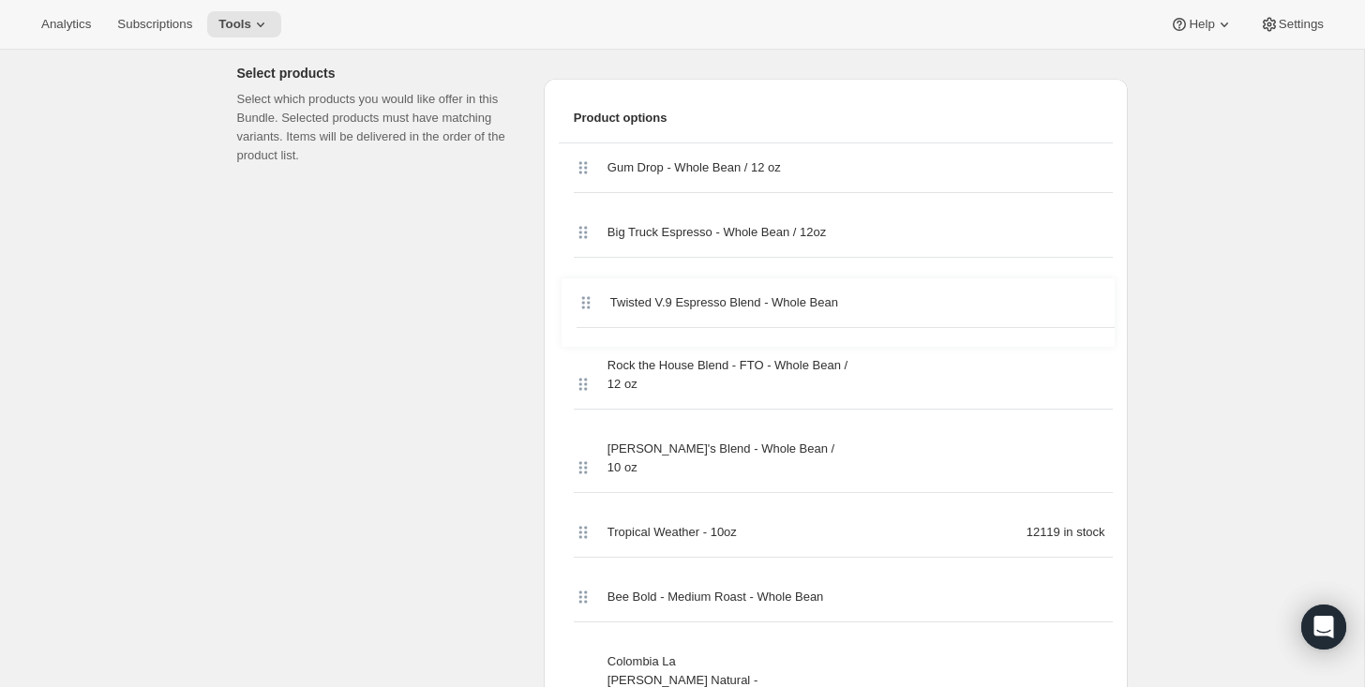
drag, startPoint x: 579, startPoint y: 187, endPoint x: 580, endPoint y: 329, distance: 142.5
click at [580, 329] on div "Twisted V.9 Espresso Blend - Whole Bean Gum Drop - Whole Bean / 12 oz Big Truck…" at bounding box center [836, 543] width 554 height 801
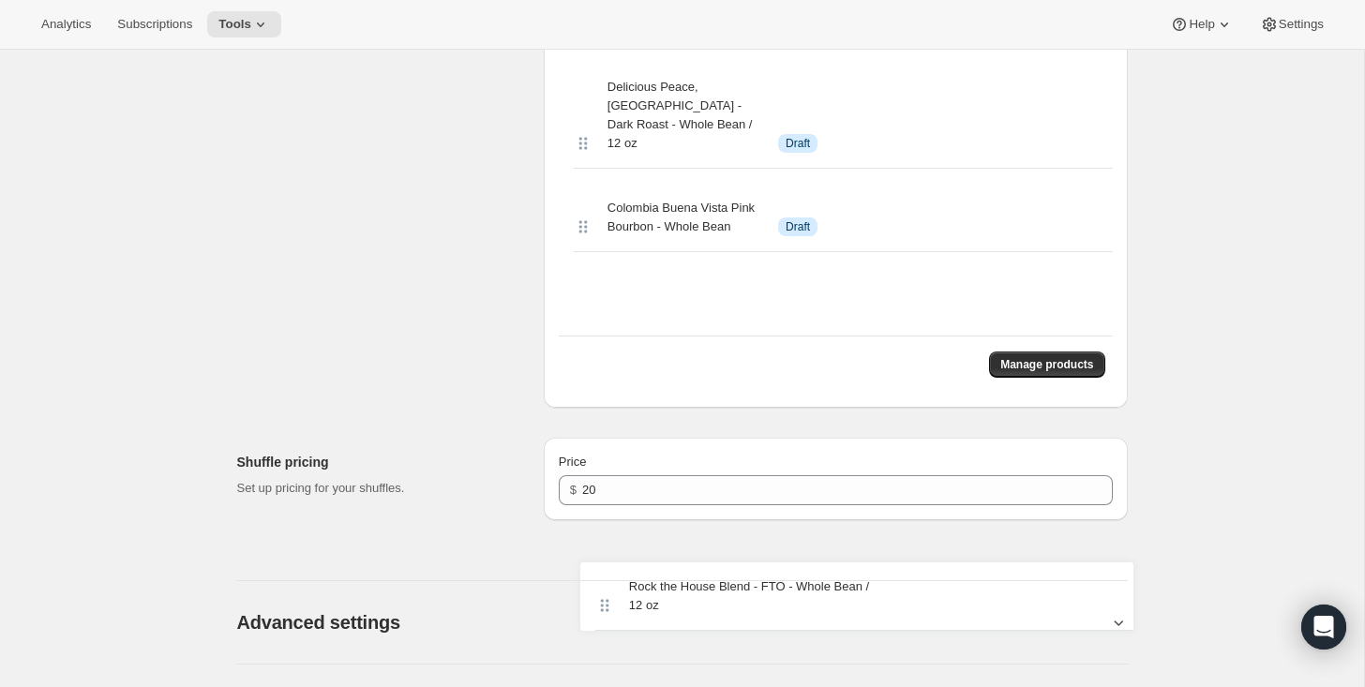
scroll to position [1406, 0]
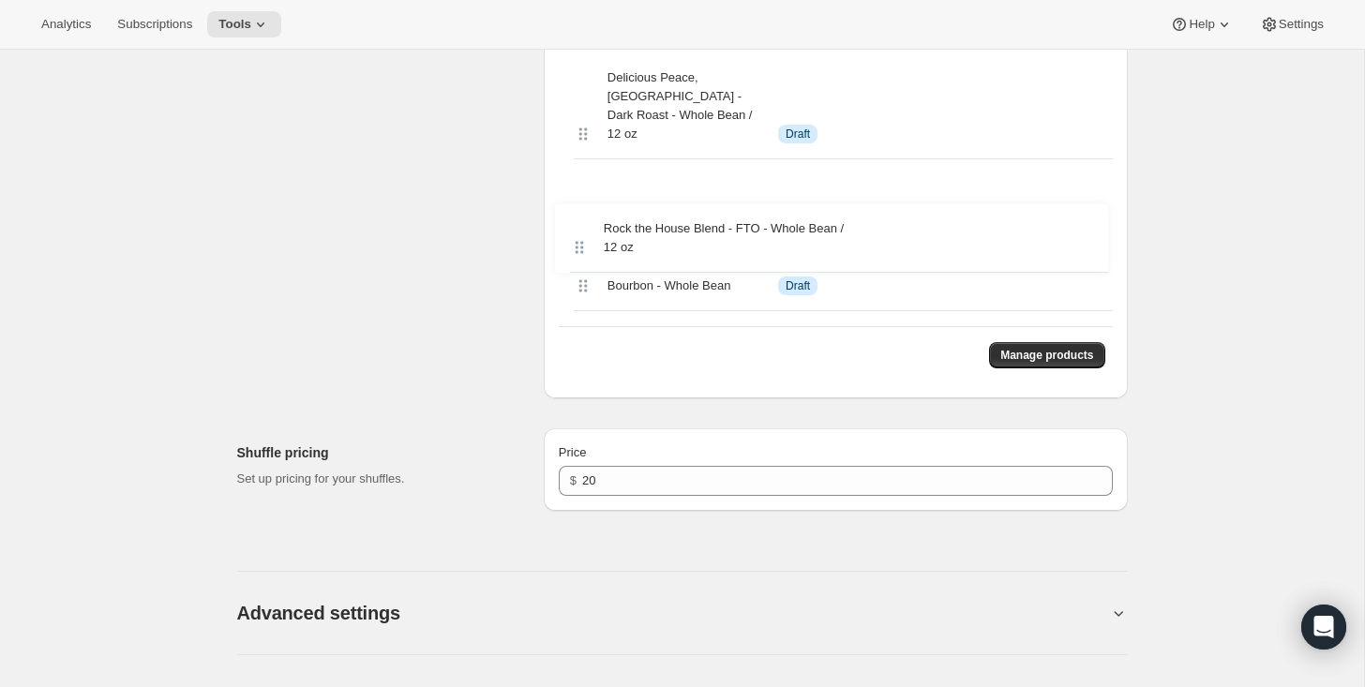
drag, startPoint x: 578, startPoint y: 398, endPoint x: 575, endPoint y: 251, distance: 146.3
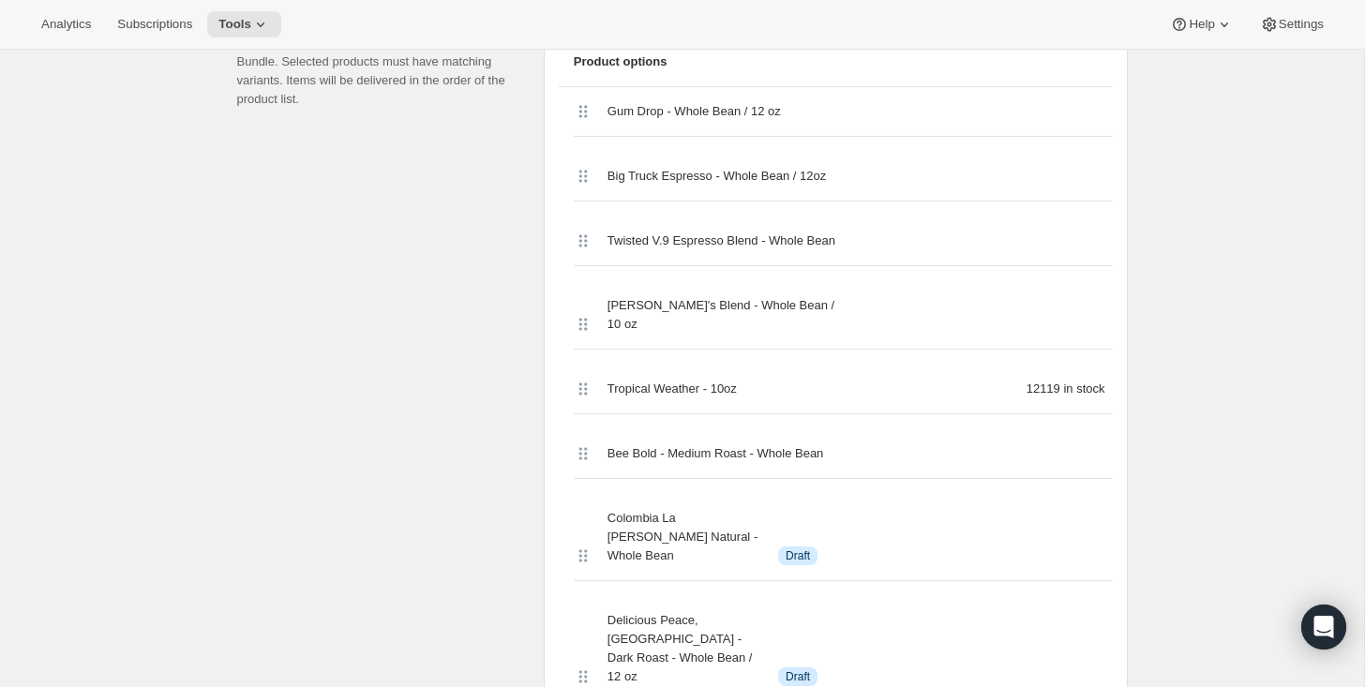
scroll to position [859, 0]
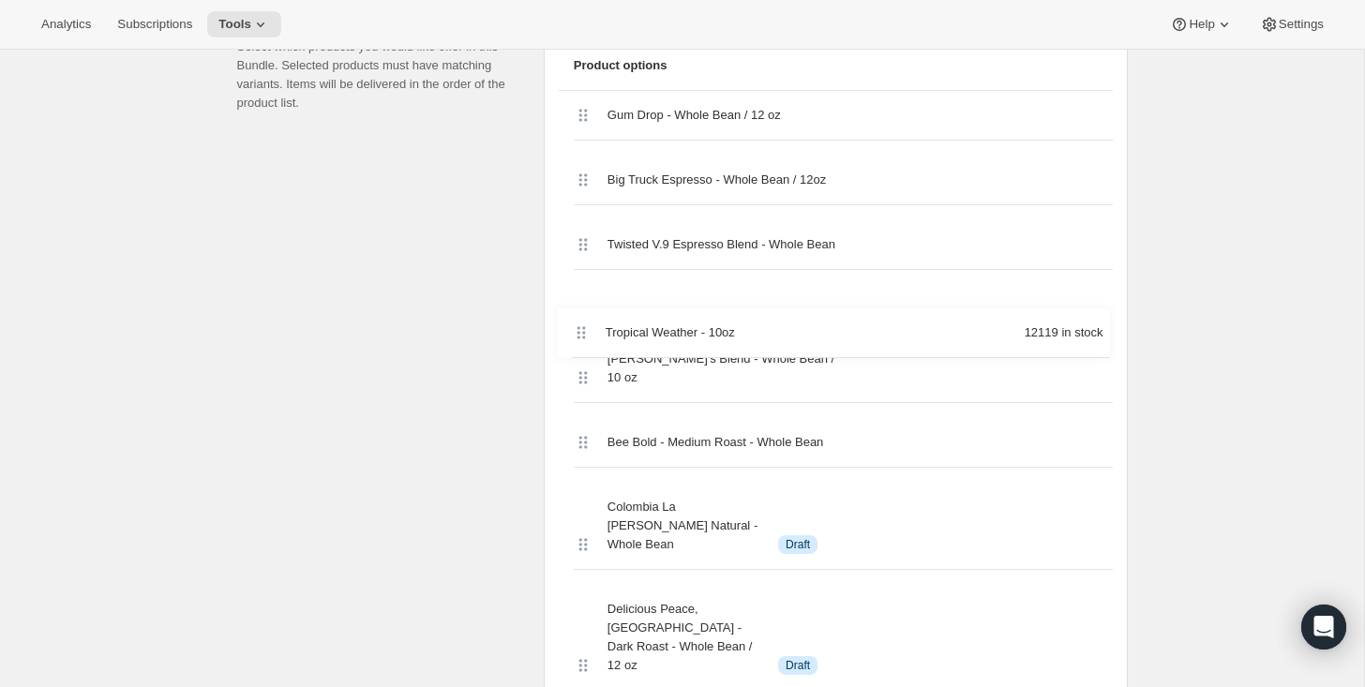
drag, startPoint x: 581, startPoint y: 390, endPoint x: 579, endPoint y: 323, distance: 66.6
click at [579, 323] on div "Gum Drop - Whole Bean / 12 oz Big Truck Espresso - Whole Bean / 12oz Twisted V.…" at bounding box center [836, 482] width 554 height 782
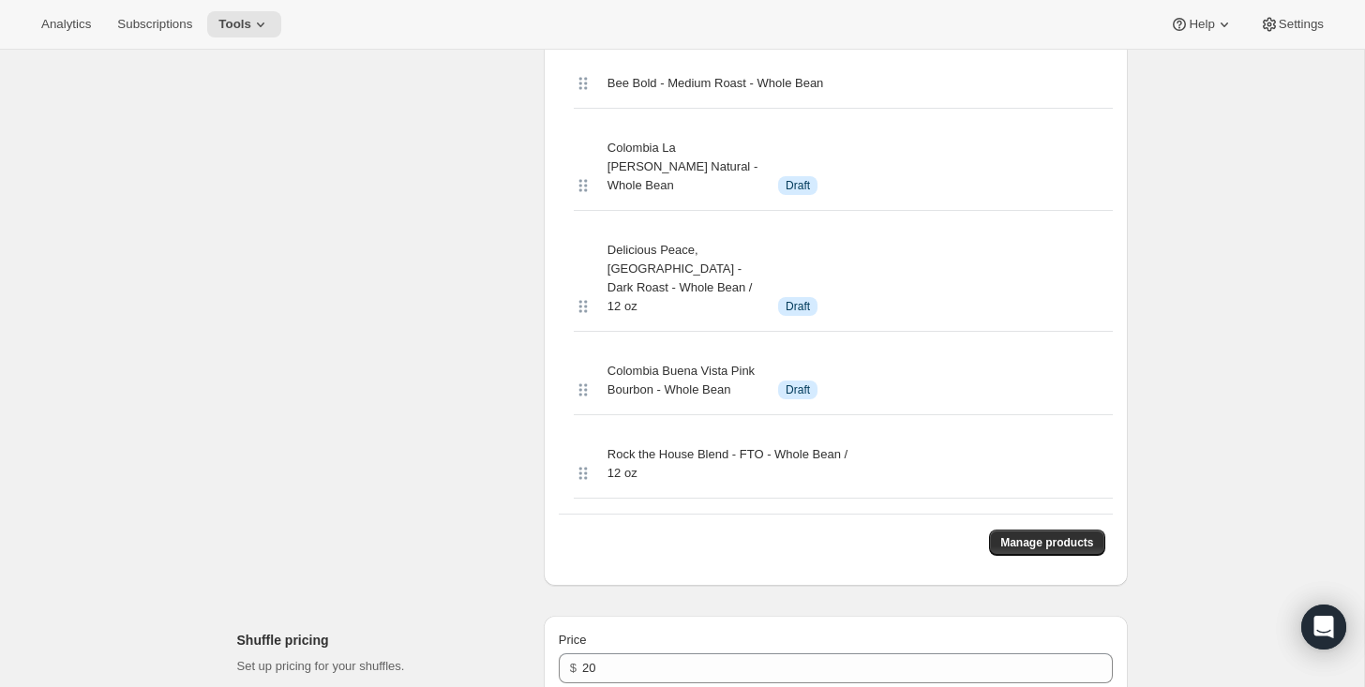
scroll to position [1235, 0]
drag, startPoint x: 740, startPoint y: 430, endPoint x: 580, endPoint y: 441, distance: 159.7
click at [580, 441] on div "Rock the House Blend - FTO - Whole Bean / 12 oz" at bounding box center [843, 462] width 539 height 68
click at [1015, 534] on span "Manage products" at bounding box center [1046, 541] width 93 height 15
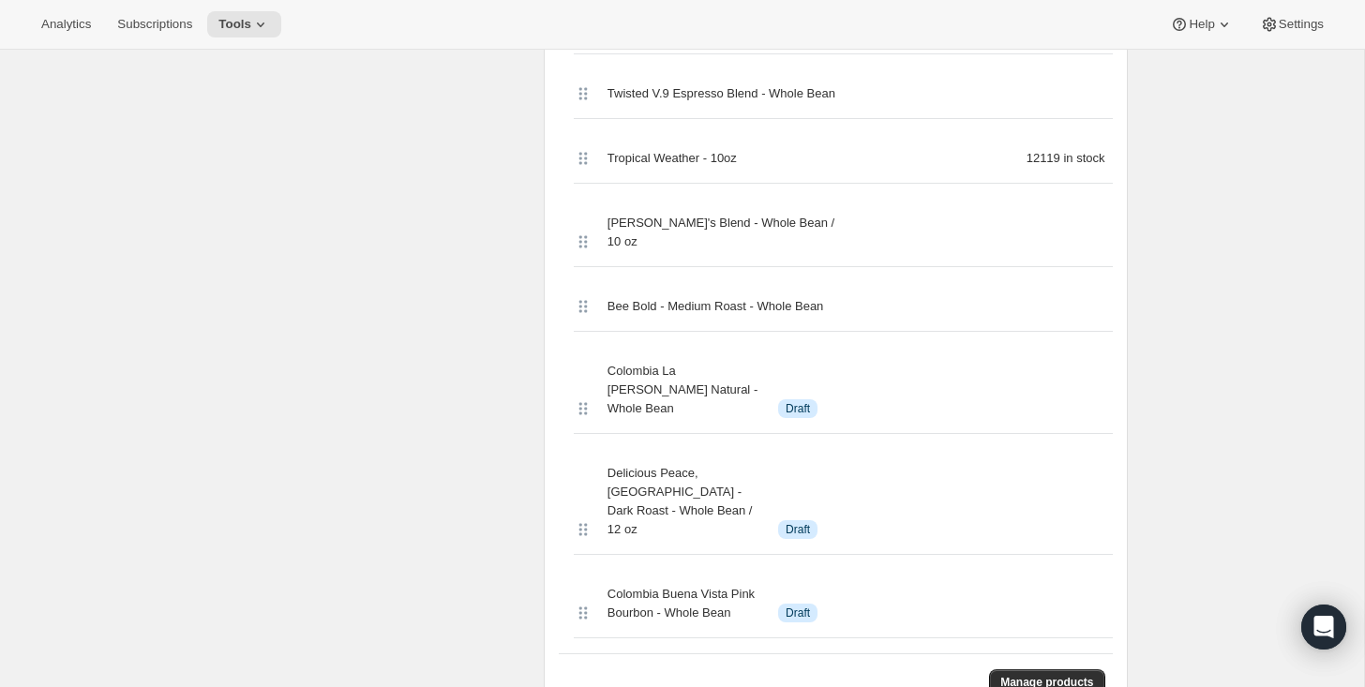
scroll to position [1015, 0]
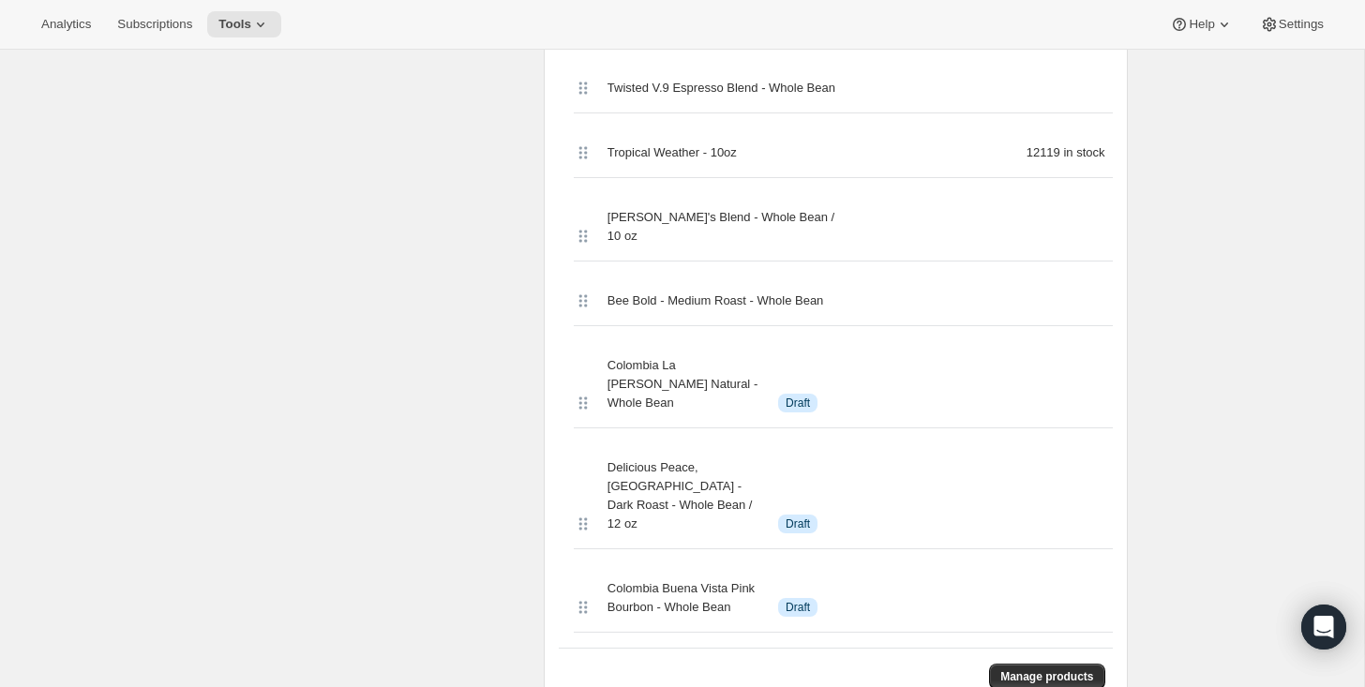
drag, startPoint x: 658, startPoint y: 584, endPoint x: 587, endPoint y: 561, distance: 75.0
click at [587, 564] on div "Colombia Buena Vista Pink Bourbon - Whole Bean Info Draft" at bounding box center [843, 598] width 539 height 68
drag, startPoint x: 657, startPoint y: 591, endPoint x: 596, endPoint y: 564, distance: 66.4
click at [596, 564] on div "Colombia Buena Vista Pink Bourbon - Whole Bean Info Draft" at bounding box center [843, 598] width 539 height 68
click at [1022, 669] on span "Manage products" at bounding box center [1046, 676] width 93 height 15
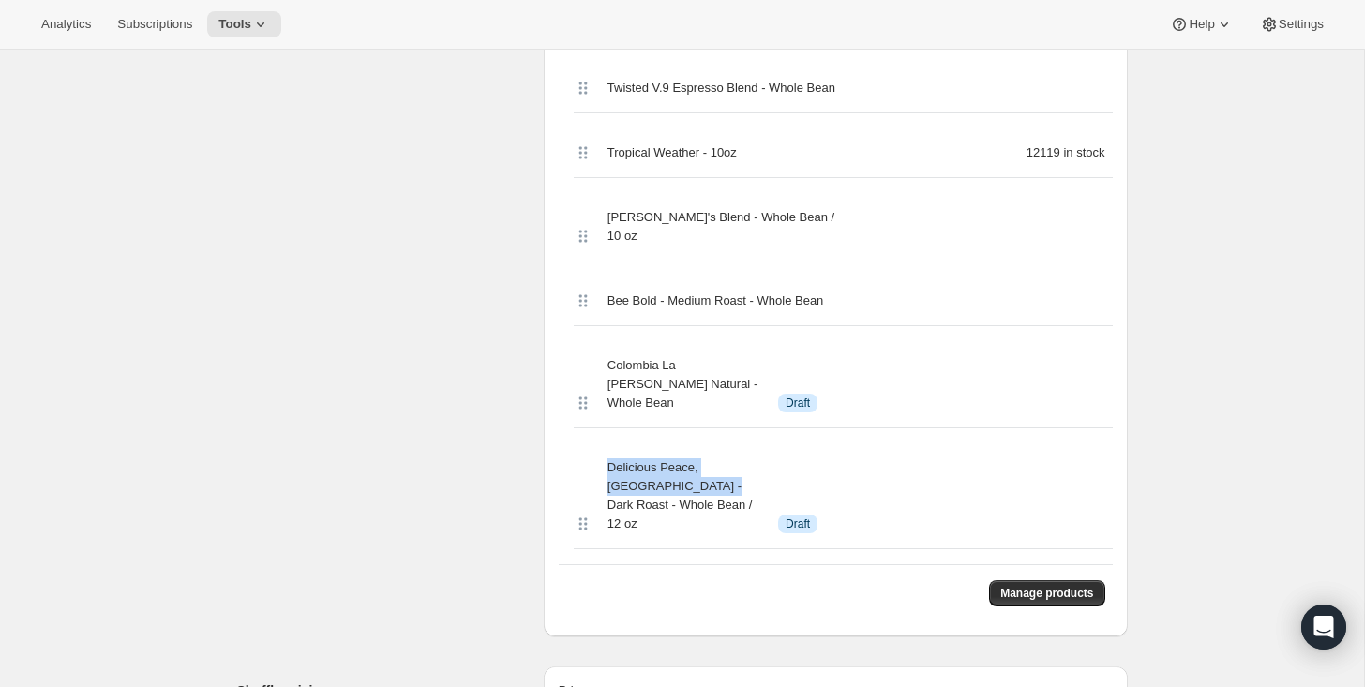
drag, startPoint x: 669, startPoint y: 487, endPoint x: 596, endPoint y: 467, distance: 75.7
click at [596, 467] on div "Delicious Peace, Uganda - Dark Roast - Whole Bean / 12 oz Info Draft" at bounding box center [843, 497] width 539 height 106
click at [1008, 586] on span "Manage products" at bounding box center [1046, 593] width 93 height 15
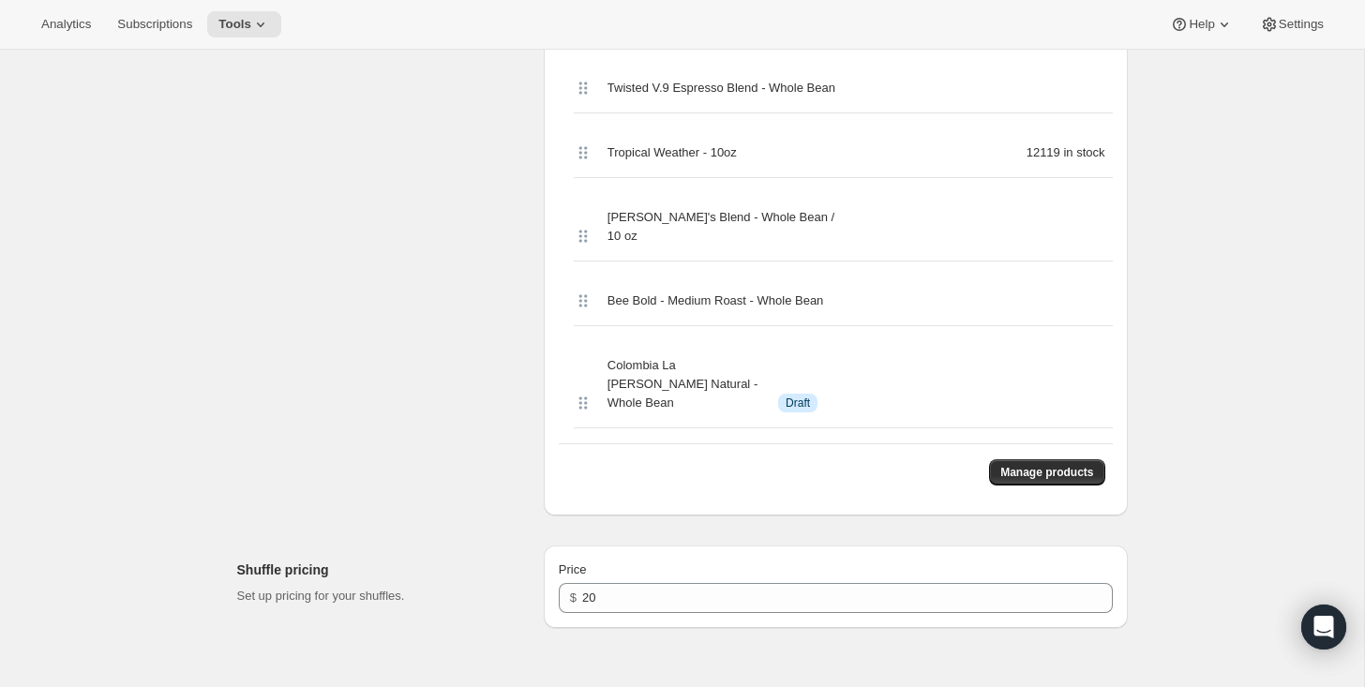
drag, startPoint x: 703, startPoint y: 383, endPoint x: 601, endPoint y: 368, distance: 103.2
click at [601, 368] on div "Colombia La Esperanza Mandela Natural - Whole Bean Info Draft" at bounding box center [843, 384] width 539 height 87
click at [1011, 468] on span "Manage products" at bounding box center [1046, 472] width 93 height 15
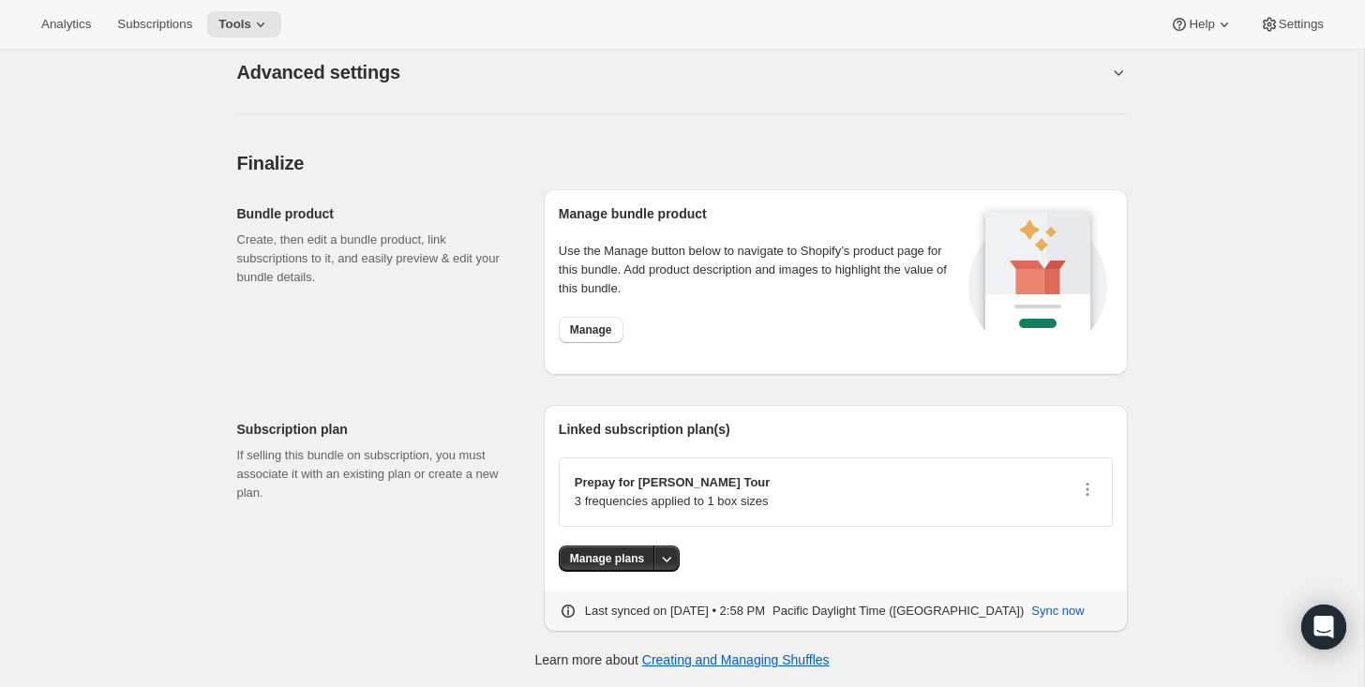
scroll to position [0, 0]
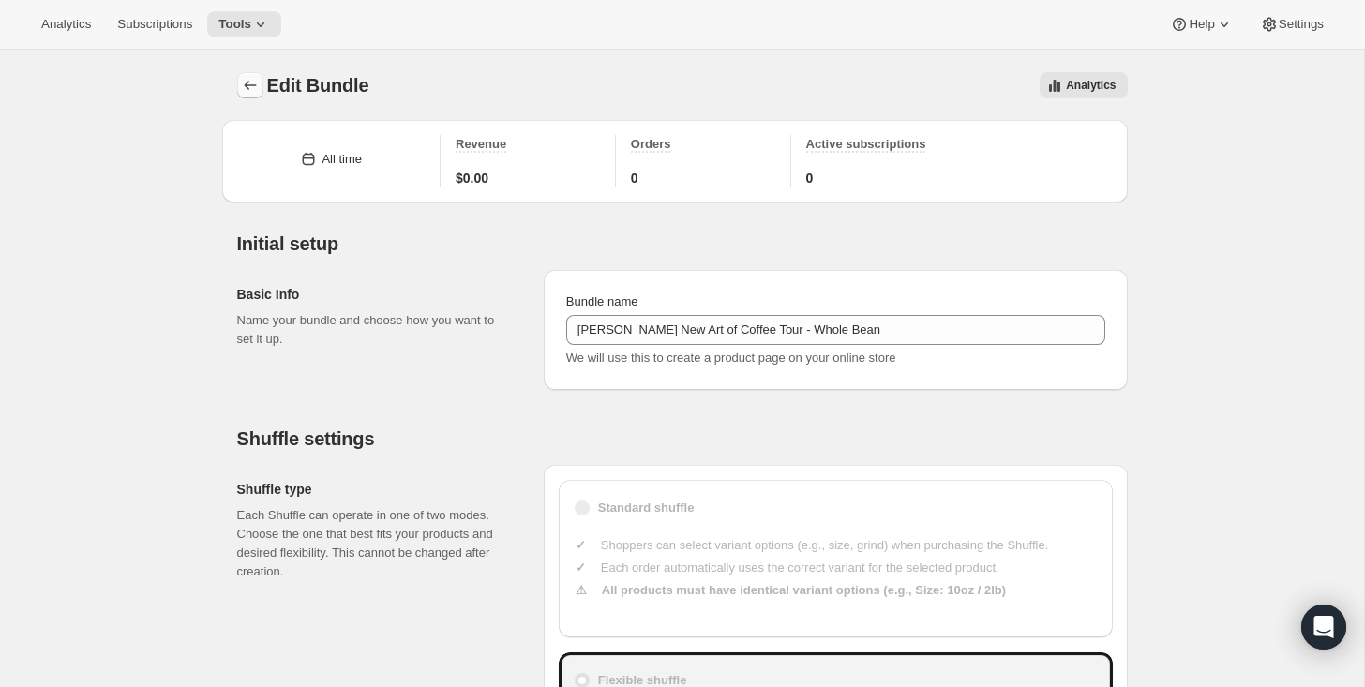
click at [250, 83] on icon "Bundles" at bounding box center [250, 85] width 19 height 19
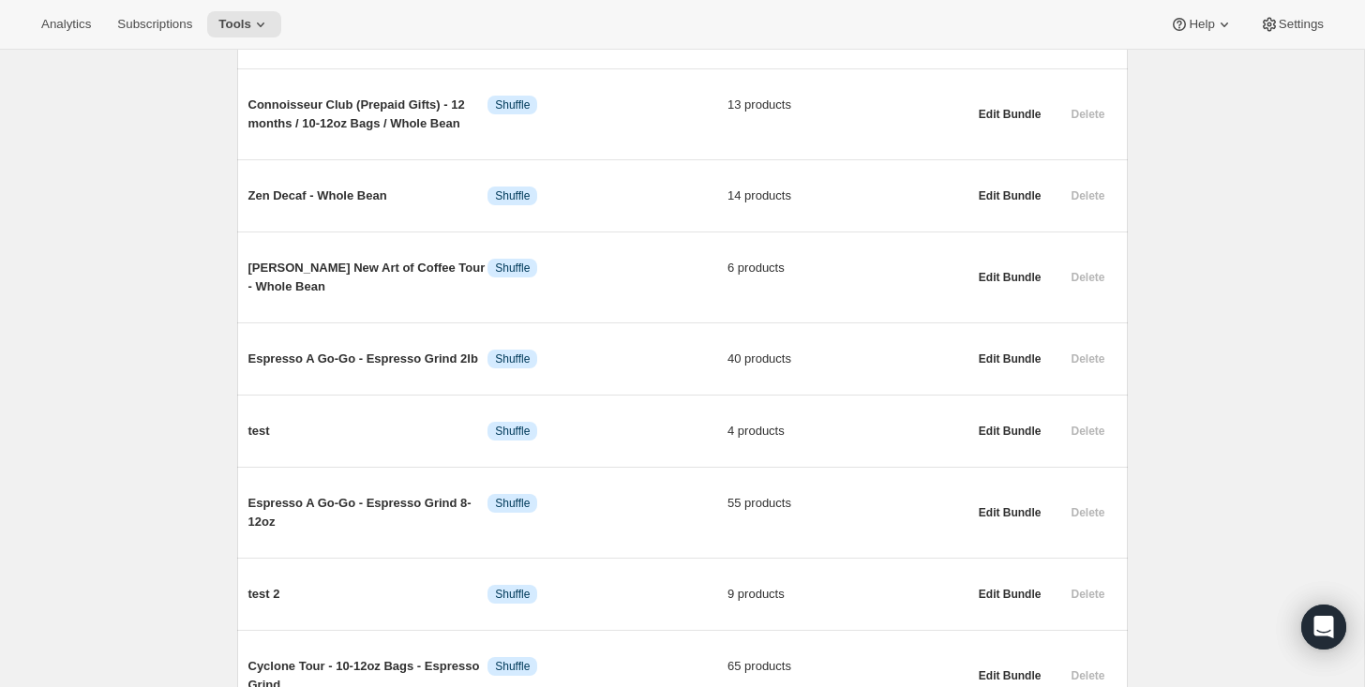
scroll to position [815, 0]
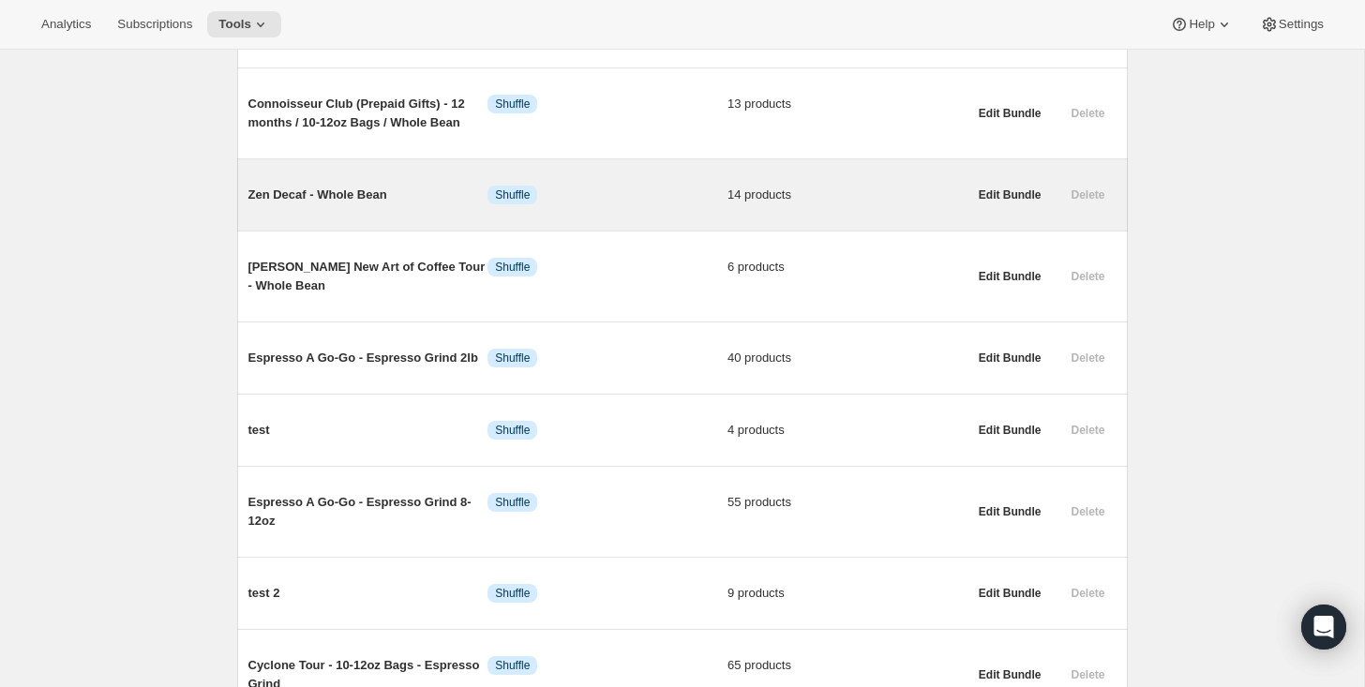
click at [342, 204] on span "Zen Decaf - Whole Bean" at bounding box center [368, 195] width 240 height 19
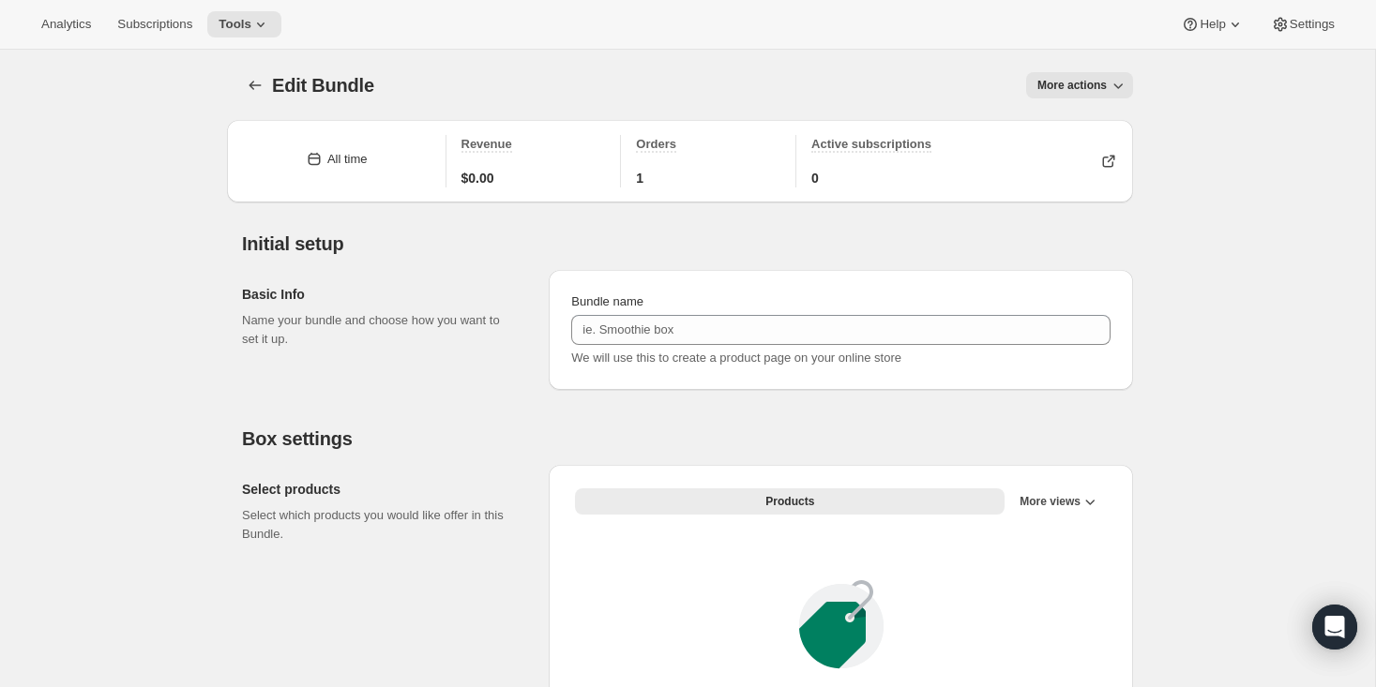
type input "Zen Decaf - Whole Bean"
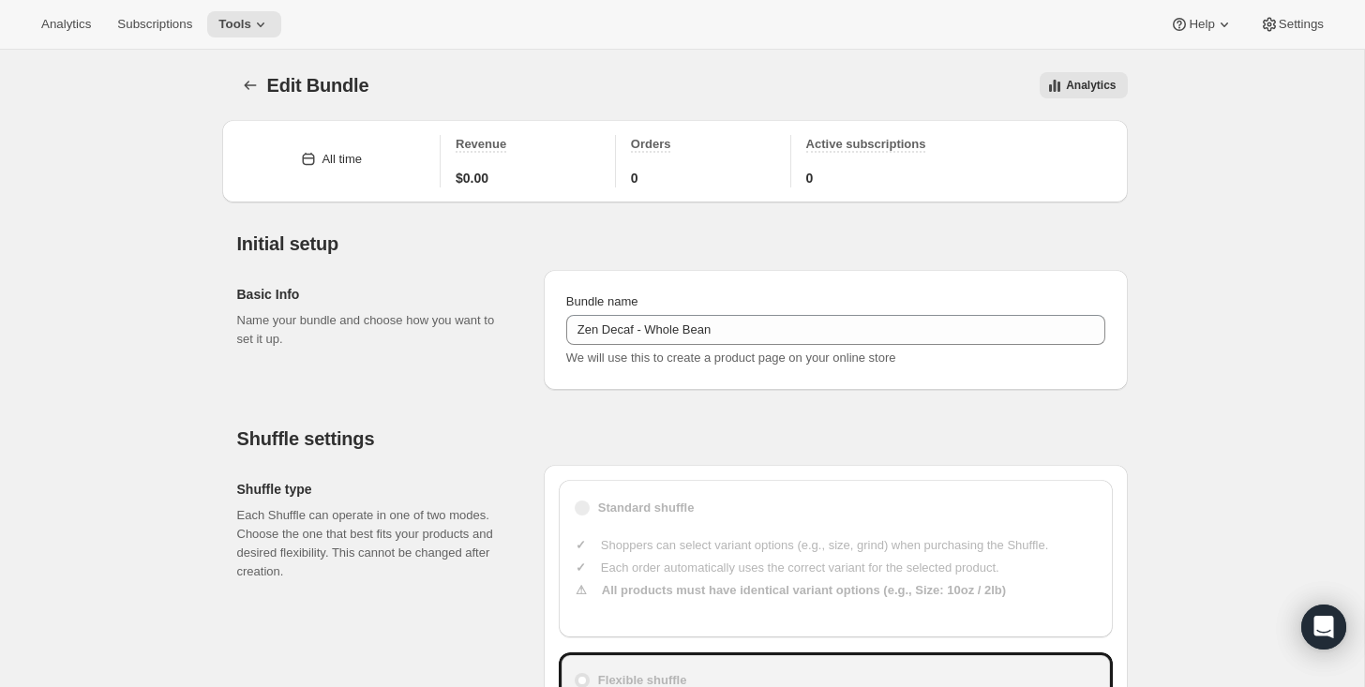
type input "20"
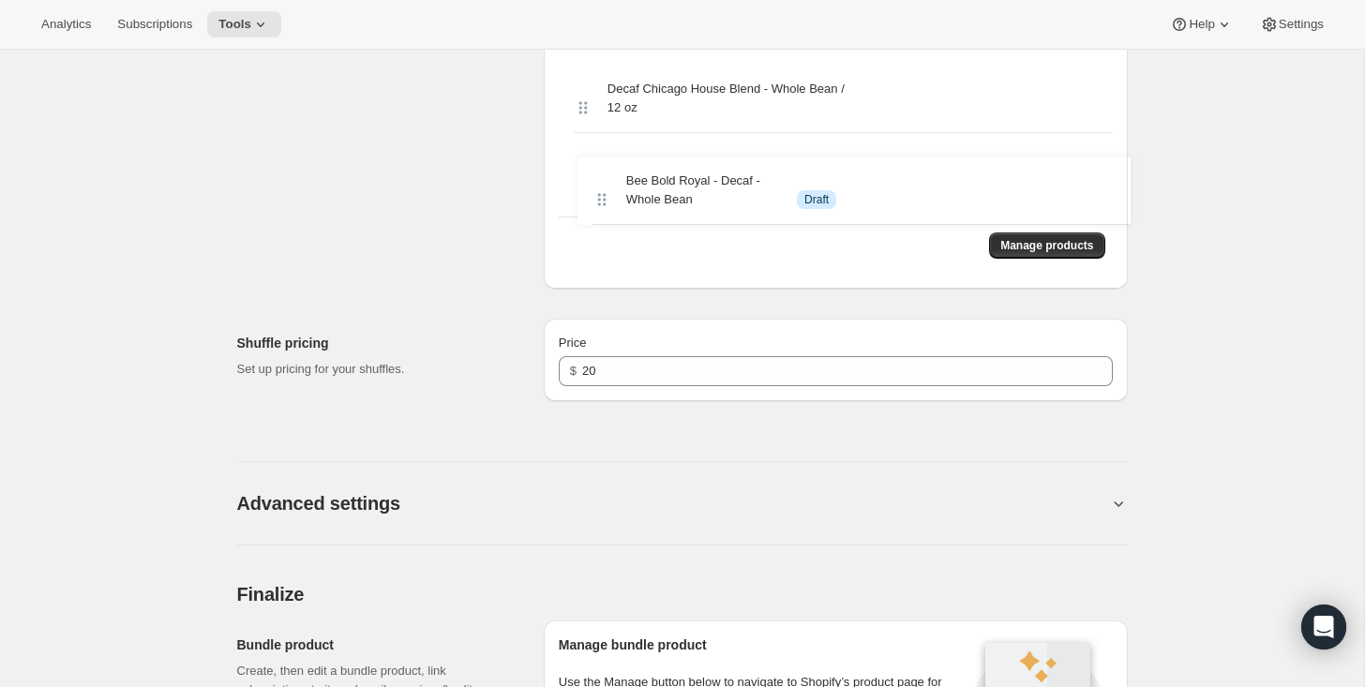
scroll to position [1805, 0]
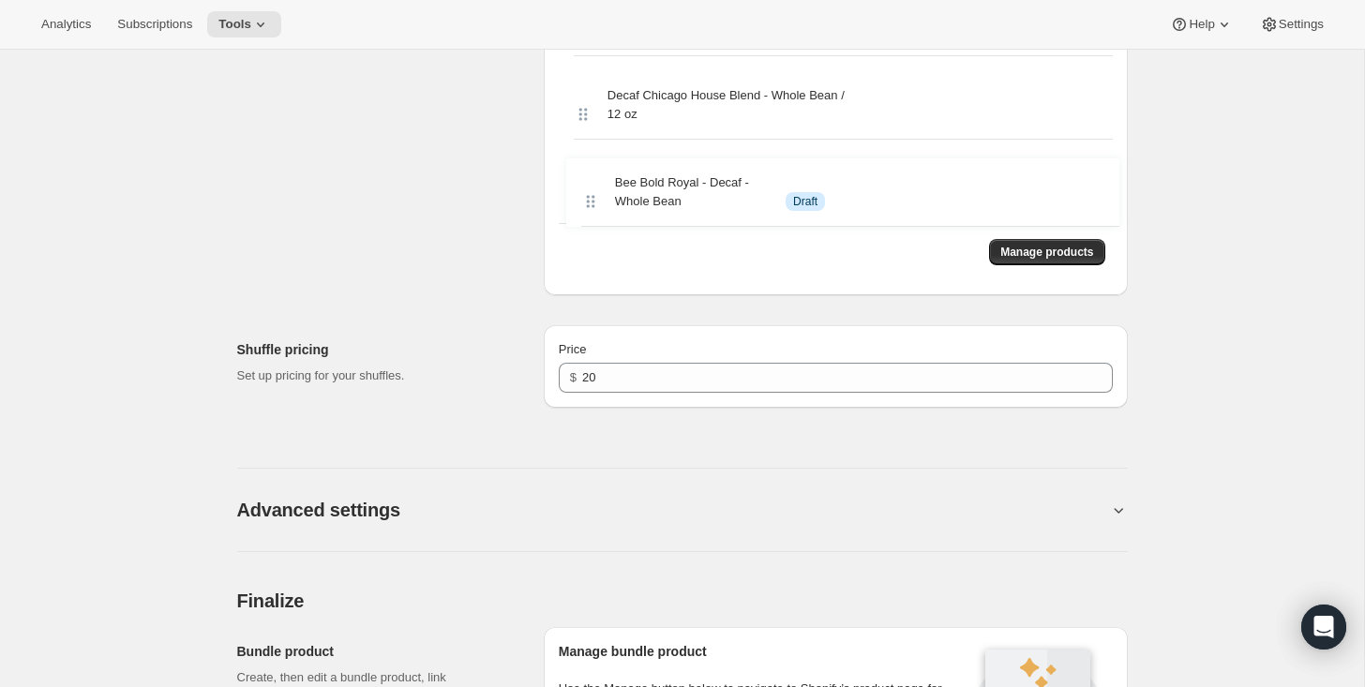
drag, startPoint x: 585, startPoint y: 188, endPoint x: 593, endPoint y: 206, distance: 20.2
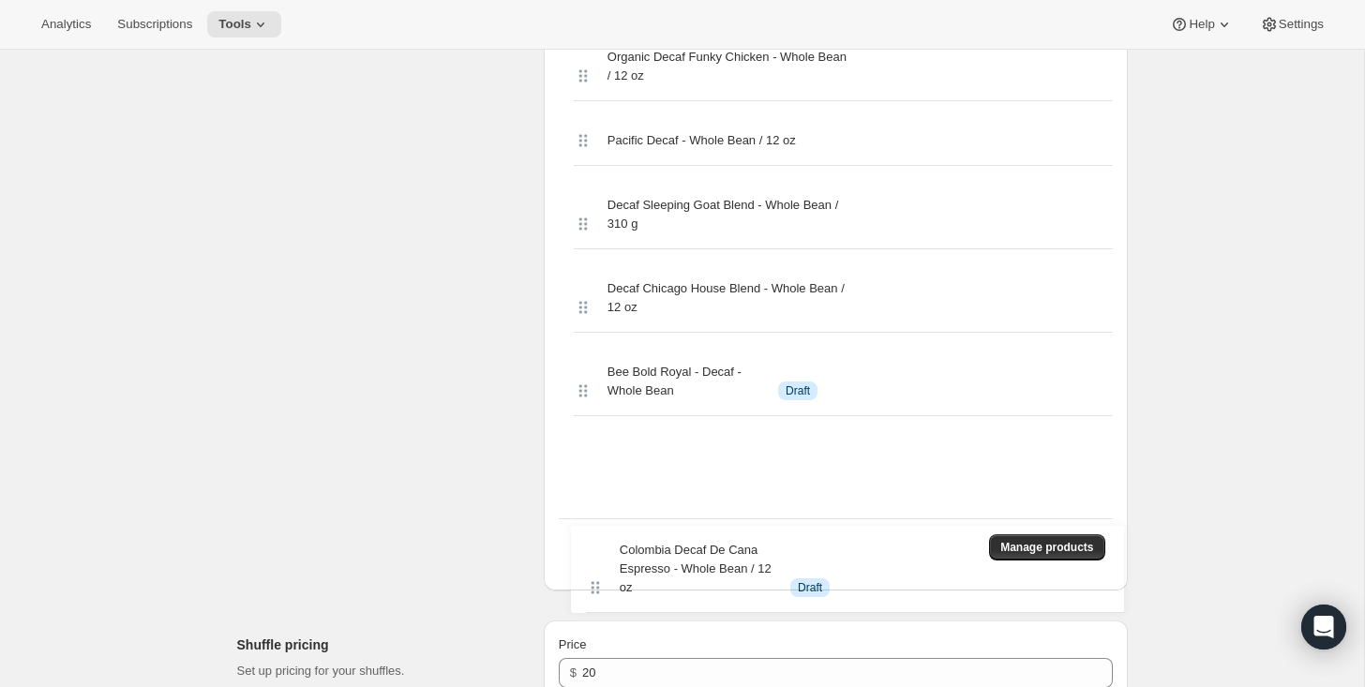
scroll to position [1514, 0]
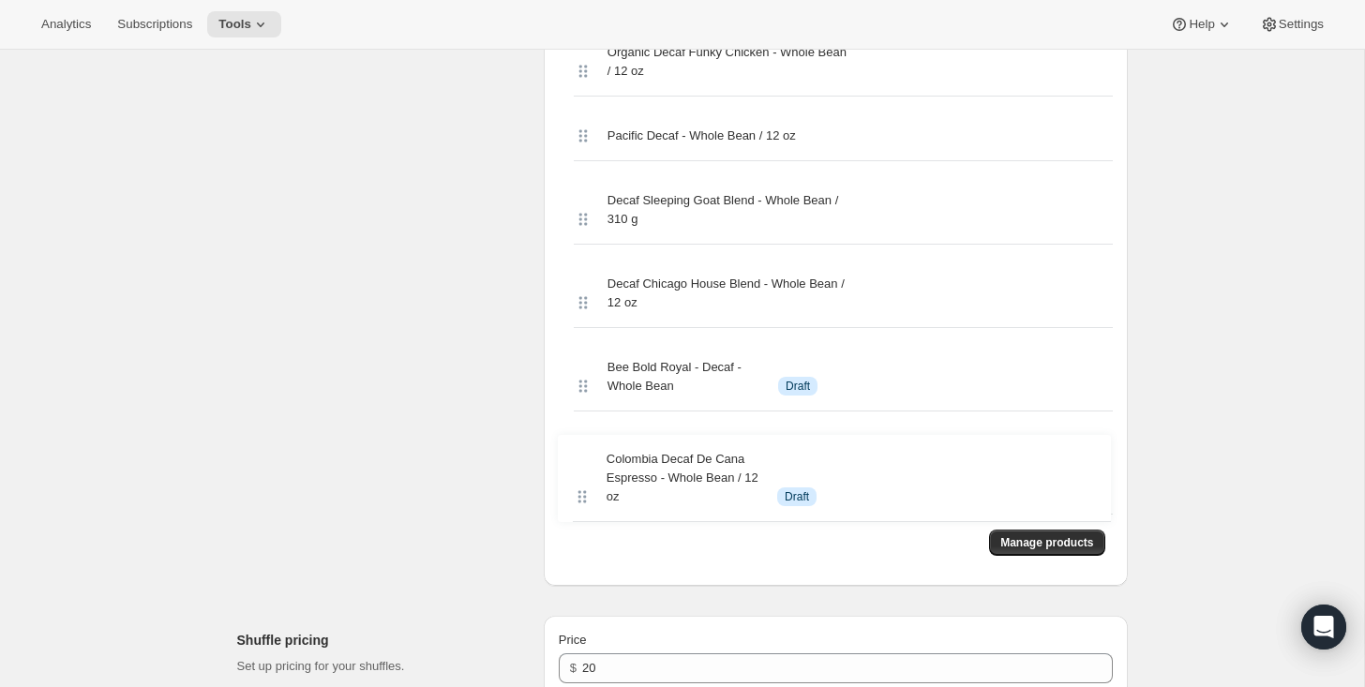
drag, startPoint x: 579, startPoint y: 270, endPoint x: 579, endPoint y: 504, distance: 234.4
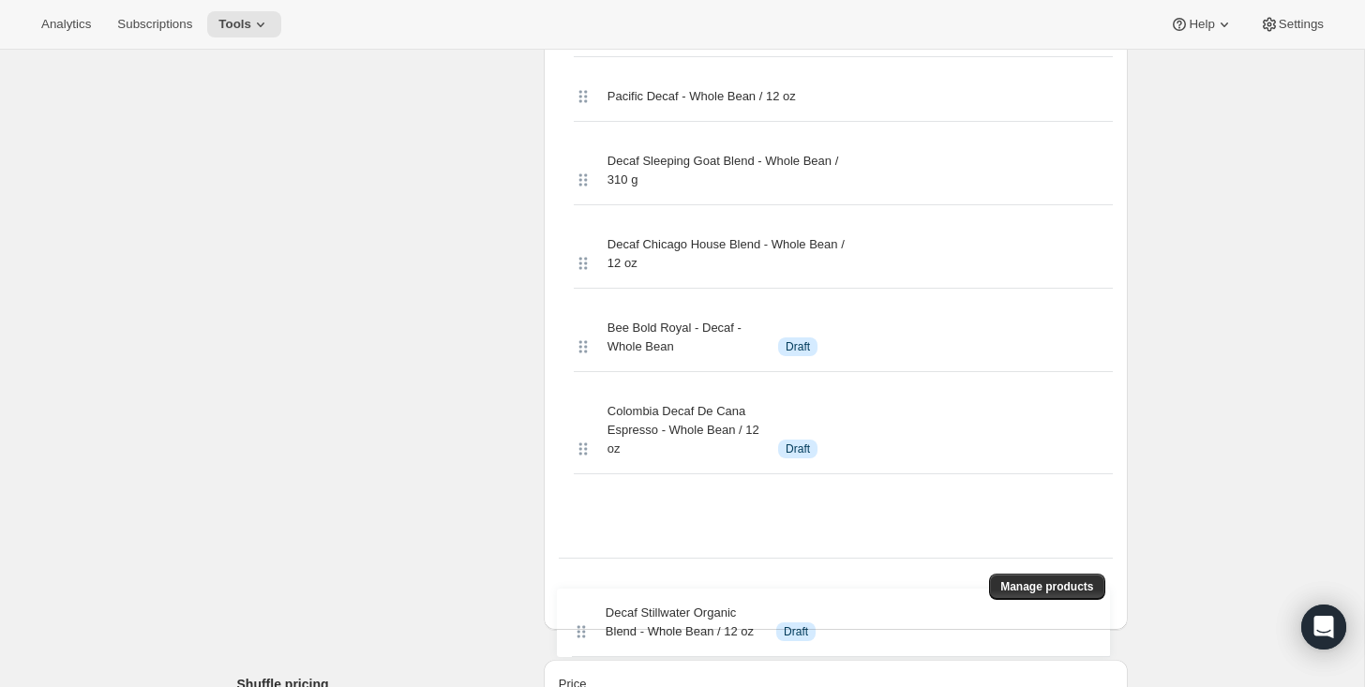
scroll to position [1590, 0]
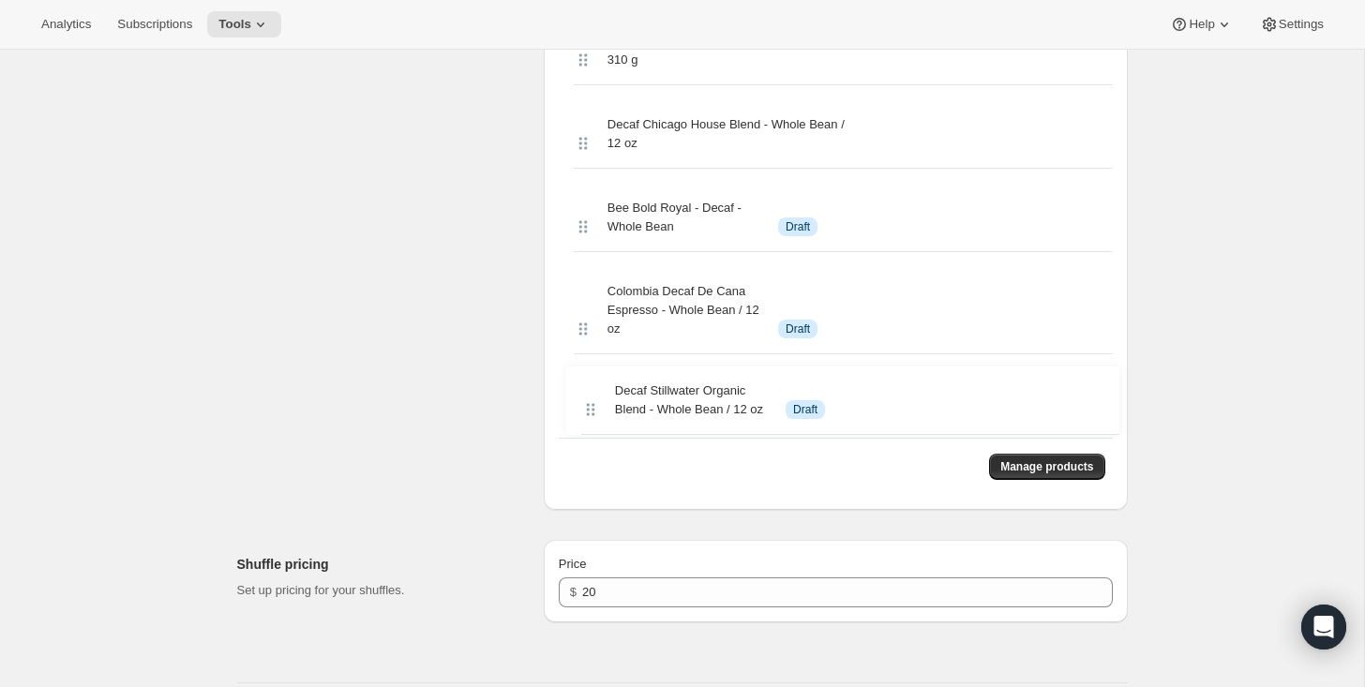
drag, startPoint x: 585, startPoint y: 357, endPoint x: 588, endPoint y: 428, distance: 71.3
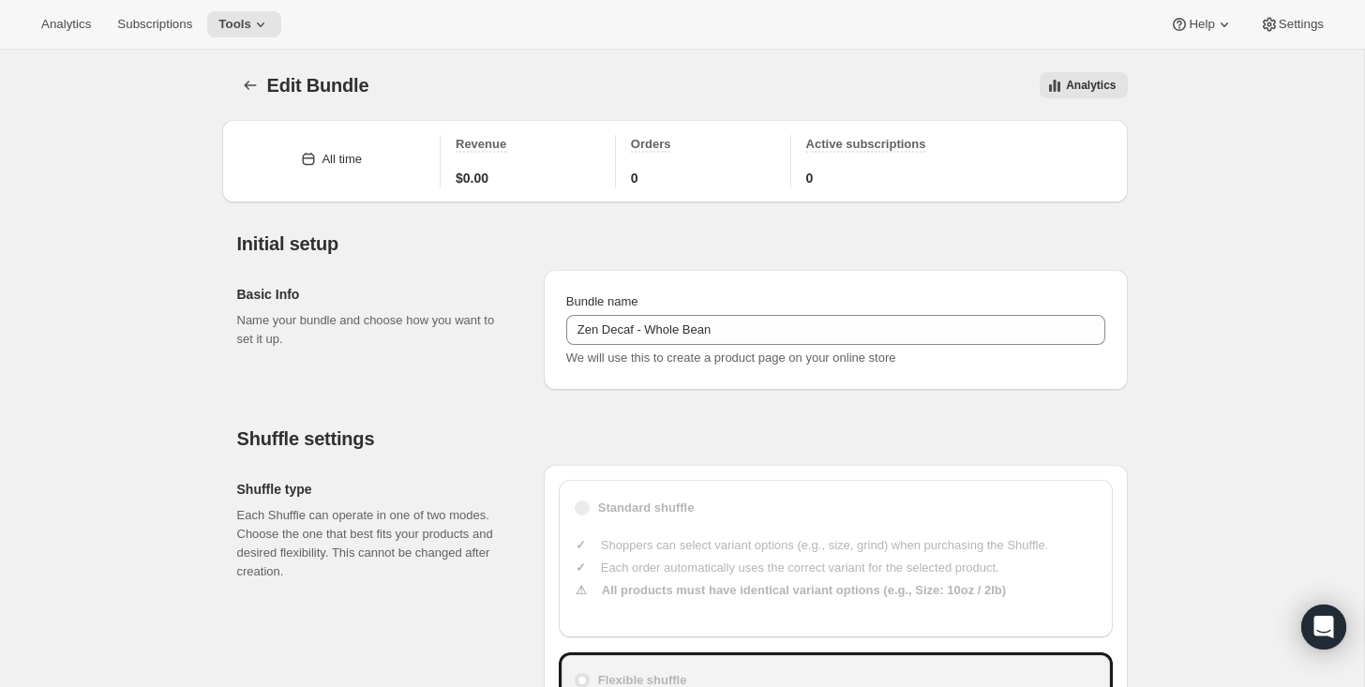
scroll to position [1538, 0]
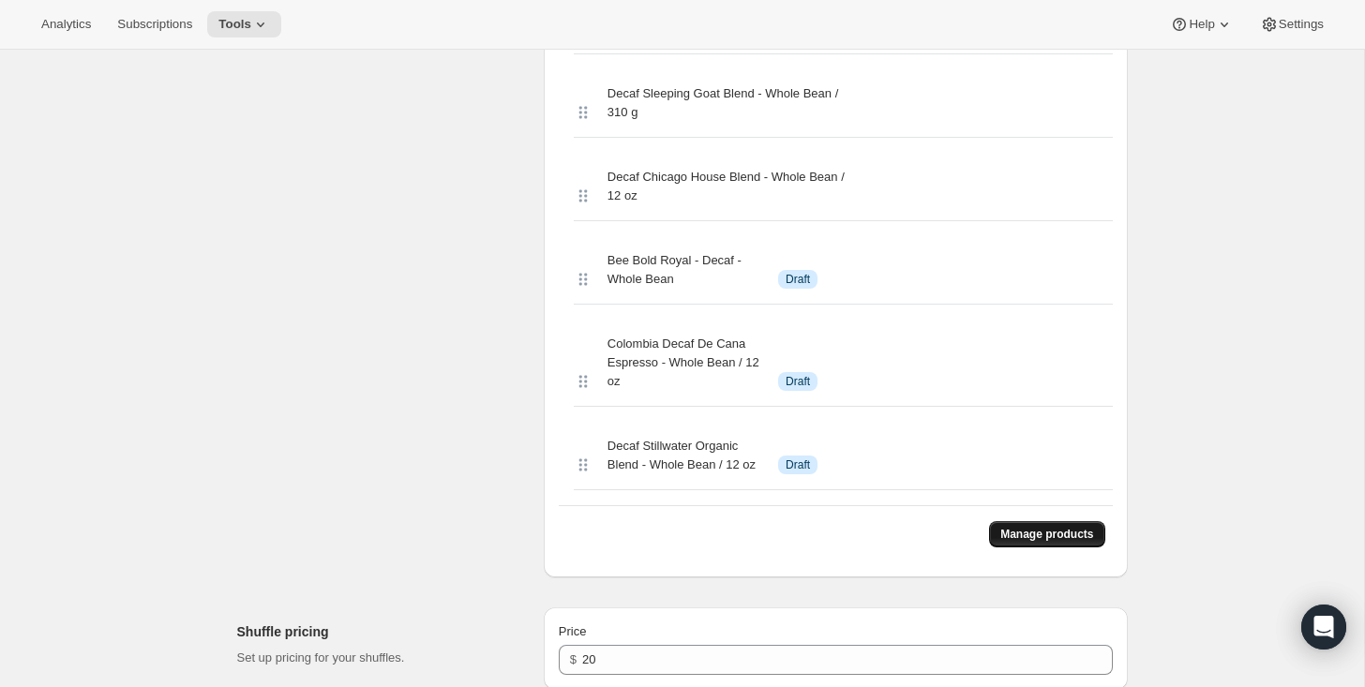
click at [1026, 535] on span "Manage products" at bounding box center [1046, 534] width 93 height 15
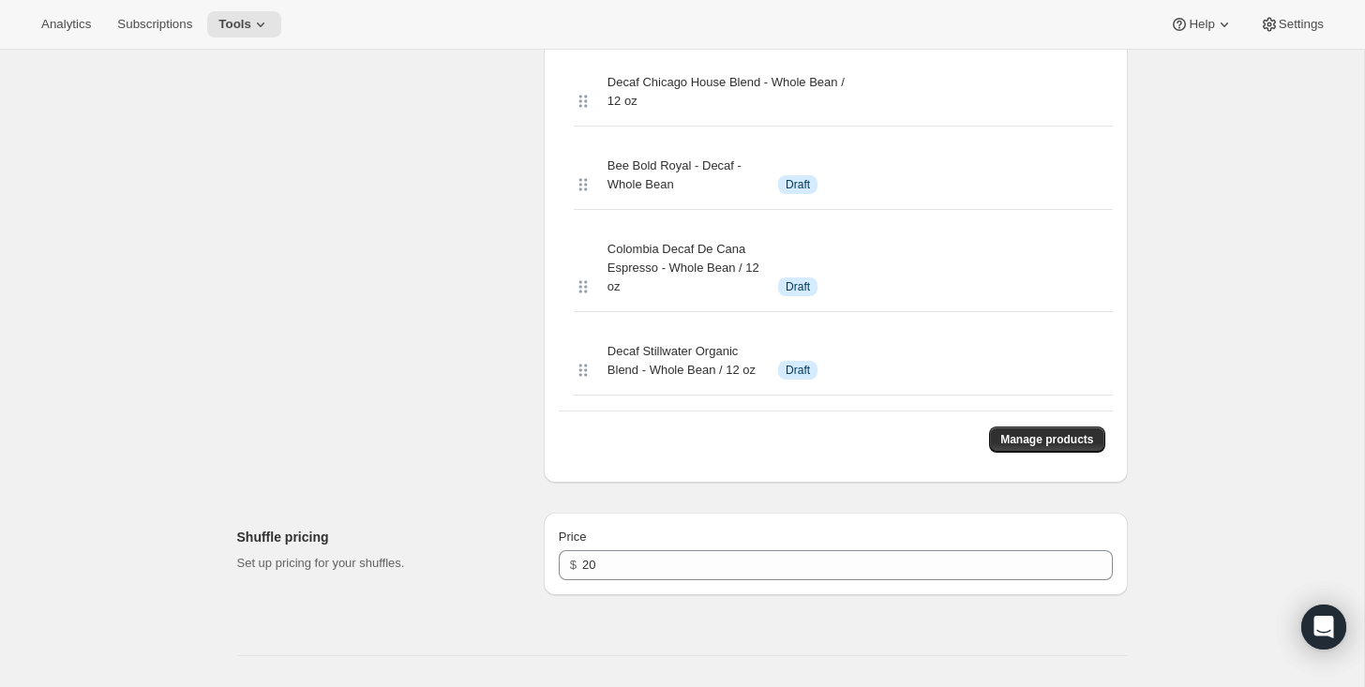
scroll to position [1628, 0]
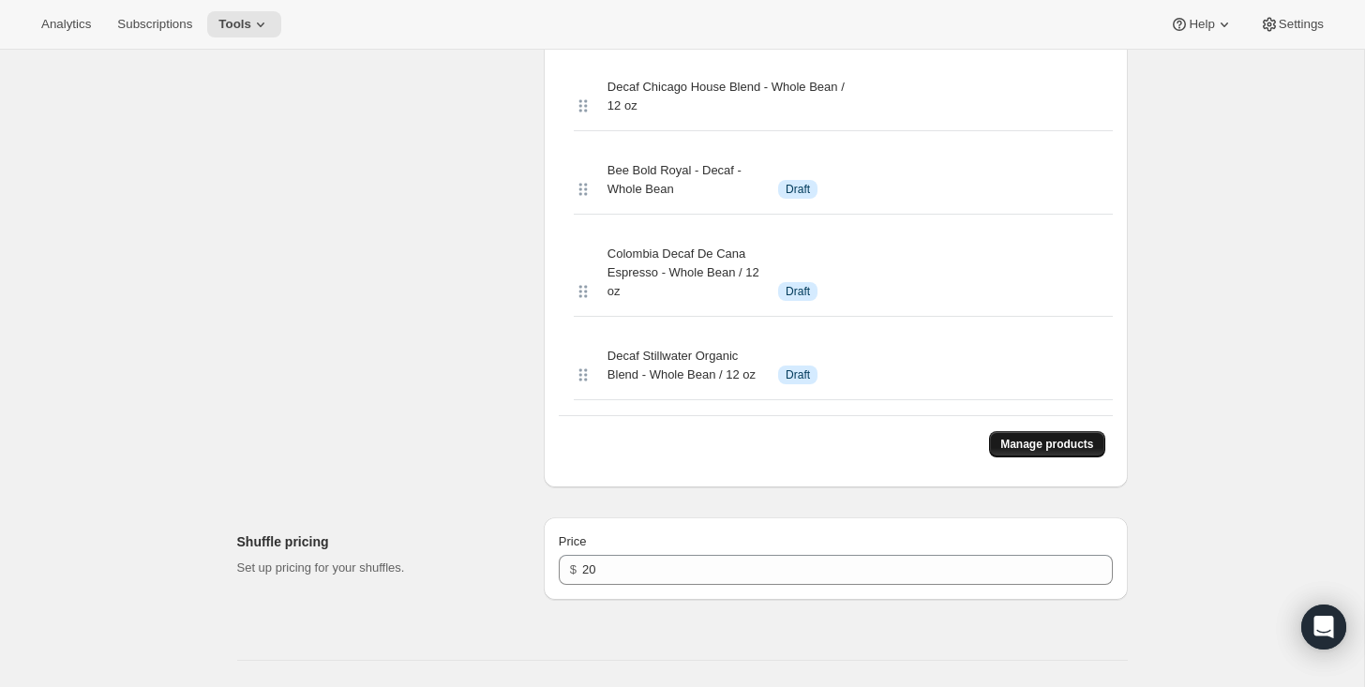
click at [1001, 445] on span "Manage products" at bounding box center [1046, 444] width 93 height 15
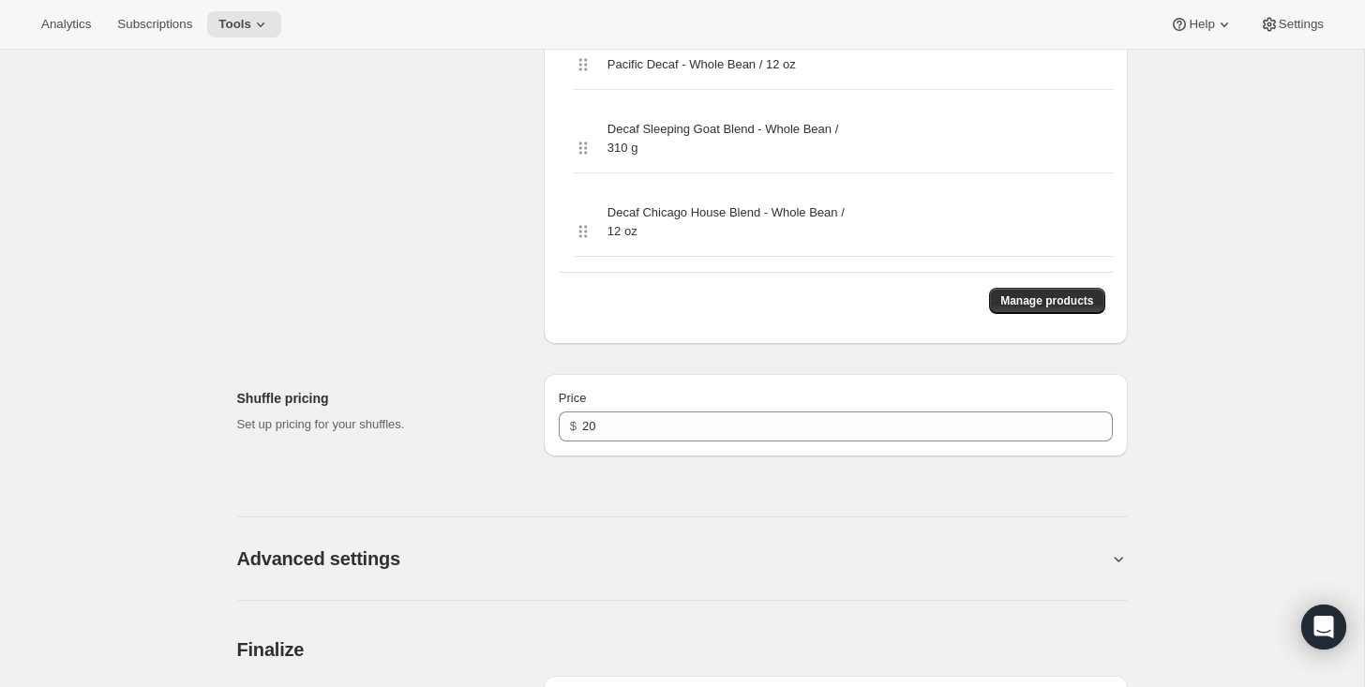
scroll to position [1786, 0]
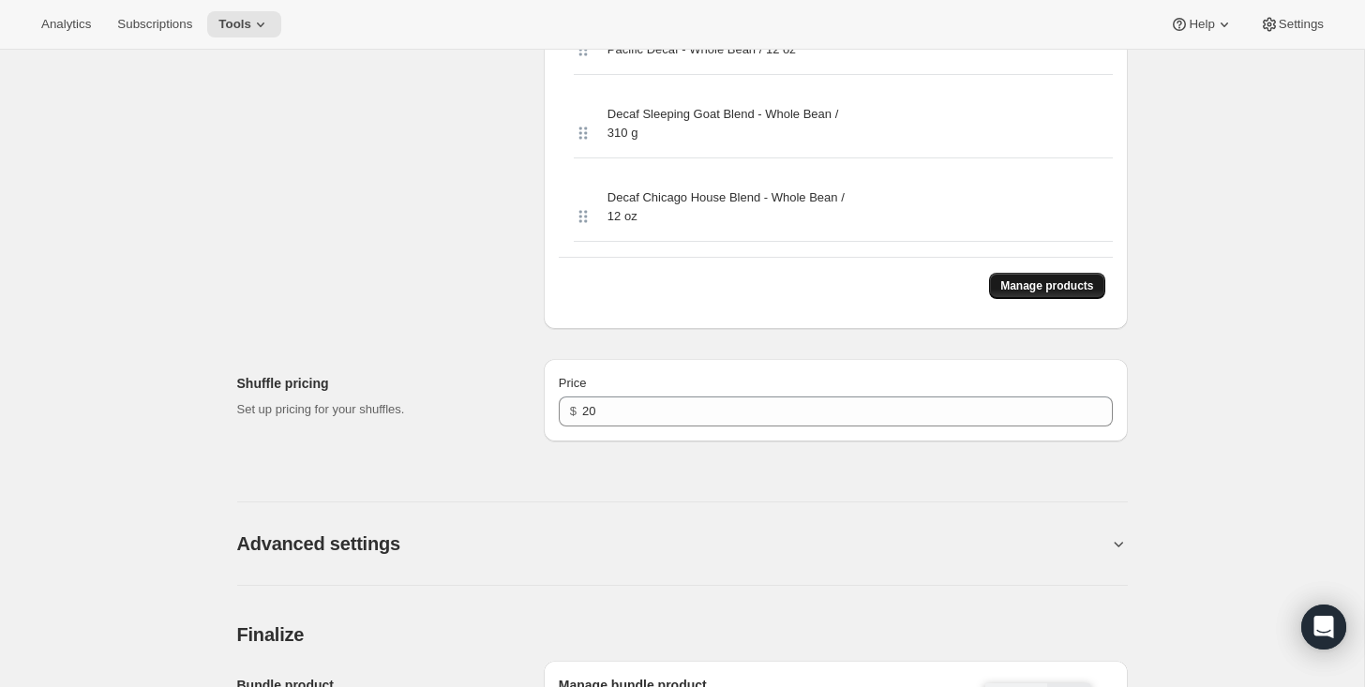
click at [1015, 287] on span "Manage products" at bounding box center [1046, 285] width 93 height 15
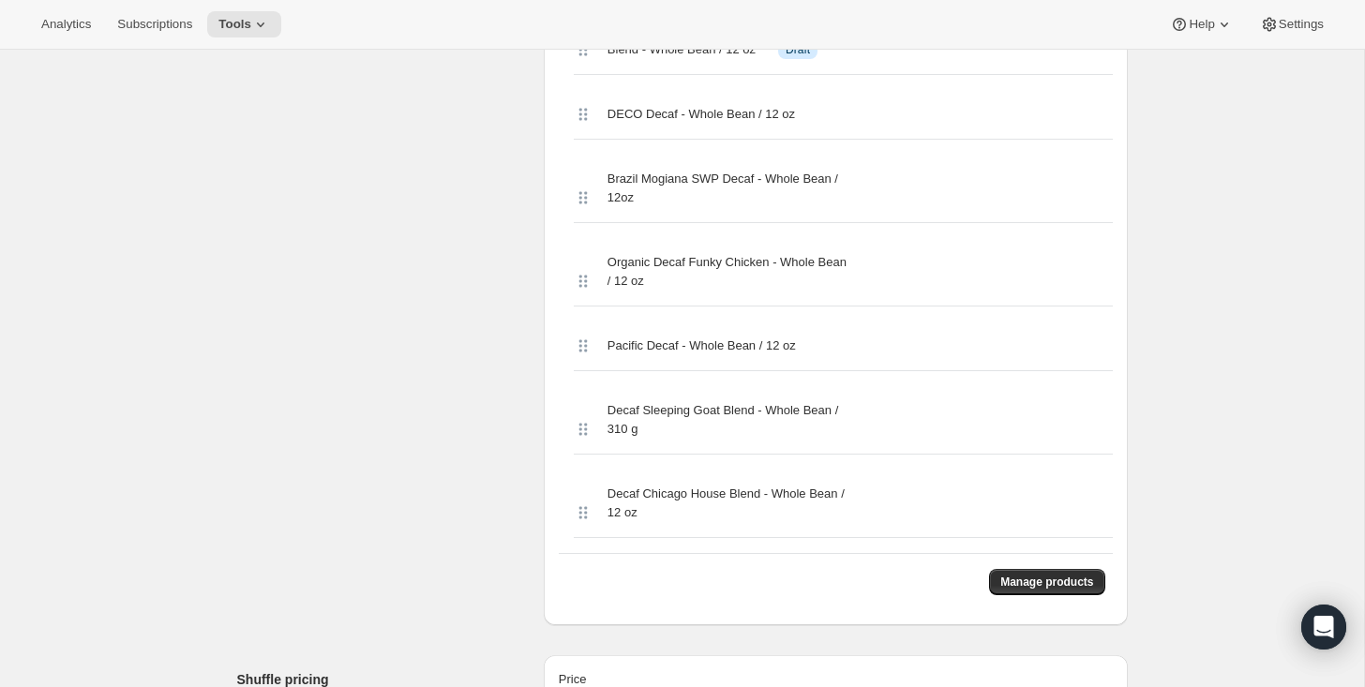
scroll to position [1478, 0]
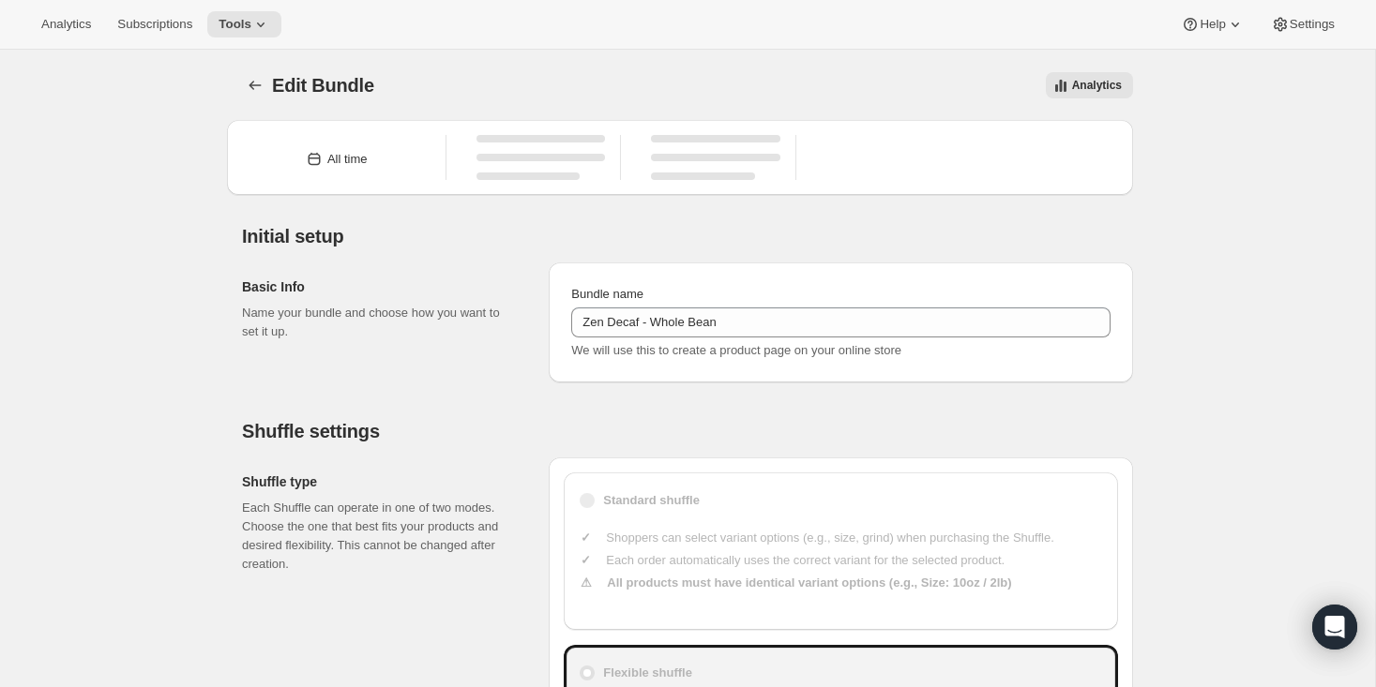
type input "Zen Decaf - Whole Bean"
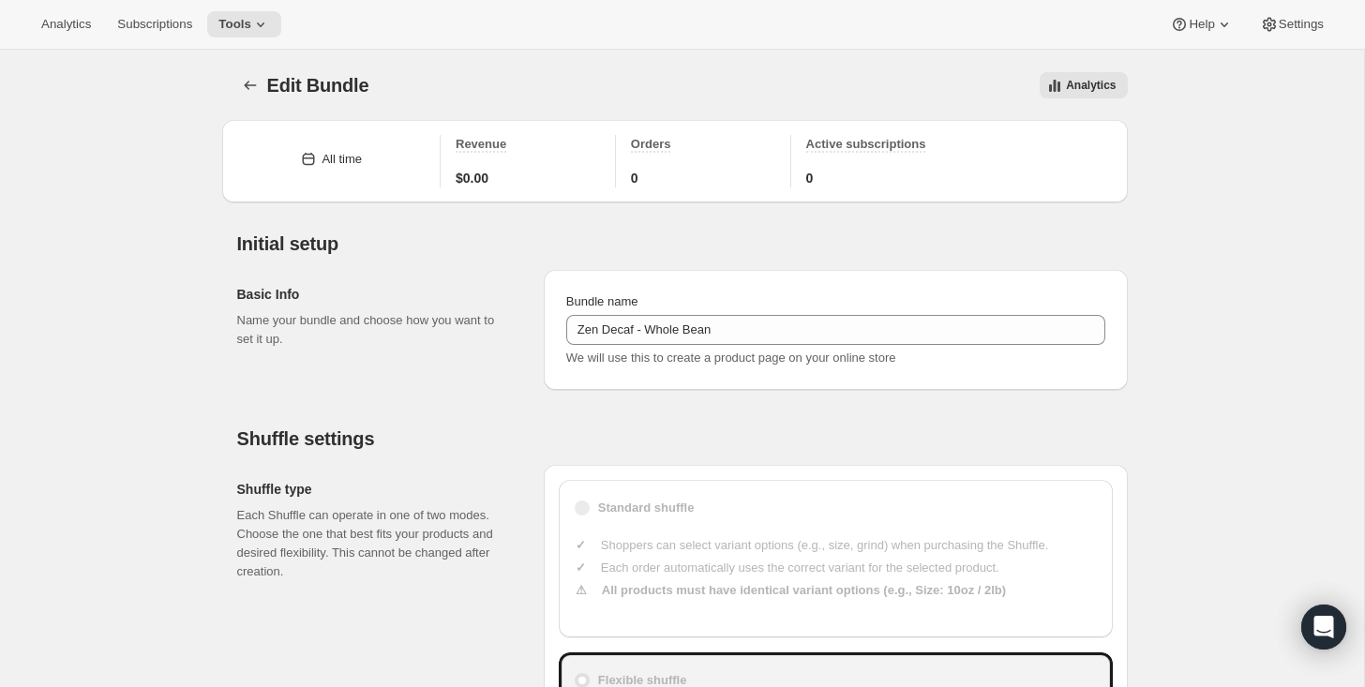
type input "20"
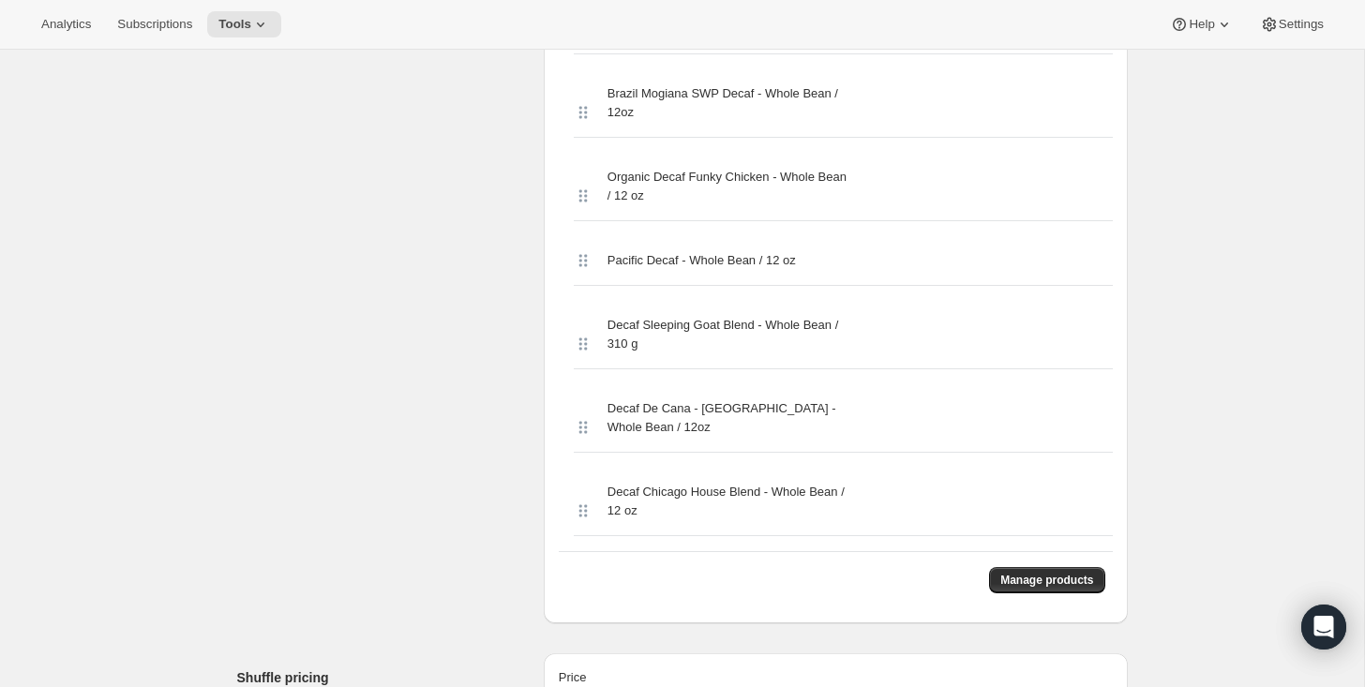
scroll to position [1474, 0]
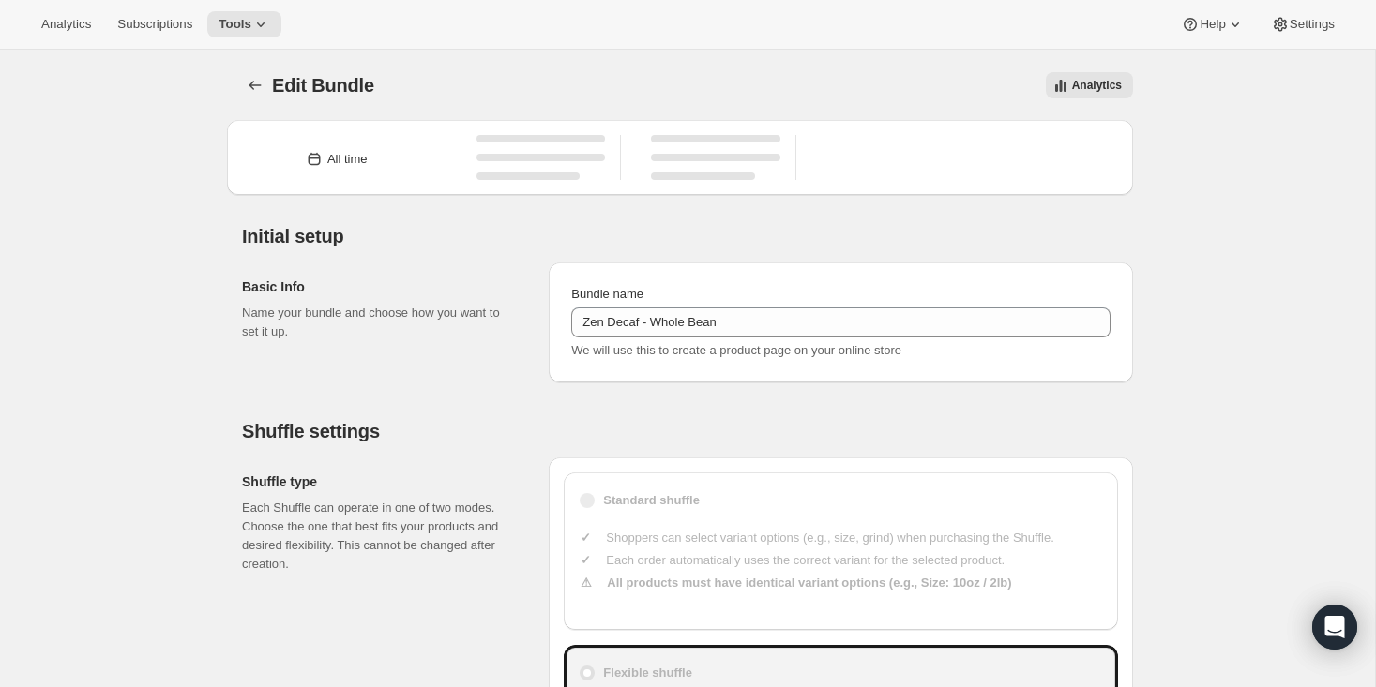
type input "Zen Decaf - Whole Bean"
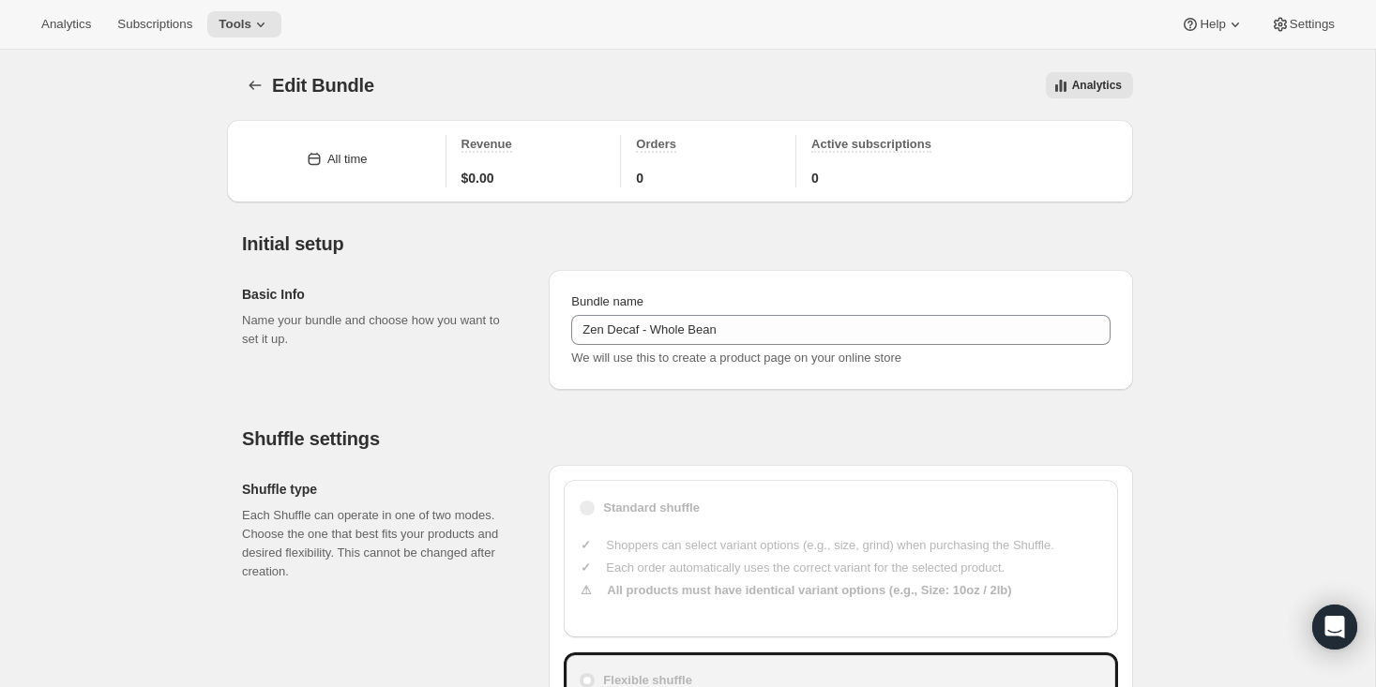
type input "20"
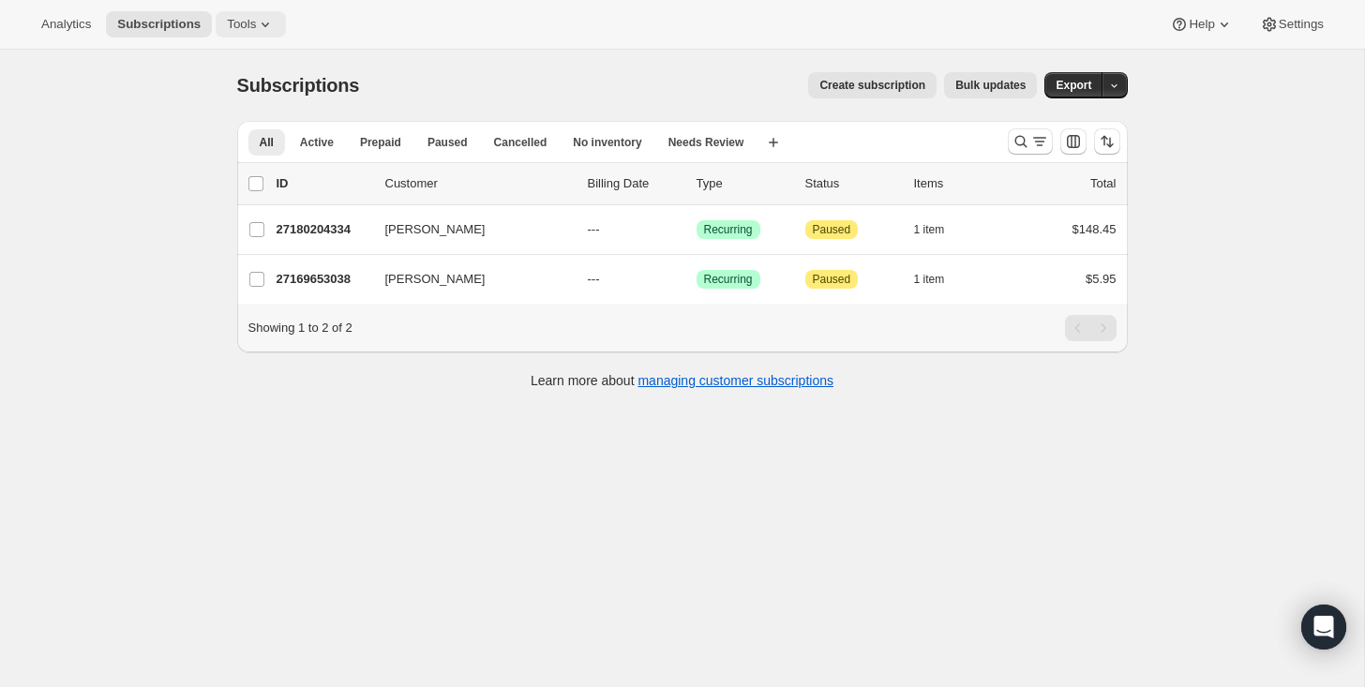
click at [256, 18] on span "Tools" at bounding box center [241, 24] width 29 height 15
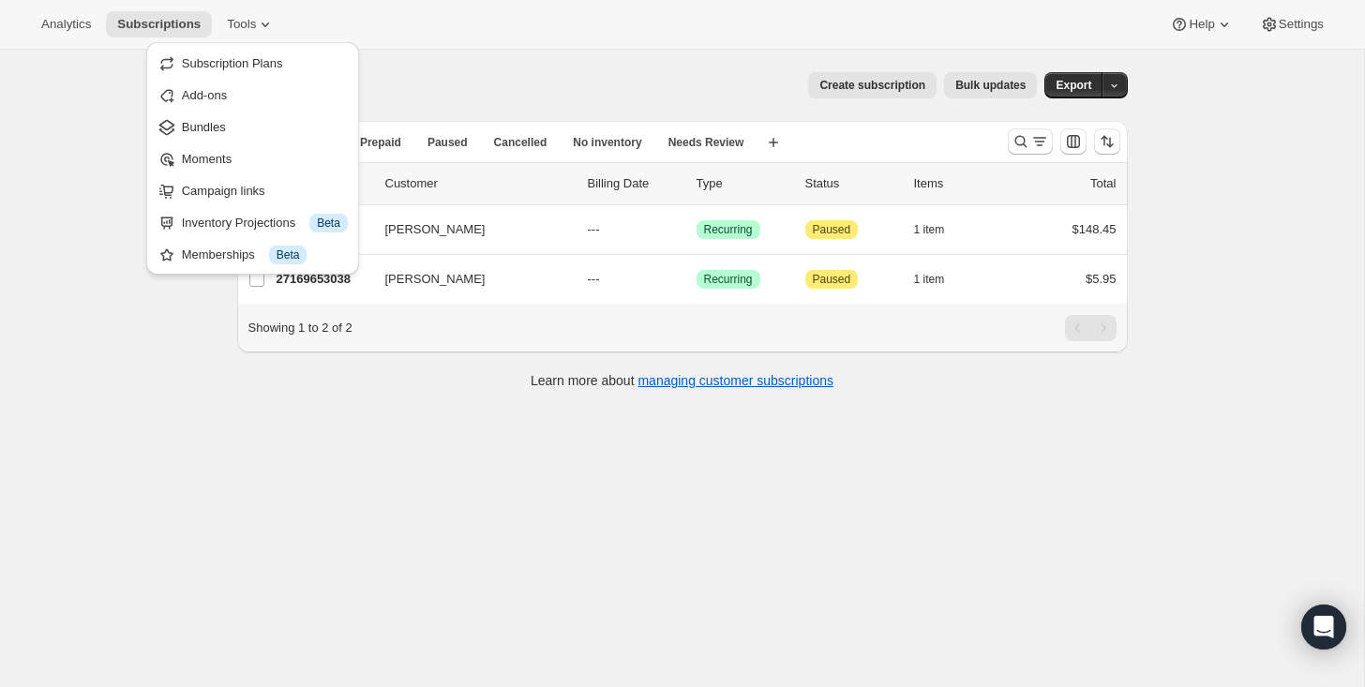
click at [219, 128] on span "Bundles" at bounding box center [204, 127] width 44 height 14
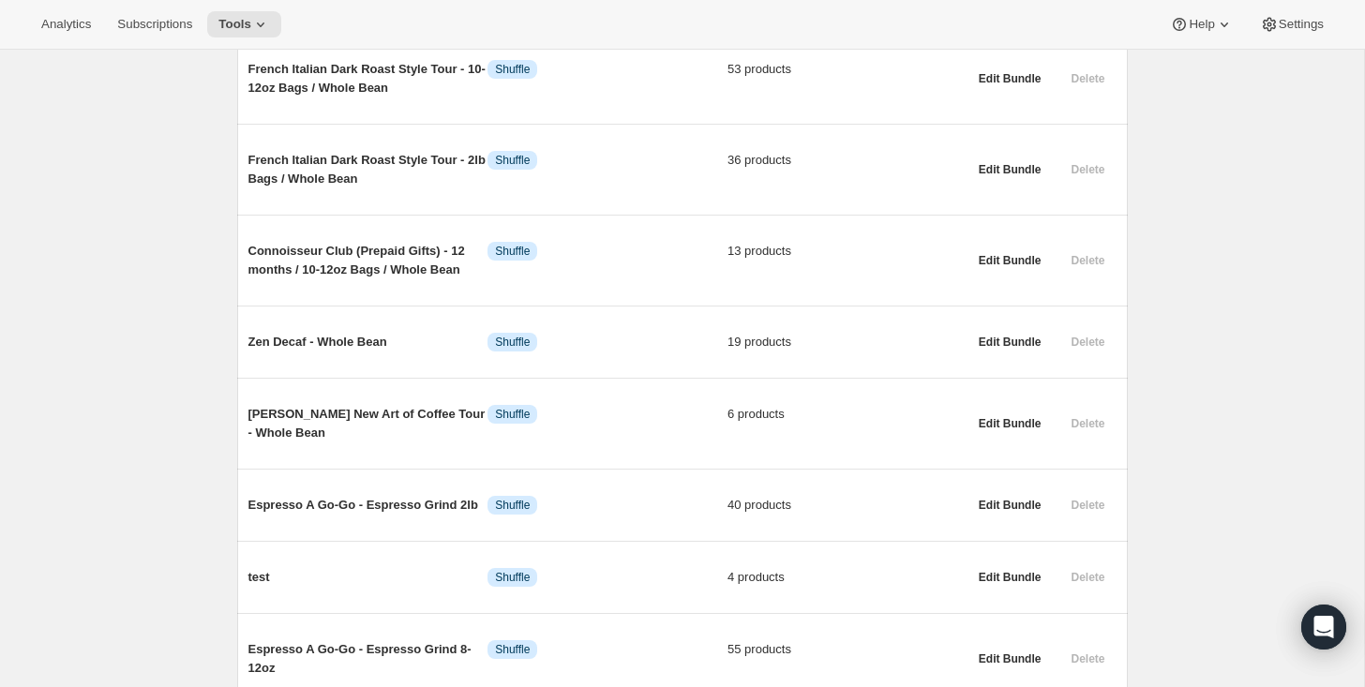
scroll to position [672, 0]
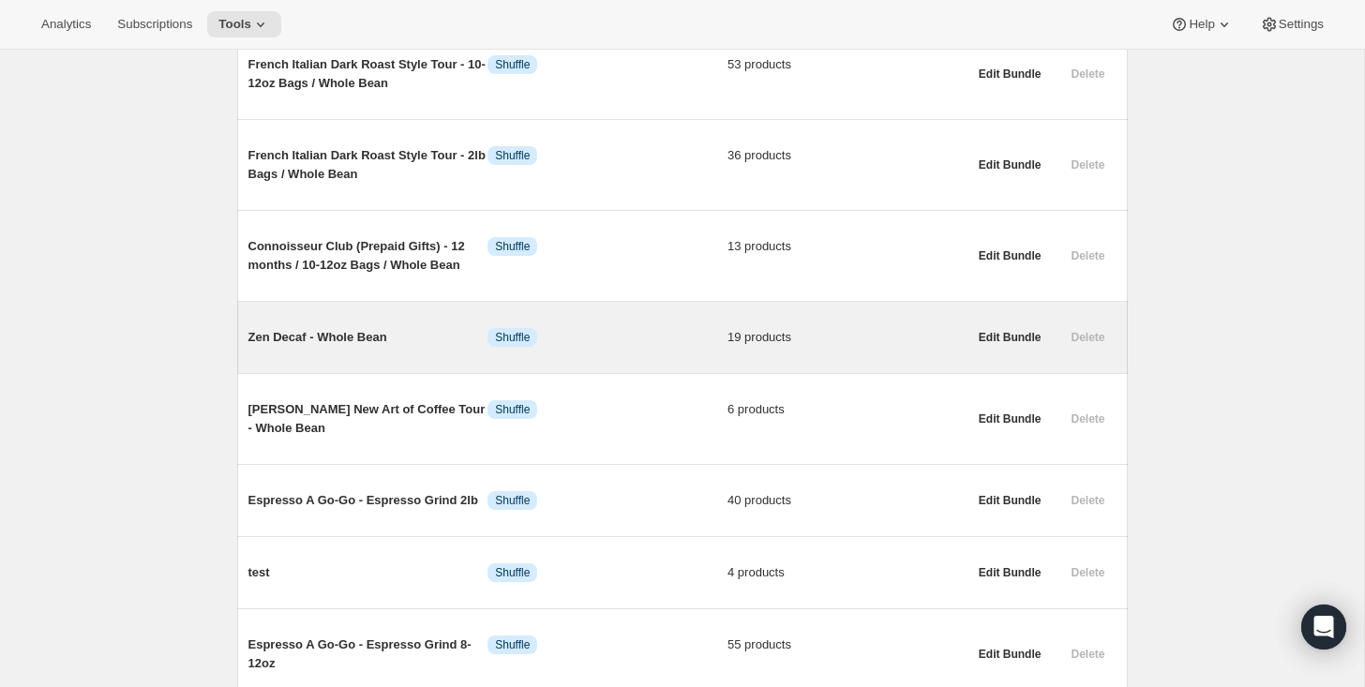
click at [299, 347] on span "Zen Decaf - Whole Bean" at bounding box center [368, 337] width 240 height 19
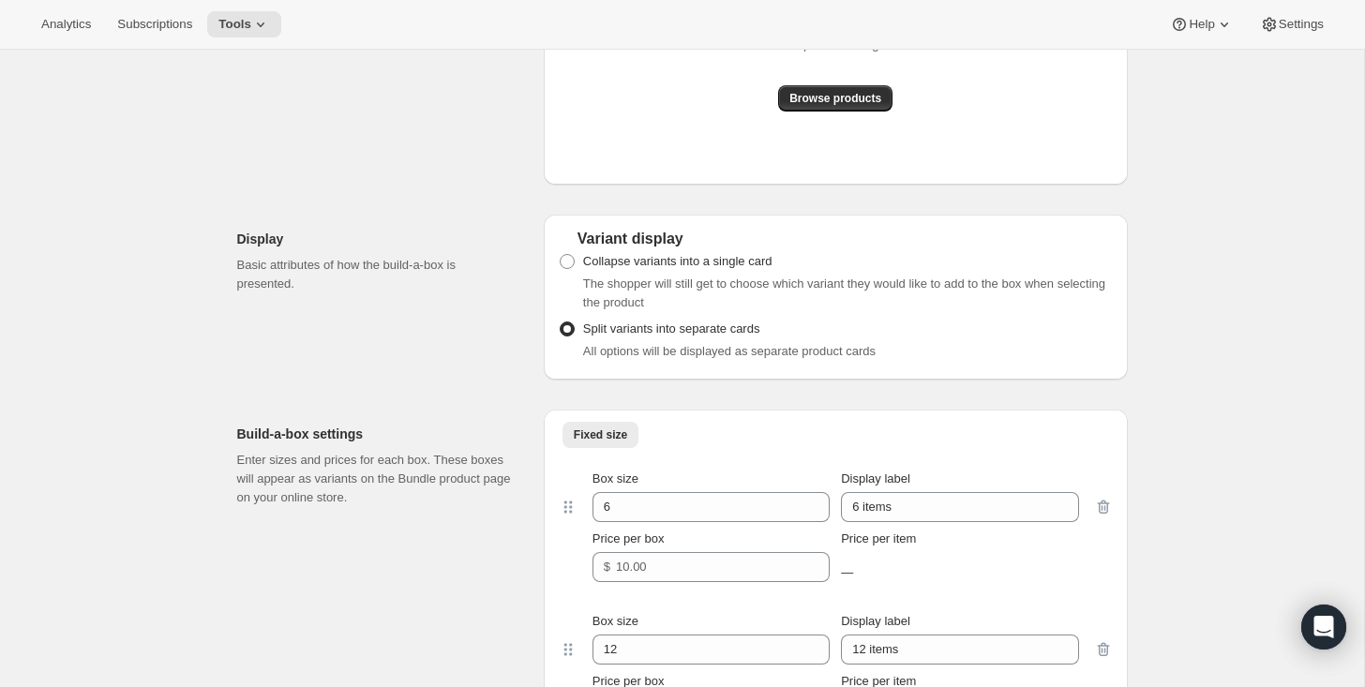
type input "Zen Decaf - Whole Bean"
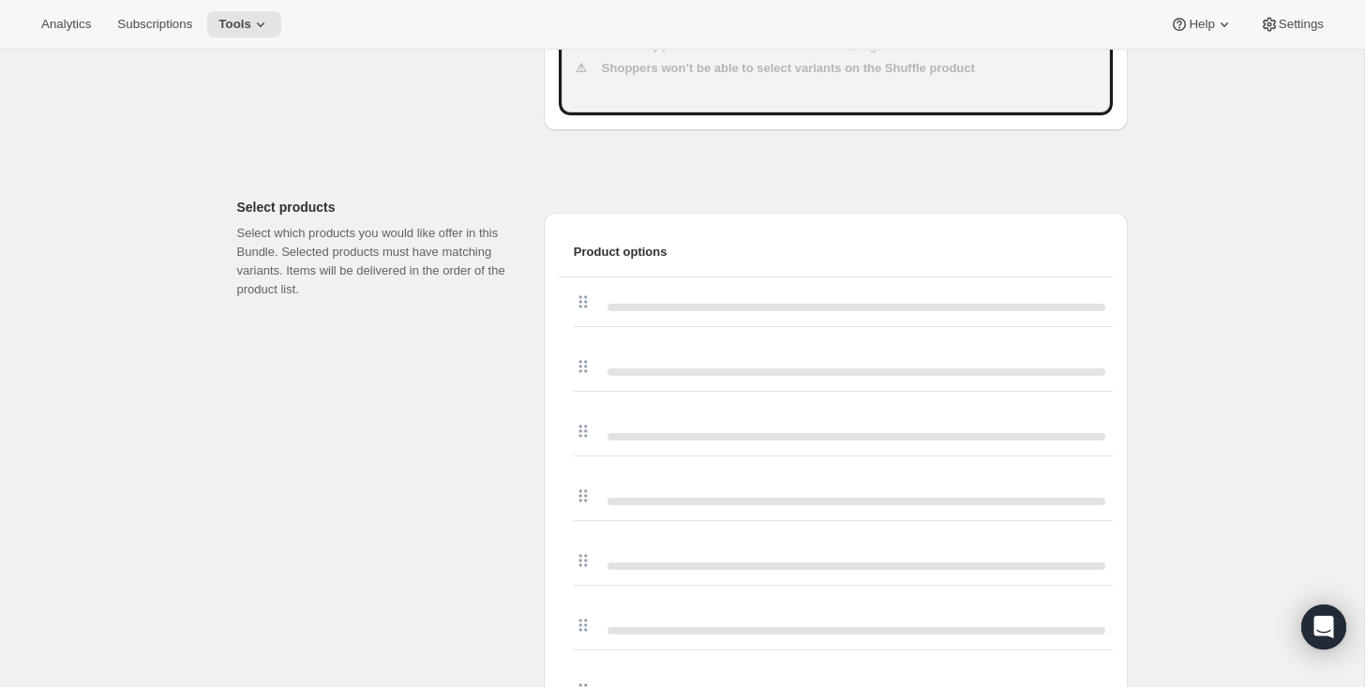
type input "20"
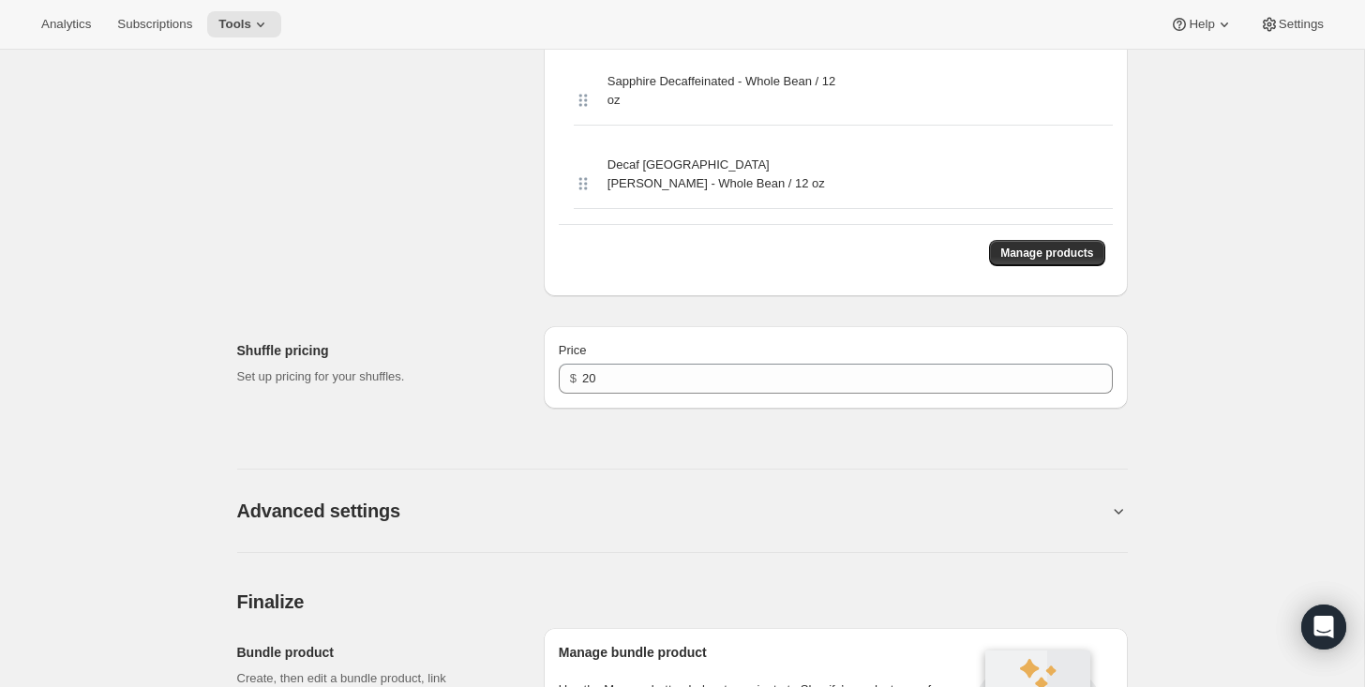
scroll to position [2380, 0]
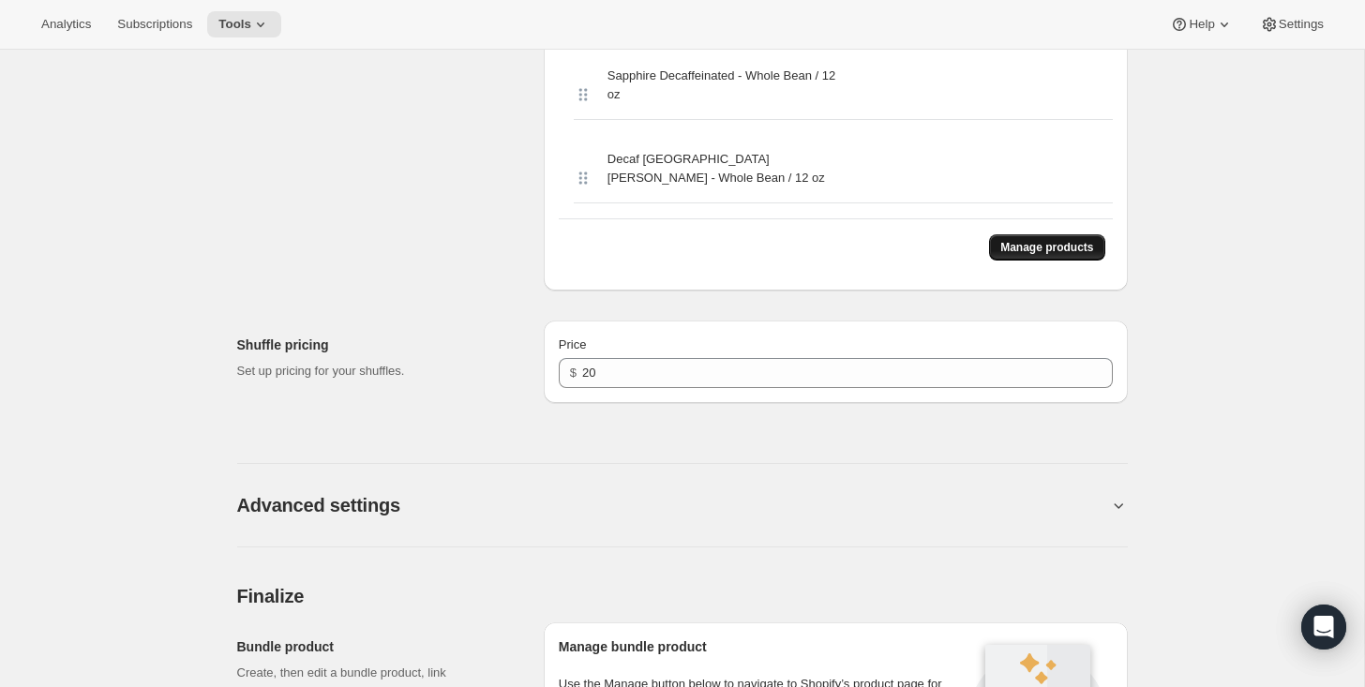
click at [1045, 240] on span "Manage products" at bounding box center [1046, 247] width 93 height 15
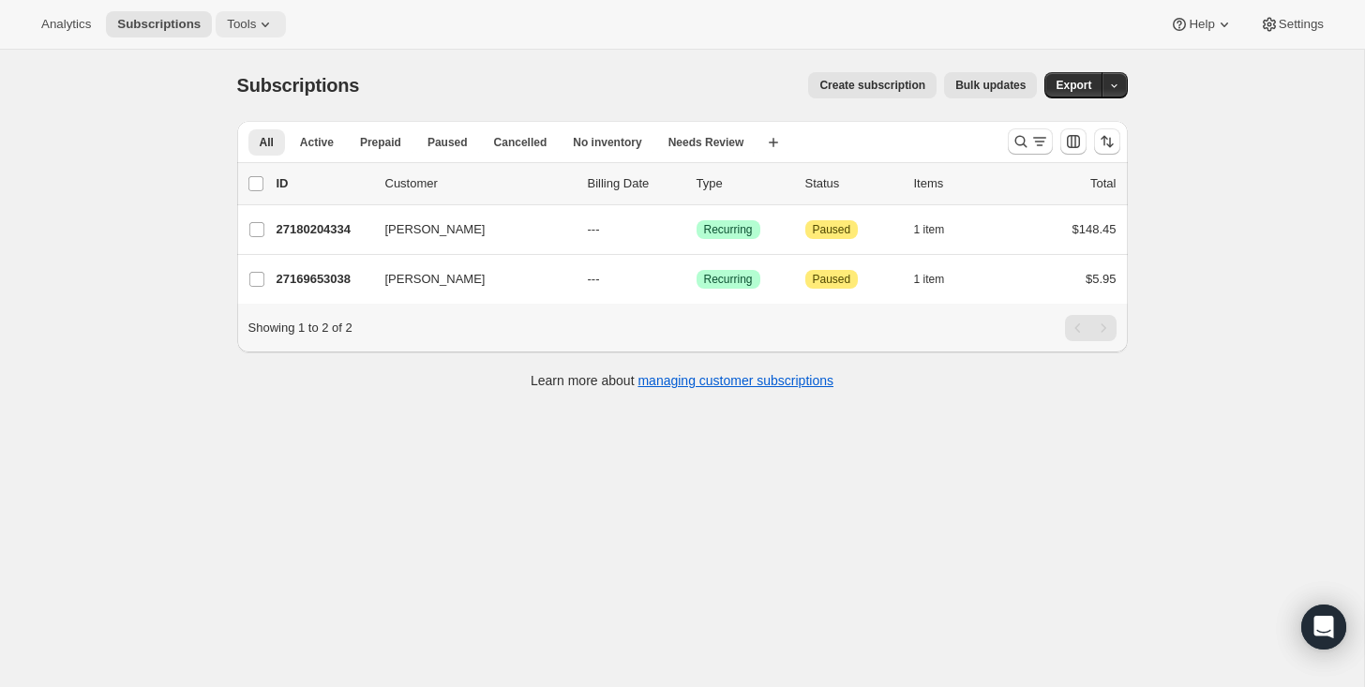
click at [272, 23] on icon at bounding box center [265, 24] width 19 height 19
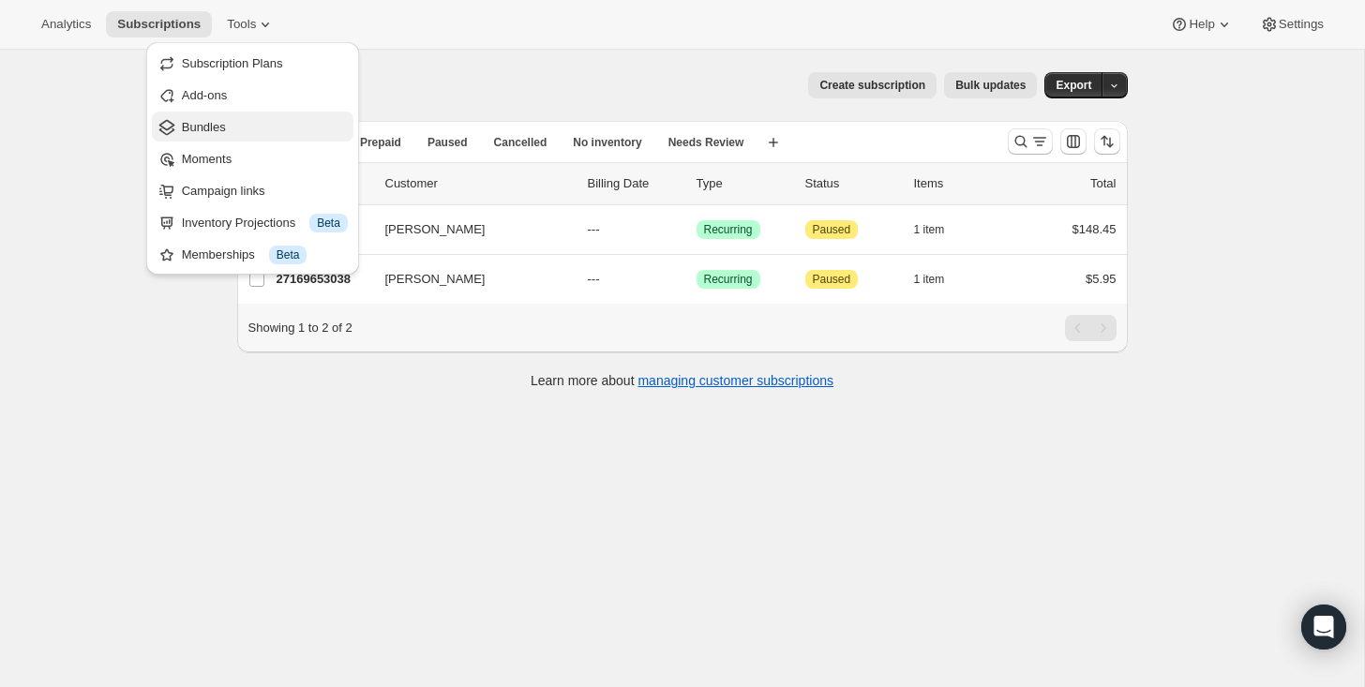
click at [220, 121] on span "Bundles" at bounding box center [204, 127] width 44 height 14
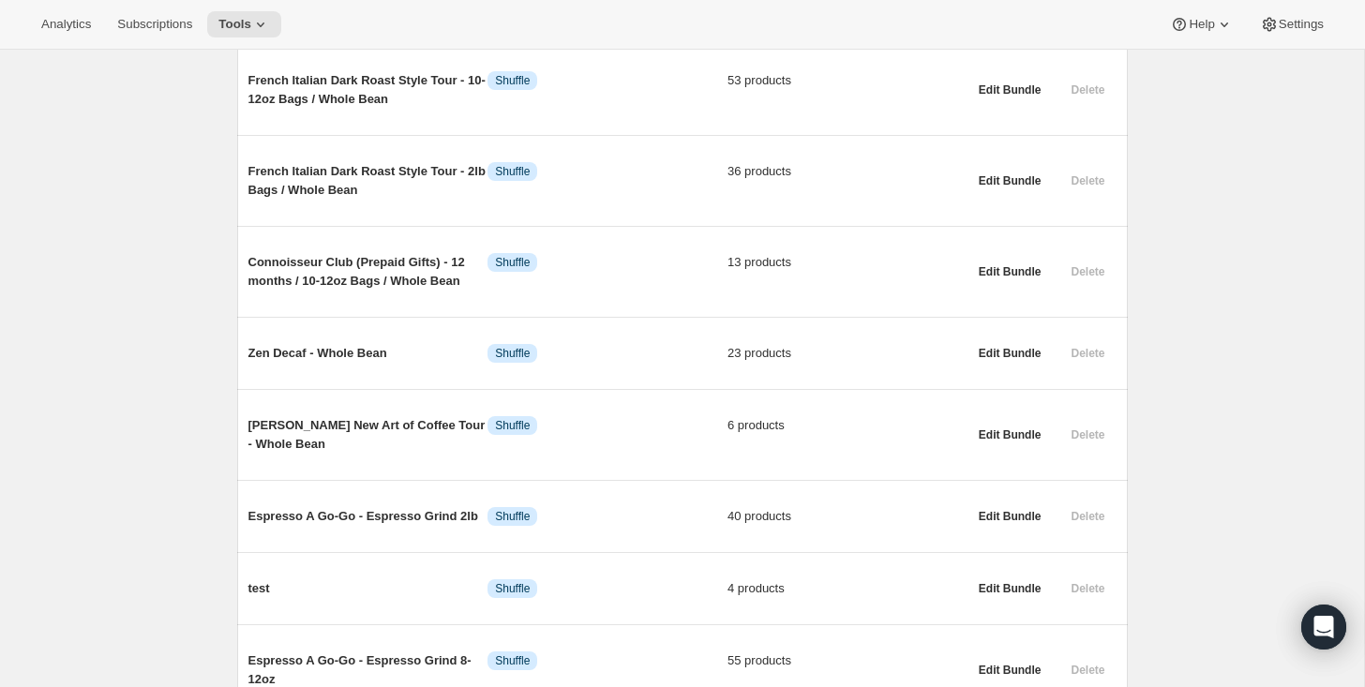
scroll to position [659, 0]
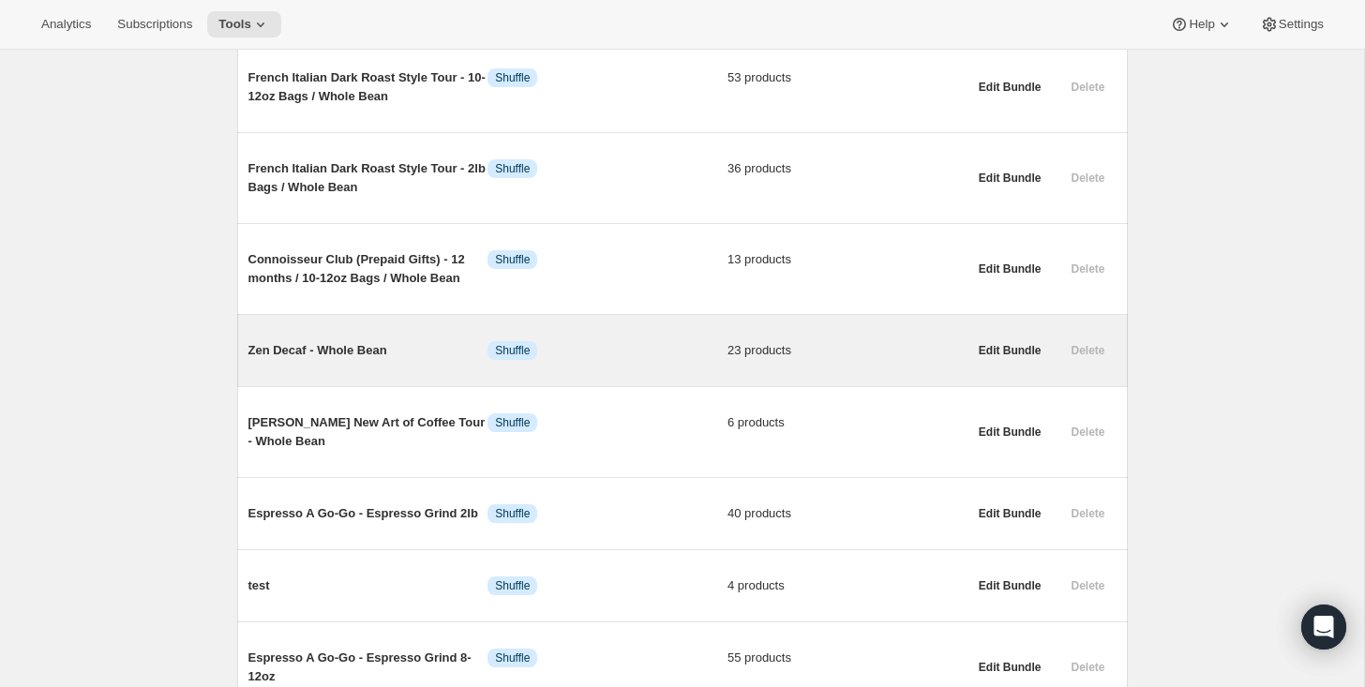
click at [306, 360] on span "Zen Decaf - Whole Bean" at bounding box center [368, 350] width 240 height 19
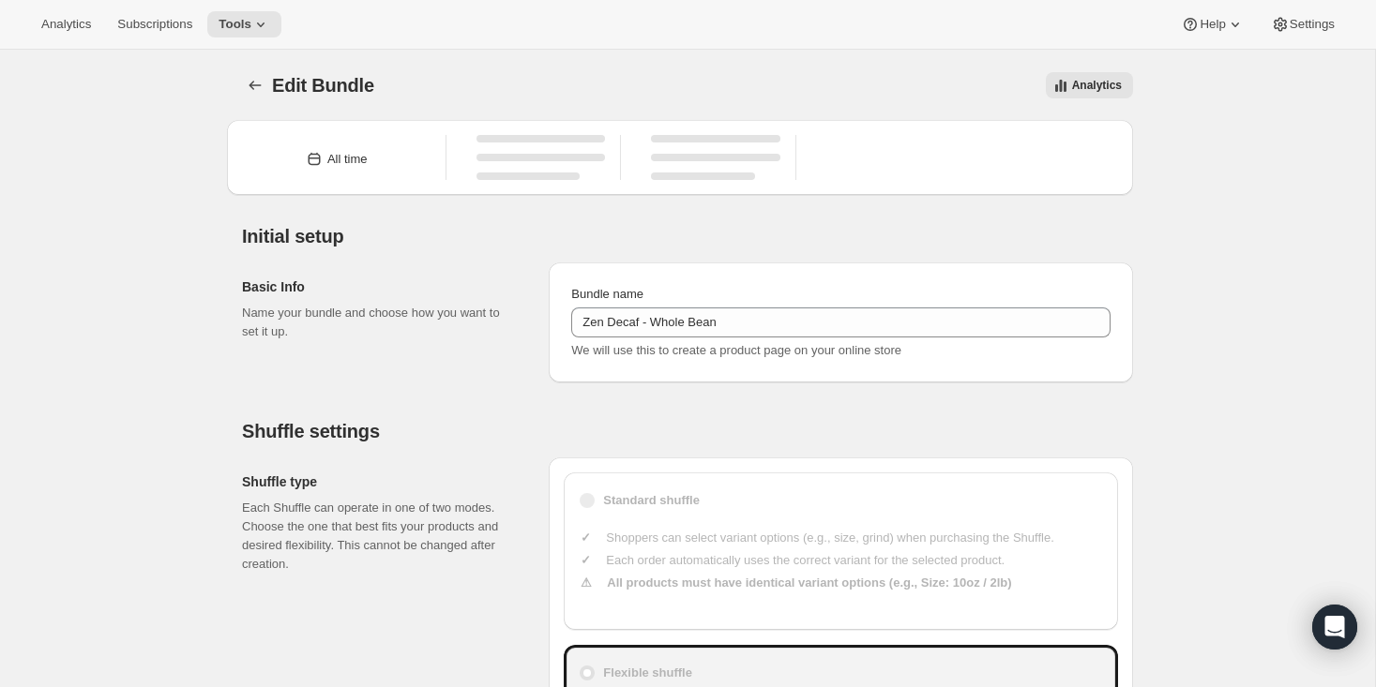
type input "Zen Decaf - Whole Bean"
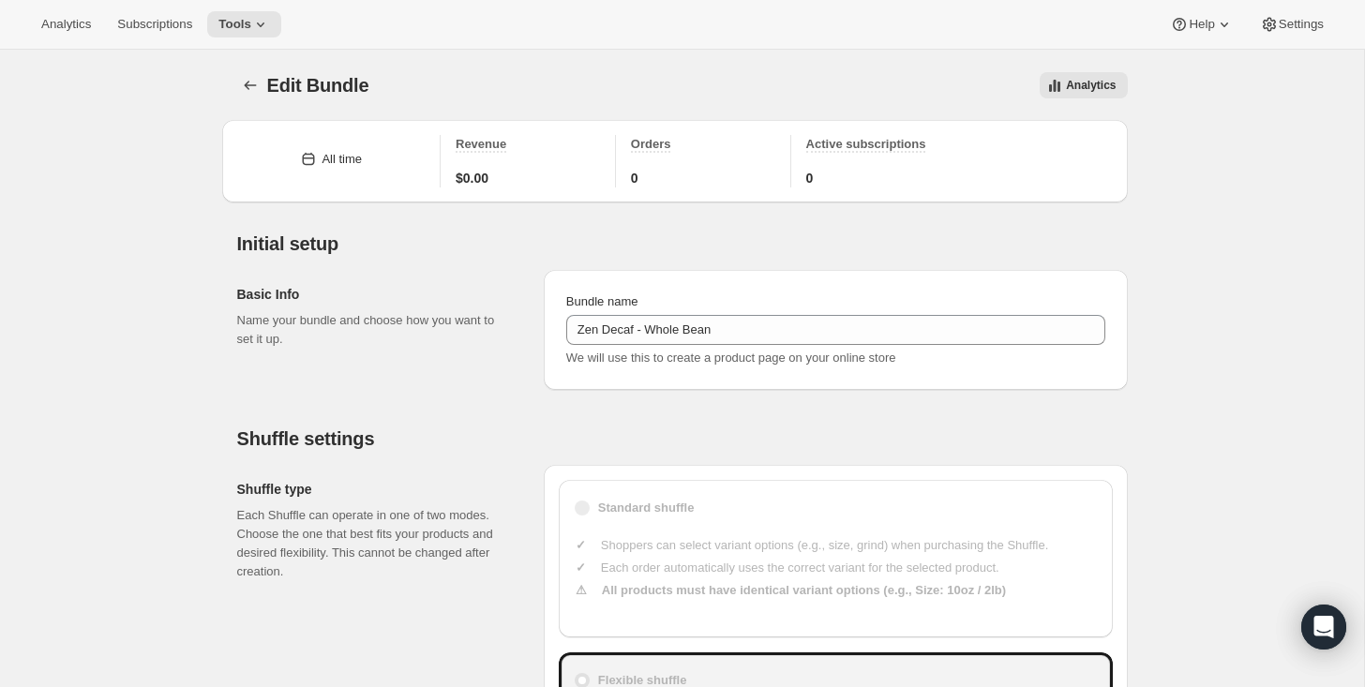
type input "20"
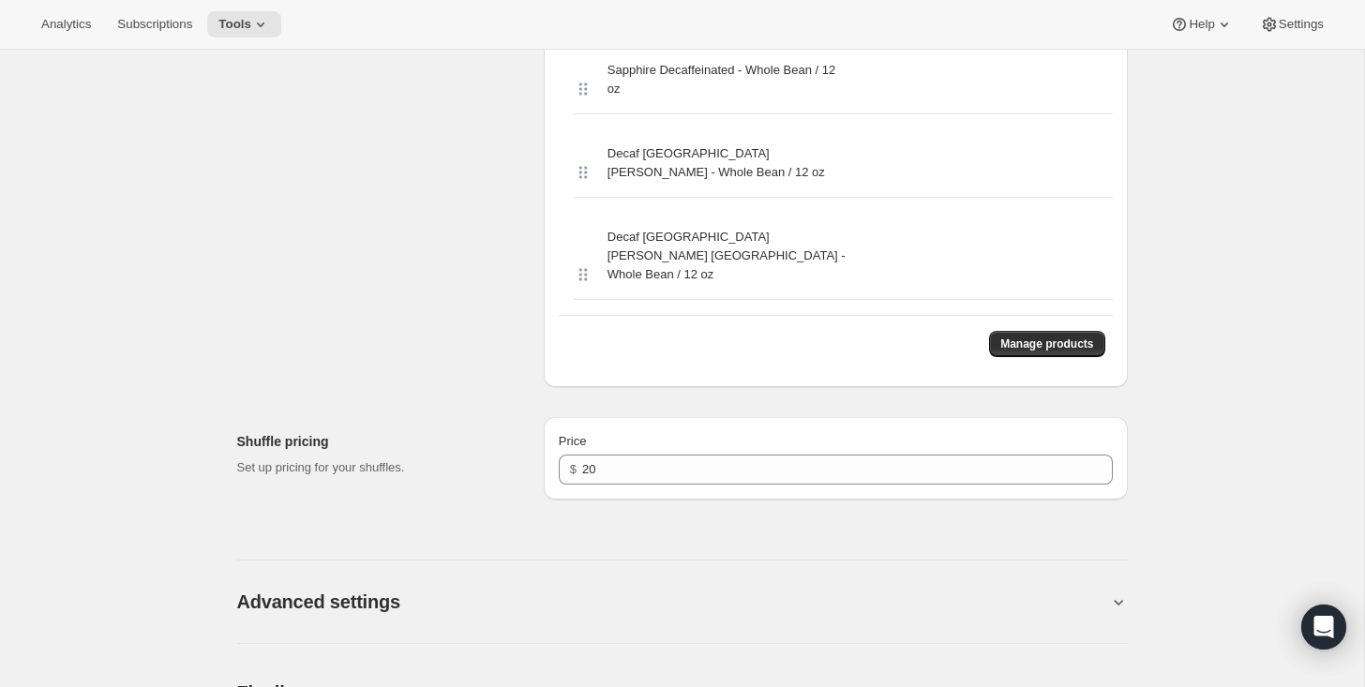
scroll to position [2370, 0]
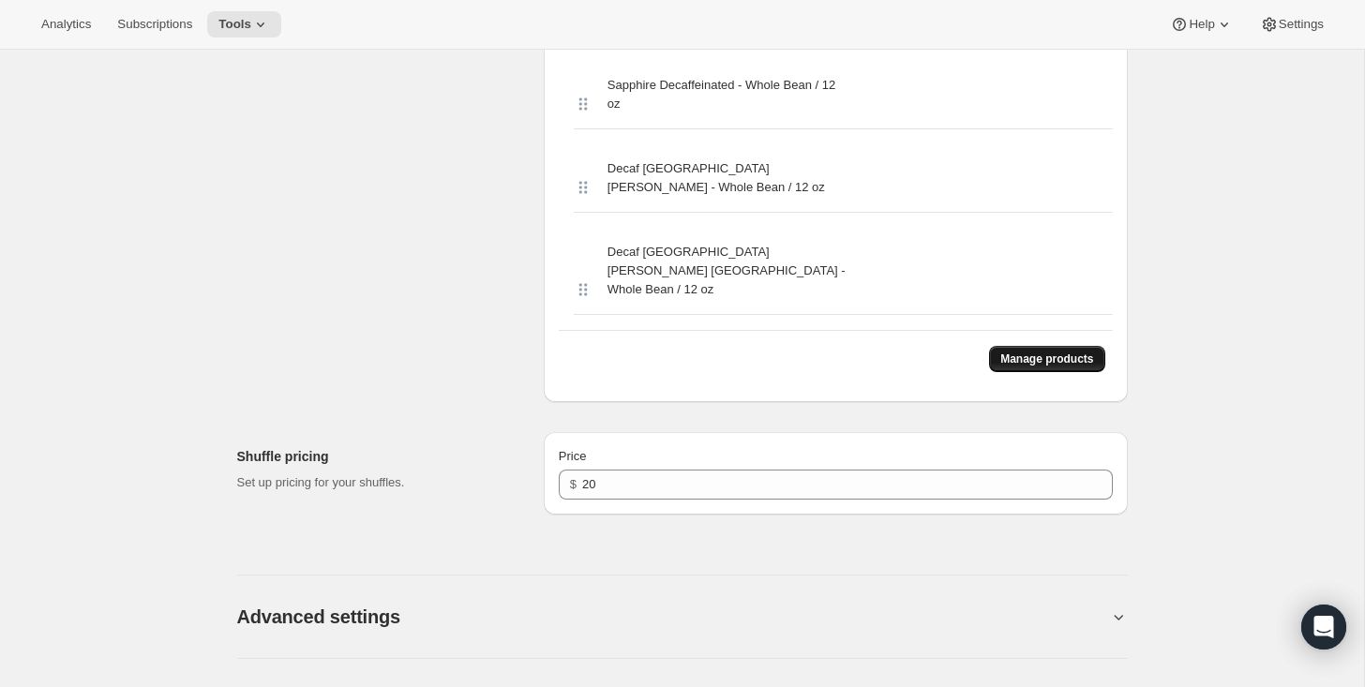
click at [1043, 346] on button "Manage products" at bounding box center [1046, 359] width 115 height 26
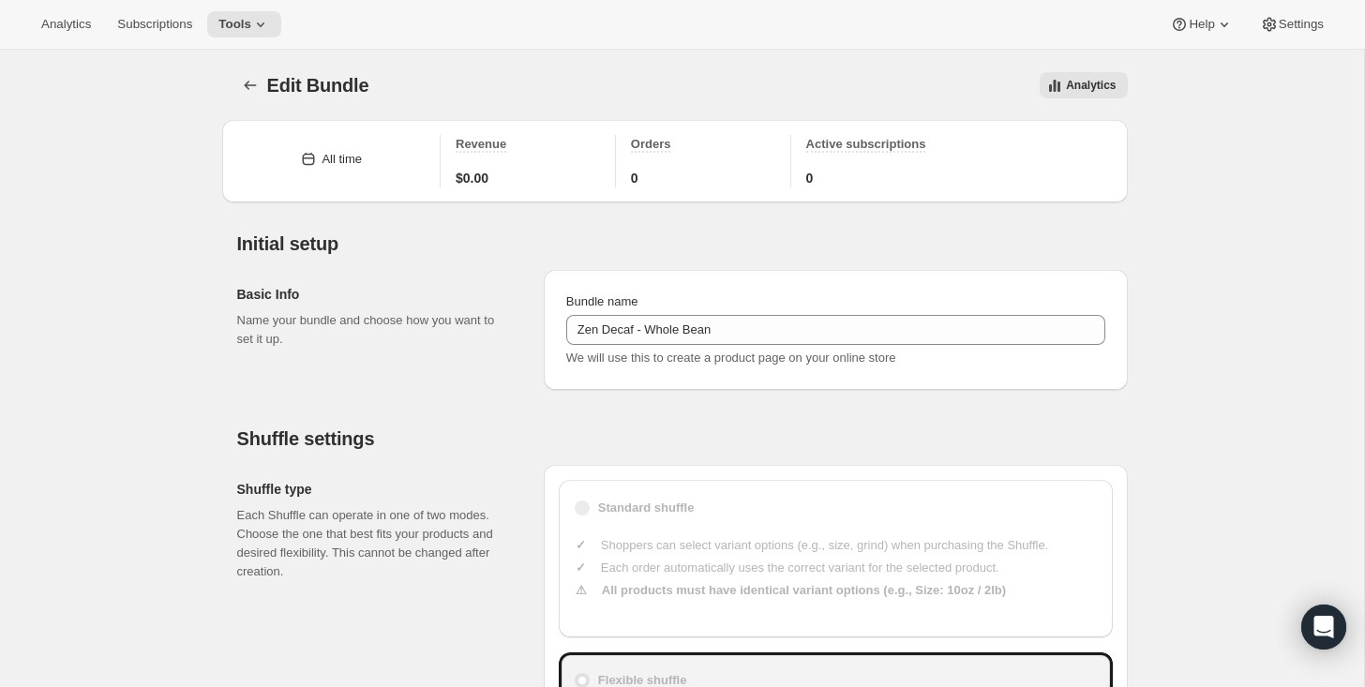
scroll to position [1120, 0]
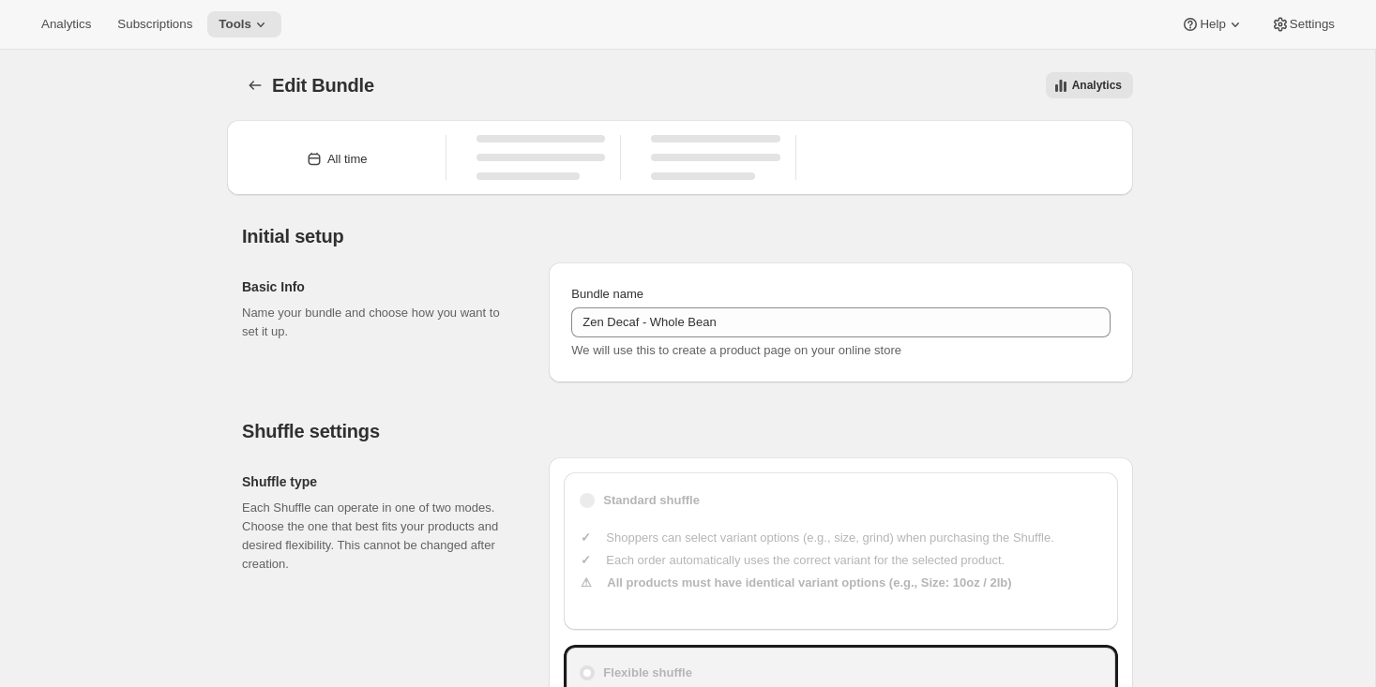
type input "Zen Decaf - Whole Bean"
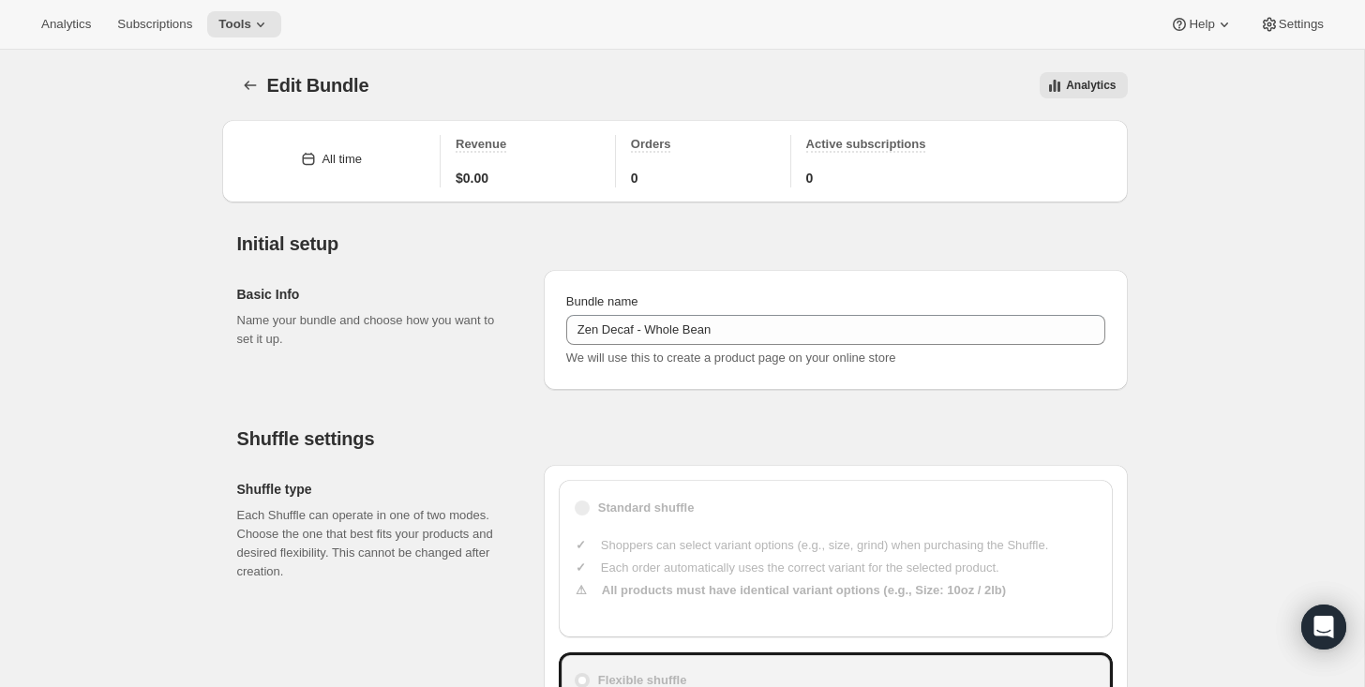
type input "20"
click at [247, 88] on icon "Bundles" at bounding box center [250, 85] width 12 height 9
